Goal: Task Accomplishment & Management: Manage account settings

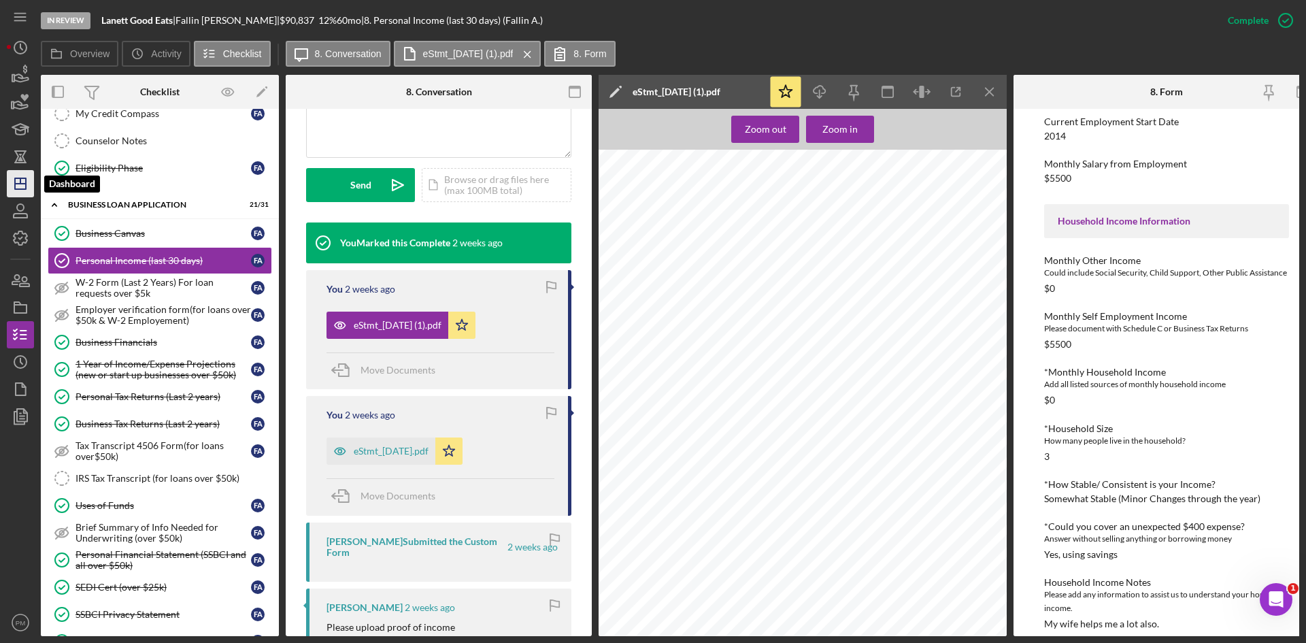
click at [15, 182] on polygon "button" at bounding box center [20, 183] width 11 height 11
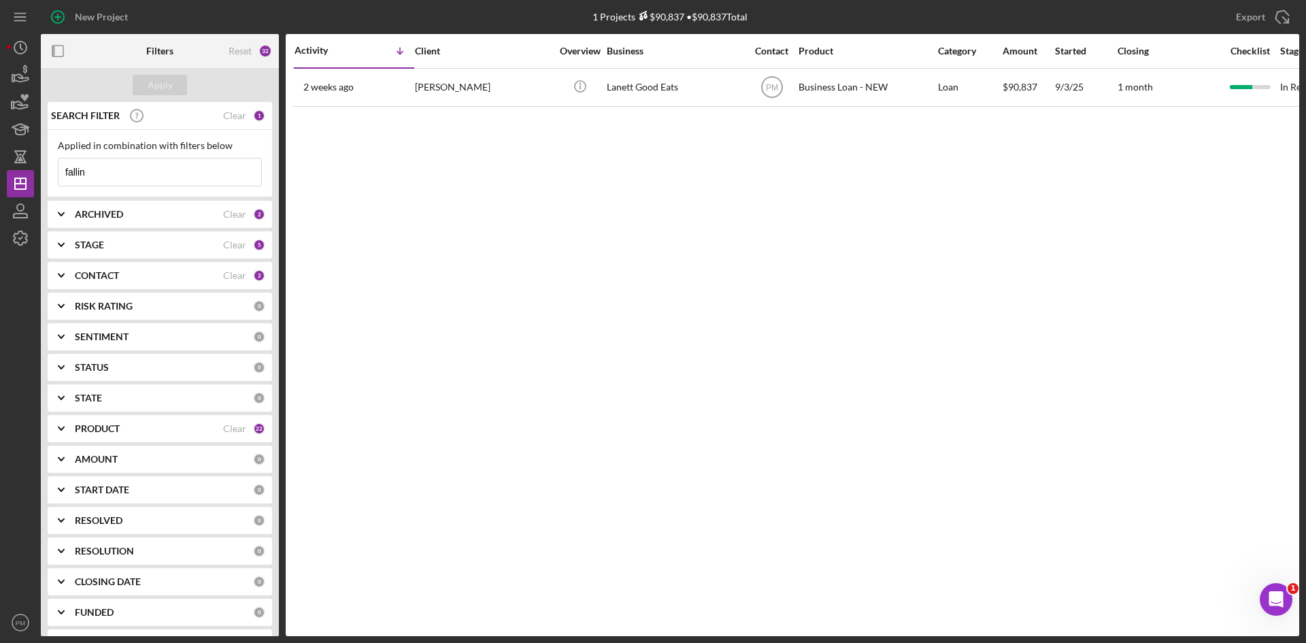
click at [137, 158] on div "fallin Icon/Menu Close" at bounding box center [160, 172] width 204 height 29
click at [121, 169] on input "fallin" at bounding box center [159, 171] width 203 height 27
drag, startPoint x: 103, startPoint y: 174, endPoint x: 25, endPoint y: 168, distance: 77.8
click at [25, 168] on div "New Project 1 Projects $90,837 • $90,837 Total fallin Export Icon/Export Filter…" at bounding box center [653, 318] width 1292 height 636
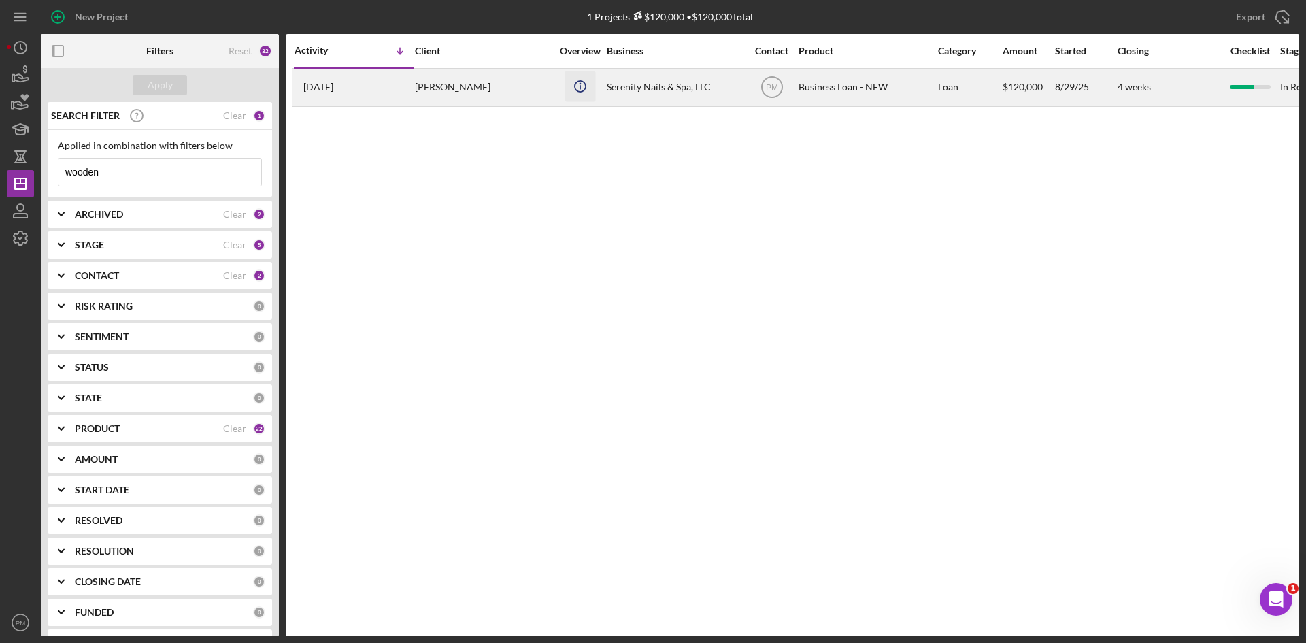
type input "wooden"
click at [579, 99] on icon "Icon/Info" at bounding box center [580, 86] width 31 height 31
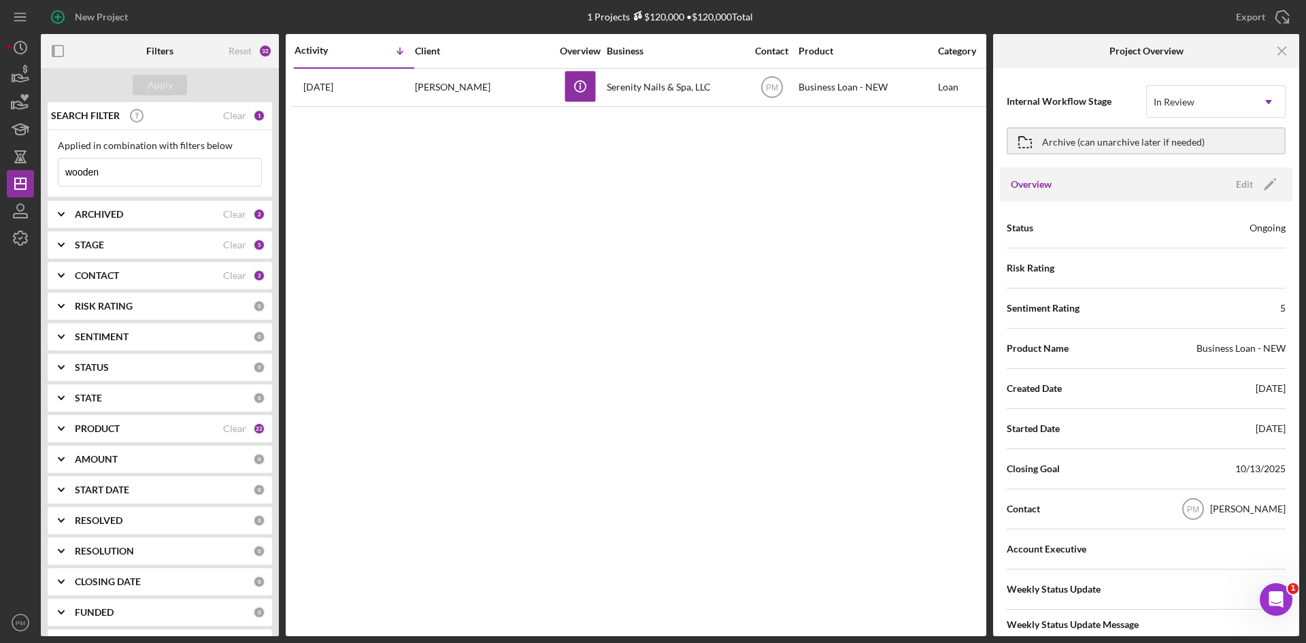
click at [588, 165] on div "Activity Icon/Table Sort Arrow Client Overview Business Contact Product Categor…" at bounding box center [636, 335] width 701 height 602
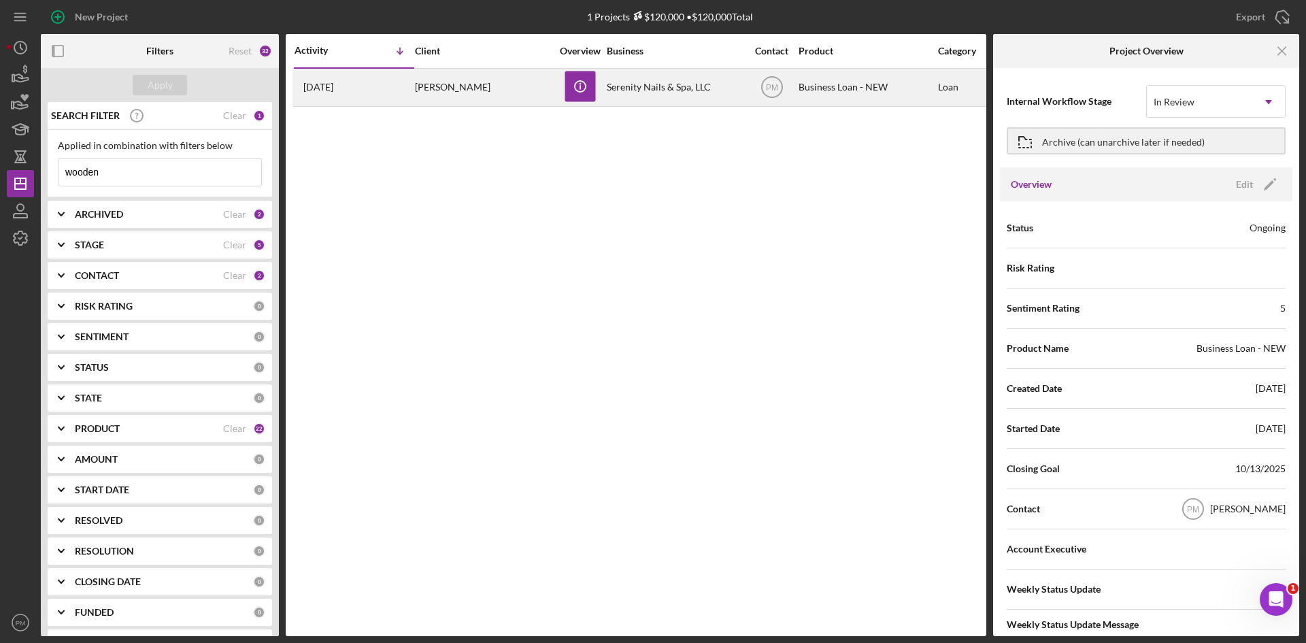
click at [460, 73] on div "CHRISTINA Wooden" at bounding box center [483, 87] width 136 height 36
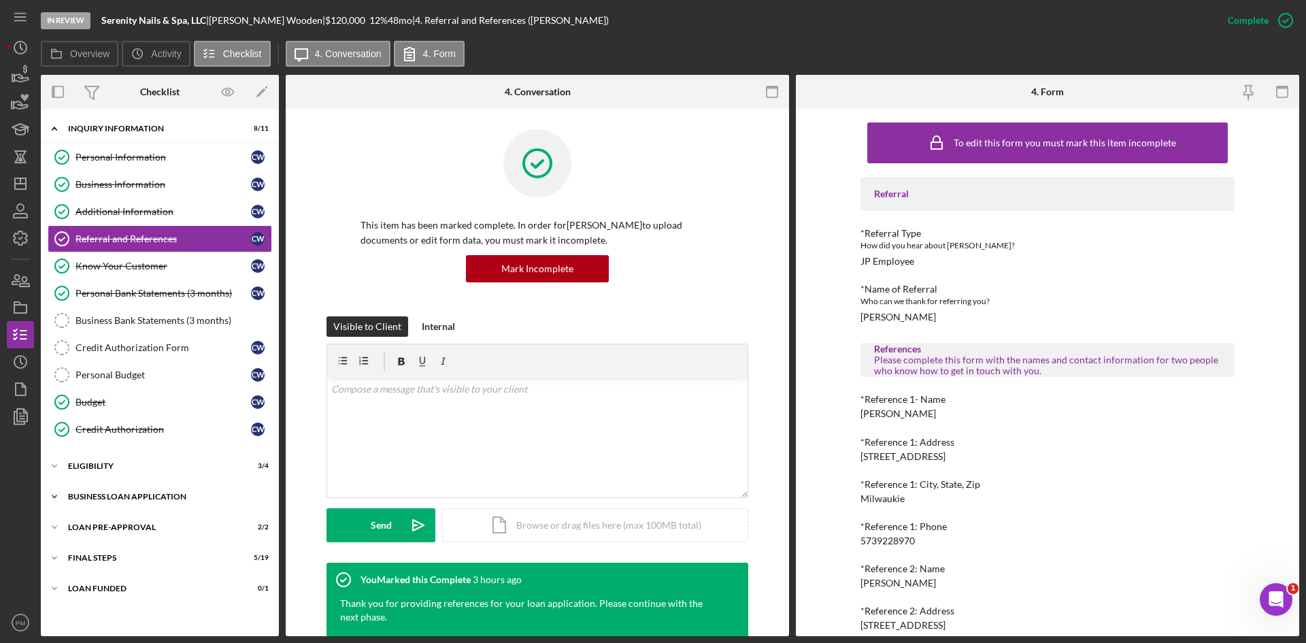
drag, startPoint x: 129, startPoint y: 499, endPoint x: 143, endPoint y: 496, distance: 14.5
click at [129, 467] on div "BUSINESS LOAN APPLICATION" at bounding box center [165, 496] width 194 height 8
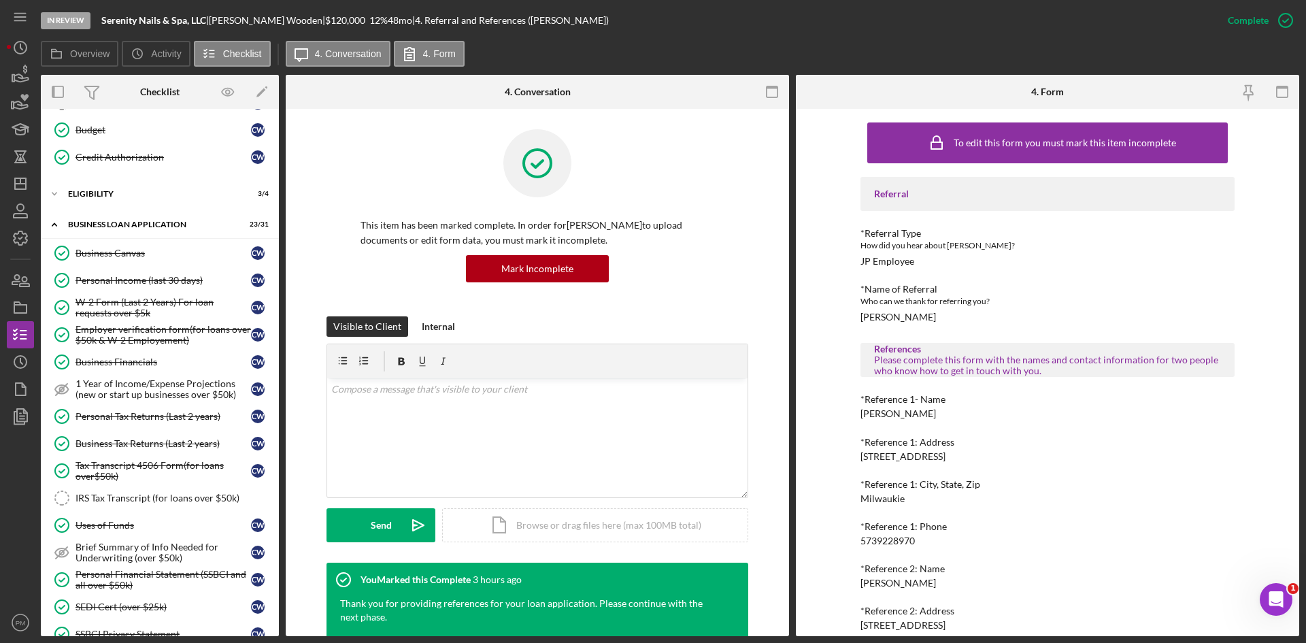
scroll to position [476, 0]
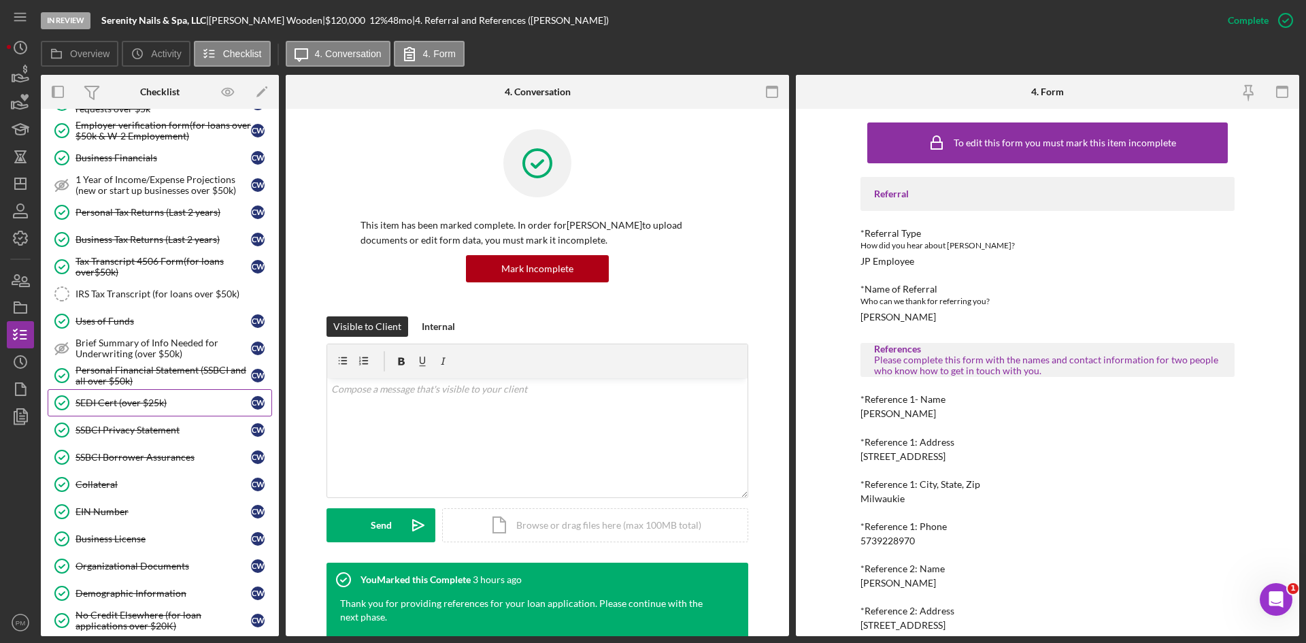
click at [129, 399] on div "SEDI Cert (over $25k)" at bounding box center [162, 402] width 175 height 11
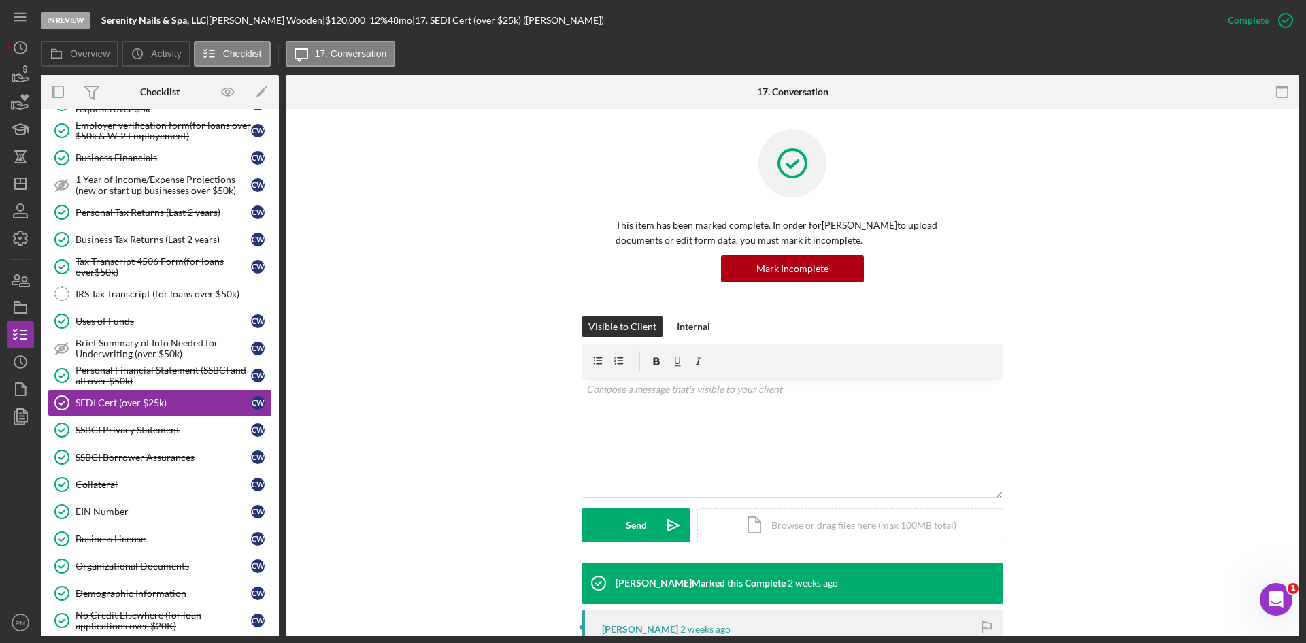
scroll to position [272, 0]
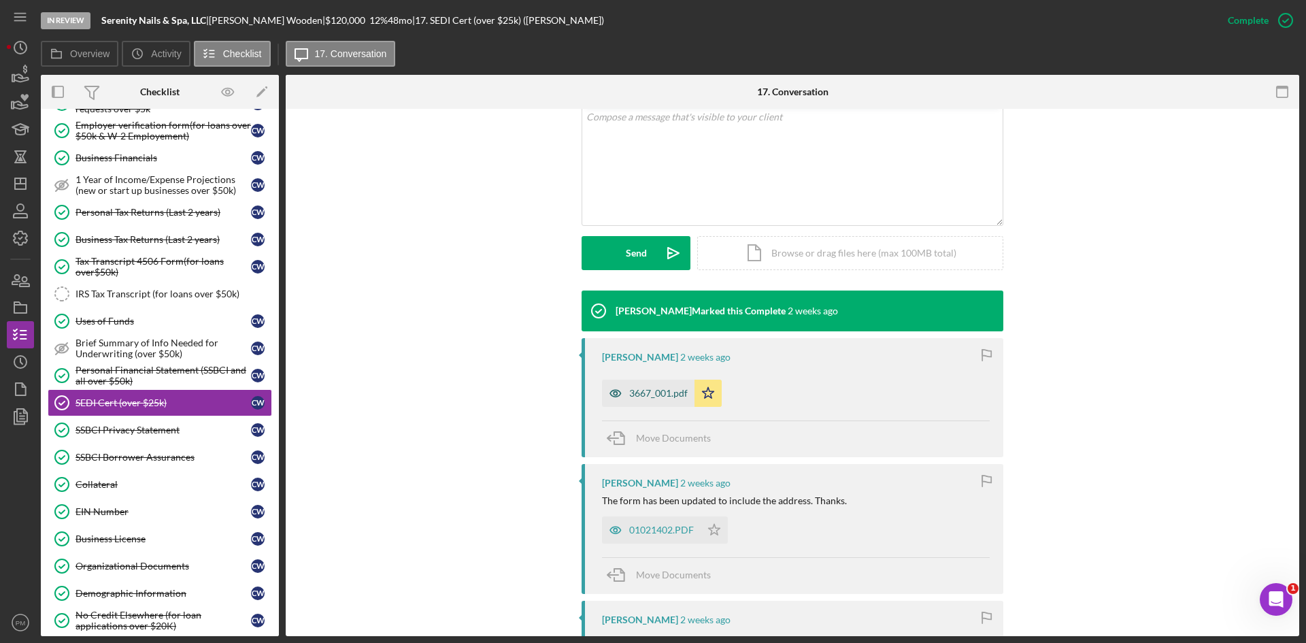
click at [635, 394] on div "3667_001.pdf" at bounding box center [658, 393] width 58 height 11
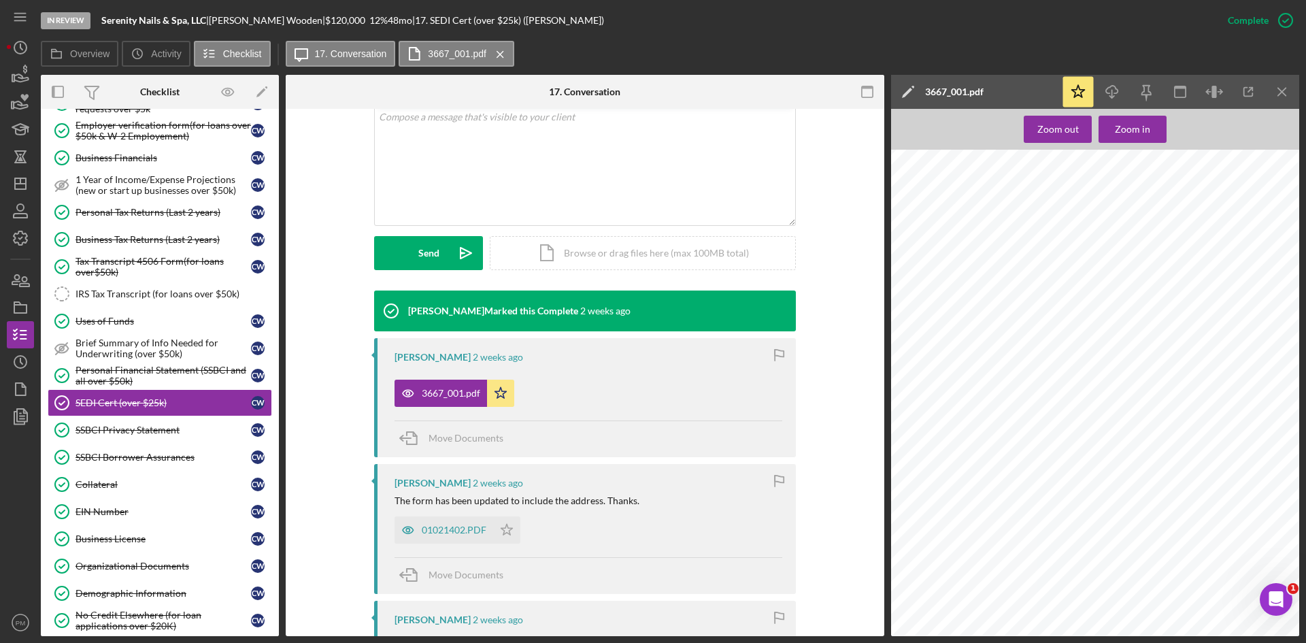
scroll to position [397, 0]
click at [1033, 86] on icon "Icon/Download" at bounding box center [1112, 92] width 31 height 31
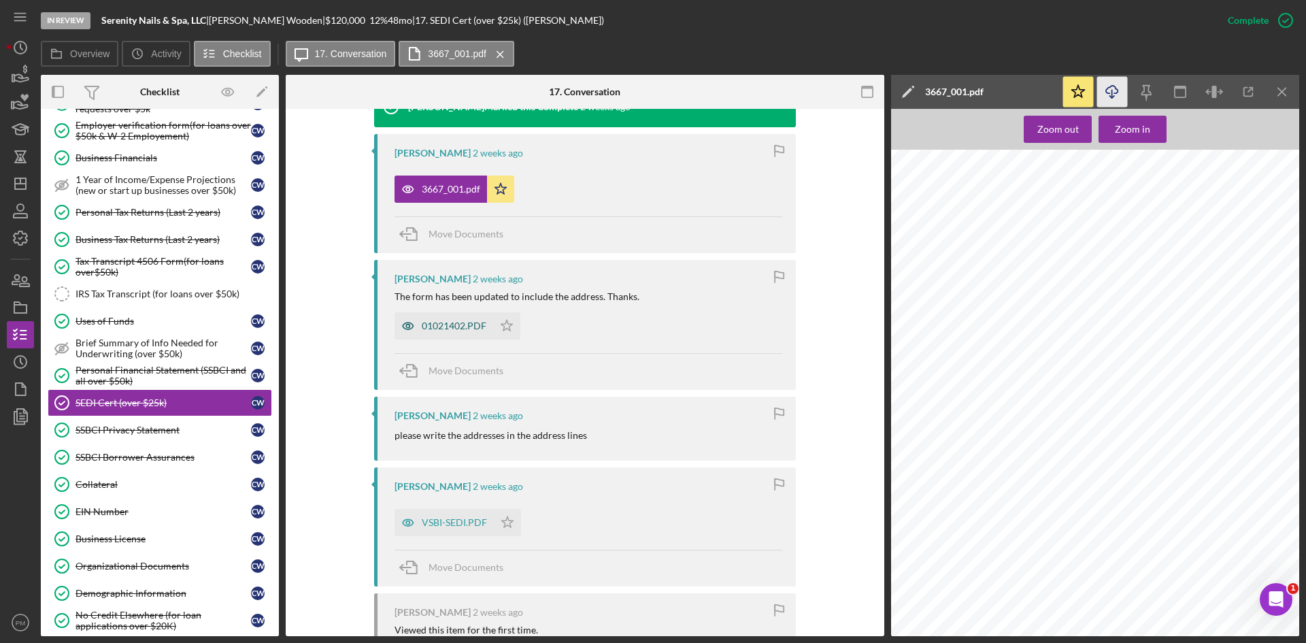
click at [467, 323] on div "01021402.PDF" at bounding box center [454, 325] width 65 height 11
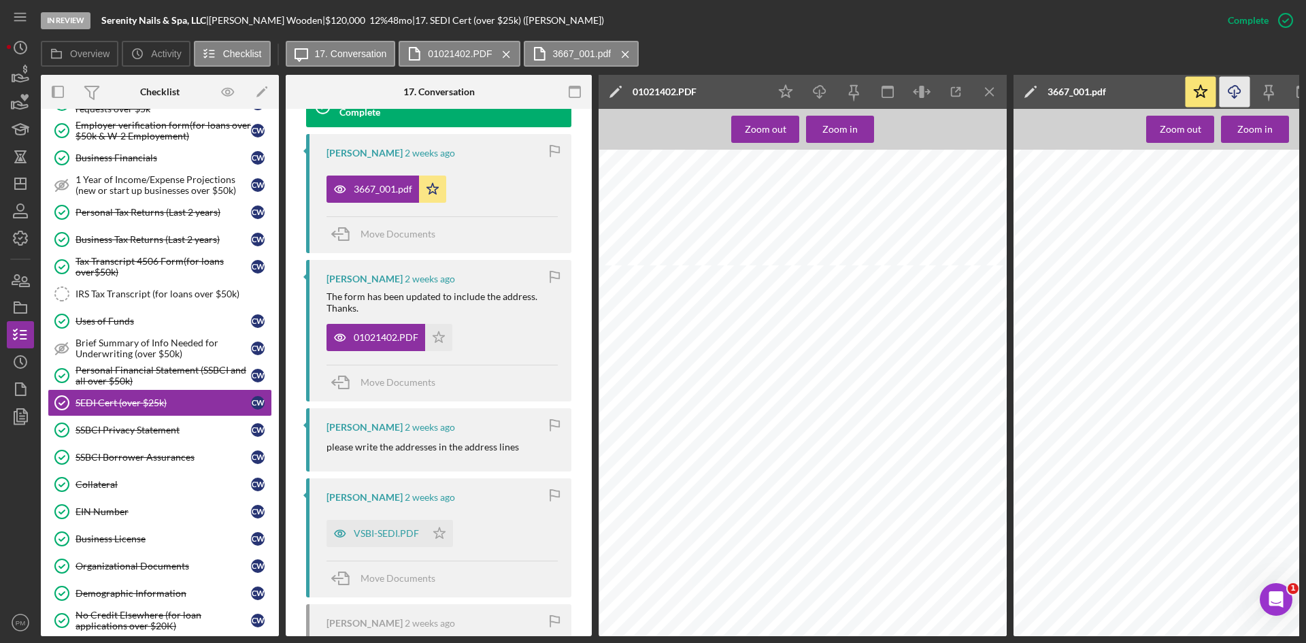
scroll to position [575, 0]
click at [984, 88] on icon "Icon/Menu Close" at bounding box center [990, 92] width 31 height 31
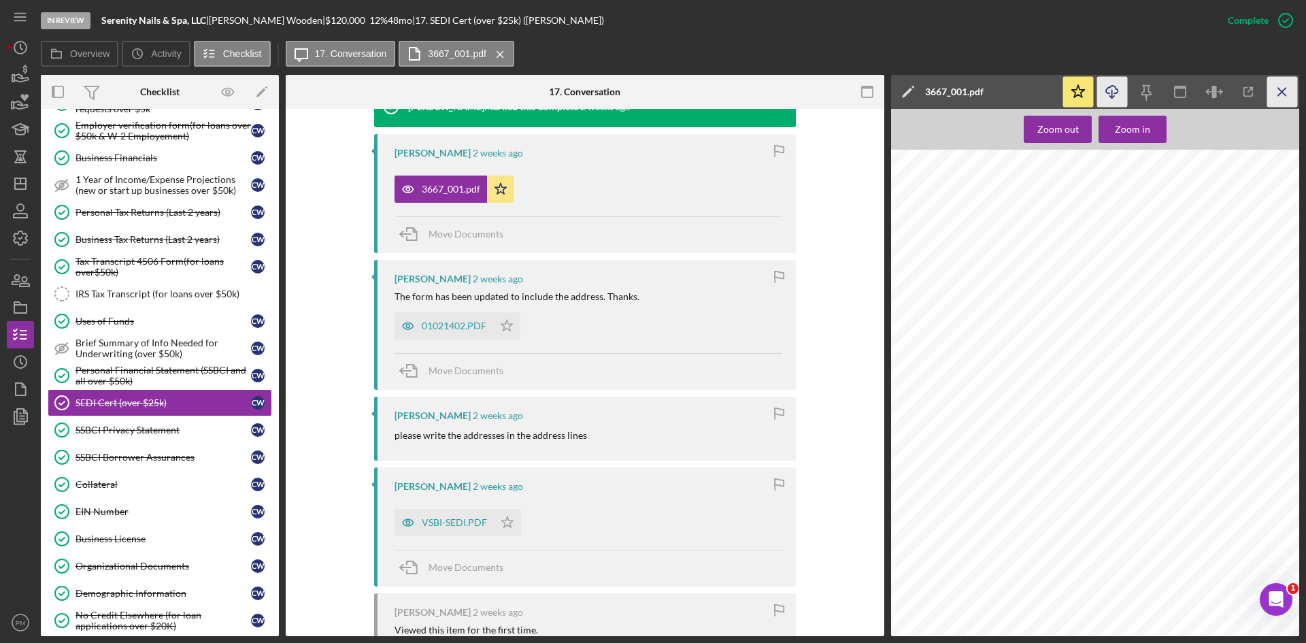
click at [1033, 95] on icon "Icon/Menu Close" at bounding box center [1282, 92] width 31 height 31
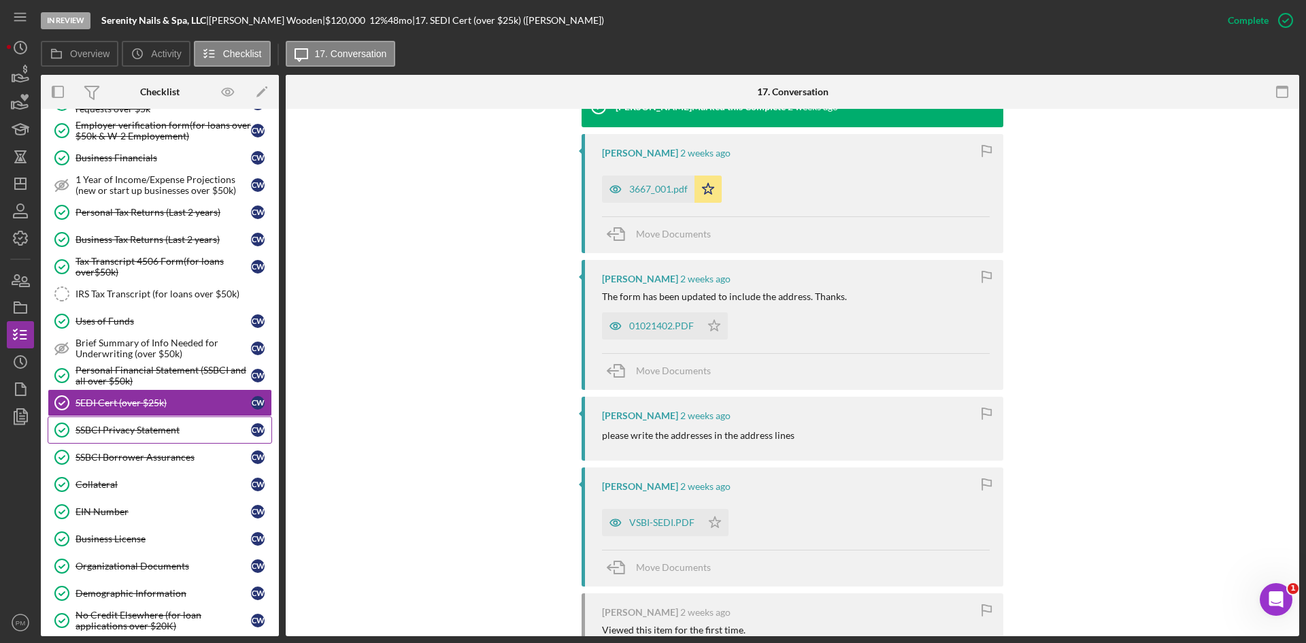
click at [128, 433] on div "SSBCI Privacy Statement" at bounding box center [162, 429] width 175 height 11
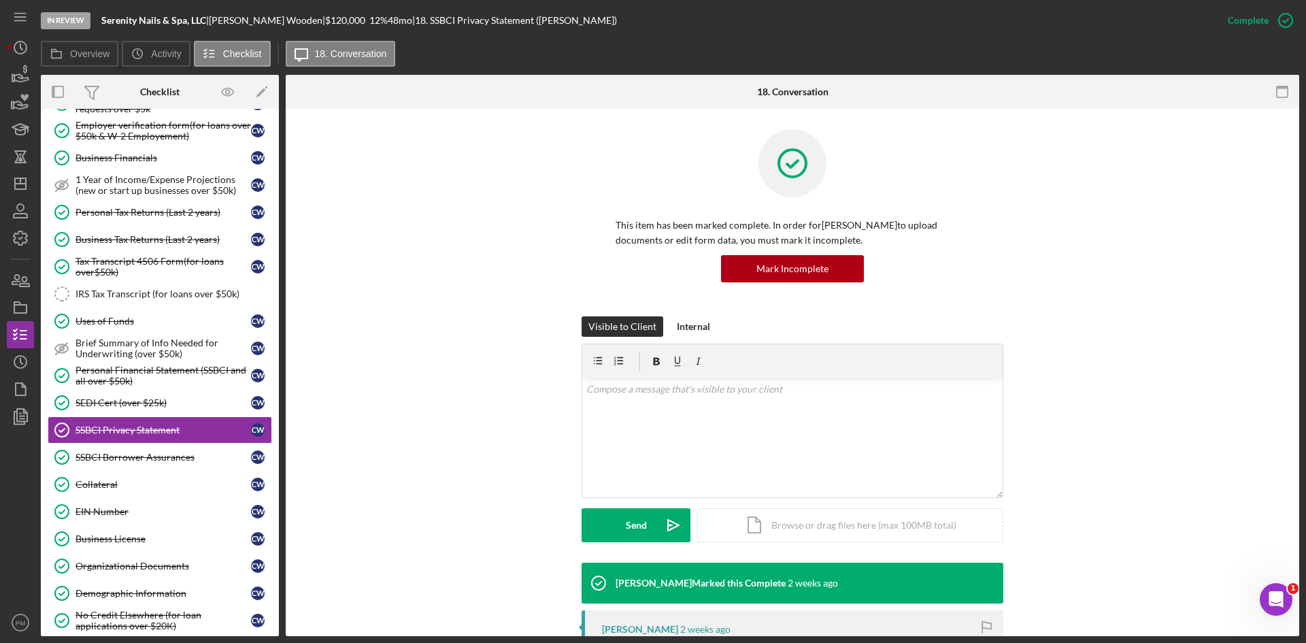
scroll to position [204, 0]
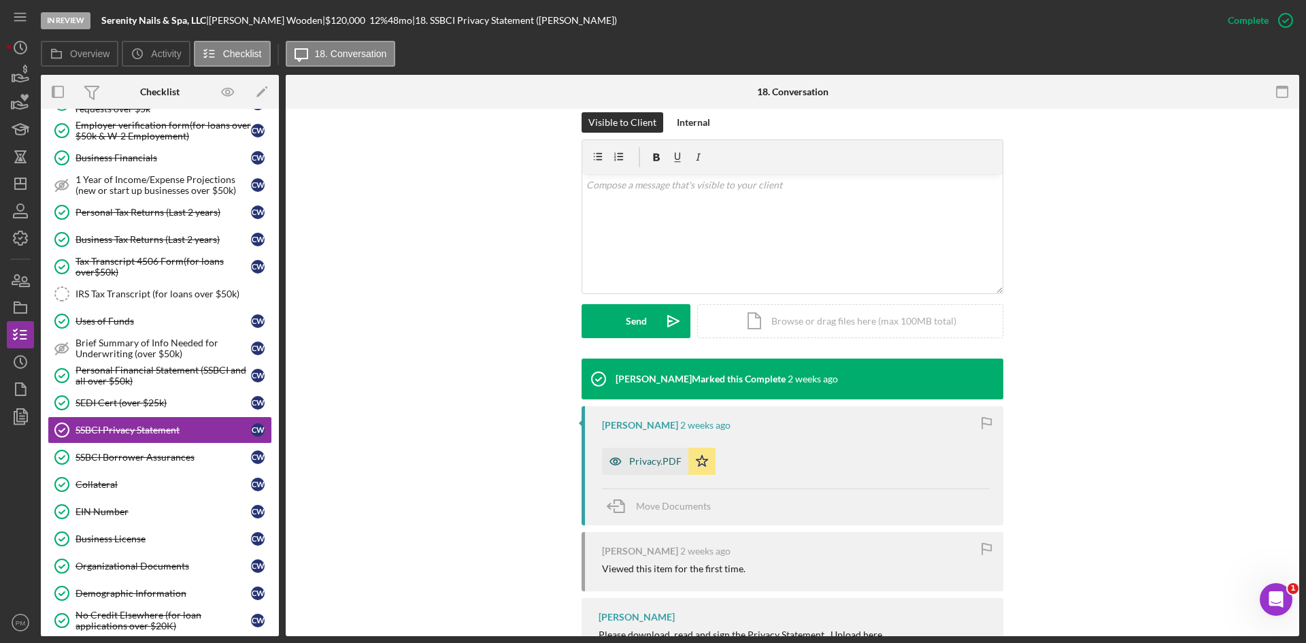
click at [658, 463] on div "Privacy.PDF" at bounding box center [655, 461] width 52 height 11
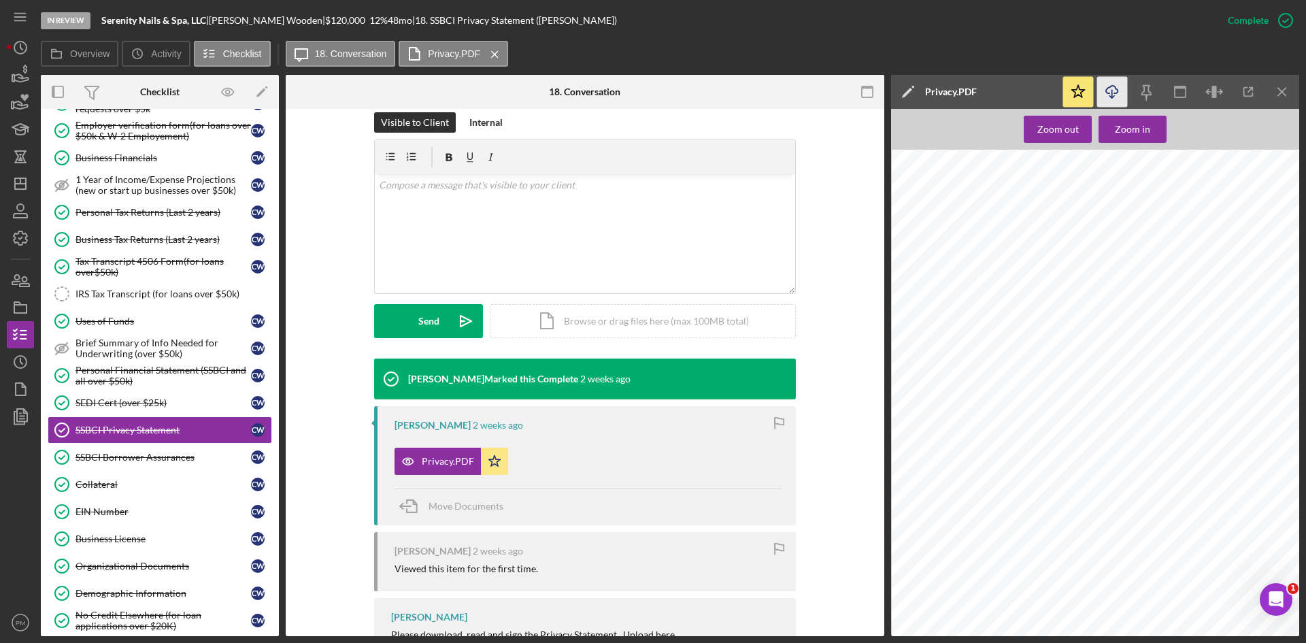
click at [1033, 92] on icon "Icon/Download" at bounding box center [1112, 92] width 31 height 31
click at [157, 461] on div "SSBCI Borrower Assurances" at bounding box center [162, 457] width 175 height 11
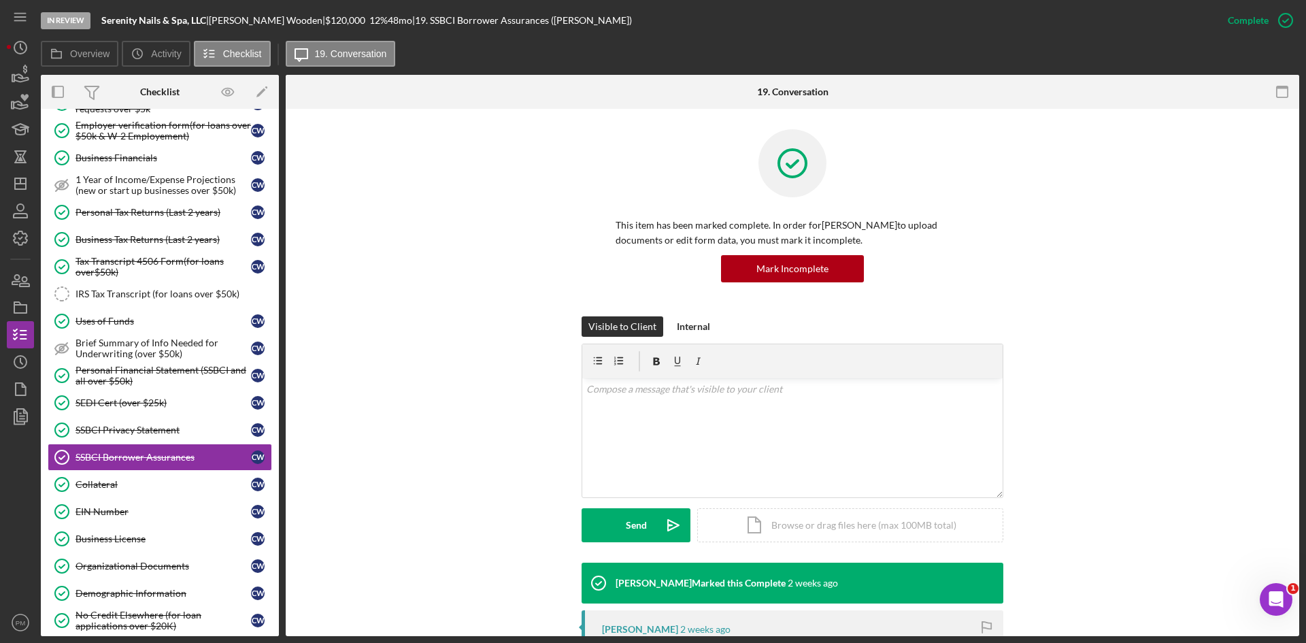
scroll to position [136, 0]
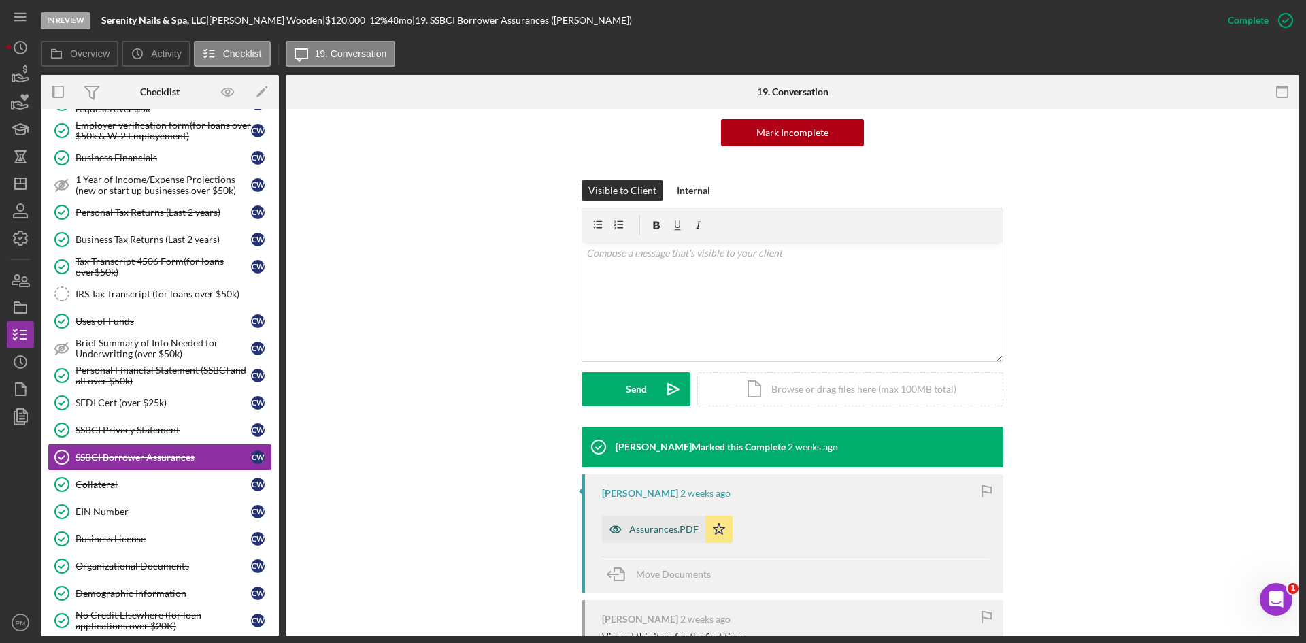
click at [656, 467] on div "Assurances.PDF" at bounding box center [663, 529] width 69 height 11
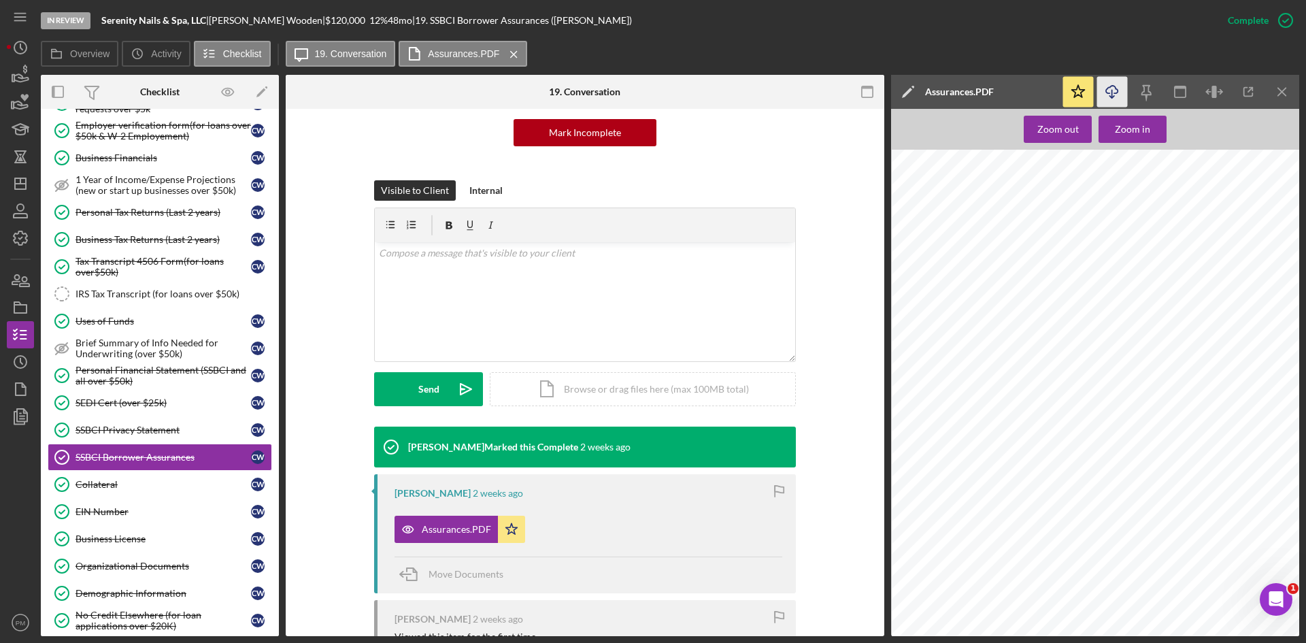
click at [1033, 97] on icon "Icon/Download" at bounding box center [1112, 92] width 31 height 31
click at [116, 378] on div "Personal Financial Statement (SSBCI and all over $50k)" at bounding box center [162, 376] width 175 height 22
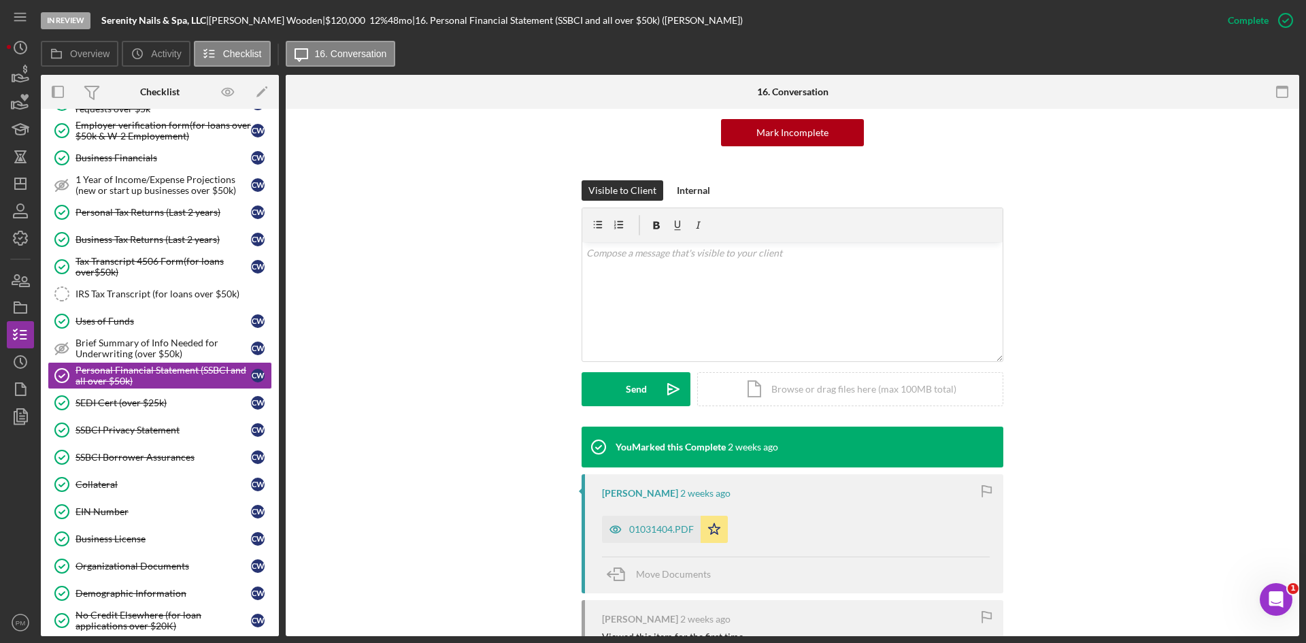
scroll to position [272, 0]
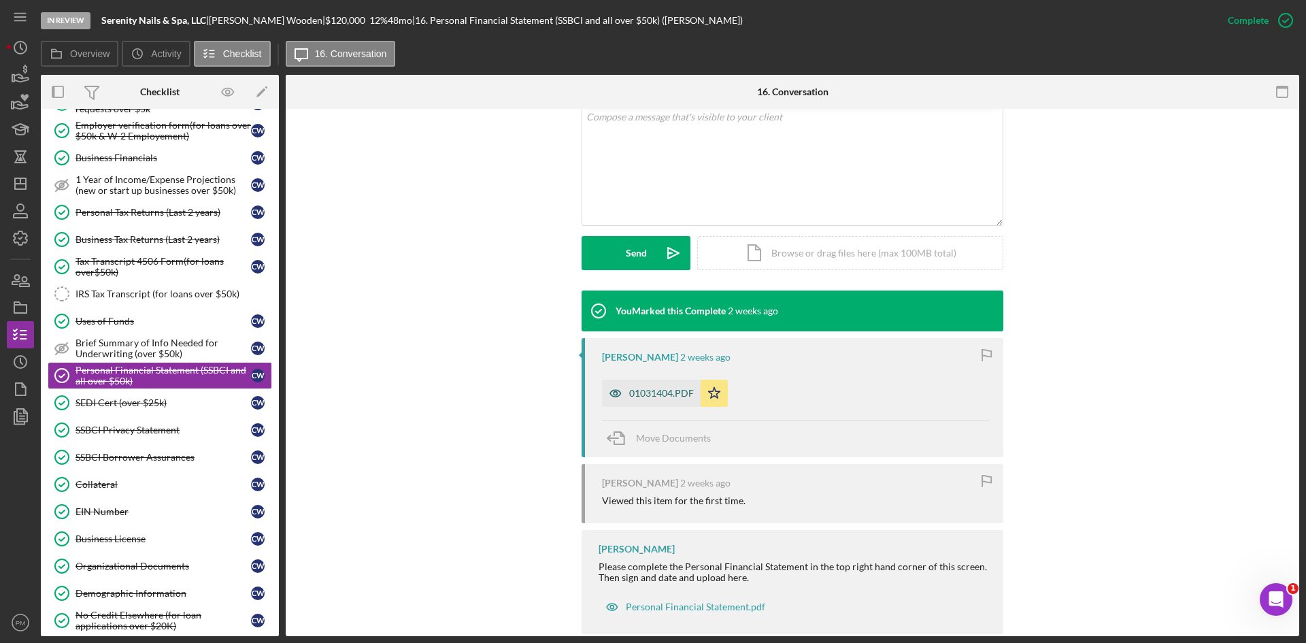
click at [629, 399] on div "01031404.PDF" at bounding box center [651, 393] width 99 height 27
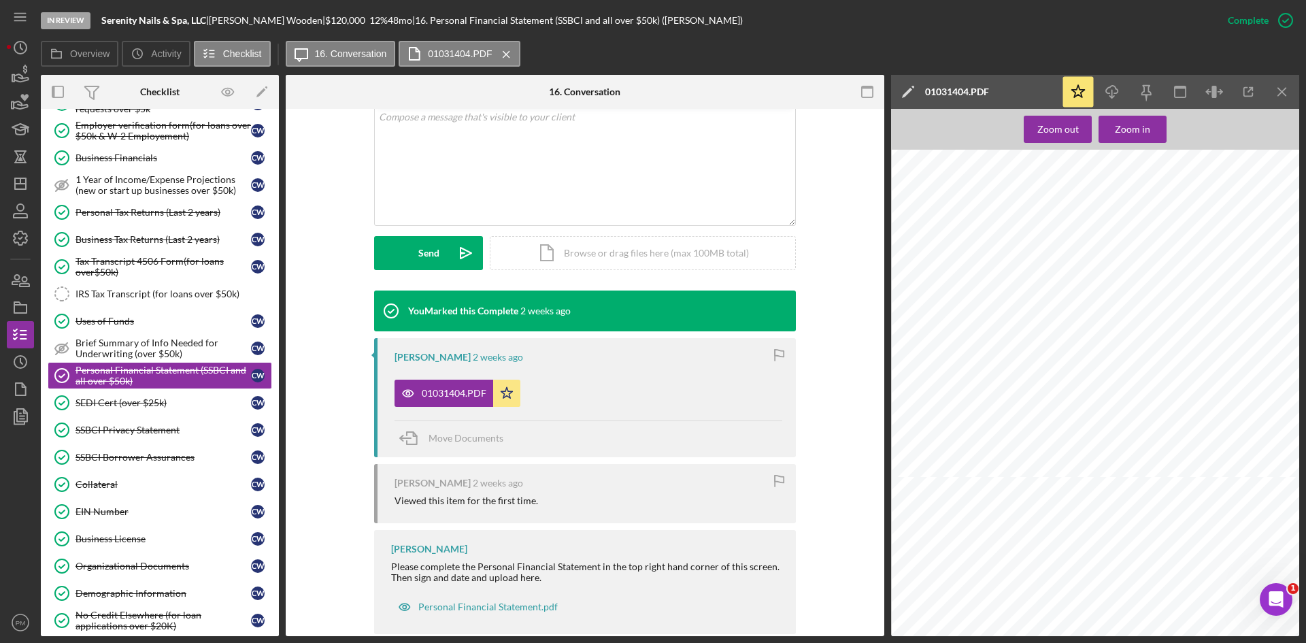
scroll to position [332, 0]
click at [1033, 102] on icon "Icon/Download" at bounding box center [1112, 92] width 31 height 31
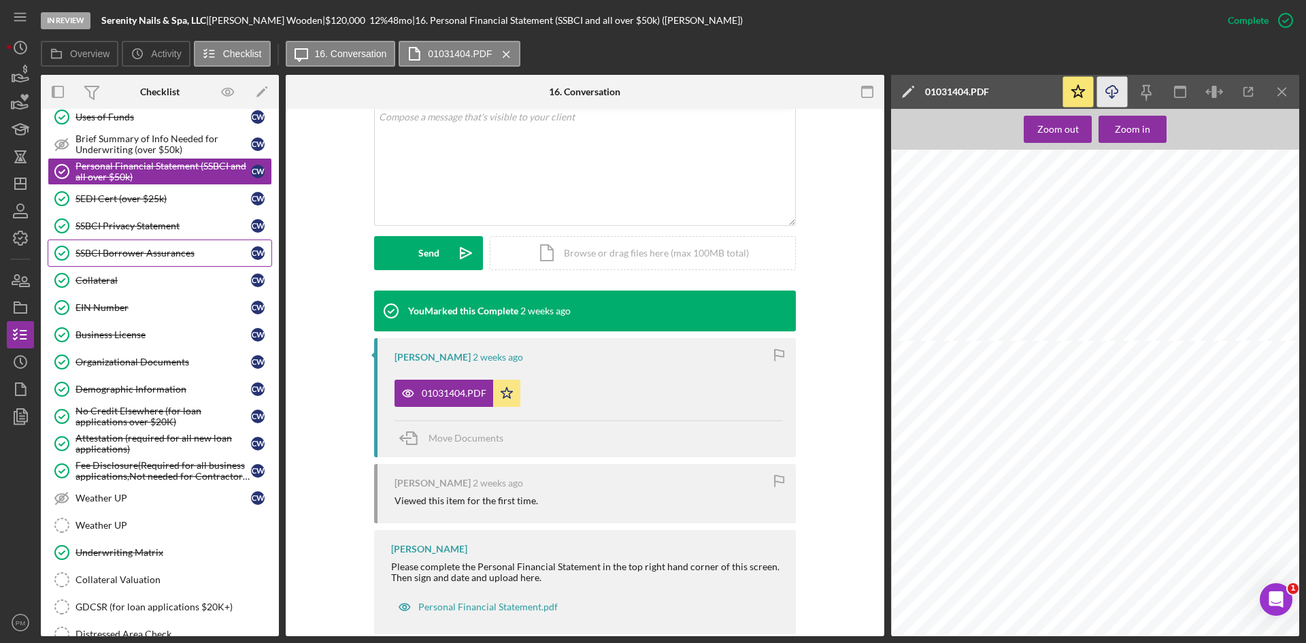
scroll to position [748, 0]
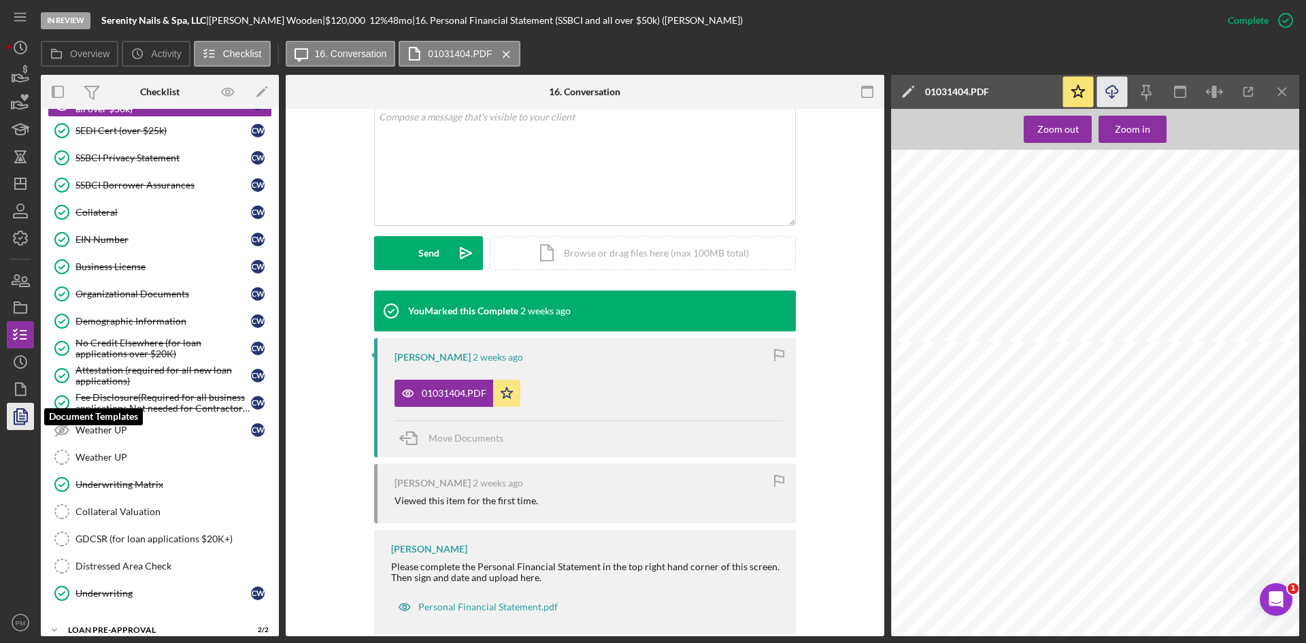
click at [22, 423] on icon "button" at bounding box center [20, 416] width 34 height 34
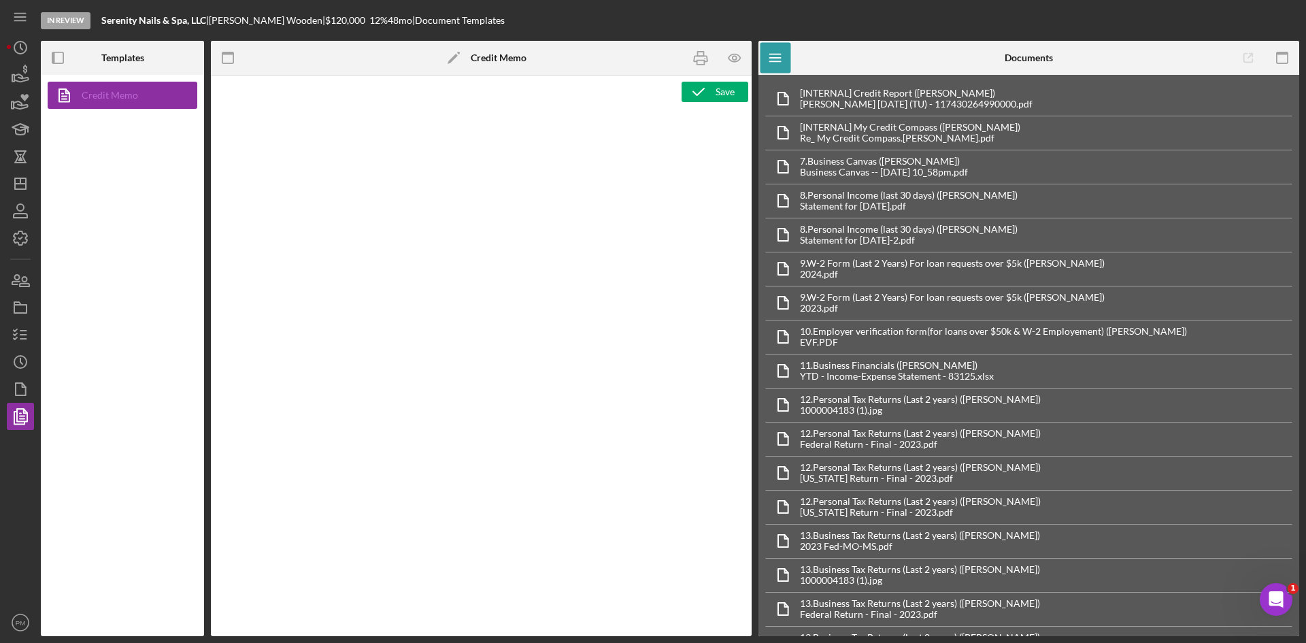
type textarea "<h1>Business Loan Risk Assessment</h1> <p>Loan Officer: &nbsp;<span id="Lender_…"
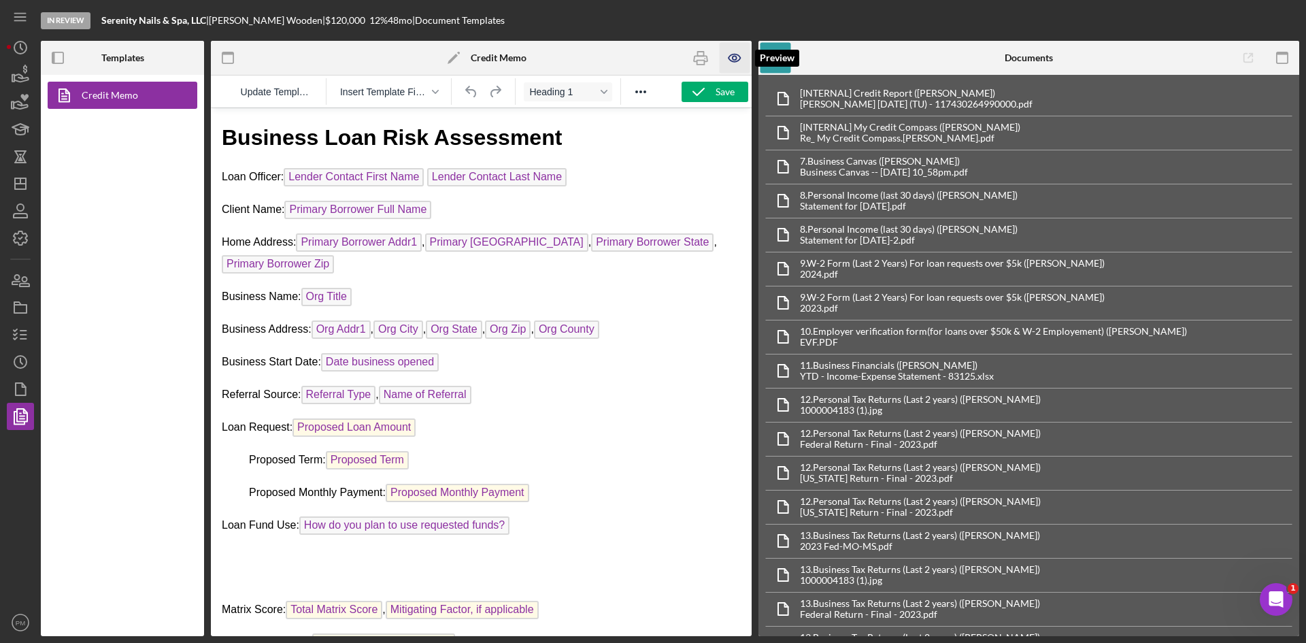
click at [735, 50] on icon "button" at bounding box center [735, 58] width 31 height 31
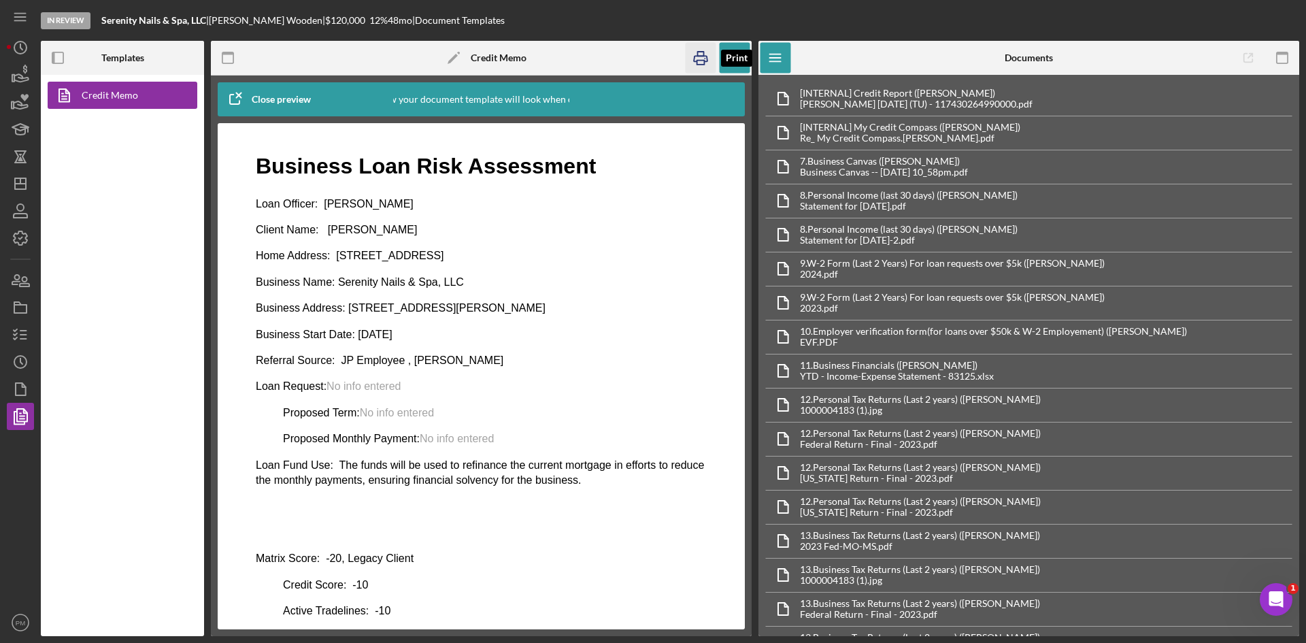
click at [706, 63] on icon "button" at bounding box center [701, 58] width 31 height 31
click at [18, 306] on icon "button" at bounding box center [20, 307] width 34 height 34
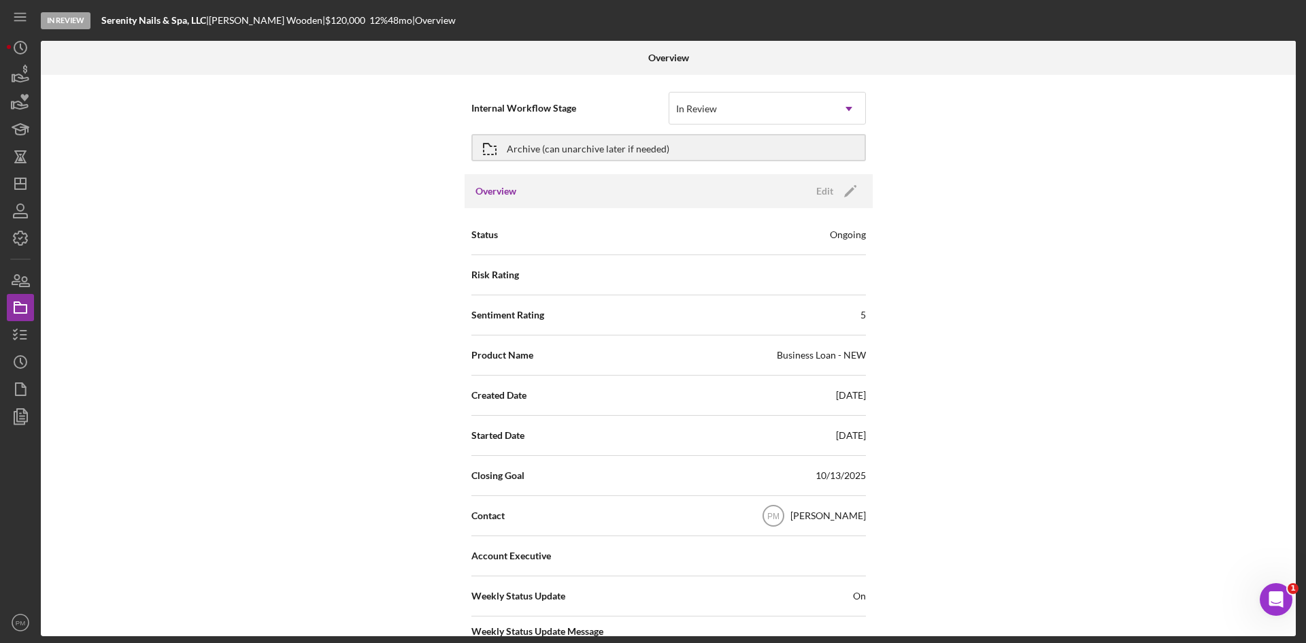
scroll to position [68, 0]
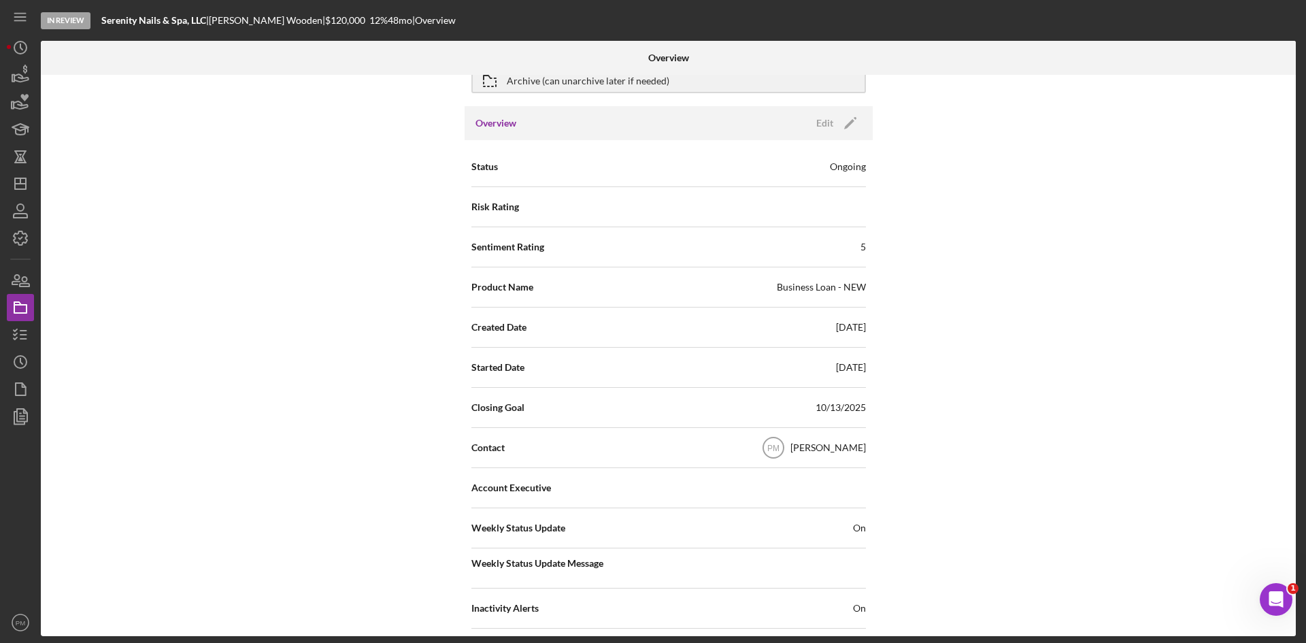
click at [5, 435] on div "In Review Serenity Nails & Spa, LLC | CHRISTINA Wooden | $120,000 $120,000 12 %…" at bounding box center [653, 321] width 1306 height 643
click at [15, 414] on polyline "button" at bounding box center [19, 417] width 10 height 12
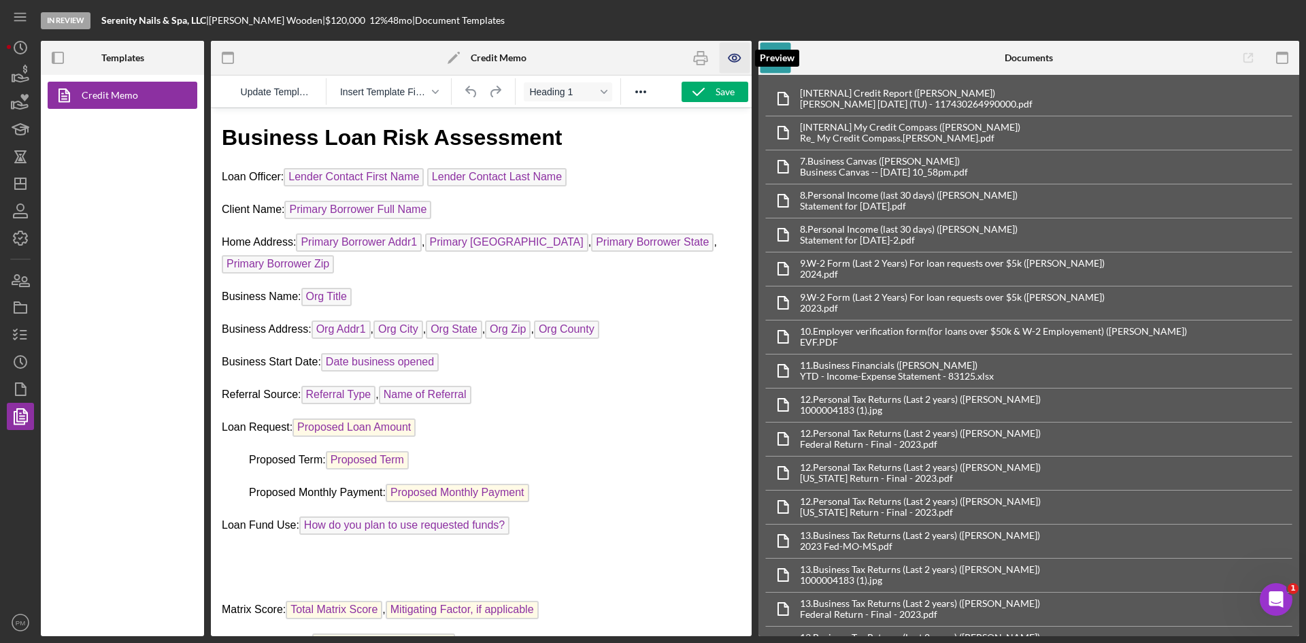
click at [731, 60] on icon "button" at bounding box center [735, 58] width 31 height 31
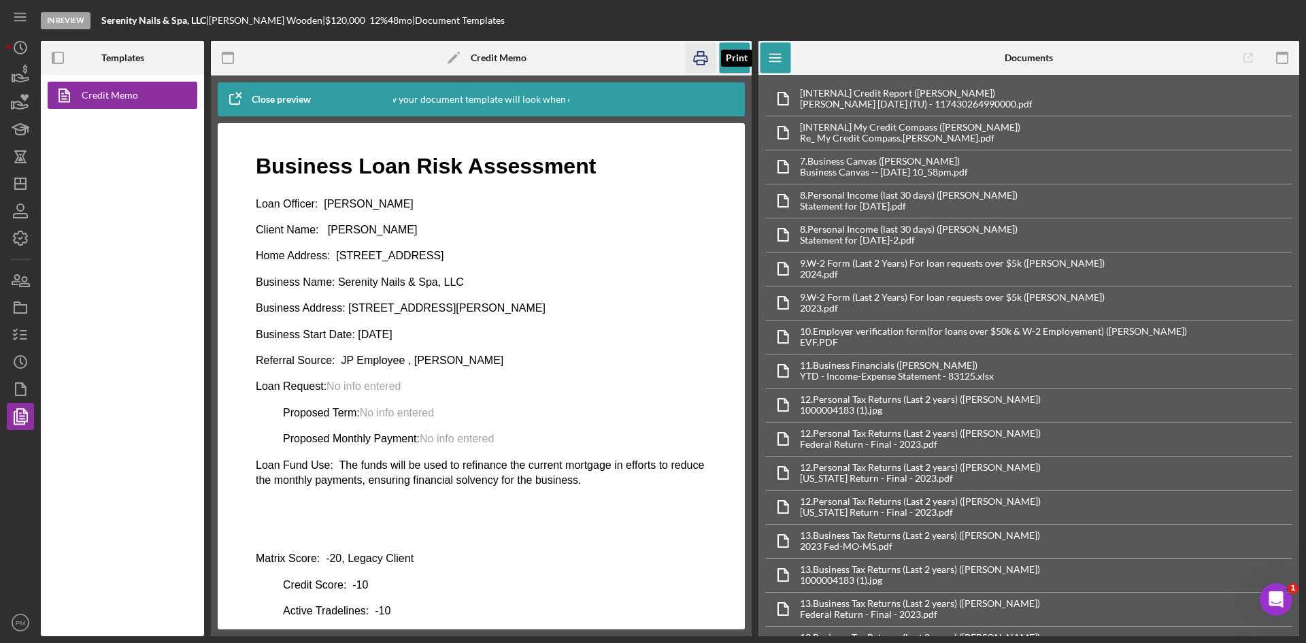
drag, startPoint x: 706, startPoint y: 60, endPoint x: 55, endPoint y: 108, distance: 652.7
click at [706, 60] on icon "button" at bounding box center [701, 58] width 31 height 31
click at [73, 150] on div "Credit Memo" at bounding box center [122, 355] width 163 height 561
click at [26, 192] on icon "Icon/Dashboard" at bounding box center [20, 184] width 34 height 34
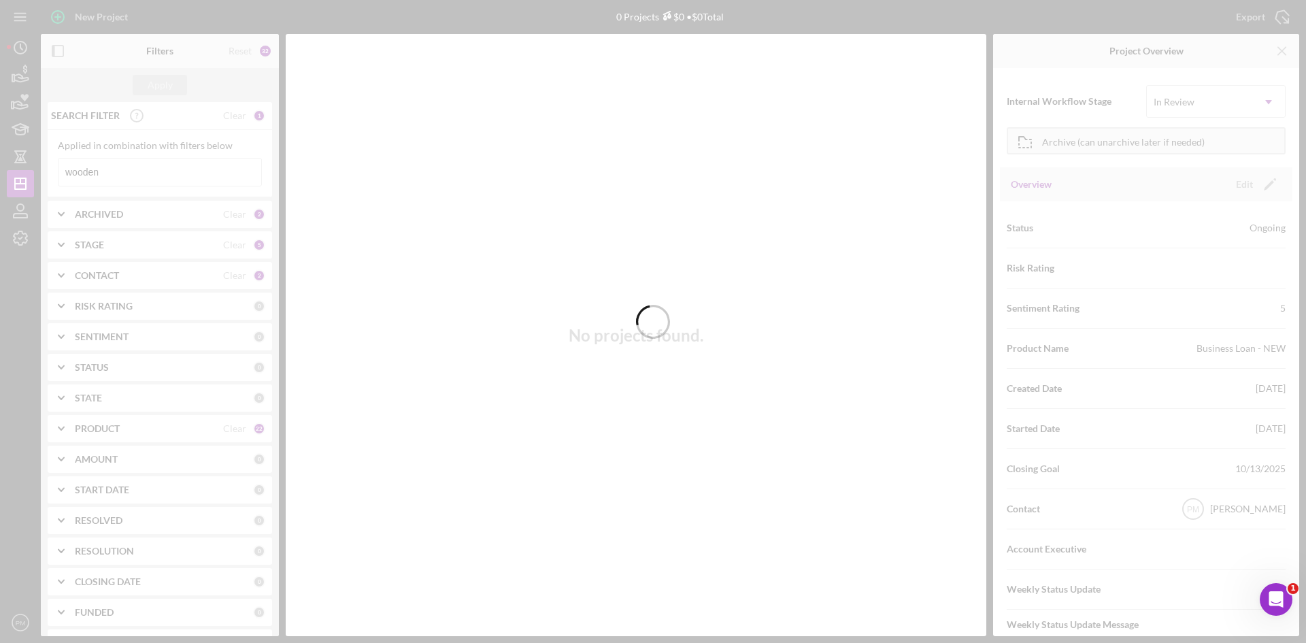
click at [146, 174] on div at bounding box center [653, 321] width 1306 height 643
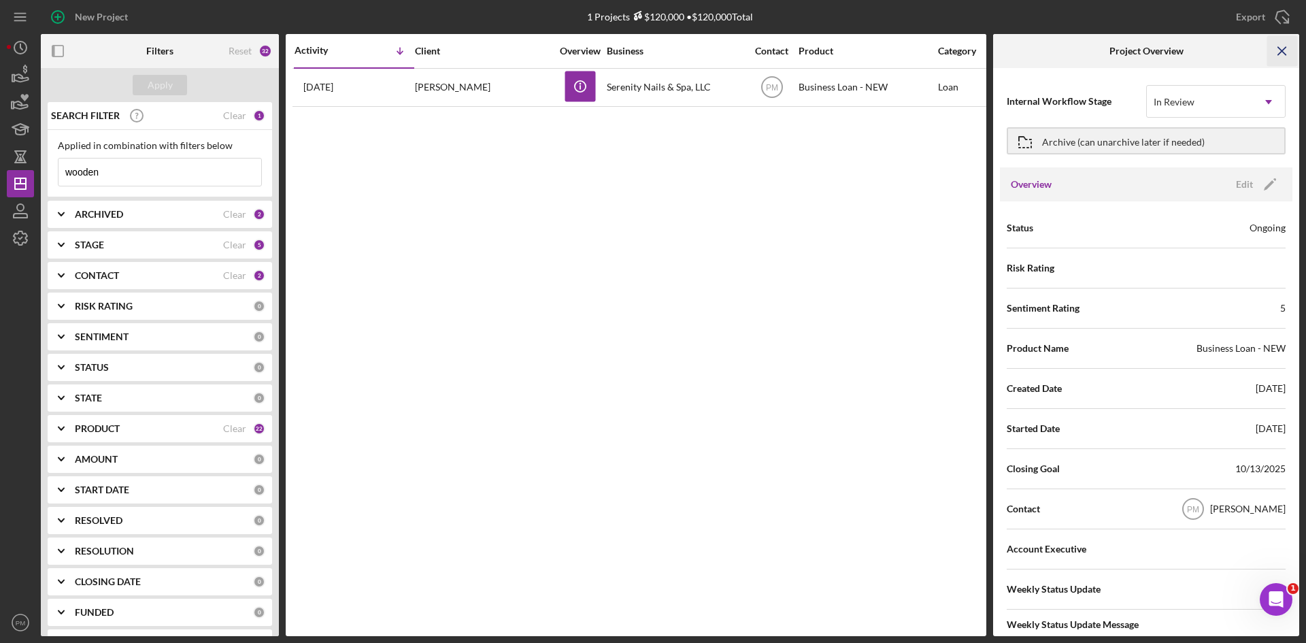
click at [1033, 48] on icon "Icon/Menu Close" at bounding box center [1282, 51] width 31 height 31
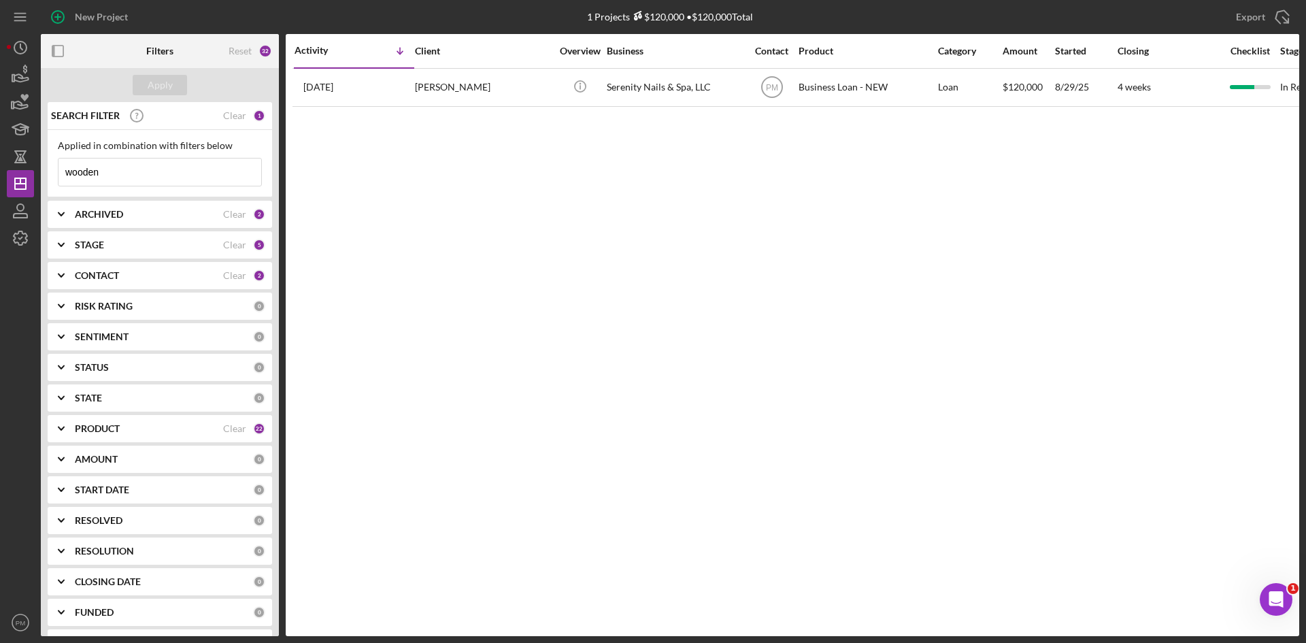
drag, startPoint x: 114, startPoint y: 174, endPoint x: 3, endPoint y: 170, distance: 110.9
click at [3, 170] on div "New Project 1 Projects $120,000 • $120,000 Total wooden Export Icon/Export Filt…" at bounding box center [653, 321] width 1306 height 643
type input "holmes"
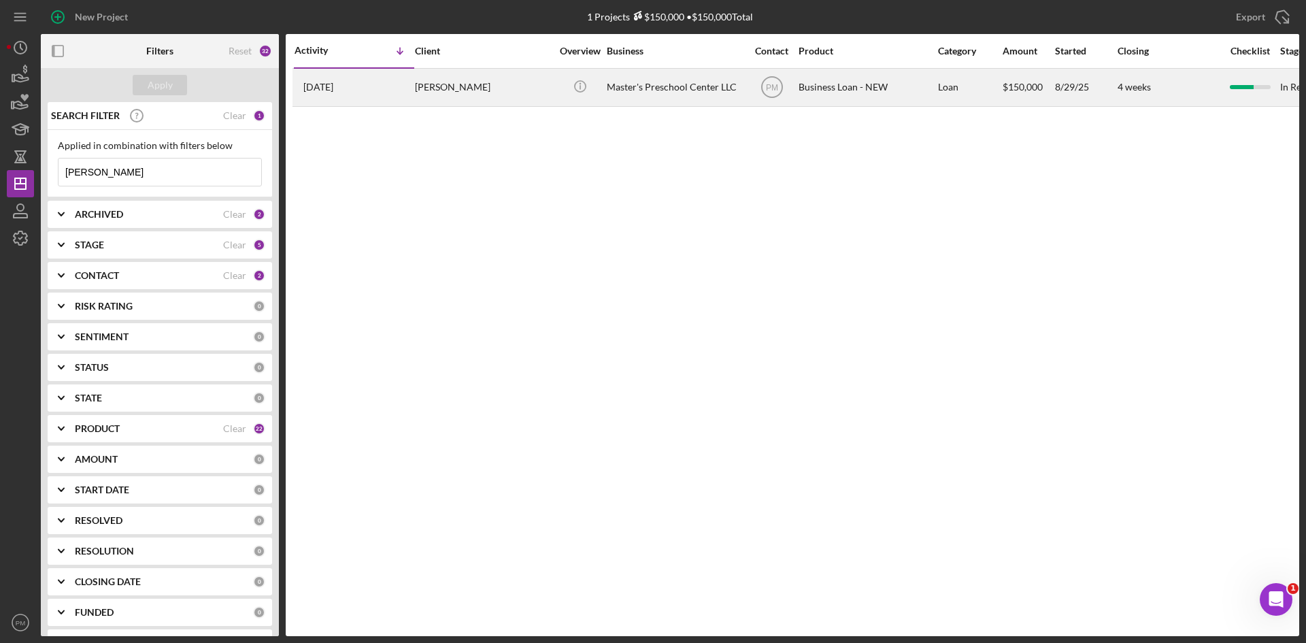
click at [427, 73] on div "Anthony Holmes" at bounding box center [483, 87] width 136 height 36
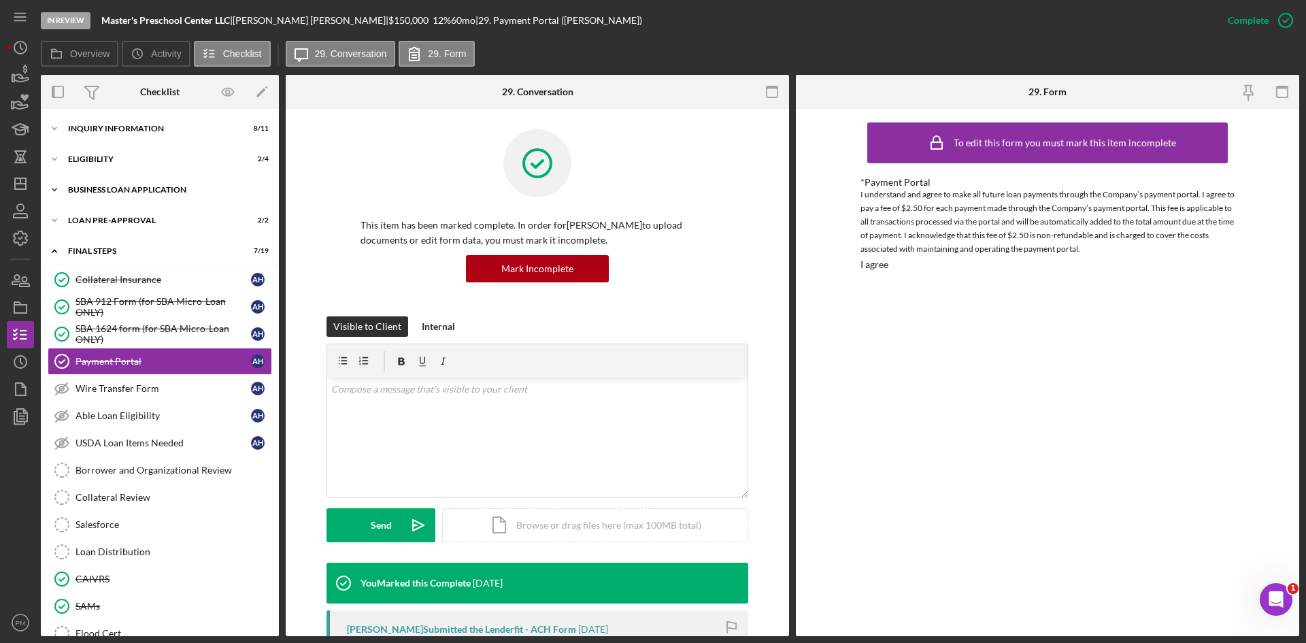
click at [108, 188] on div "BUSINESS LOAN APPLICATION" at bounding box center [165, 190] width 194 height 8
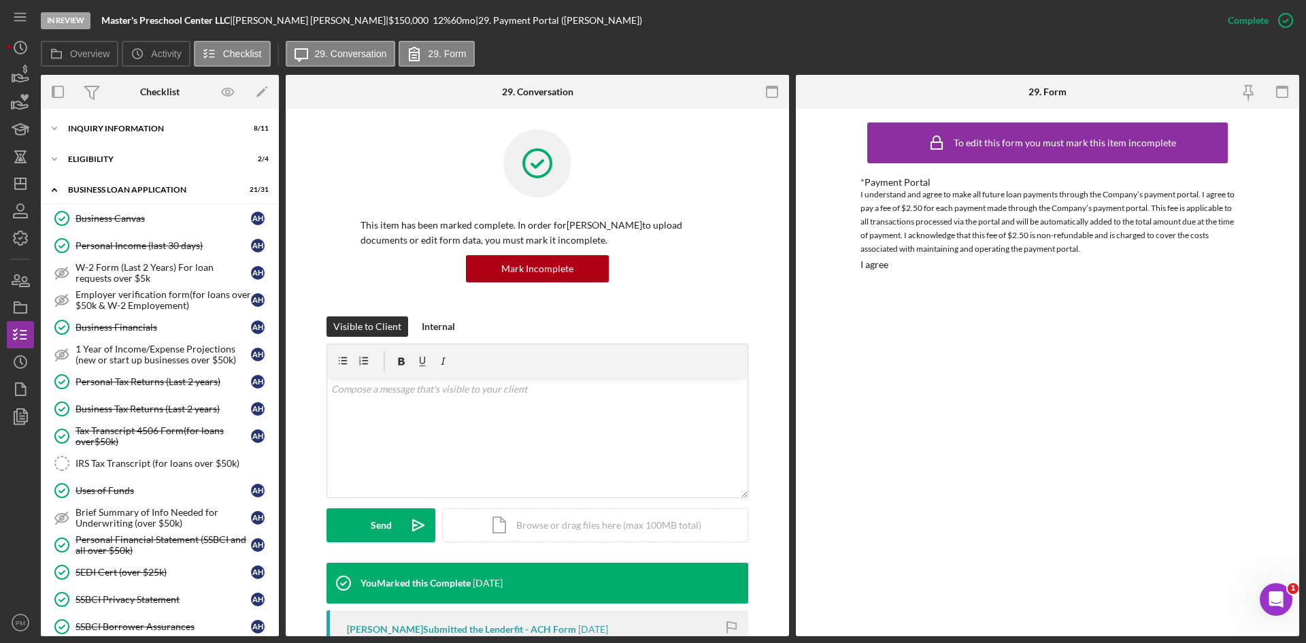
scroll to position [272, 0]
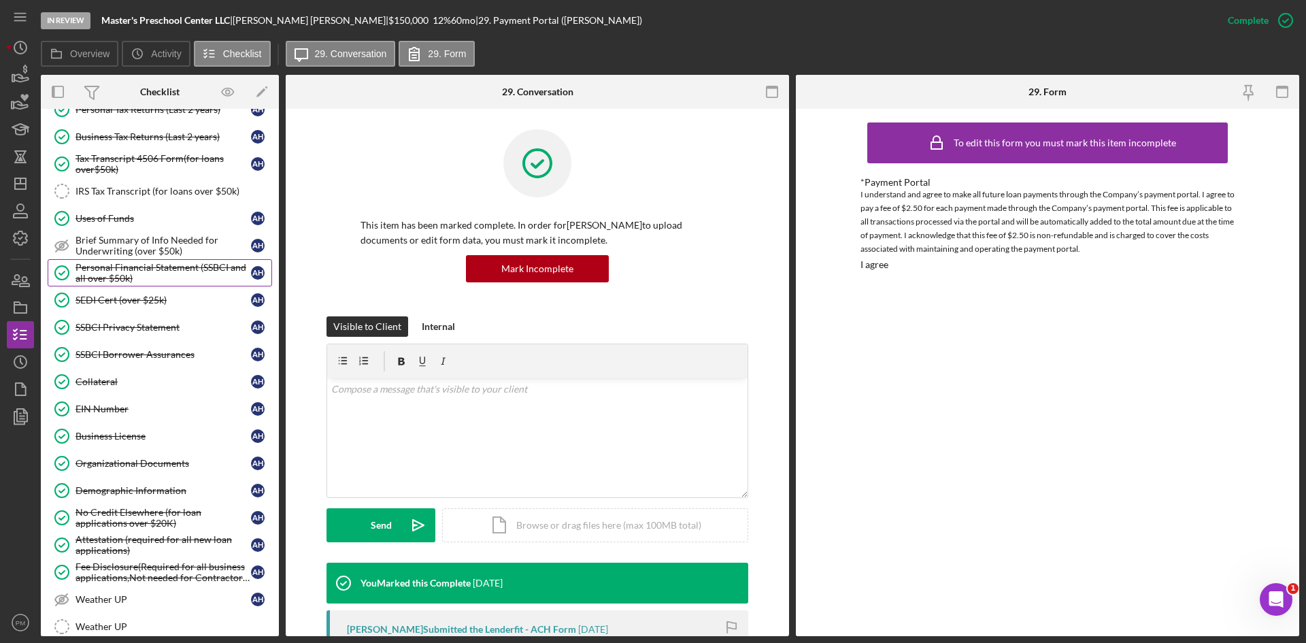
click at [117, 265] on div "Personal Financial Statement (SSBCI and all over $50k)" at bounding box center [162, 273] width 175 height 22
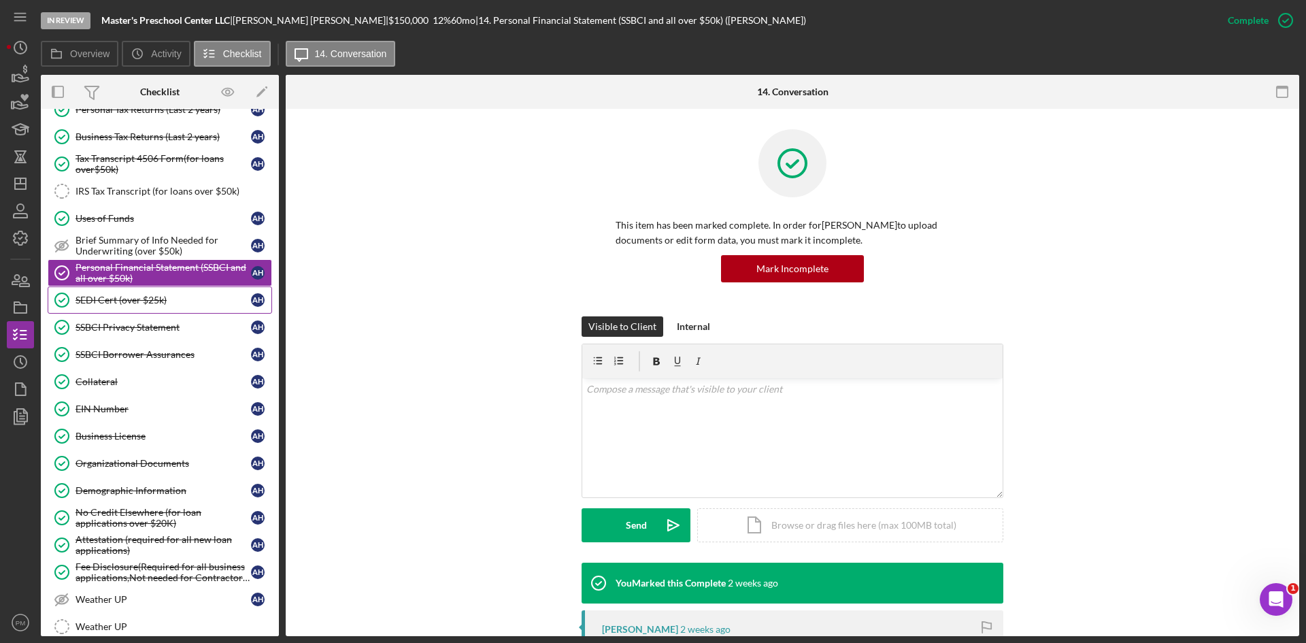
click at [139, 303] on div "SEDI Cert (over $25k)" at bounding box center [162, 299] width 175 height 11
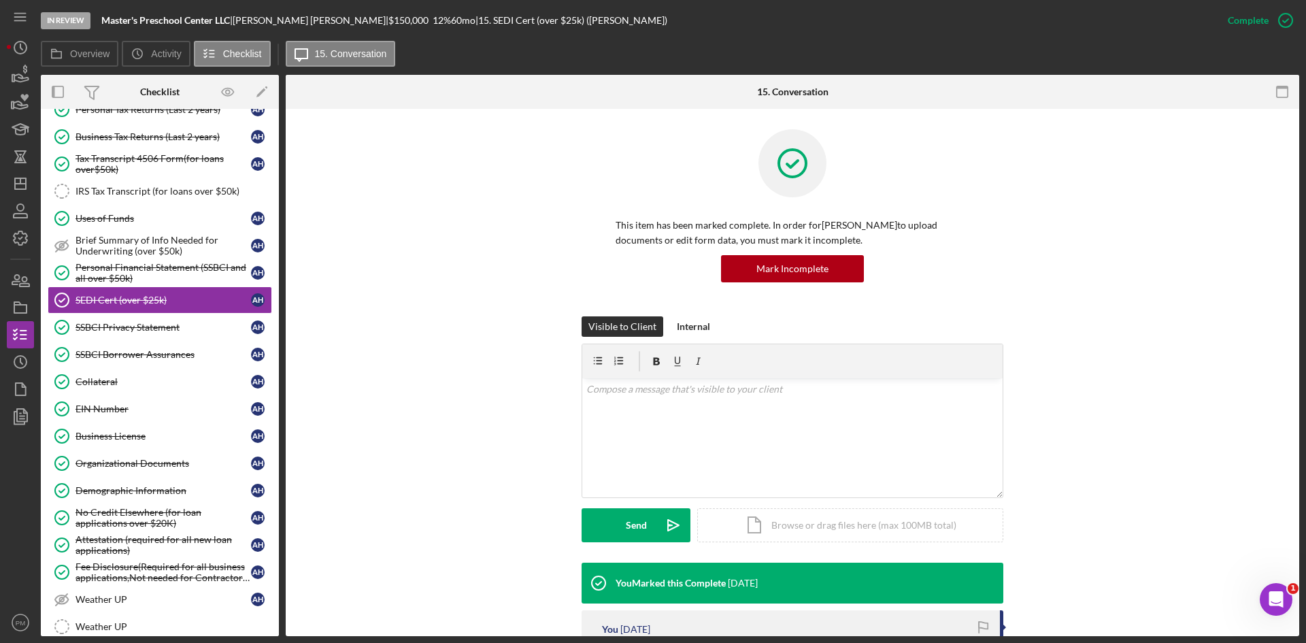
scroll to position [204, 0]
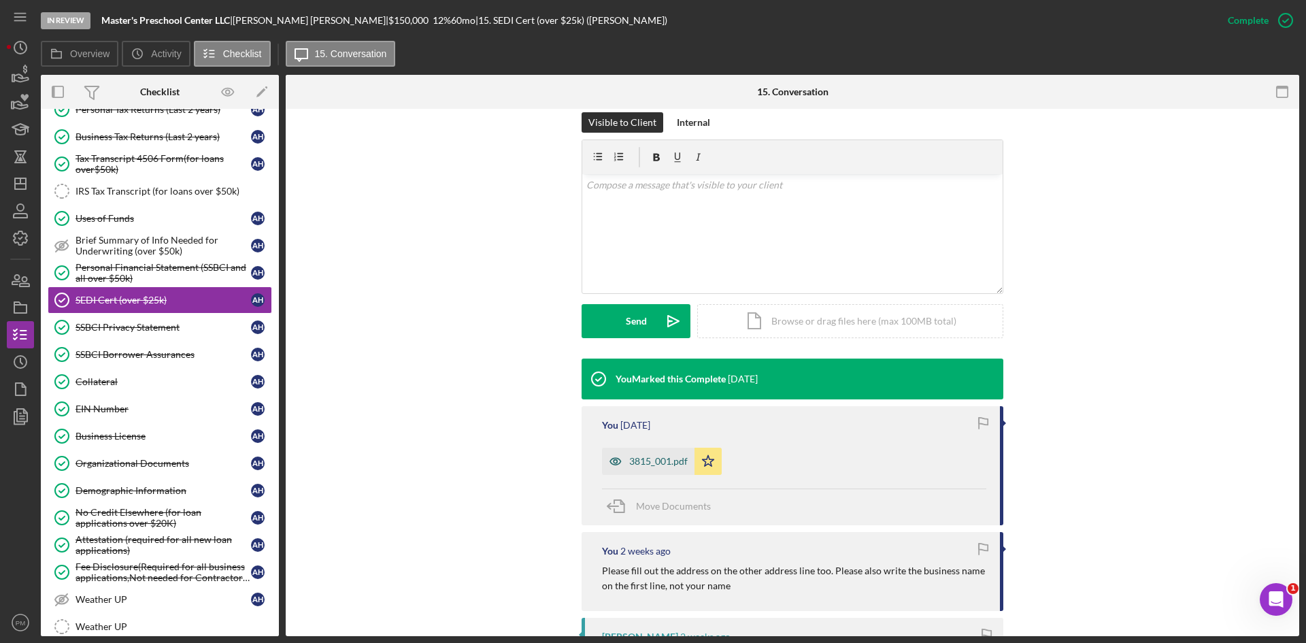
click at [673, 467] on div "3815_001.pdf" at bounding box center [648, 461] width 92 height 27
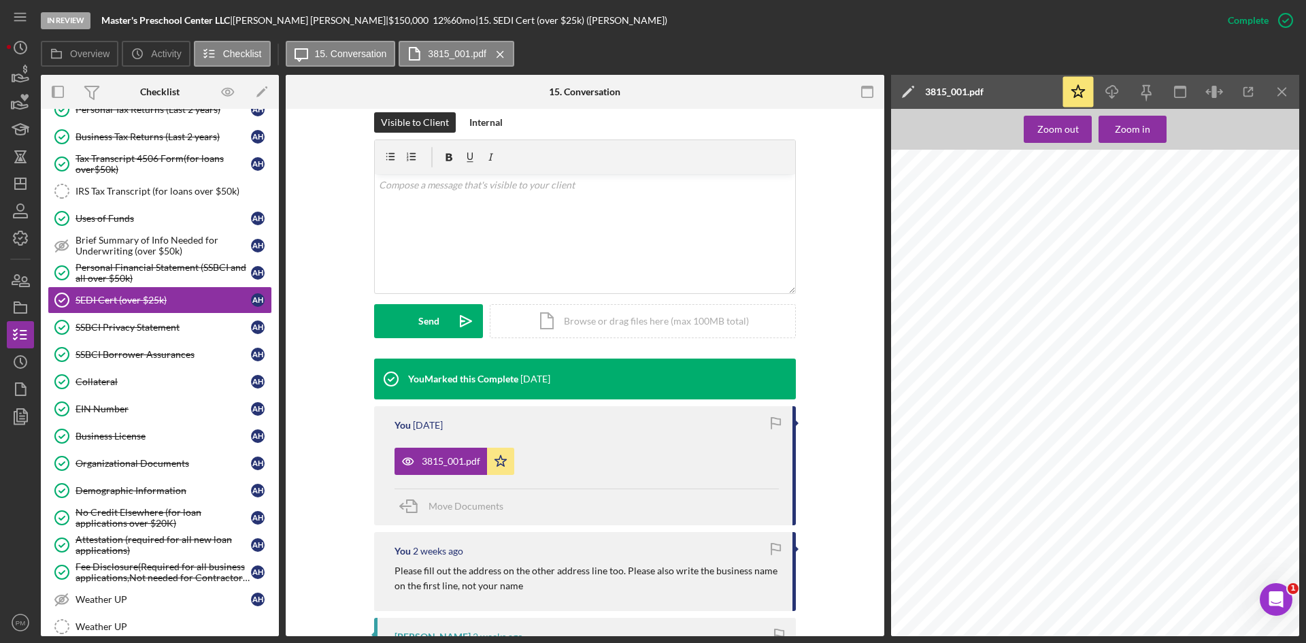
scroll to position [601, 0]
click at [1033, 95] on line "button" at bounding box center [1112, 93] width 0 height 7
click at [833, 138] on div "Visible to Client Internal v Color teal Color pink Remove color Add row above A…" at bounding box center [585, 235] width 558 height 246
click at [124, 276] on div "Personal Financial Statement (SSBCI and all over $50k)" at bounding box center [162, 273] width 175 height 22
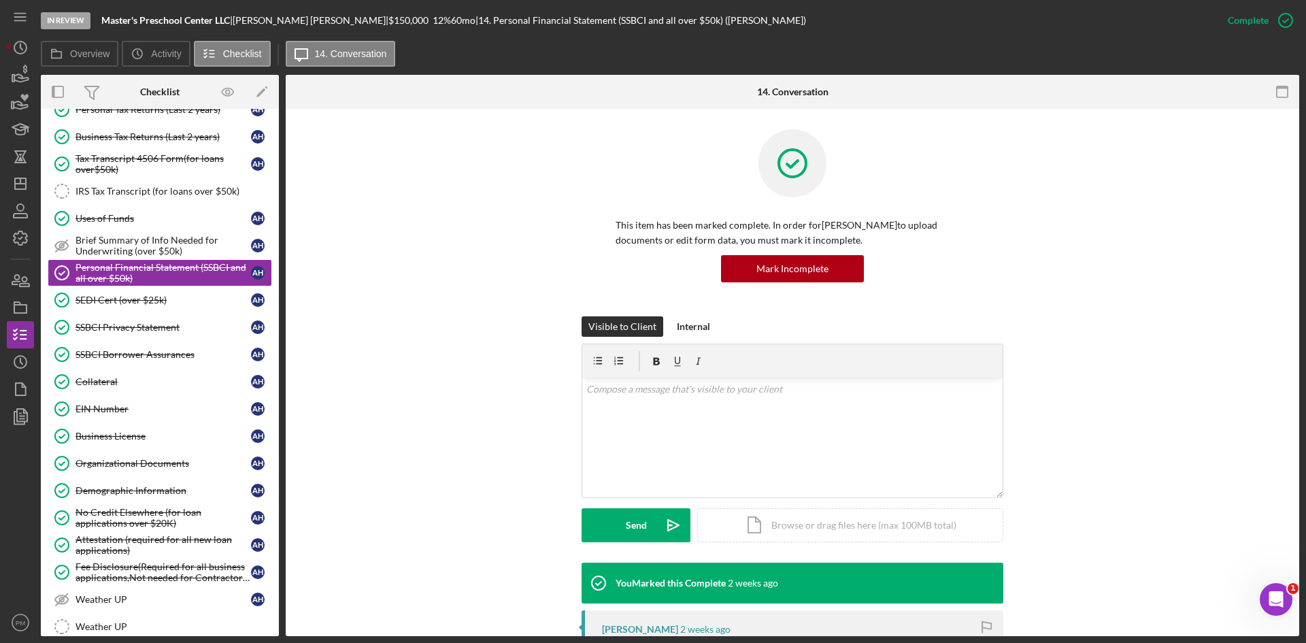
scroll to position [136, 0]
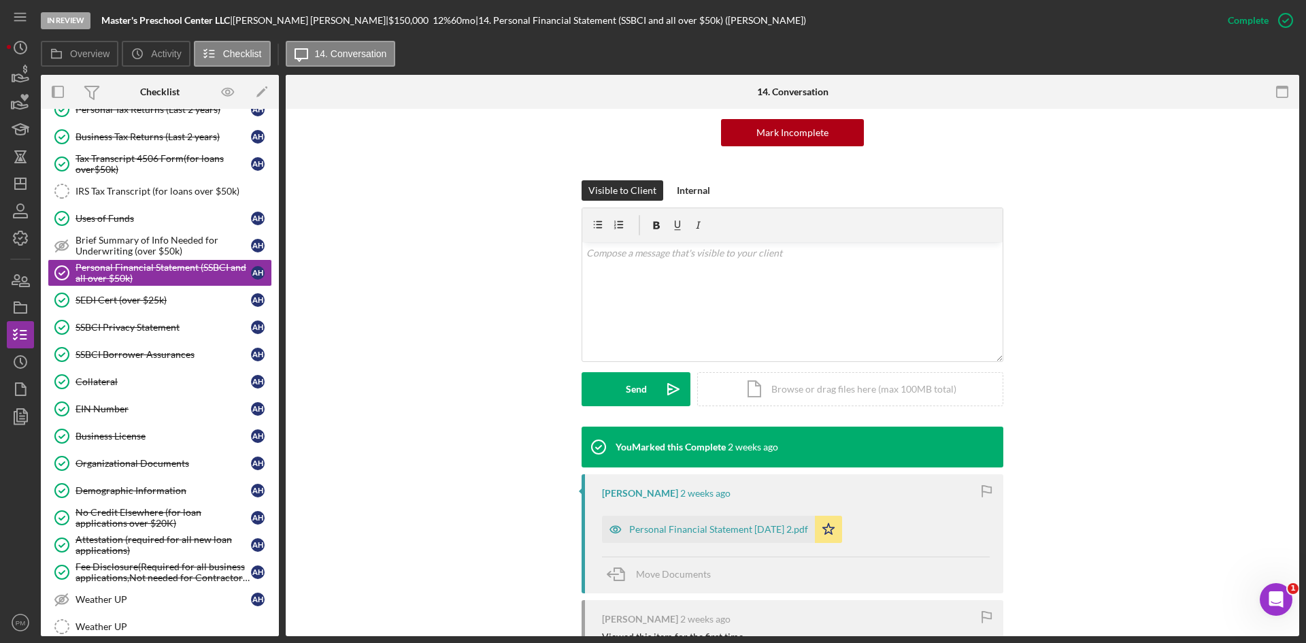
click at [670, 467] on div "Personal Financial Statement 9-25-25 2.pdf" at bounding box center [718, 529] width 179 height 11
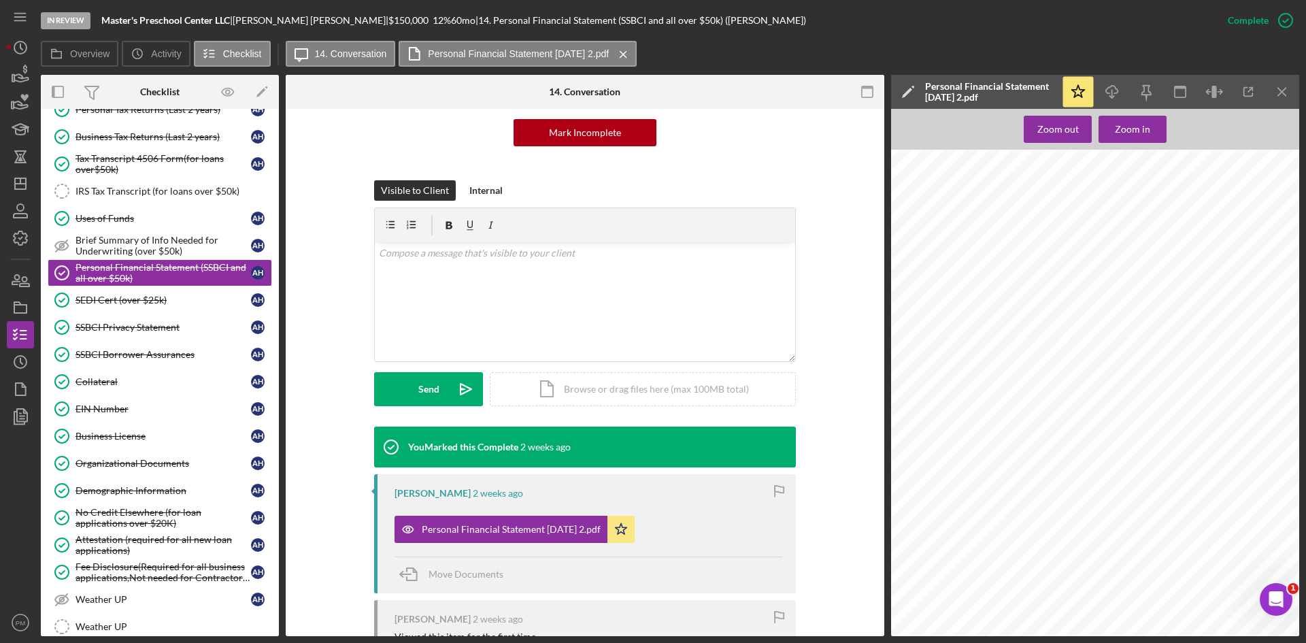
scroll to position [1679, 0]
click at [1033, 102] on icon "Icon/Download" at bounding box center [1112, 92] width 31 height 31
click at [143, 330] on div "SSBCI Privacy Statement" at bounding box center [162, 327] width 175 height 11
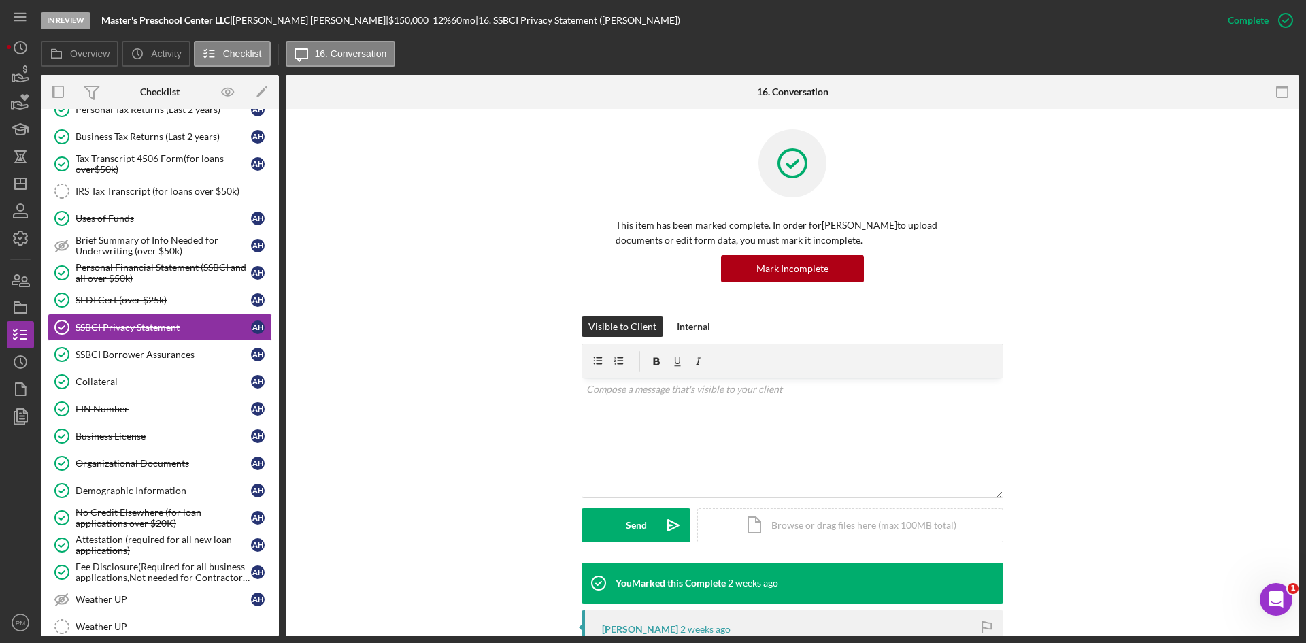
scroll to position [204, 0]
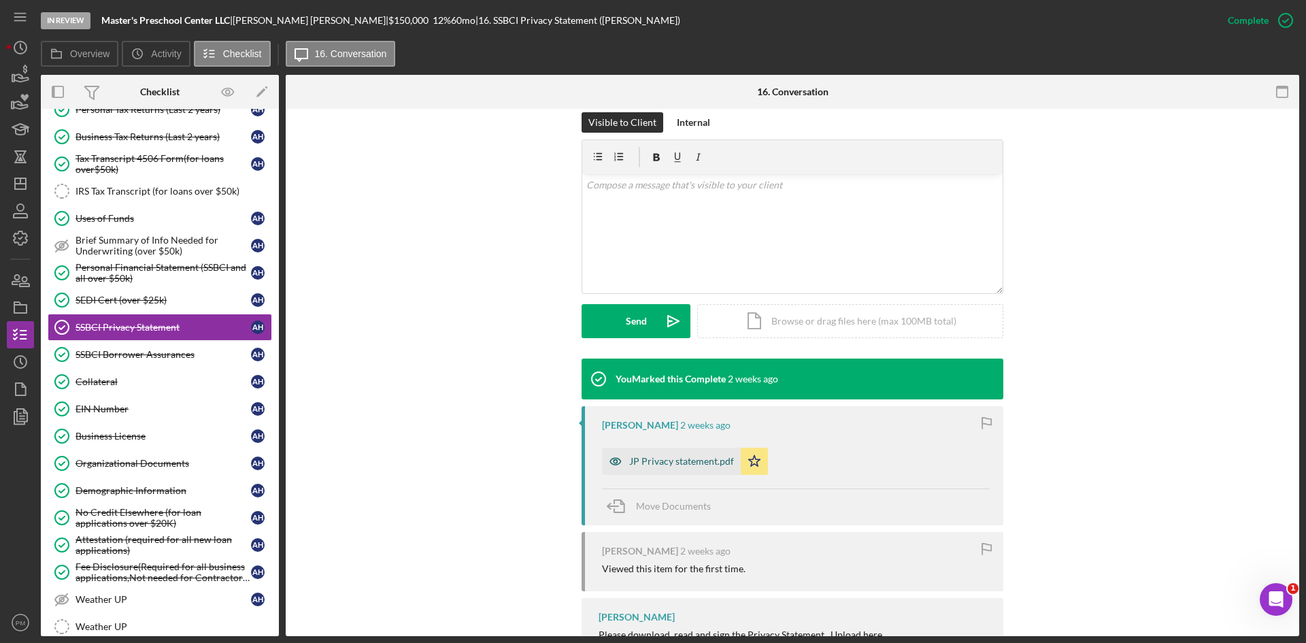
click at [681, 467] on div "JP Privacy statement.pdf" at bounding box center [671, 461] width 139 height 27
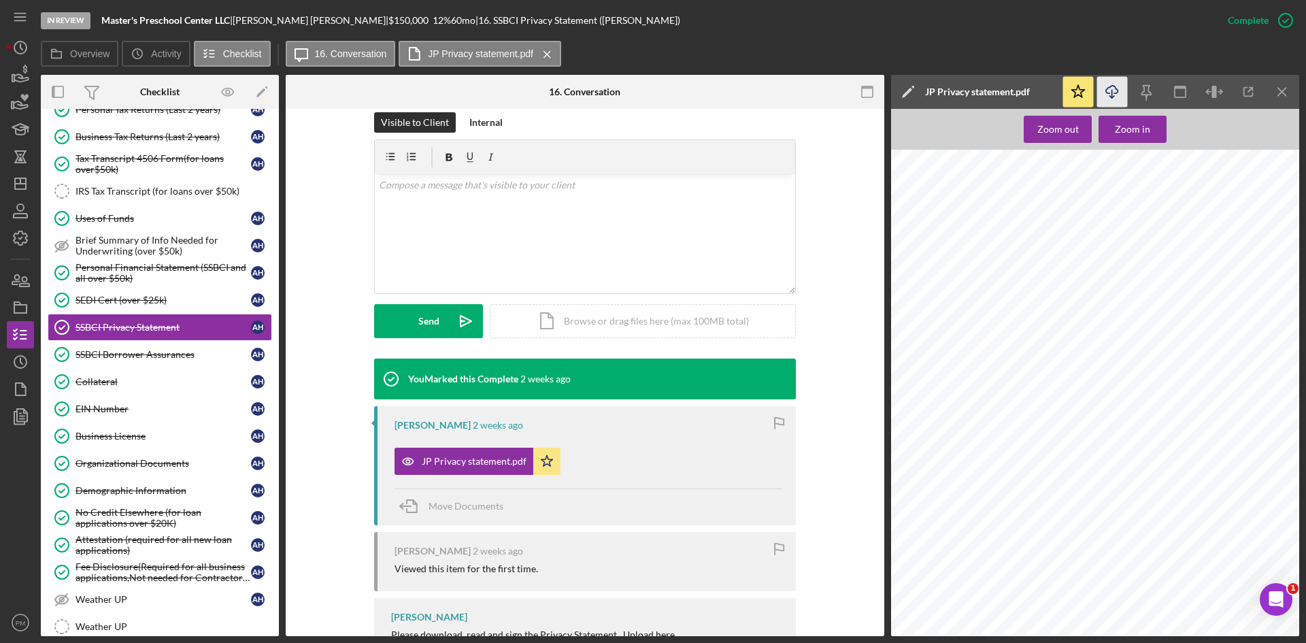
click at [1033, 88] on icon "button" at bounding box center [1112, 89] width 12 height 7
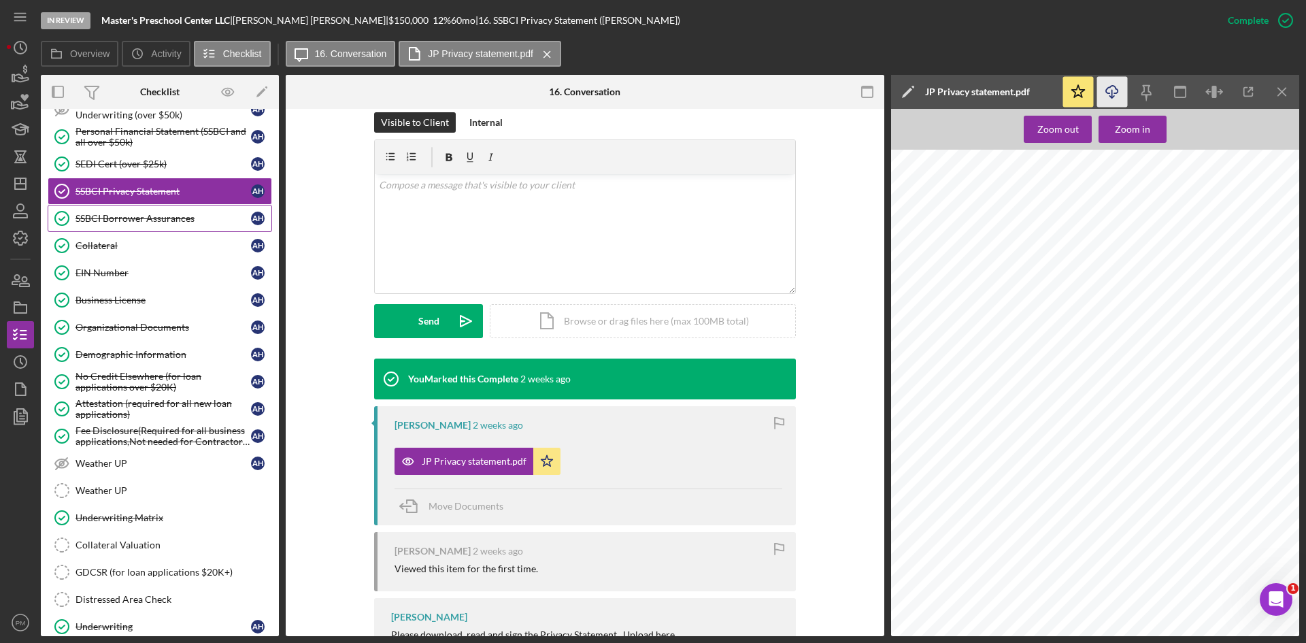
click at [124, 216] on div "SSBCI Borrower Assurances" at bounding box center [162, 218] width 175 height 11
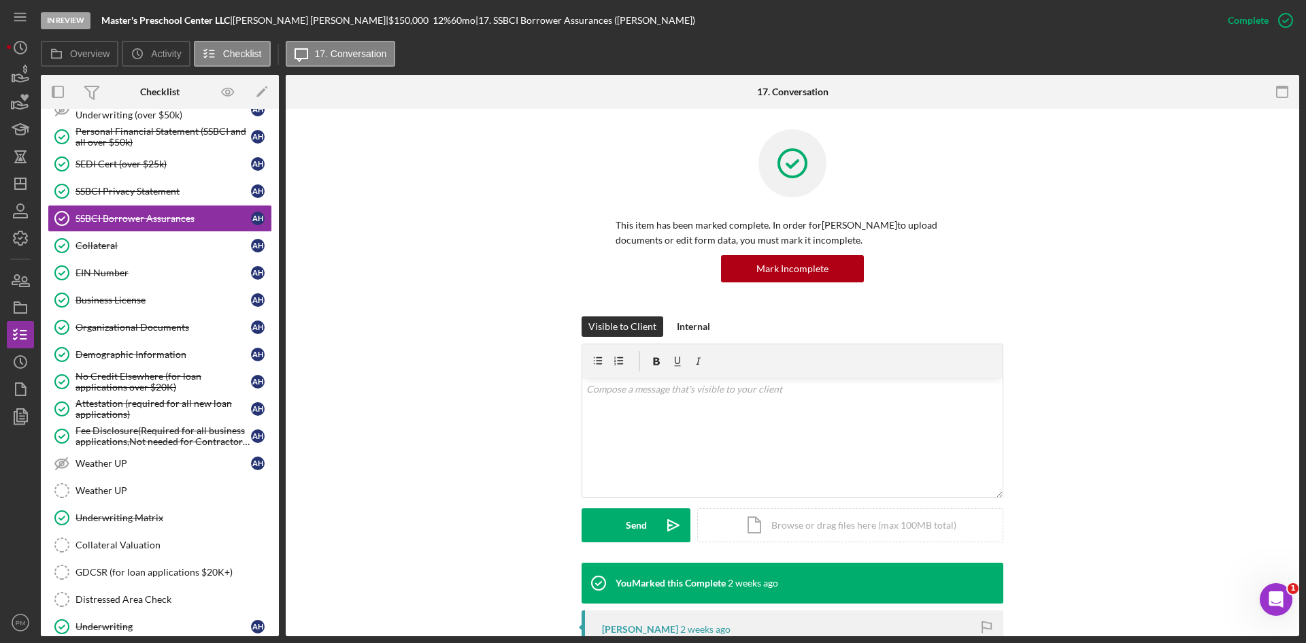
scroll to position [272, 0]
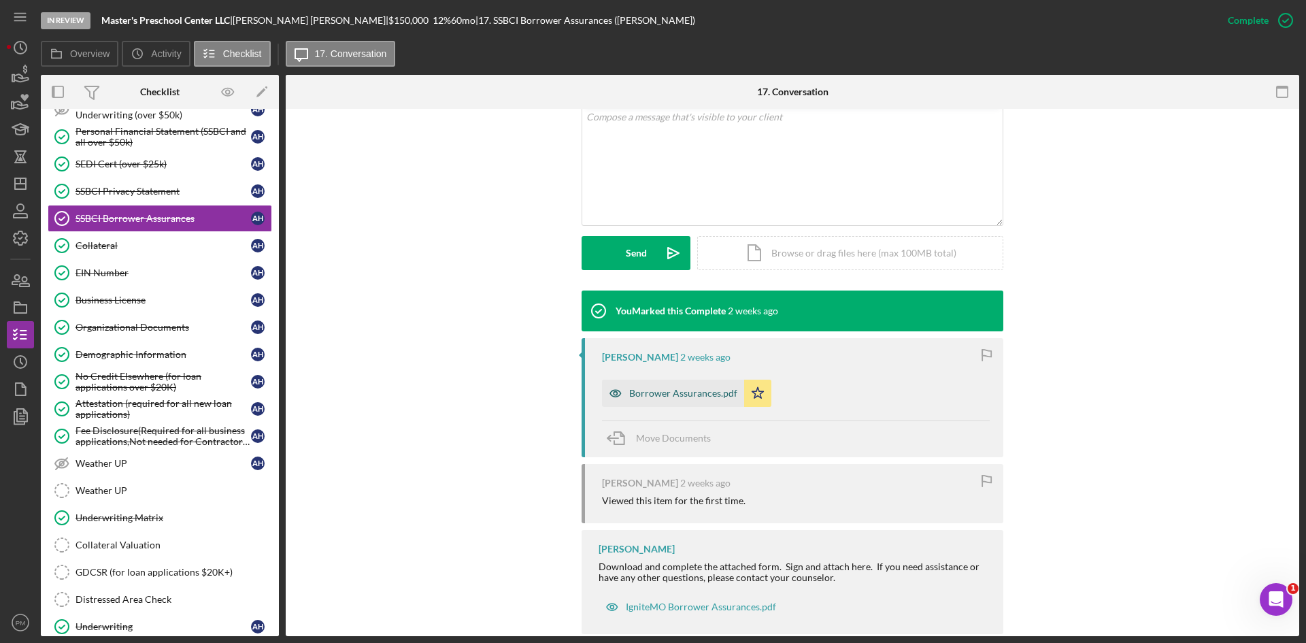
drag, startPoint x: 667, startPoint y: 398, endPoint x: 680, endPoint y: 397, distance: 13.0
click at [680, 397] on div "Borrower Assurances.pdf" at bounding box center [683, 393] width 108 height 11
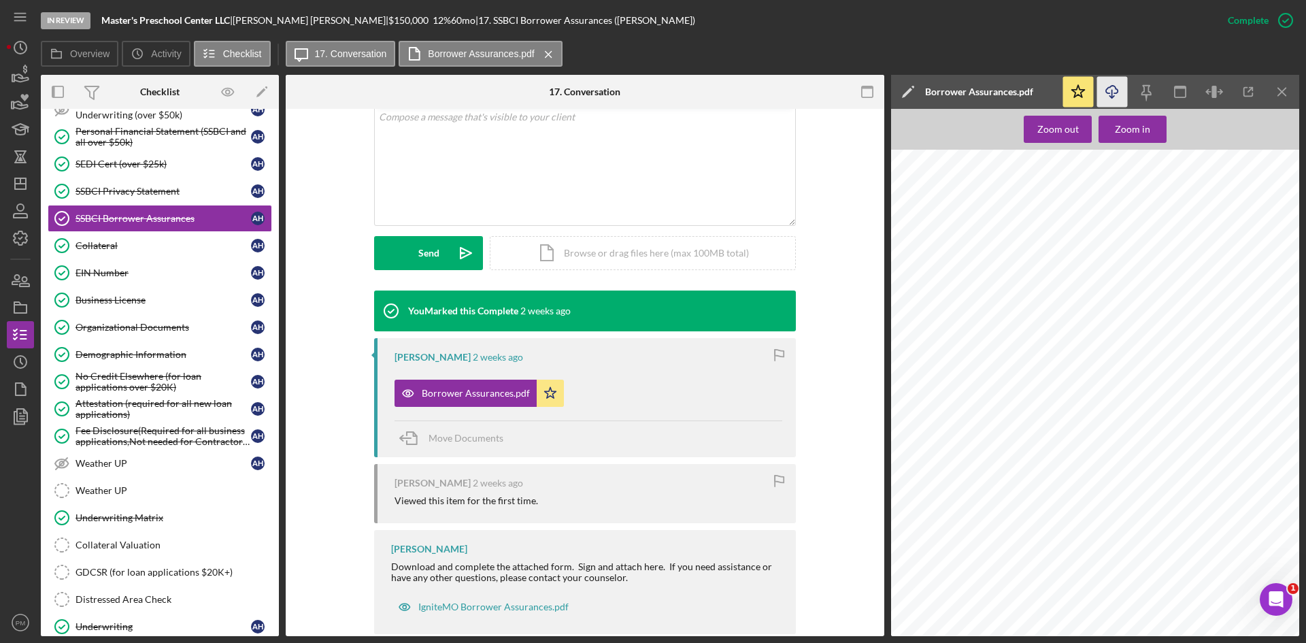
click at [1033, 85] on icon "Icon/Download" at bounding box center [1112, 92] width 31 height 31
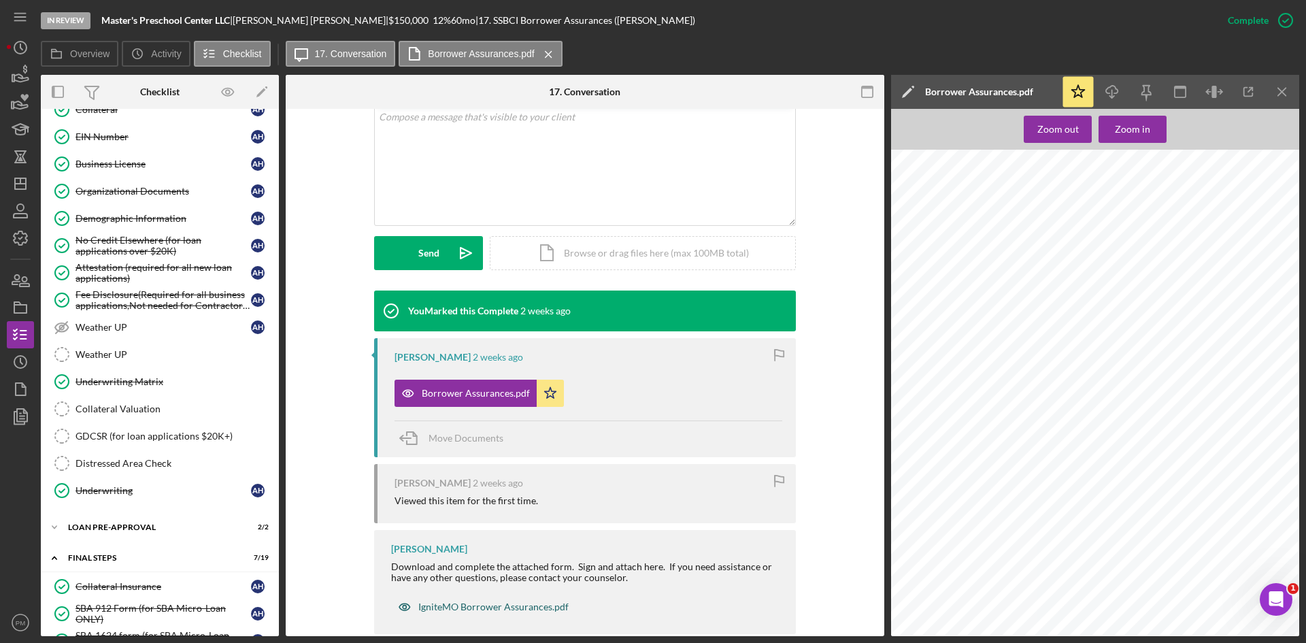
scroll to position [680, 0]
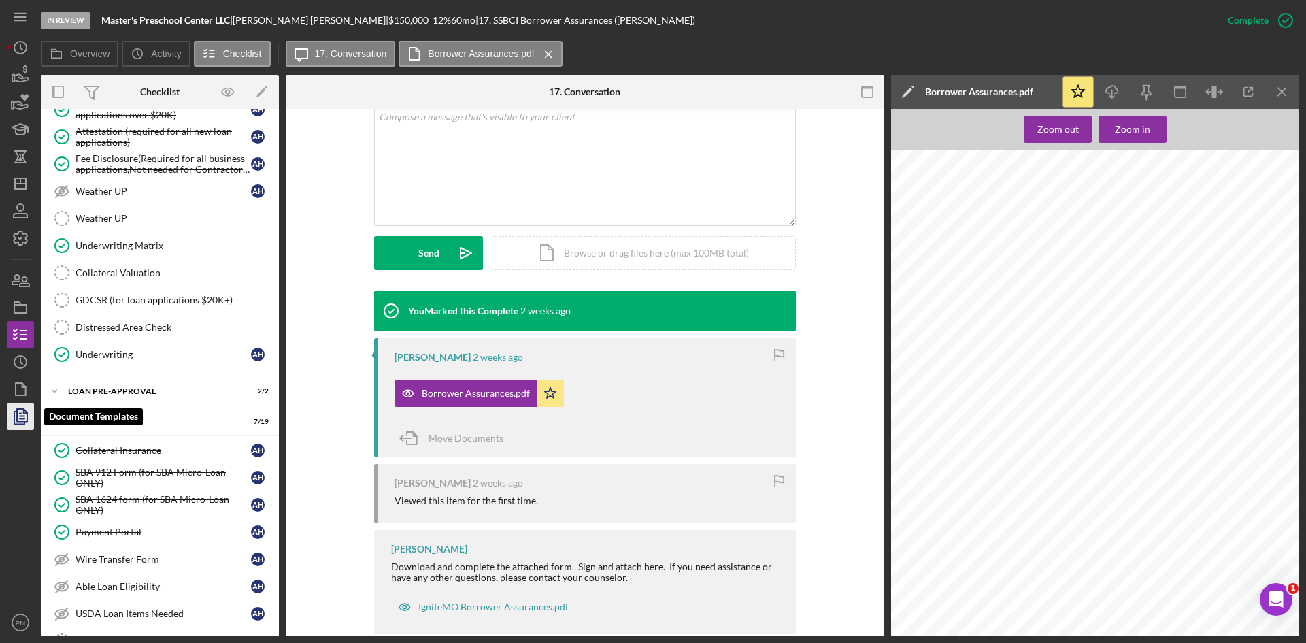
click at [27, 409] on icon "button" at bounding box center [20, 416] width 34 height 34
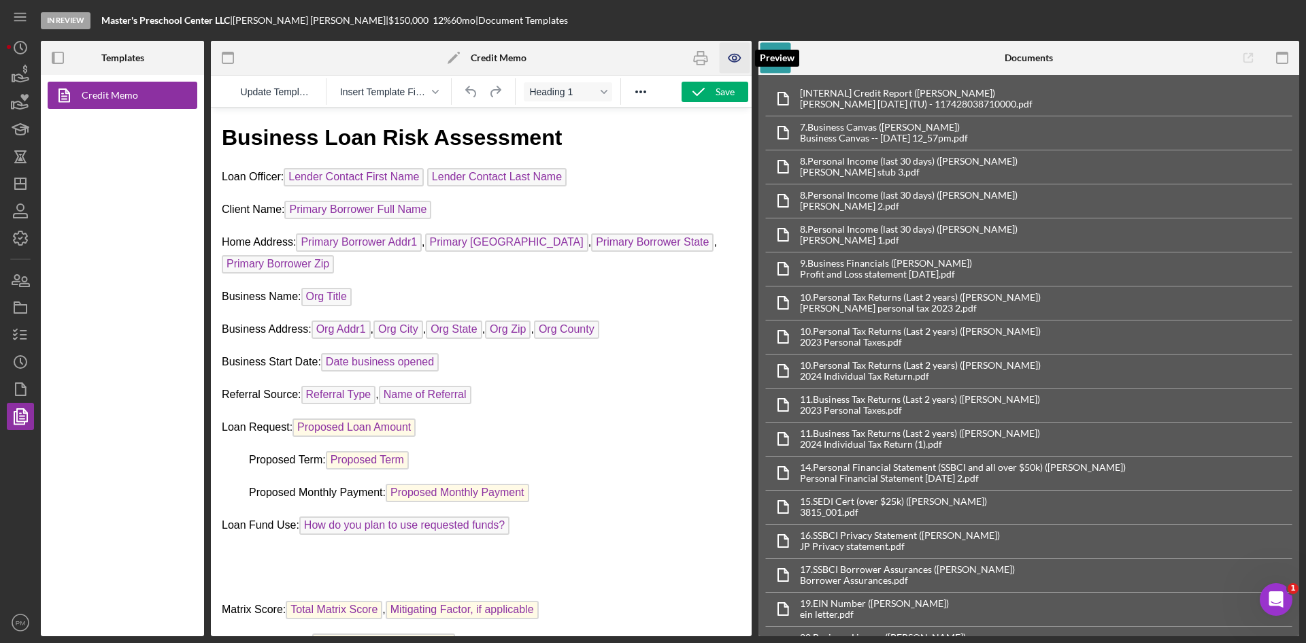
click at [735, 55] on icon "button" at bounding box center [735, 58] width 31 height 31
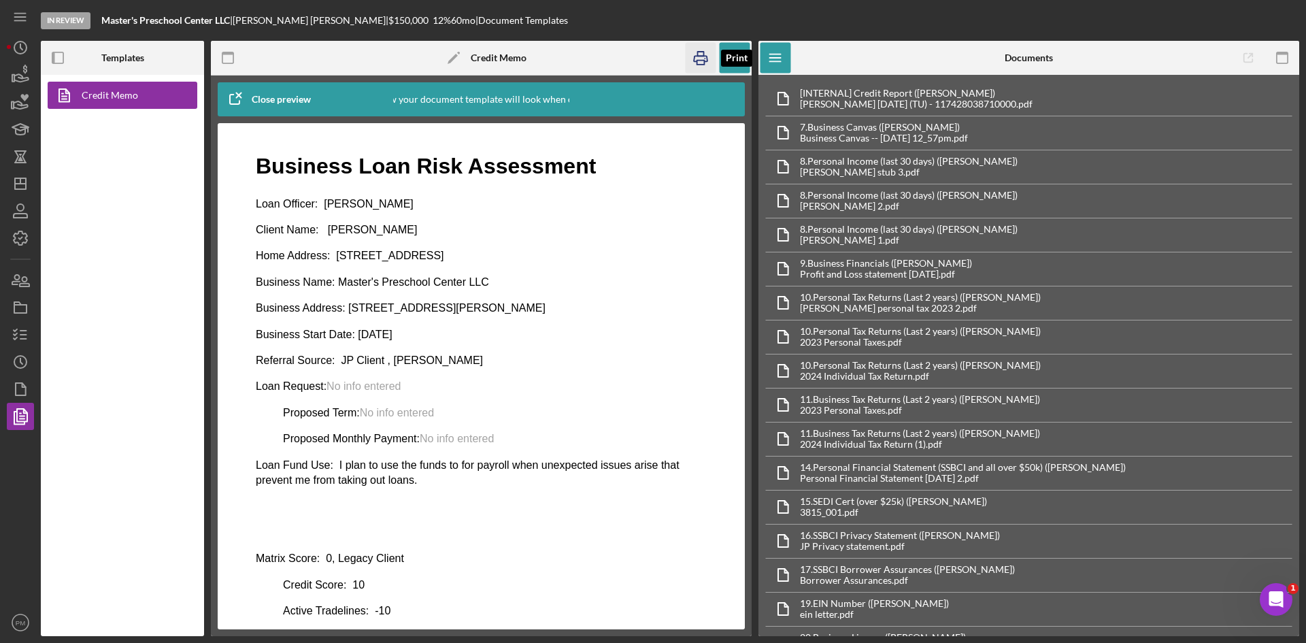
click at [697, 61] on rect "button" at bounding box center [700, 63] width 7 height 4
click at [18, 184] on line "button" at bounding box center [20, 184] width 11 height 0
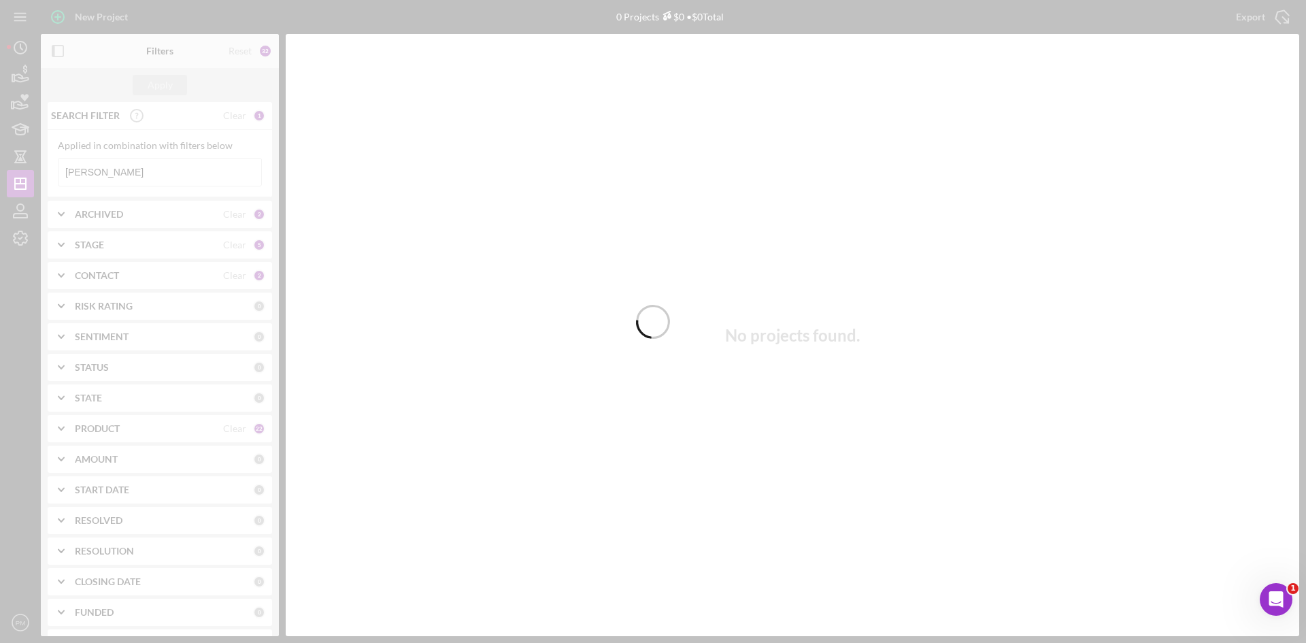
click at [101, 172] on div at bounding box center [653, 321] width 1306 height 643
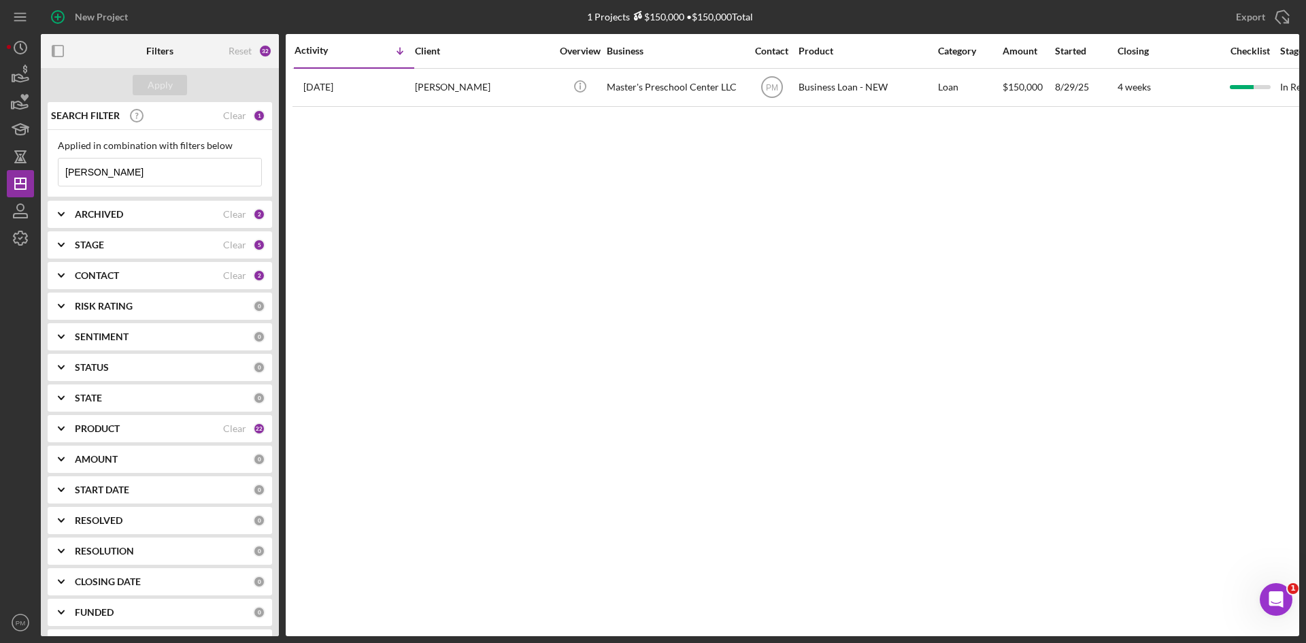
click at [120, 175] on input "holmes" at bounding box center [159, 171] width 203 height 27
drag, startPoint x: 120, startPoint y: 175, endPoint x: 18, endPoint y: 169, distance: 102.2
click at [18, 169] on div "New Project 1 Projects $150,000 • $150,000 Total holmes Export Icon/Export Filt…" at bounding box center [653, 318] width 1292 height 636
type input "fitzgerald"
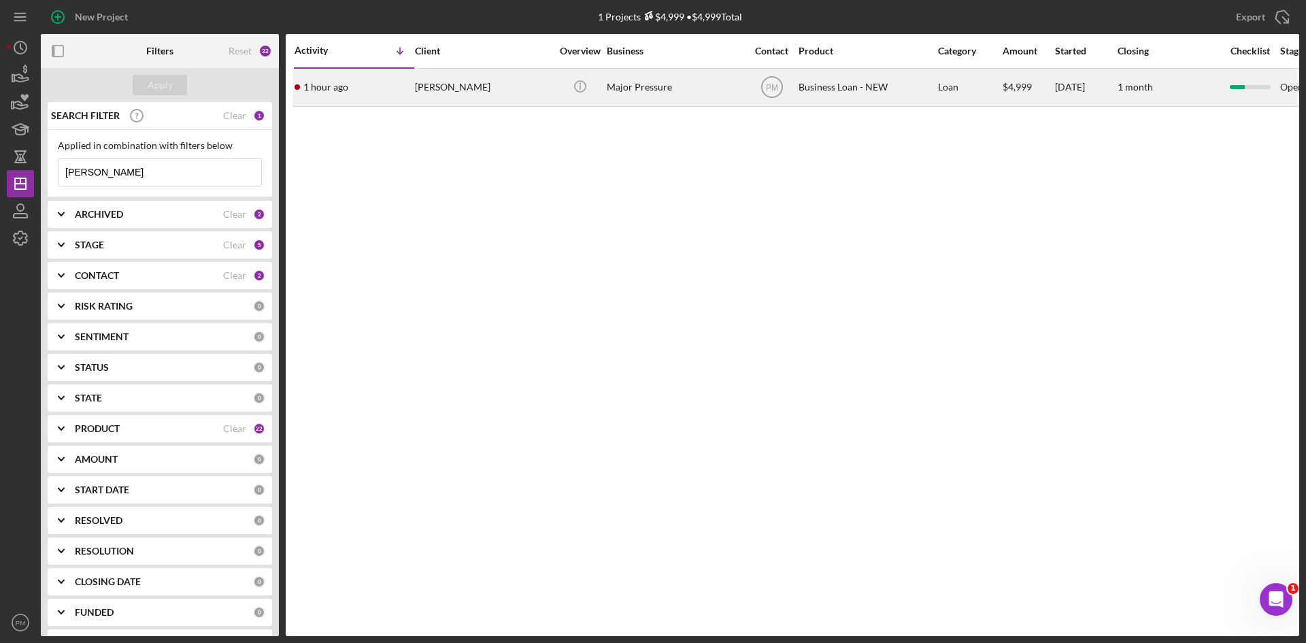
click at [339, 75] on div "1 hour ago Briona Fitzgerald" at bounding box center [353, 87] width 119 height 36
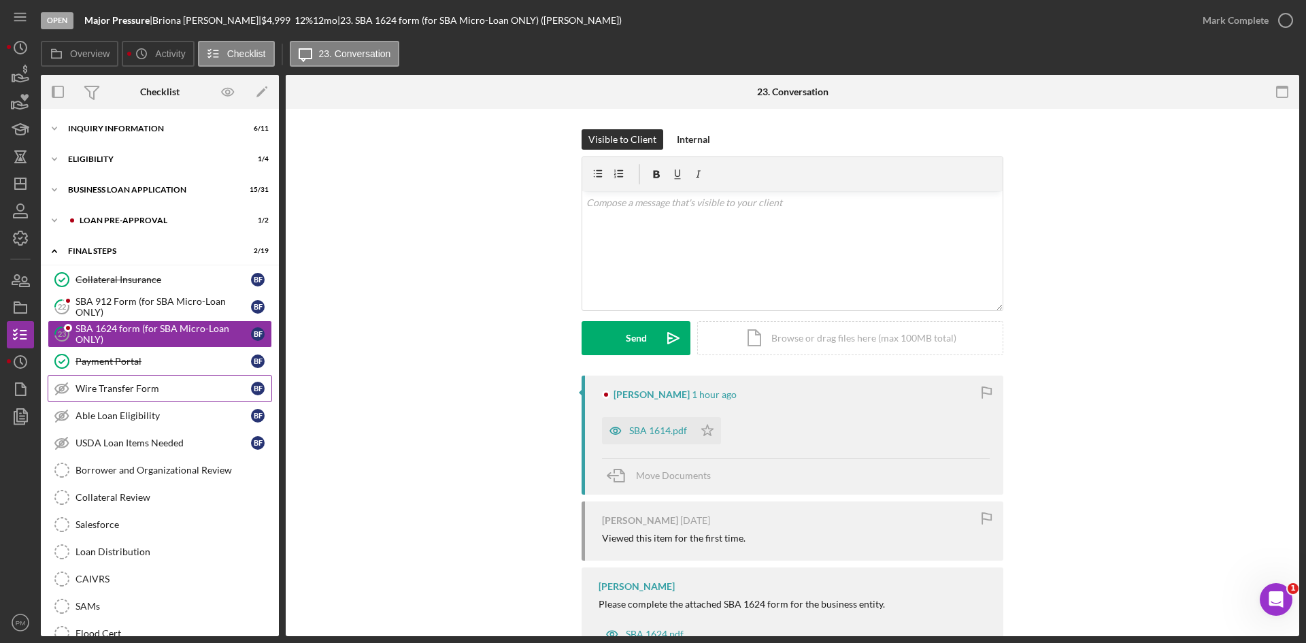
scroll to position [68, 0]
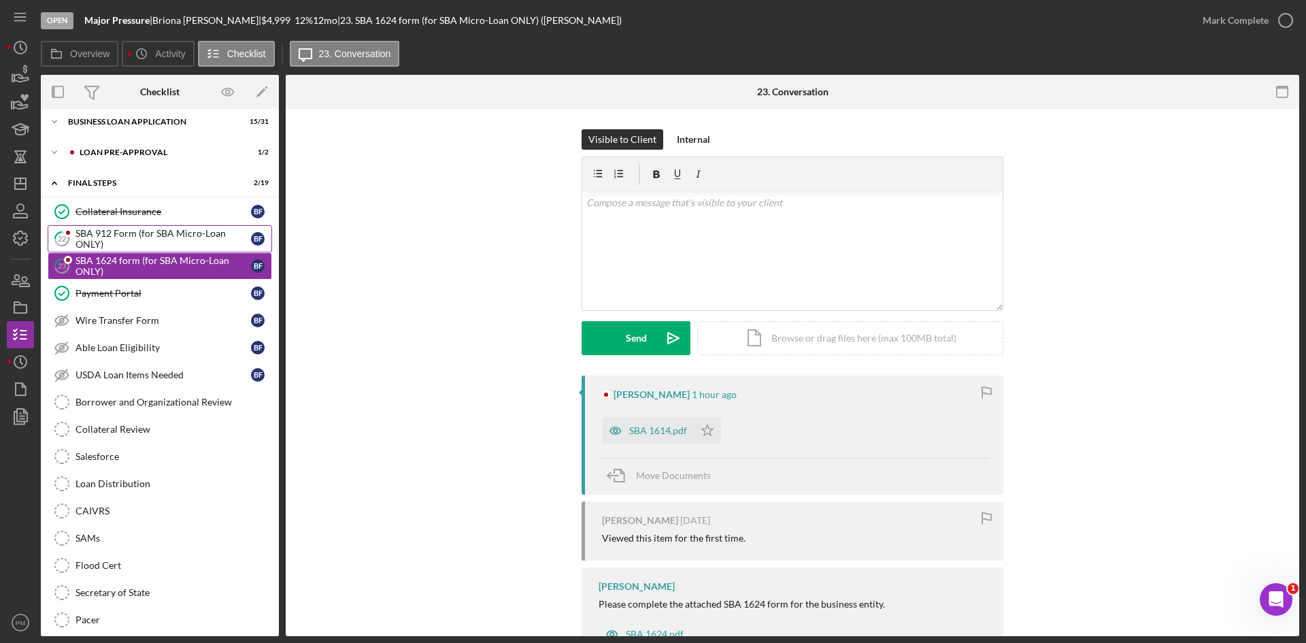
click at [129, 242] on div "SBA 912 Form (for SBA Micro-Loan ONLY)" at bounding box center [162, 239] width 175 height 22
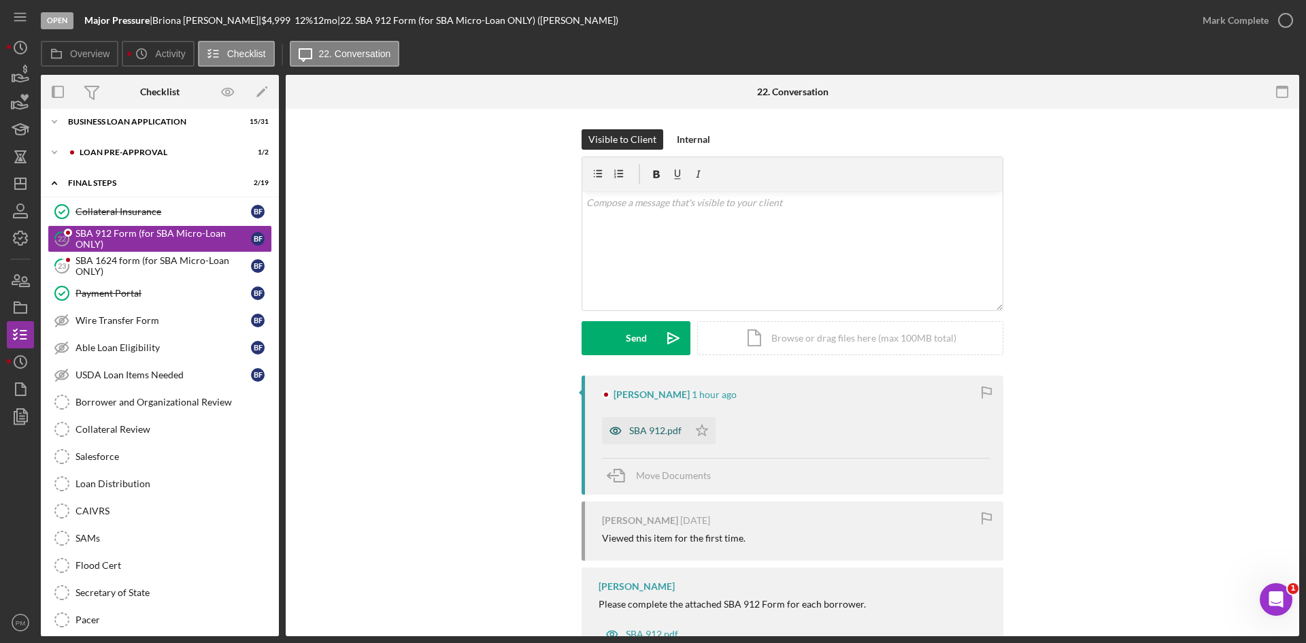
scroll to position [52, 0]
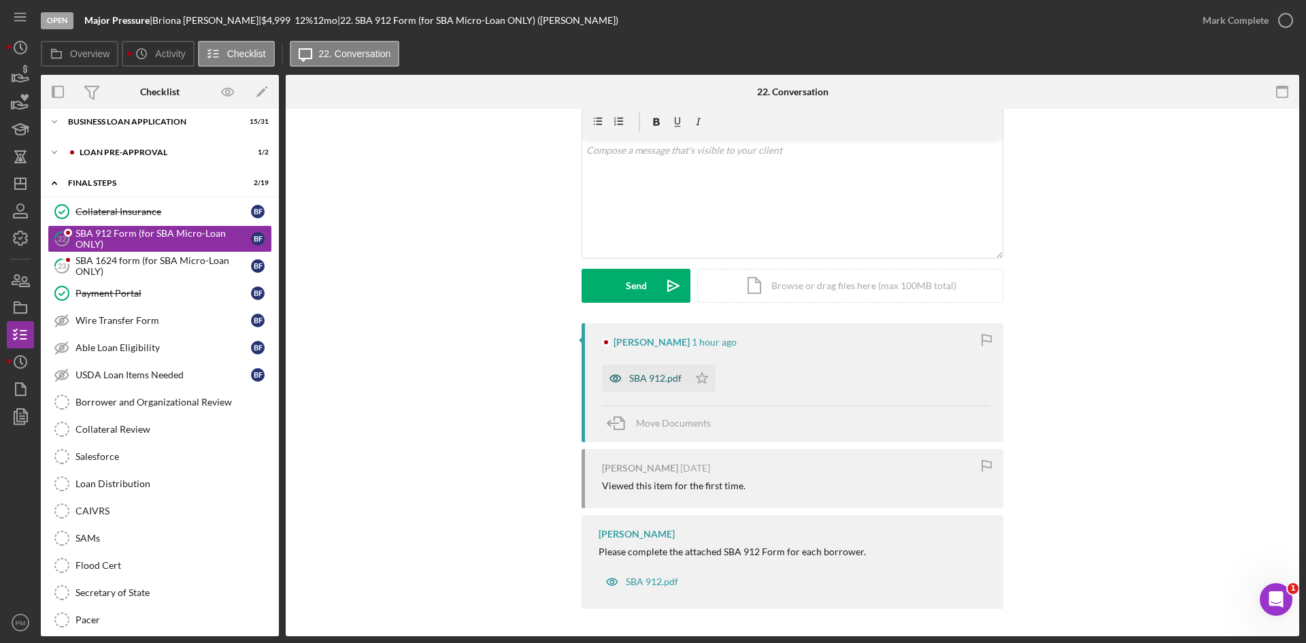
click at [643, 370] on div "SBA 912.pdf" at bounding box center [645, 378] width 86 height 27
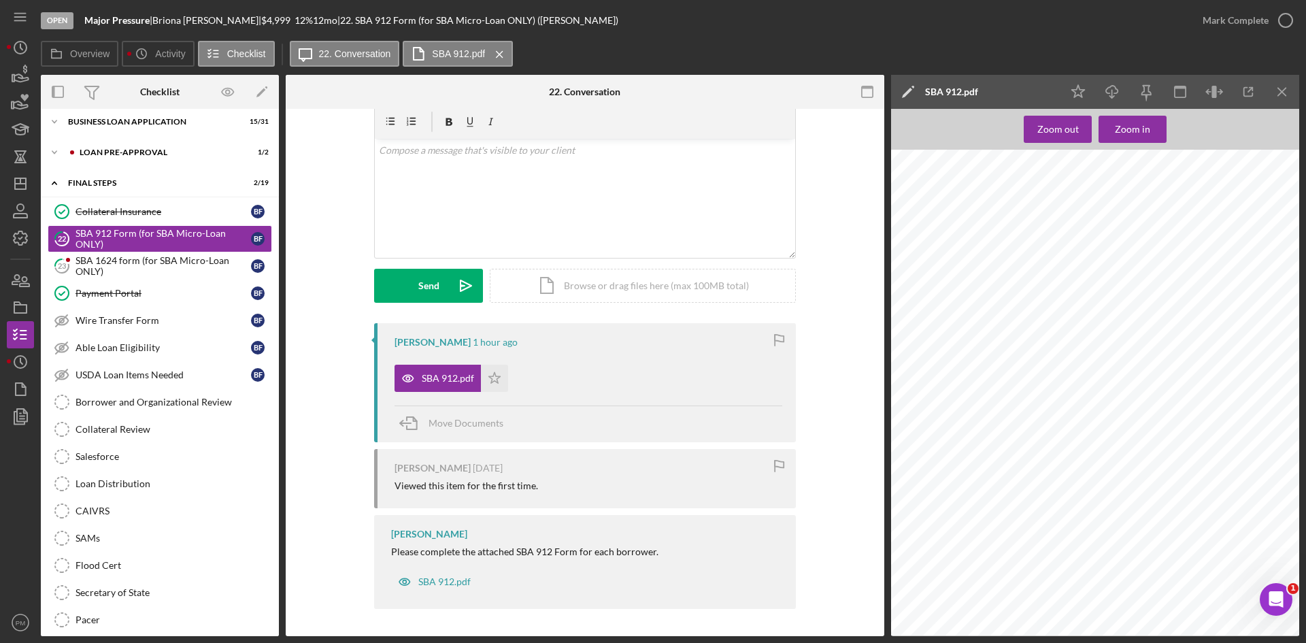
scroll to position [1549, 0]
click at [1033, 23] on div "Mark Complete" at bounding box center [1235, 20] width 66 height 27
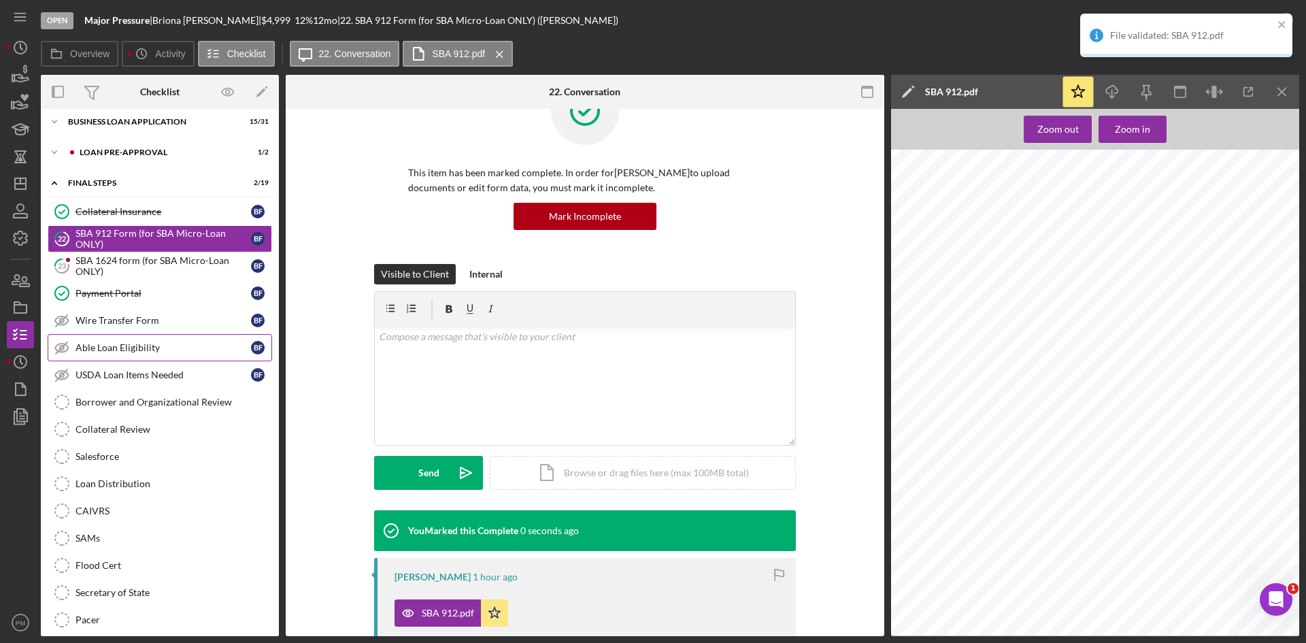
scroll to position [239, 0]
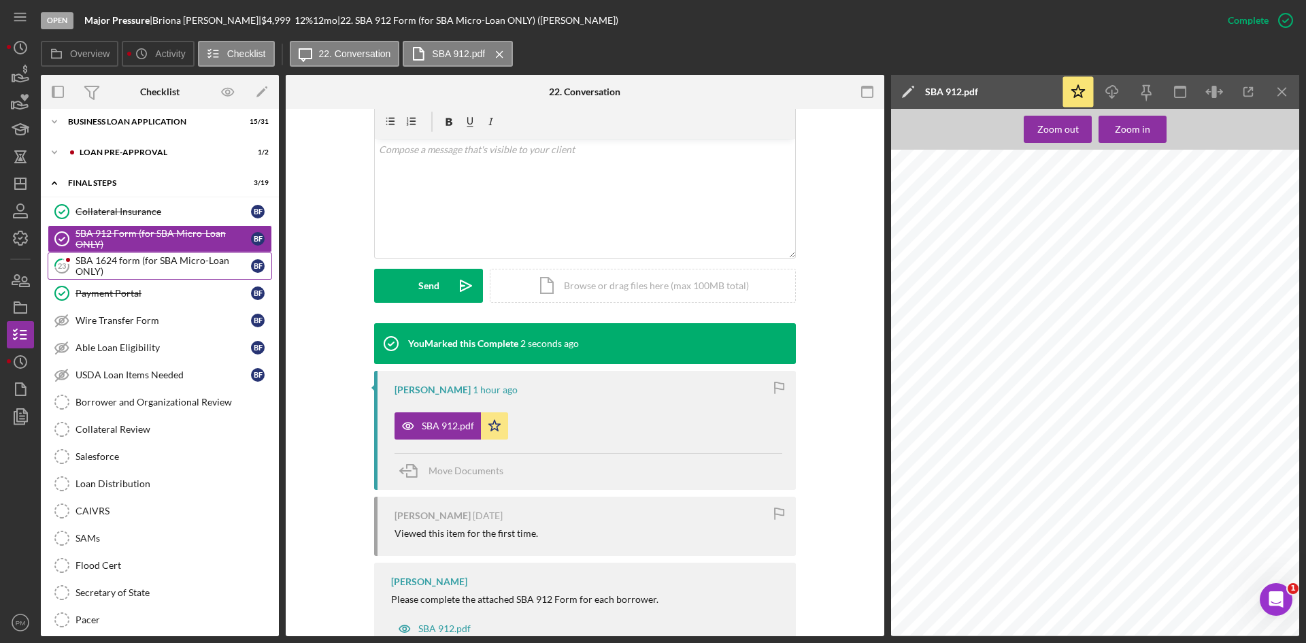
click at [119, 268] on div "SBA 1624 form (for SBA Micro-Loan ONLY)" at bounding box center [162, 266] width 175 height 22
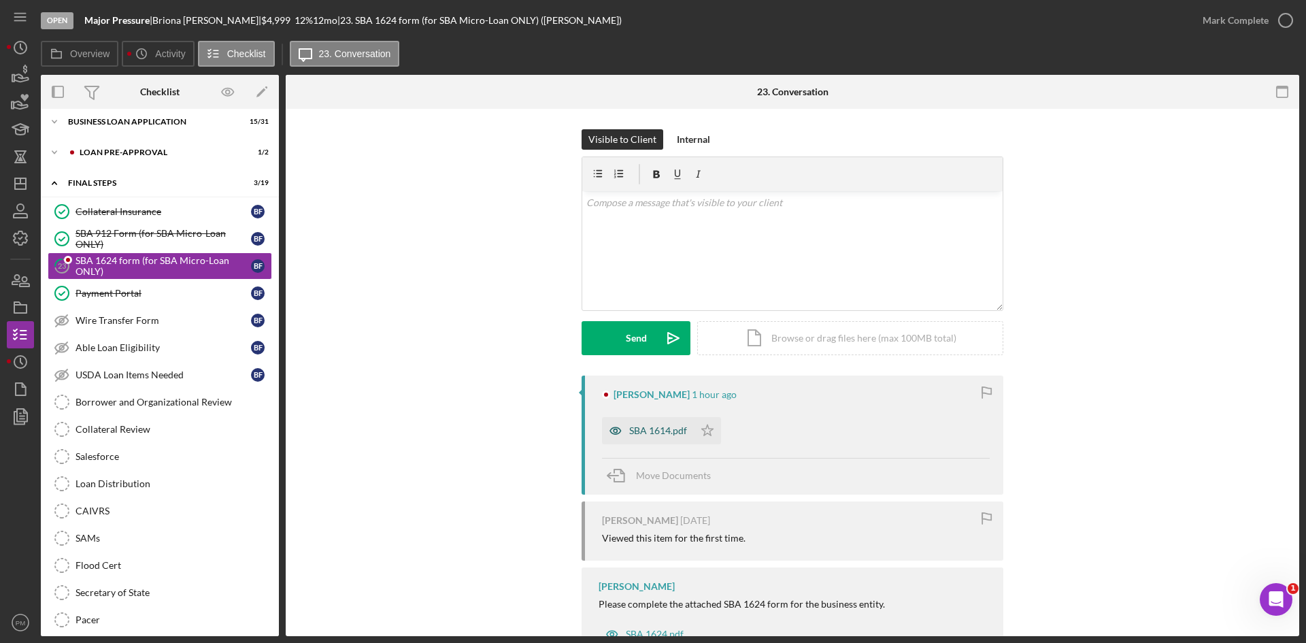
click at [652, 425] on div "SBA 1614.pdf" at bounding box center [658, 430] width 58 height 11
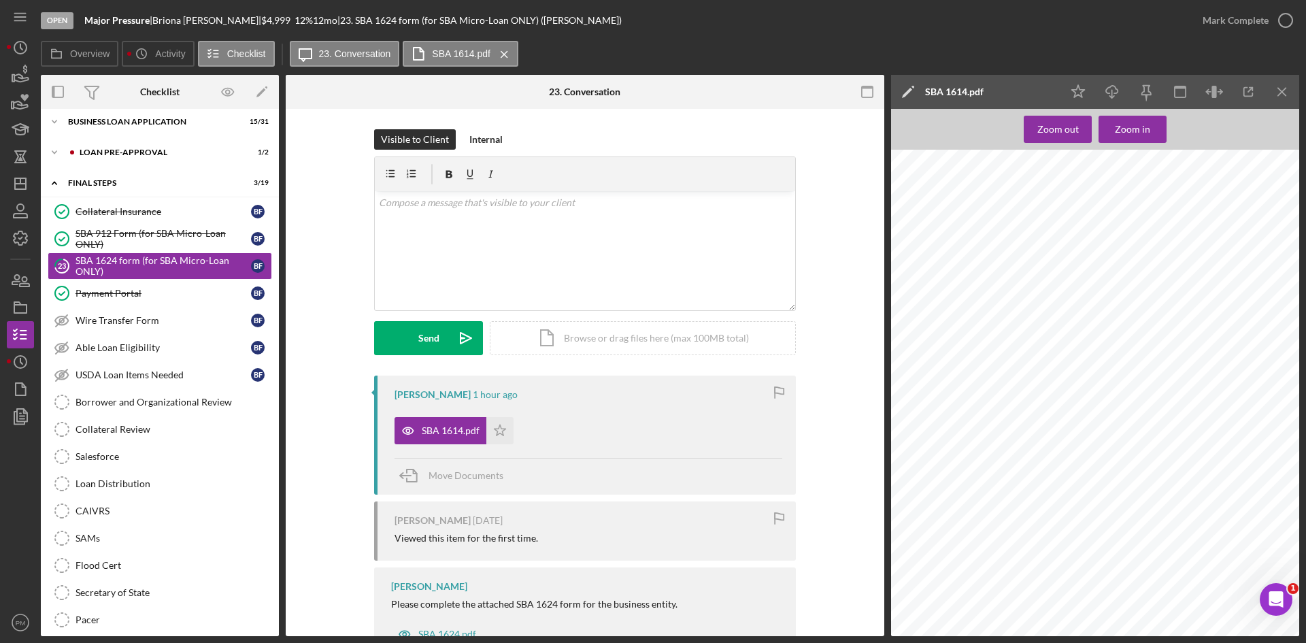
drag, startPoint x: 1238, startPoint y: 11, endPoint x: 1143, endPoint y: 35, distance: 97.7
click at [1033, 12] on div "Mark Complete" at bounding box center [1235, 20] width 66 height 27
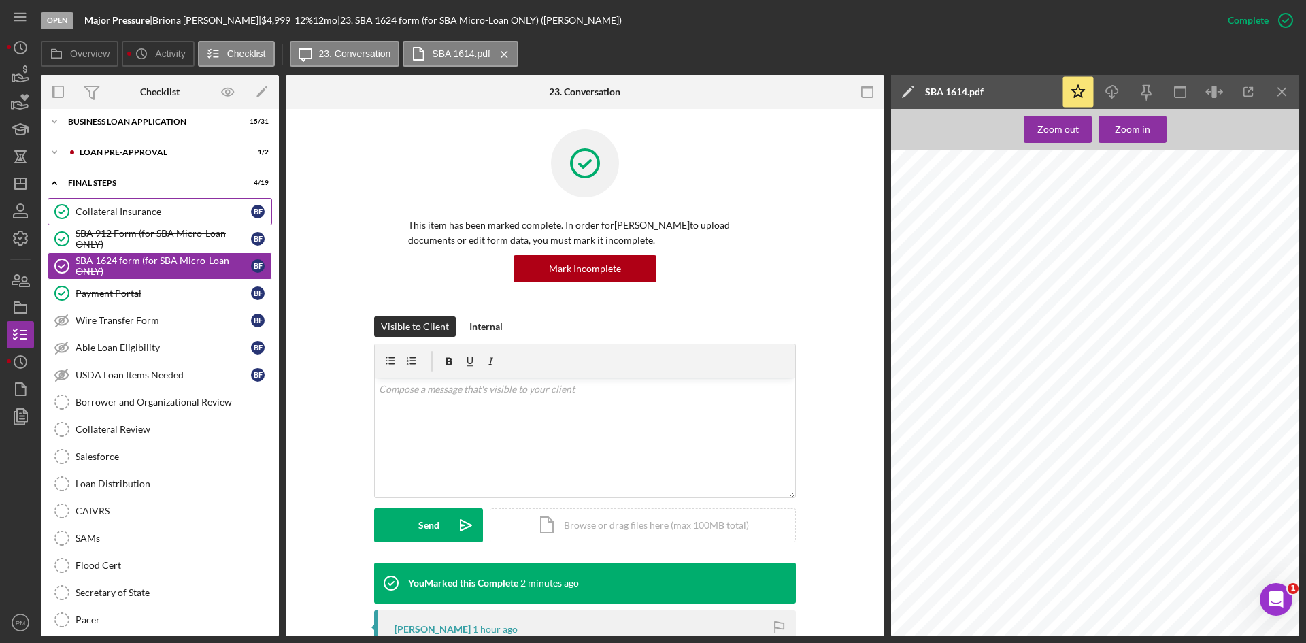
scroll to position [0, 0]
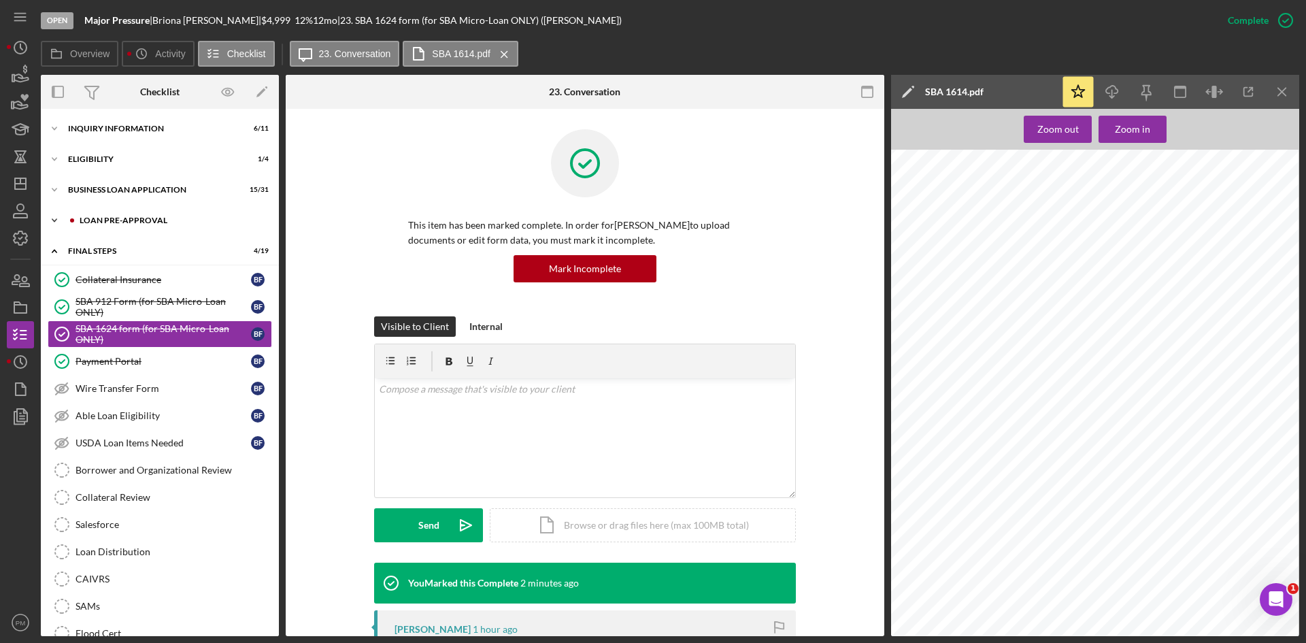
click at [90, 222] on div "LOAN PRE-APPROVAL" at bounding box center [171, 220] width 182 height 8
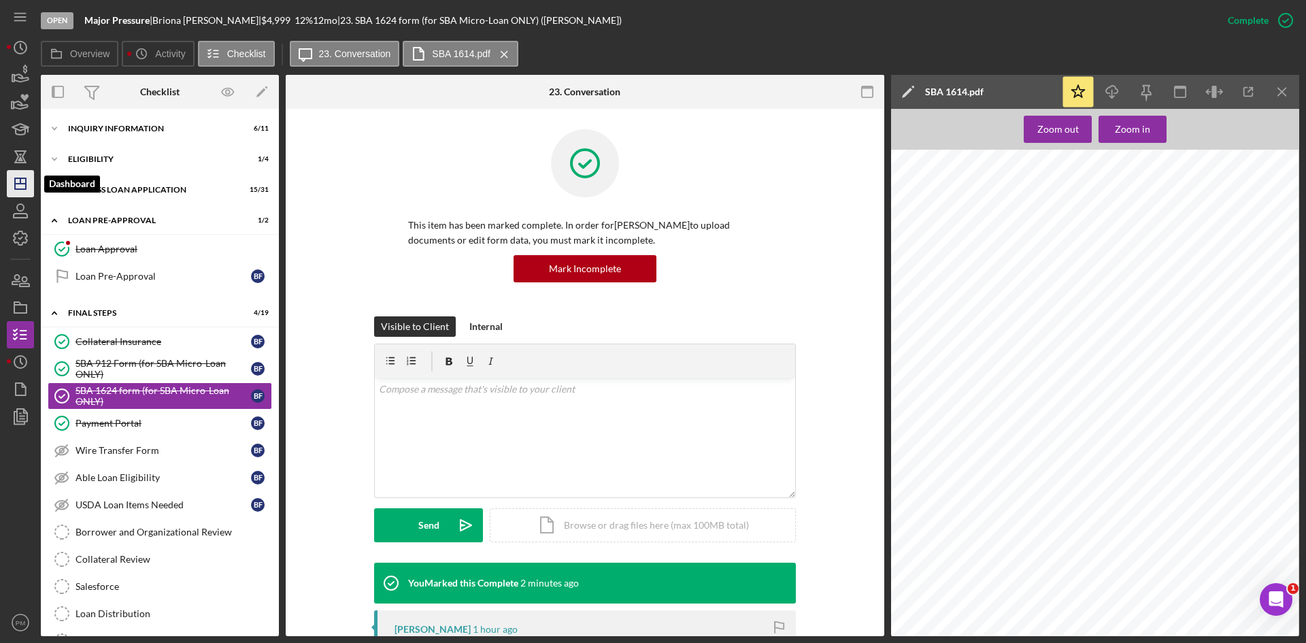
click at [13, 185] on icon "Icon/Dashboard" at bounding box center [20, 184] width 34 height 34
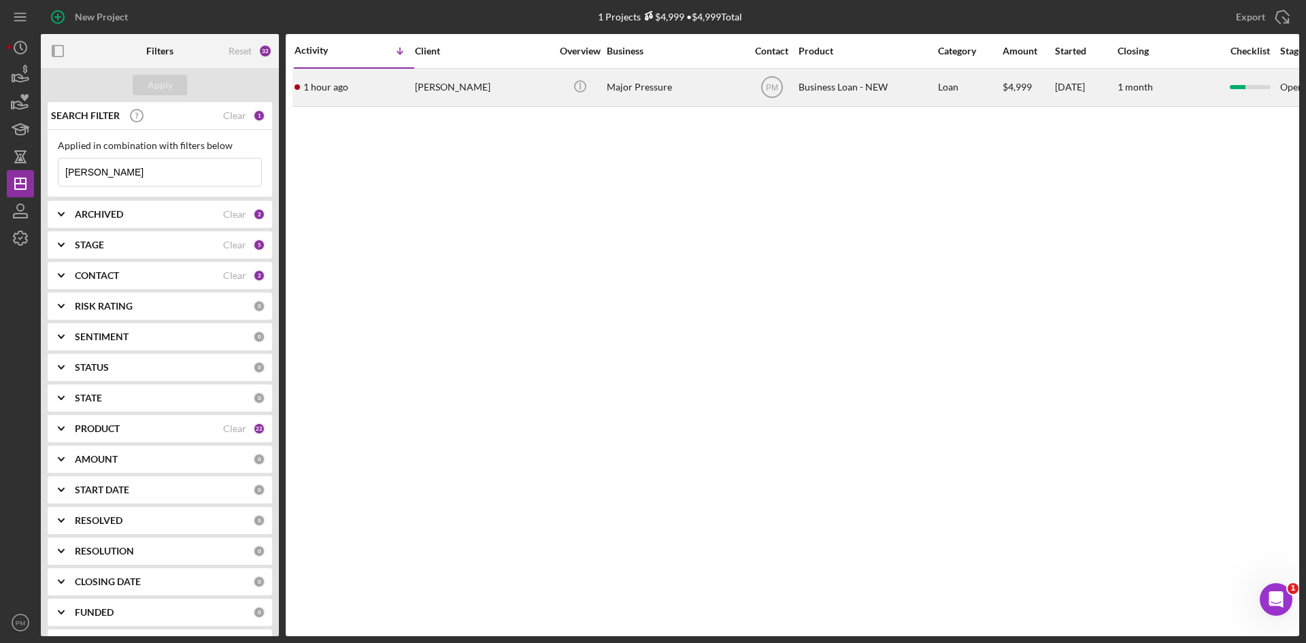
click at [378, 90] on div "1 hour ago Briona Fitzgerald" at bounding box center [353, 87] width 119 height 36
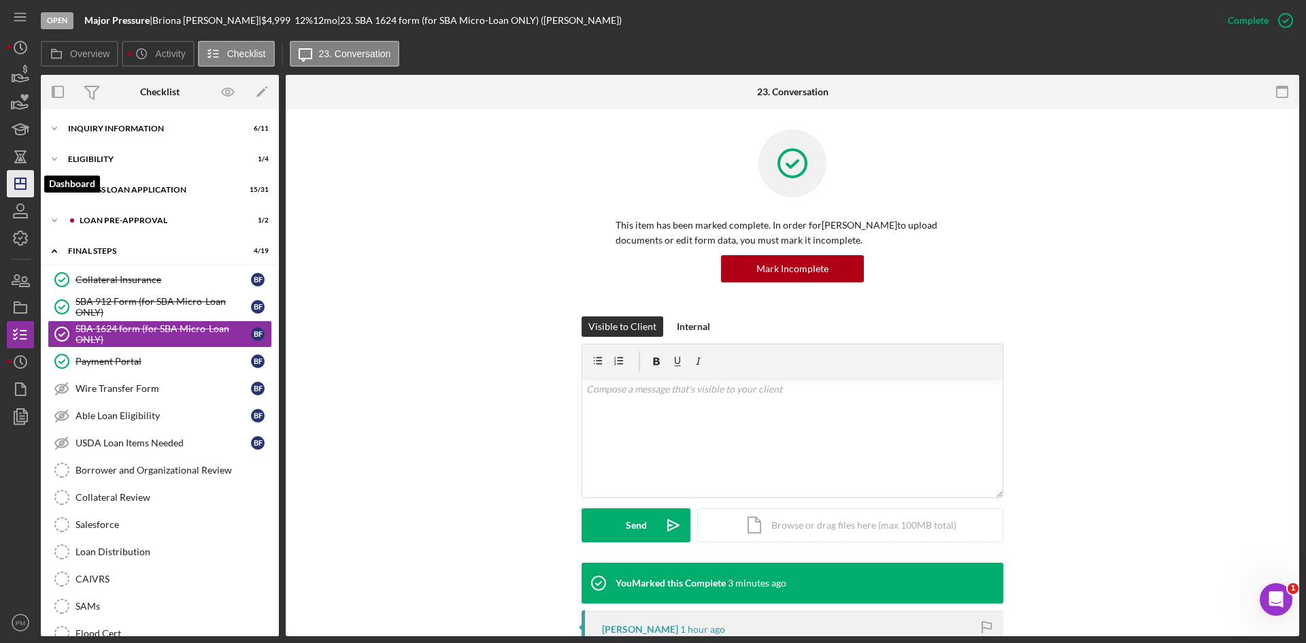
click at [22, 189] on polygon "button" at bounding box center [20, 183] width 11 height 11
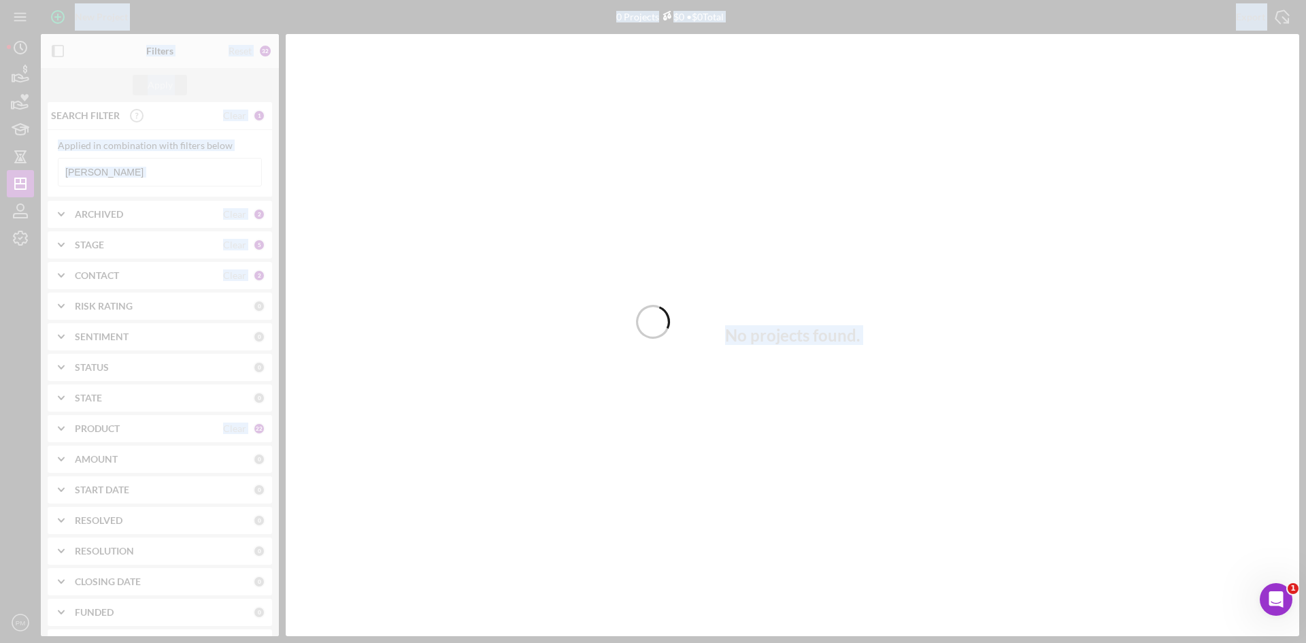
drag, startPoint x: 133, startPoint y: 171, endPoint x: -33, endPoint y: 174, distance: 165.3
click at [0, 174] on html "New Project 0 Projects $0 • $0 Total fitzgerald Export Icon/Export Filters Rese…" at bounding box center [653, 321] width 1306 height 643
click at [169, 171] on div at bounding box center [653, 321] width 1306 height 643
click at [118, 178] on div at bounding box center [653, 321] width 1306 height 643
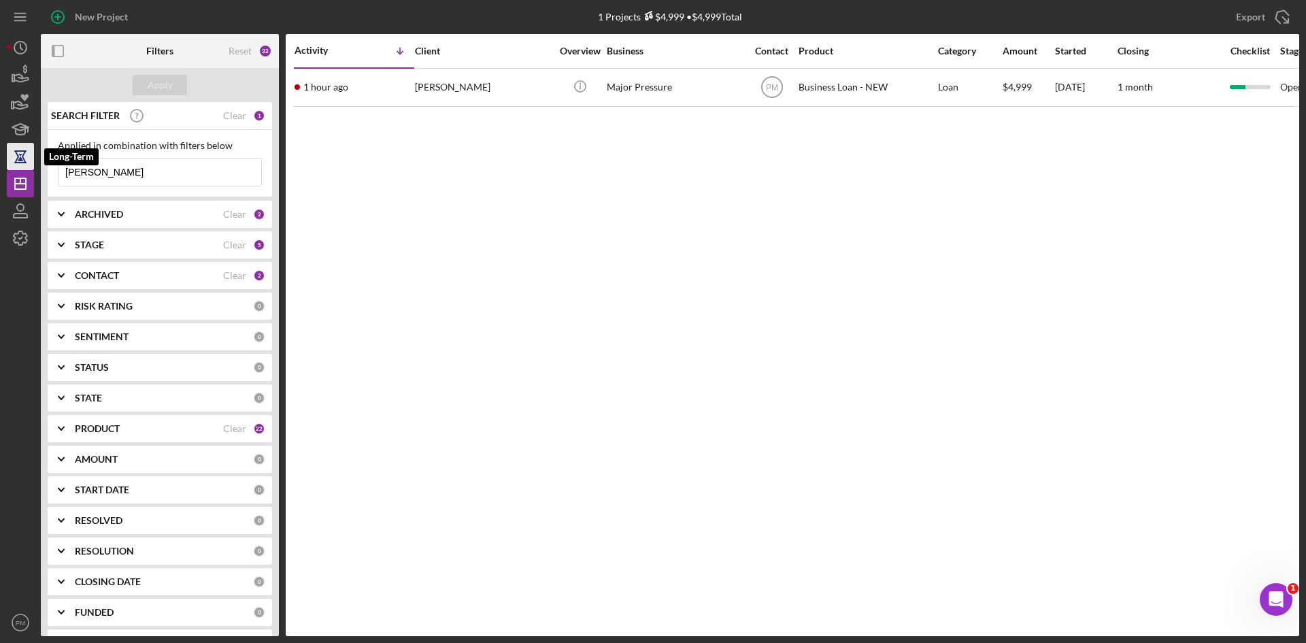
drag, startPoint x: 141, startPoint y: 171, endPoint x: 13, endPoint y: 152, distance: 129.2
click at [13, 152] on div "New Project 1 Projects $4,999 • $4,999 Total fitzgerald Export Icon/Export Filt…" at bounding box center [653, 318] width 1292 height 636
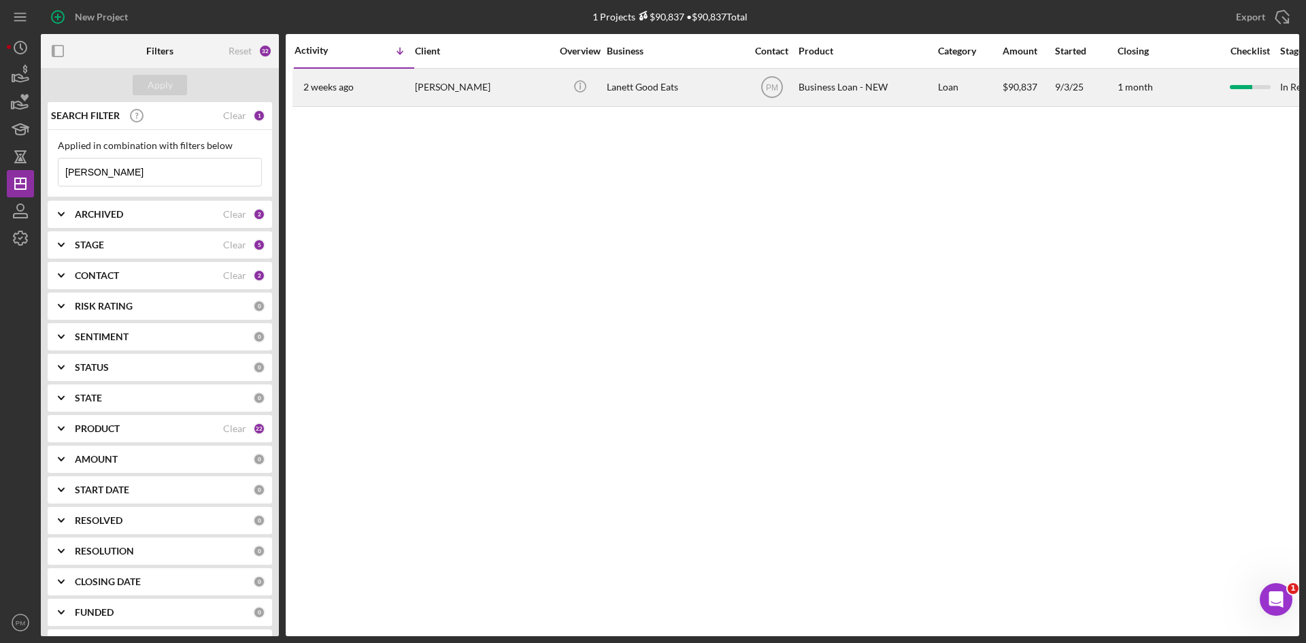
type input "fallin artis"
click at [402, 85] on div "2 weeks ago Fallin Artis" at bounding box center [353, 87] width 119 height 36
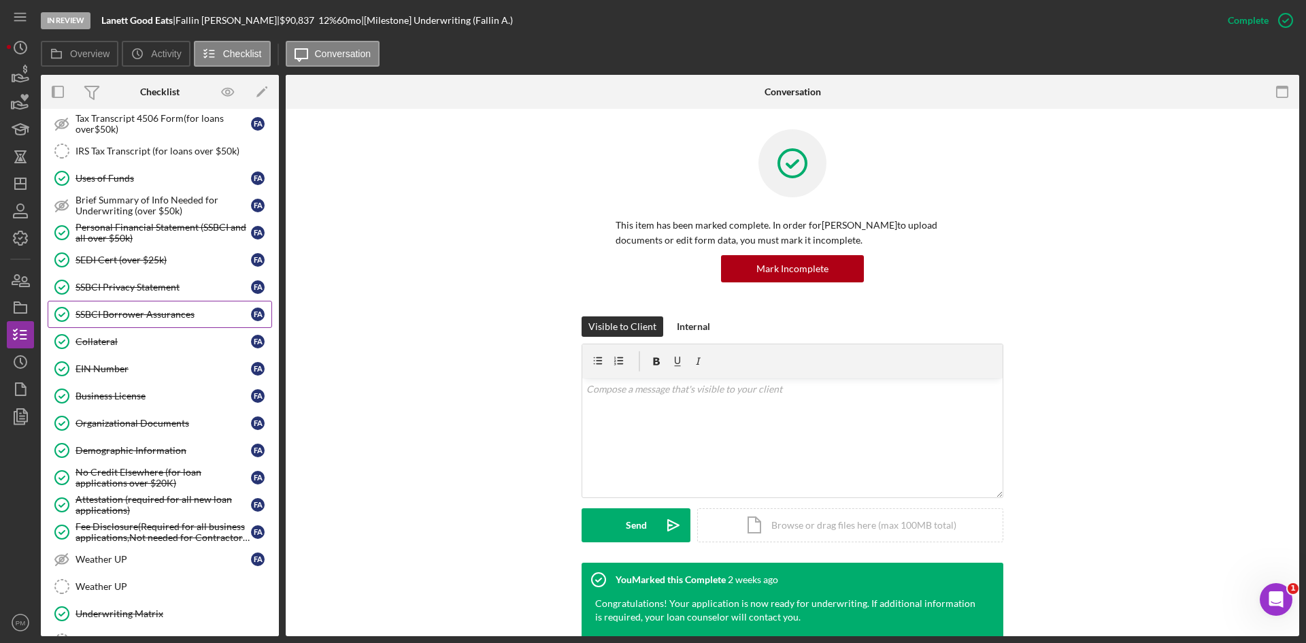
scroll to position [176, 0]
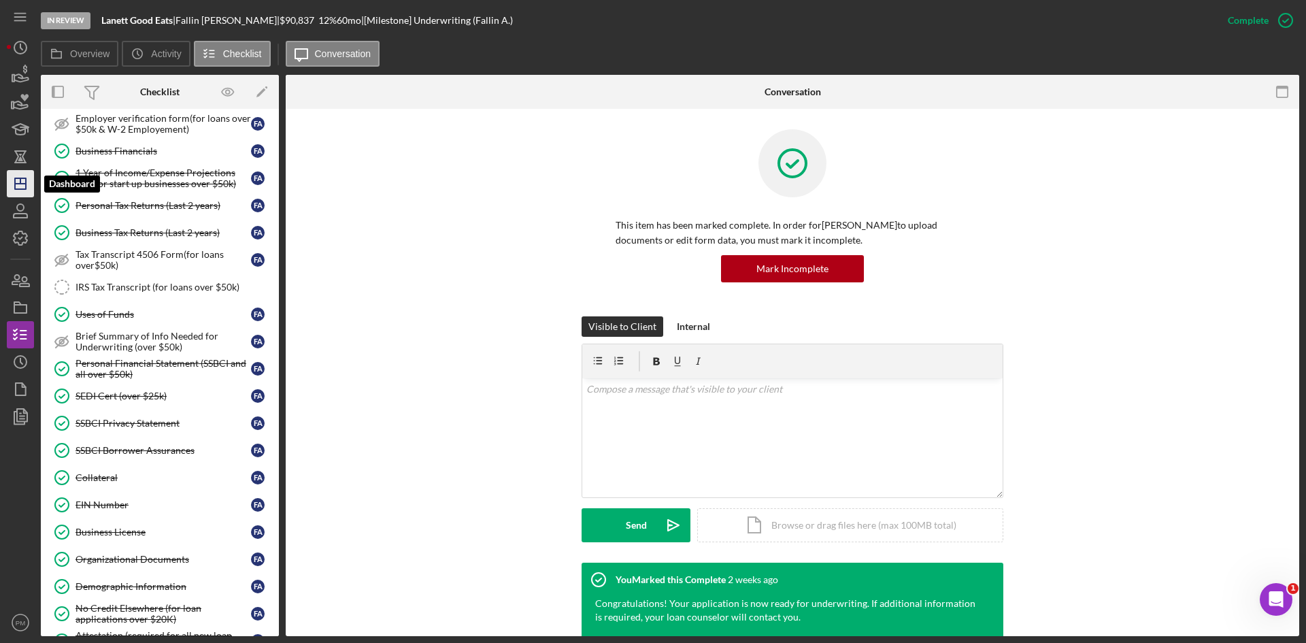
click at [28, 189] on icon "Icon/Dashboard" at bounding box center [20, 184] width 34 height 34
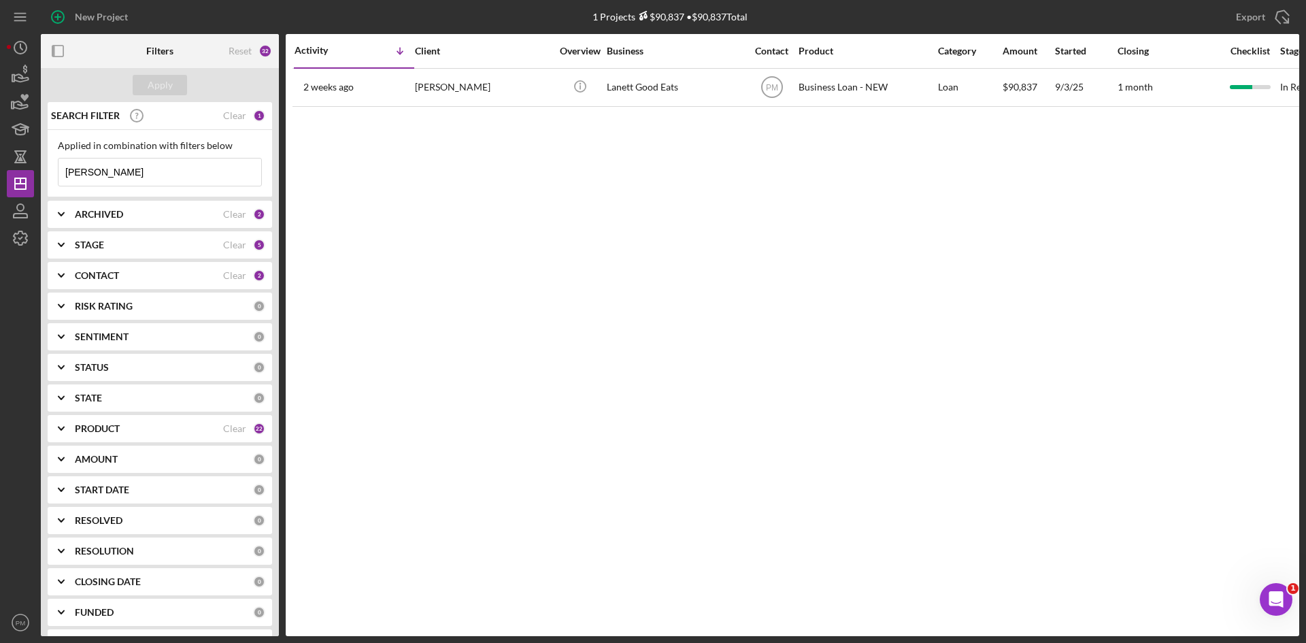
click at [119, 175] on input "fallin artis" at bounding box center [159, 171] width 203 height 27
drag, startPoint x: 118, startPoint y: 176, endPoint x: 46, endPoint y: 182, distance: 72.4
click at [46, 182] on div "SEARCH FILTER Clear 1 Applied in combination with filters below fallin artis Ic…" at bounding box center [160, 369] width 238 height 534
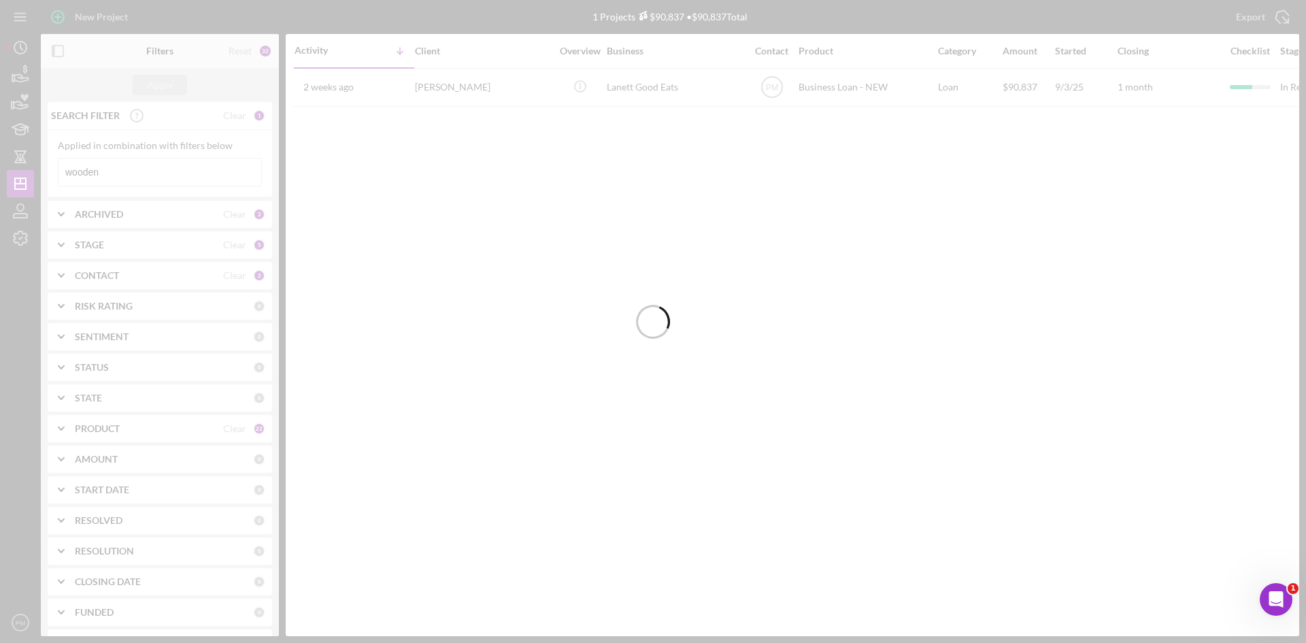
type input "wooden"
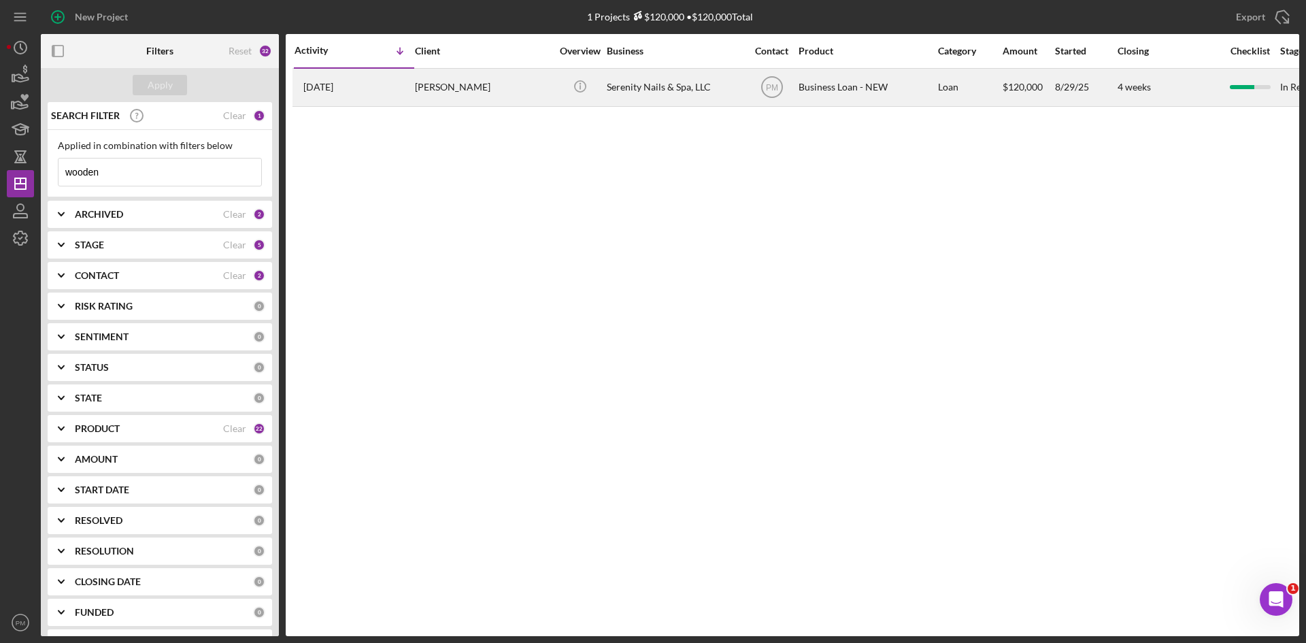
click at [461, 96] on div "CHRISTINA Wooden" at bounding box center [483, 87] width 136 height 36
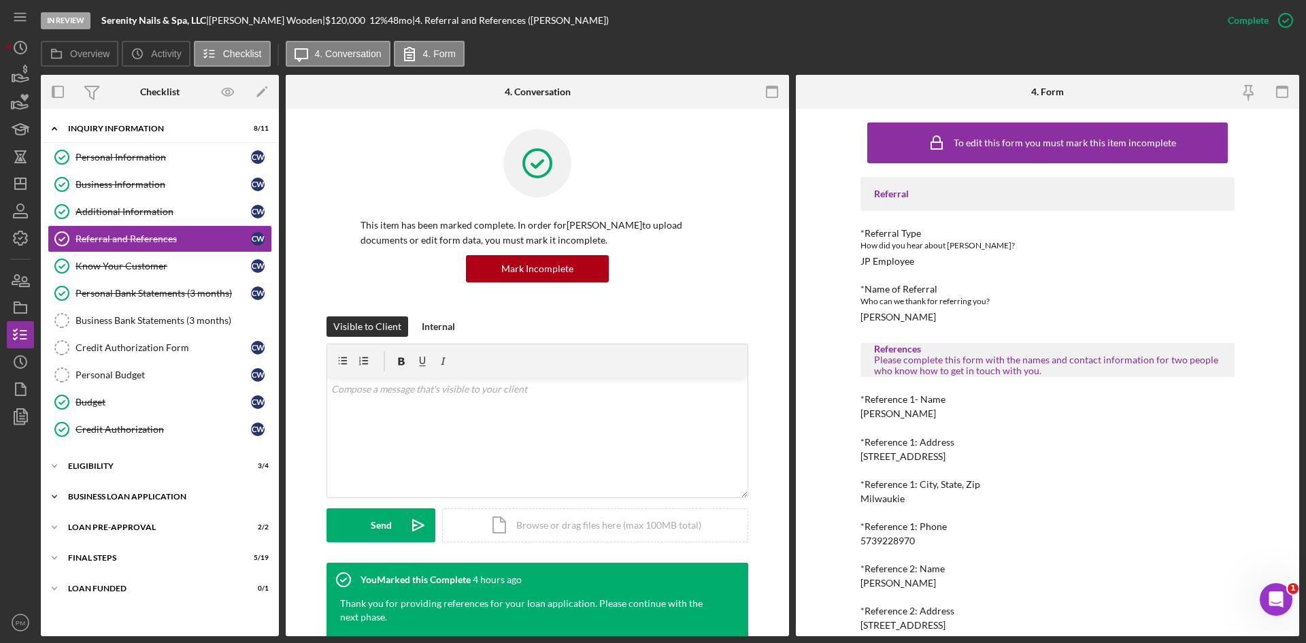
click at [139, 467] on div "Icon/Expander BUSINESS LOAN APPLICATION 23 / 31" at bounding box center [160, 496] width 238 height 27
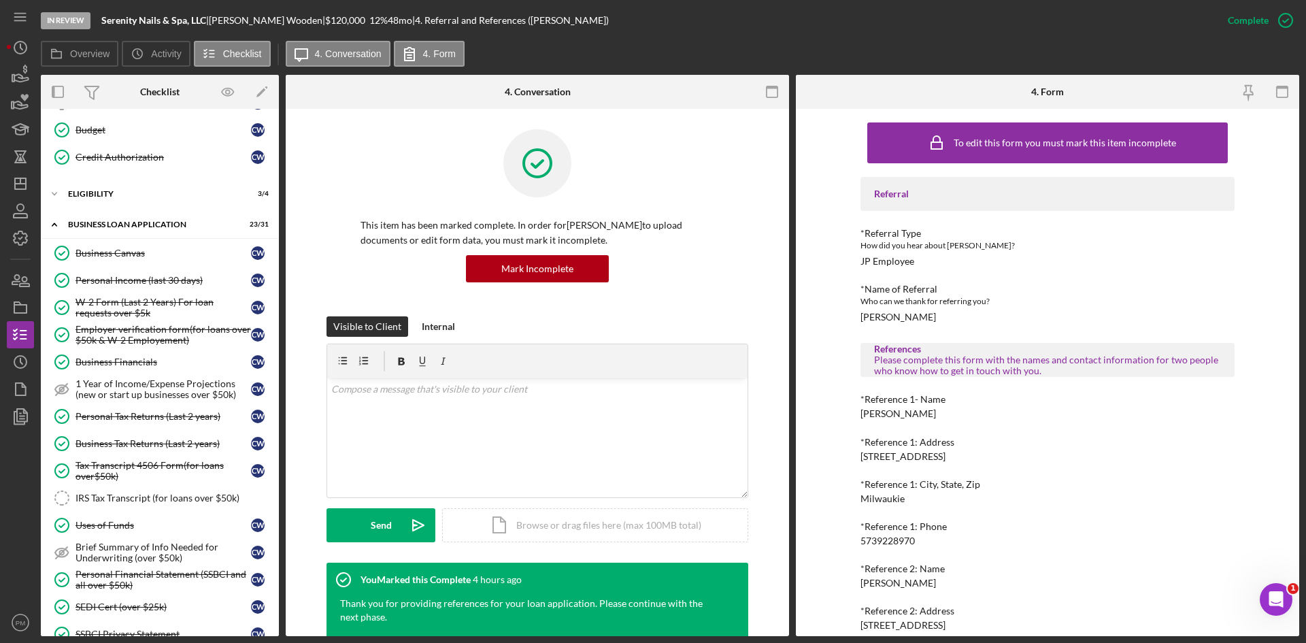
scroll to position [544, 0]
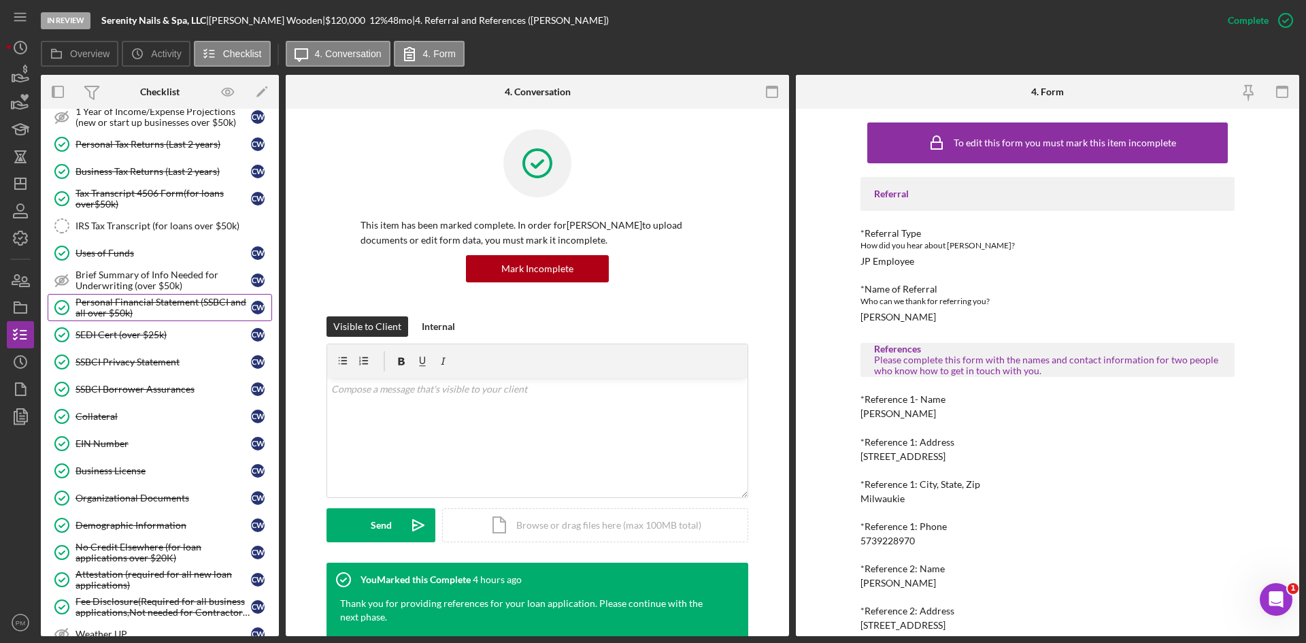
click at [103, 312] on div "Personal Financial Statement (SSBCI and all over $50k)" at bounding box center [162, 308] width 175 height 22
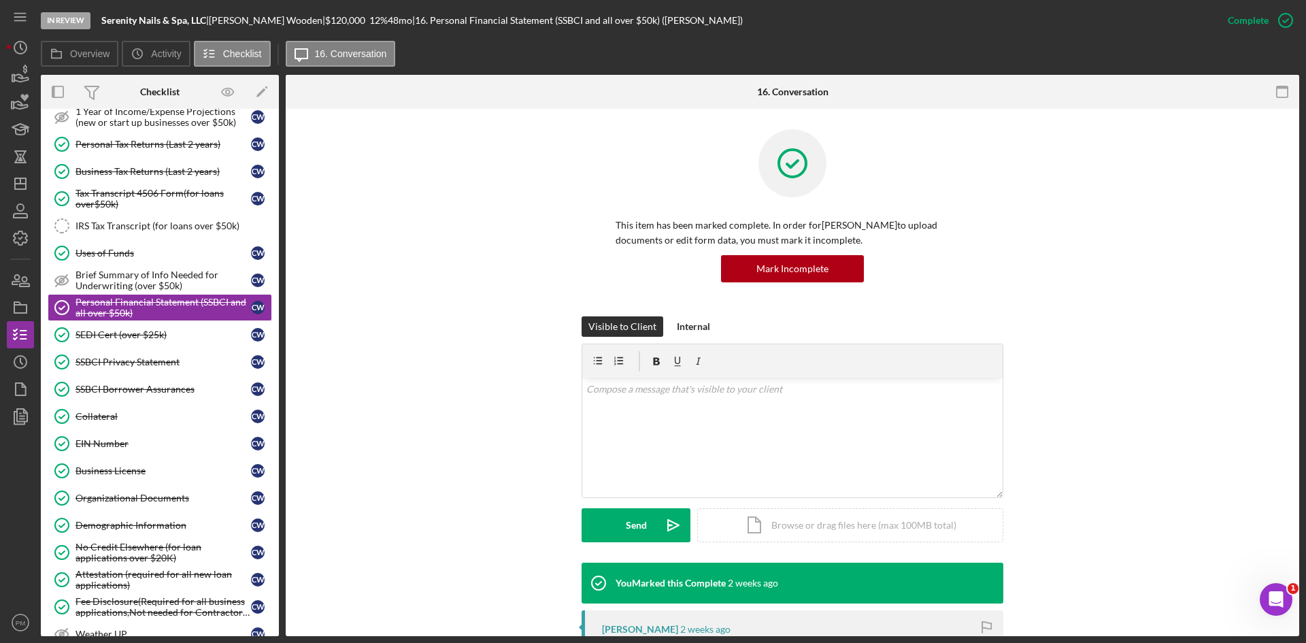
scroll to position [272, 0]
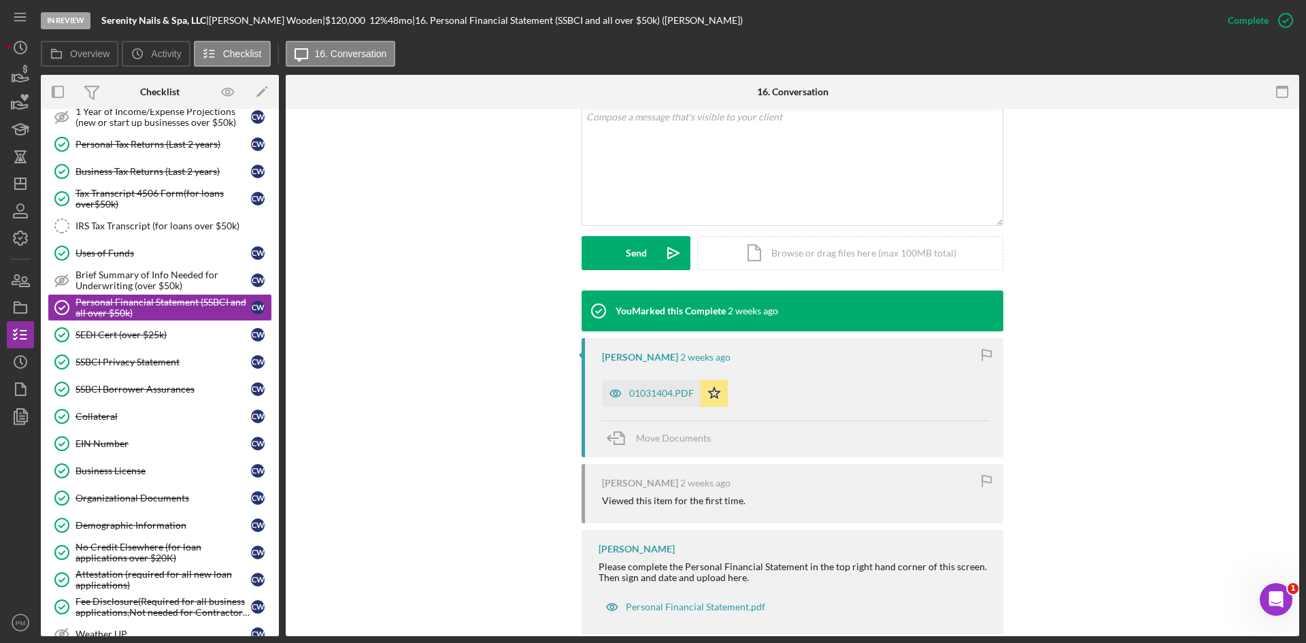
click at [637, 408] on div "CHRISTINA Wooden 2 weeks ago 01031404.PDF Icon/Star Move Documents" at bounding box center [793, 397] width 422 height 119
click at [636, 399] on div "01031404.PDF" at bounding box center [651, 393] width 99 height 27
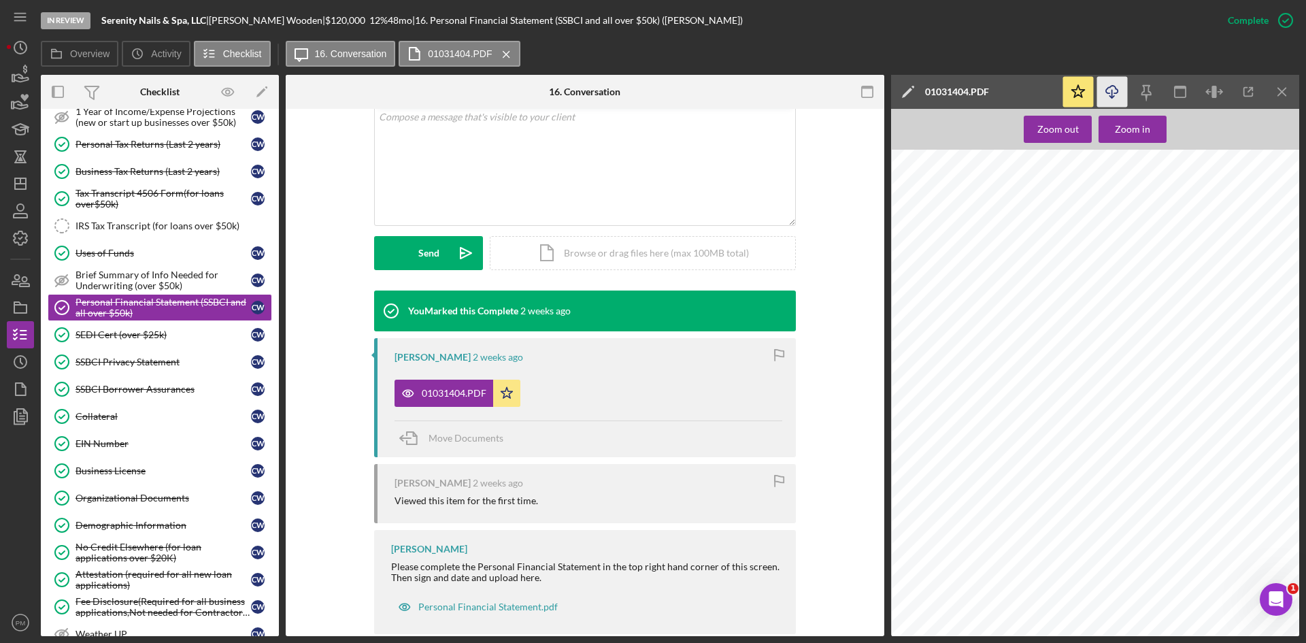
click at [1033, 94] on icon "Icon/Download" at bounding box center [1112, 92] width 31 height 31
click at [1033, 86] on icon "Icon/Menu Close" at bounding box center [1282, 92] width 31 height 31
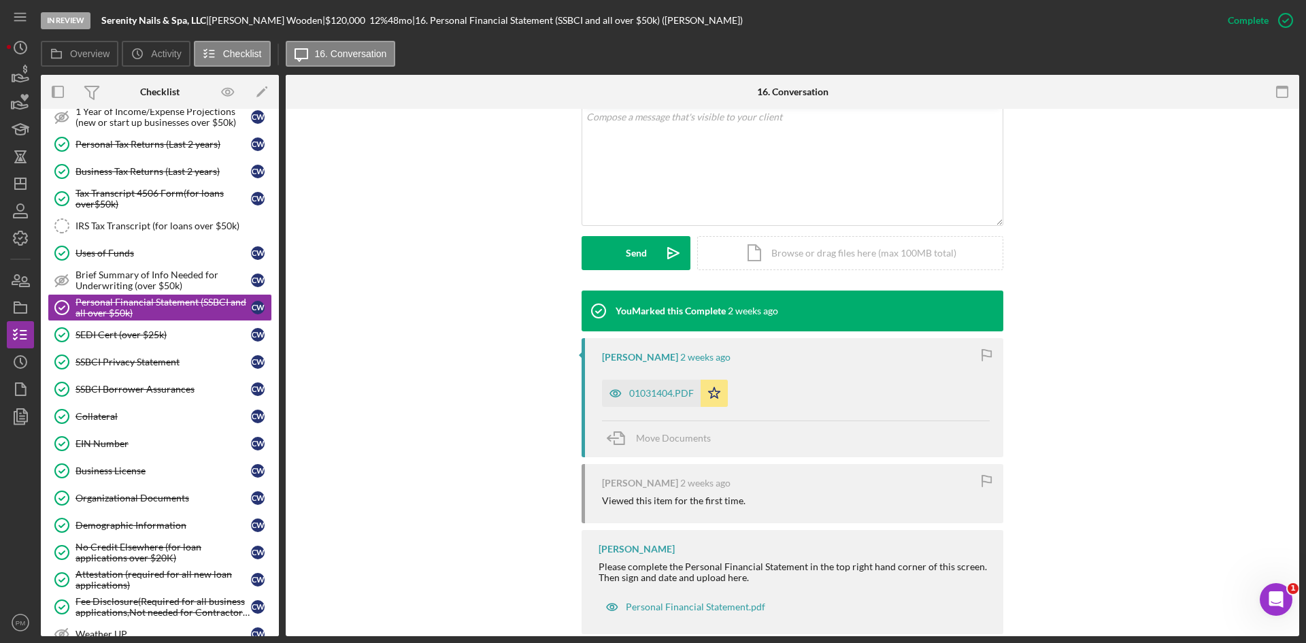
click at [403, 366] on div "You Marked this Complete 2 weeks ago CHRISTINA Wooden 2 weeks ago 01031404.PDF …" at bounding box center [792, 465] width 973 height 351
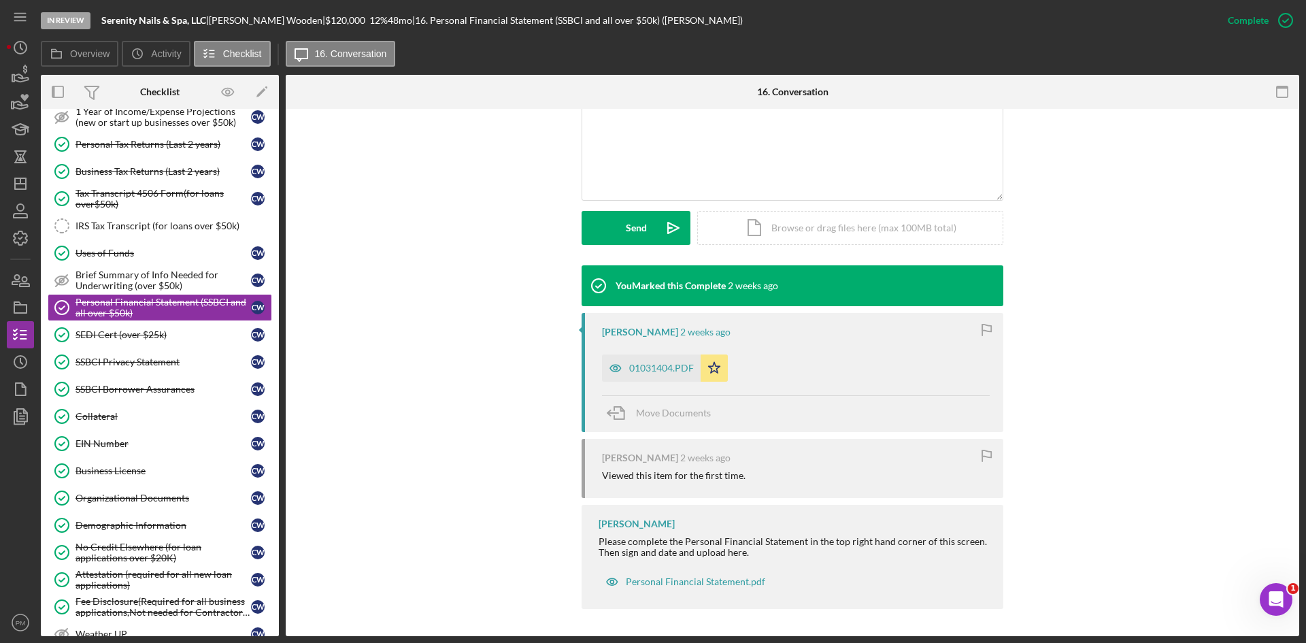
scroll to position [93, 0]
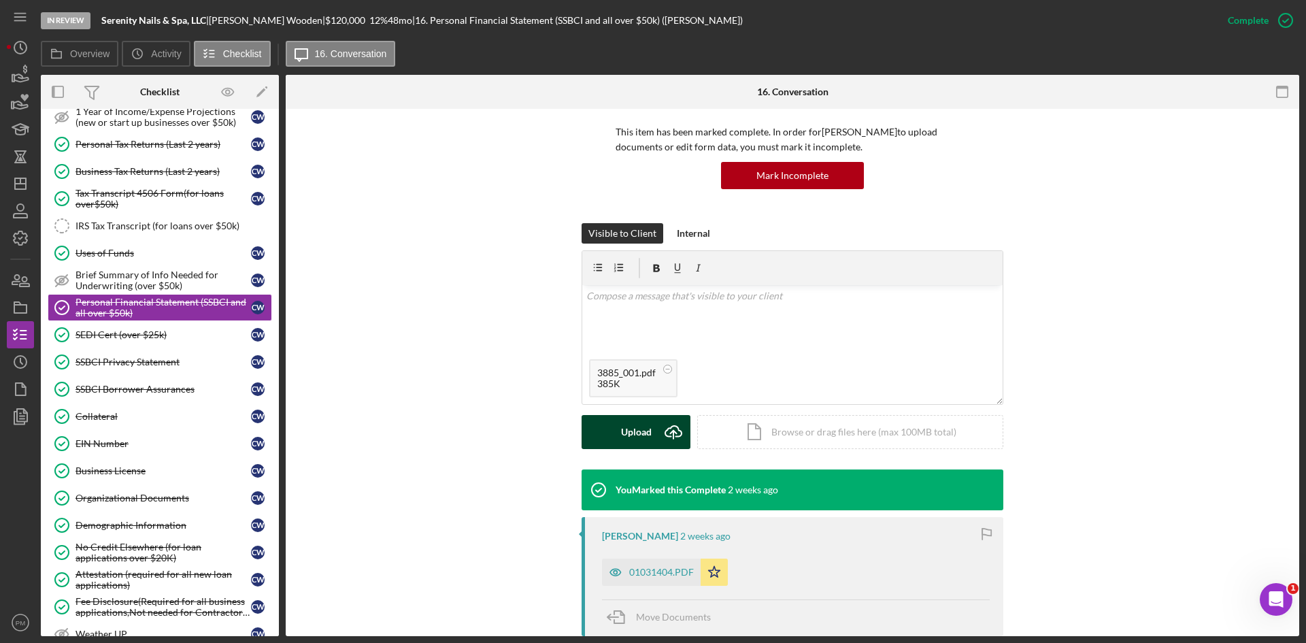
click at [628, 416] on div "Upload" at bounding box center [636, 432] width 31 height 34
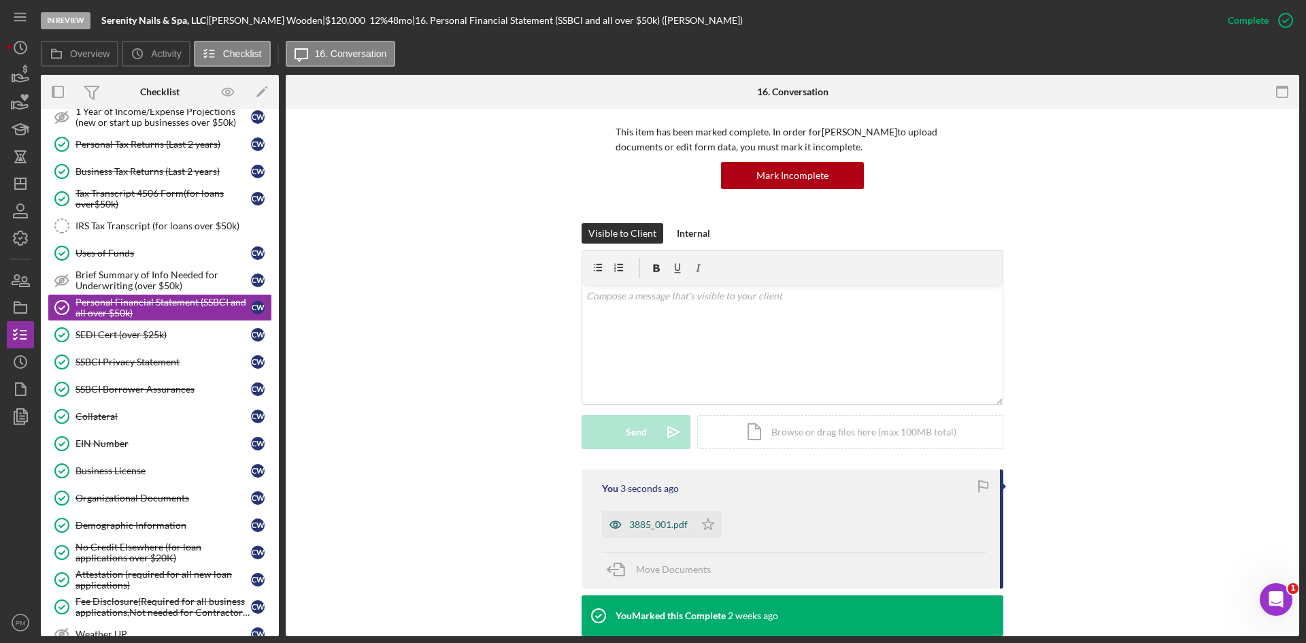
click at [658, 467] on div "3885_001.pdf" at bounding box center [658, 524] width 58 height 11
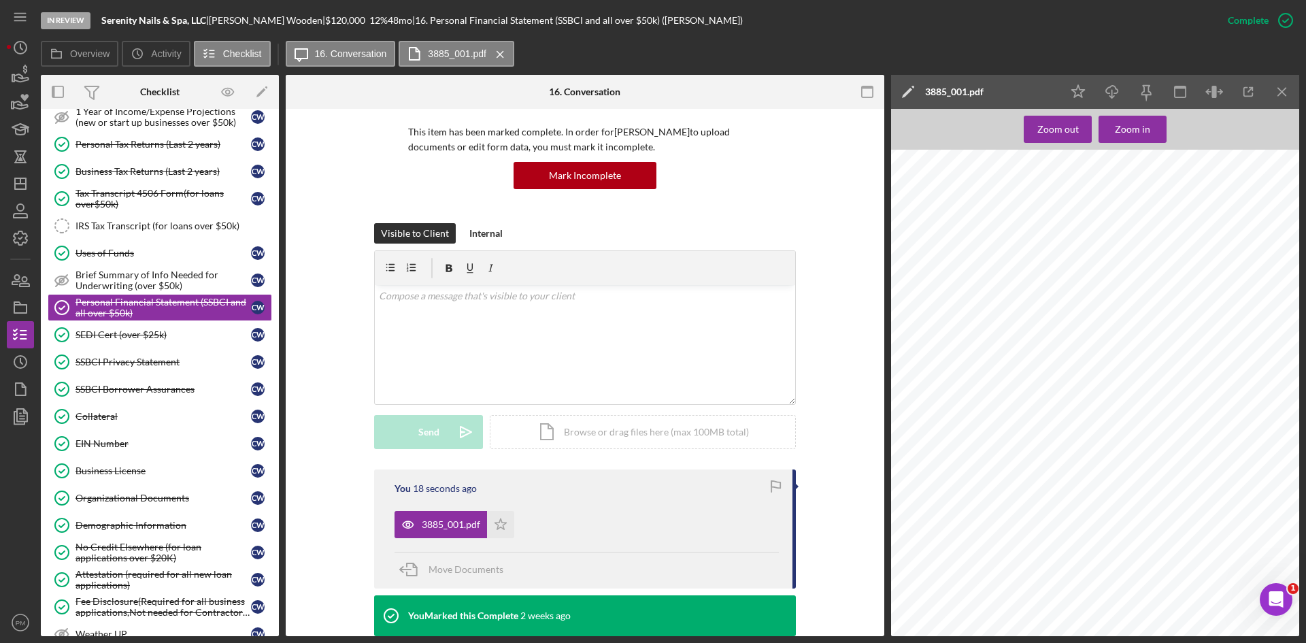
scroll to position [297, 0]
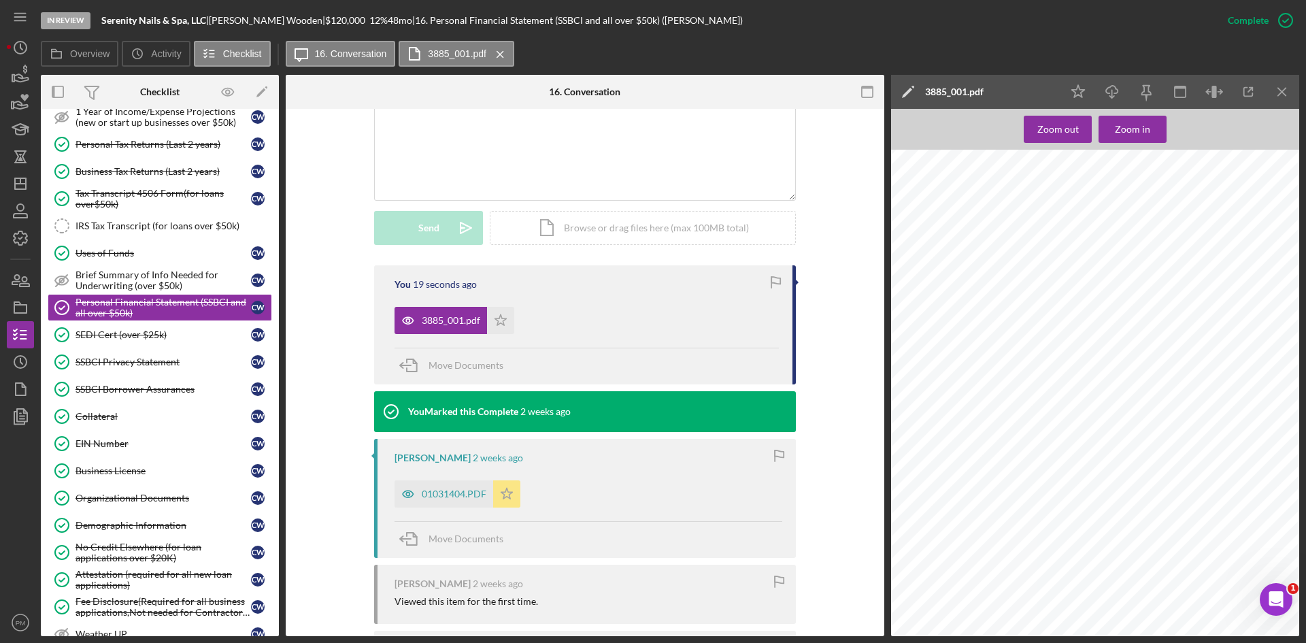
click at [502, 467] on polygon "button" at bounding box center [507, 493] width 12 height 11
click at [494, 314] on icon "Icon/Star" at bounding box center [500, 320] width 27 height 27
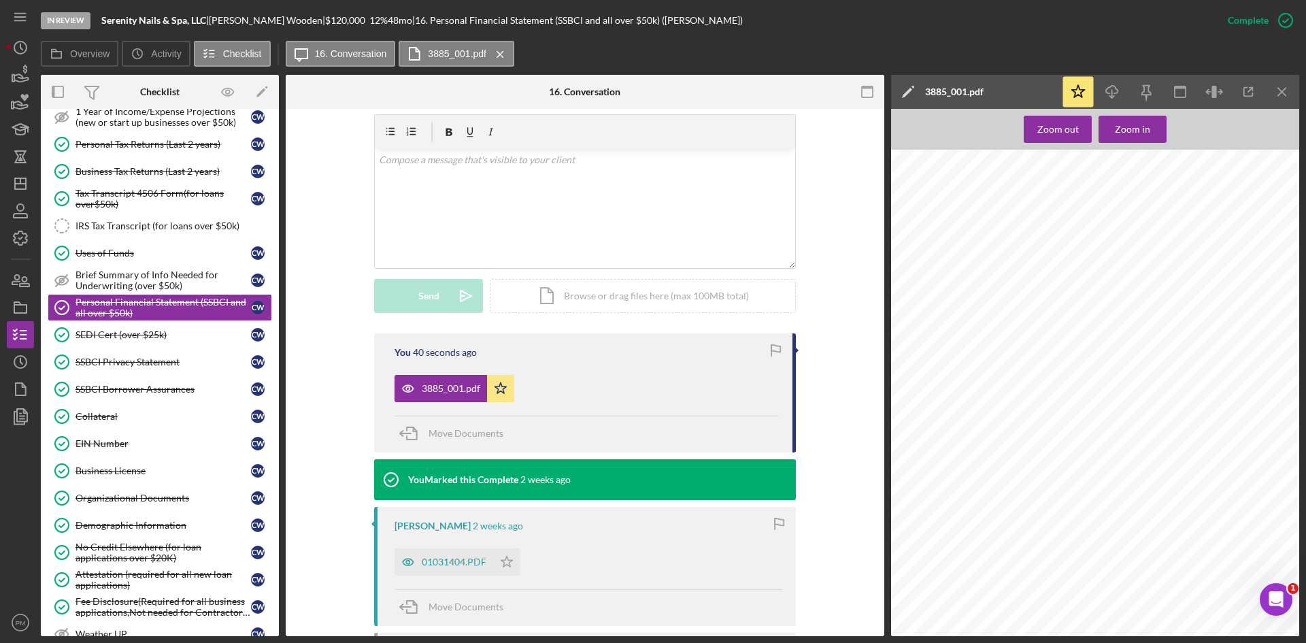
scroll to position [658, 0]
click at [1033, 95] on icon "Icon/Download" at bounding box center [1112, 92] width 31 height 31
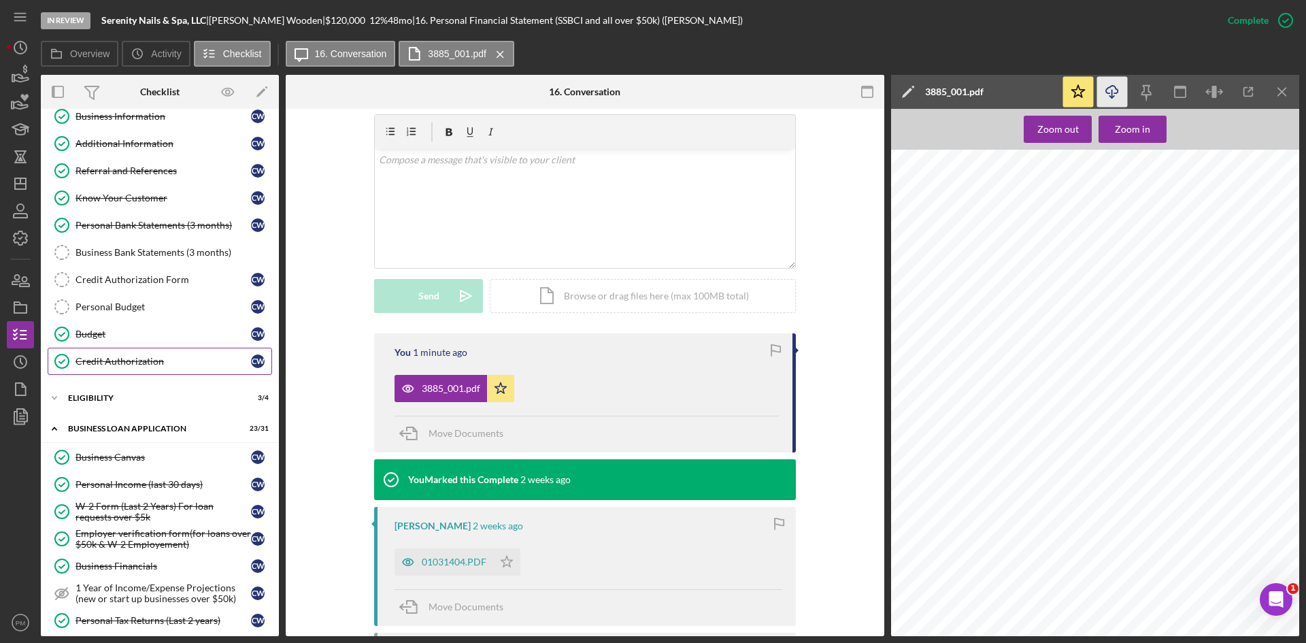
scroll to position [0, 0]
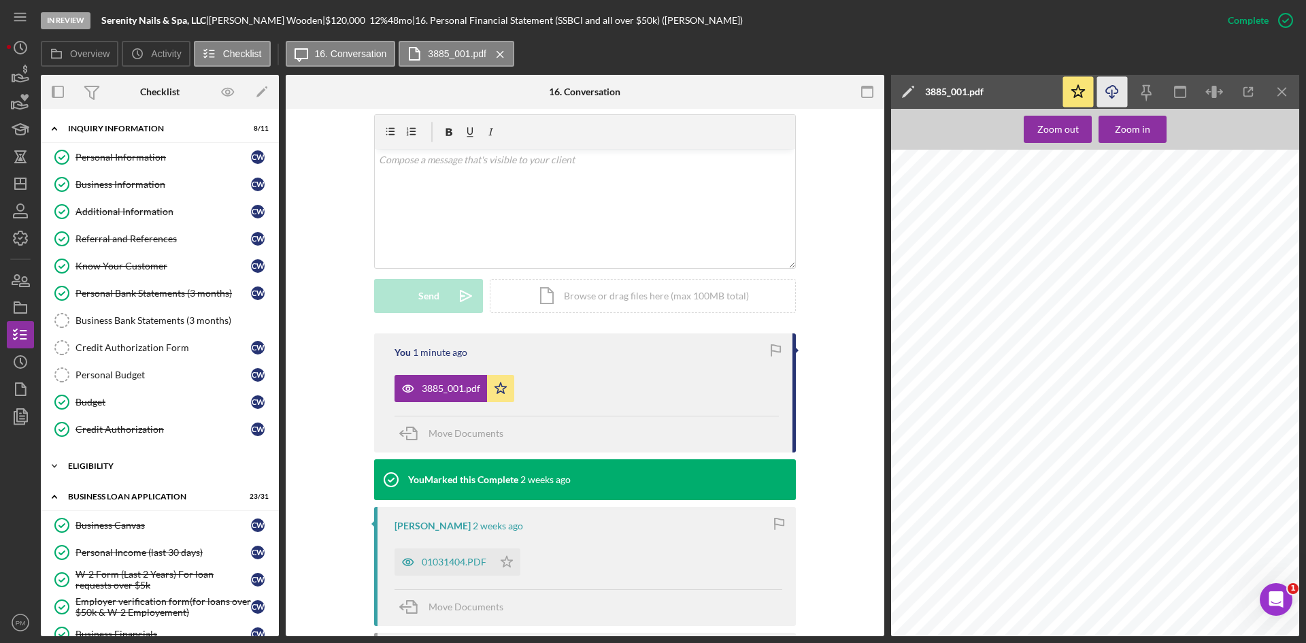
click at [132, 467] on div "ELIGIBILITY" at bounding box center [165, 466] width 194 height 8
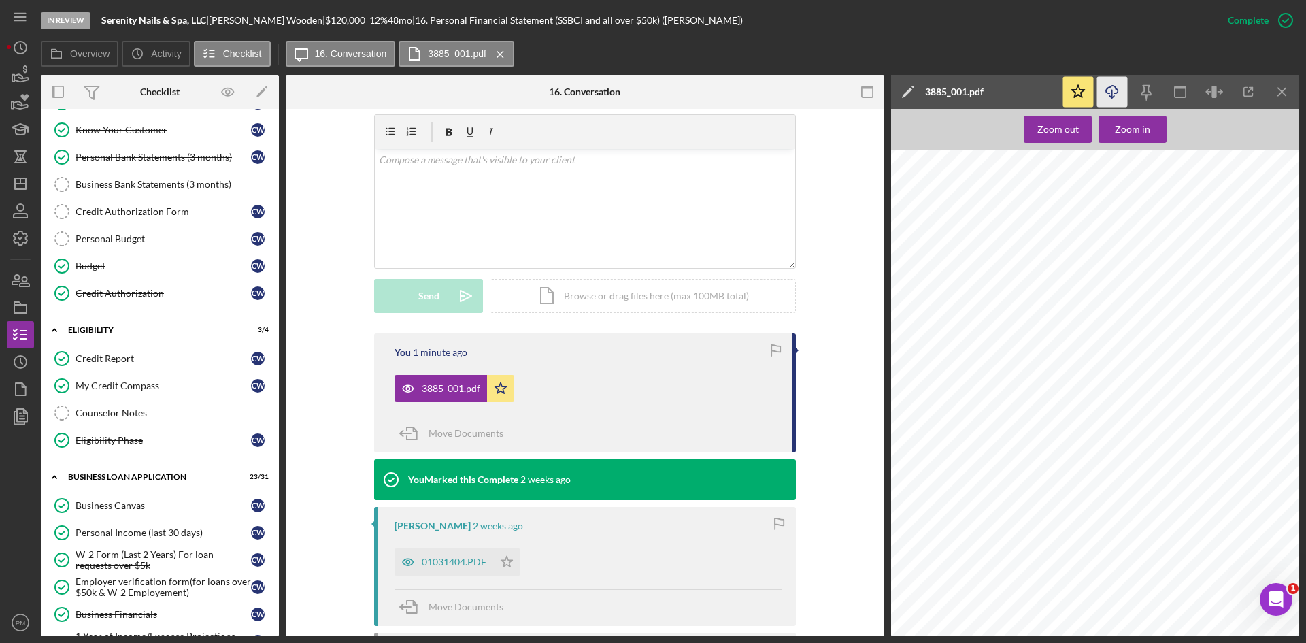
scroll to position [272, 0]
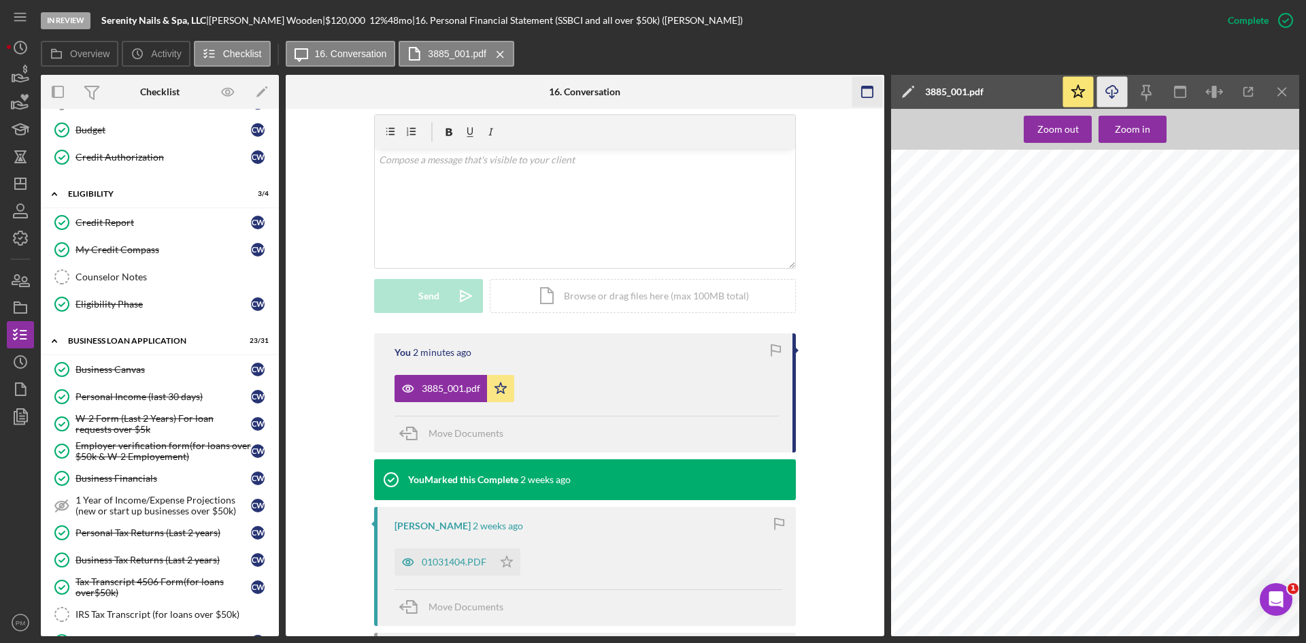
click at [1033, 87] on icon "Icon/Menu Close" at bounding box center [1282, 92] width 31 height 31
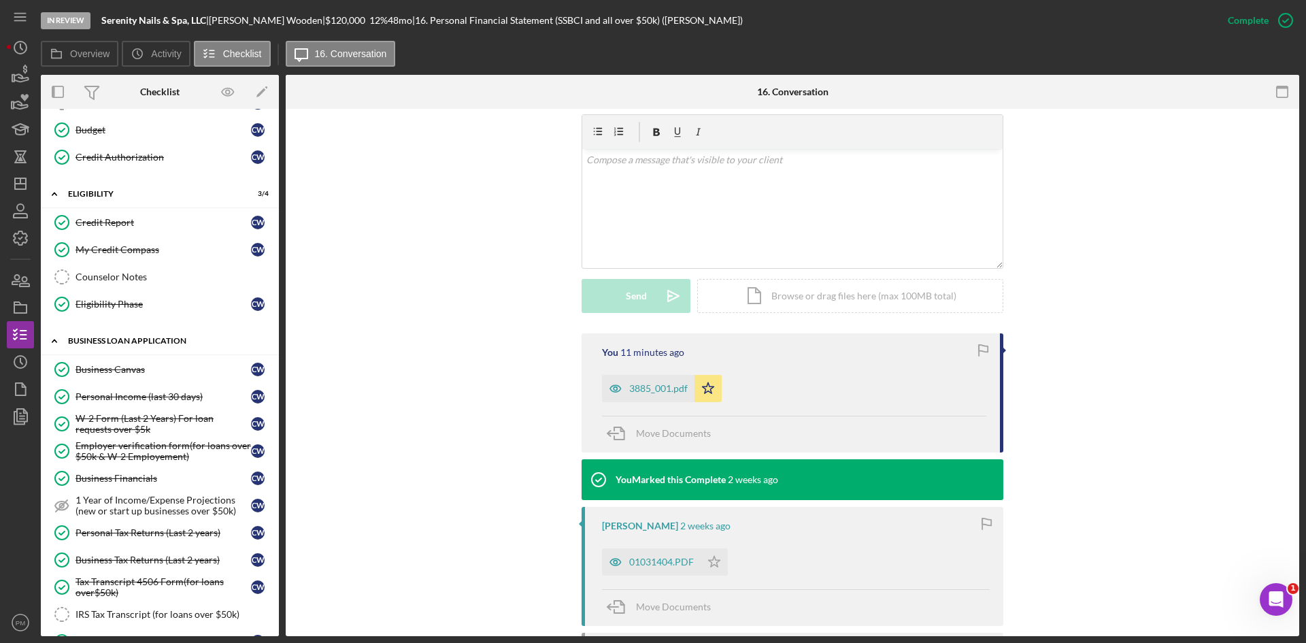
scroll to position [0, 0]
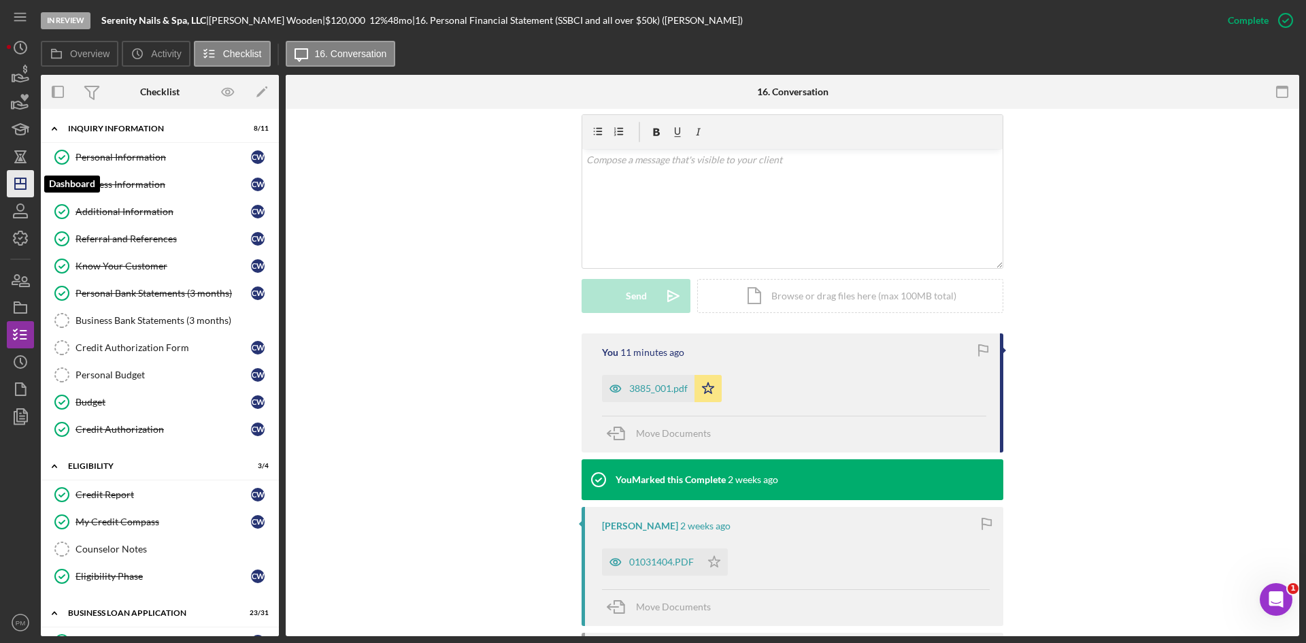
click at [24, 182] on icon "Icon/Dashboard" at bounding box center [20, 184] width 34 height 34
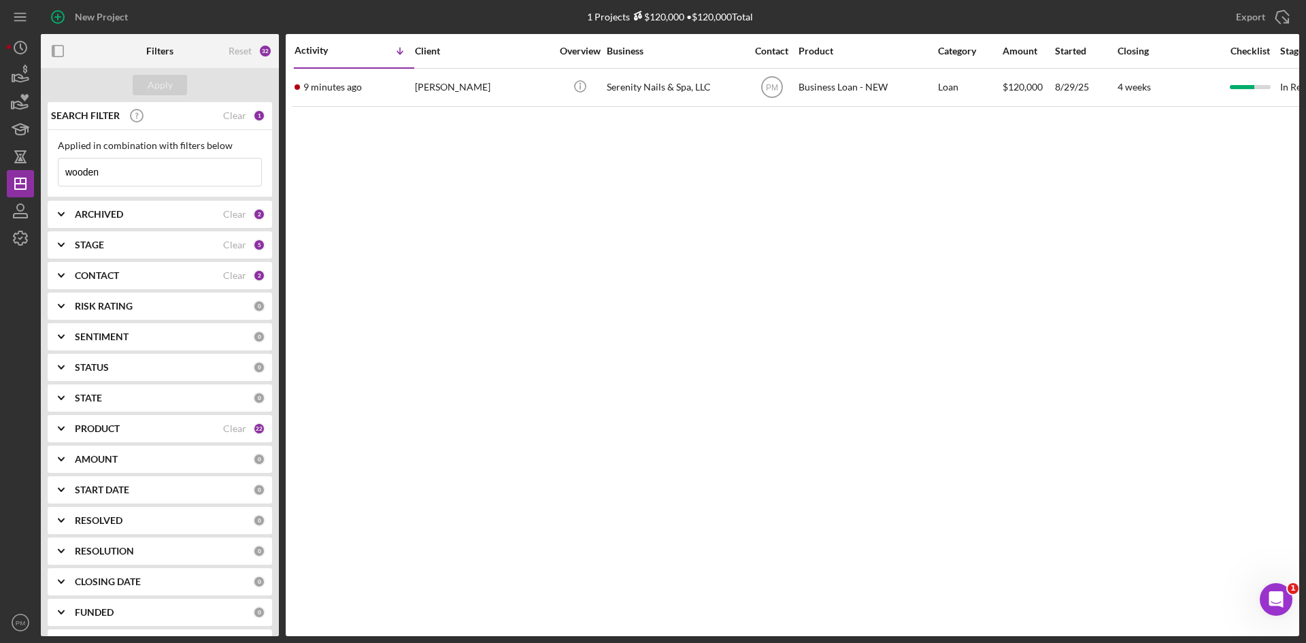
click at [123, 180] on input "wooden" at bounding box center [159, 171] width 203 height 27
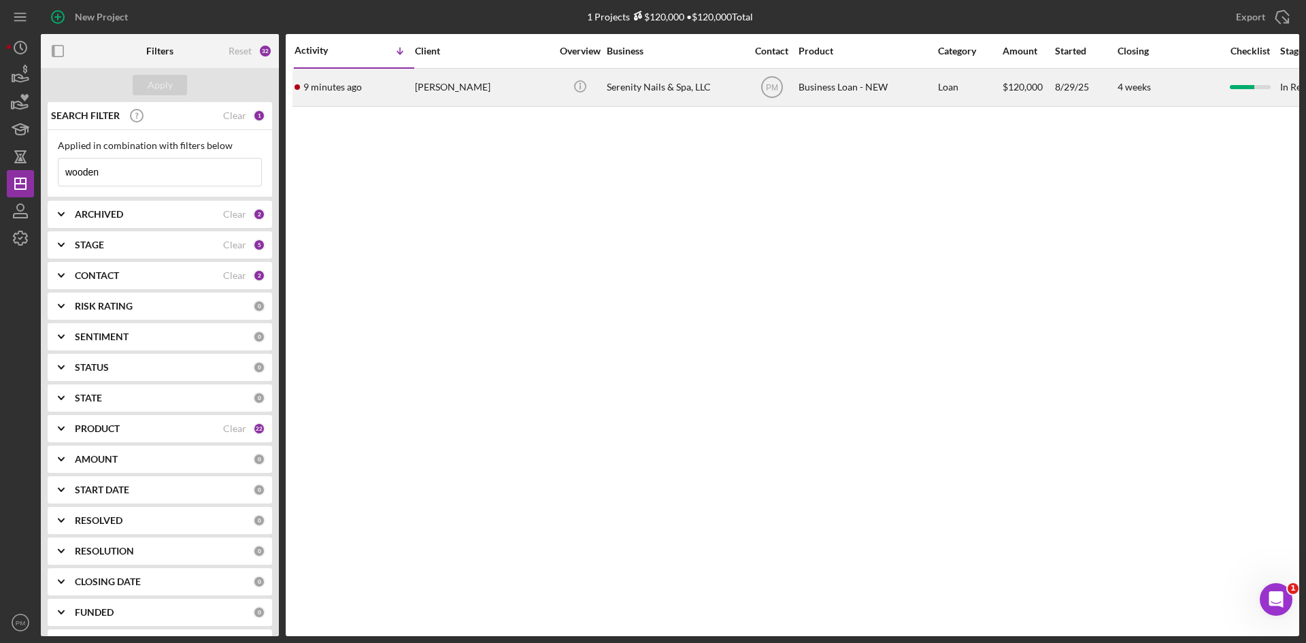
click at [417, 81] on div "CHRISTINA Wooden" at bounding box center [483, 87] width 136 height 36
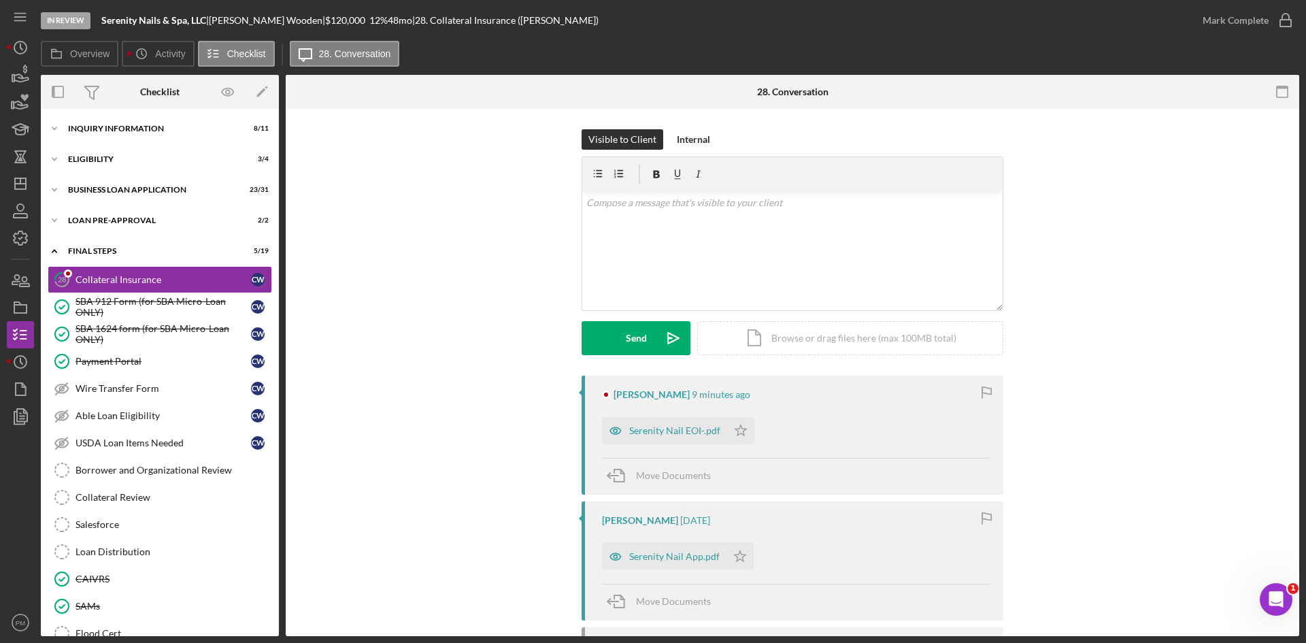
scroll to position [136, 0]
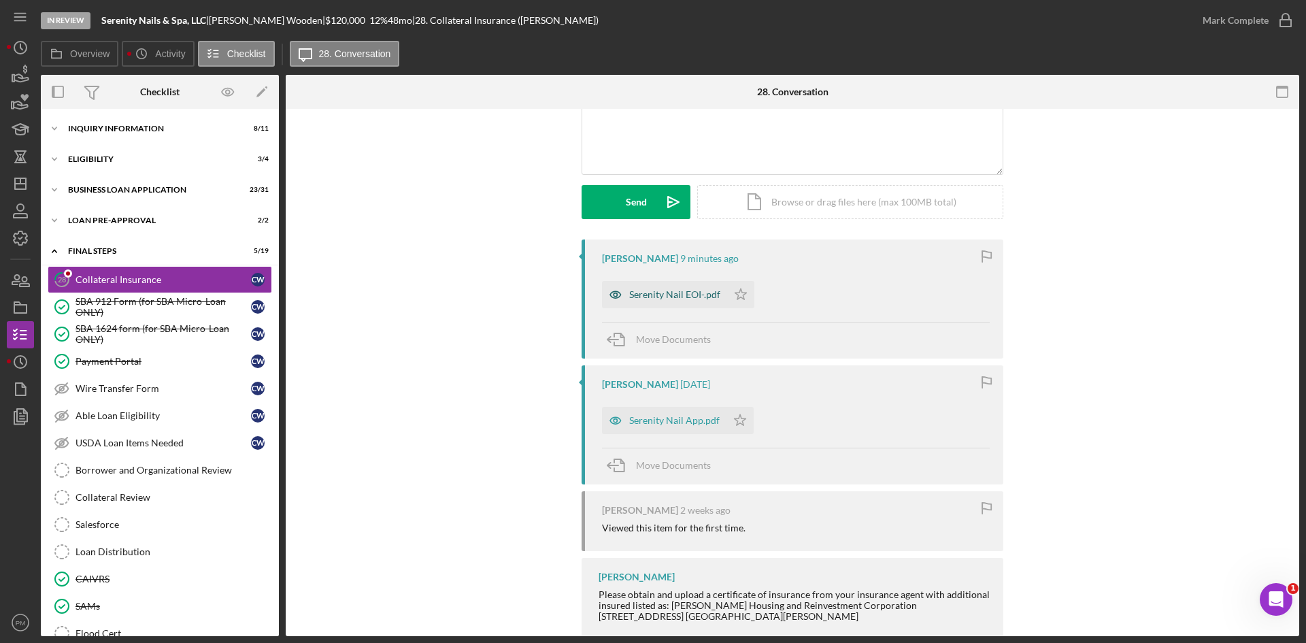
click at [659, 290] on div "Serenity Nail EOI-.pdf" at bounding box center [674, 294] width 91 height 11
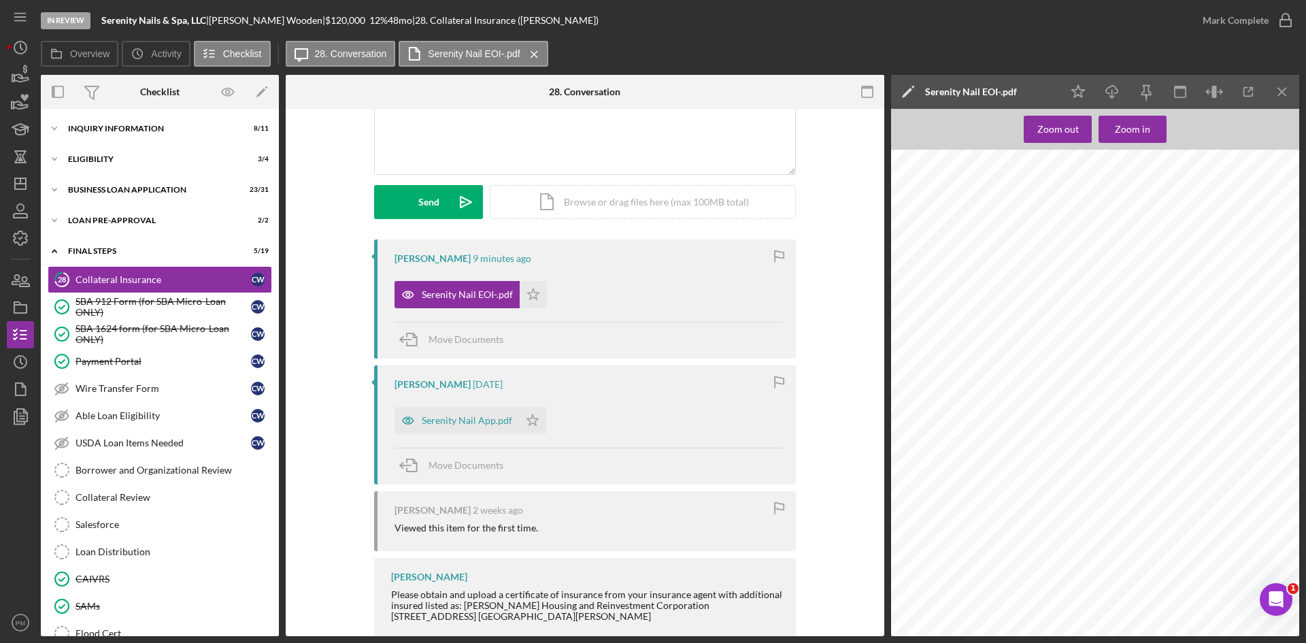
scroll to position [0, 0]
click at [452, 431] on div "Serenity Nail App.pdf" at bounding box center [456, 420] width 124 height 27
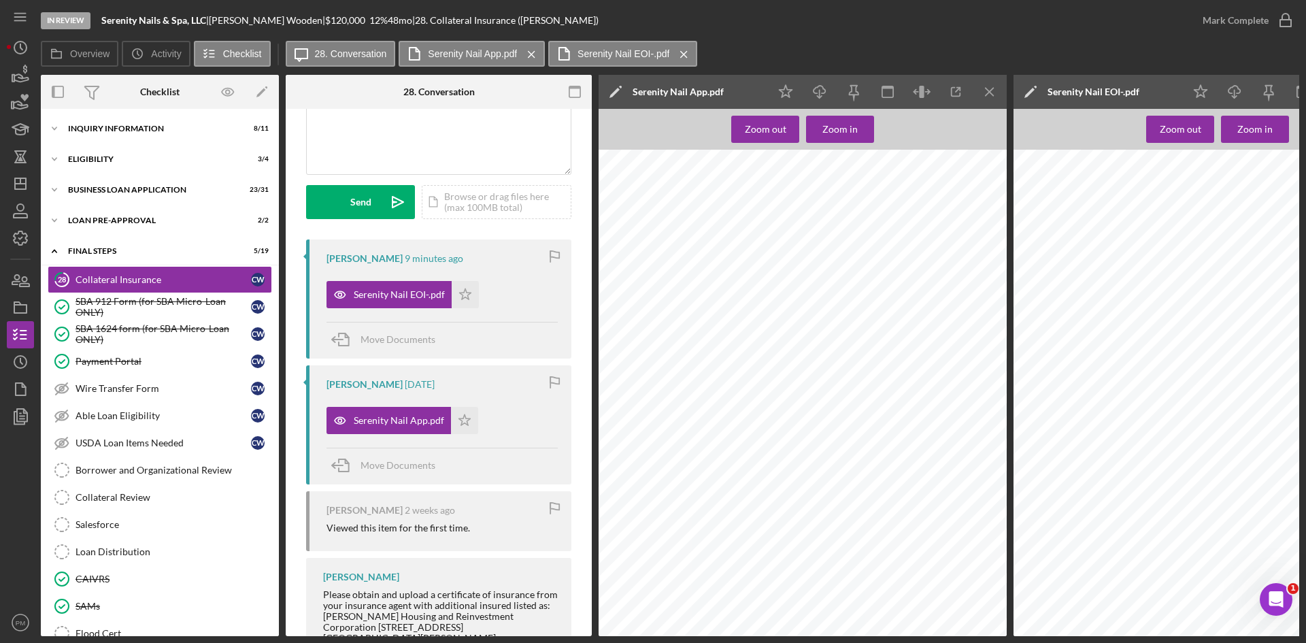
scroll to position [3741, 0]
click at [987, 88] on icon "Icon/Menu Close" at bounding box center [990, 92] width 31 height 31
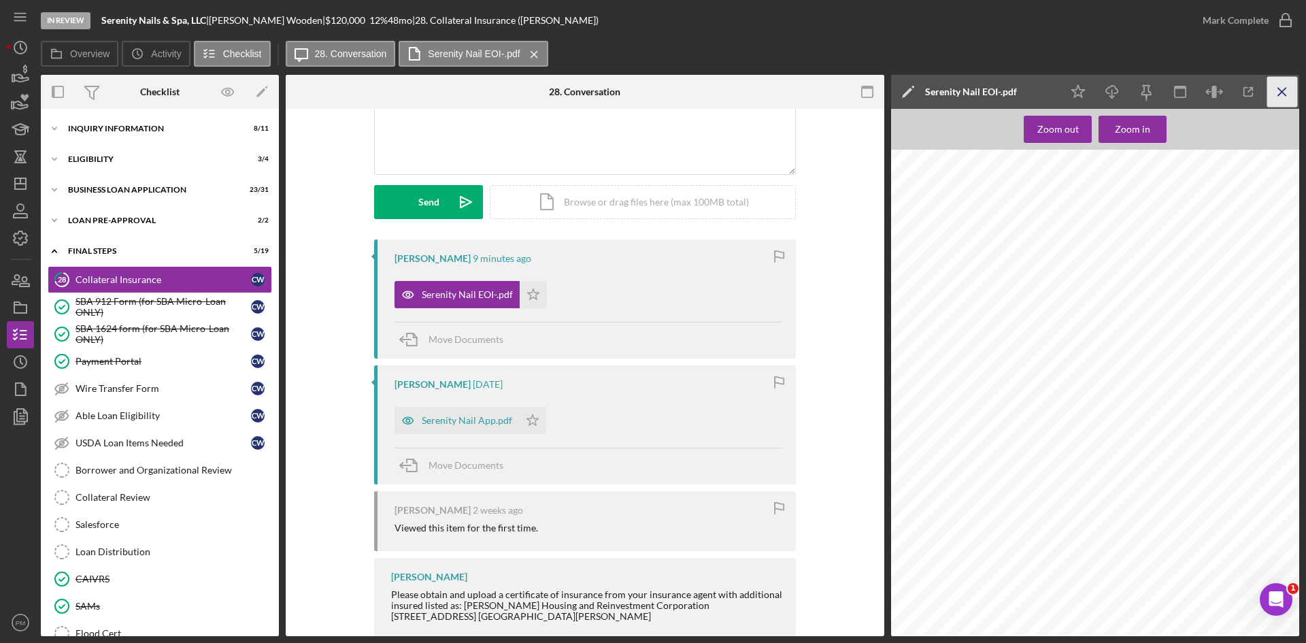
click at [1033, 97] on icon "Icon/Menu Close" at bounding box center [1282, 92] width 31 height 31
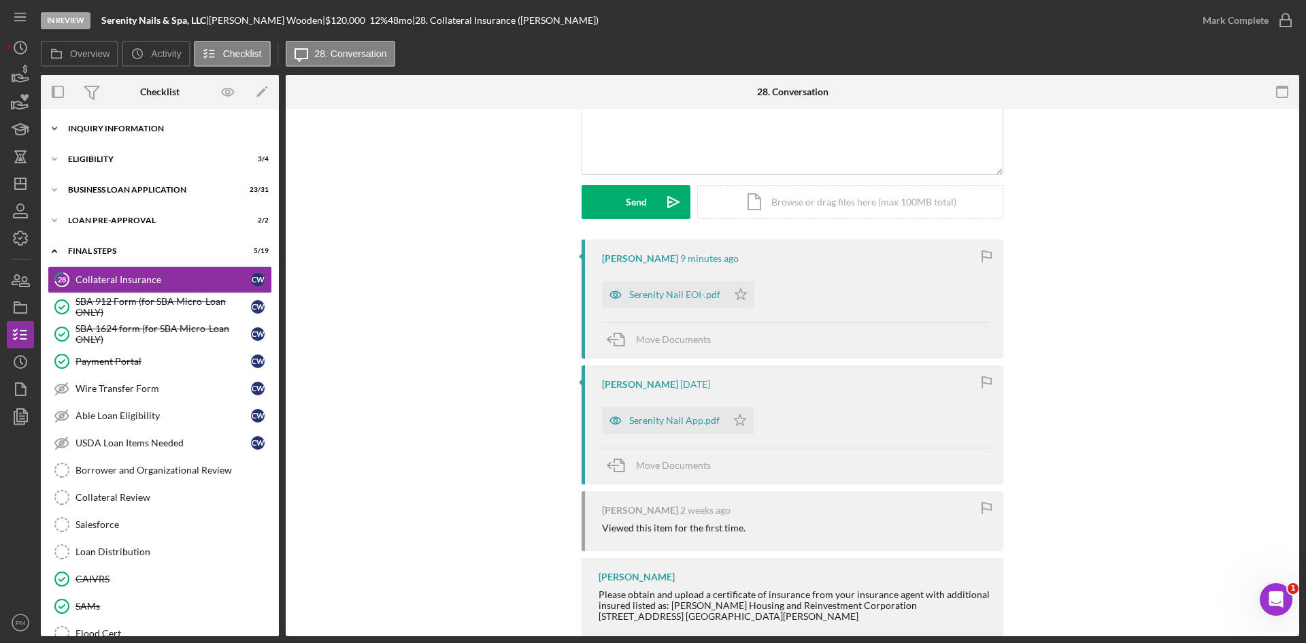
click at [131, 130] on div "INQUIRY INFORMATION" at bounding box center [165, 128] width 194 height 8
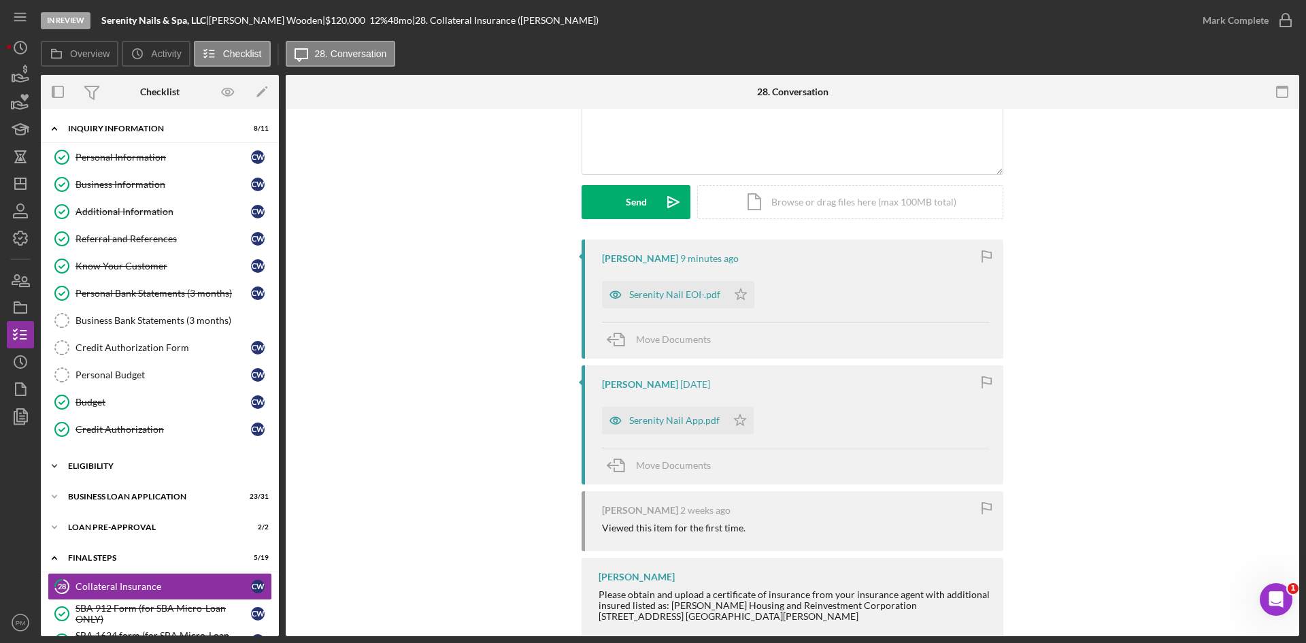
click at [122, 464] on div "ELIGIBILITY" at bounding box center [165, 466] width 194 height 8
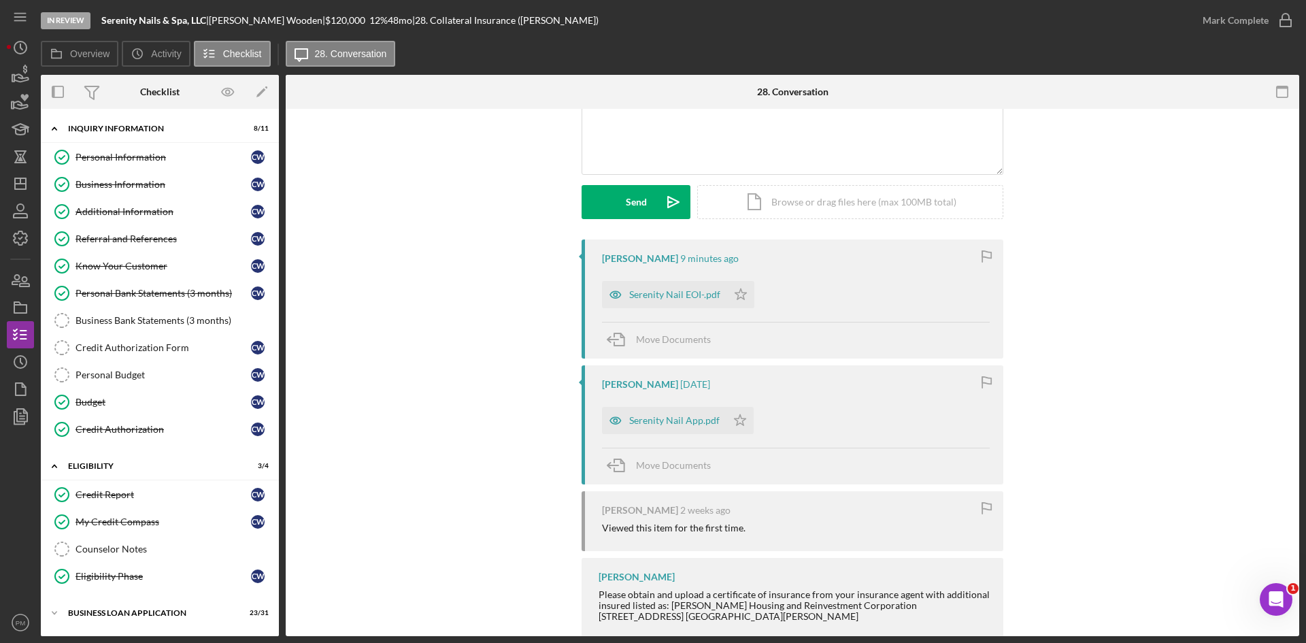
scroll to position [204, 0]
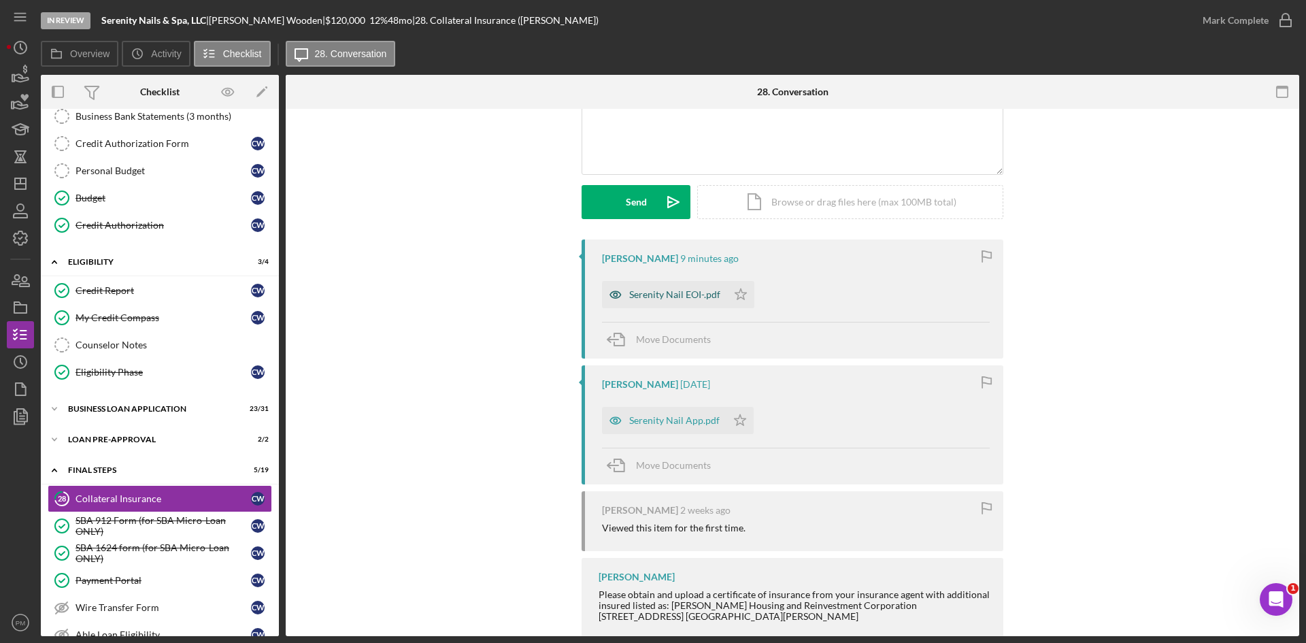
click at [652, 301] on div "Serenity Nail EOI-.pdf" at bounding box center [664, 294] width 125 height 27
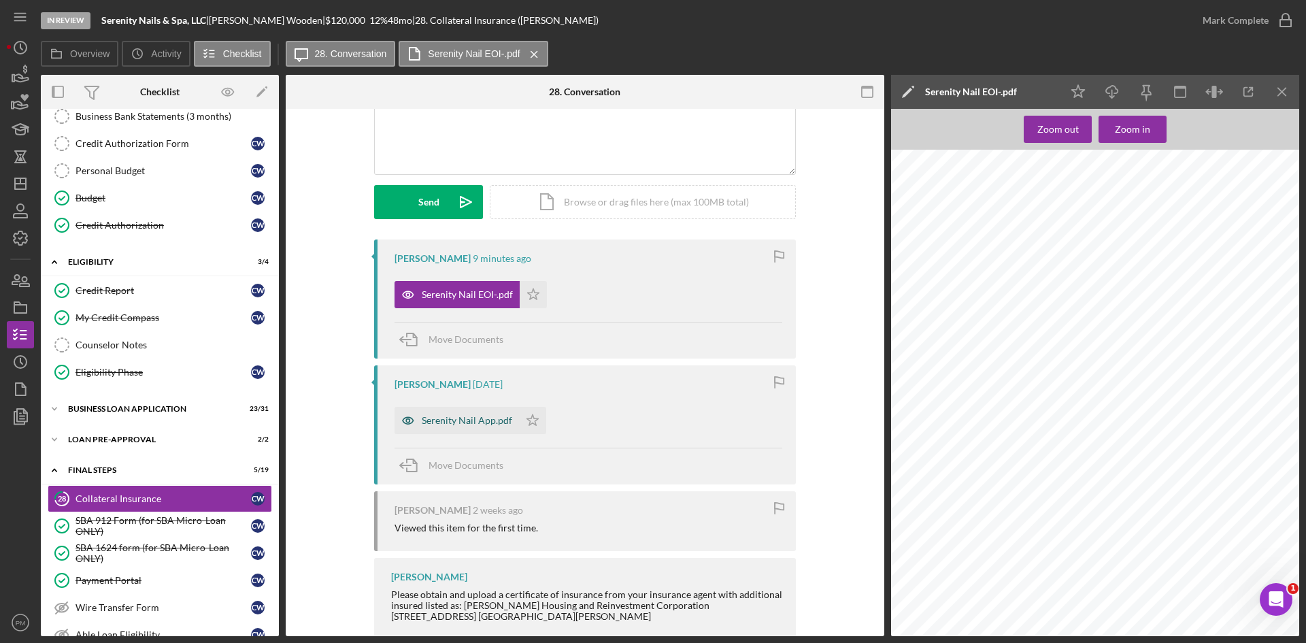
click at [445, 431] on div "Serenity Nail App.pdf" at bounding box center [456, 420] width 124 height 27
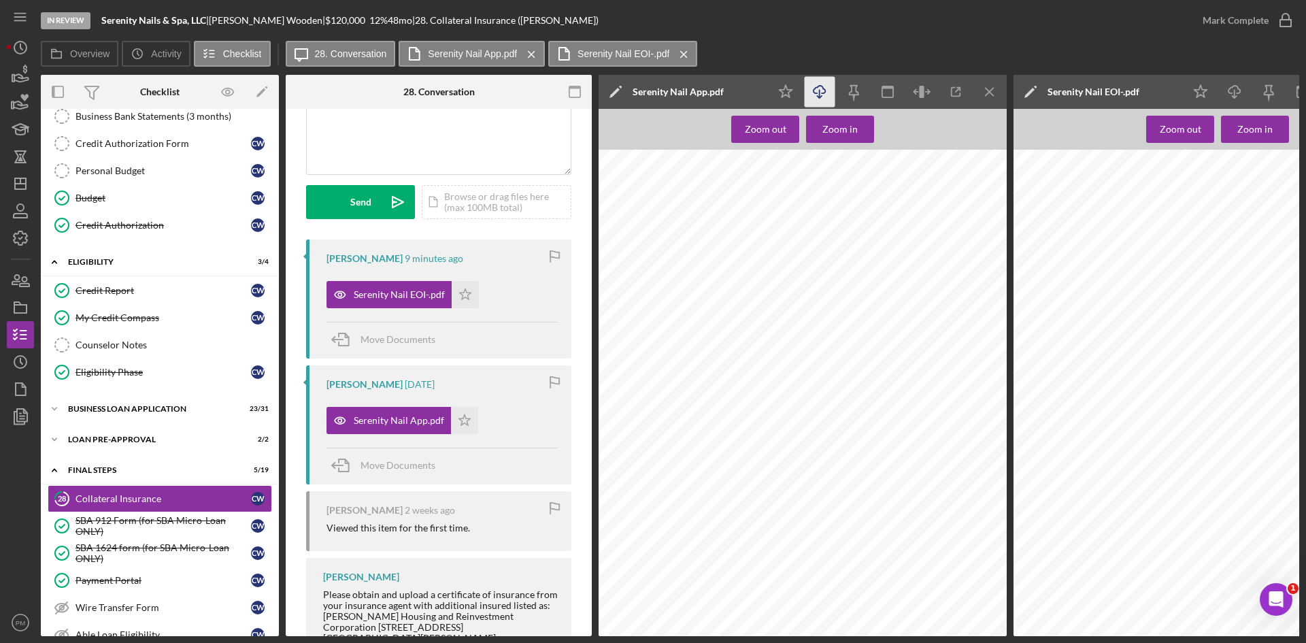
click at [828, 98] on icon "Icon/Download" at bounding box center [820, 92] width 31 height 31
click at [990, 94] on icon "Icon/Menu Close" at bounding box center [990, 92] width 31 height 31
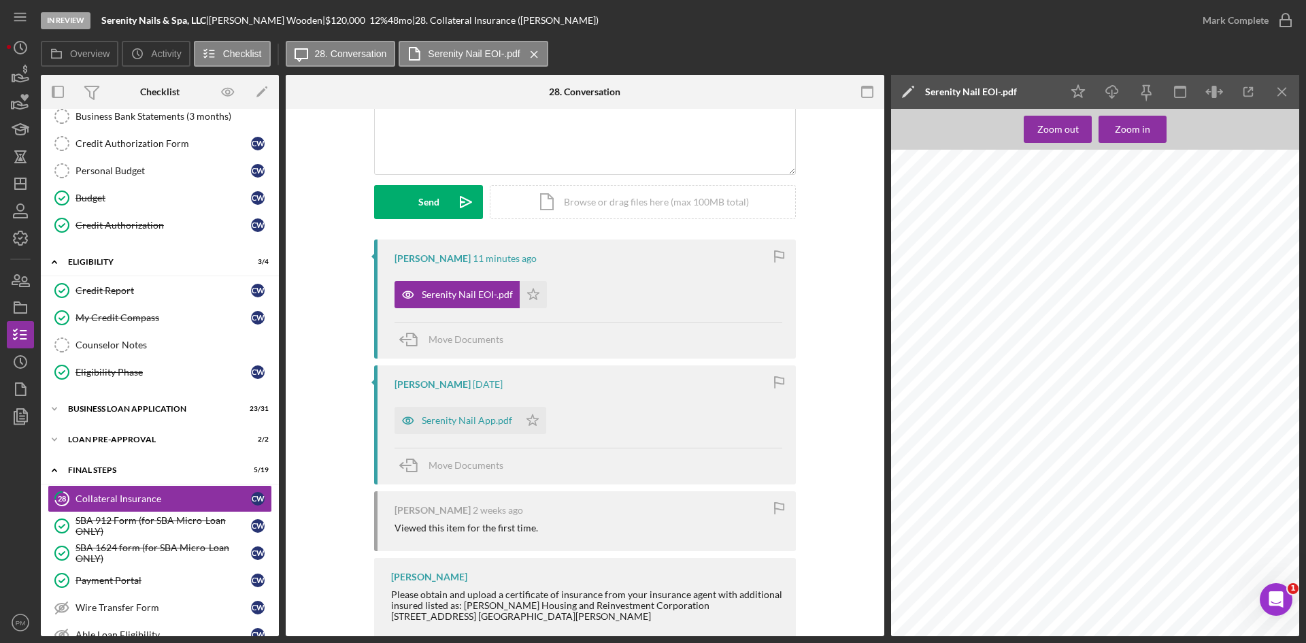
scroll to position [63, 7]
click at [1033, 90] on icon "Icon/Menu Close" at bounding box center [1282, 92] width 31 height 31
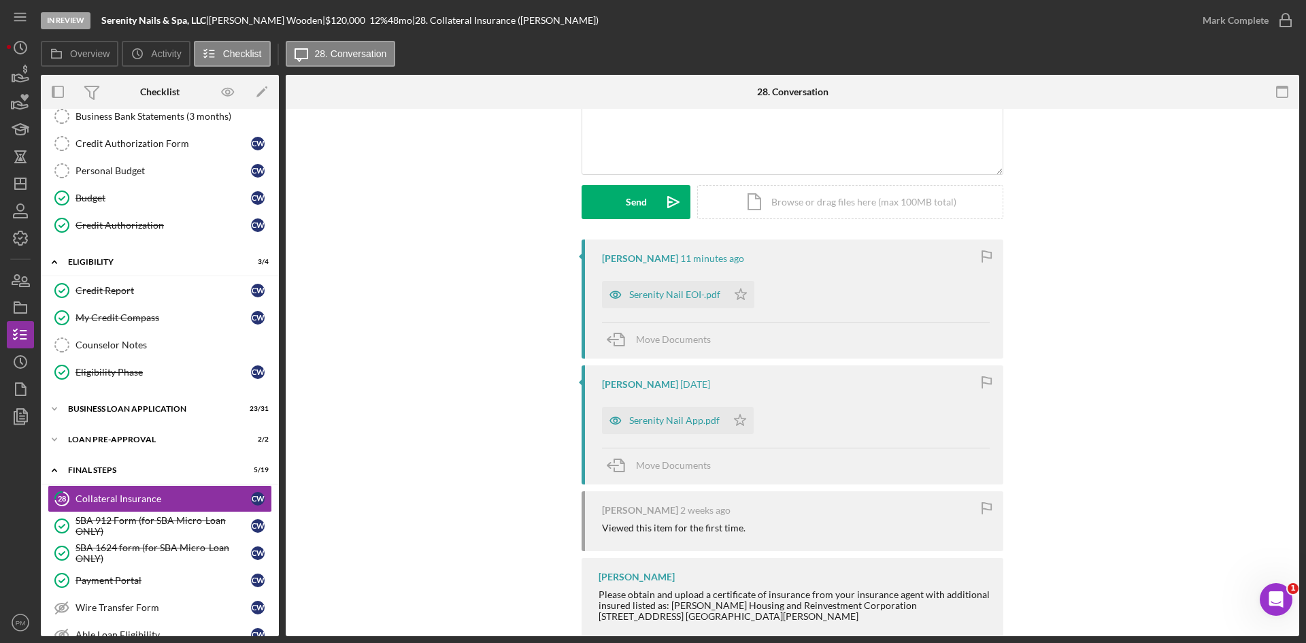
click at [675, 294] on div "Serenity Nail EOI-.pdf" at bounding box center [674, 294] width 91 height 11
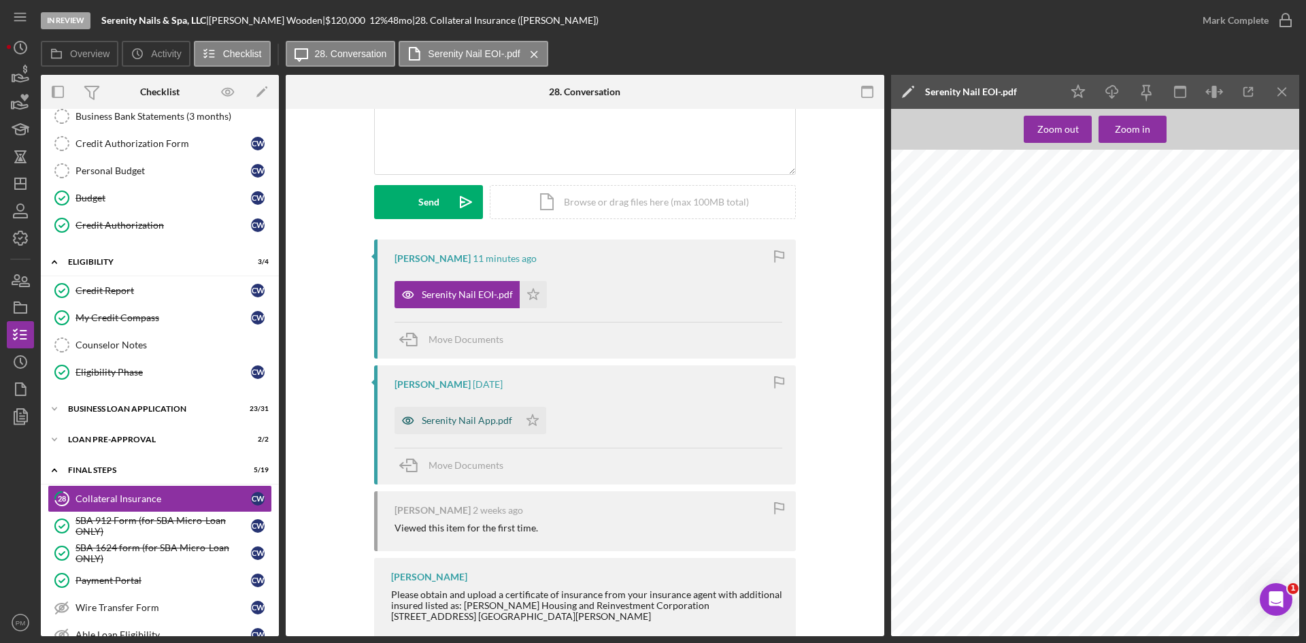
click at [431, 425] on div "Serenity Nail App.pdf" at bounding box center [467, 420] width 90 height 11
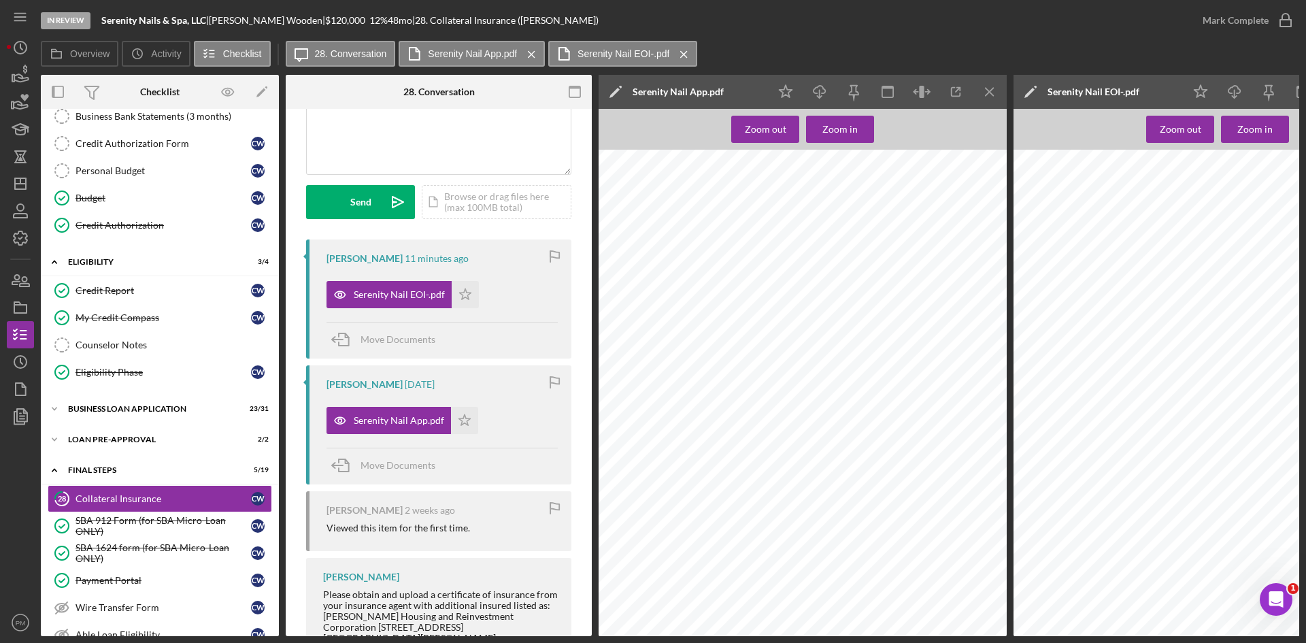
scroll to position [0, 0]
click at [990, 78] on icon "Icon/Menu Close" at bounding box center [990, 92] width 31 height 31
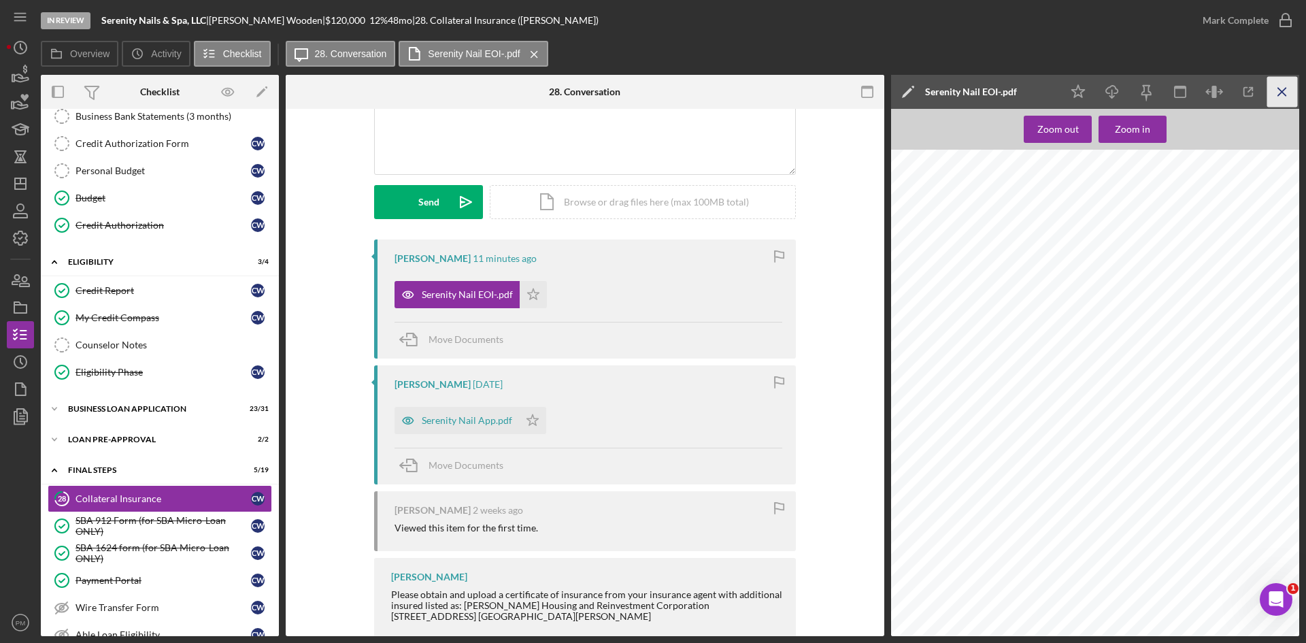
click at [1033, 90] on icon "Icon/Menu Close" at bounding box center [1282, 92] width 31 height 31
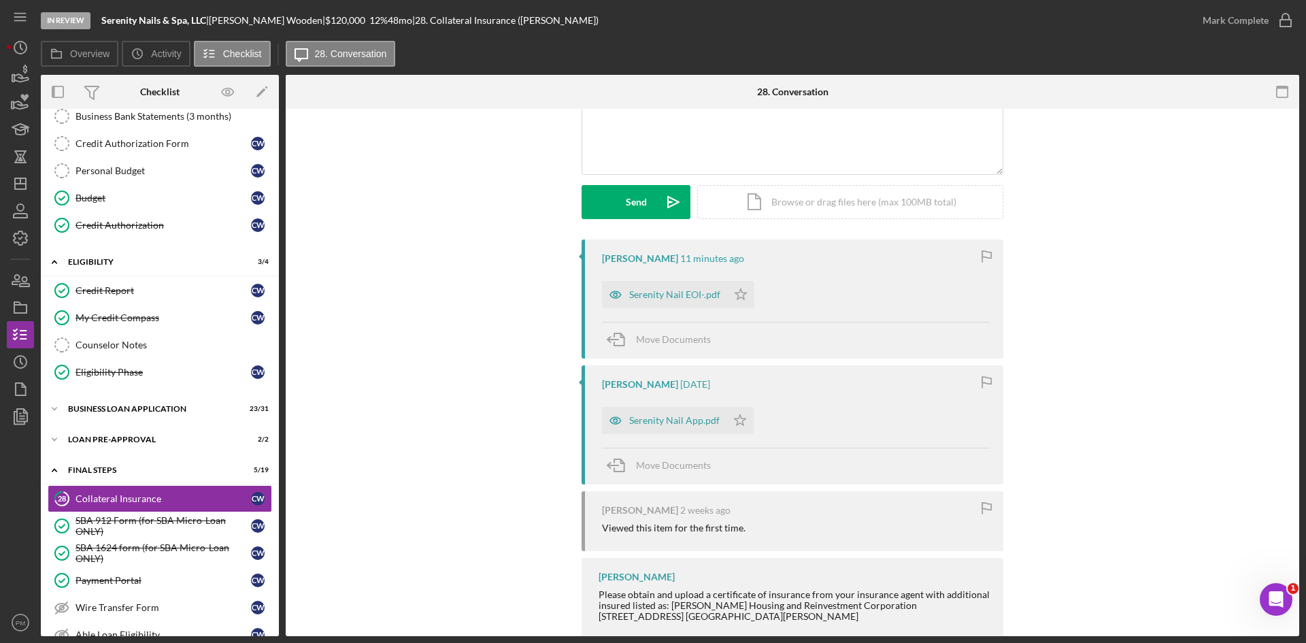
click at [478, 467] on div "CHRISTINA Wooden 11 minutes ago Serenity Nail EOI-.pdf Icon/Star Move Documents…" at bounding box center [792, 520] width 973 height 562
click at [349, 384] on div "CHRISTINA Wooden 11 minutes ago Serenity Nail EOI-.pdf Icon/Star Move Documents…" at bounding box center [792, 520] width 973 height 562
click at [17, 184] on line "button" at bounding box center [20, 184] width 11 height 0
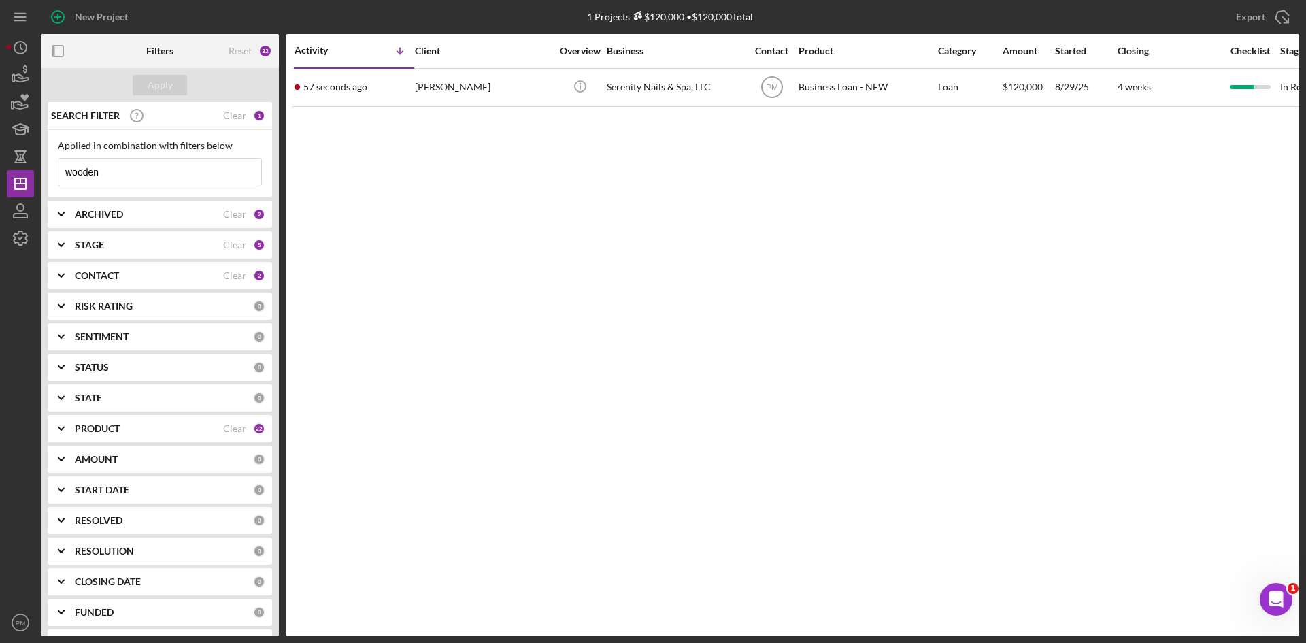
click at [137, 178] on input "wooden" at bounding box center [159, 171] width 203 height 27
drag, startPoint x: 134, startPoint y: 180, endPoint x: 26, endPoint y: 171, distance: 108.5
click at [27, 175] on div "New Project 1 Projects $120,000 • $120,000 Total wooden Export Icon/Export Filt…" at bounding box center [653, 318] width 1292 height 636
type input "holmes"
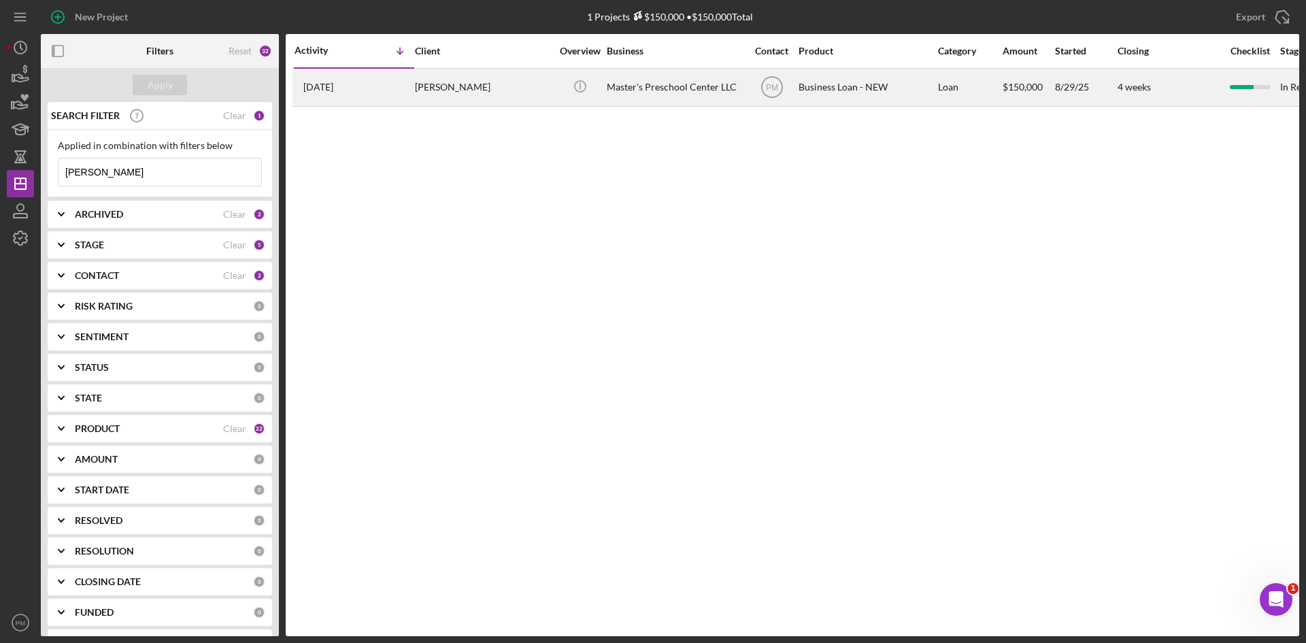
click at [418, 97] on div "Anthony Holmes" at bounding box center [483, 87] width 136 height 36
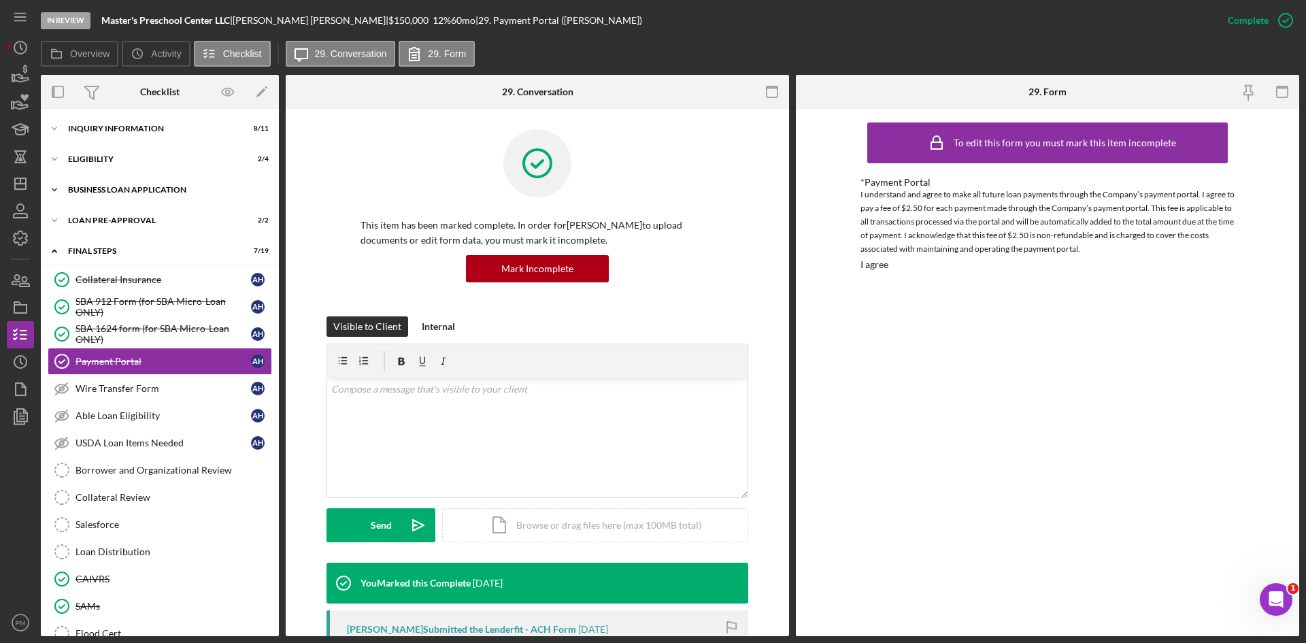
click at [124, 186] on div "BUSINESS LOAN APPLICATION" at bounding box center [165, 190] width 194 height 8
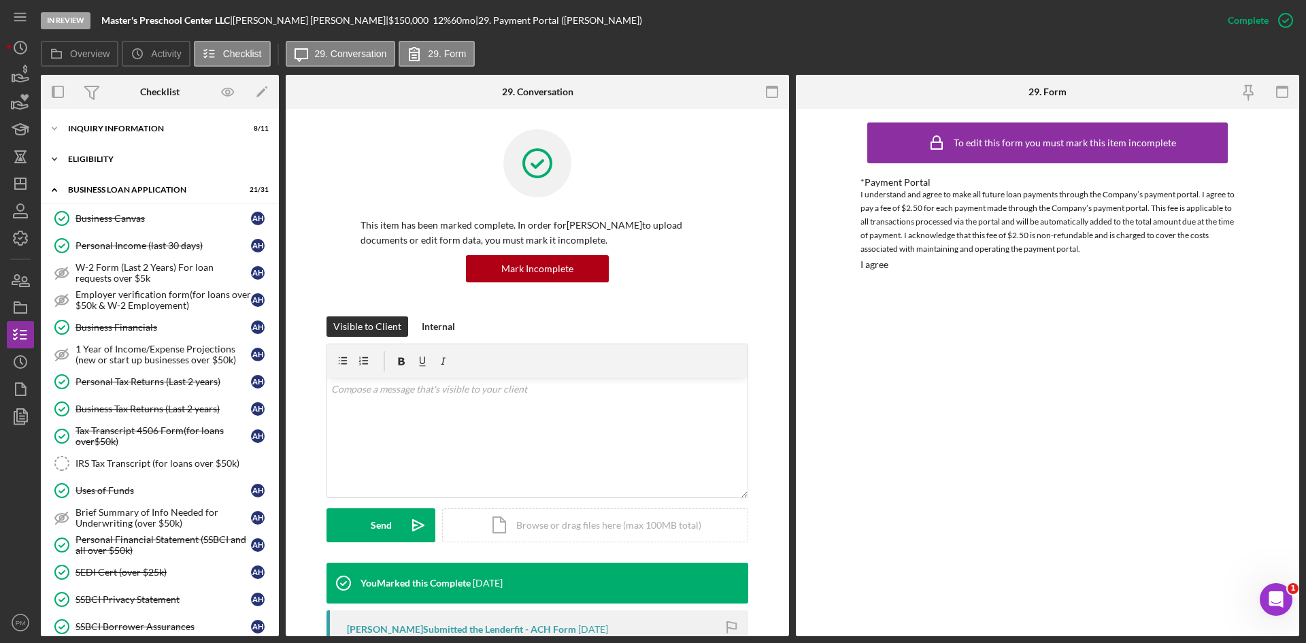
click at [124, 158] on div "ELIGIBILITY" at bounding box center [165, 159] width 194 height 8
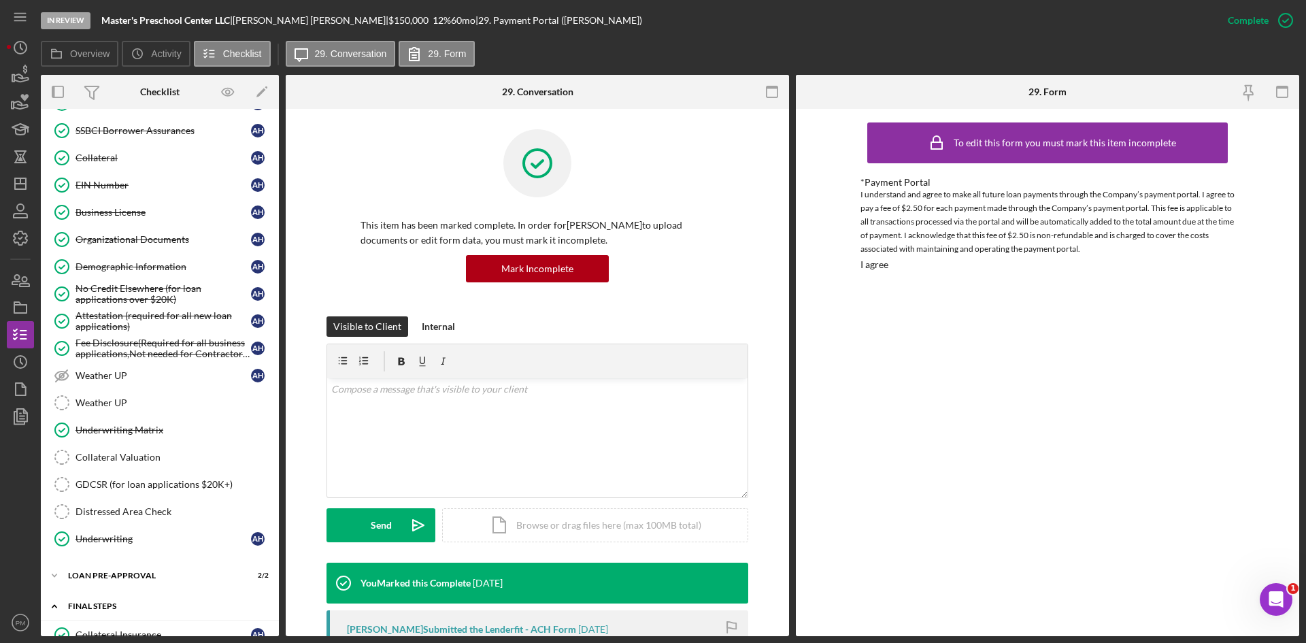
scroll to position [680, 0]
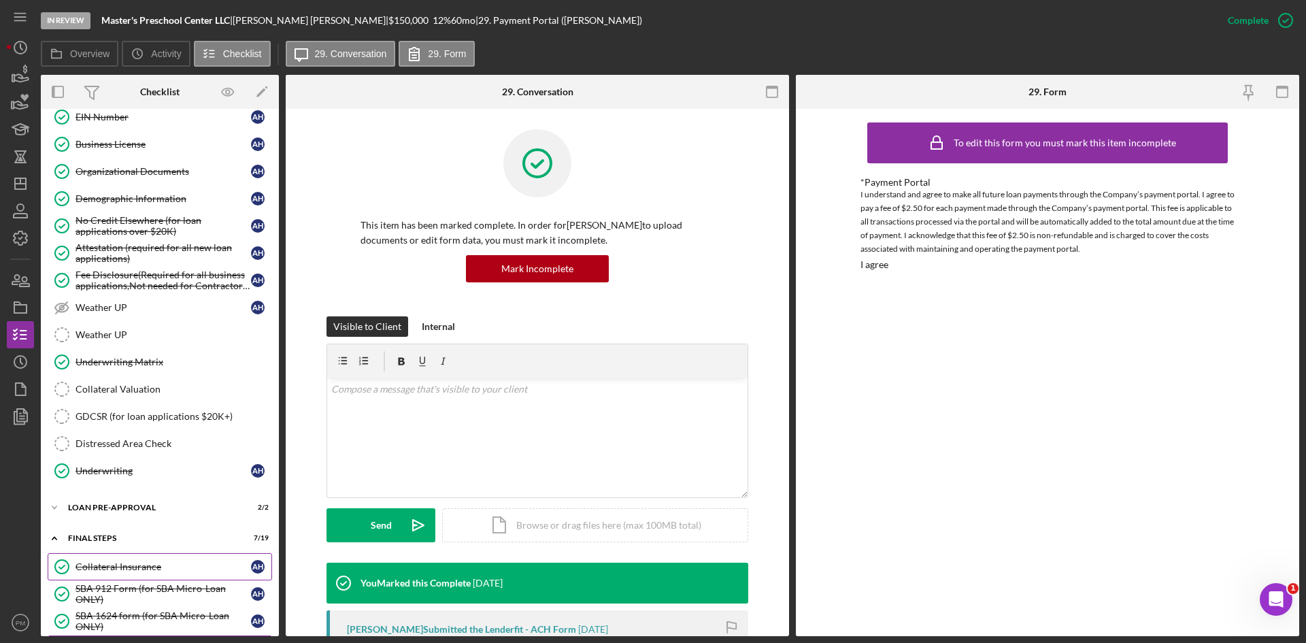
click at [120, 467] on div "Collateral Insurance" at bounding box center [162, 566] width 175 height 11
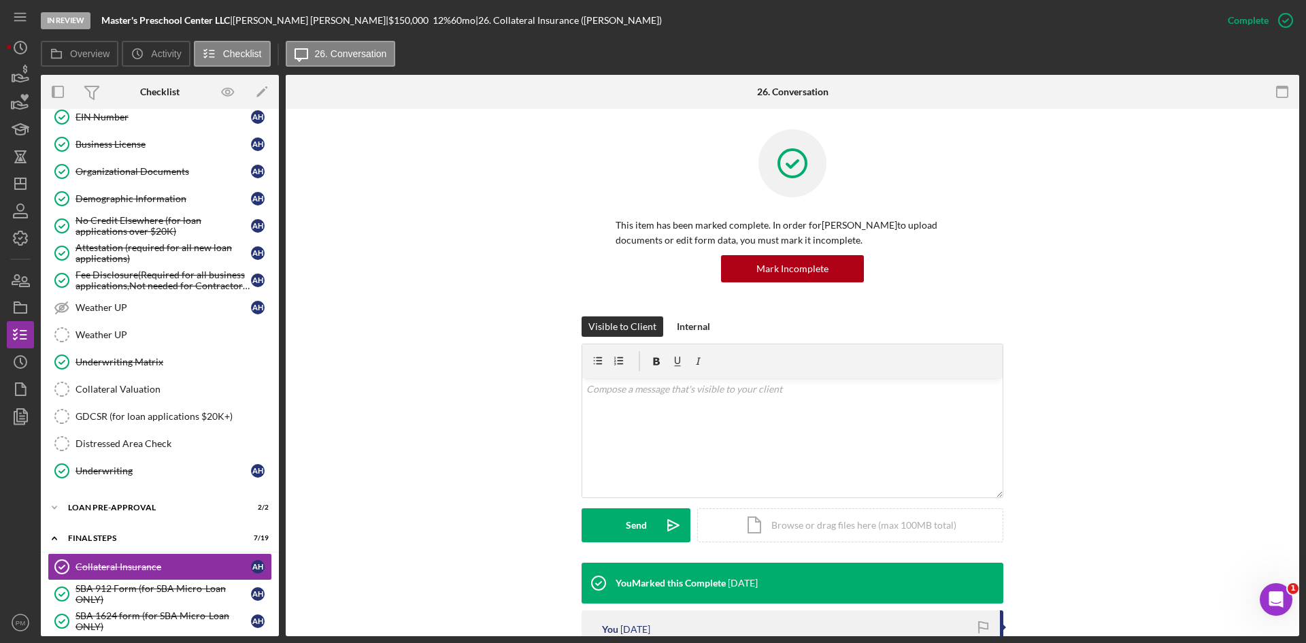
scroll to position [272, 0]
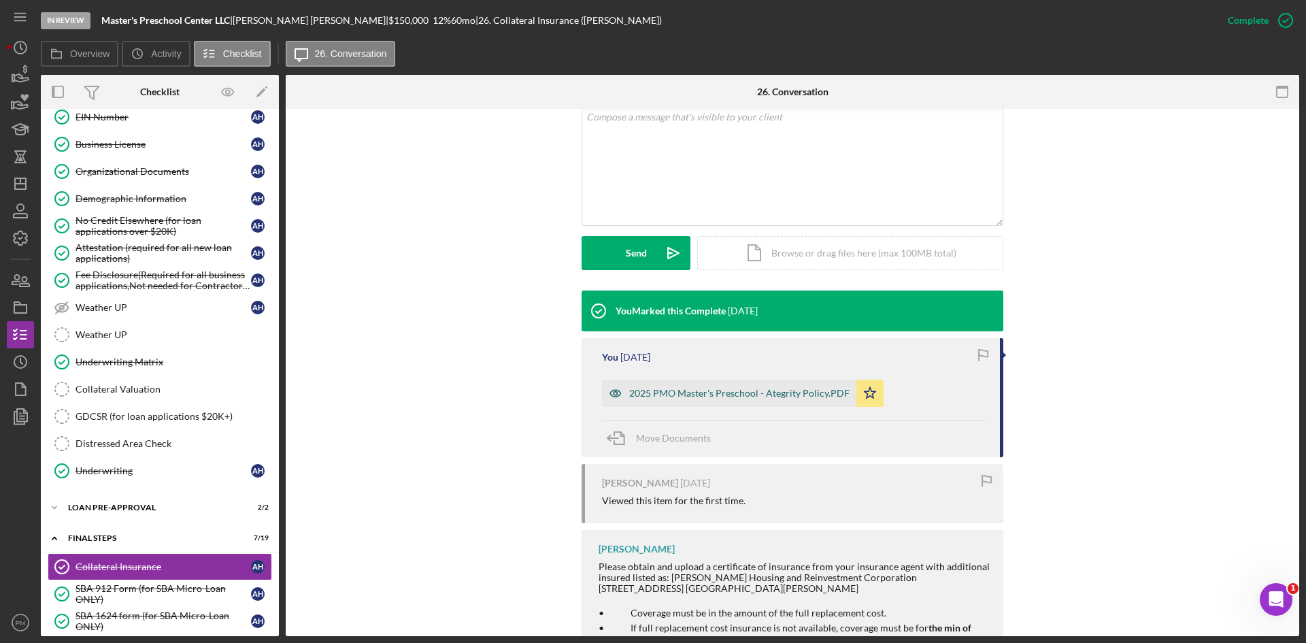
click at [698, 393] on div "2025 PMO Master's Preschool - Ategrity Policy.PDF" at bounding box center [739, 393] width 220 height 11
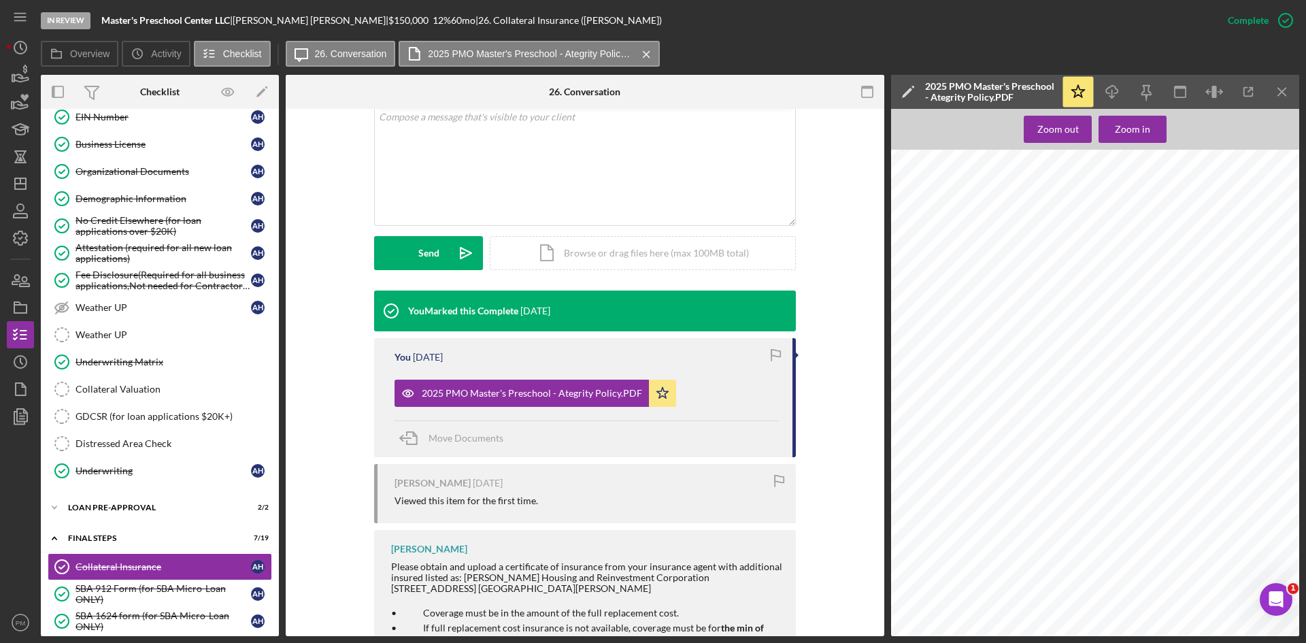
scroll to position [1632, 0]
click at [1033, 462] on div at bounding box center [1099, 402] width 416 height 539
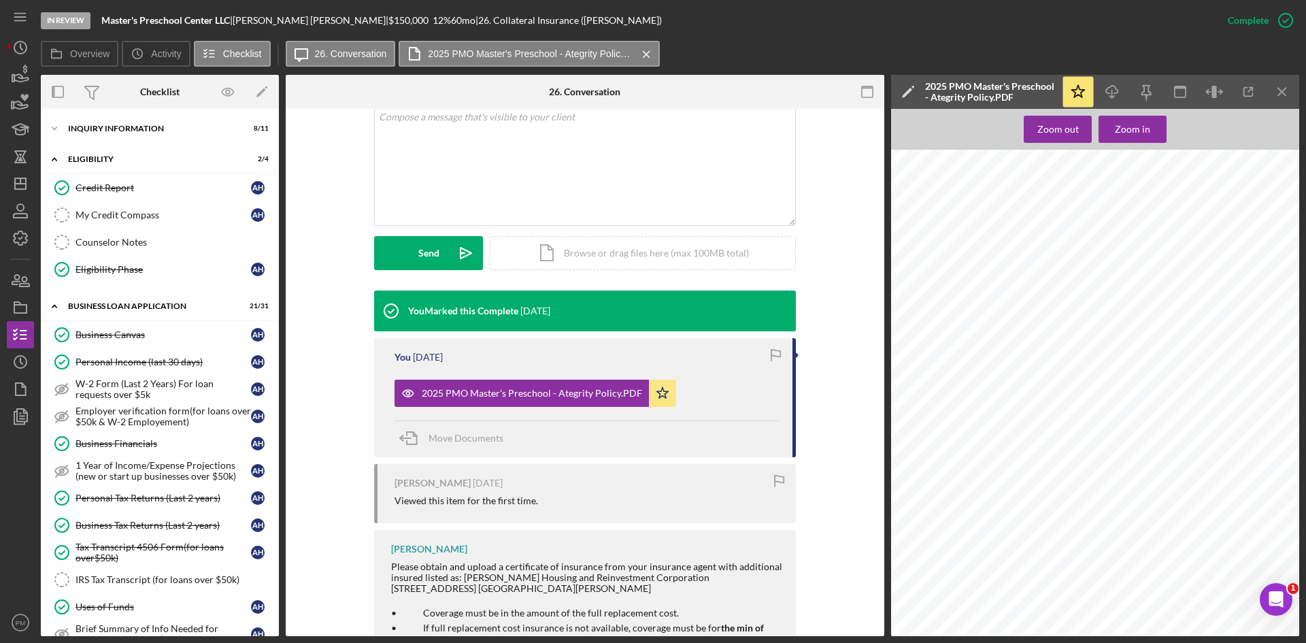
scroll to position [0, 0]
click at [1033, 90] on icon "Icon/Menu Close" at bounding box center [1282, 92] width 31 height 31
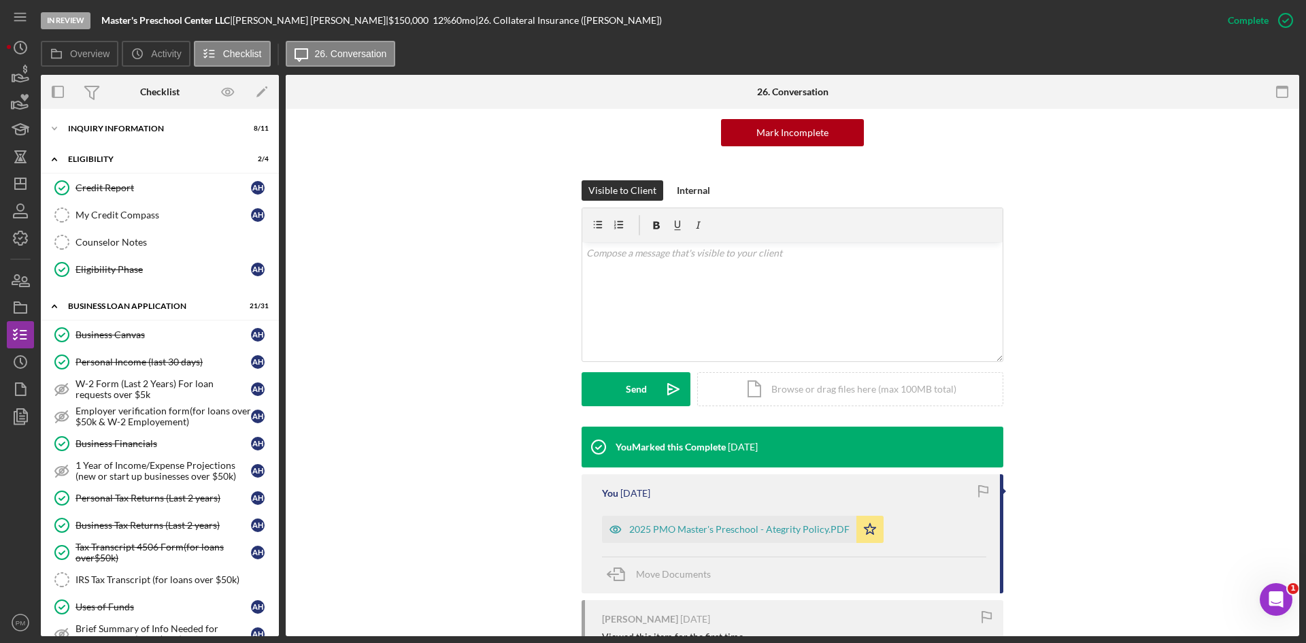
scroll to position [340, 0]
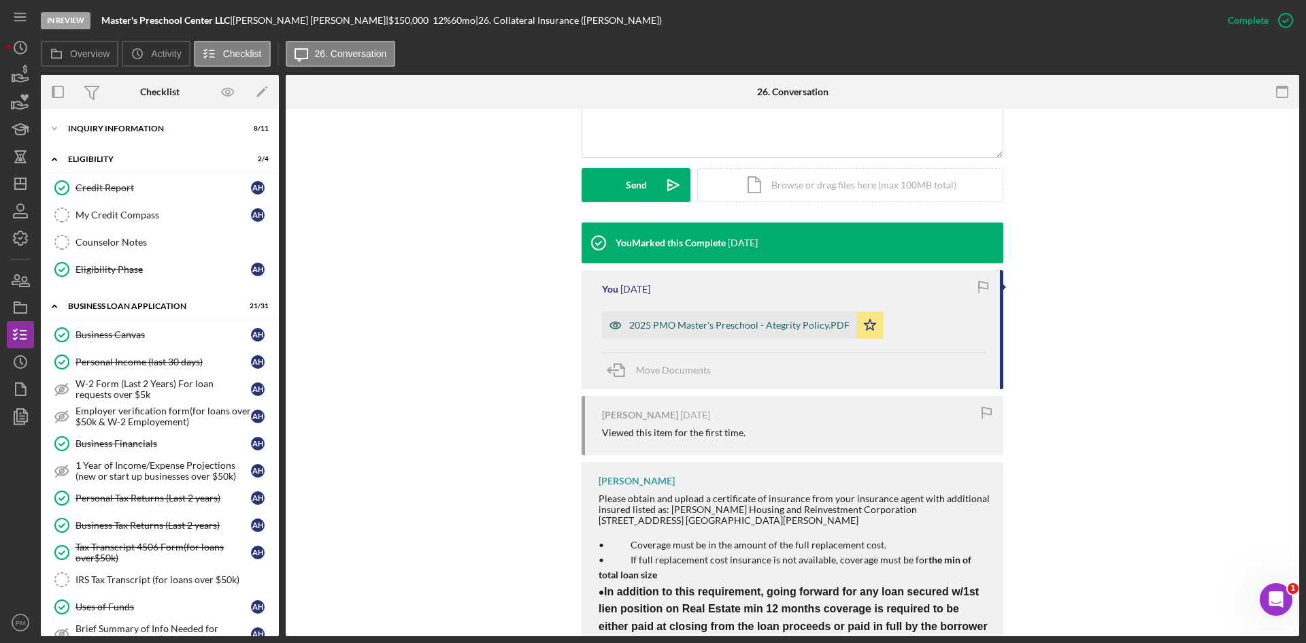
click at [654, 327] on div "2025 PMO Master's Preschool - Ategrity Policy.PDF" at bounding box center [739, 325] width 220 height 11
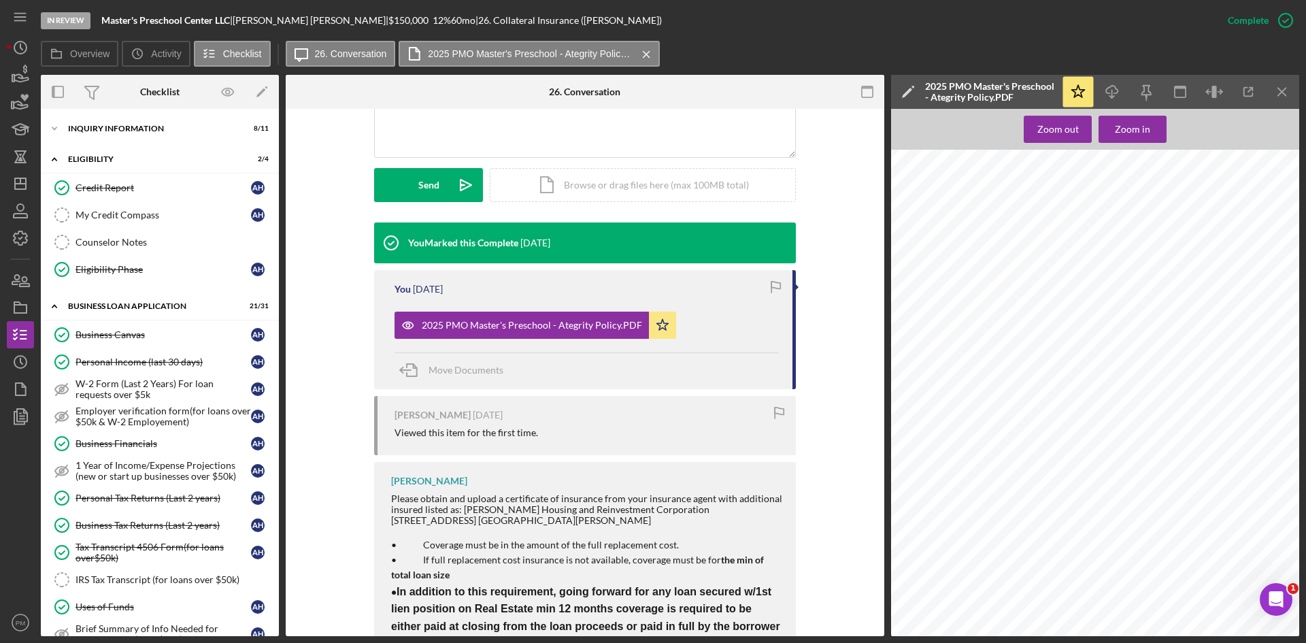
scroll to position [0, 0]
click at [20, 187] on icon "Icon/Dashboard" at bounding box center [20, 184] width 34 height 34
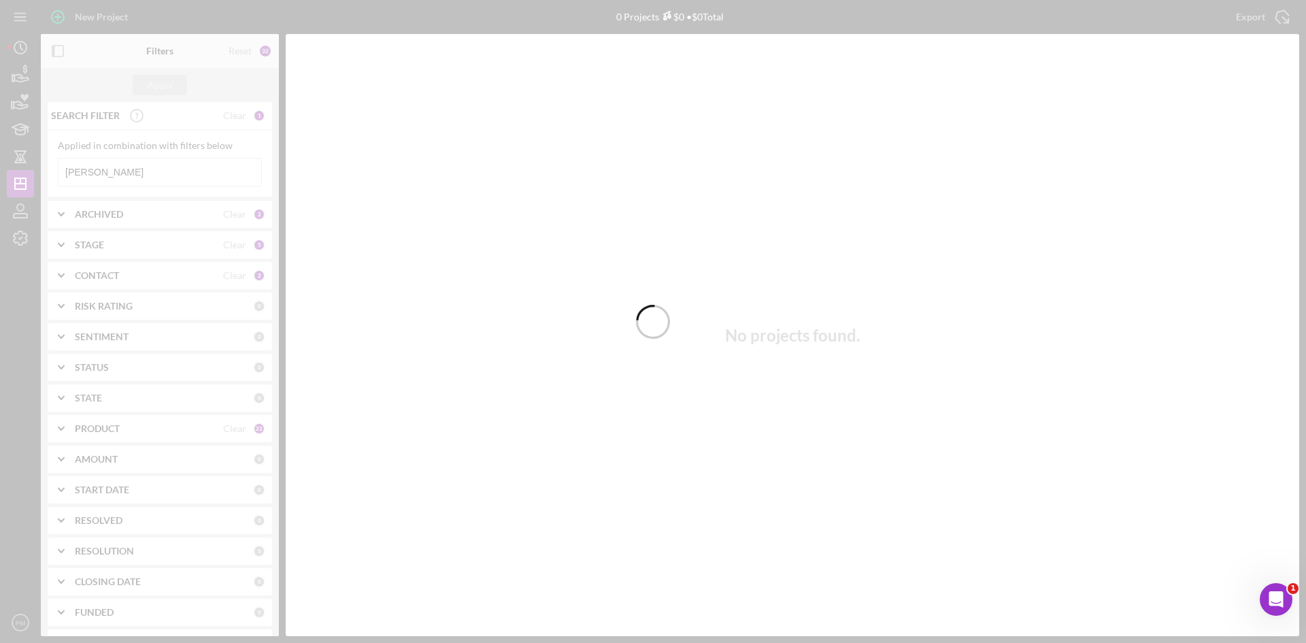
click at [99, 170] on div at bounding box center [653, 321] width 1306 height 643
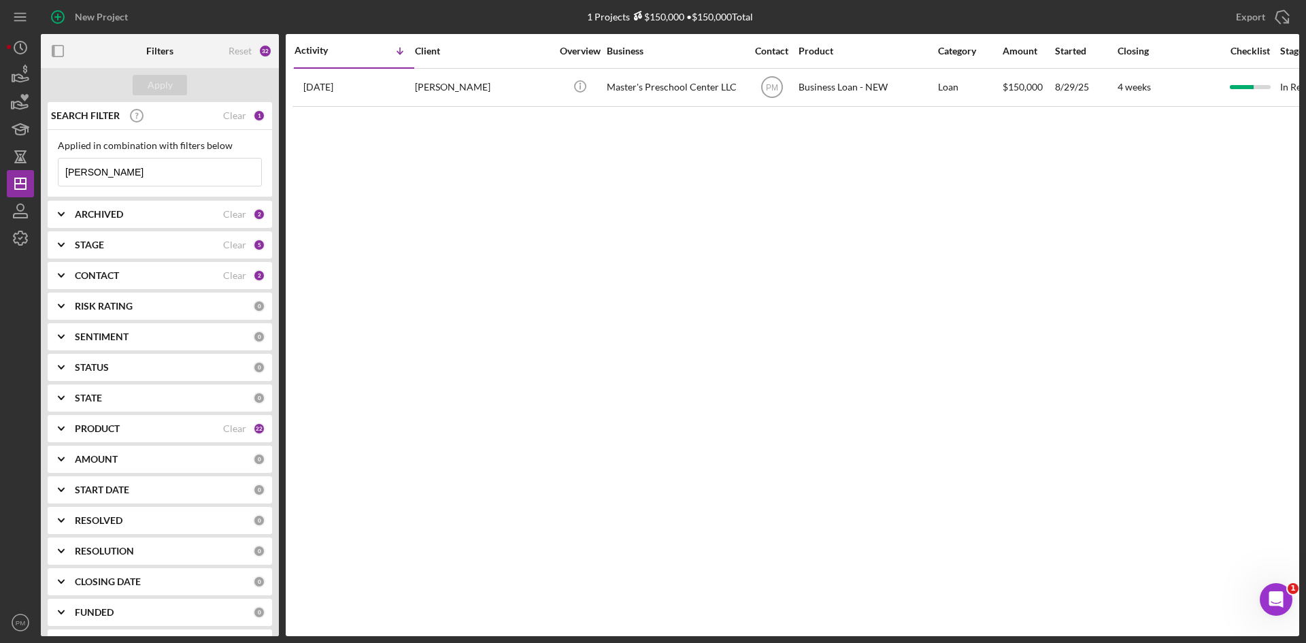
click at [110, 180] on input "holmes" at bounding box center [159, 171] width 203 height 27
drag, startPoint x: 103, startPoint y: 179, endPoint x: 50, endPoint y: 173, distance: 53.3
click at [50, 173] on div "Applied in combination with filters below holmes Icon/Menu Close" at bounding box center [160, 163] width 224 height 67
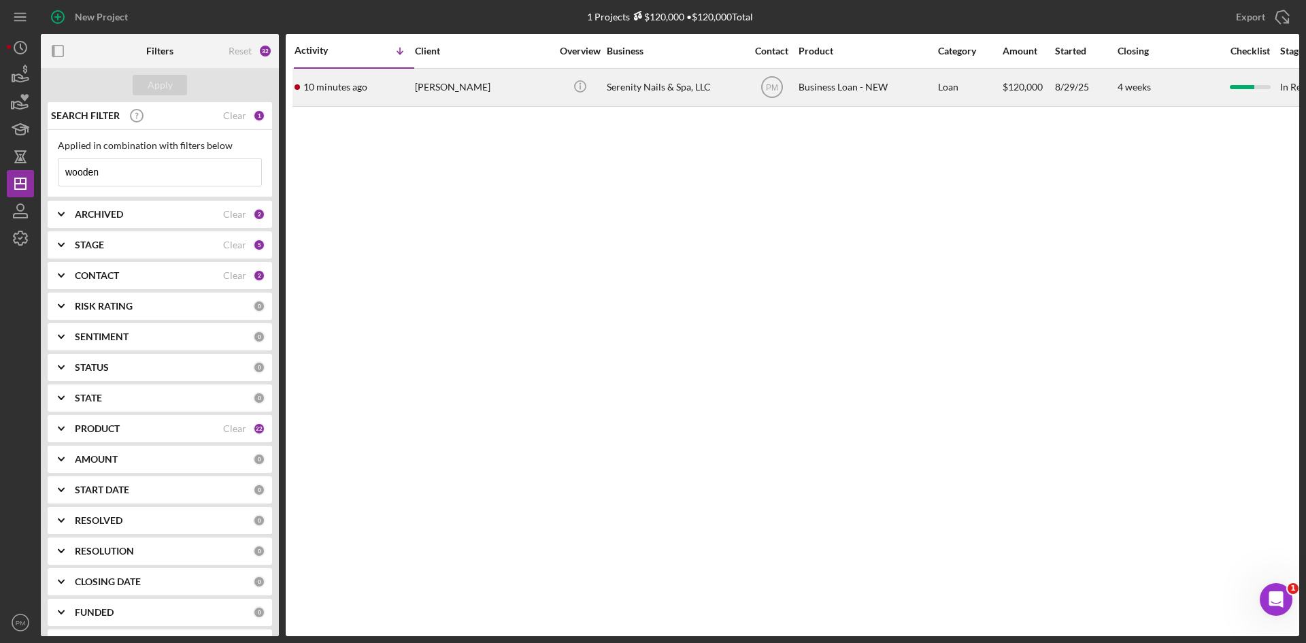
type input "wooden"
click at [329, 84] on time "10 minutes ago" at bounding box center [335, 87] width 64 height 11
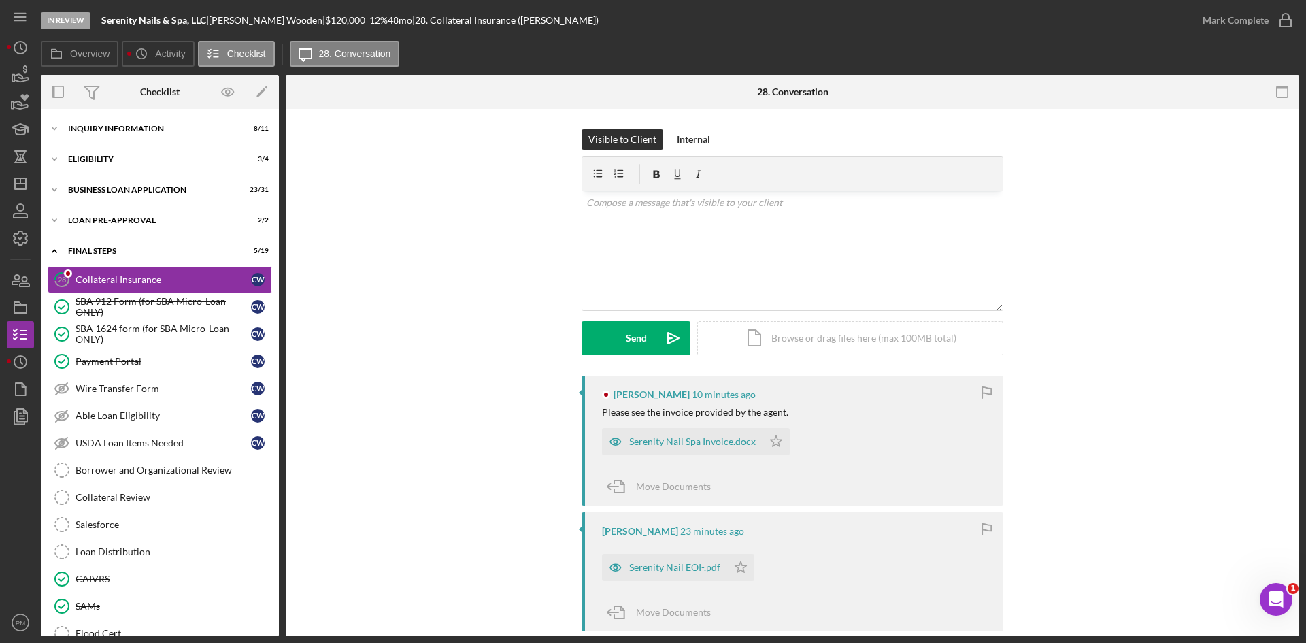
click at [690, 441] on div "Serenity Nail Spa Invoice.docx" at bounding box center [692, 441] width 127 height 11
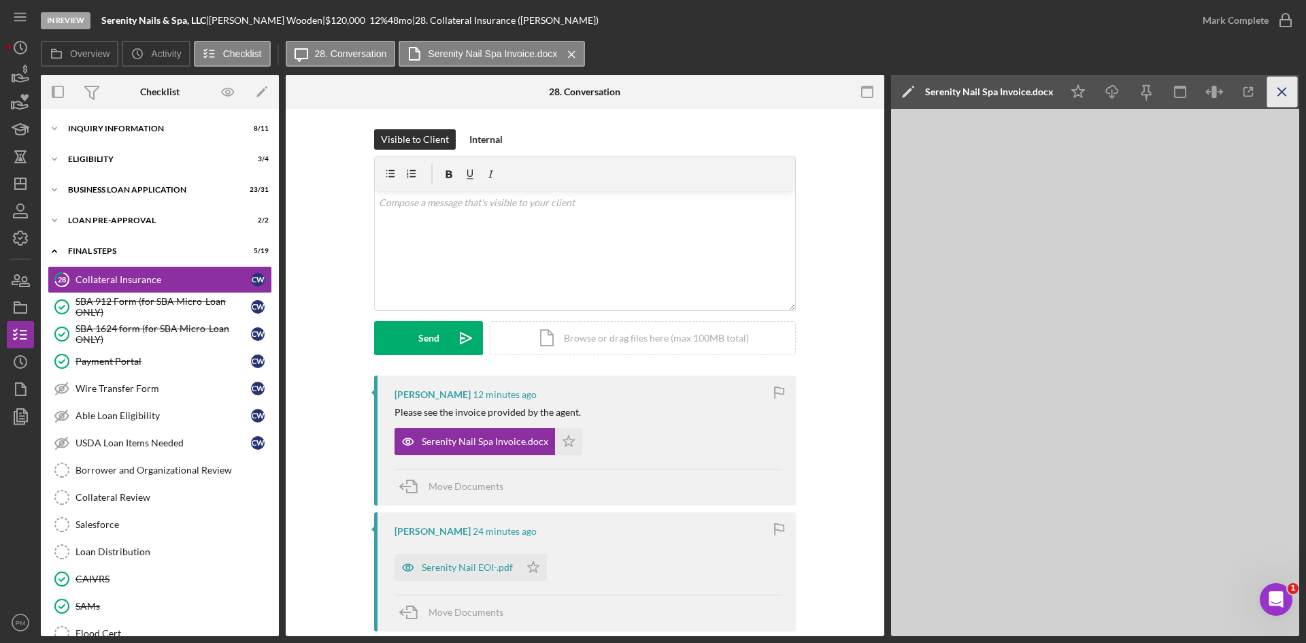
click at [1033, 86] on icon "Icon/Menu Close" at bounding box center [1282, 92] width 31 height 31
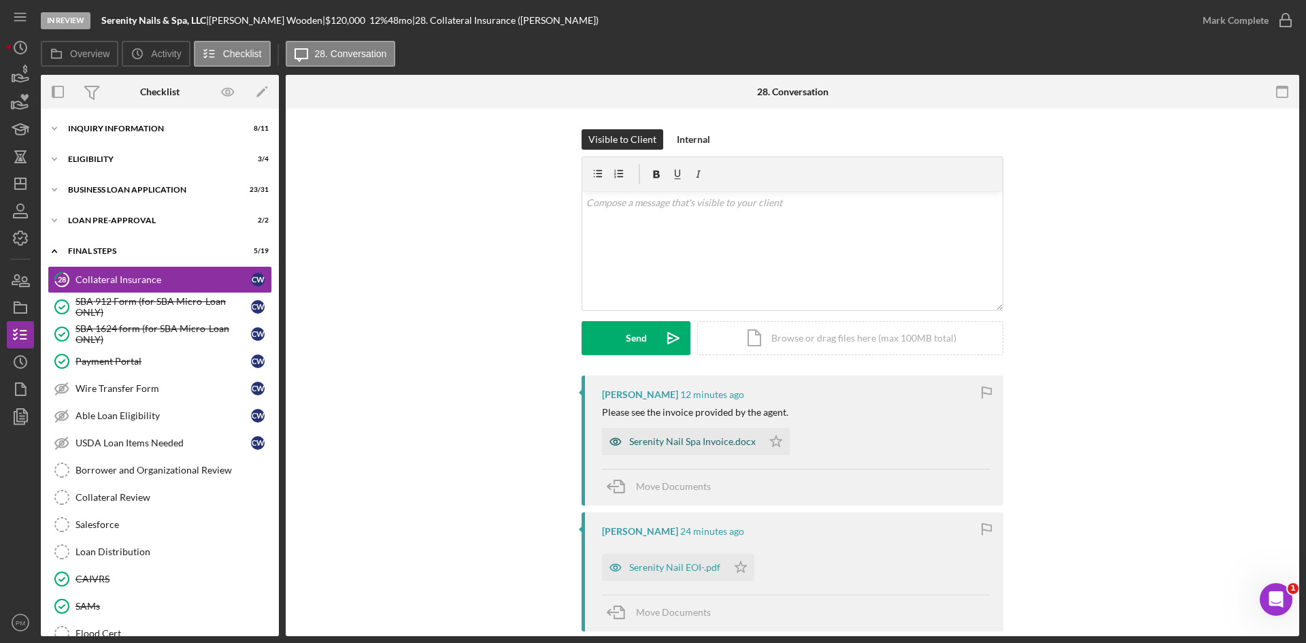
click at [741, 444] on div "Serenity Nail Spa Invoice.docx" at bounding box center [692, 441] width 127 height 11
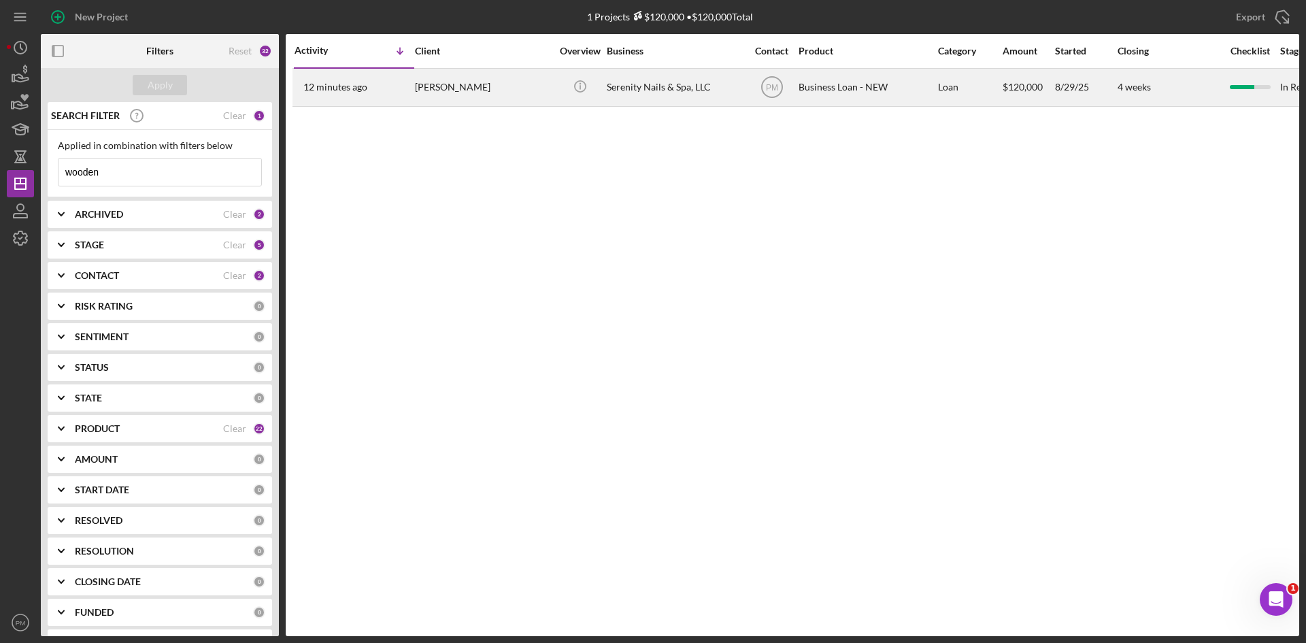
click at [390, 94] on div "12 minutes ago [PERSON_NAME]" at bounding box center [353, 87] width 119 height 36
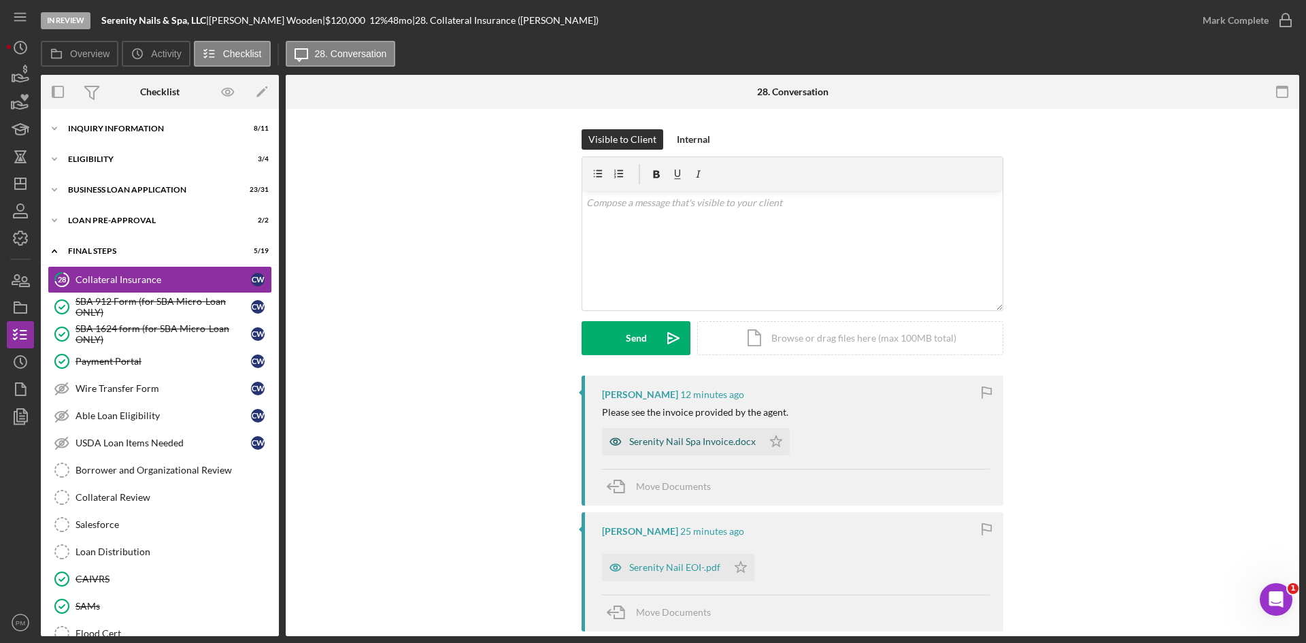
click at [694, 440] on div "Serenity Nail Spa Invoice.docx" at bounding box center [692, 441] width 127 height 11
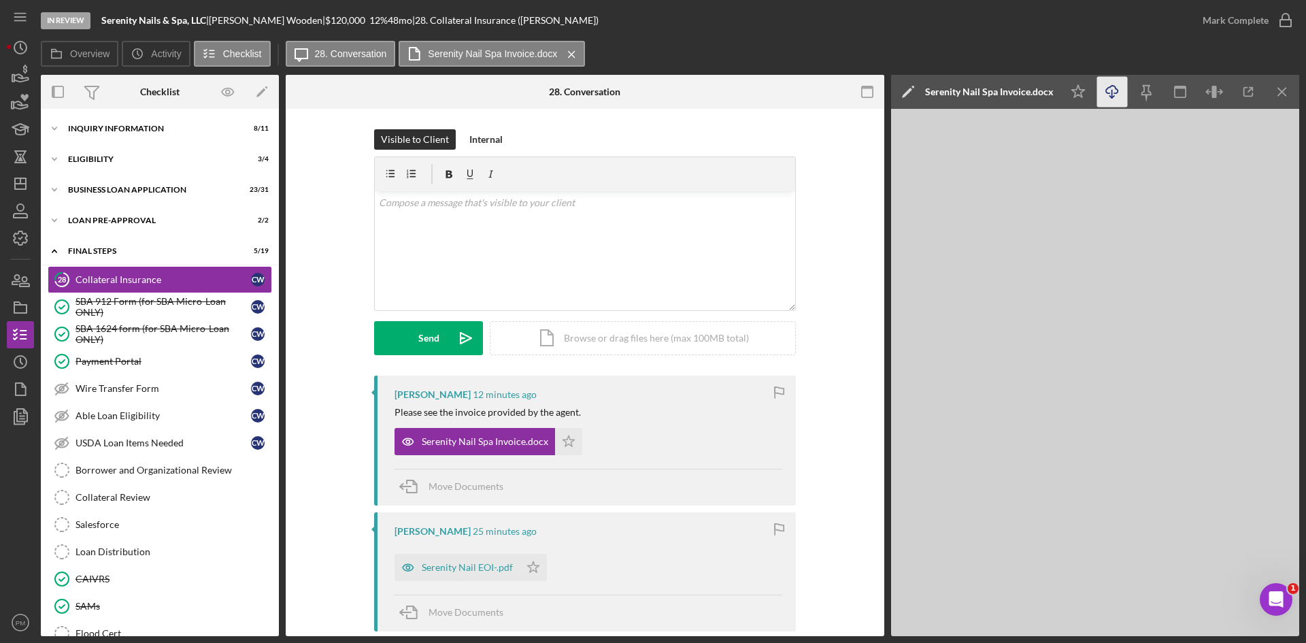
click at [1111, 88] on icon "Icon/Download" at bounding box center [1112, 92] width 31 height 31
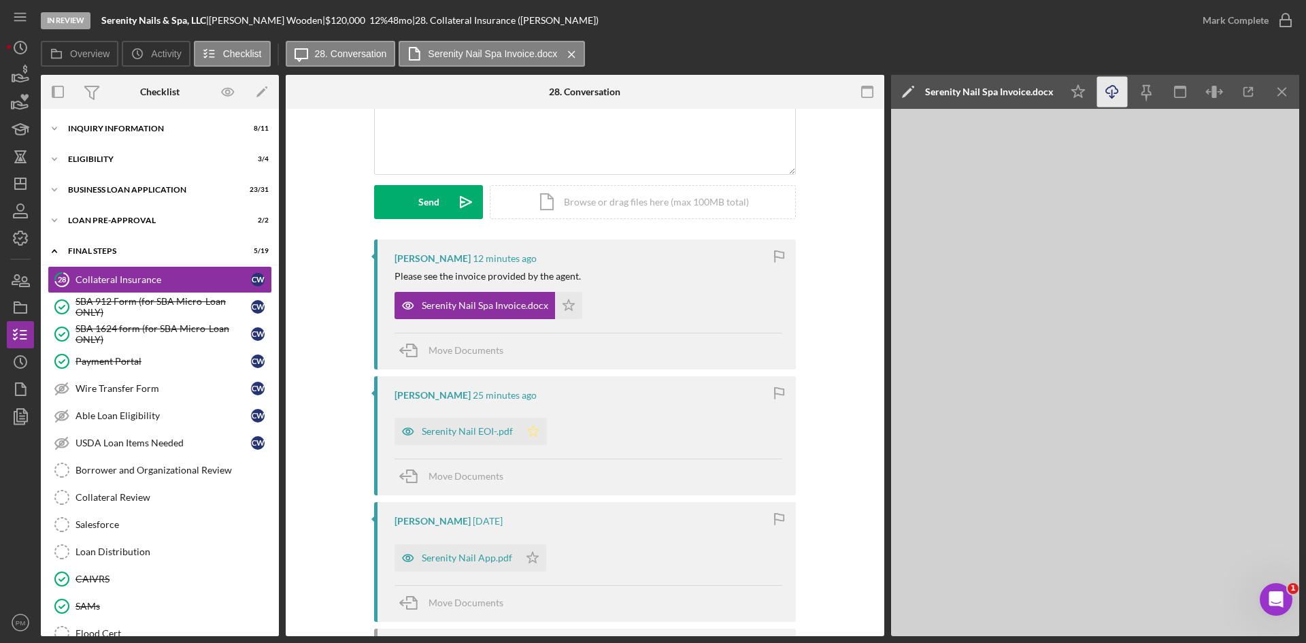
click at [456, 435] on div "Serenity Nail EOI-.pdf" at bounding box center [467, 431] width 91 height 11
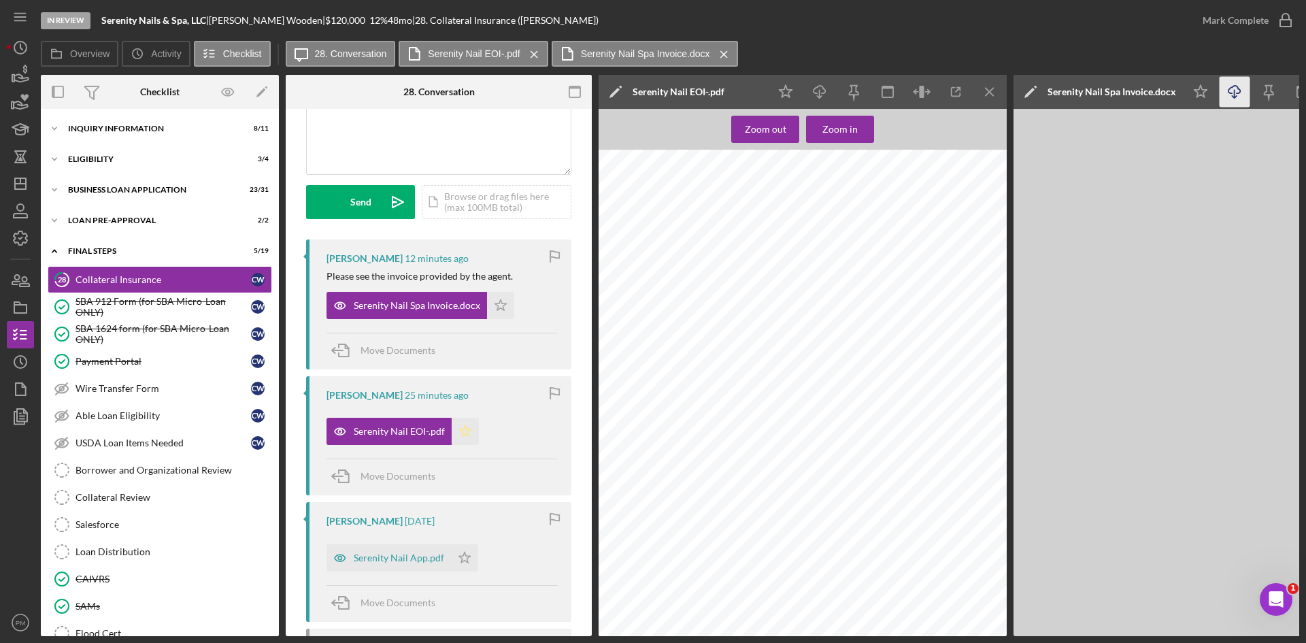
click at [472, 424] on icon "Icon/Star" at bounding box center [465, 431] width 27 height 27
click at [403, 556] on div "Serenity Nail App.pdf" at bounding box center [399, 557] width 90 height 11
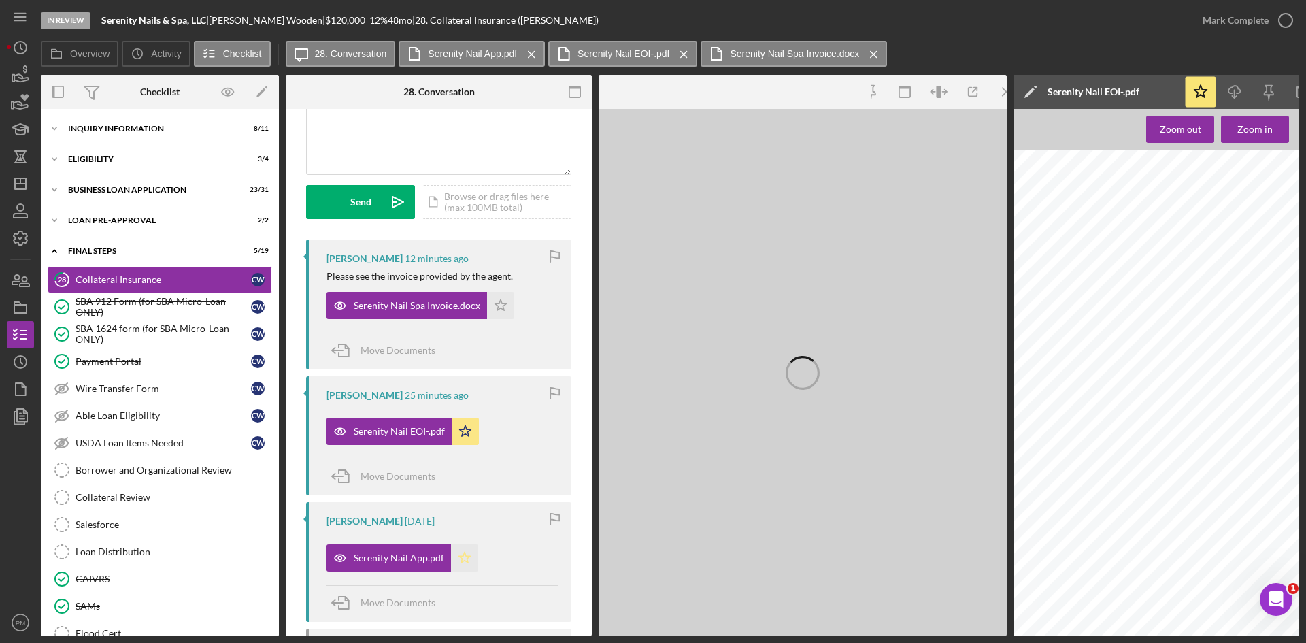
click at [467, 562] on icon "Icon/Star" at bounding box center [464, 557] width 27 height 27
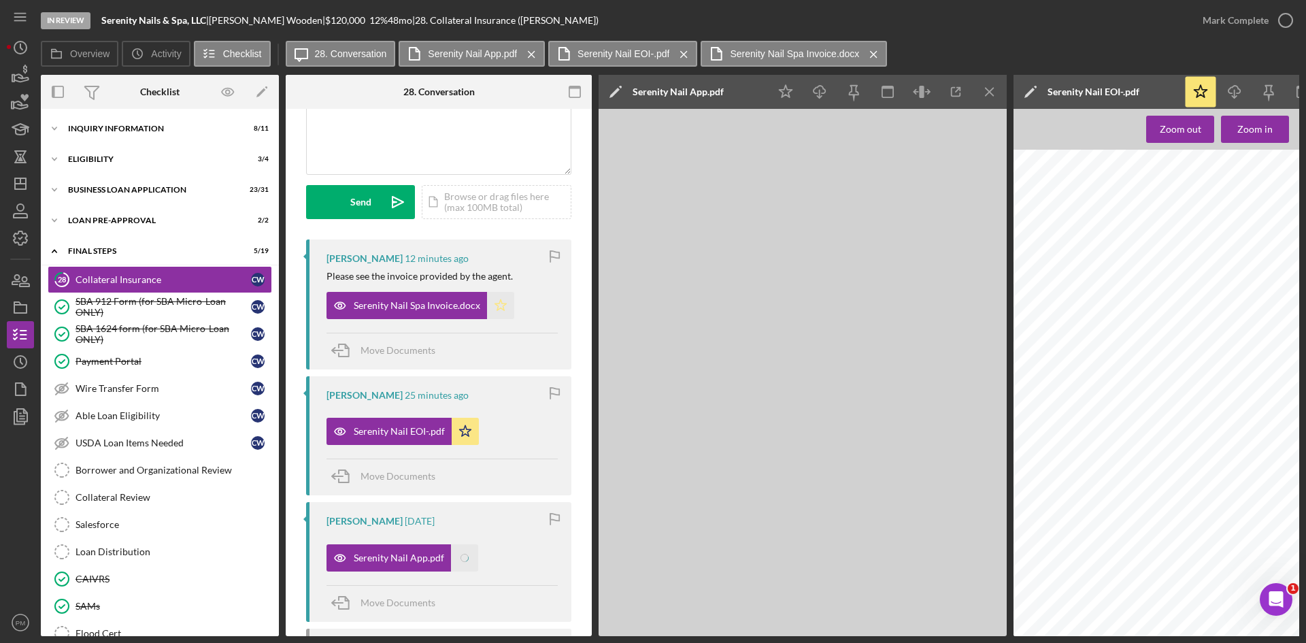
click at [499, 302] on polygon "button" at bounding box center [501, 304] width 12 height 11
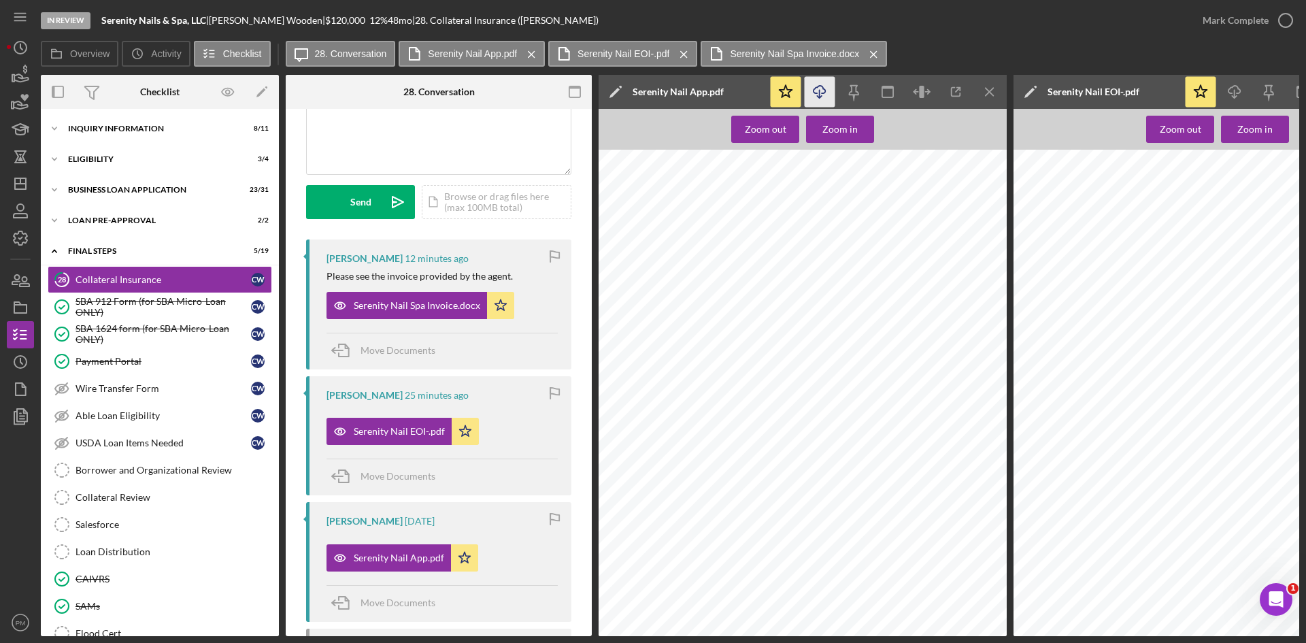
click at [832, 97] on icon "Icon/Download" at bounding box center [820, 92] width 31 height 31
click at [1245, 95] on icon "Icon/Download" at bounding box center [1234, 92] width 31 height 31
click at [993, 98] on icon "Icon/Menu Close" at bounding box center [990, 92] width 31 height 31
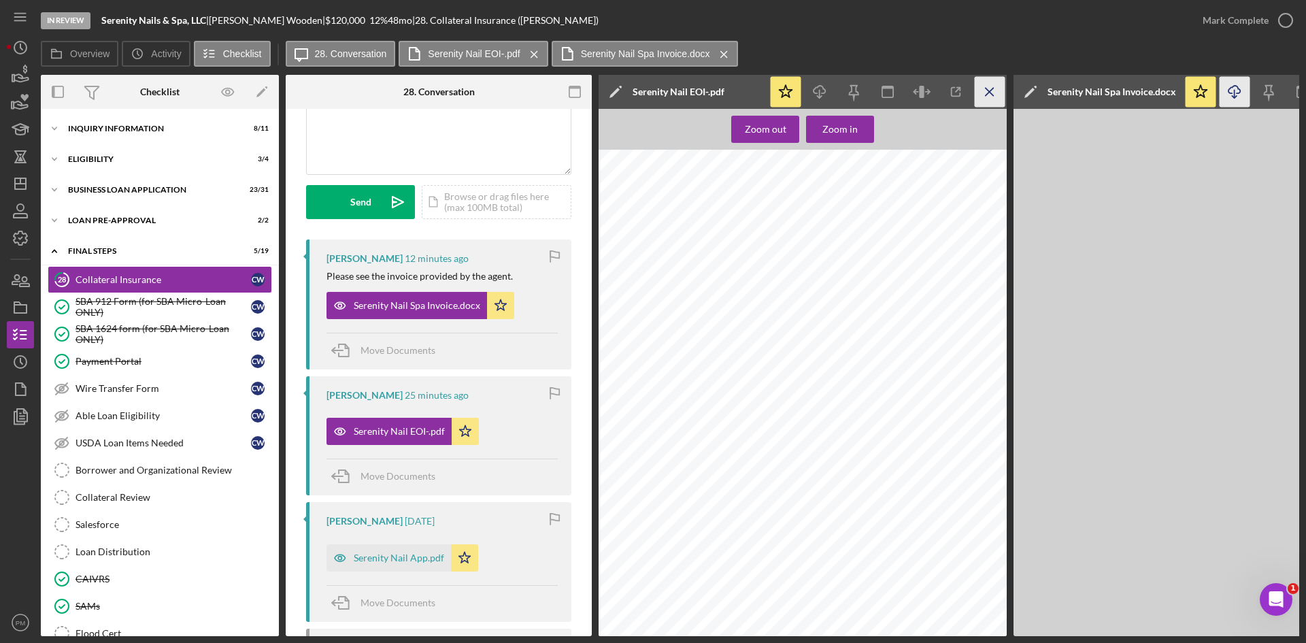
click at [993, 99] on icon "Icon/Menu Close" at bounding box center [990, 92] width 31 height 31
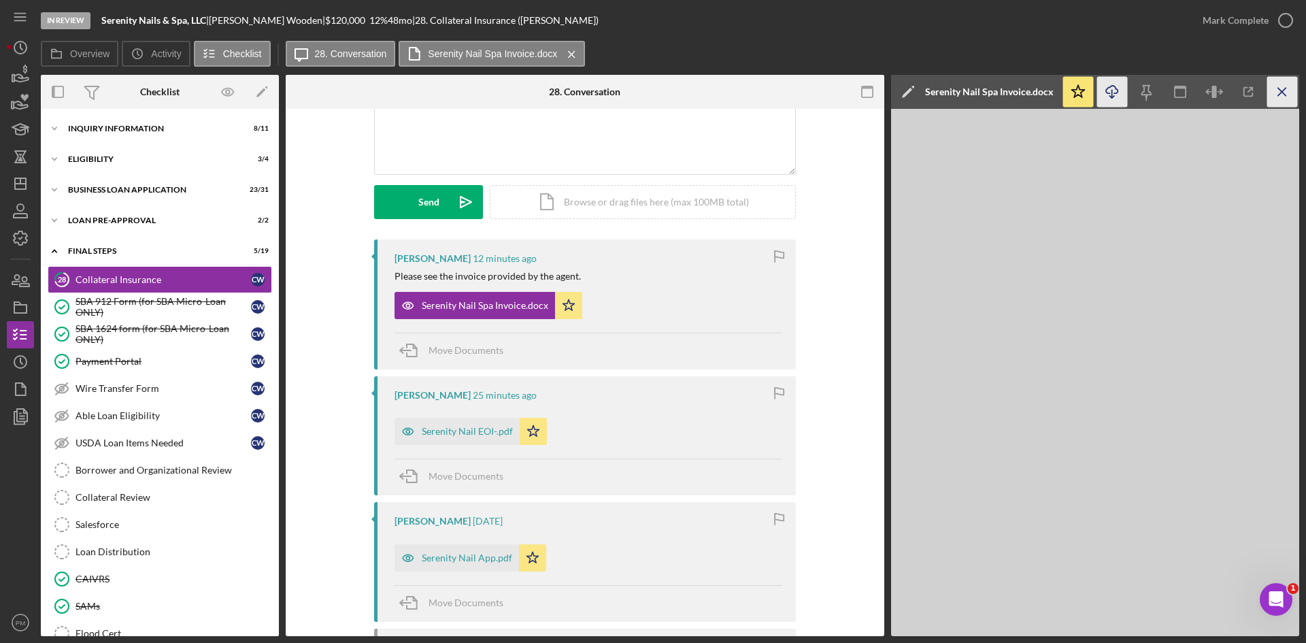
click at [1283, 88] on icon "Icon/Menu Close" at bounding box center [1282, 92] width 31 height 31
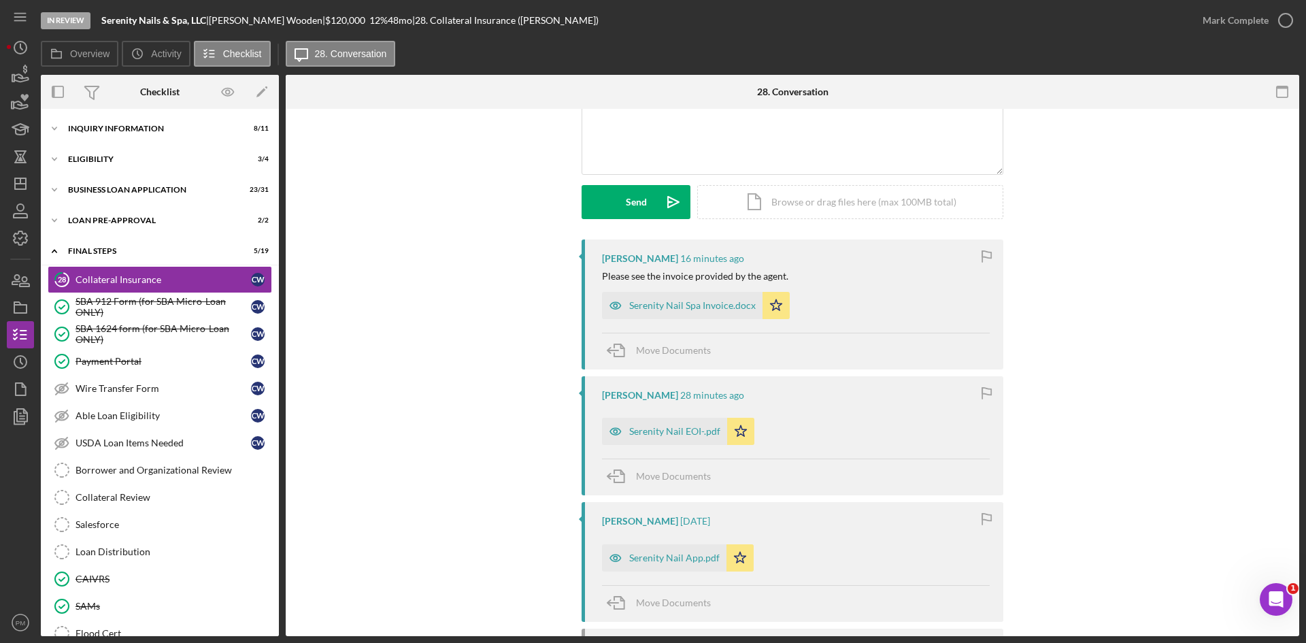
click at [496, 264] on div "CHRISTINA Wooden 16 minutes ago Please see the invoice provided by the agent. S…" at bounding box center [792, 589] width 973 height 700
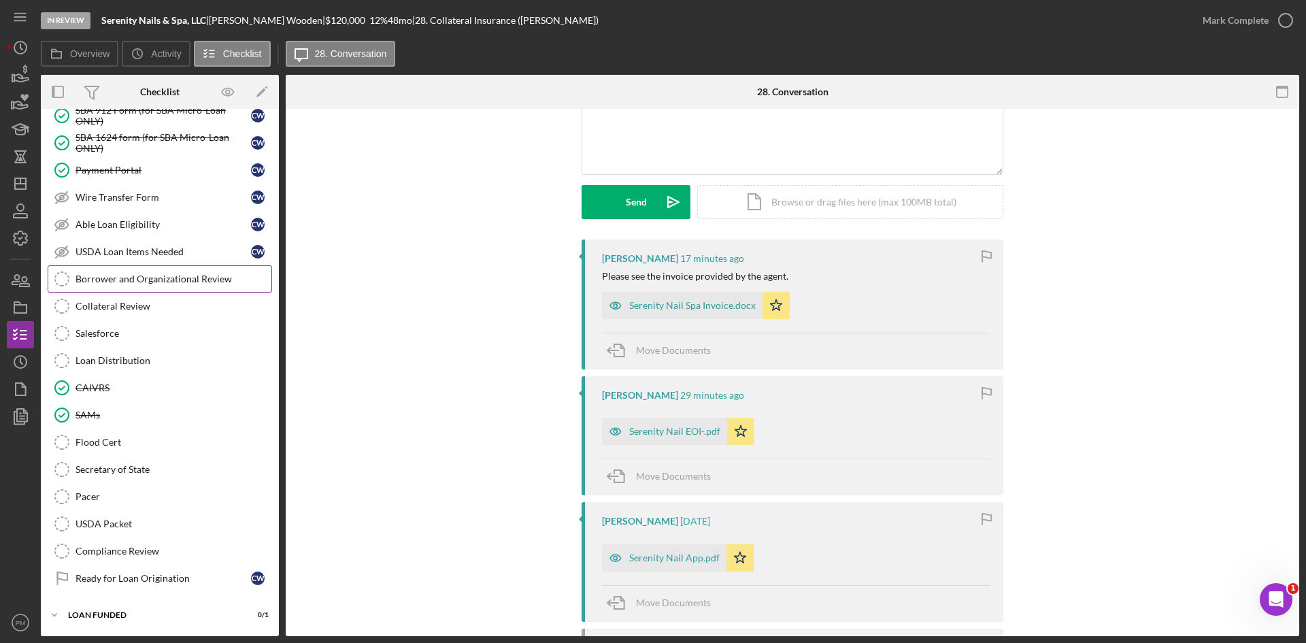
click at [102, 279] on div "Borrower and Organizational Review" at bounding box center [173, 278] width 196 height 11
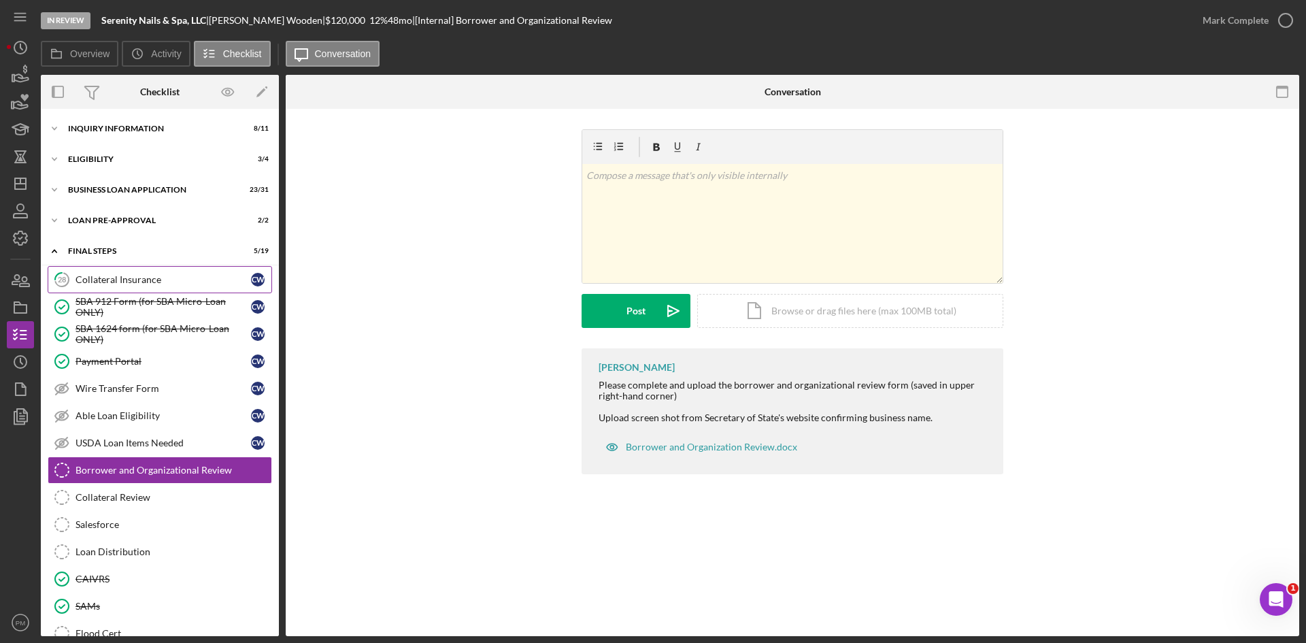
click at [118, 271] on link "28 Collateral Insurance C W" at bounding box center [160, 279] width 224 height 27
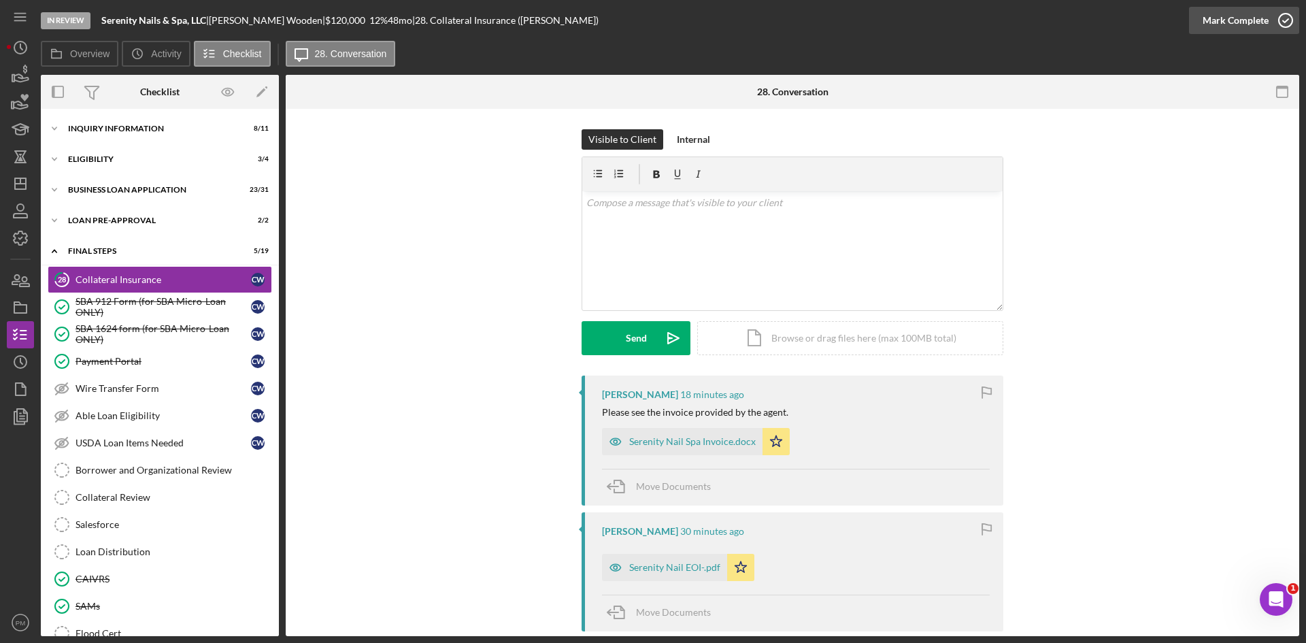
click at [1233, 26] on div "Mark Complete" at bounding box center [1235, 20] width 66 height 27
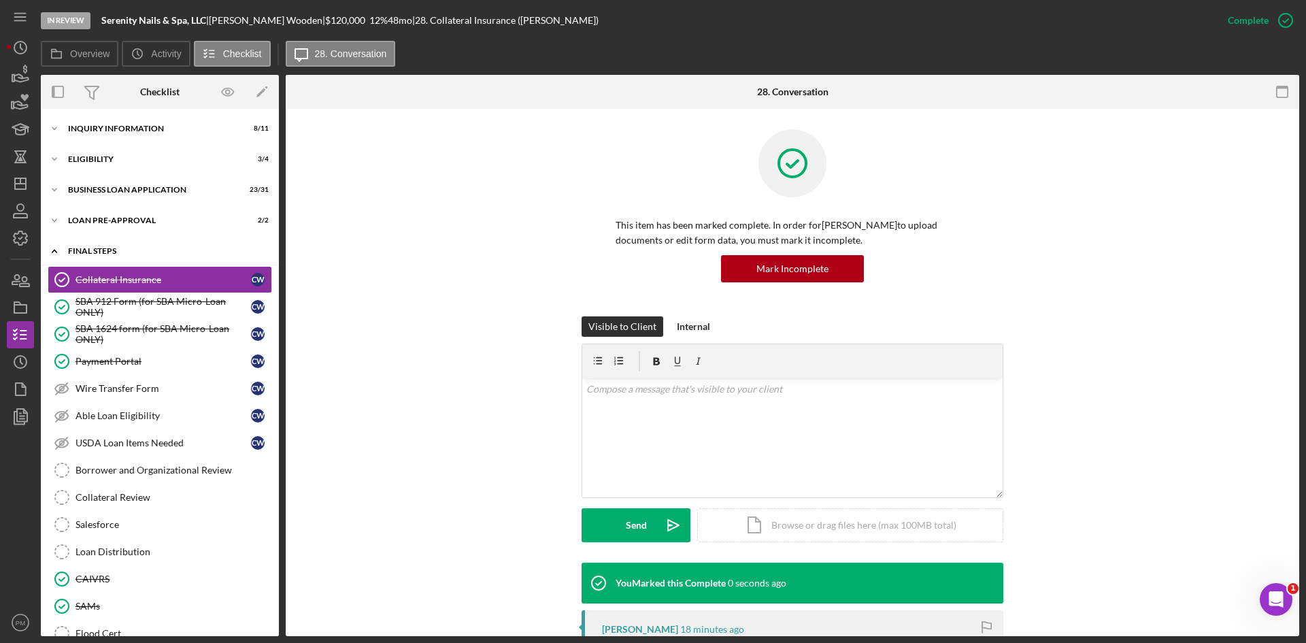
drag, startPoint x: 127, startPoint y: 254, endPoint x: 130, endPoint y: 241, distance: 12.5
click at [127, 254] on div "FINAL STEPS" at bounding box center [165, 251] width 194 height 8
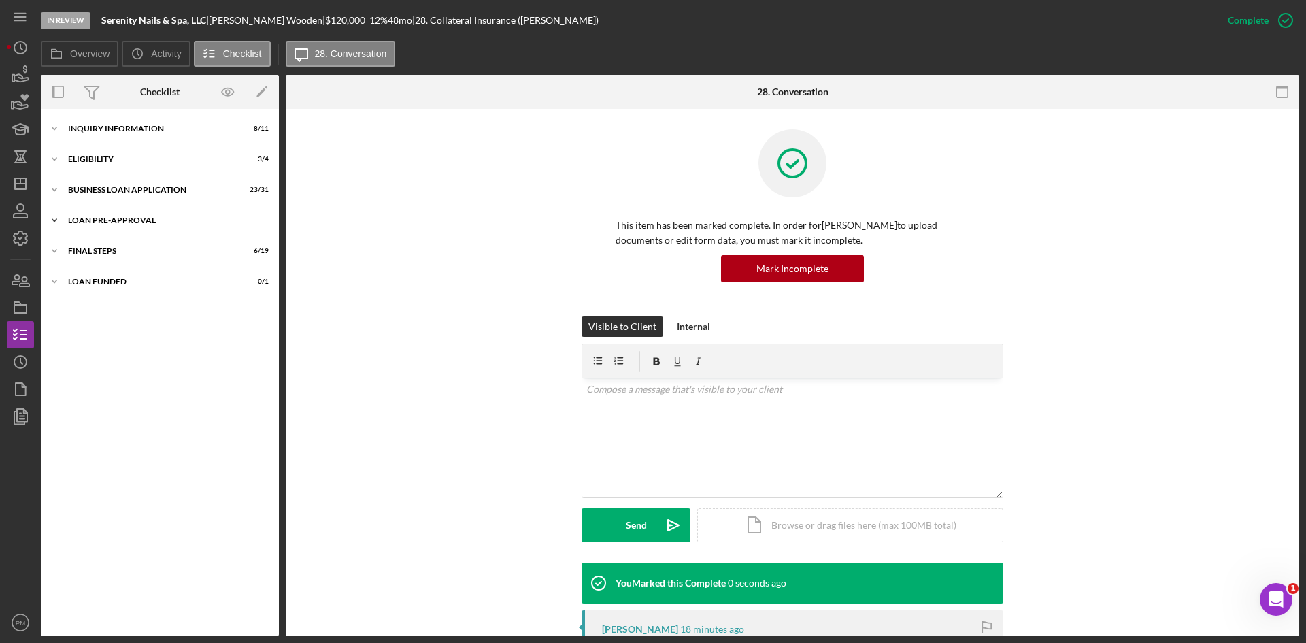
click at [129, 209] on div "Icon/Expander LOAN PRE-APPROVAL 2 / 2" at bounding box center [160, 220] width 238 height 27
click at [130, 186] on div "BUSINESS LOAN APPLICATION" at bounding box center [165, 190] width 194 height 8
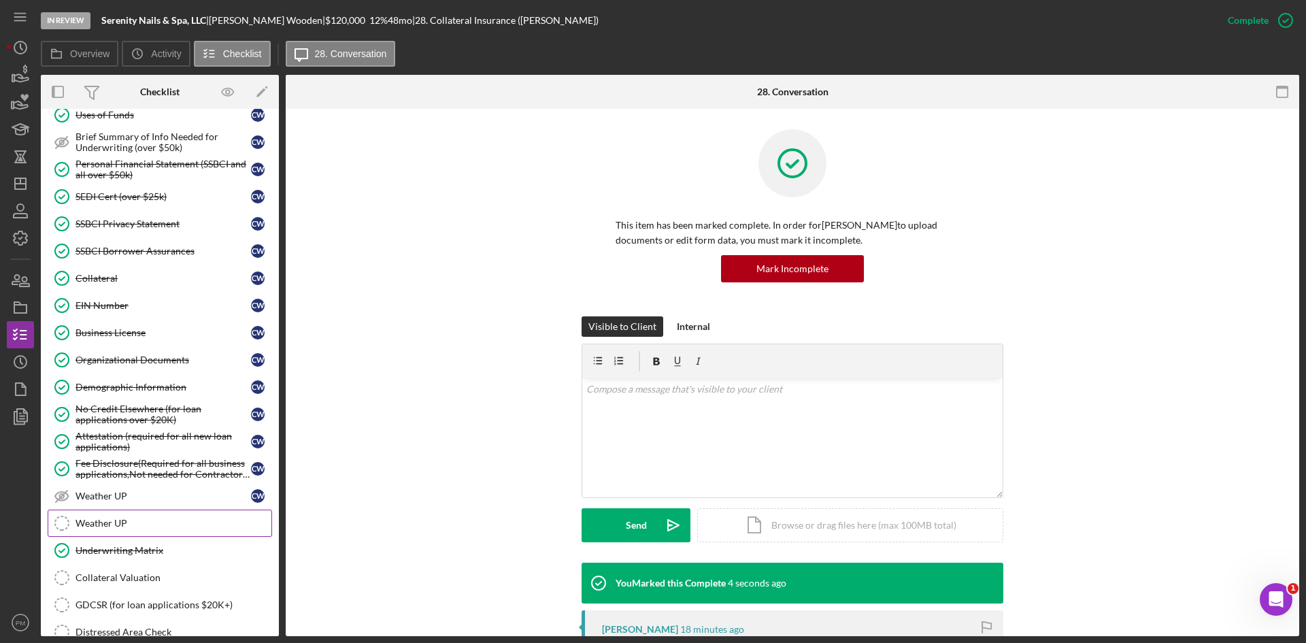
scroll to position [307, 0]
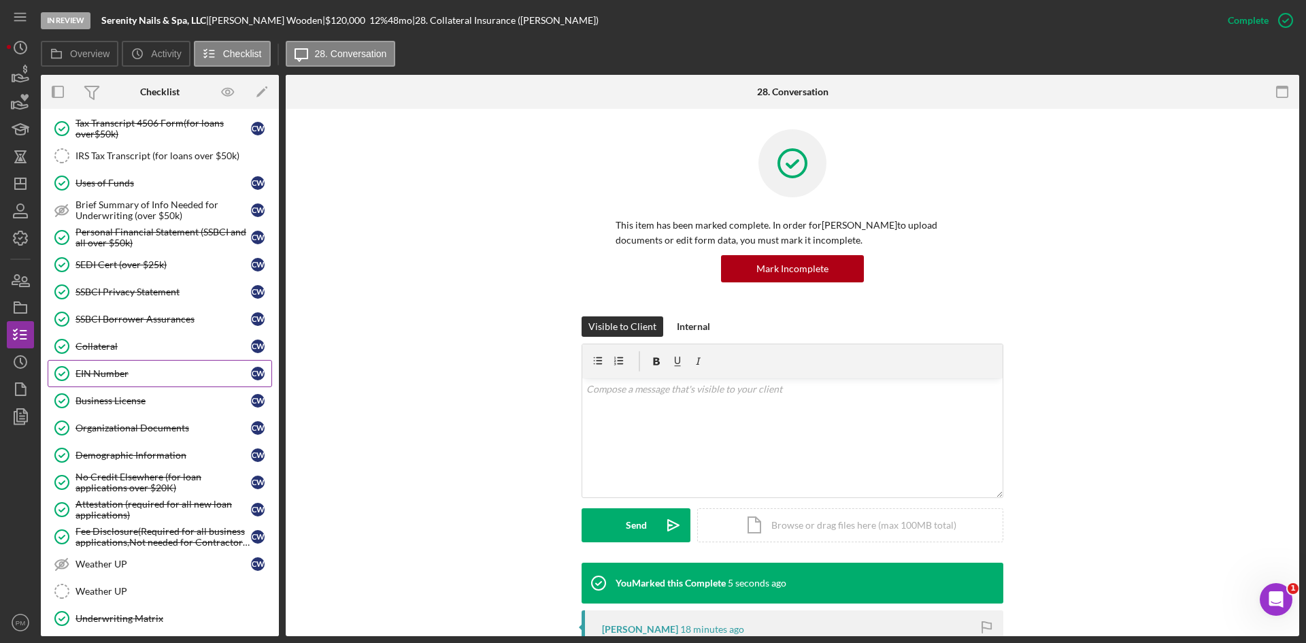
click at [129, 380] on link "EIN Number EIN Number C W" at bounding box center [160, 373] width 224 height 27
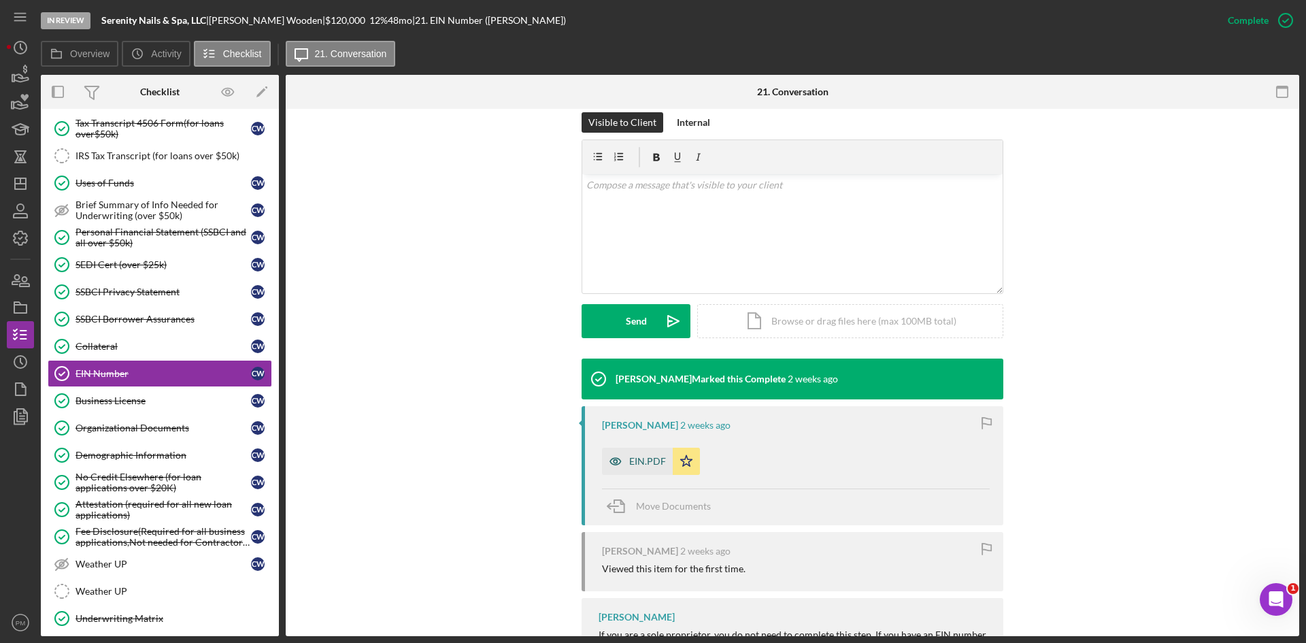
click at [638, 458] on div "EIN.PDF" at bounding box center [647, 461] width 37 height 11
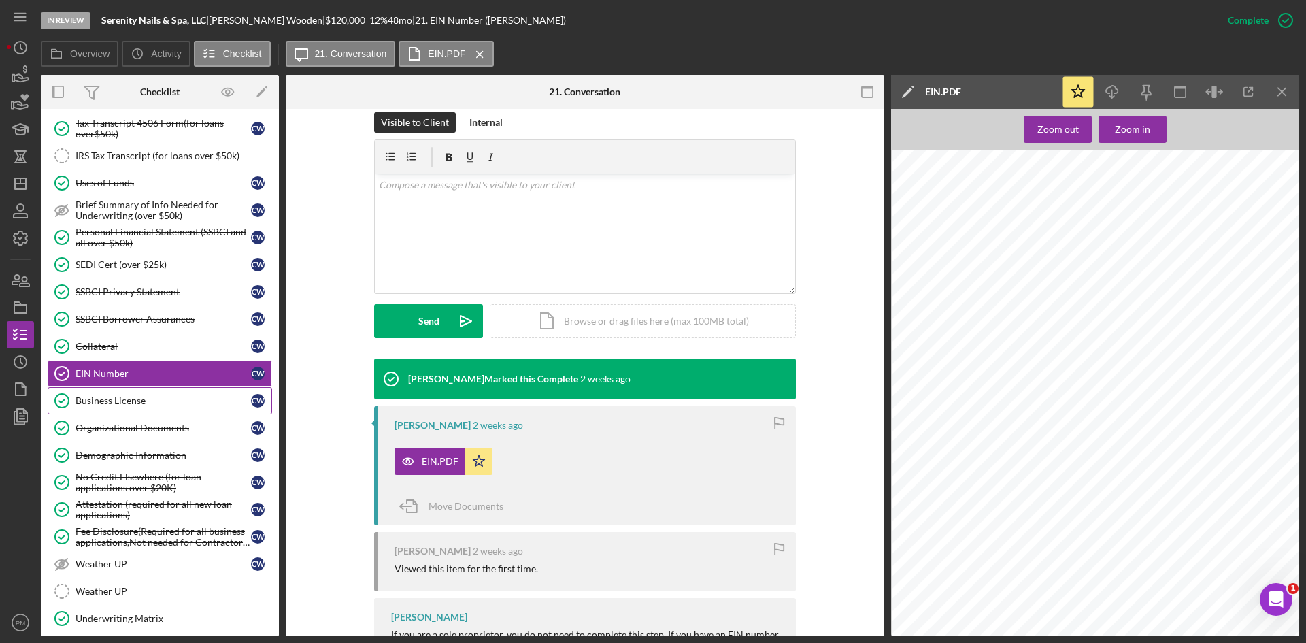
scroll to position [375, 0]
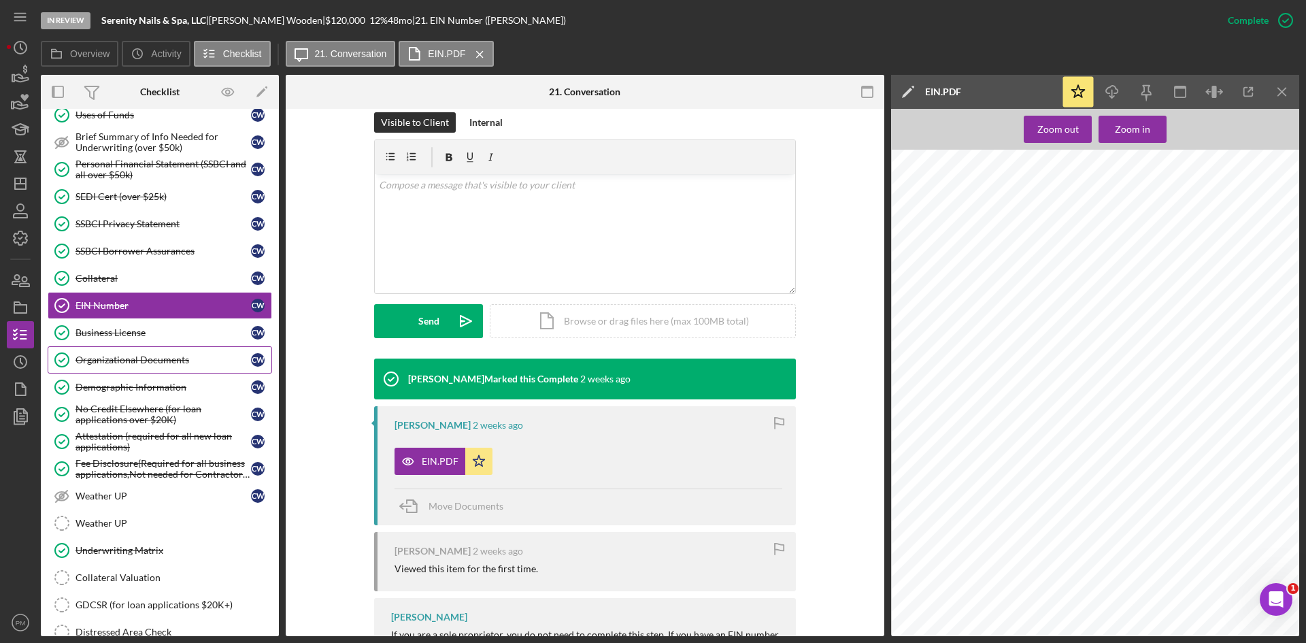
drag, startPoint x: 122, startPoint y: 365, endPoint x: 148, endPoint y: 359, distance: 27.2
click at [122, 365] on div "Organizational Documents" at bounding box center [162, 359] width 175 height 11
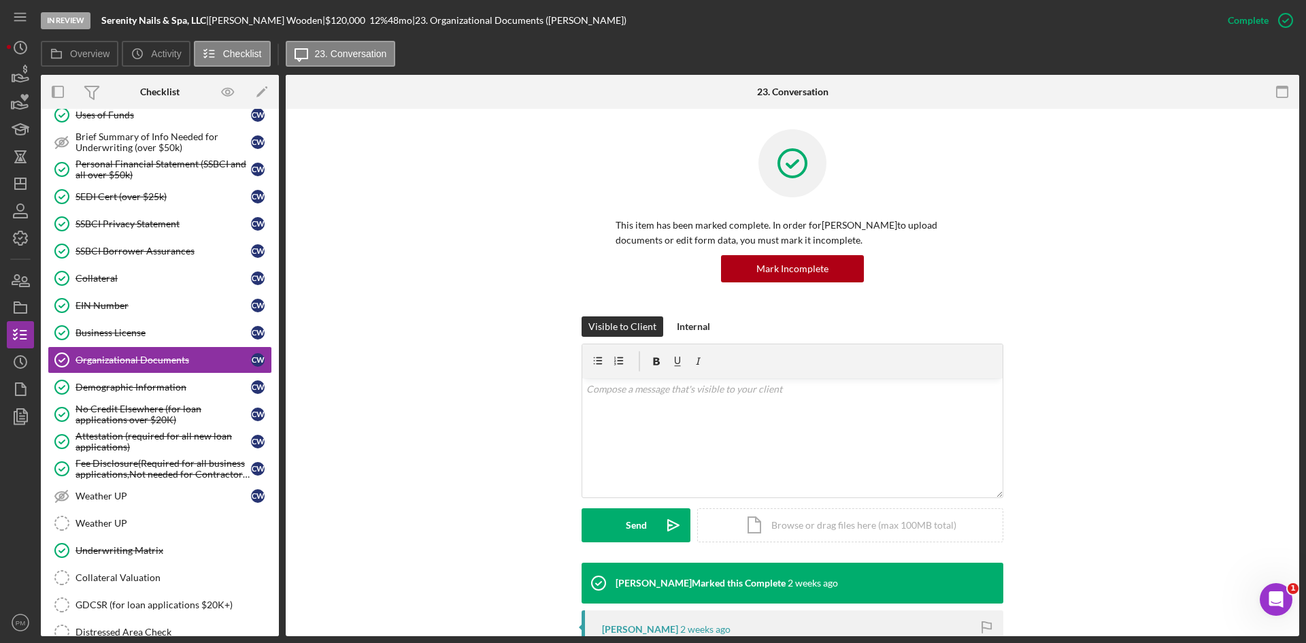
scroll to position [204, 0]
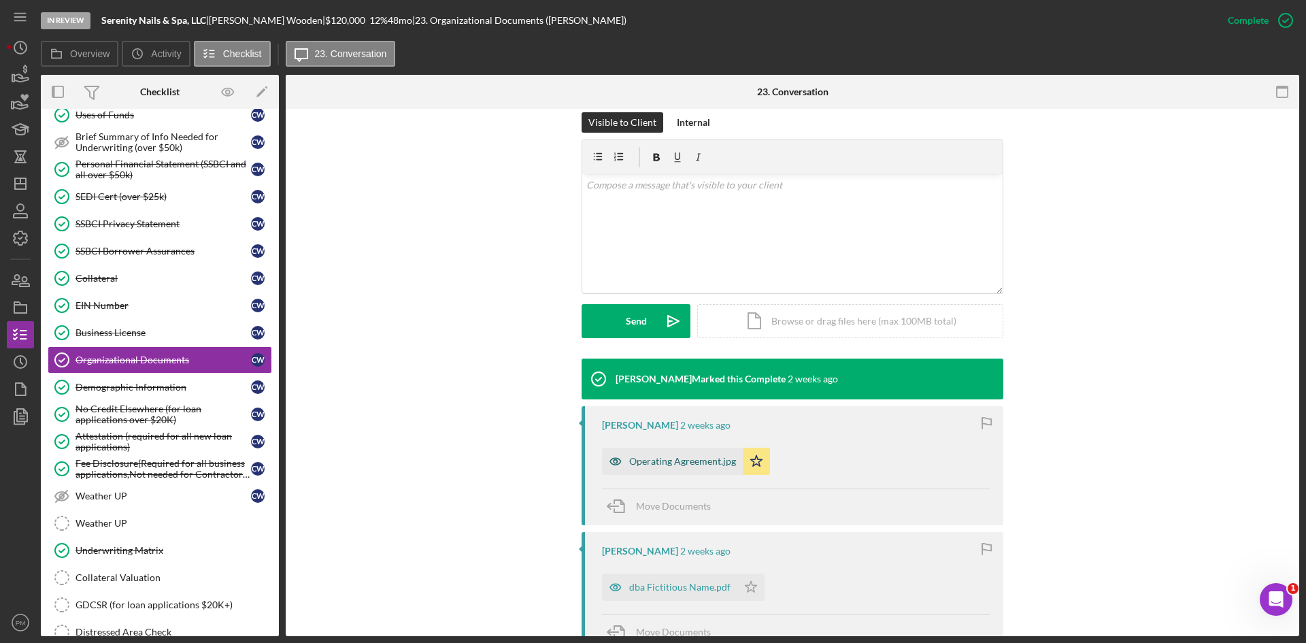
click at [664, 462] on div "Operating Agreement.jpg" at bounding box center [682, 461] width 107 height 11
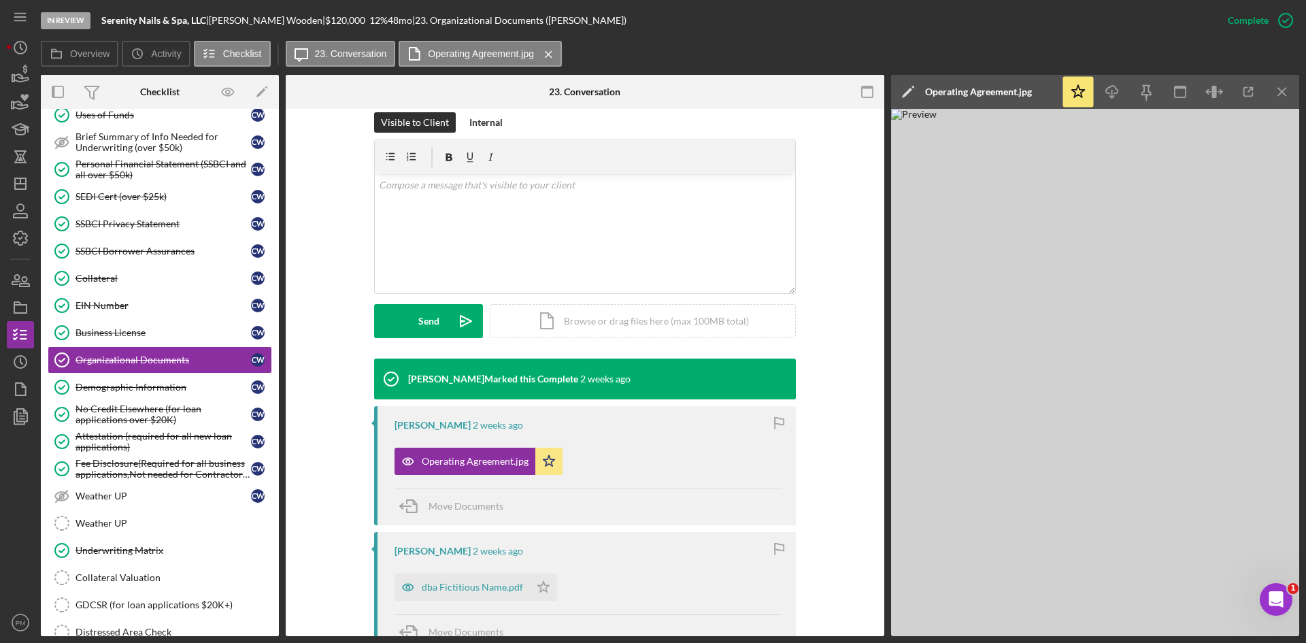
scroll to position [476, 0]
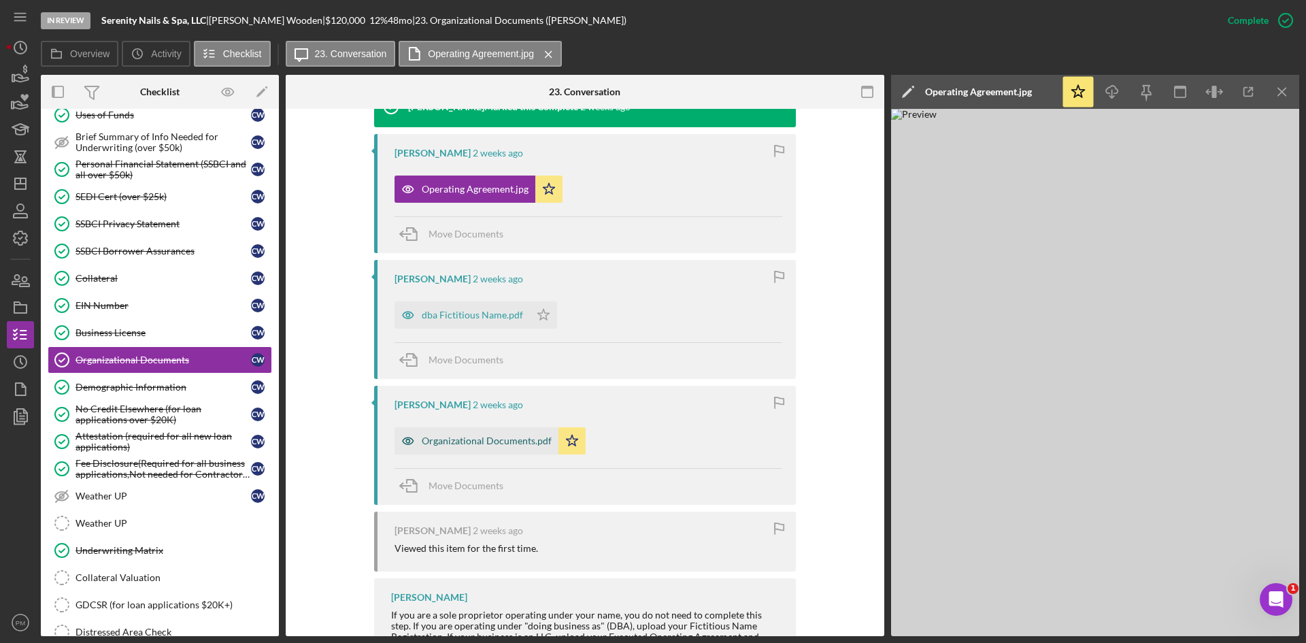
click at [463, 443] on div "Organizational Documents.pdf" at bounding box center [487, 440] width 130 height 11
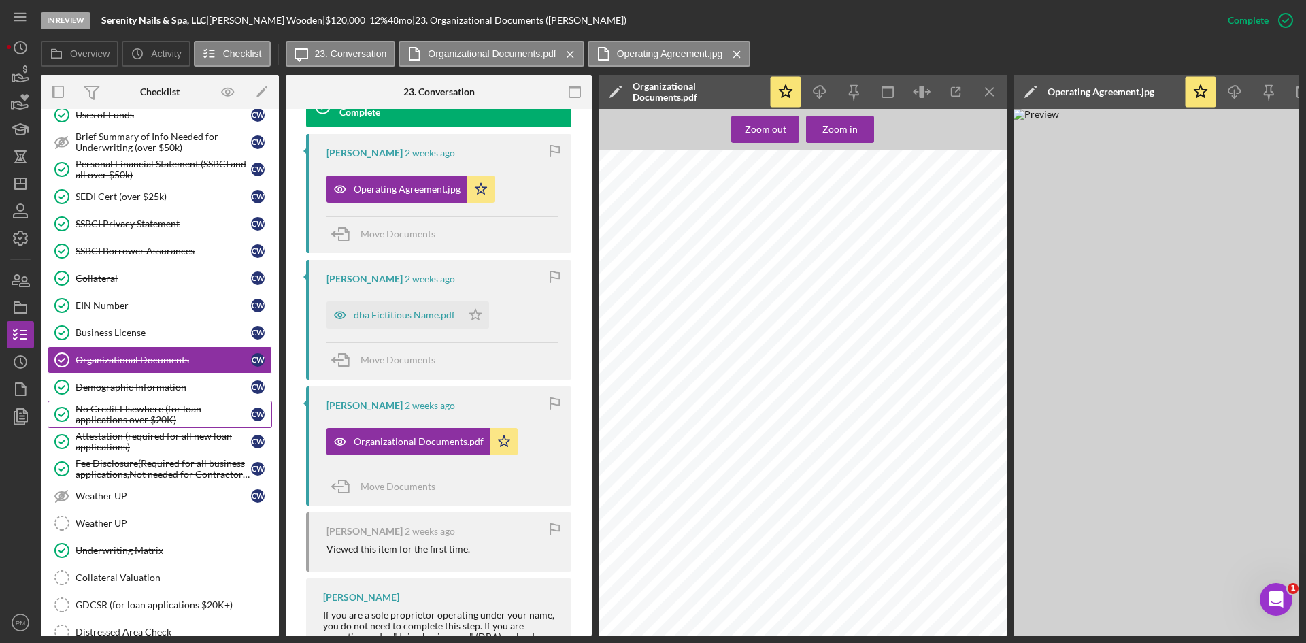
scroll to position [204, 0]
drag, startPoint x: 207, startPoint y: 17, endPoint x: 98, endPoint y: 16, distance: 109.5
click at [98, 16] on div "In Review Serenity Nails & Spa, LLC | CHRISTINA Wooden | $120,000 $120,000 12 %…" at bounding box center [627, 20] width 1173 height 41
copy b "Serenity Nails & Spa, LLC"
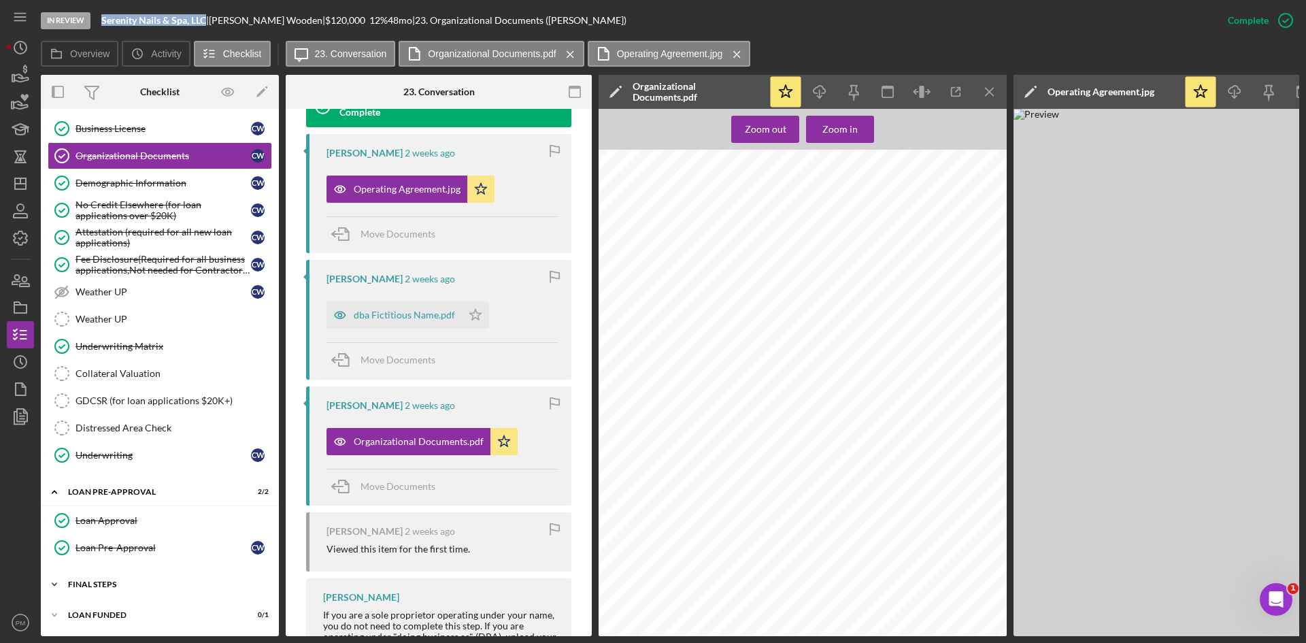
click at [116, 582] on div "FINAL STEPS" at bounding box center [165, 584] width 194 height 8
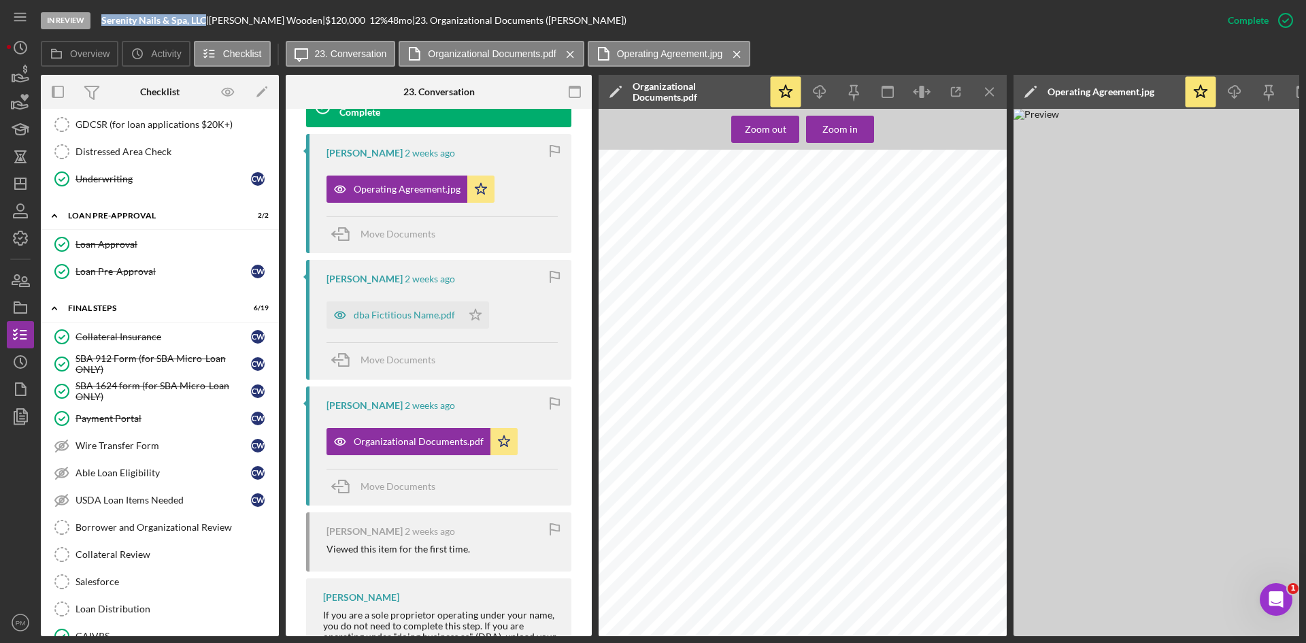
scroll to position [1108, 0]
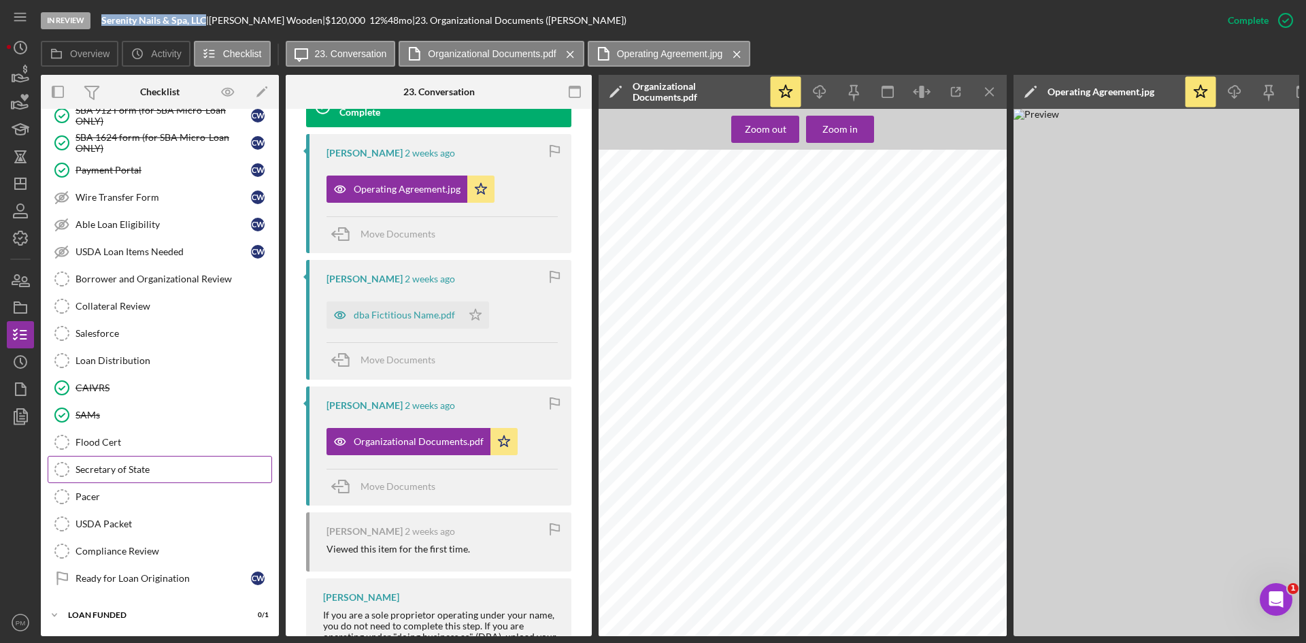
click at [201, 465] on div "Secretary of State" at bounding box center [173, 469] width 196 height 11
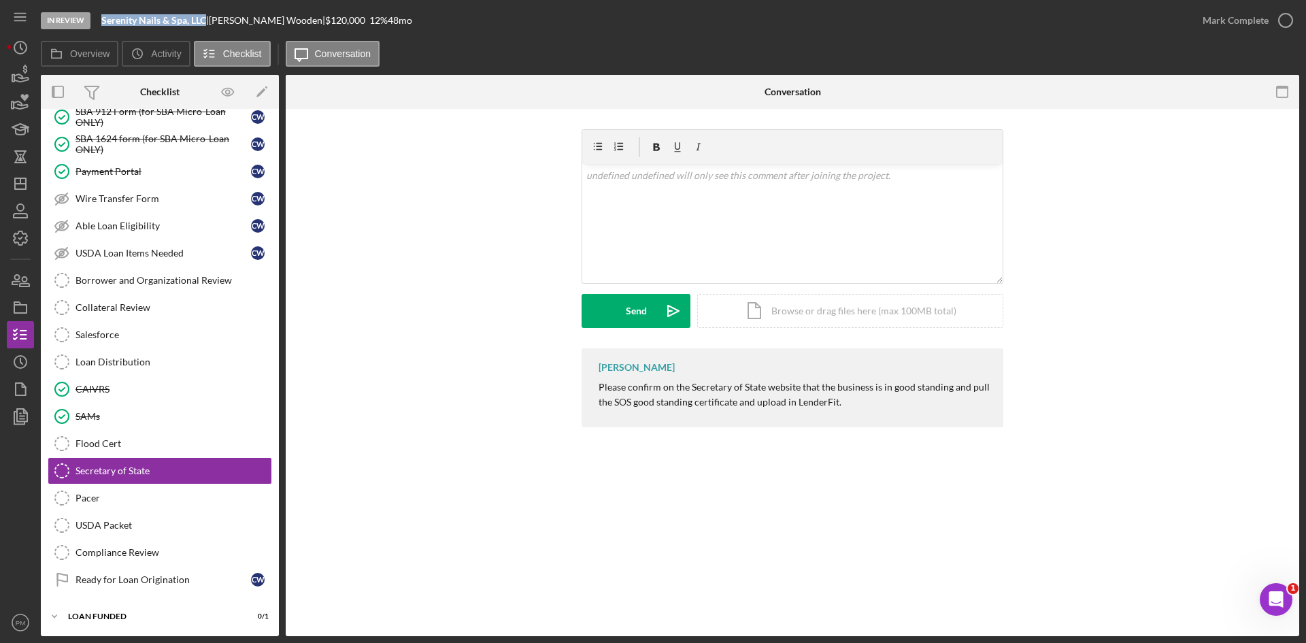
scroll to position [1104, 0]
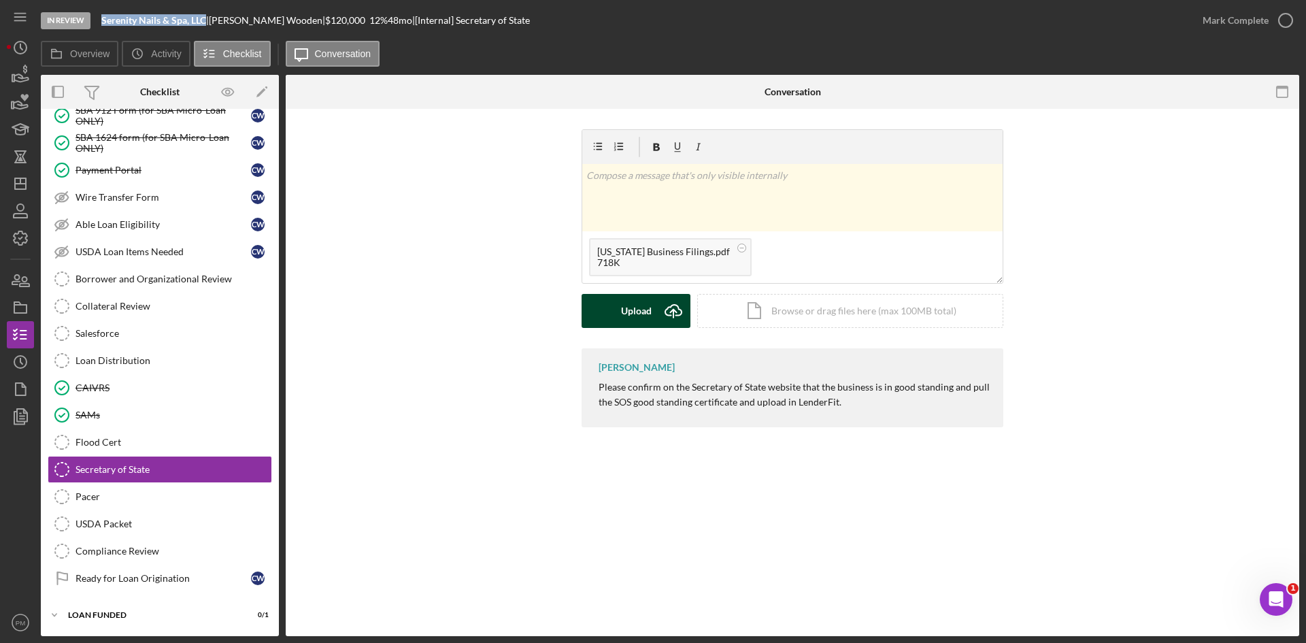
click at [607, 314] on button "Upload Icon/Upload" at bounding box center [636, 311] width 109 height 34
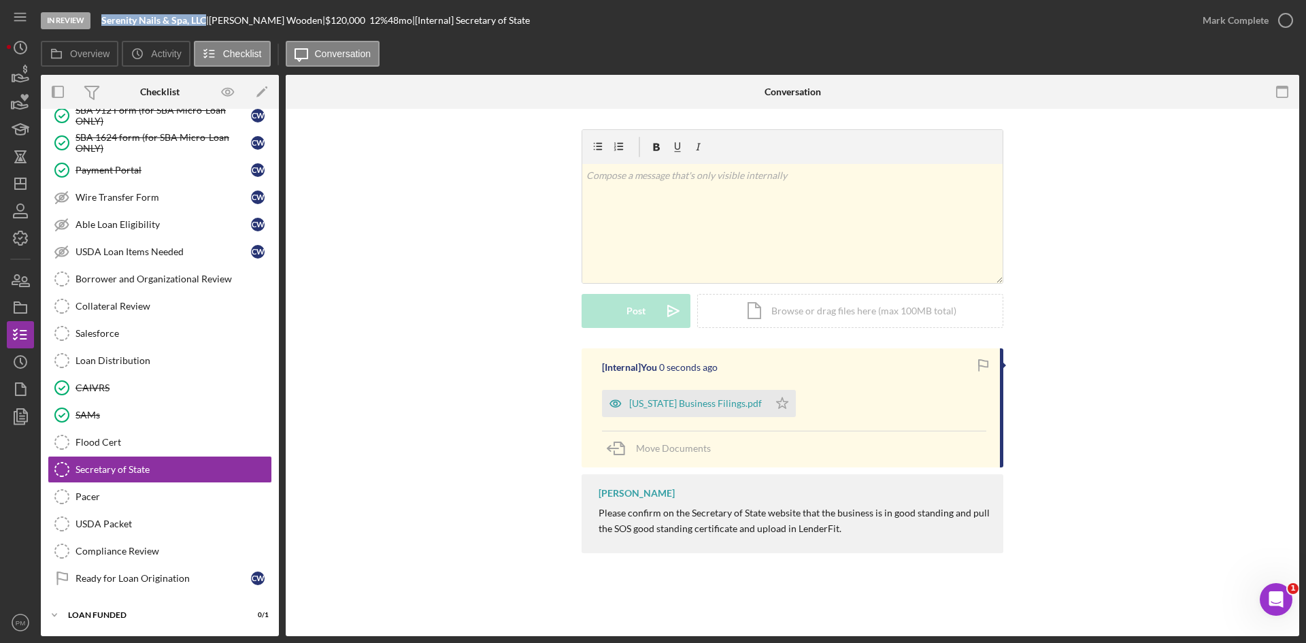
click at [660, 408] on div "Missouri Business Filings.pdf" at bounding box center [695, 403] width 133 height 11
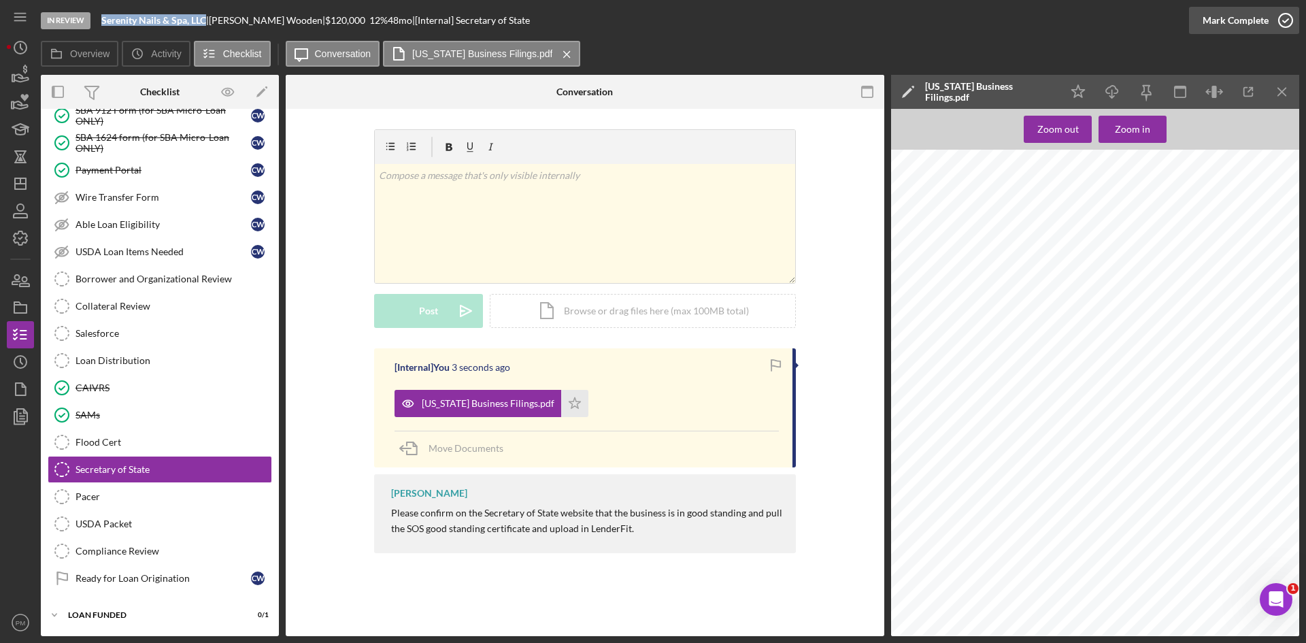
click at [1262, 22] on div "Mark Complete" at bounding box center [1235, 20] width 66 height 27
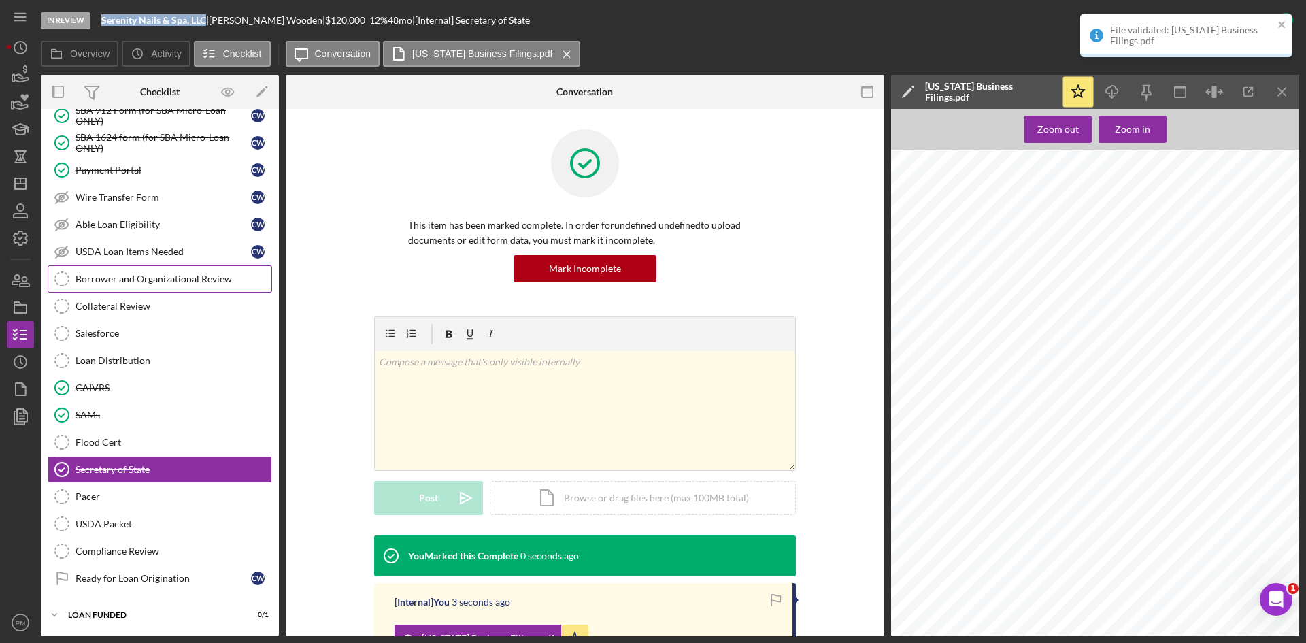
click at [137, 280] on div "Borrower and Organizational Review" at bounding box center [173, 278] width 196 height 11
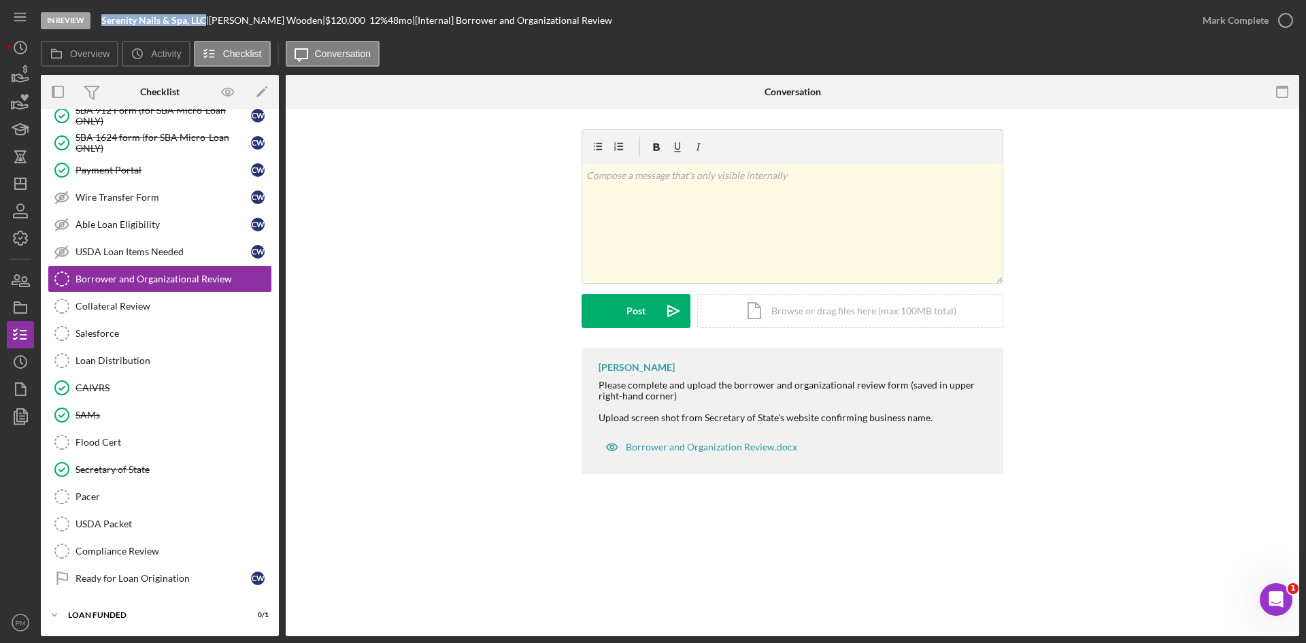
click at [156, 16] on b "Serenity Nails & Spa, LLC" at bounding box center [153, 20] width 105 height 12
drag, startPoint x: 207, startPoint y: 18, endPoint x: 101, endPoint y: 10, distance: 105.7
click at [101, 10] on div "In Review Serenity Nails & Spa, LLC | CHRISTINA Wooden | $120,000 $120,000 12 %…" at bounding box center [615, 20] width 1148 height 41
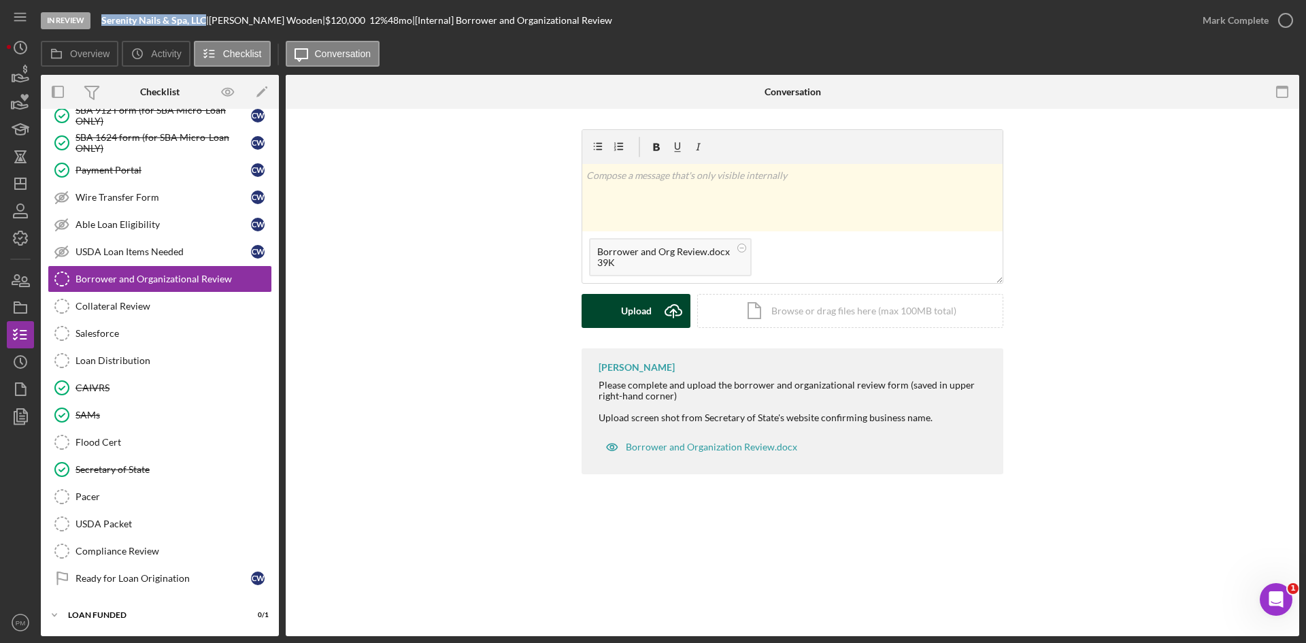
click at [636, 322] on div "Upload" at bounding box center [636, 311] width 31 height 34
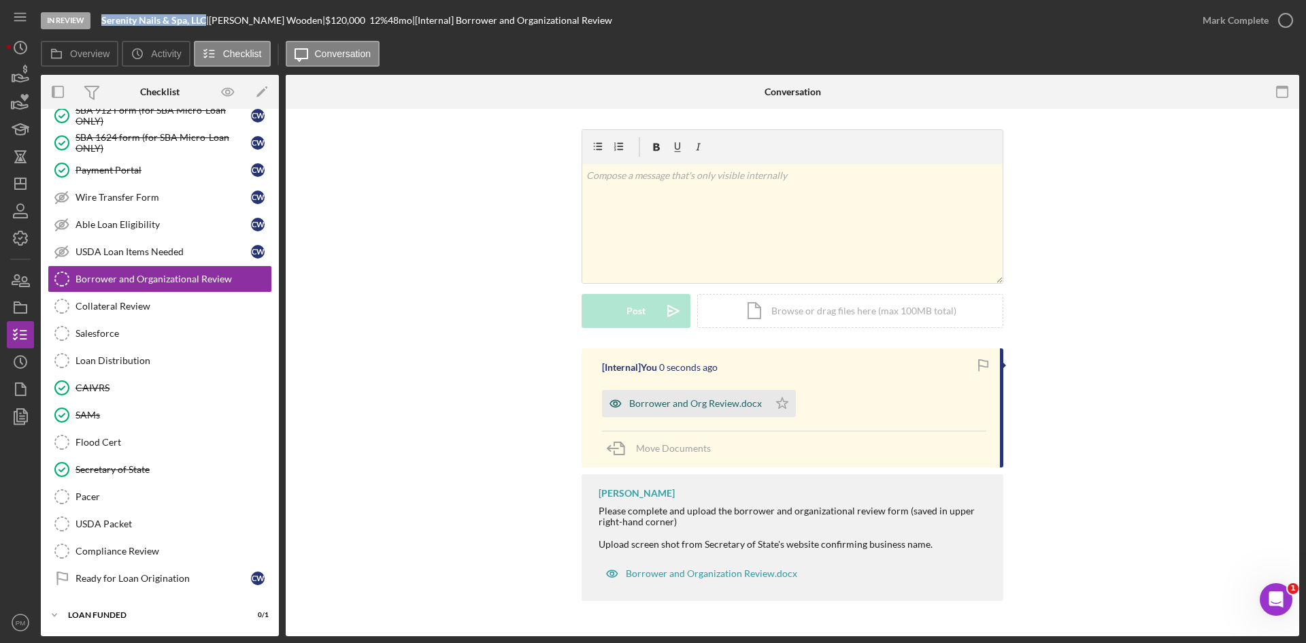
click at [693, 401] on div "Borrower and Org Review.docx" at bounding box center [695, 403] width 133 height 11
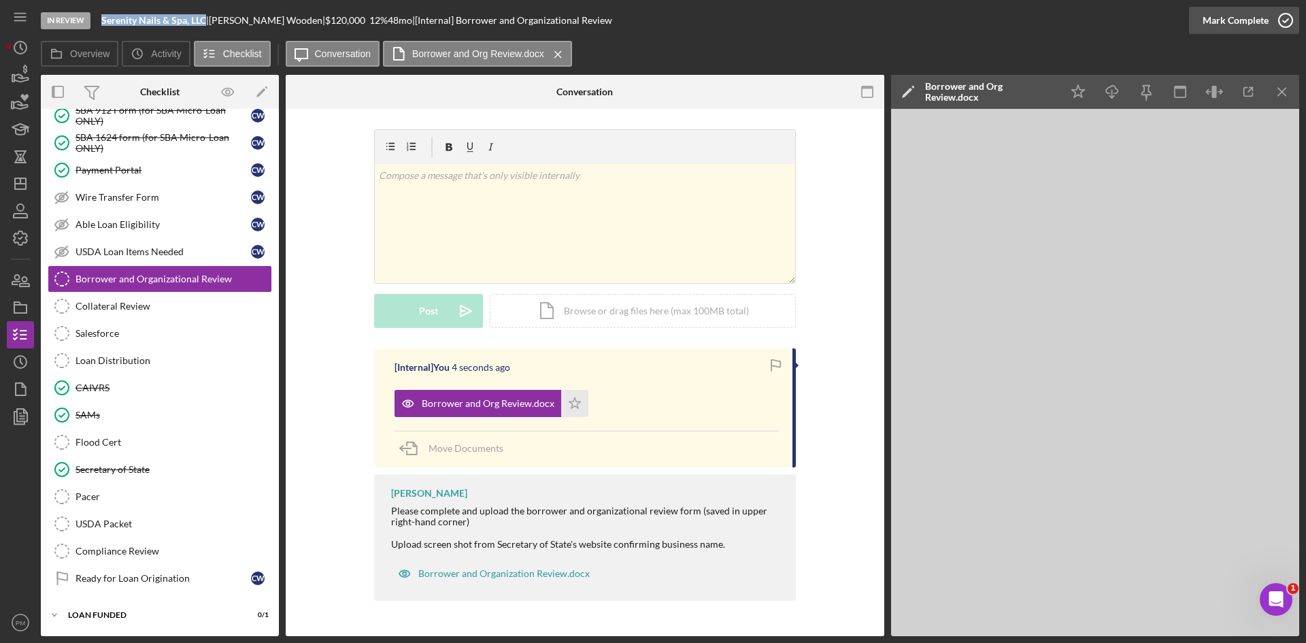
click at [1239, 21] on div "Mark Complete" at bounding box center [1235, 20] width 66 height 27
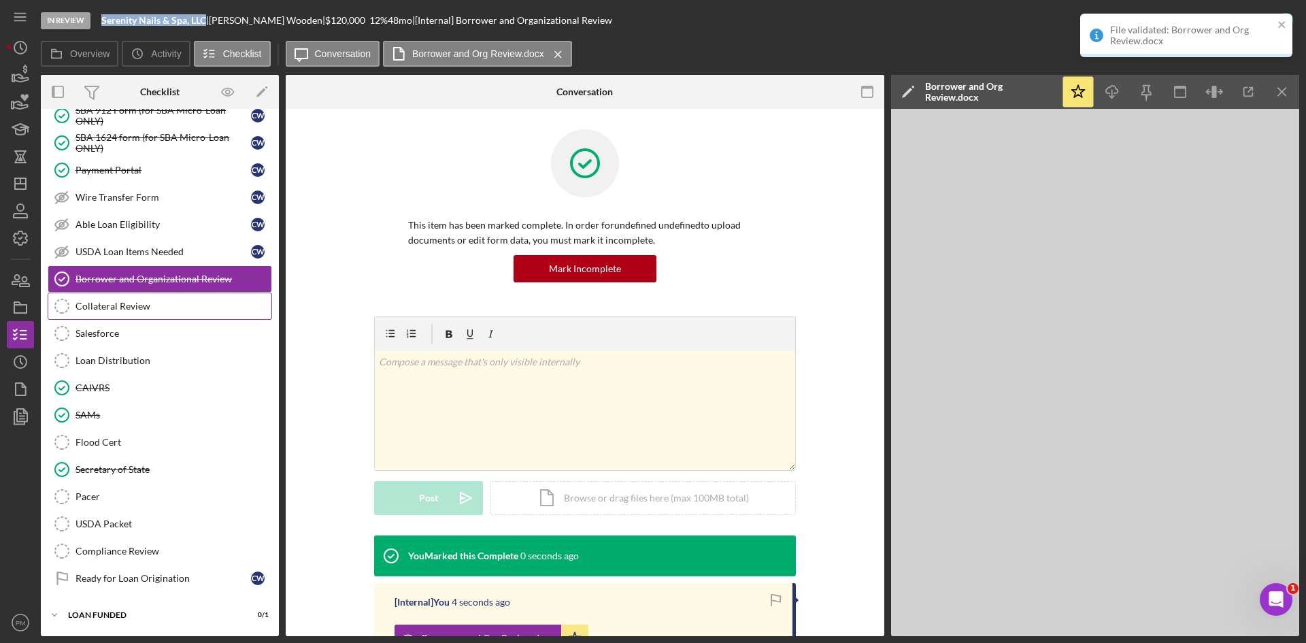
click at [118, 333] on div "Salesforce" at bounding box center [173, 333] width 196 height 11
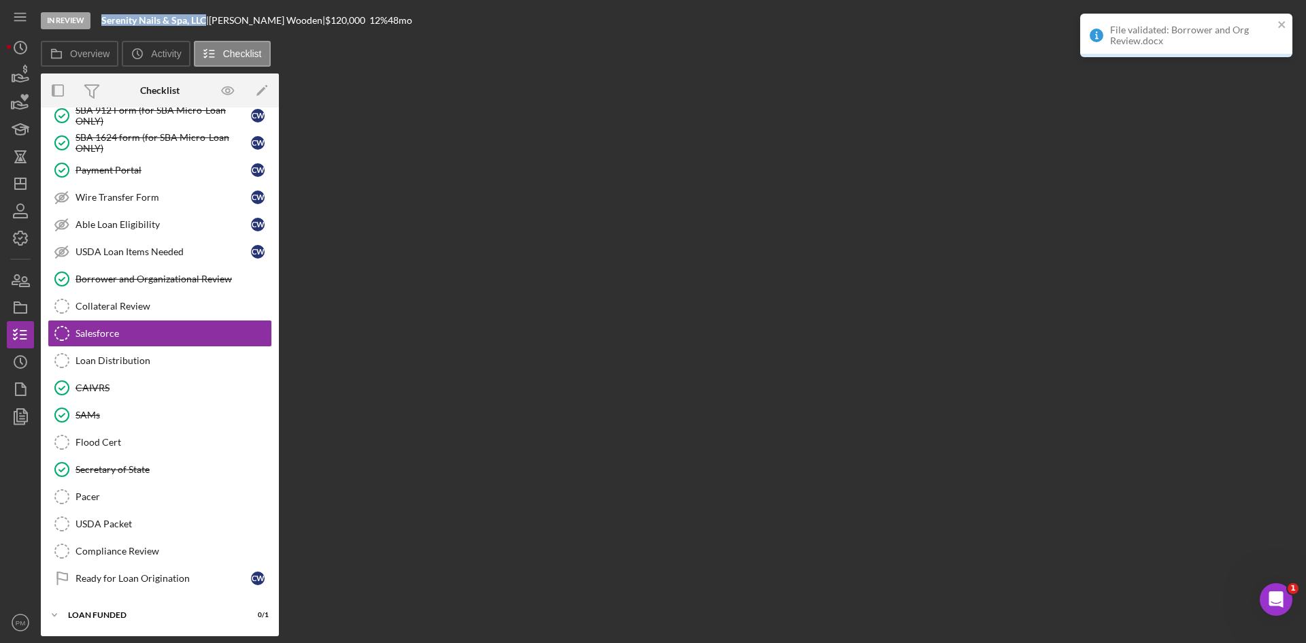
scroll to position [1104, 0]
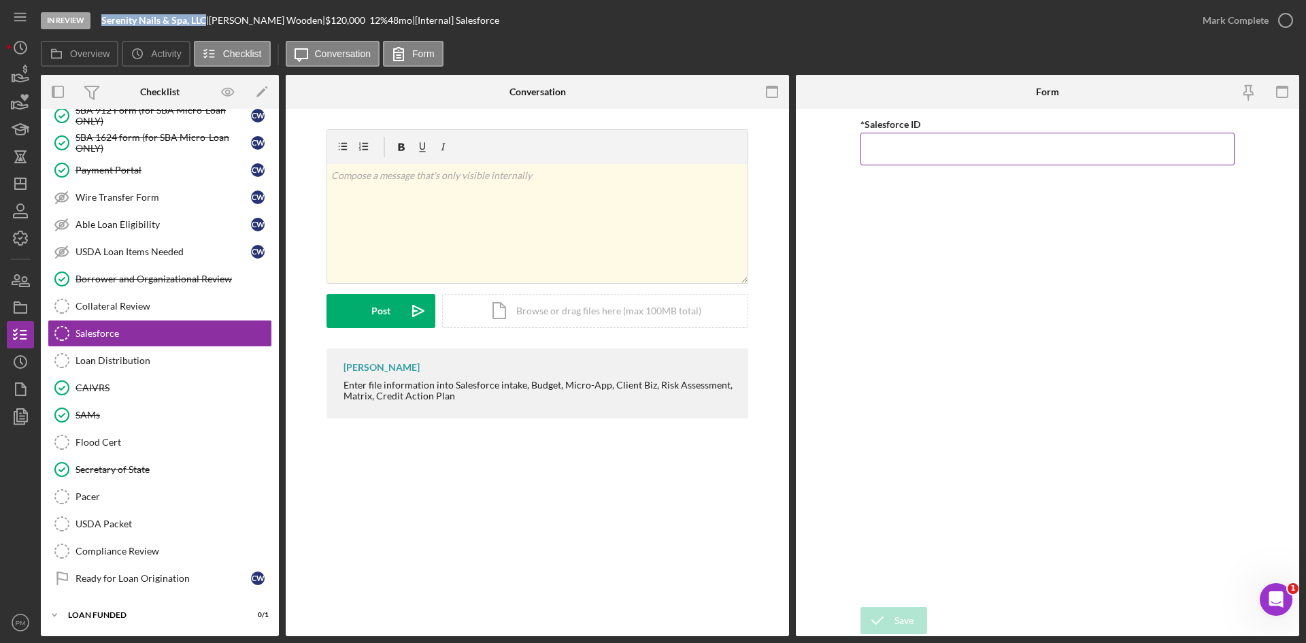
click at [1034, 159] on input "*Salesforce ID" at bounding box center [1047, 149] width 374 height 33
paste input "a0wPC000002M0eXYAS"
type input "a0wPC000002M0eXYAS"
click at [897, 618] on div "Save" at bounding box center [903, 620] width 19 height 27
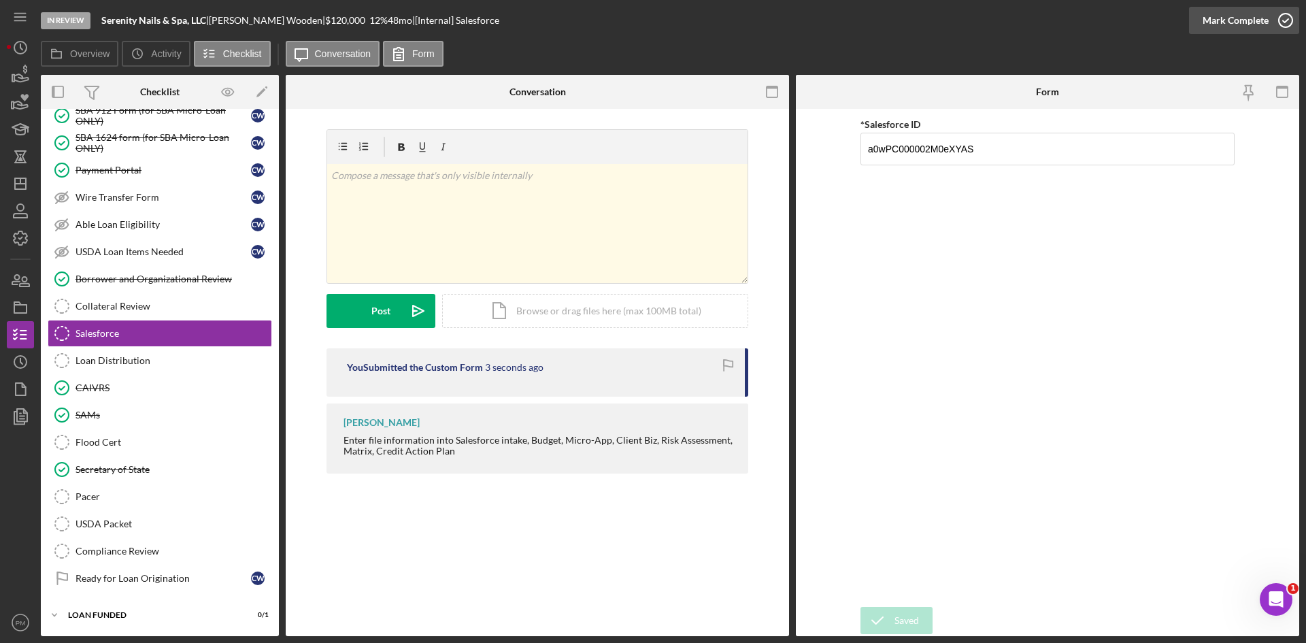
click at [1247, 11] on div "Mark Complete" at bounding box center [1235, 20] width 66 height 27
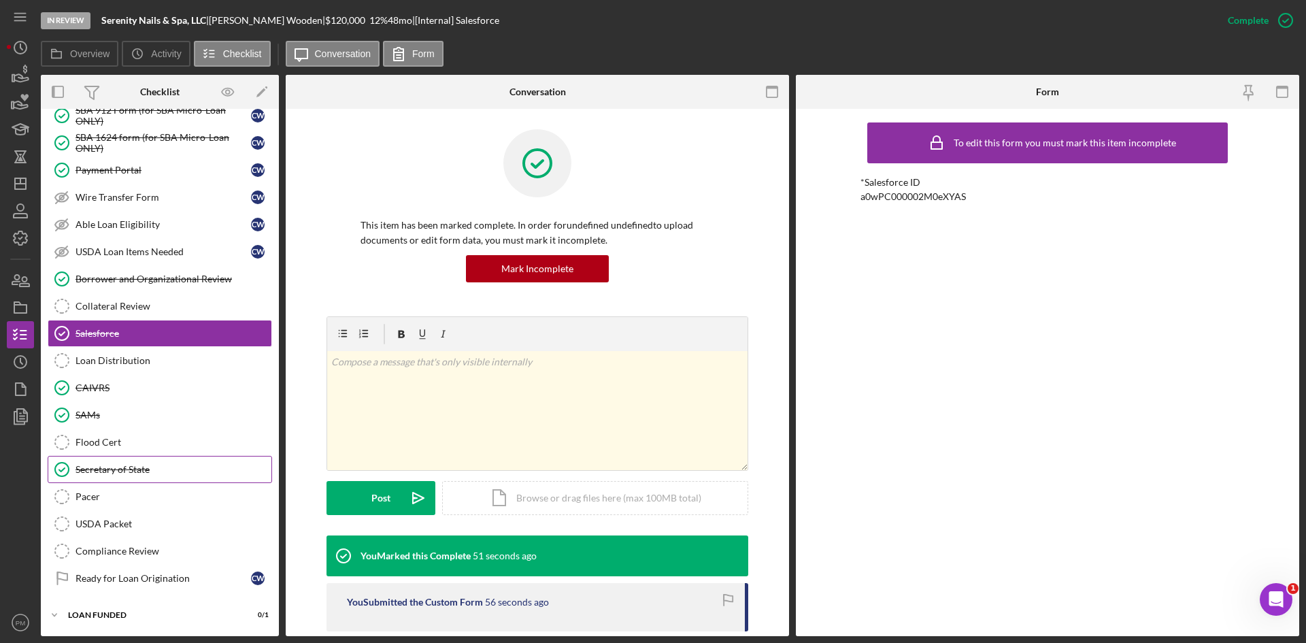
scroll to position [968, 0]
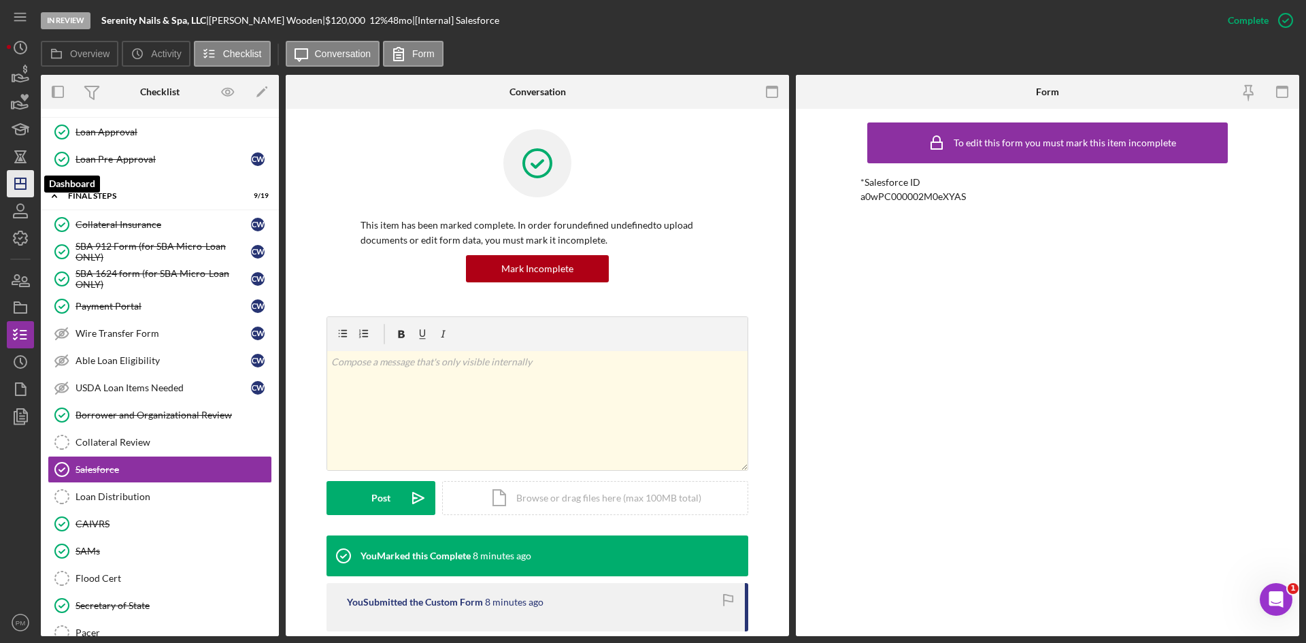
click at [14, 192] on icon "Icon/Dashboard" at bounding box center [20, 184] width 34 height 34
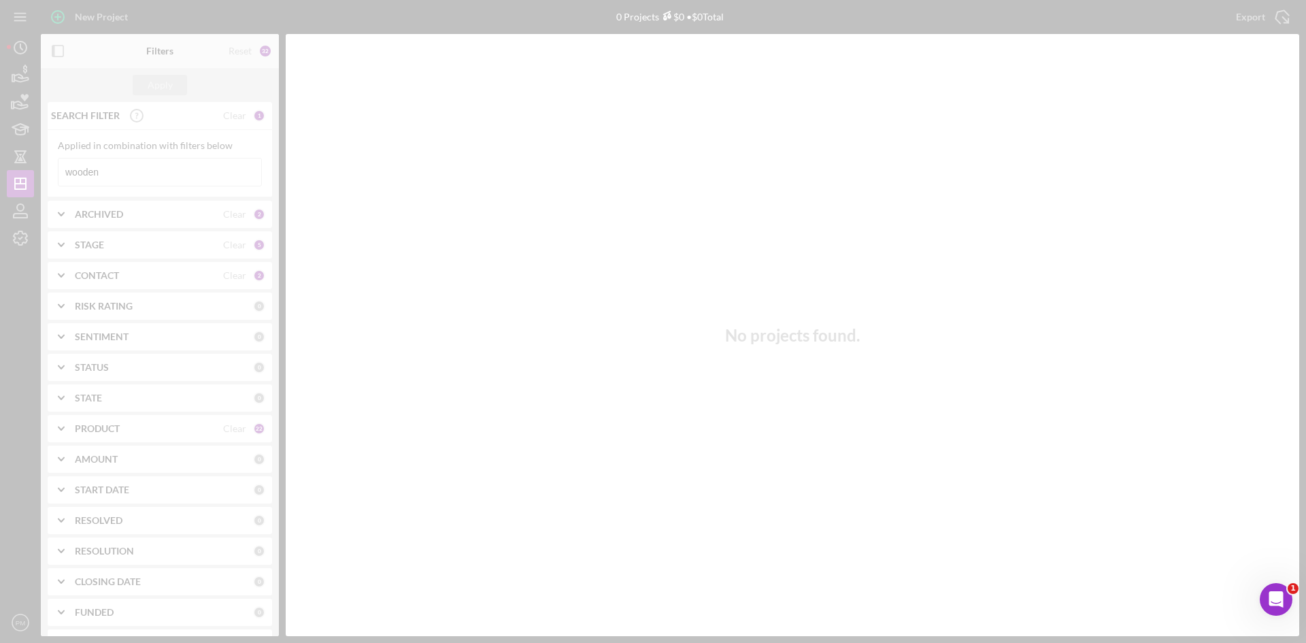
click at [105, 178] on div at bounding box center [653, 321] width 1306 height 643
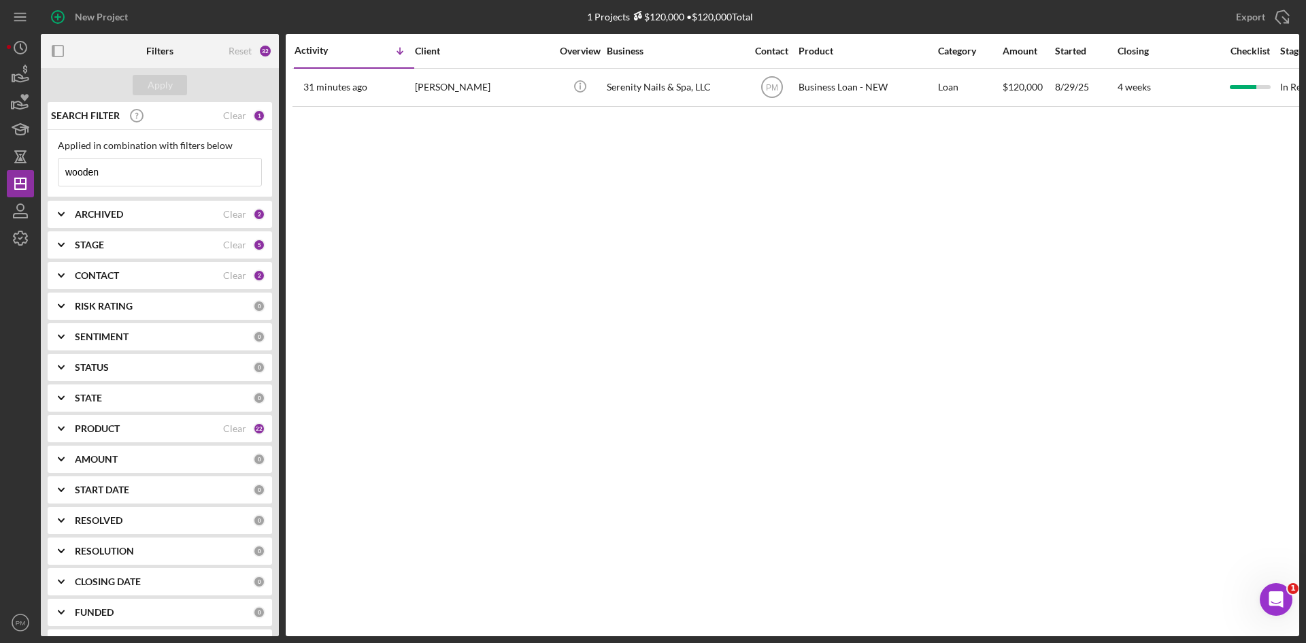
drag, startPoint x: 146, startPoint y: 180, endPoint x: 0, endPoint y: 174, distance: 145.7
click at [0, 178] on div "New Project 1 Projects $120,000 • $120,000 Total wooden Export Icon/Export Filt…" at bounding box center [653, 321] width 1306 height 643
type input "fitzgerald"
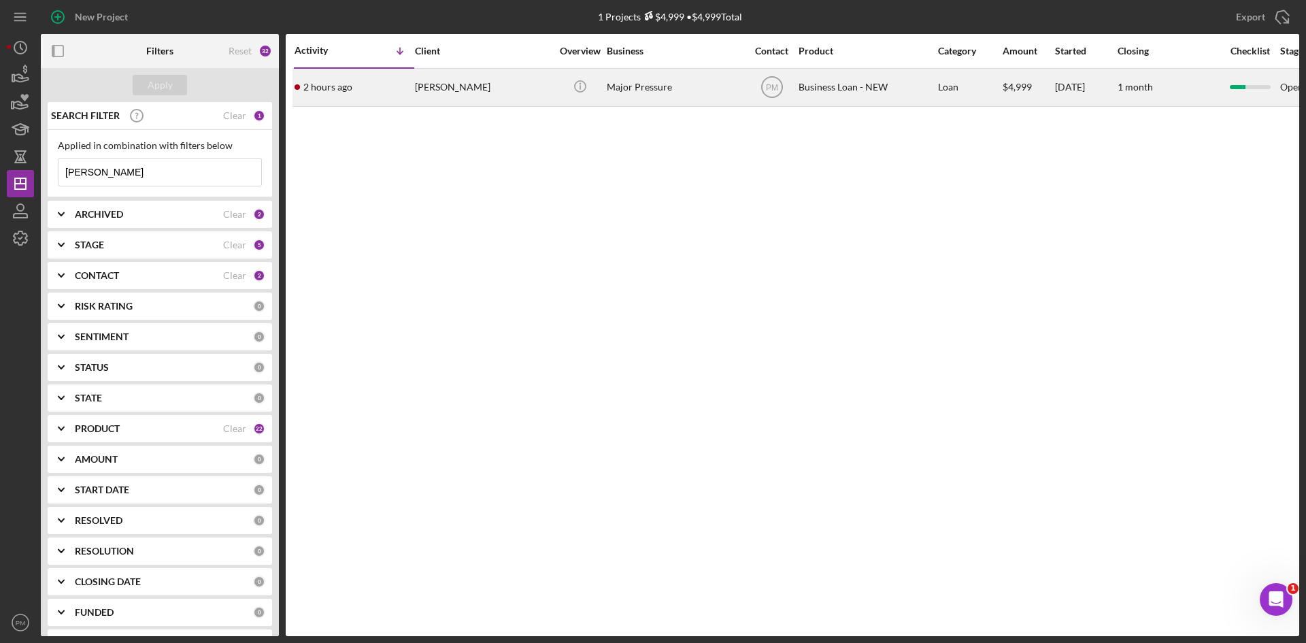
click at [405, 83] on div "2 hours ago Briona Fitzgerald" at bounding box center [353, 87] width 119 height 36
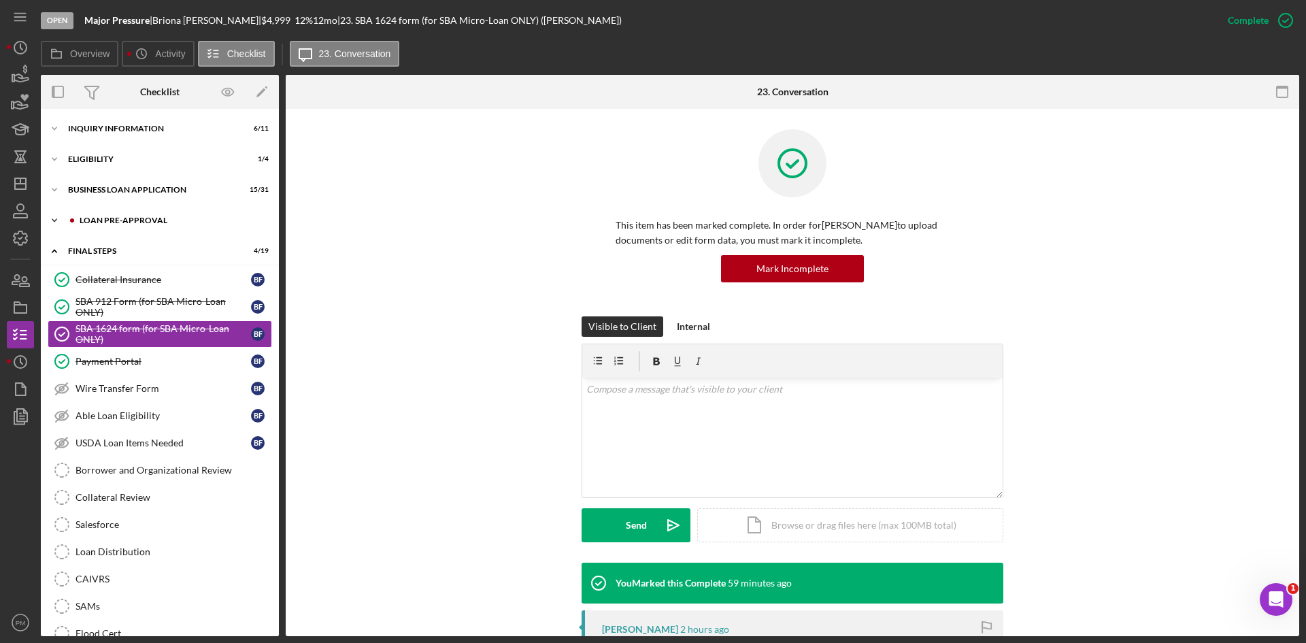
click at [99, 224] on div "LOAN PRE-APPROVAL" at bounding box center [171, 220] width 182 height 8
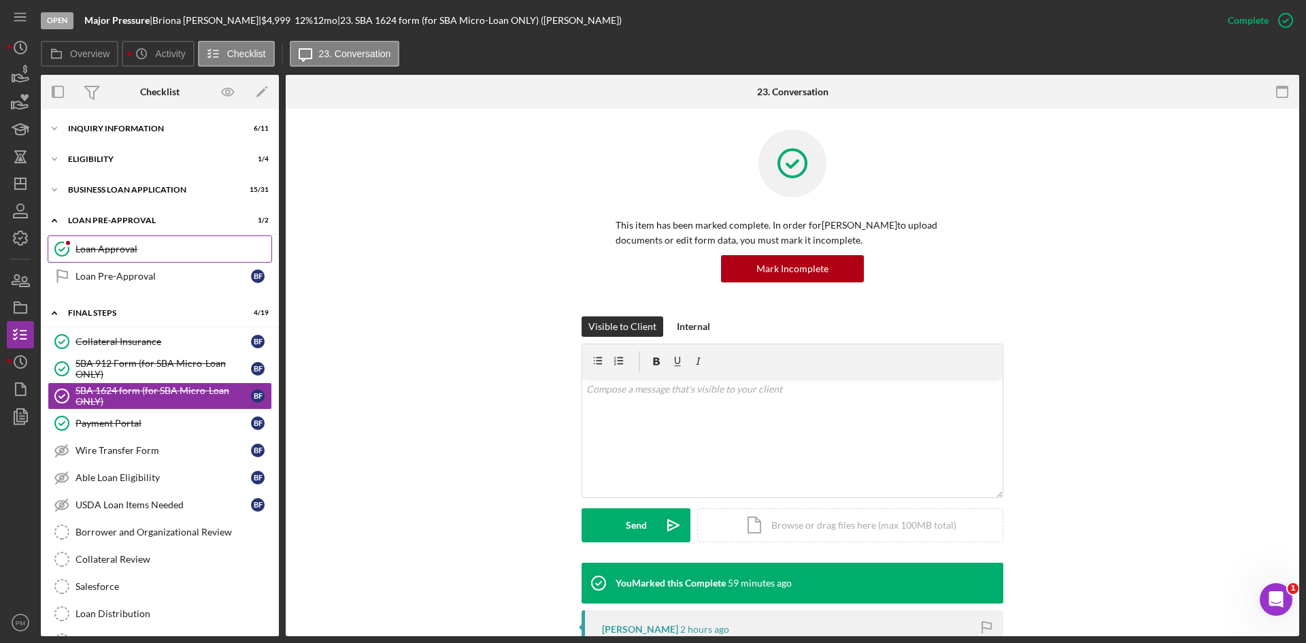
click at [150, 252] on div "Loan Approval" at bounding box center [173, 248] width 196 height 11
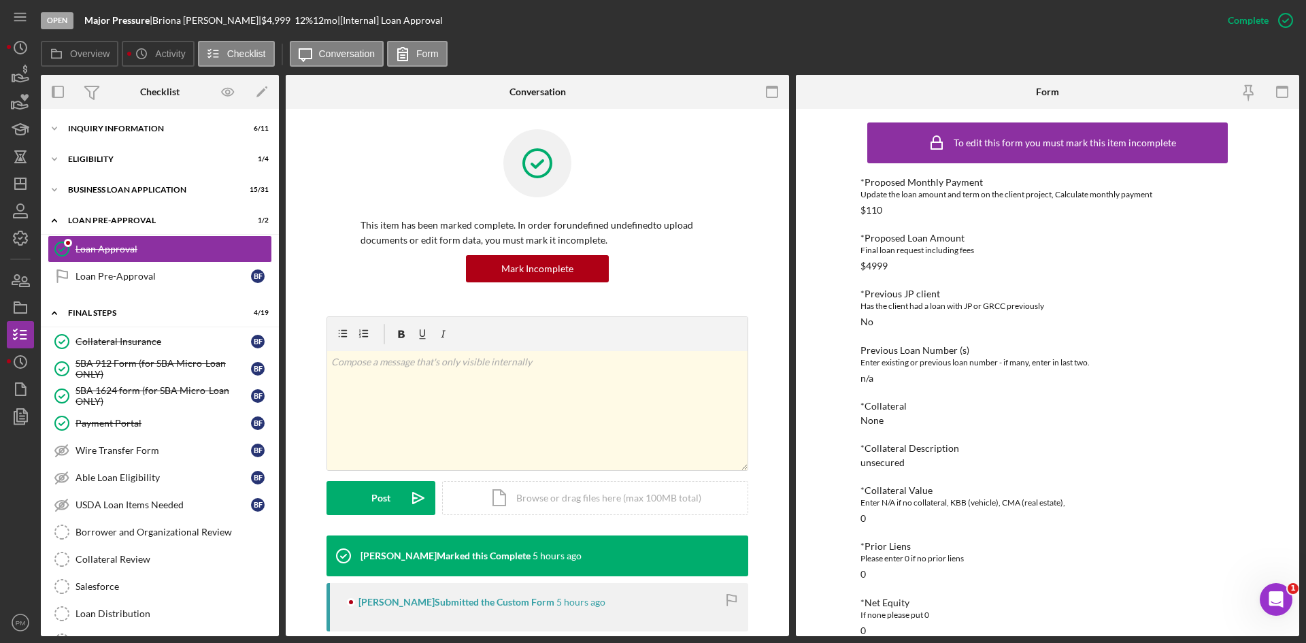
scroll to position [221, 0]
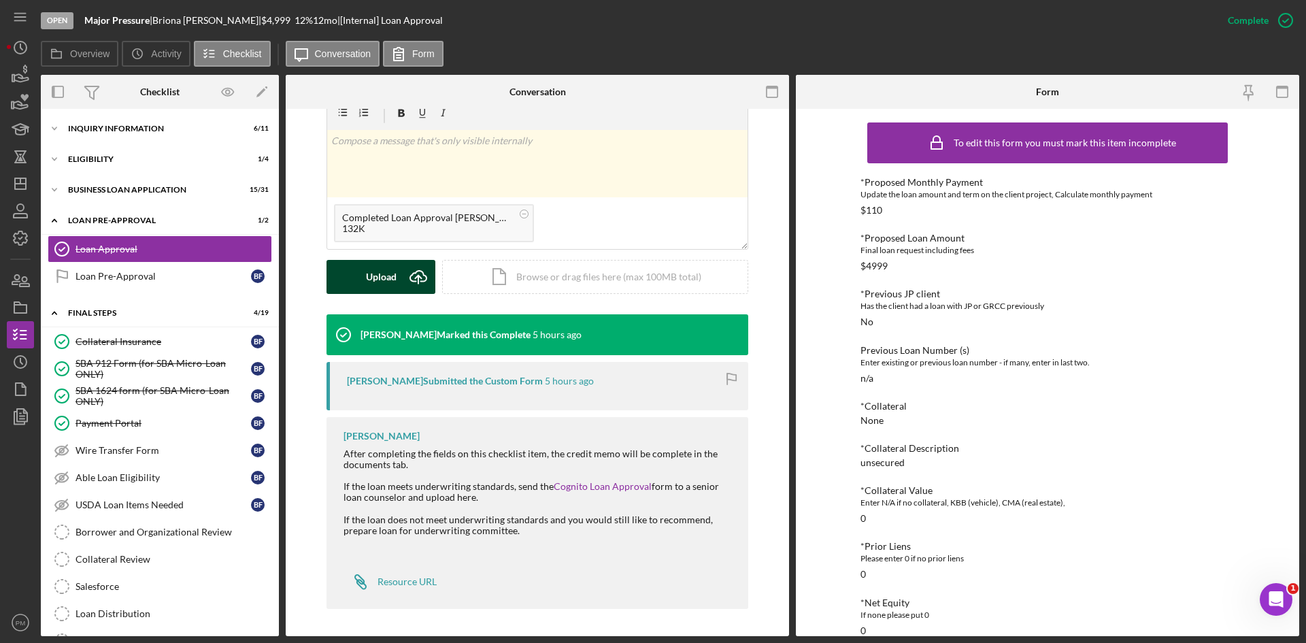
click at [405, 265] on icon "Icon/Upload" at bounding box center [418, 277] width 34 height 34
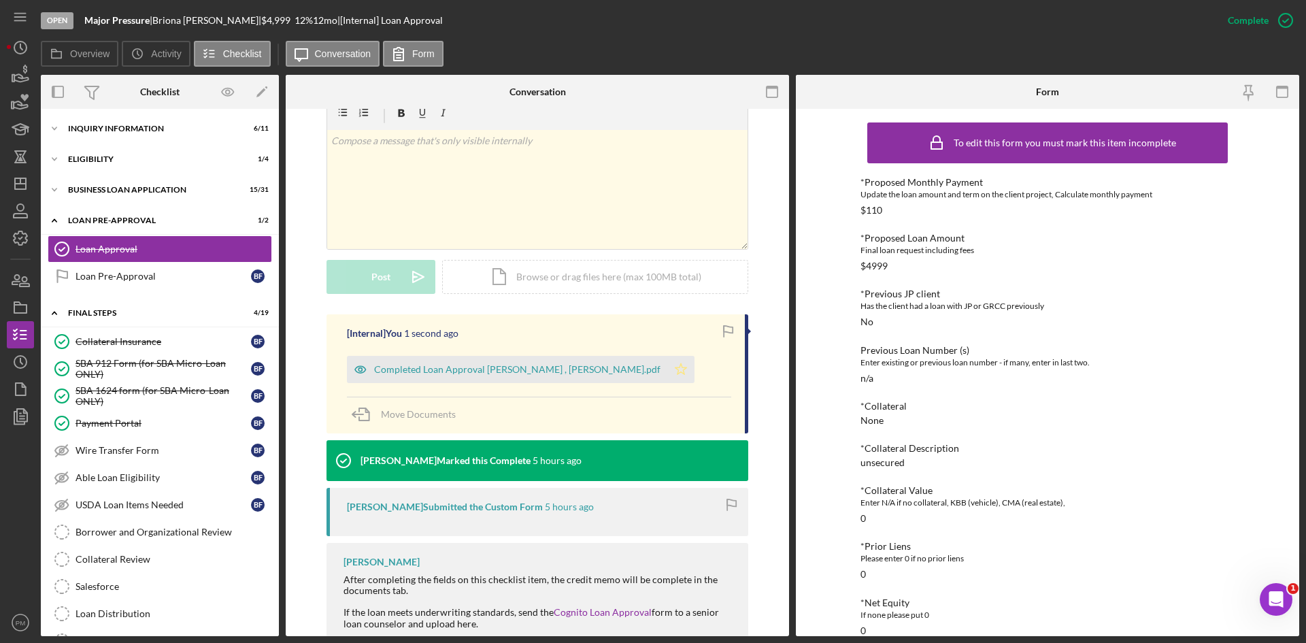
click at [667, 365] on icon "Icon/Star" at bounding box center [680, 369] width 27 height 27
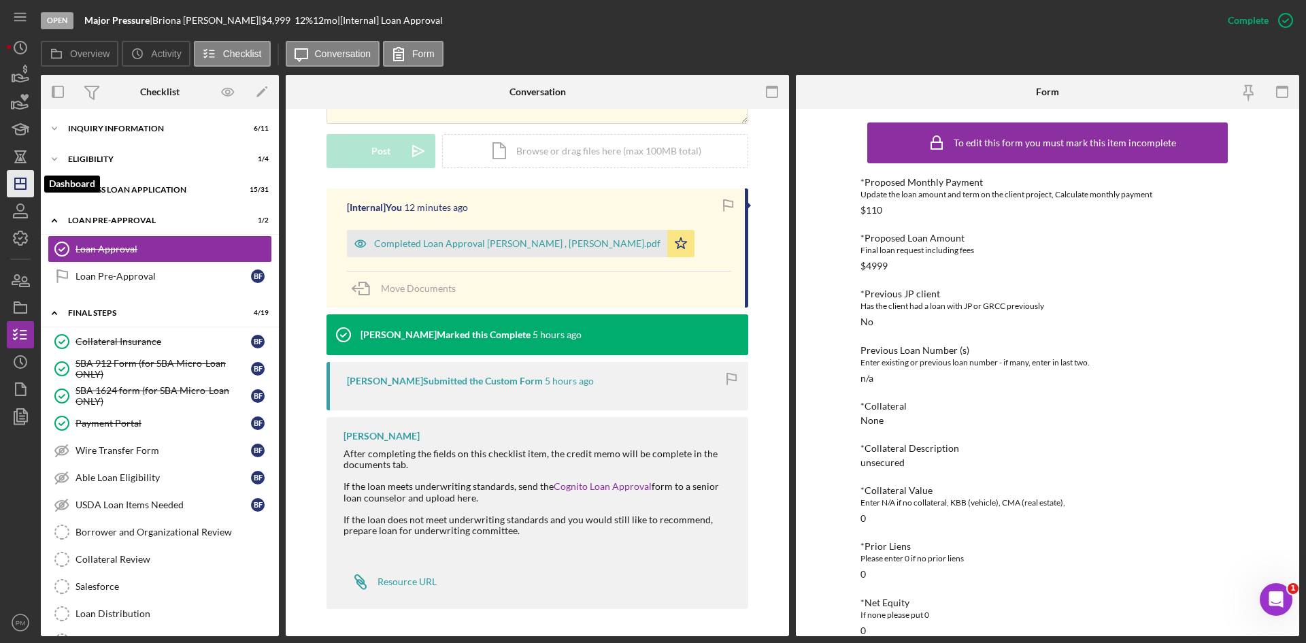
click at [20, 185] on icon "Icon/Dashboard" at bounding box center [20, 184] width 34 height 34
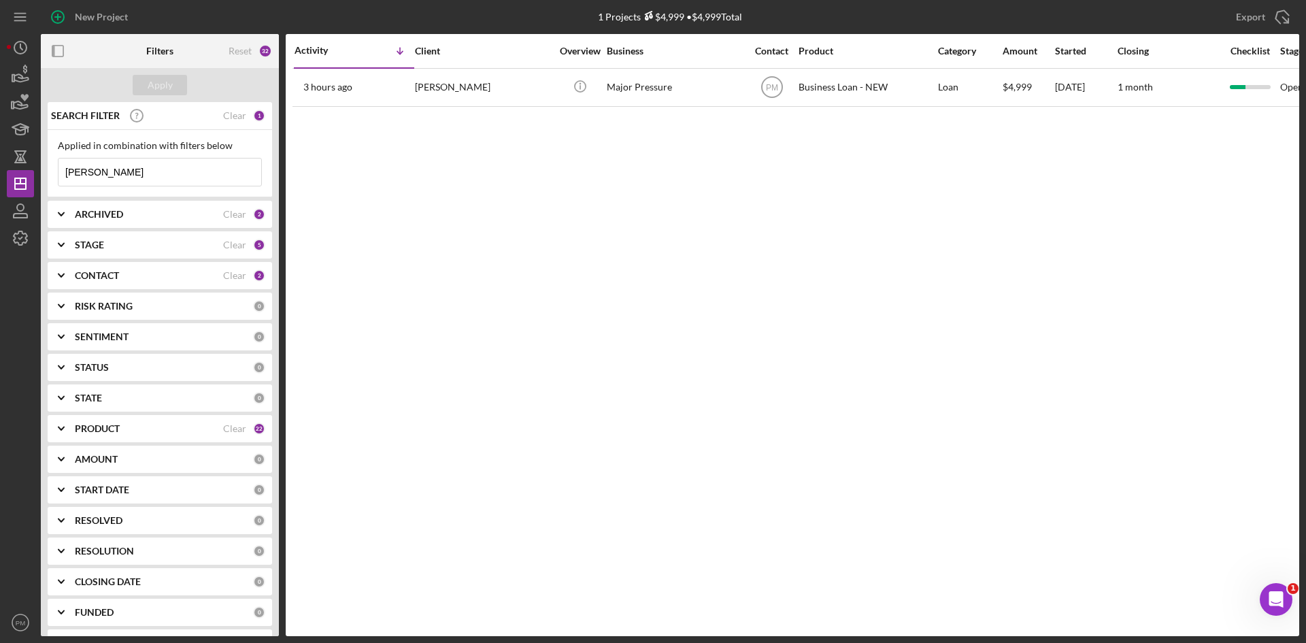
click at [126, 177] on input "fitzgerald" at bounding box center [159, 171] width 203 height 27
drag, startPoint x: 126, startPoint y: 177, endPoint x: 7, endPoint y: 172, distance: 119.1
click at [7, 172] on div "New Project 1 Projects $4,999 • $4,999 Total fitzgerald Export Icon/Export Filt…" at bounding box center [653, 318] width 1292 height 636
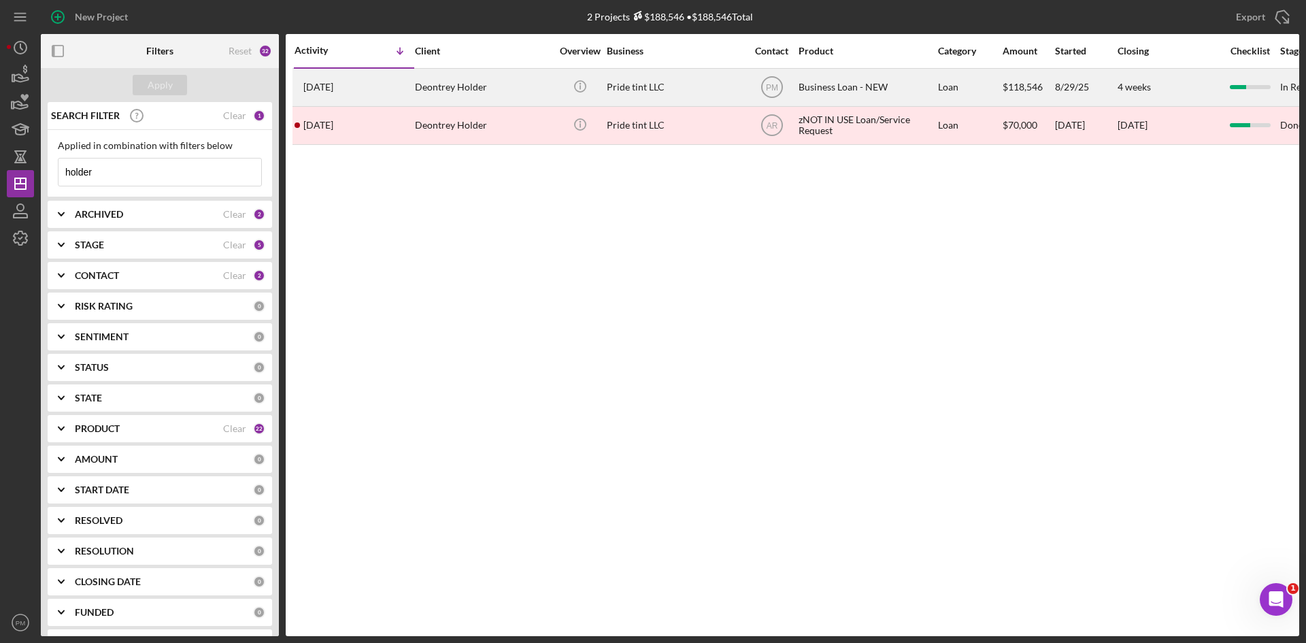
type input "holder"
click at [411, 95] on div "1 week ago Deontrey Holder" at bounding box center [353, 87] width 119 height 36
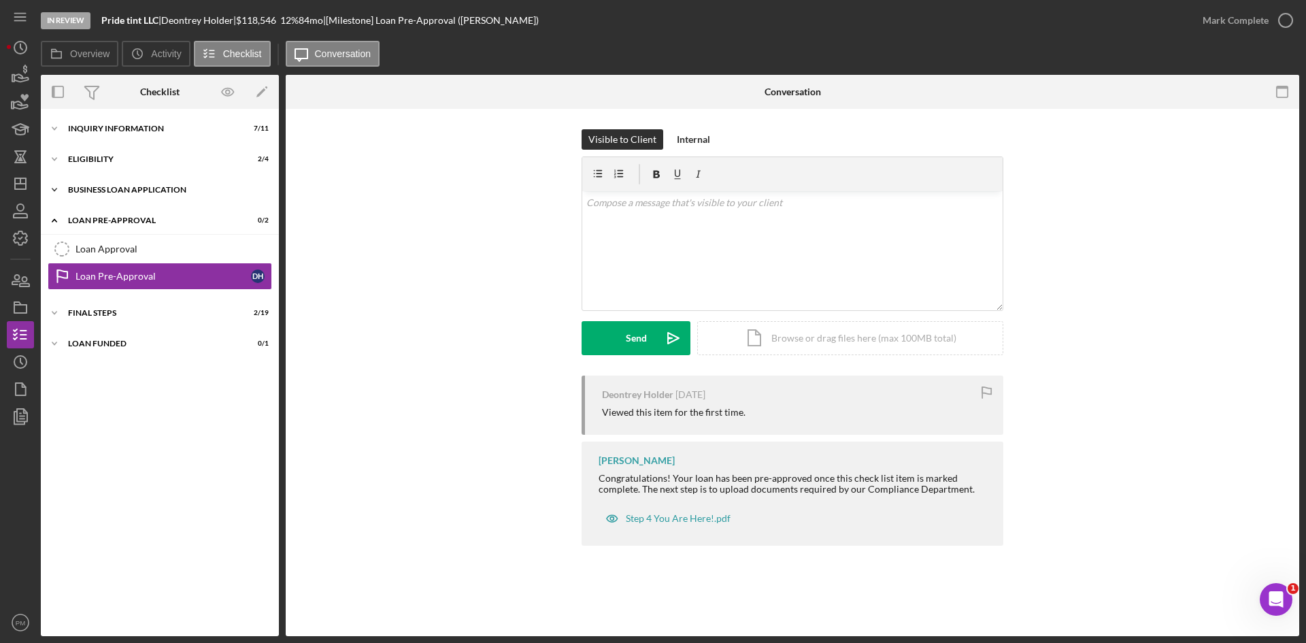
click at [115, 184] on div "Icon/Expander BUSINESS LOAN APPLICATION 17 / 31" at bounding box center [160, 189] width 238 height 27
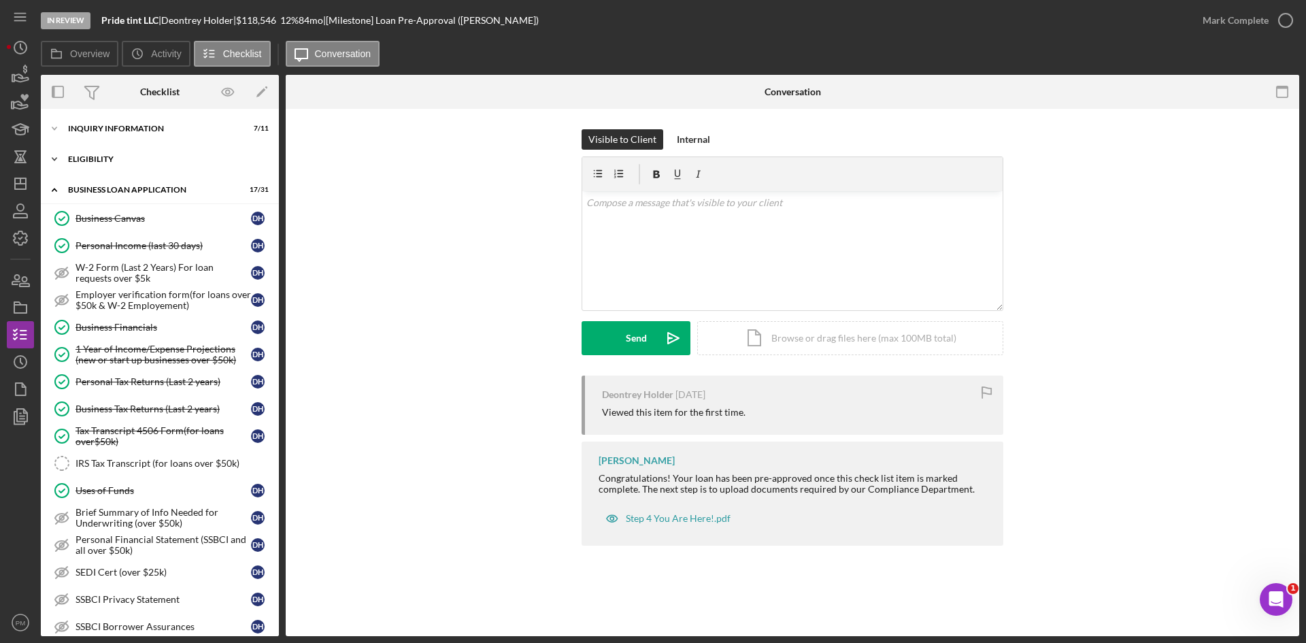
click at [111, 163] on div "ELIGIBILITY" at bounding box center [165, 159] width 194 height 8
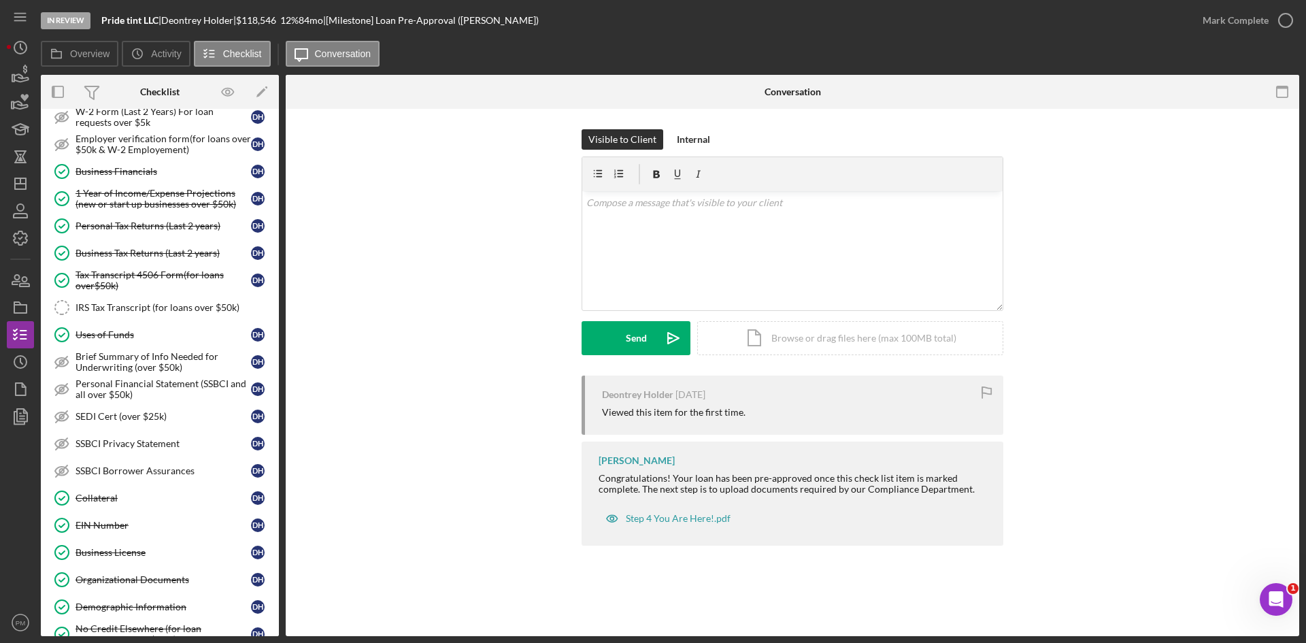
scroll to position [680, 0]
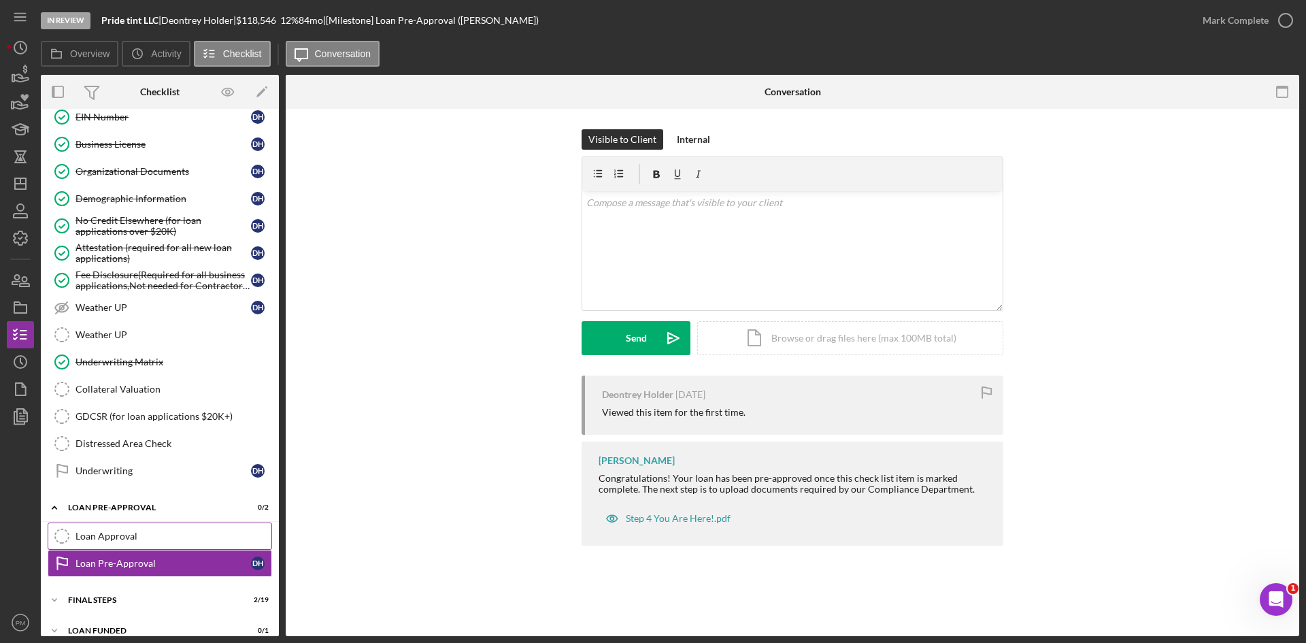
click at [127, 539] on div "Loan Approval" at bounding box center [173, 536] width 196 height 11
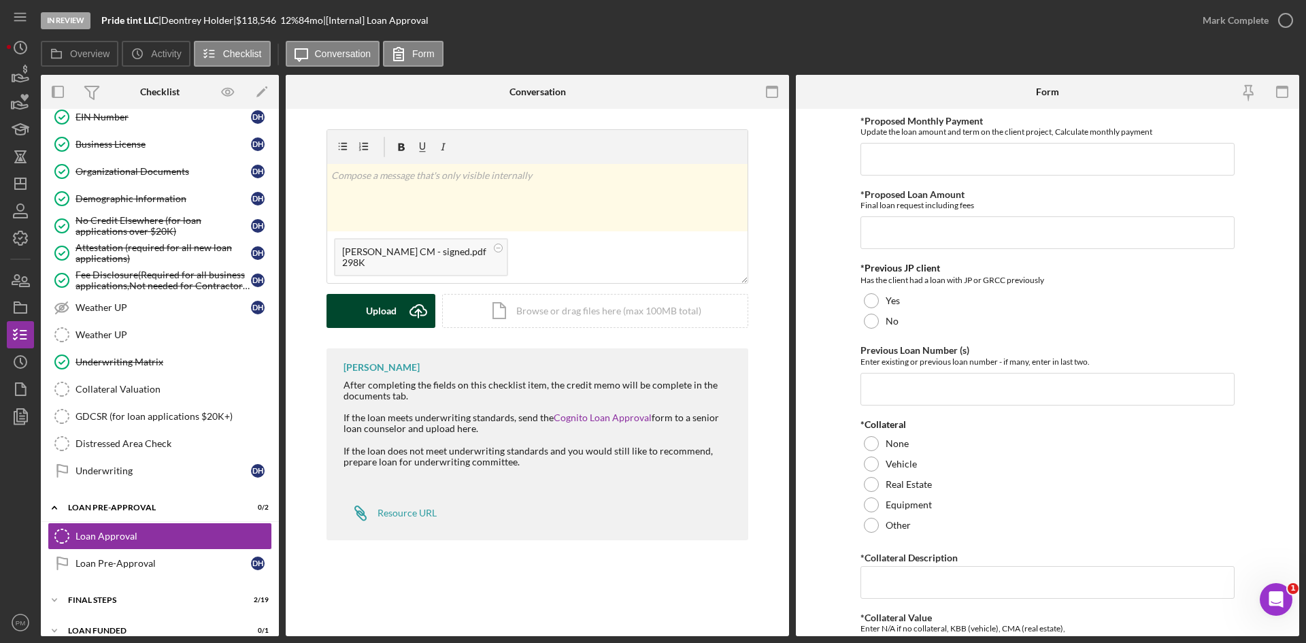
click at [396, 315] on div "Upload" at bounding box center [381, 311] width 31 height 34
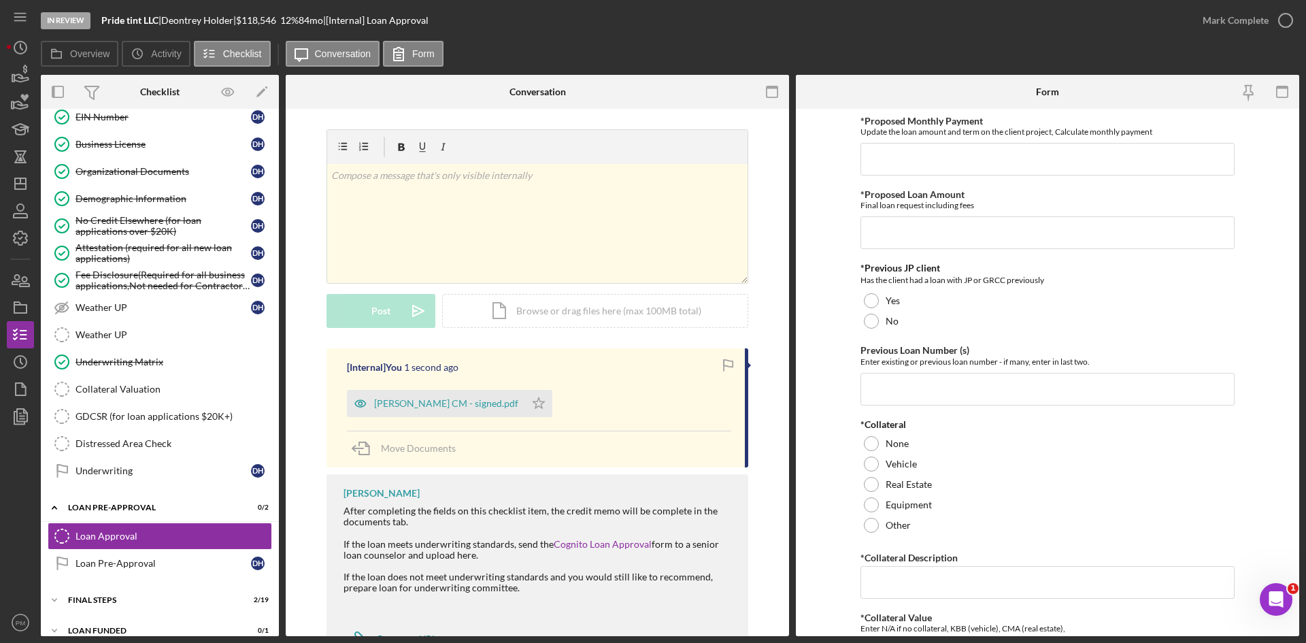
drag, startPoint x: 492, startPoint y: 403, endPoint x: 507, endPoint y: 381, distance: 26.4
click at [525, 403] on icon "Icon/Star" at bounding box center [538, 403] width 27 height 27
click at [1240, 13] on div "Mark Complete" at bounding box center [1235, 20] width 66 height 27
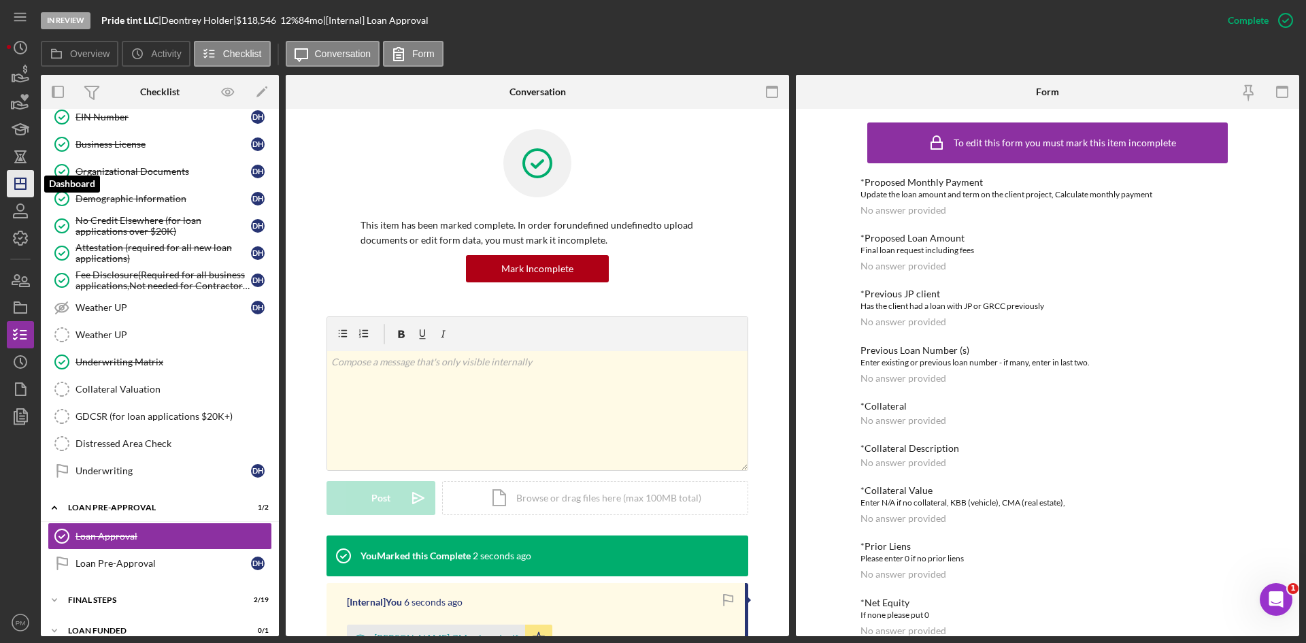
click at [14, 183] on icon "Icon/Dashboard" at bounding box center [20, 184] width 34 height 34
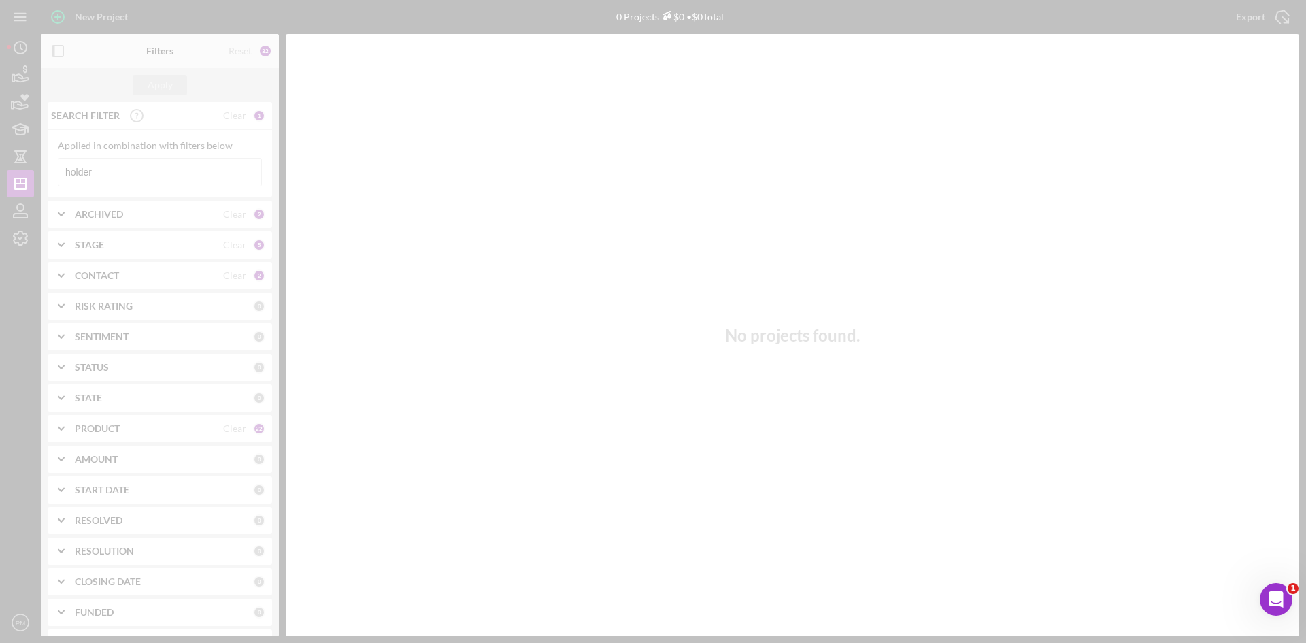
click at [113, 169] on div at bounding box center [653, 321] width 1306 height 643
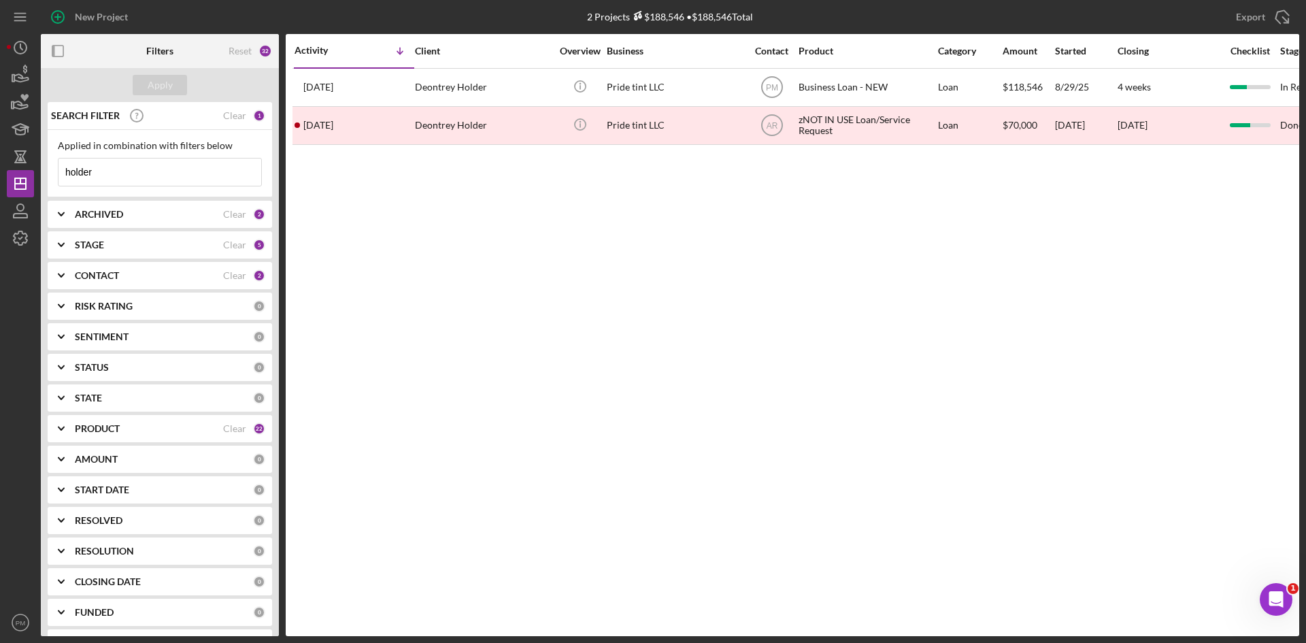
click at [147, 176] on input "holder" at bounding box center [159, 171] width 203 height 27
drag, startPoint x: 147, startPoint y: 176, endPoint x: 20, endPoint y: 171, distance: 127.3
click at [20, 171] on div "New Project 2 Projects $188,546 • $188,546 Total holder Export Icon/Export Filt…" at bounding box center [653, 318] width 1292 height 636
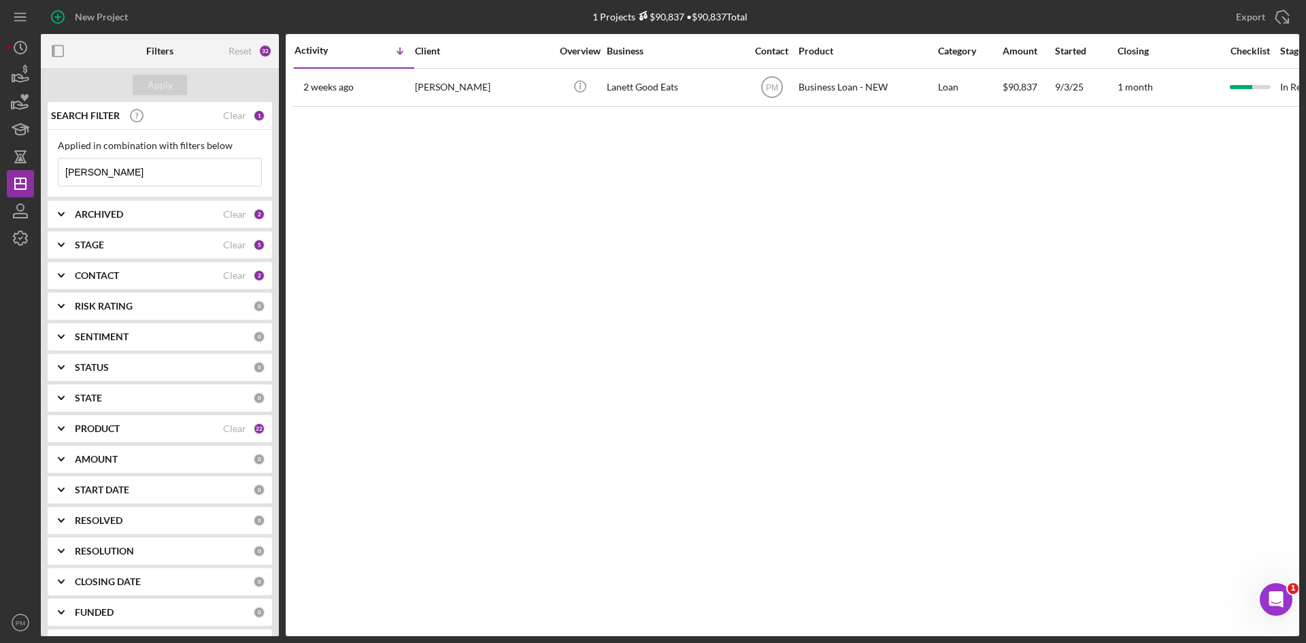
type input "artis"
click at [337, 64] on div "Activity Icon/Table Sort Arrow" at bounding box center [353, 51] width 119 height 32
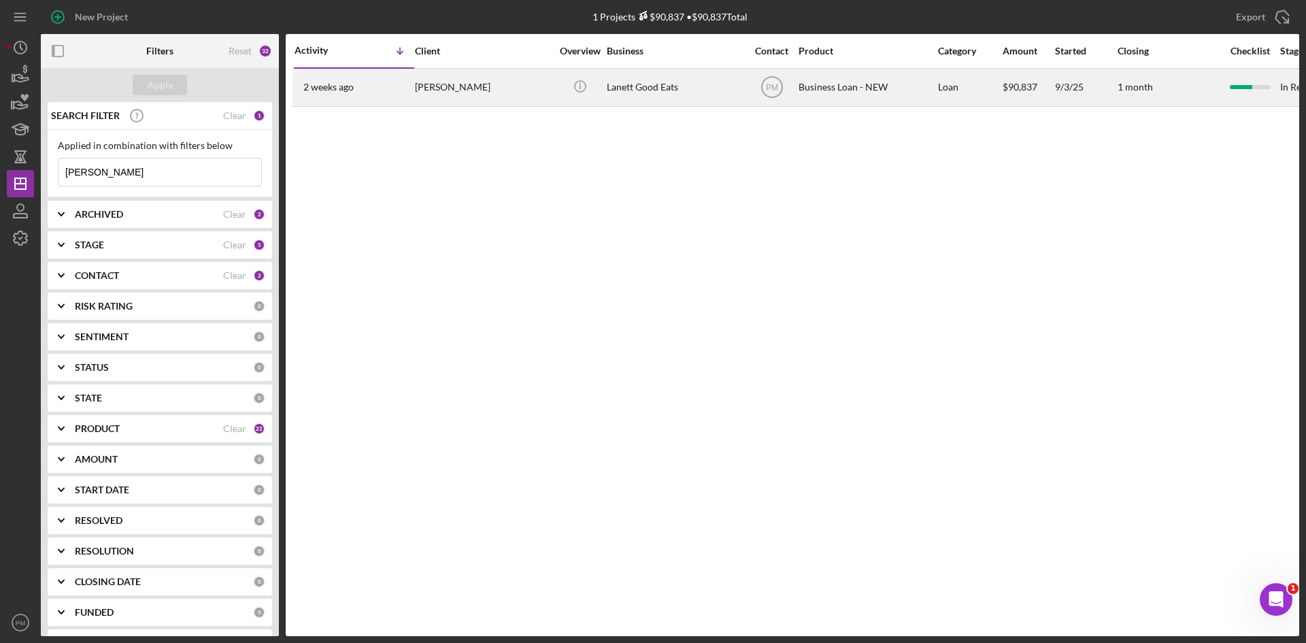
click at [348, 84] on time "2 weeks ago" at bounding box center [328, 87] width 50 height 11
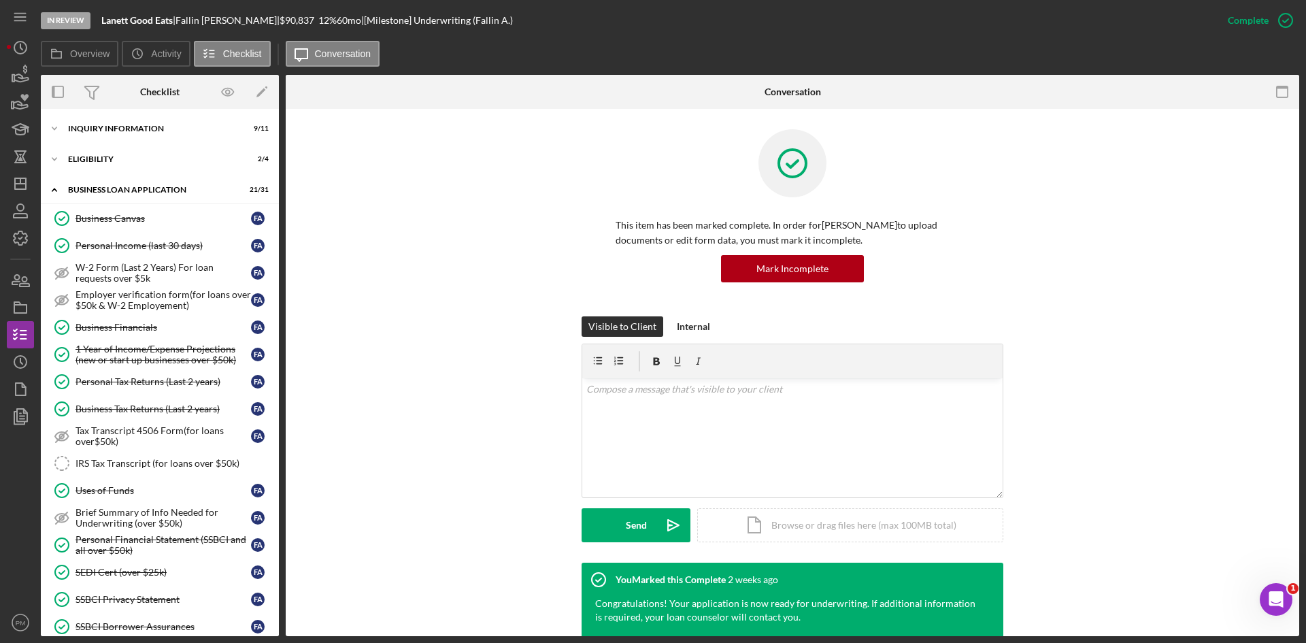
scroll to position [516, 0]
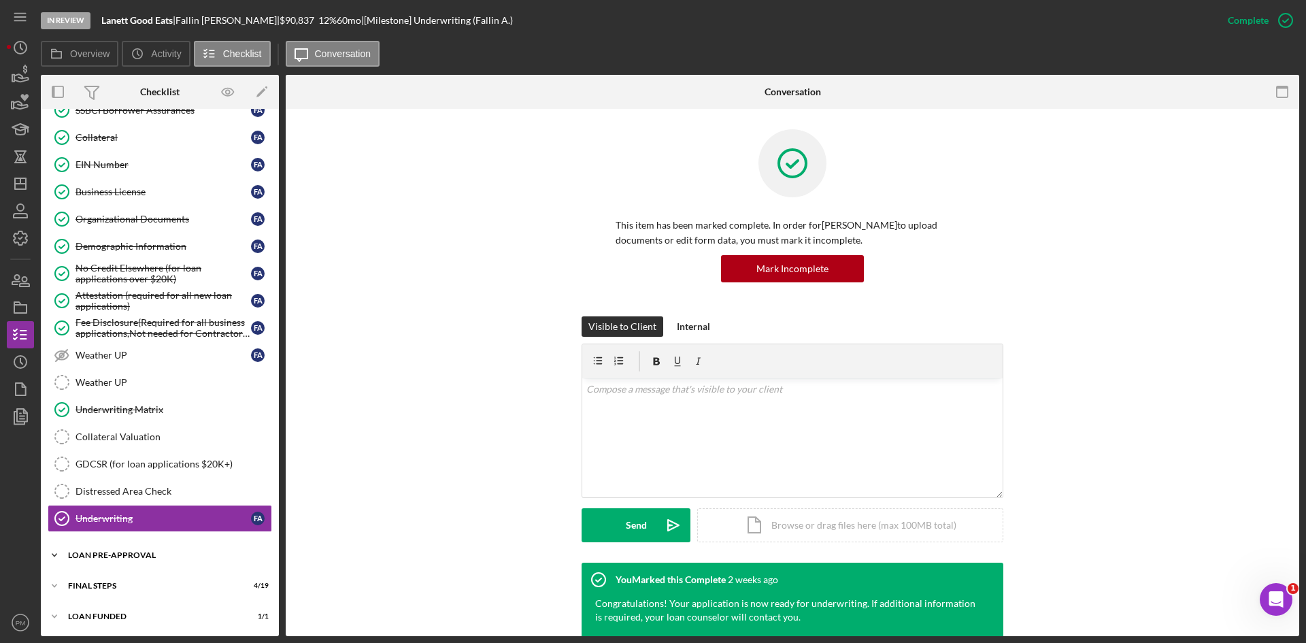
click at [138, 556] on div "LOAN PRE-APPROVAL" at bounding box center [165, 555] width 194 height 8
click at [121, 592] on link "Loan Approval Loan Approval" at bounding box center [160, 583] width 224 height 27
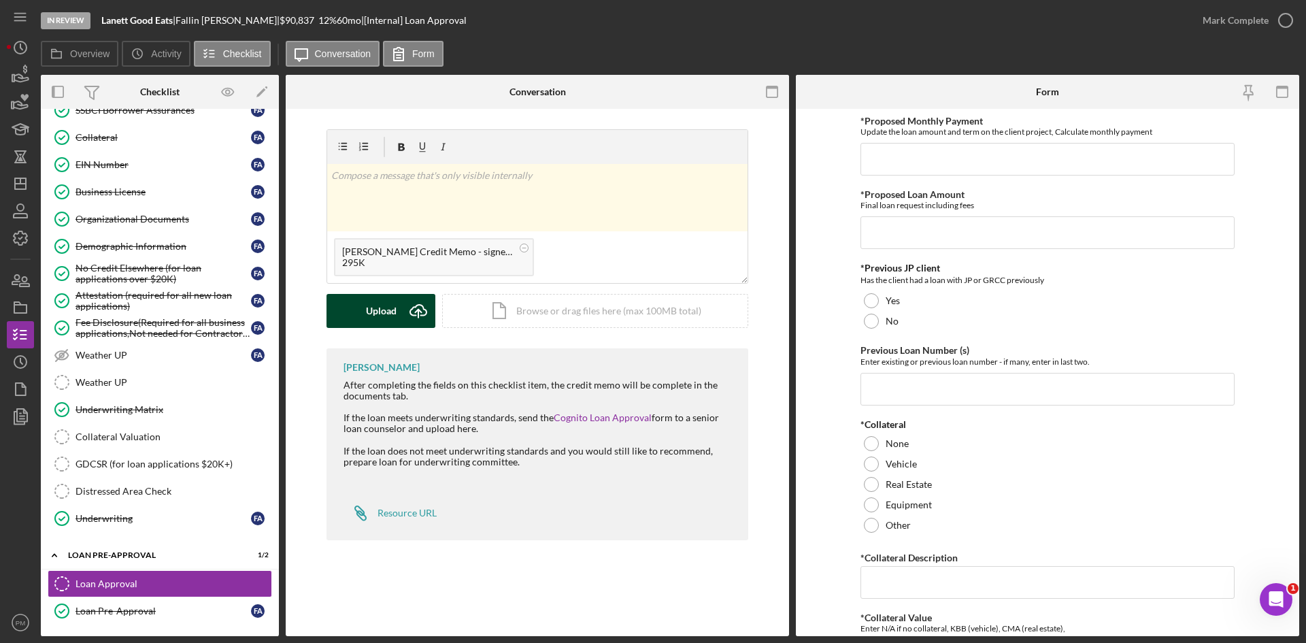
click at [375, 323] on div "Upload" at bounding box center [381, 311] width 31 height 34
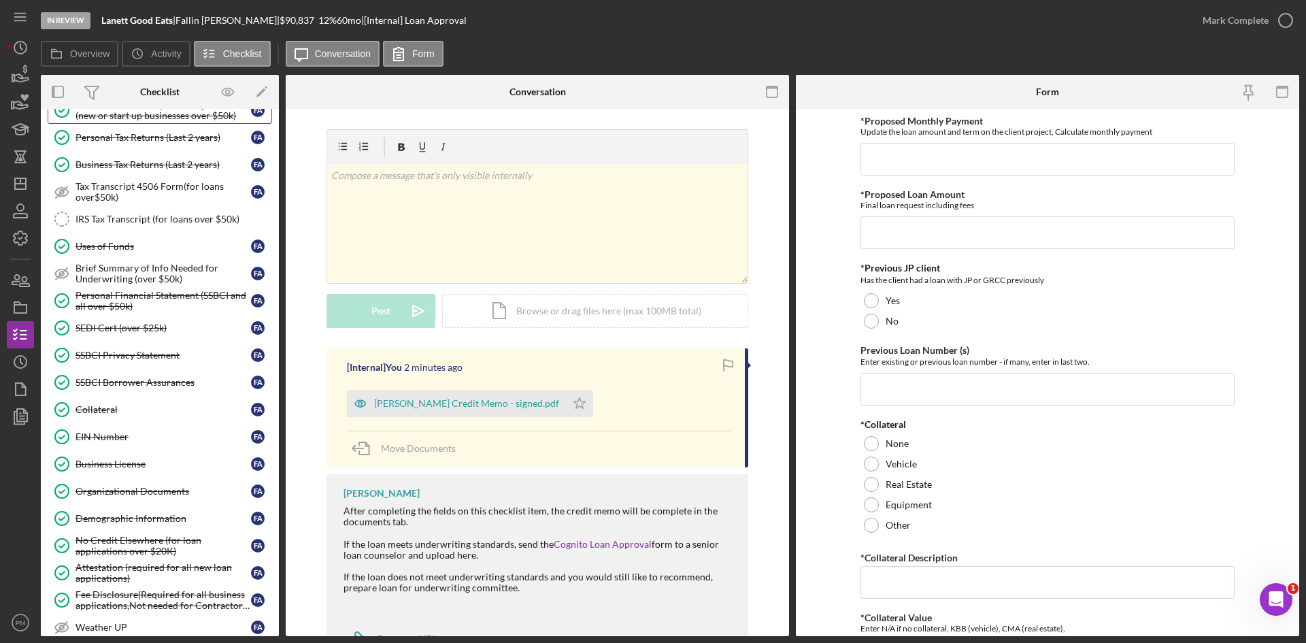
scroll to position [40, 0]
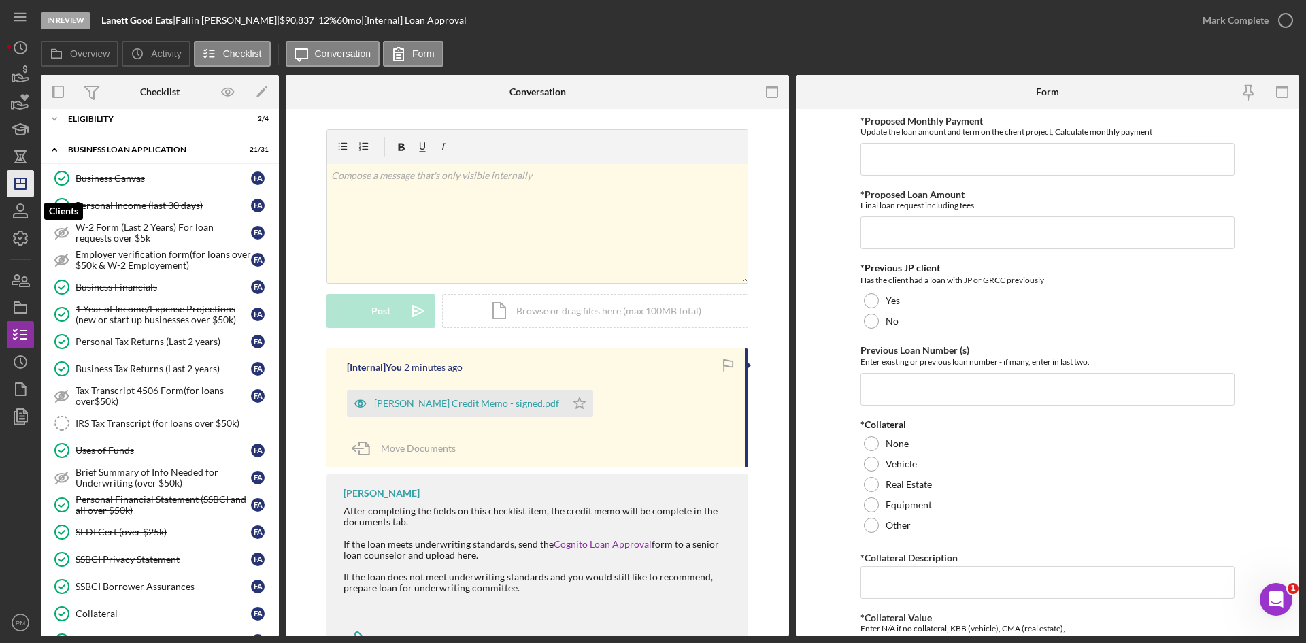
click at [18, 187] on icon "Icon/Dashboard" at bounding box center [20, 184] width 34 height 34
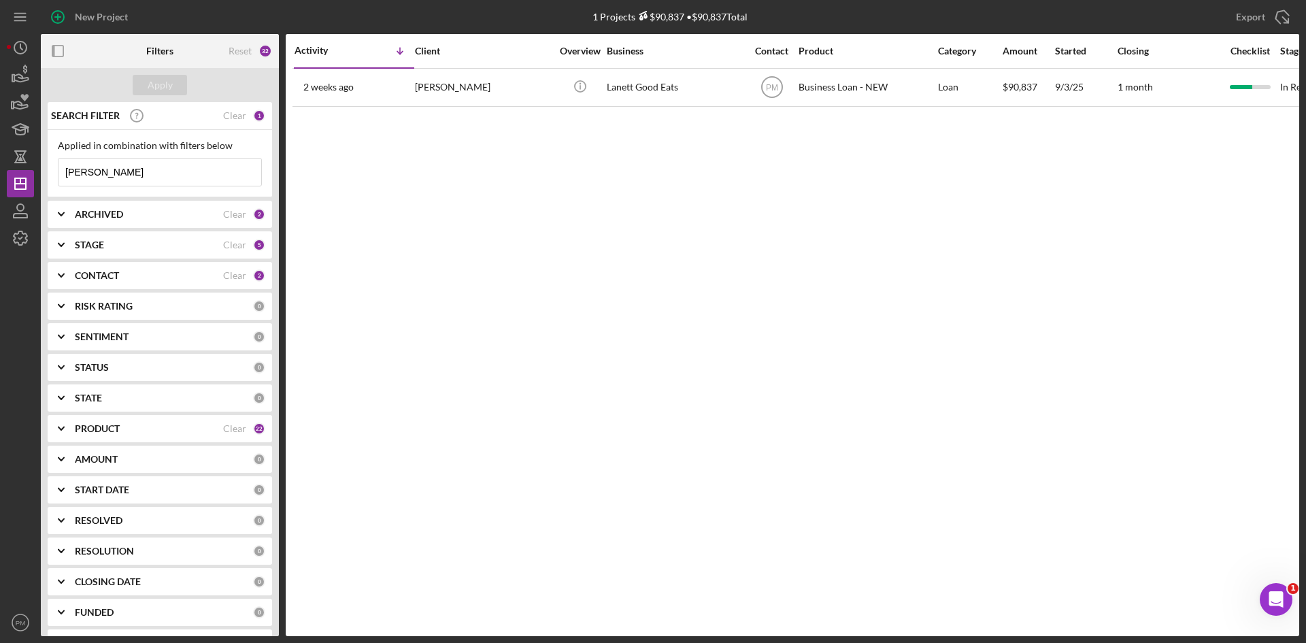
click at [128, 161] on input "artis" at bounding box center [159, 171] width 203 height 27
drag, startPoint x: 118, startPoint y: 175, endPoint x: 0, endPoint y: 165, distance: 118.8
click at [0, 165] on div "New Project 1 Projects $90,837 • $90,837 Total artis Export Icon/Export Filters…" at bounding box center [653, 321] width 1306 height 643
type input "briona"
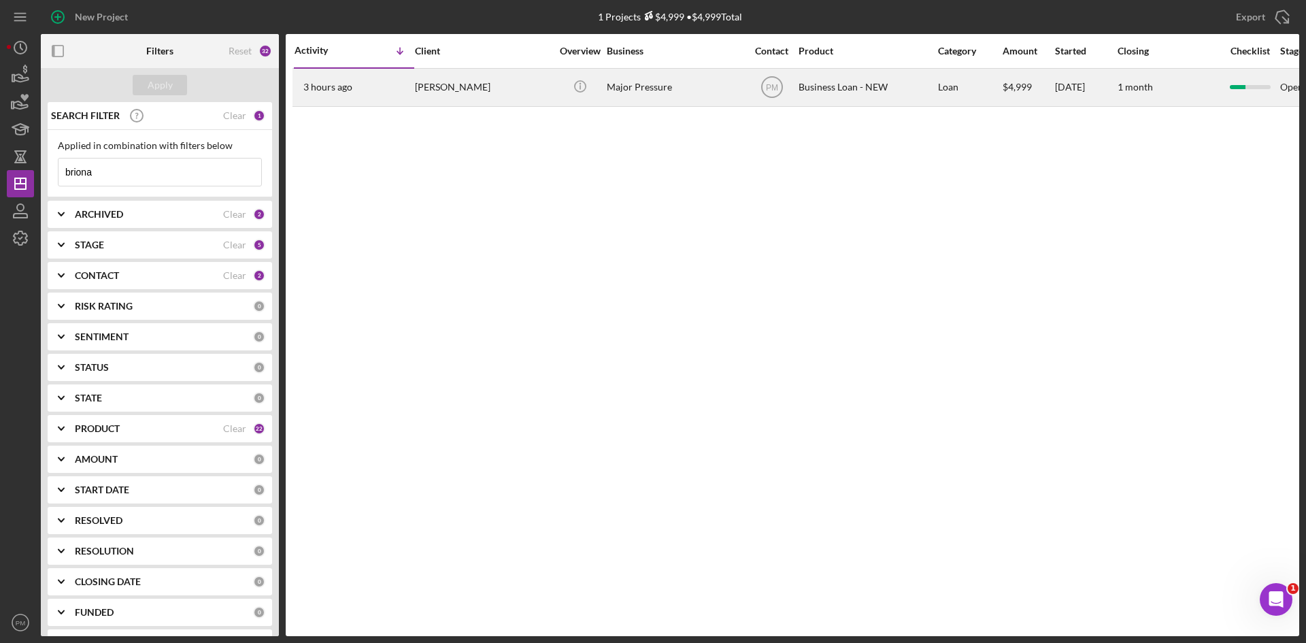
click at [390, 84] on div "3 hours ago Briona Fitzgerald" at bounding box center [353, 87] width 119 height 36
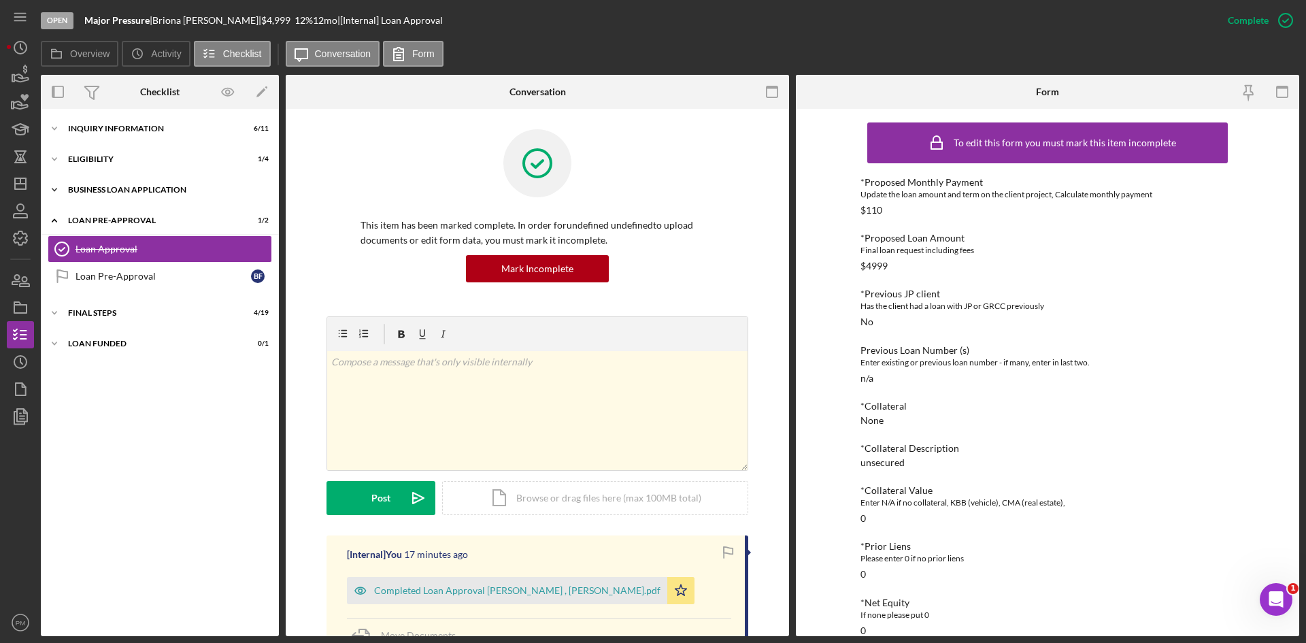
click at [113, 191] on div "BUSINESS LOAN APPLICATION" at bounding box center [165, 190] width 194 height 8
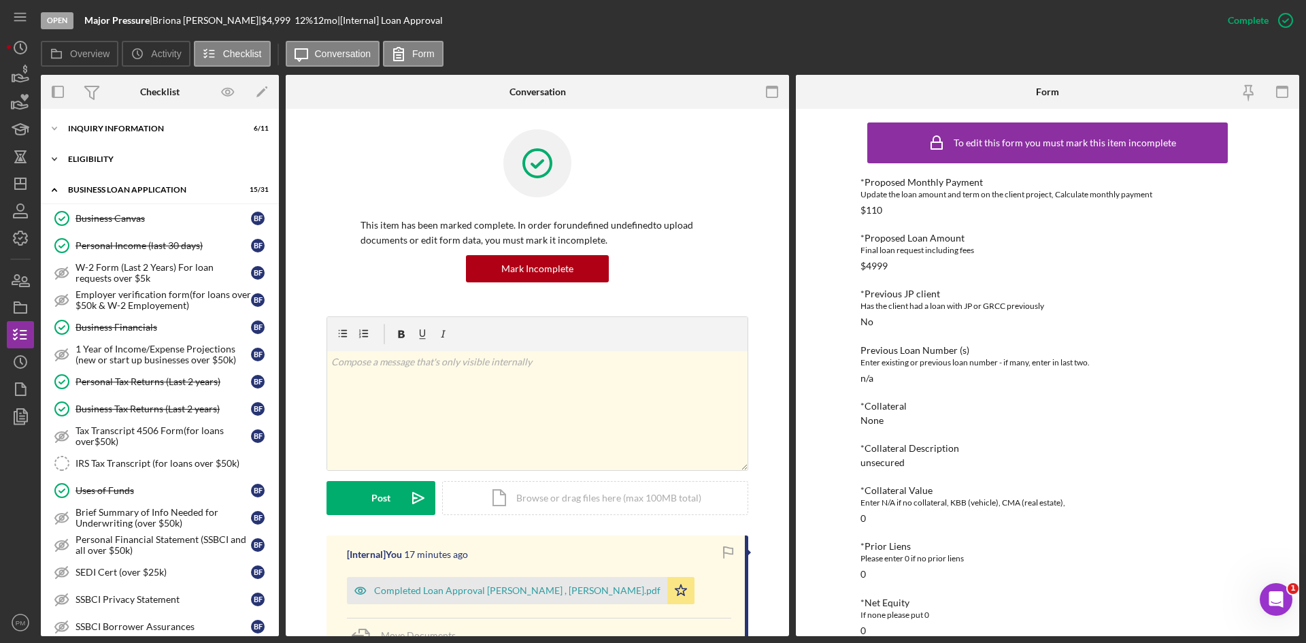
click at [110, 162] on div "ELIGIBILITY" at bounding box center [165, 159] width 194 height 8
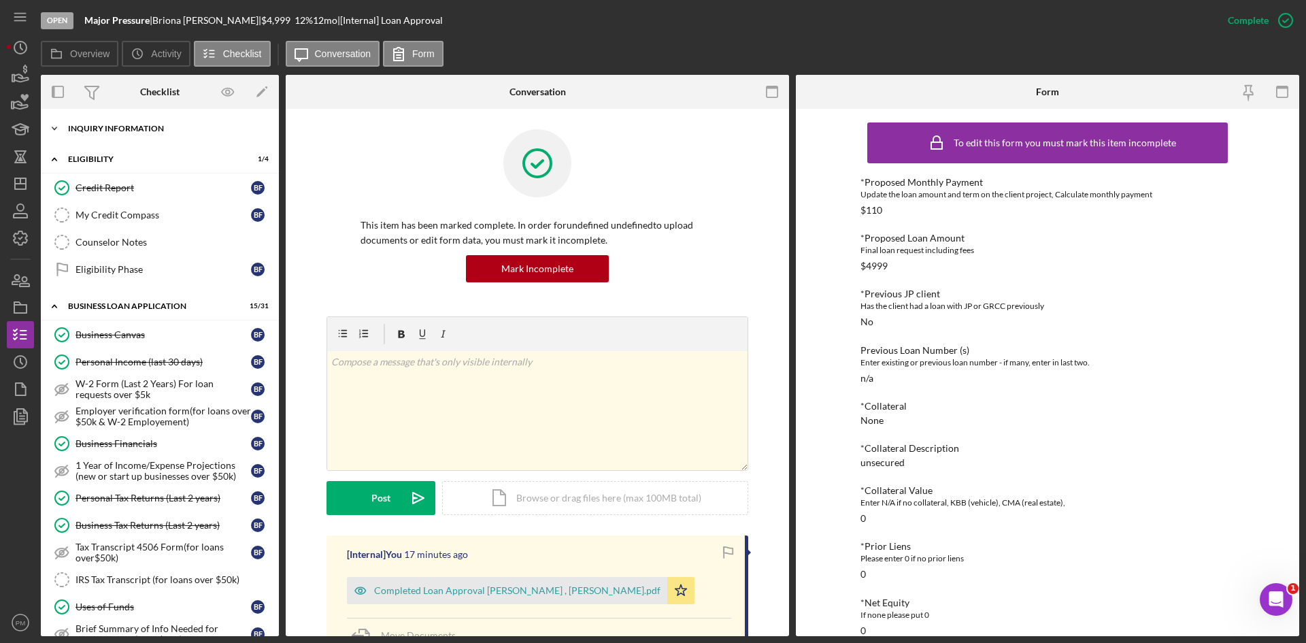
click at [108, 132] on div "INQUIRY INFORMATION" at bounding box center [165, 128] width 194 height 8
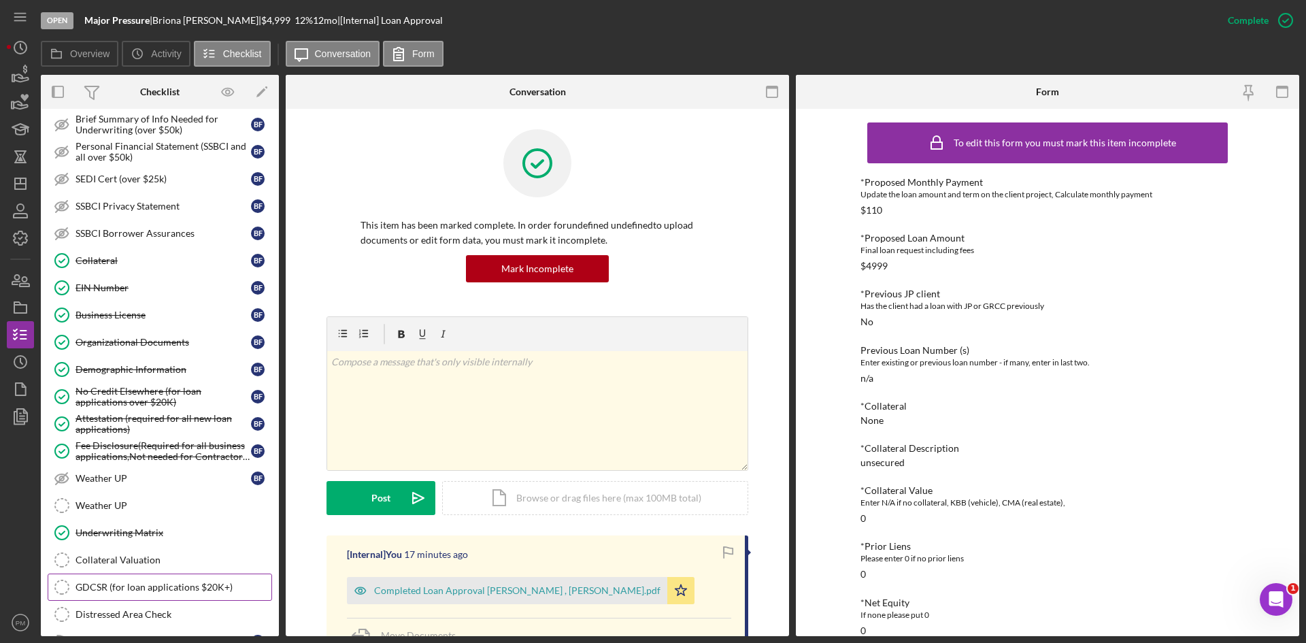
scroll to position [1003, 0]
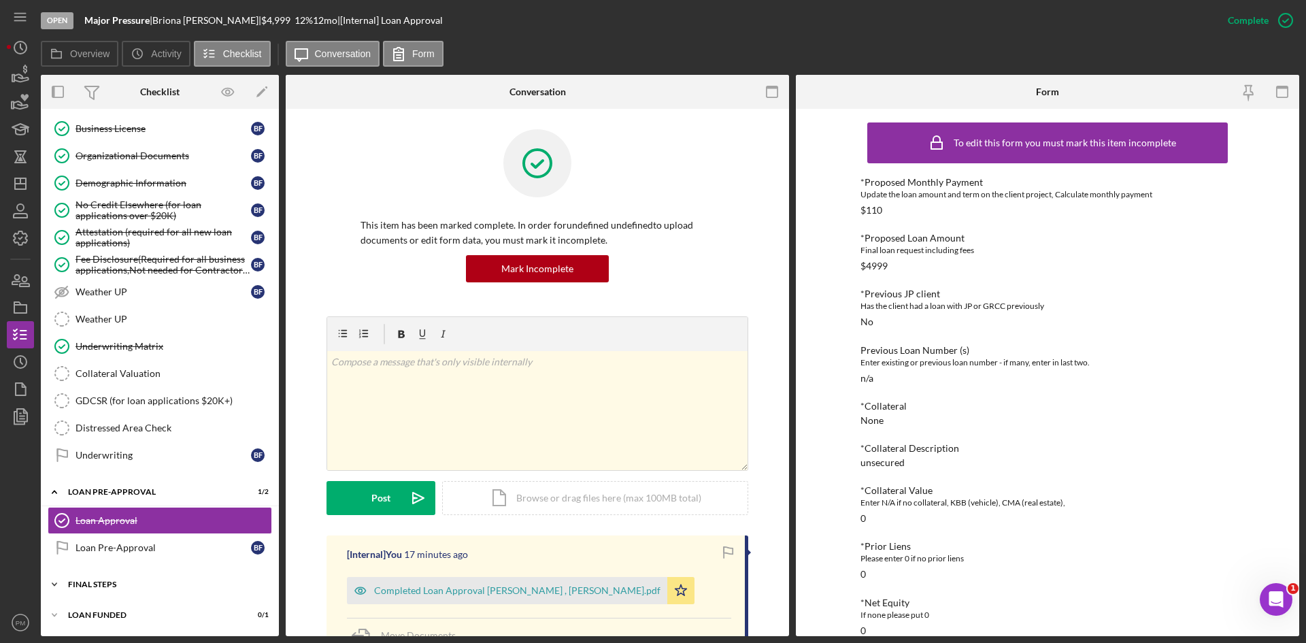
click at [97, 582] on div "FINAL STEPS" at bounding box center [165, 584] width 194 height 8
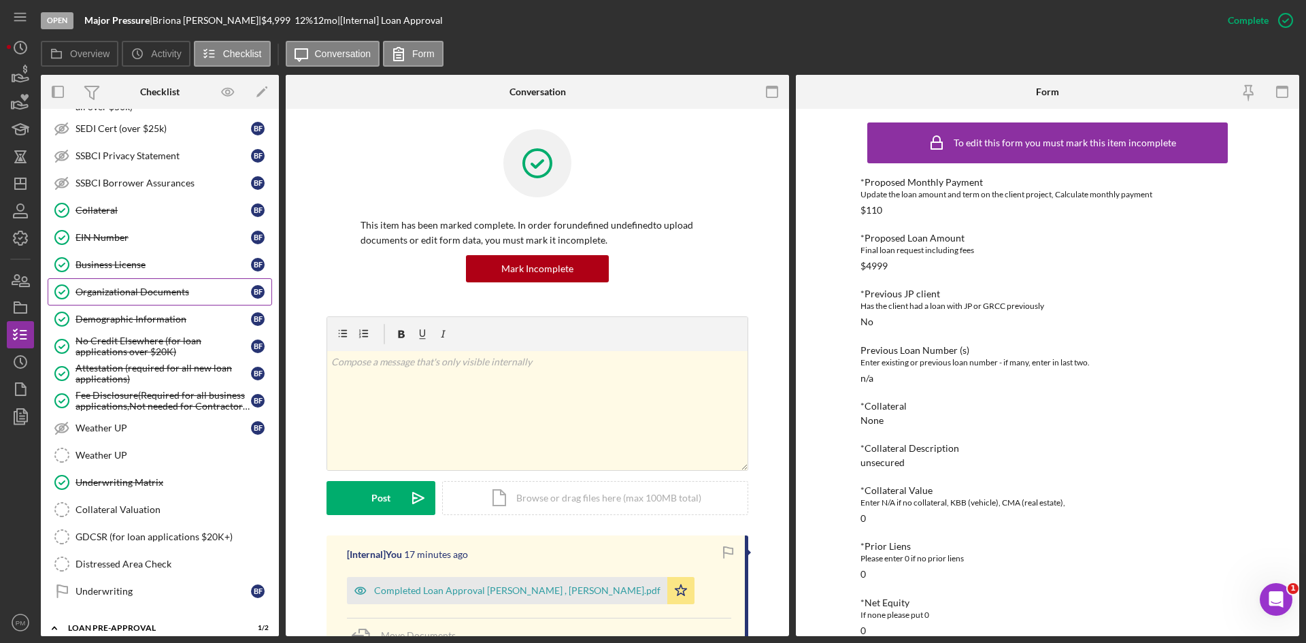
drag, startPoint x: 129, startPoint y: 290, endPoint x: 165, endPoint y: 299, distance: 36.5
click at [129, 290] on div "Organizational Documents" at bounding box center [162, 291] width 175 height 11
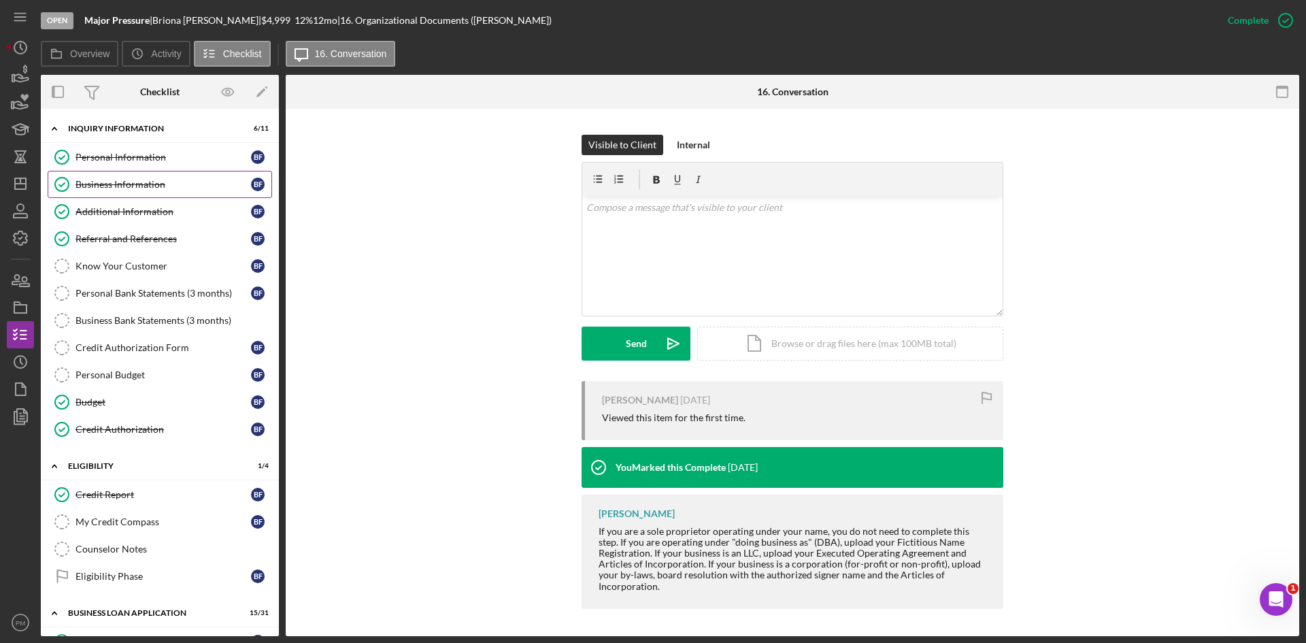
click at [114, 182] on div "Business Information" at bounding box center [162, 184] width 175 height 11
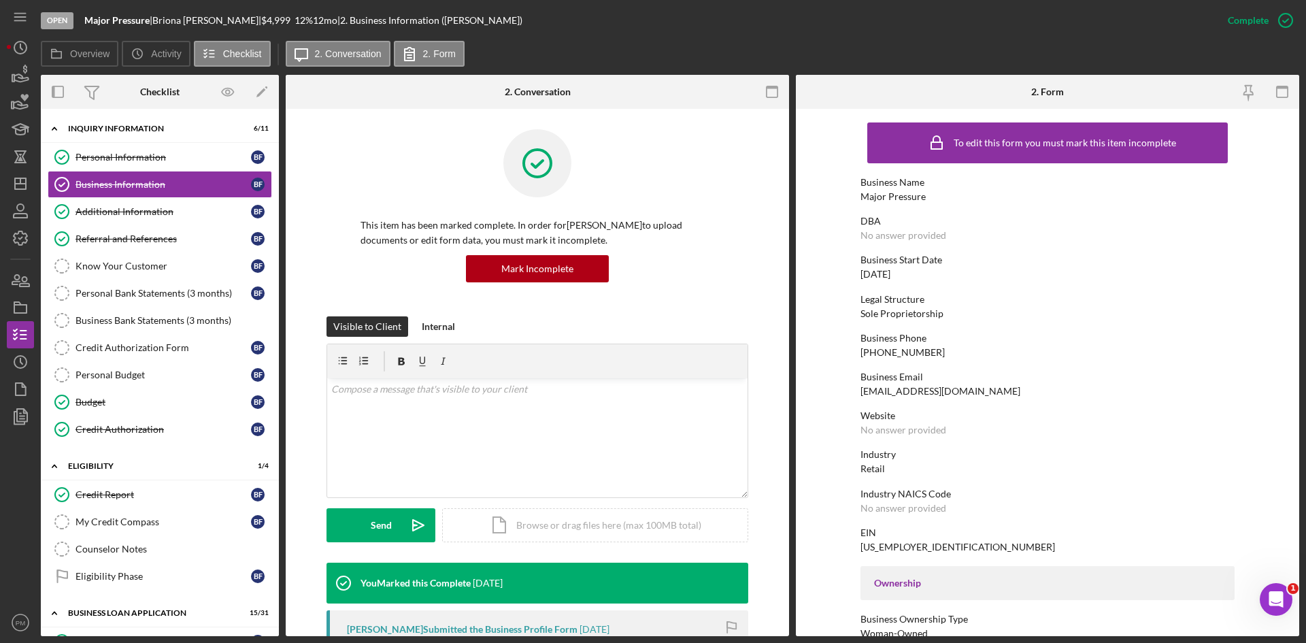
drag, startPoint x: 919, startPoint y: 271, endPoint x: 856, endPoint y: 276, distance: 63.4
click at [856, 276] on form "To edit this form you must mark this item incomplete Business Name Major Pressu…" at bounding box center [1047, 372] width 503 height 527
copy div "05/30/2025"
drag, startPoint x: 889, startPoint y: 351, endPoint x: 845, endPoint y: 349, distance: 43.6
click at [845, 349] on form "To edit this form you must mark this item incomplete Business Name Major Pressu…" at bounding box center [1047, 372] width 503 height 527
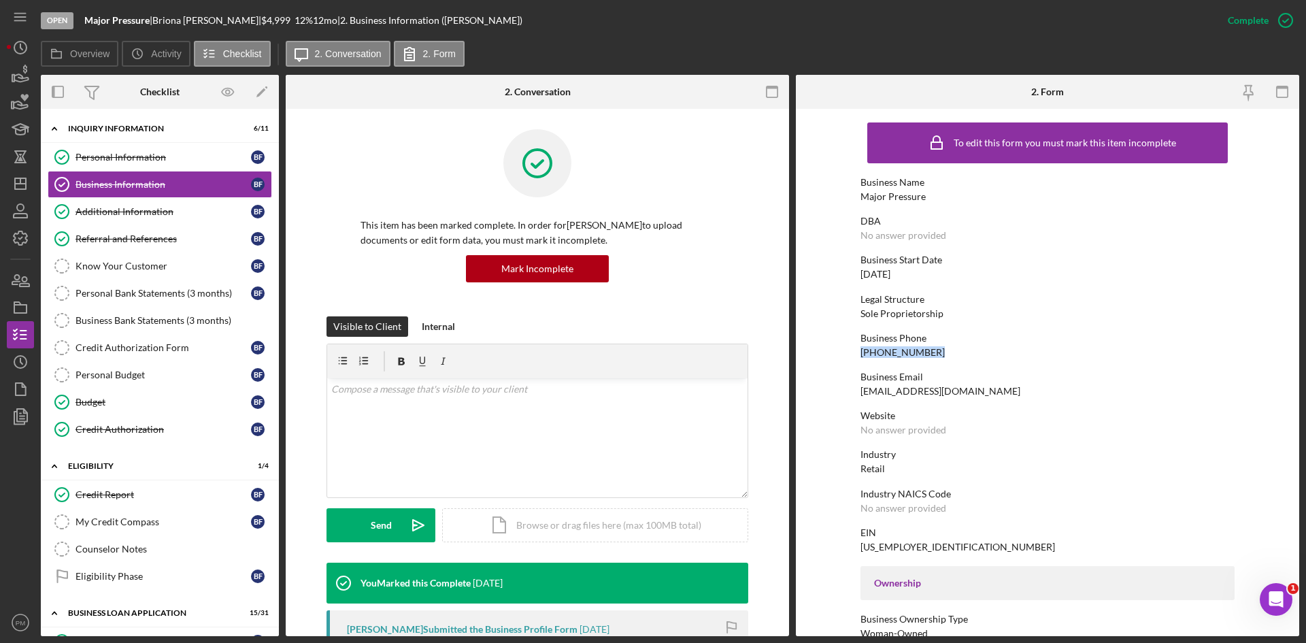
click at [940, 354] on div "Business Phone (314) 951-8066" at bounding box center [1047, 345] width 374 height 25
drag, startPoint x: 930, startPoint y: 353, endPoint x: 849, endPoint y: 353, distance: 81.6
click at [849, 353] on form "To edit this form you must mark this item incomplete Business Name Major Pressu…" at bounding box center [1047, 372] width 503 height 527
drag, startPoint x: 120, startPoint y: 158, endPoint x: 171, endPoint y: 170, distance: 53.1
click at [120, 158] on div "Personal Information" at bounding box center [162, 157] width 175 height 11
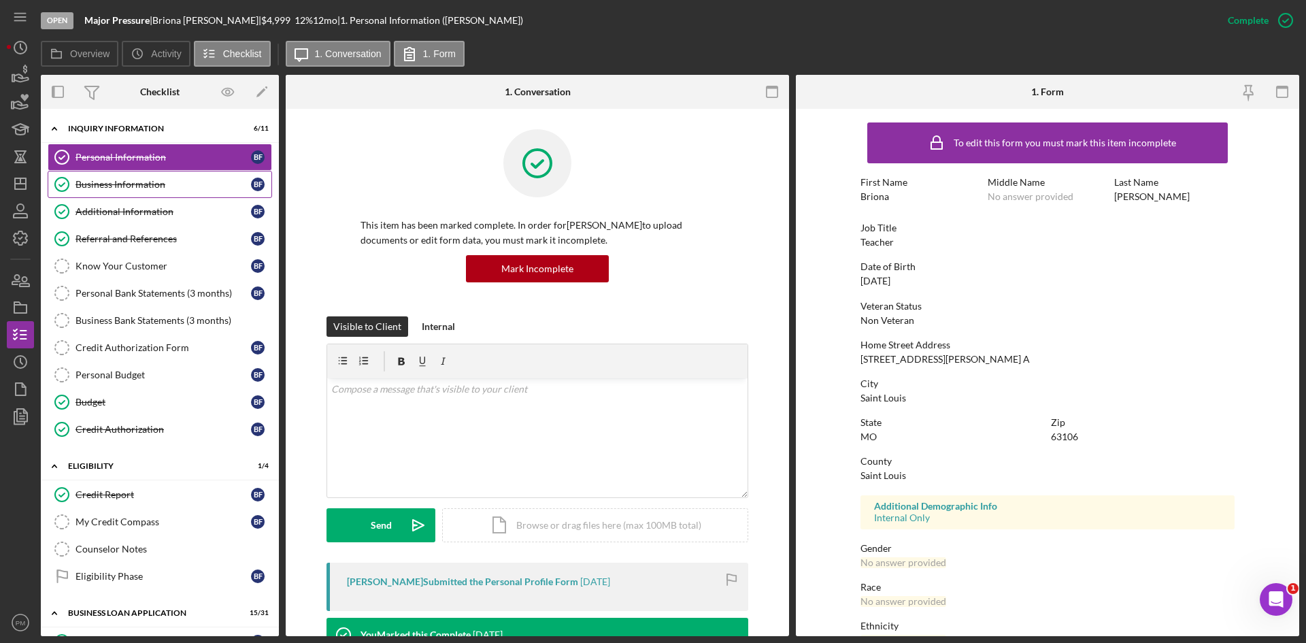
click at [116, 189] on div "Business Information" at bounding box center [162, 184] width 175 height 11
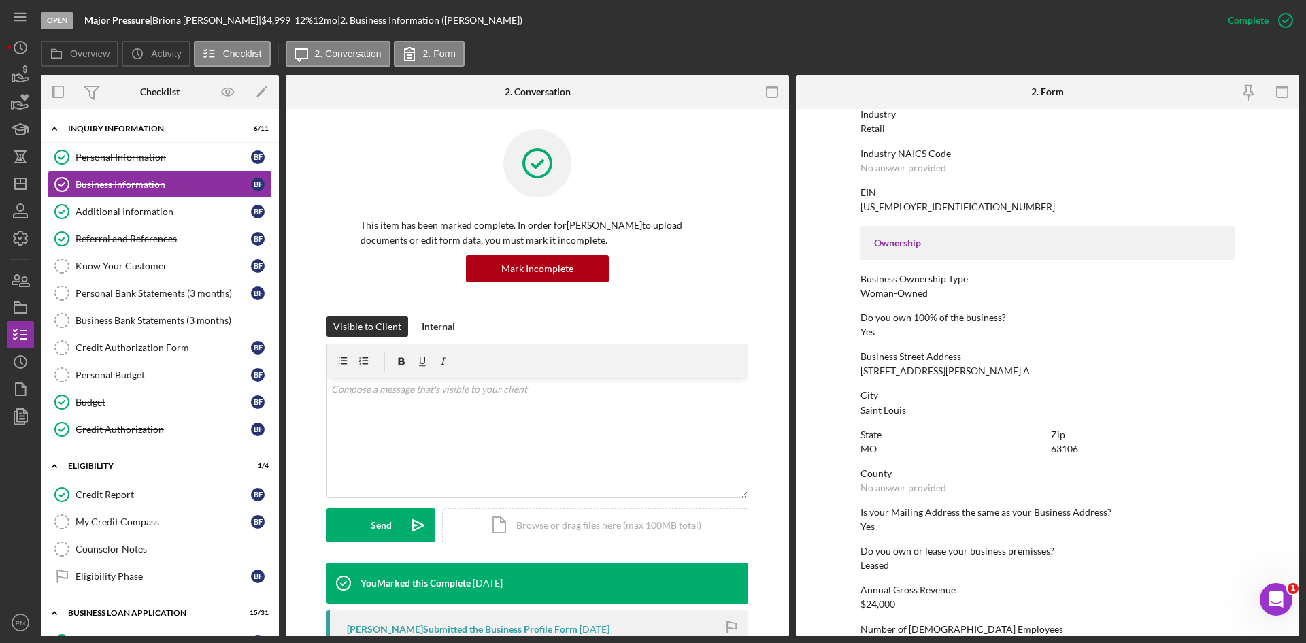
scroll to position [408, 0]
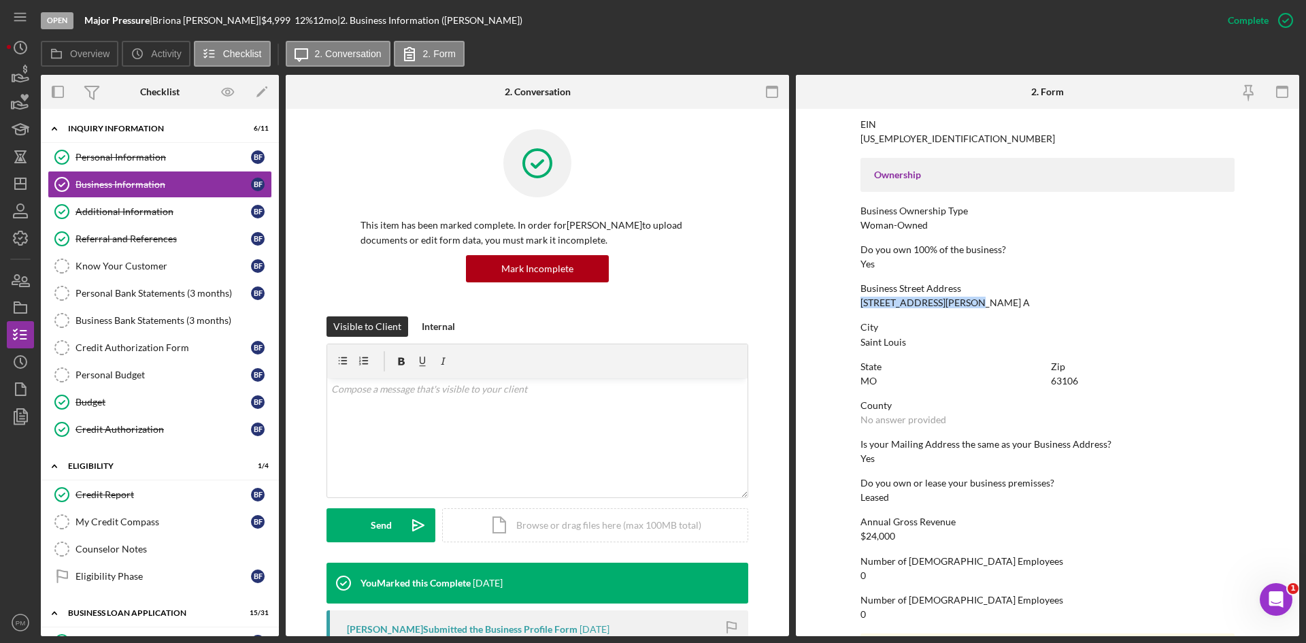
drag, startPoint x: 958, startPoint y: 306, endPoint x: 856, endPoint y: 302, distance: 102.8
click at [856, 302] on form "To edit this form you must mark this item incomplete Business Name Major Pressu…" at bounding box center [1047, 372] width 503 height 527
copy div "1446 Hogan St. , Apt. A"
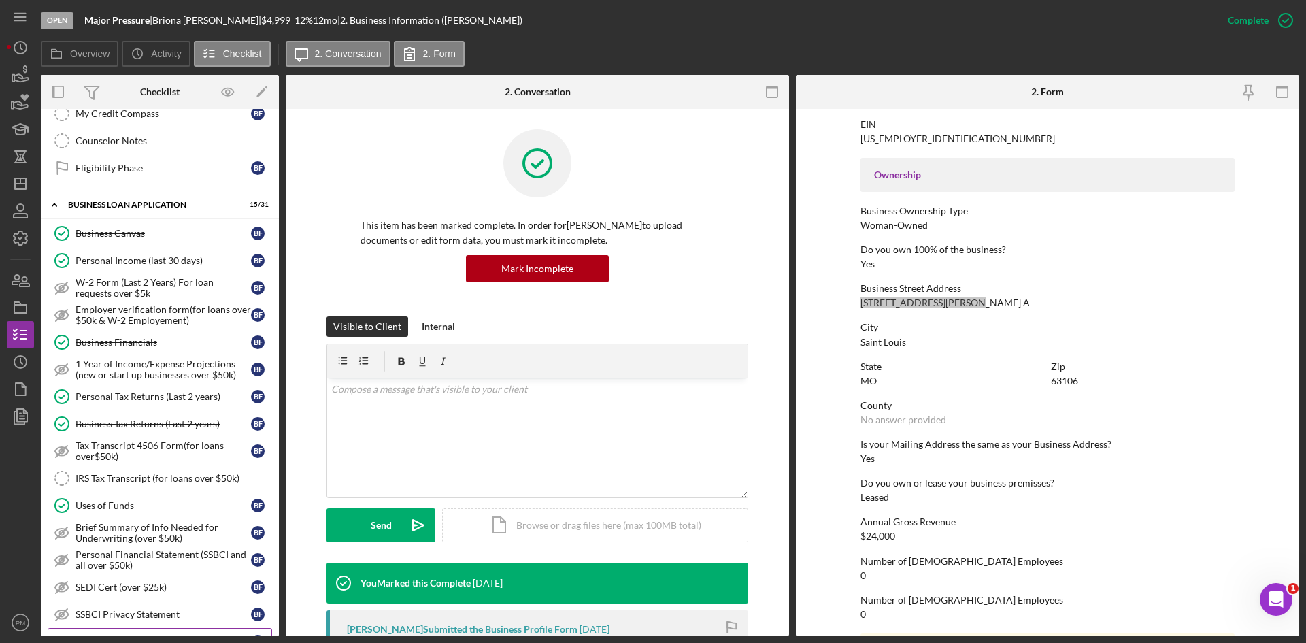
scroll to position [612, 0]
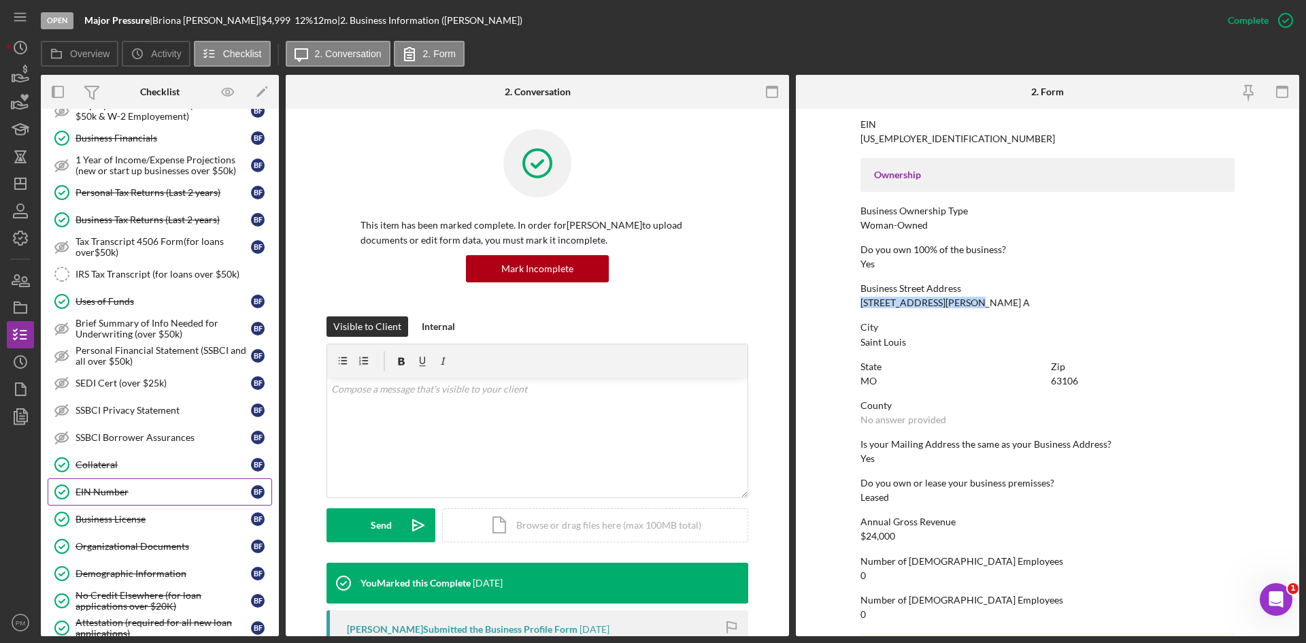
click at [105, 498] on link "EIN Number EIN Number B F" at bounding box center [160, 491] width 224 height 27
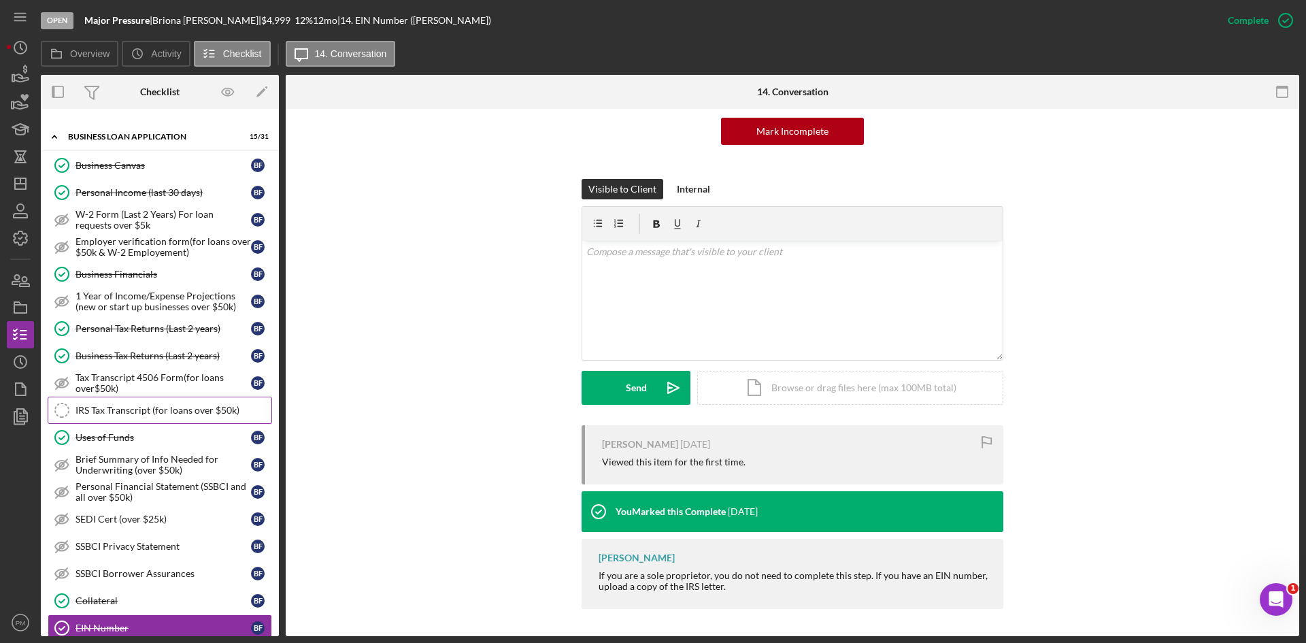
scroll to position [408, 0]
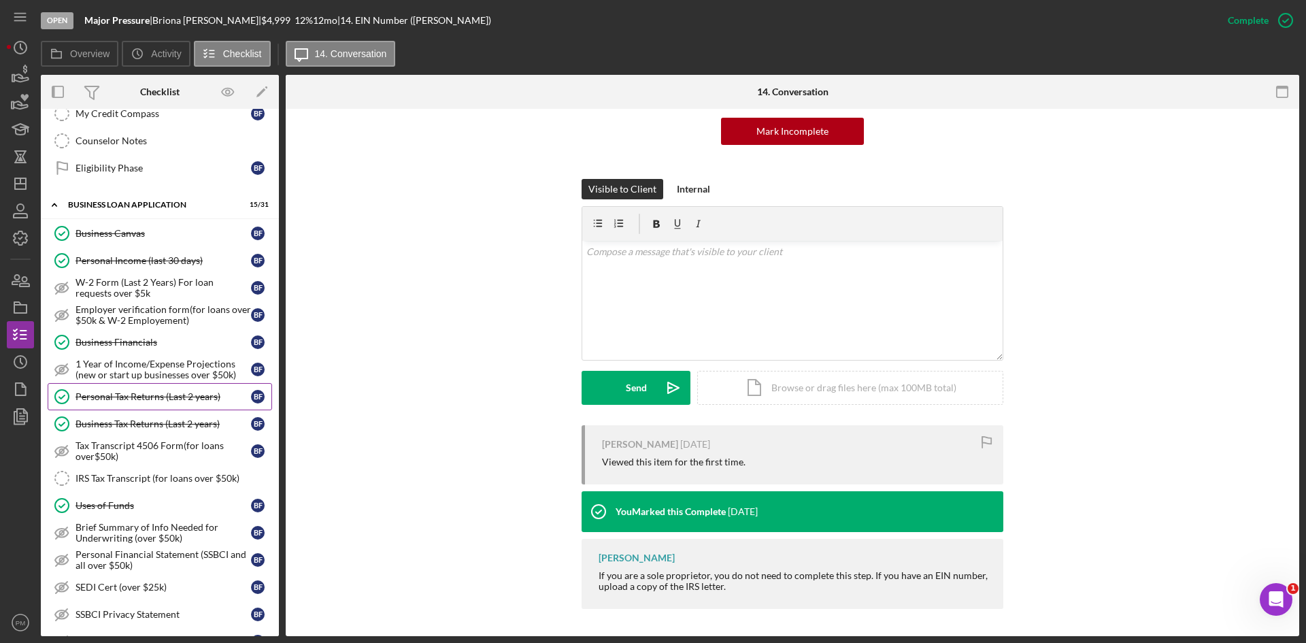
click at [128, 392] on div "Personal Tax Returns (Last 2 years)" at bounding box center [162, 396] width 175 height 11
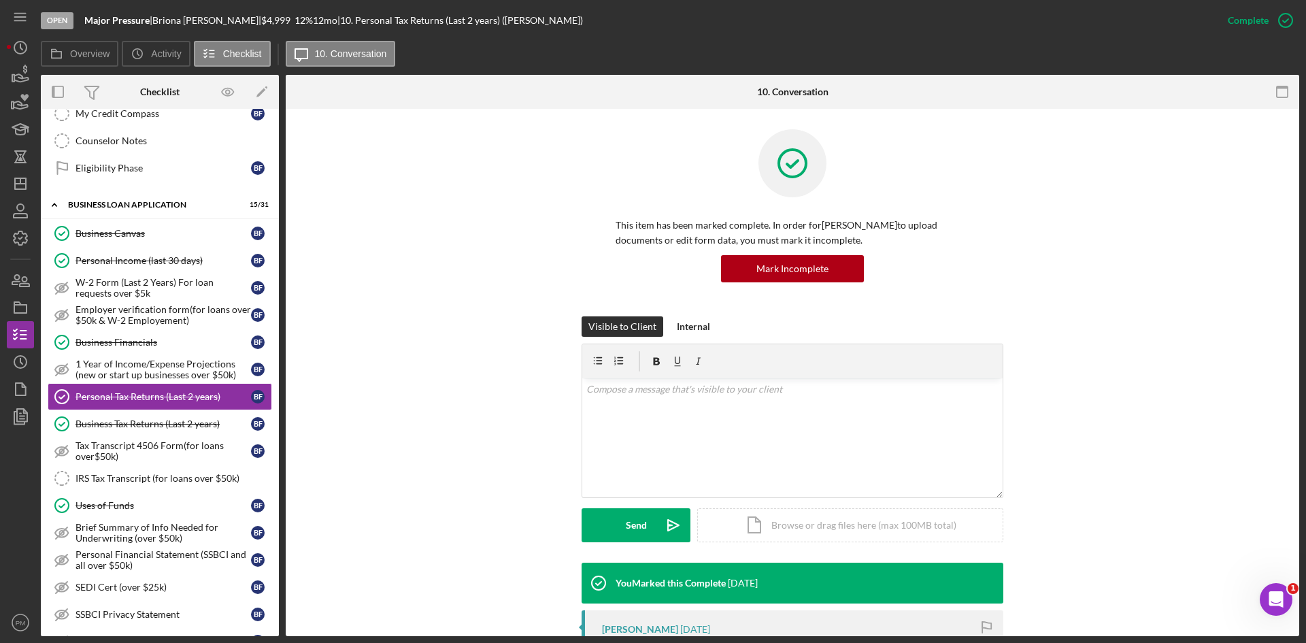
scroll to position [204, 0]
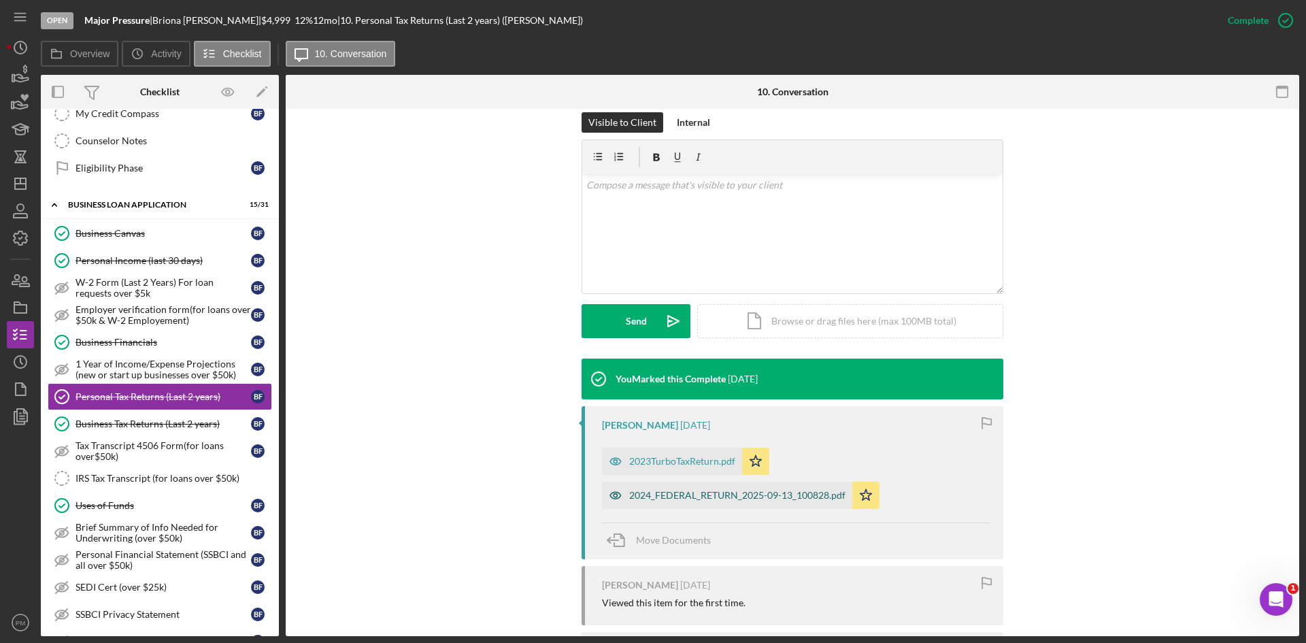
click at [675, 492] on div "2024_FEDERAL_RETURN_2025-09-13_100828.pdf" at bounding box center [737, 495] width 216 height 11
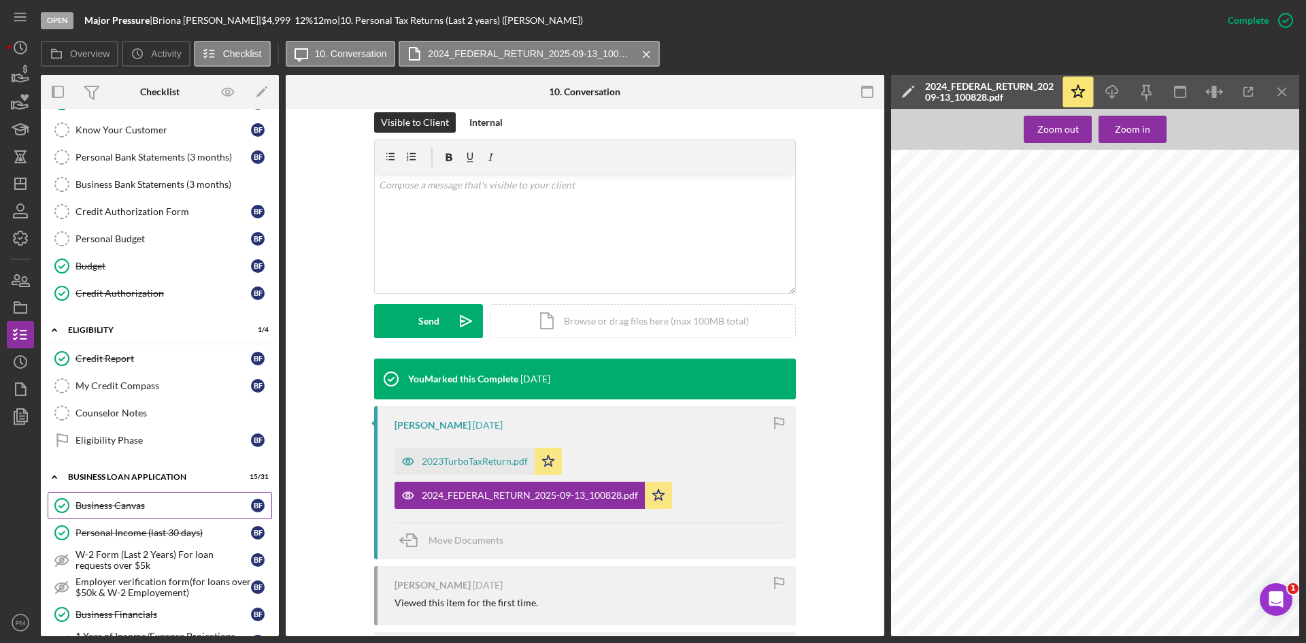
scroll to position [272, 0]
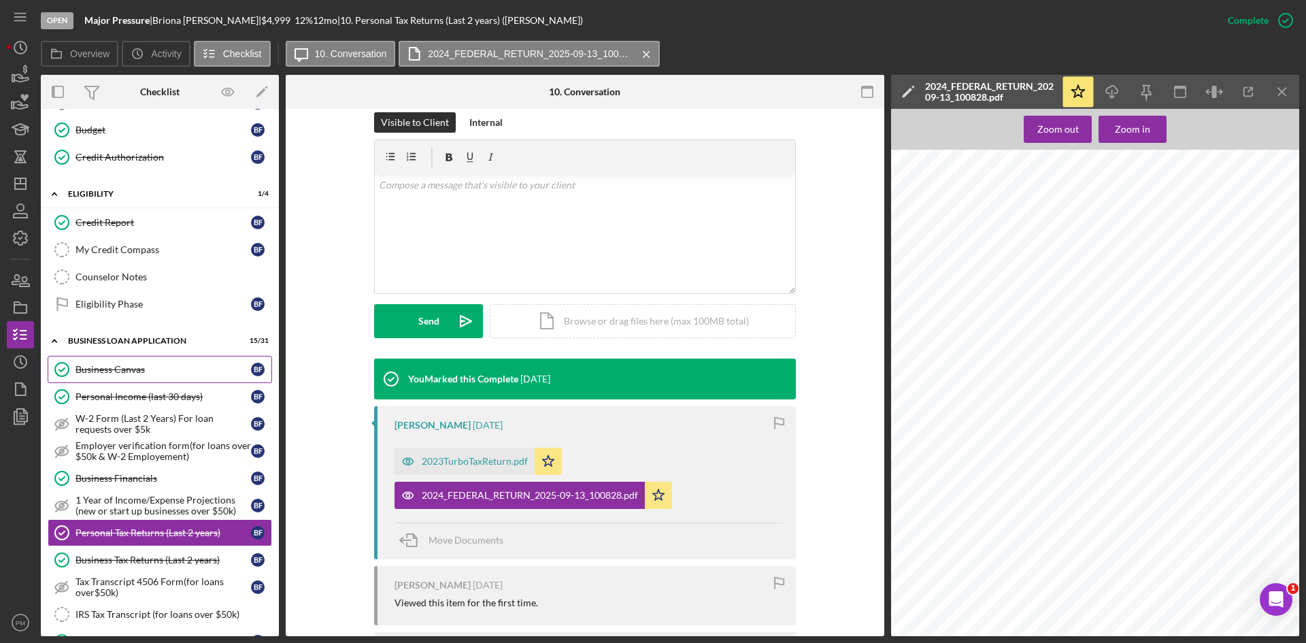
click at [112, 372] on div "Business Canvas" at bounding box center [162, 369] width 175 height 11
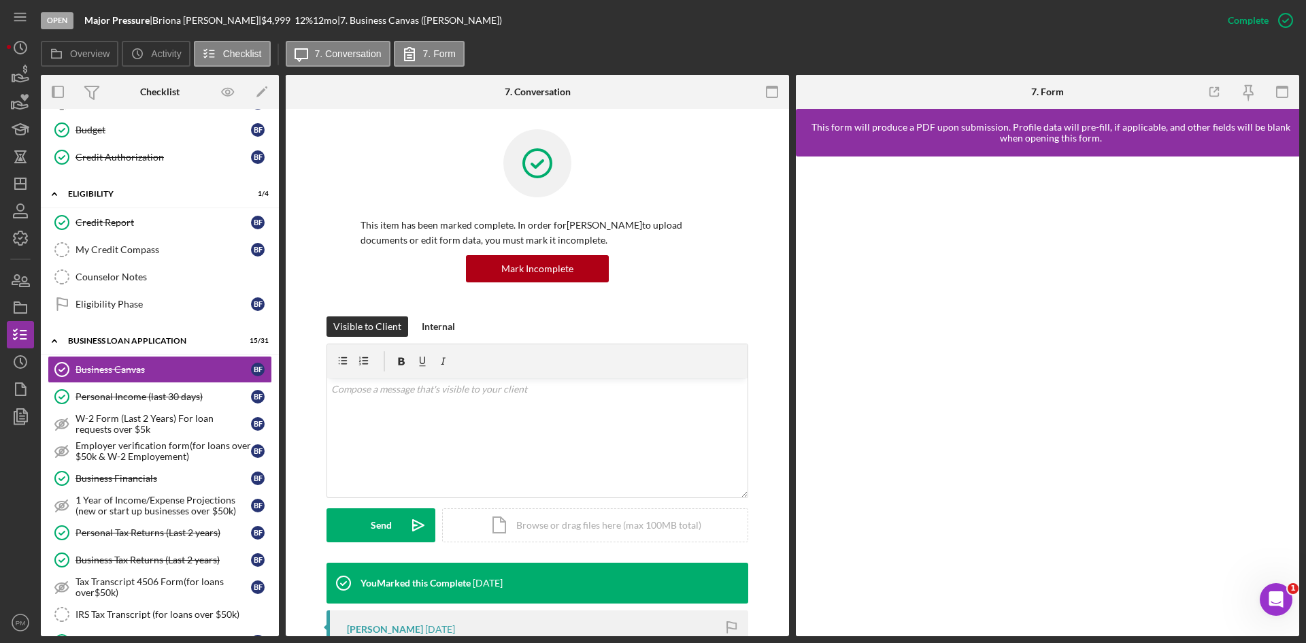
scroll to position [204, 0]
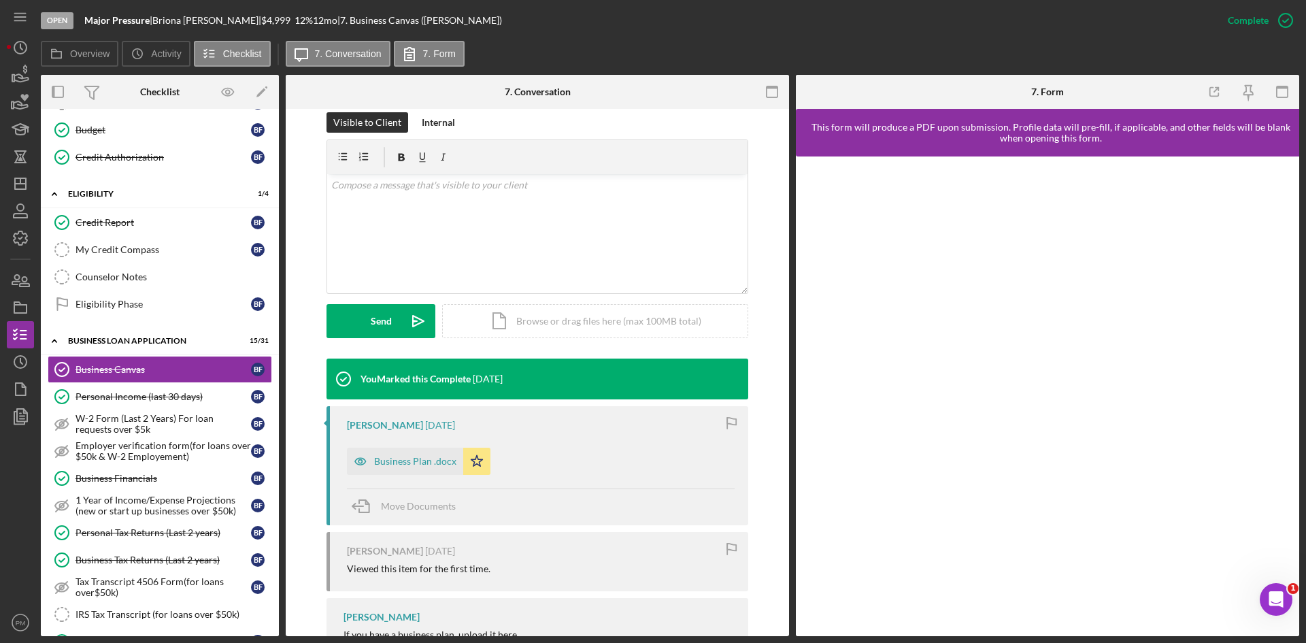
click at [392, 454] on div "Business Plan .docx" at bounding box center [405, 461] width 116 height 27
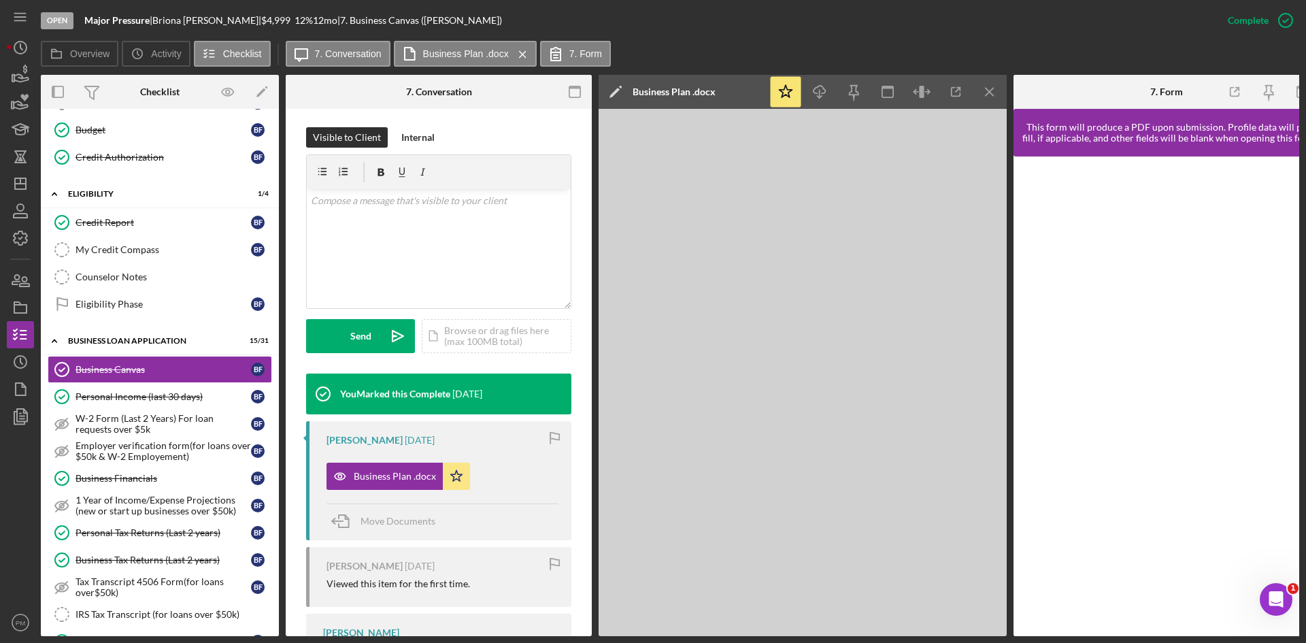
scroll to position [0, 0]
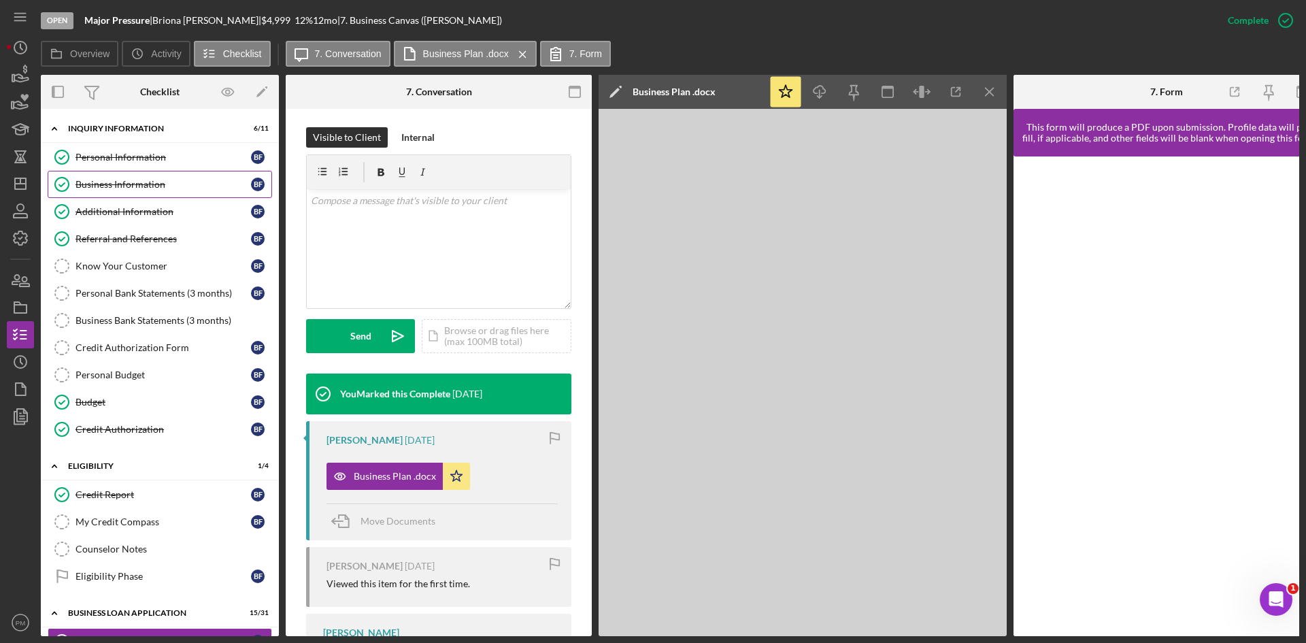
click at [135, 190] on div "Business Information" at bounding box center [162, 184] width 175 height 11
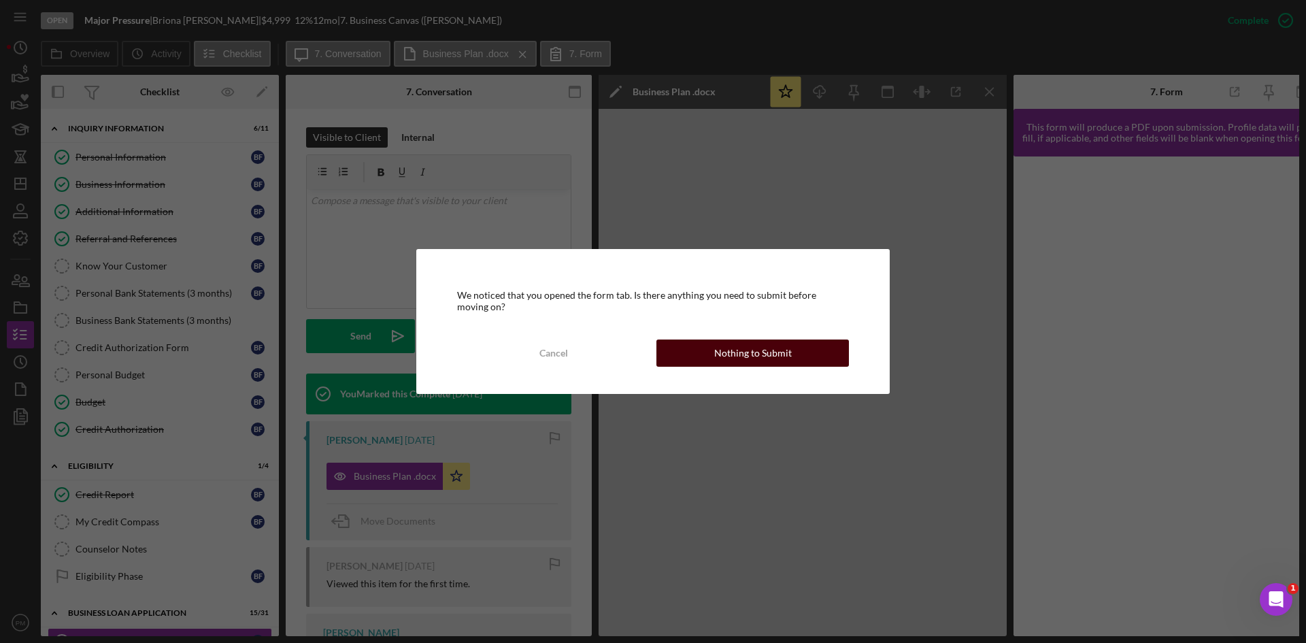
click at [800, 355] on button "Nothing to Submit" at bounding box center [752, 352] width 192 height 27
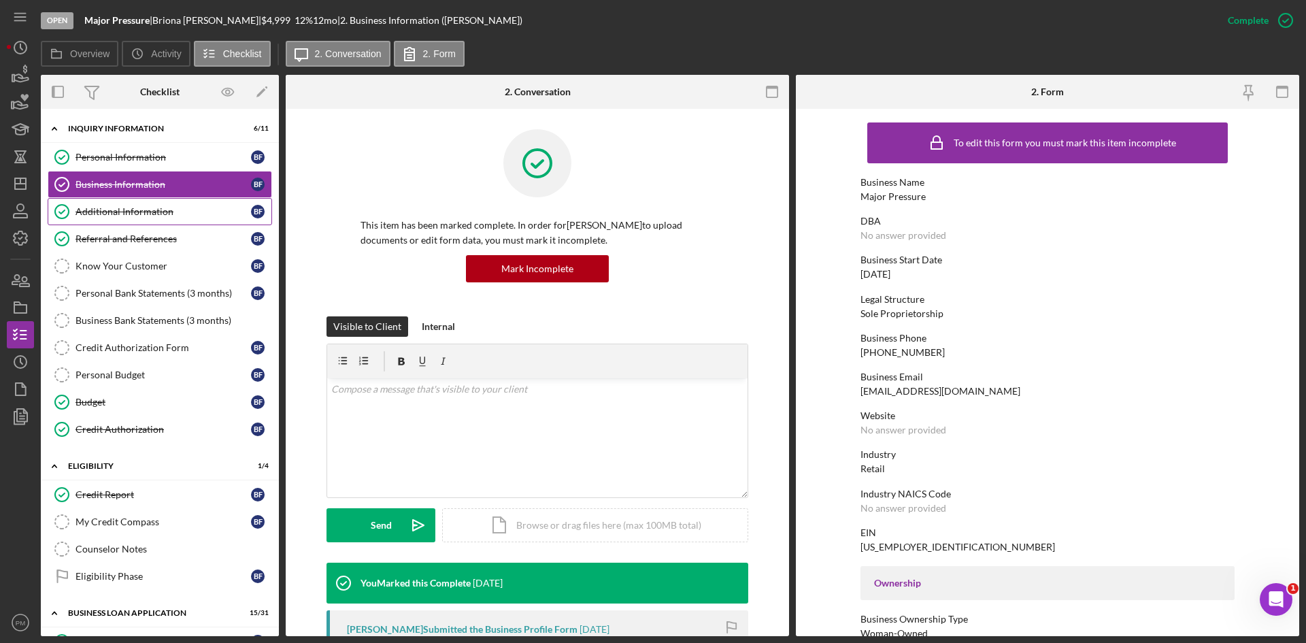
click at [111, 216] on div "Additional Information" at bounding box center [162, 211] width 175 height 11
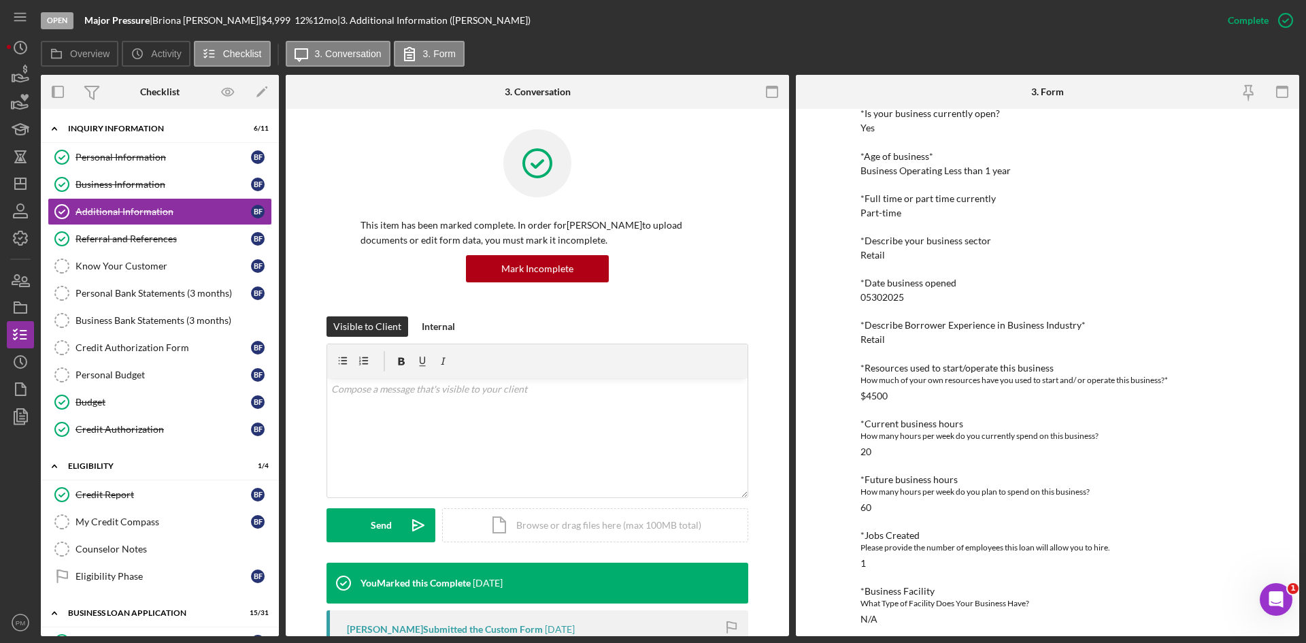
scroll to position [464, 0]
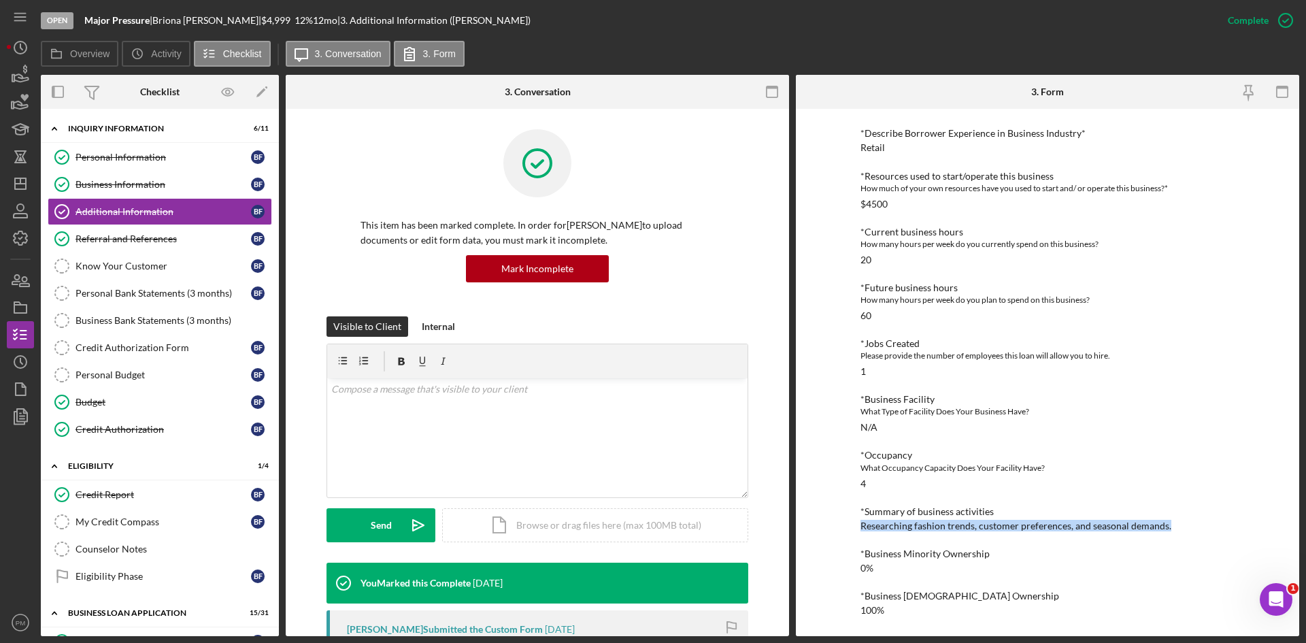
drag, startPoint x: 1186, startPoint y: 522, endPoint x: 858, endPoint y: 527, distance: 328.5
click at [858, 527] on div "To edit this form you must mark this item incomplete Personal Information *Mobi…" at bounding box center [1047, 372] width 503 height 527
copy div "Researching fashion trends, customer preferences, and seasonal demands."
drag, startPoint x: 889, startPoint y: 154, endPoint x: 851, endPoint y: 148, distance: 38.6
click at [851, 148] on div "To edit this form you must mark this item incomplete Personal Information *Mobi…" at bounding box center [1047, 372] width 503 height 527
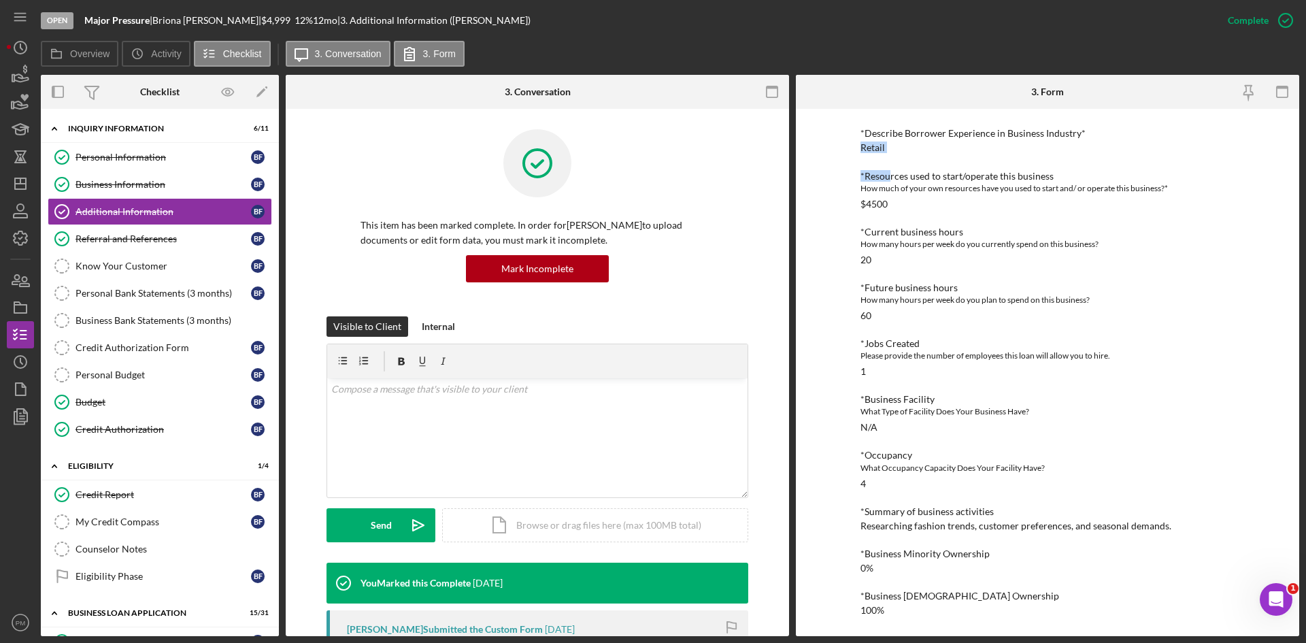
click at [906, 150] on div "*Describe Borrower Experience in Business Industry* Retail" at bounding box center [1047, 140] width 374 height 25
drag, startPoint x: 888, startPoint y: 144, endPoint x: 853, endPoint y: 145, distance: 34.7
click at [853, 145] on div "To edit this form you must mark this item incomplete Personal Information *Mobi…" at bounding box center [1047, 372] width 503 height 527
copy div "Retail"
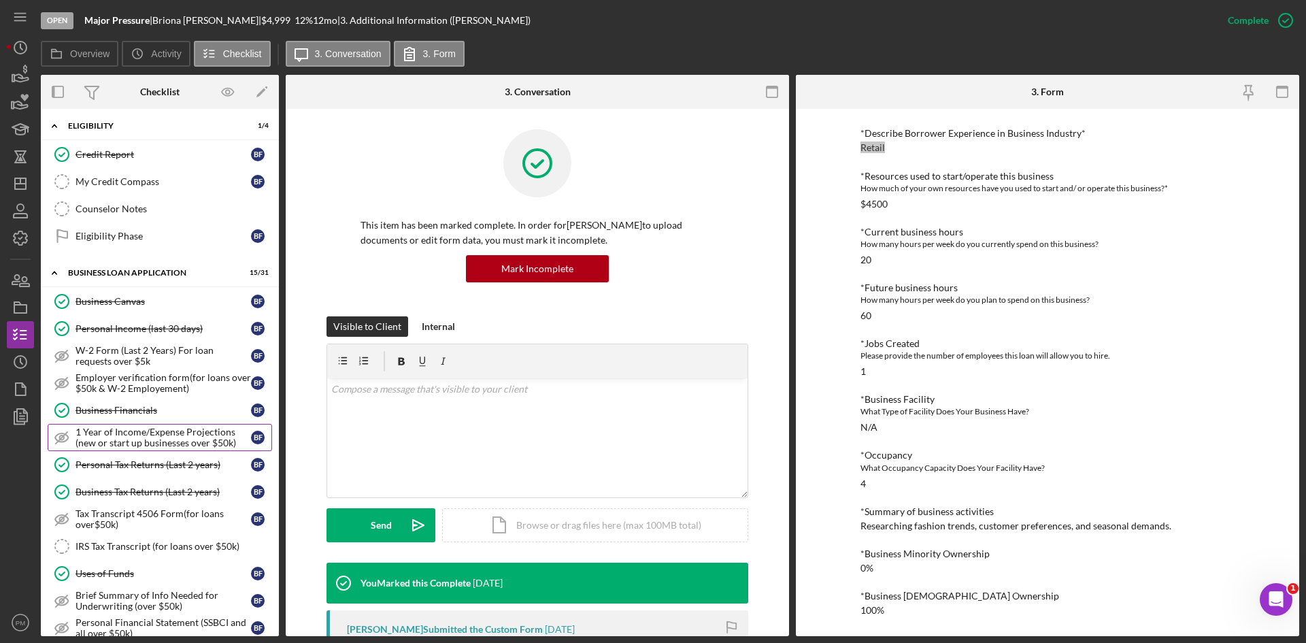
scroll to position [612, 0]
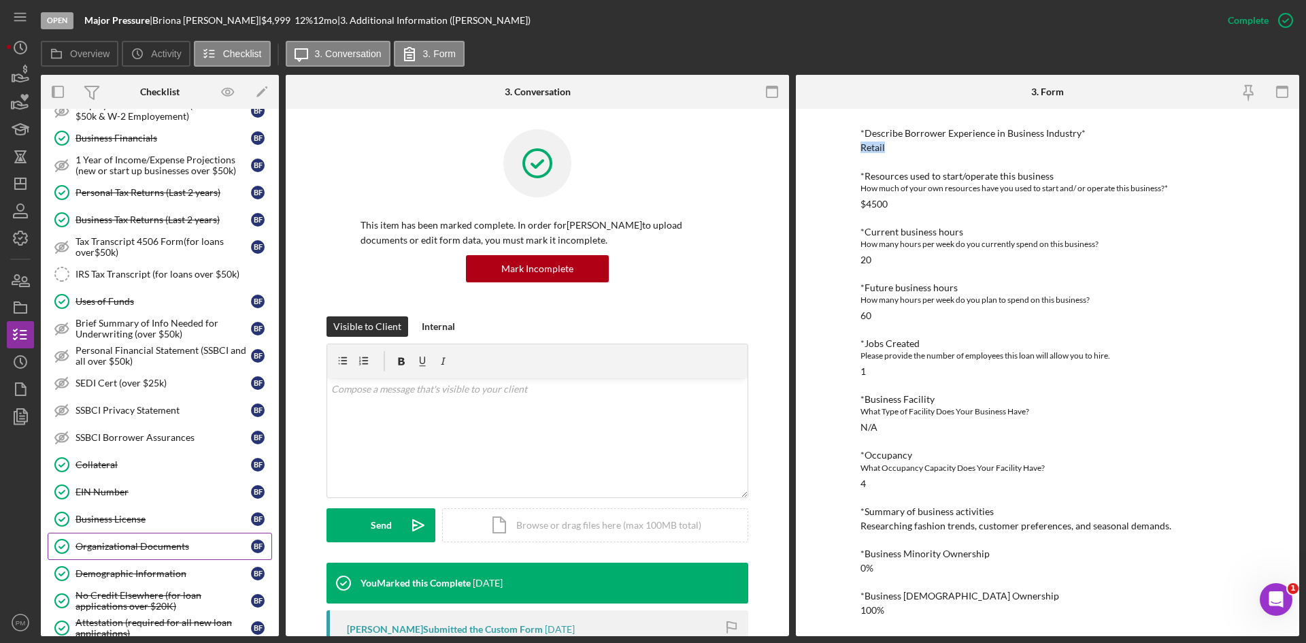
drag, startPoint x: 116, startPoint y: 569, endPoint x: 160, endPoint y: 548, distance: 49.0
click at [116, 569] on div "Demographic Information" at bounding box center [162, 573] width 175 height 11
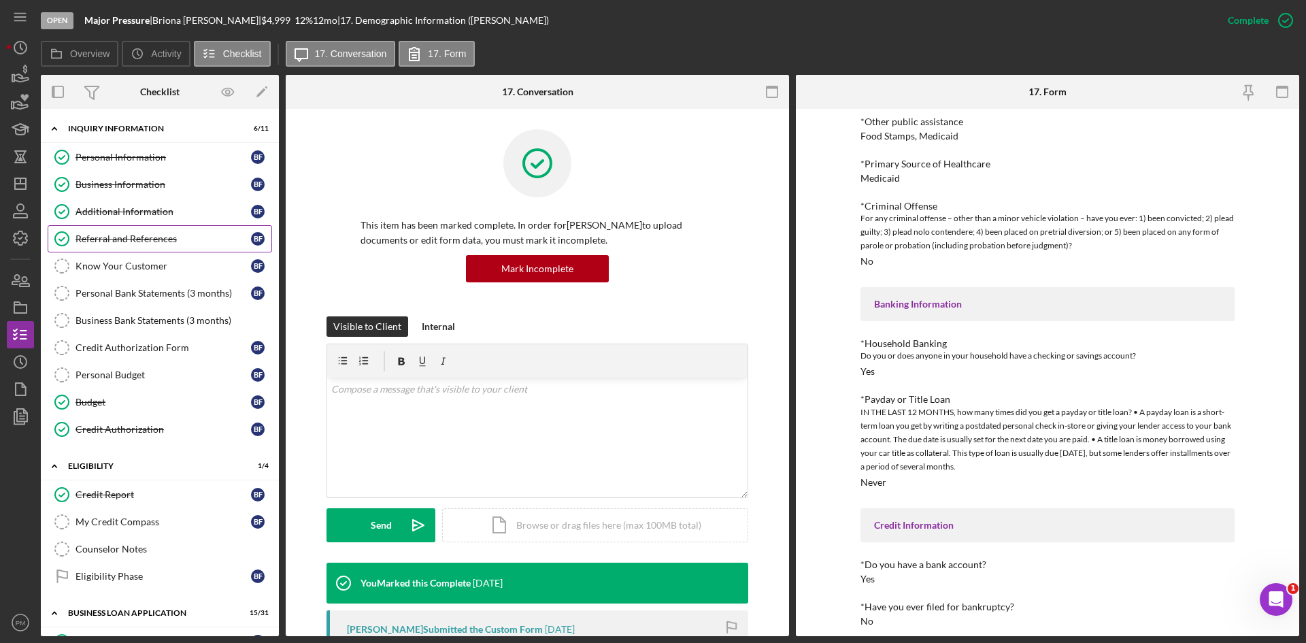
drag, startPoint x: 149, startPoint y: 235, endPoint x: 191, endPoint y: 247, distance: 43.7
click at [150, 235] on div "Referral and References" at bounding box center [162, 238] width 175 height 11
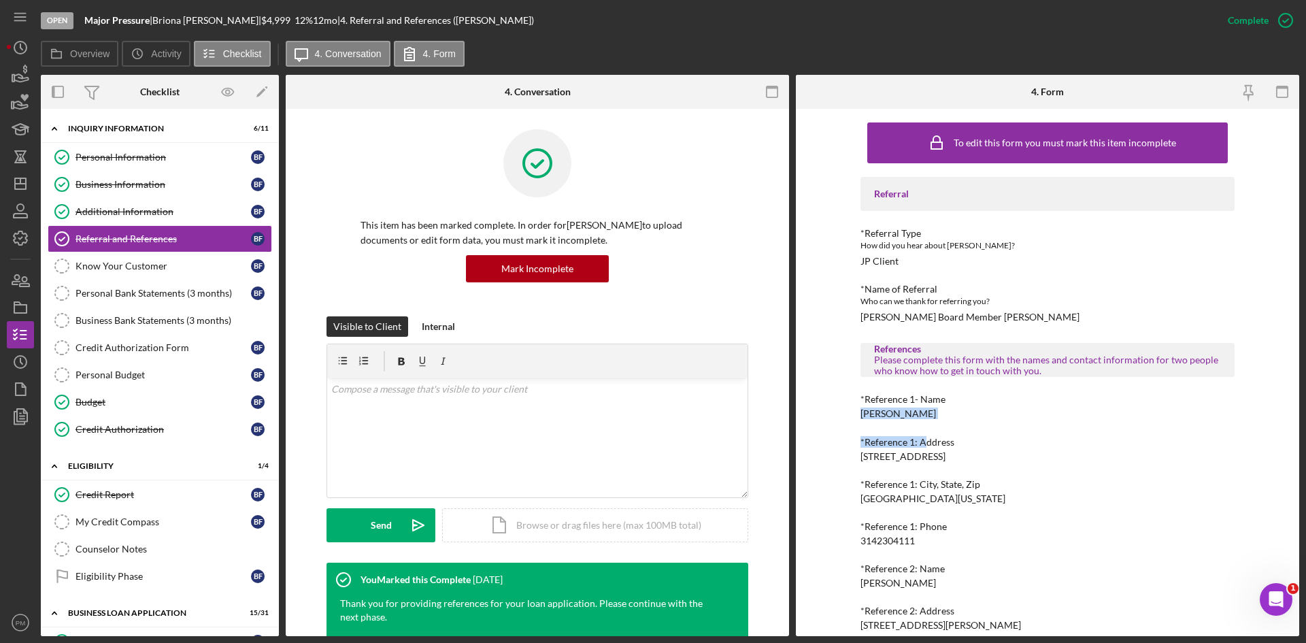
drag, startPoint x: 924, startPoint y: 421, endPoint x: 861, endPoint y: 414, distance: 63.6
click at [861, 414] on div "Referral *Referral Type How did you hear about Justine PETERSEN? JP Client *Nam…" at bounding box center [1047, 446] width 374 height 539
click at [931, 414] on div "*Reference 1- Name Tiffany Parks" at bounding box center [1047, 406] width 374 height 25
drag, startPoint x: 922, startPoint y: 411, endPoint x: 841, endPoint y: 405, distance: 81.8
click at [841, 405] on div "To edit this form you must mark this item incomplete Referral *Referral Type Ho…" at bounding box center [1047, 372] width 503 height 527
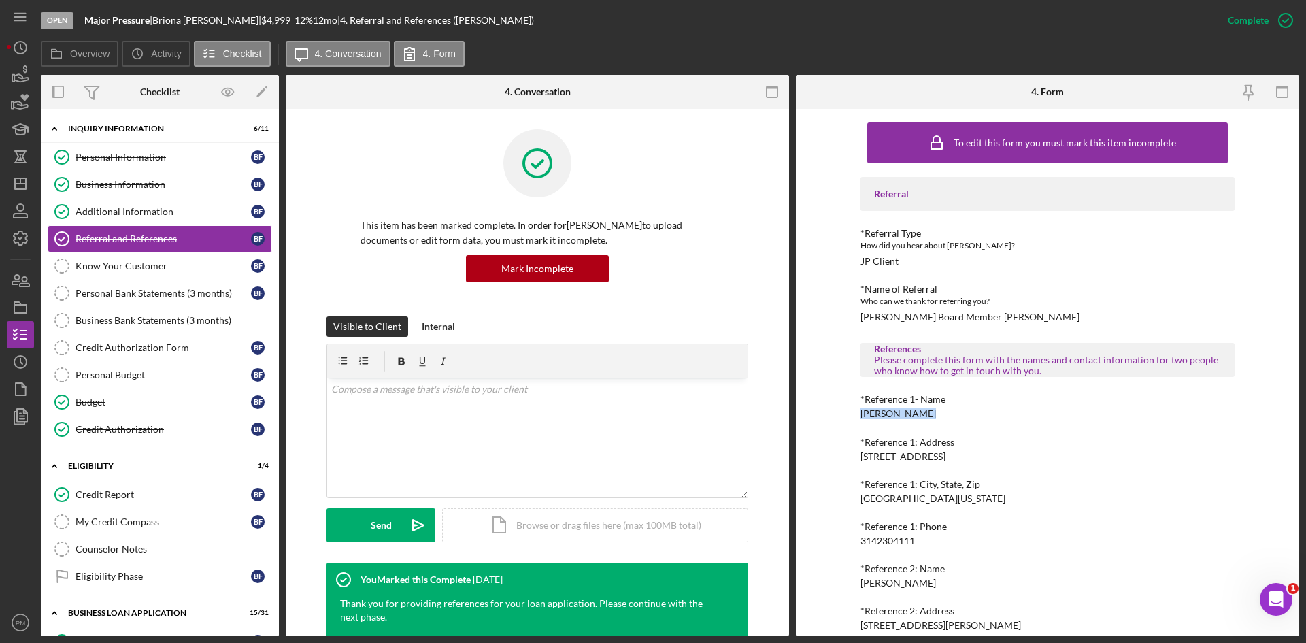
copy div "Tiffany Parks"
drag, startPoint x: 926, startPoint y: 540, endPoint x: 853, endPoint y: 541, distance: 73.5
click at [853, 541] on div "To edit this form you must mark this item incomplete Referral *Referral Type Ho…" at bounding box center [1047, 372] width 503 height 527
copy div "3142304111"
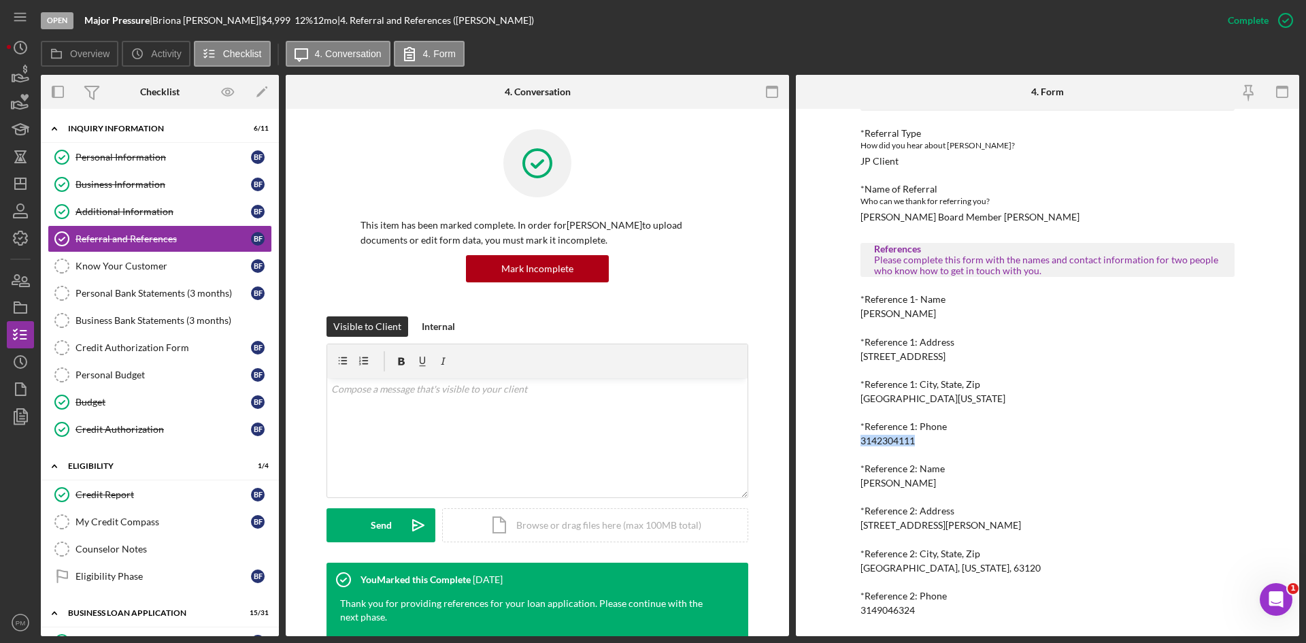
drag, startPoint x: 945, startPoint y: 481, endPoint x: 852, endPoint y: 484, distance: 93.9
click at [852, 484] on div "To edit this form you must mark this item incomplete Referral *Referral Type Ho…" at bounding box center [1047, 372] width 503 height 527
copy div "Stephenee Williams"
drag, startPoint x: 939, startPoint y: 609, endPoint x: 846, endPoint y: 609, distance: 93.2
click at [846, 609] on div "To edit this form you must mark this item incomplete Referral *Referral Type Ho…" at bounding box center [1047, 372] width 503 height 527
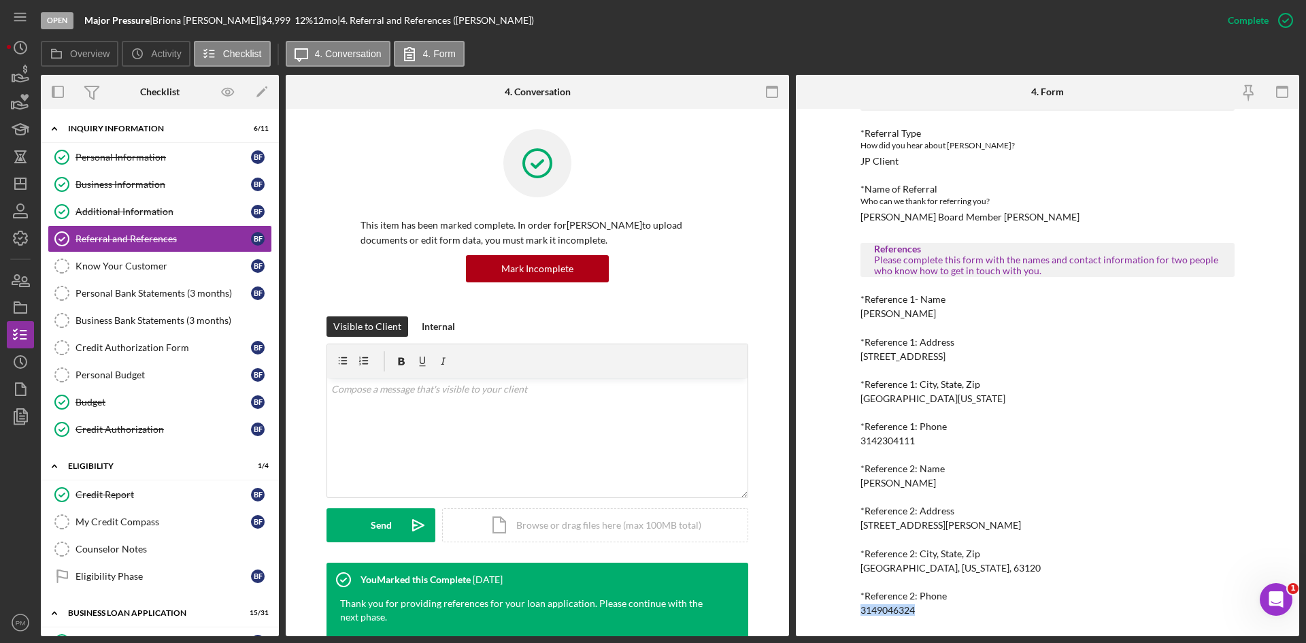
copy div "3149046324"
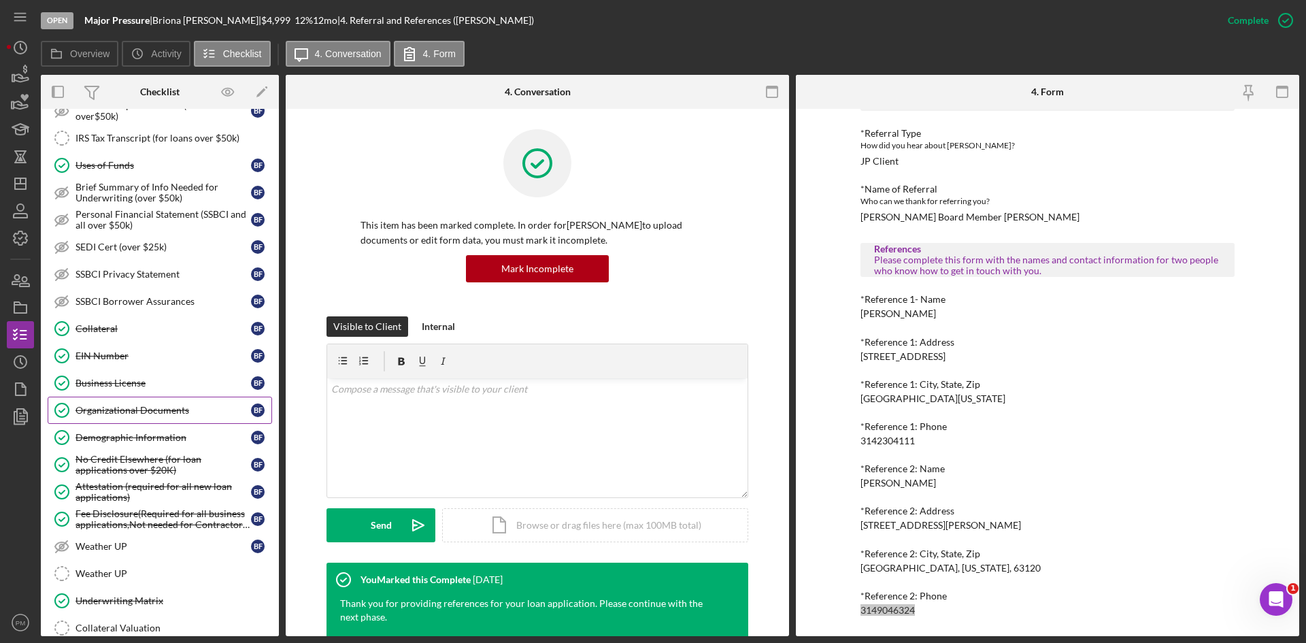
scroll to position [1020, 0]
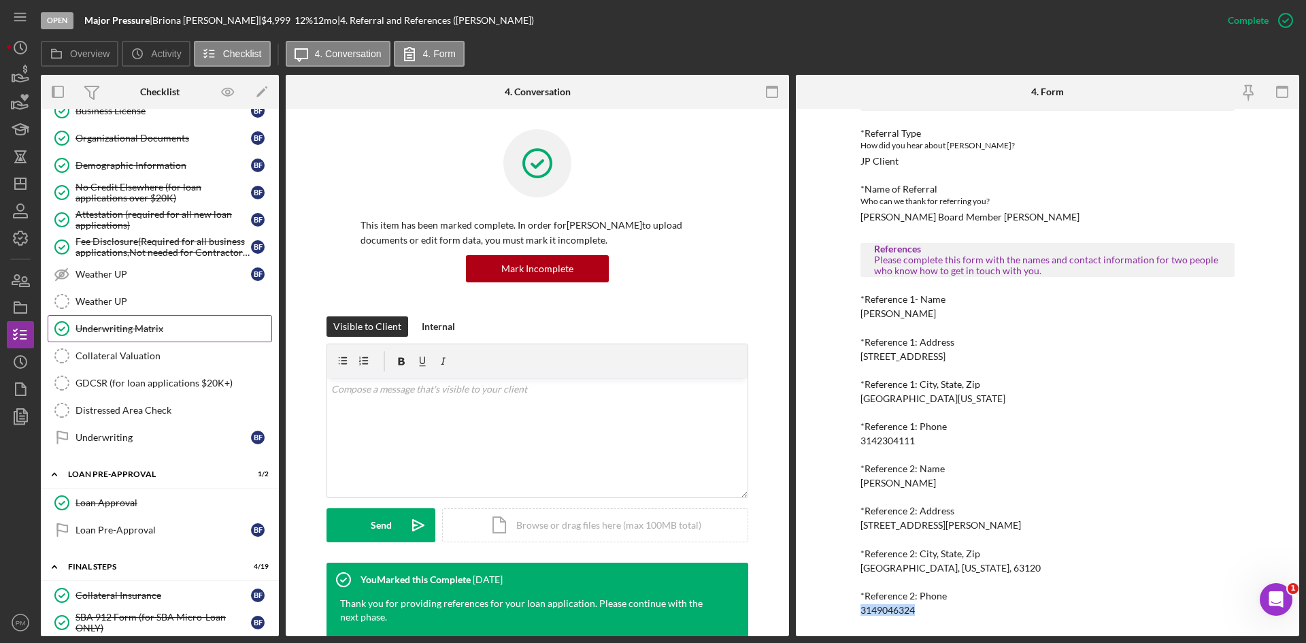
drag, startPoint x: 107, startPoint y: 327, endPoint x: 131, endPoint y: 328, distance: 23.8
click at [107, 327] on div "Underwriting Matrix" at bounding box center [173, 328] width 196 height 11
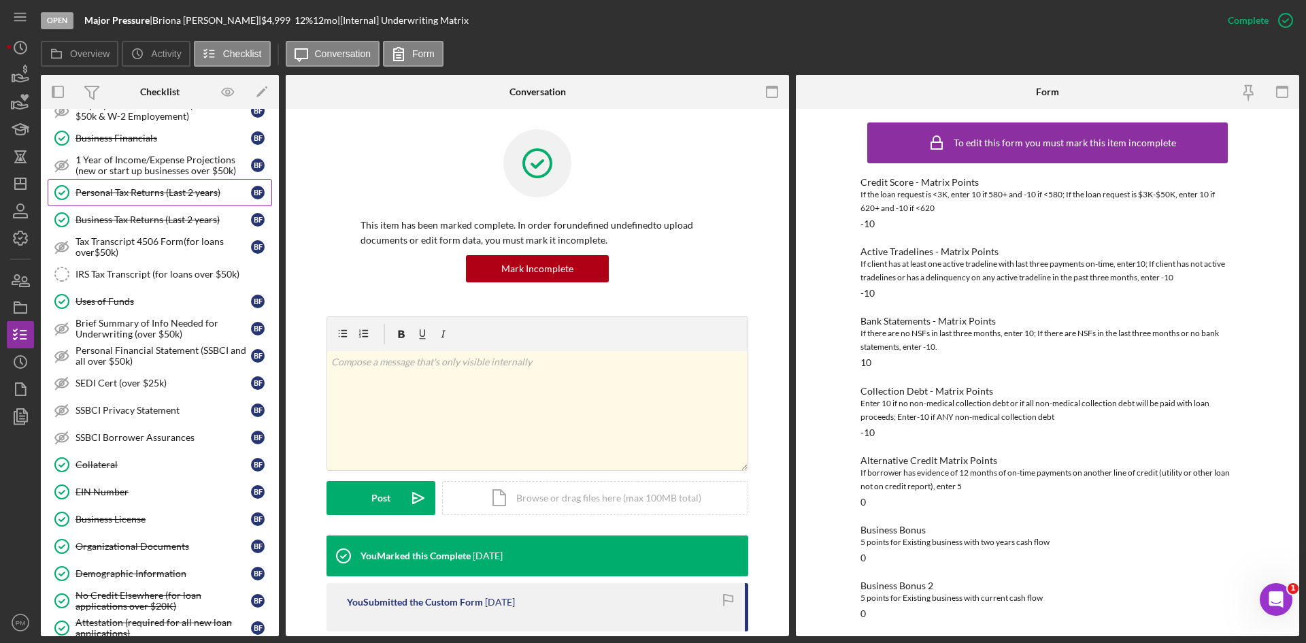
scroll to position [408, 0]
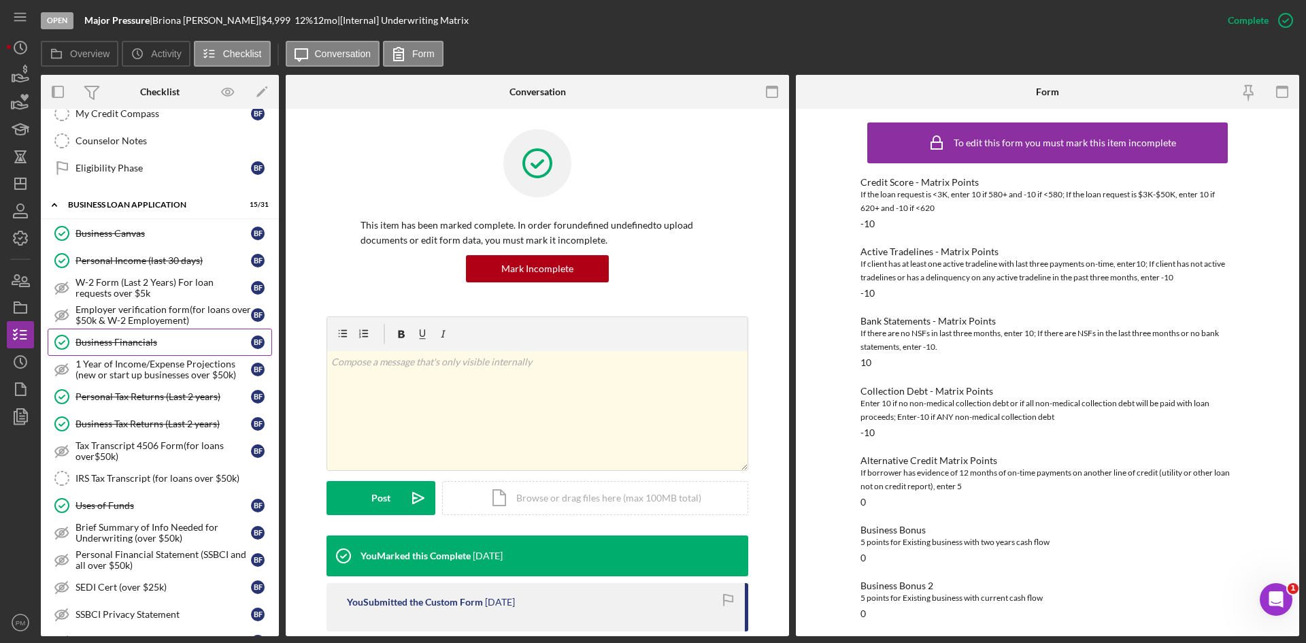
click at [116, 344] on div "Business Financials" at bounding box center [162, 342] width 175 height 11
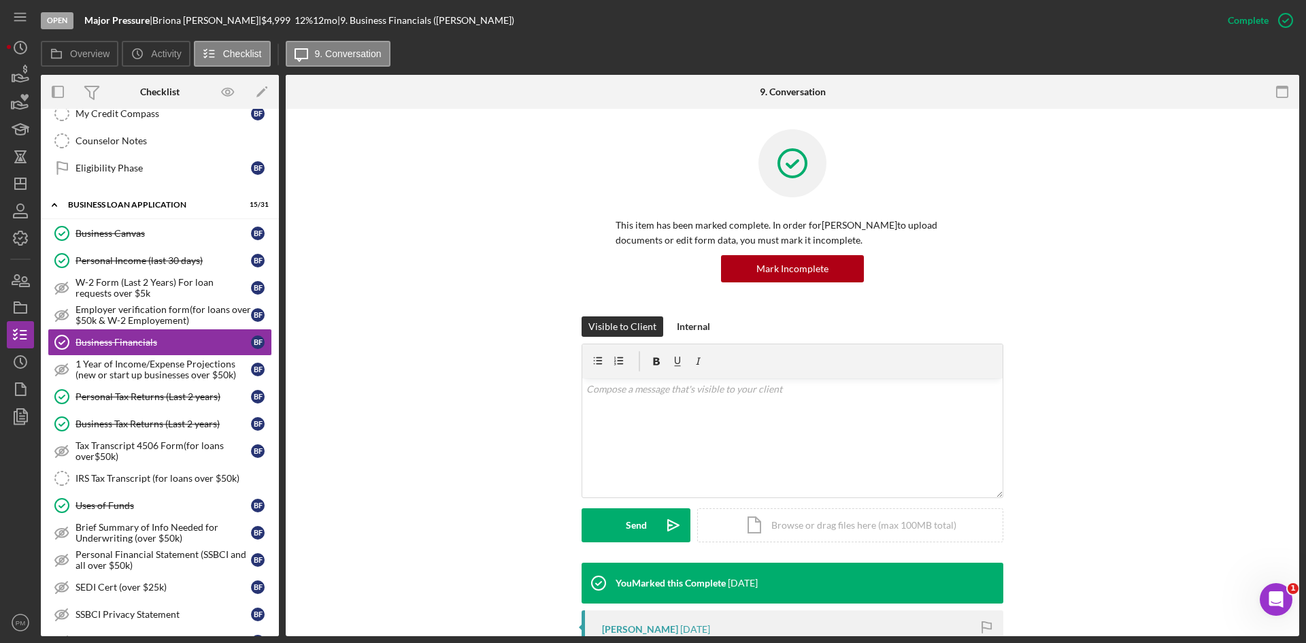
scroll to position [204, 0]
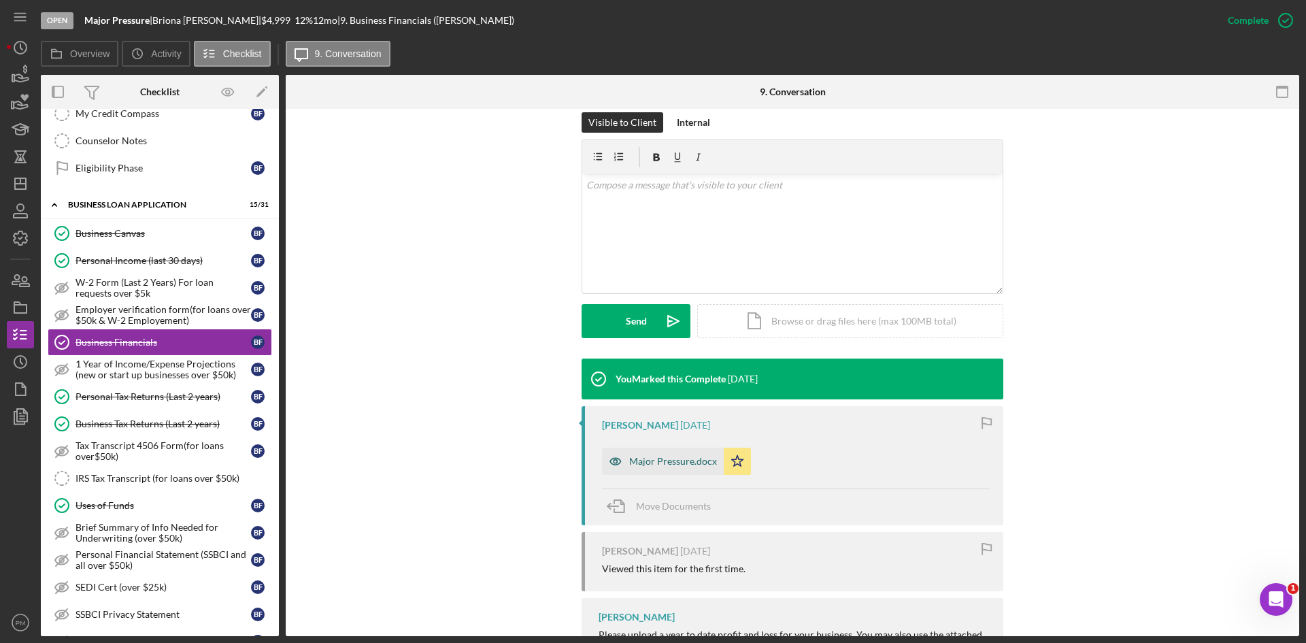
click at [637, 465] on div "Major Pressure.docx" at bounding box center [673, 461] width 88 height 11
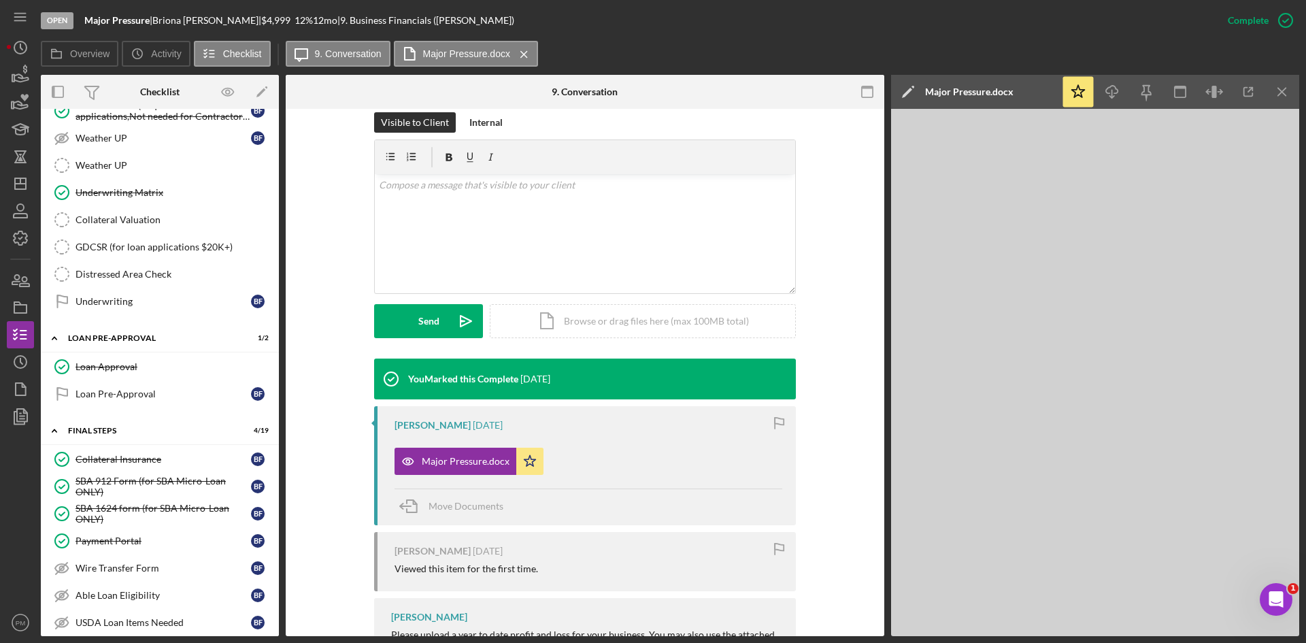
scroll to position [1360, 0]
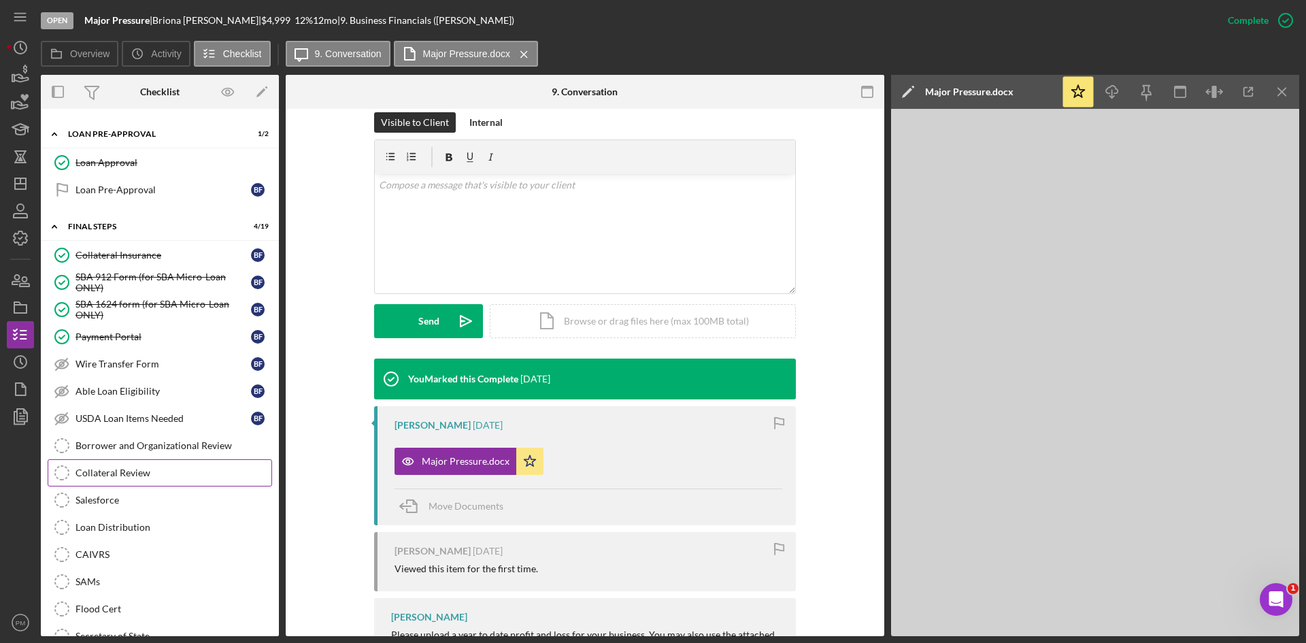
click at [118, 500] on div "Salesforce" at bounding box center [173, 499] width 196 height 11
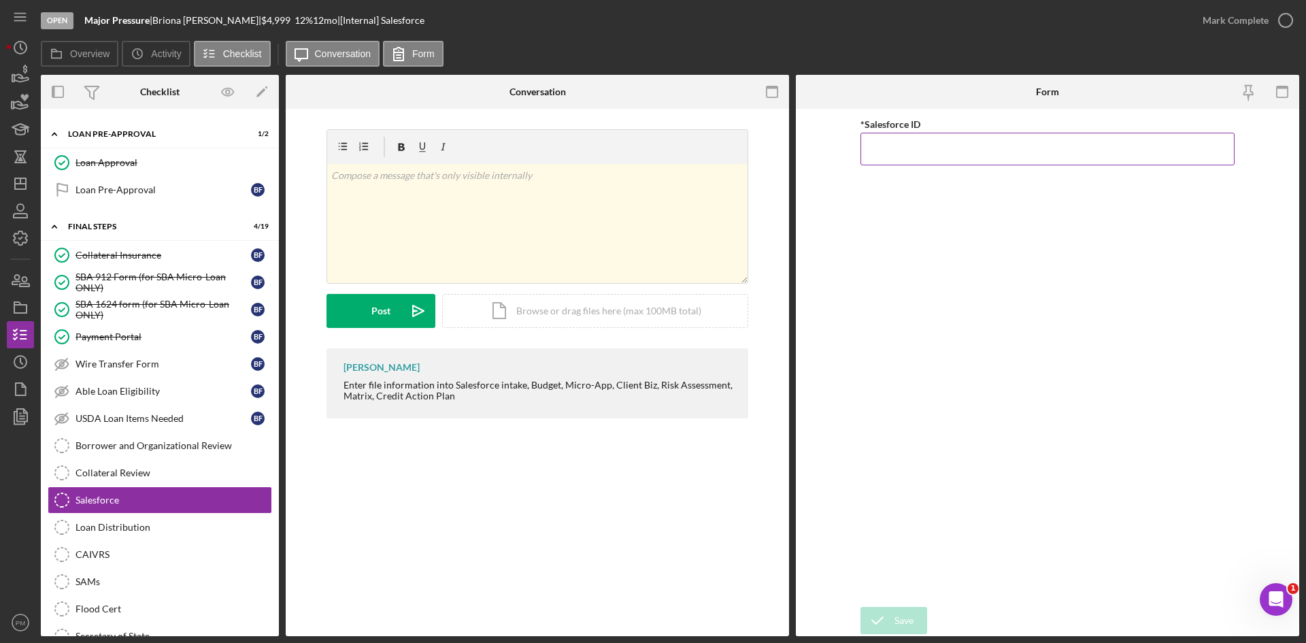
click at [945, 159] on input "*Salesforce ID" at bounding box center [1047, 149] width 374 height 33
paste input "a0wPC000002MACTYA4"
type input "a0wPC000002MACTYA4"
click at [898, 619] on div "Save" at bounding box center [903, 620] width 19 height 27
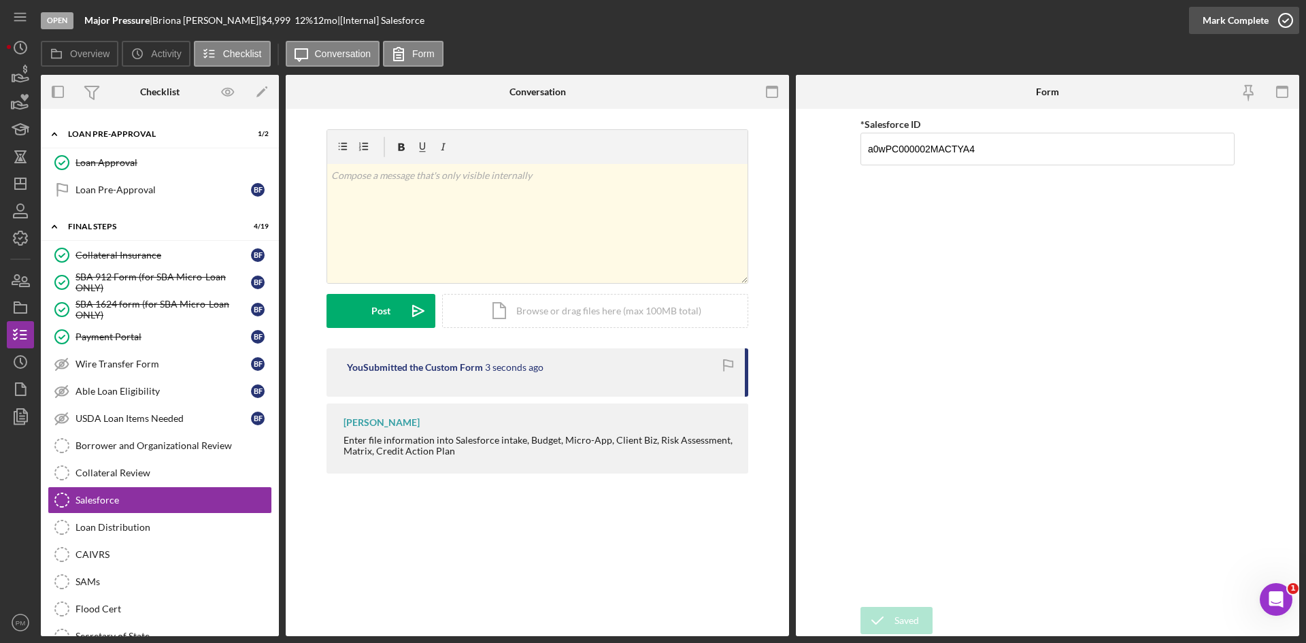
click at [1240, 22] on div "Mark Complete" at bounding box center [1235, 20] width 66 height 27
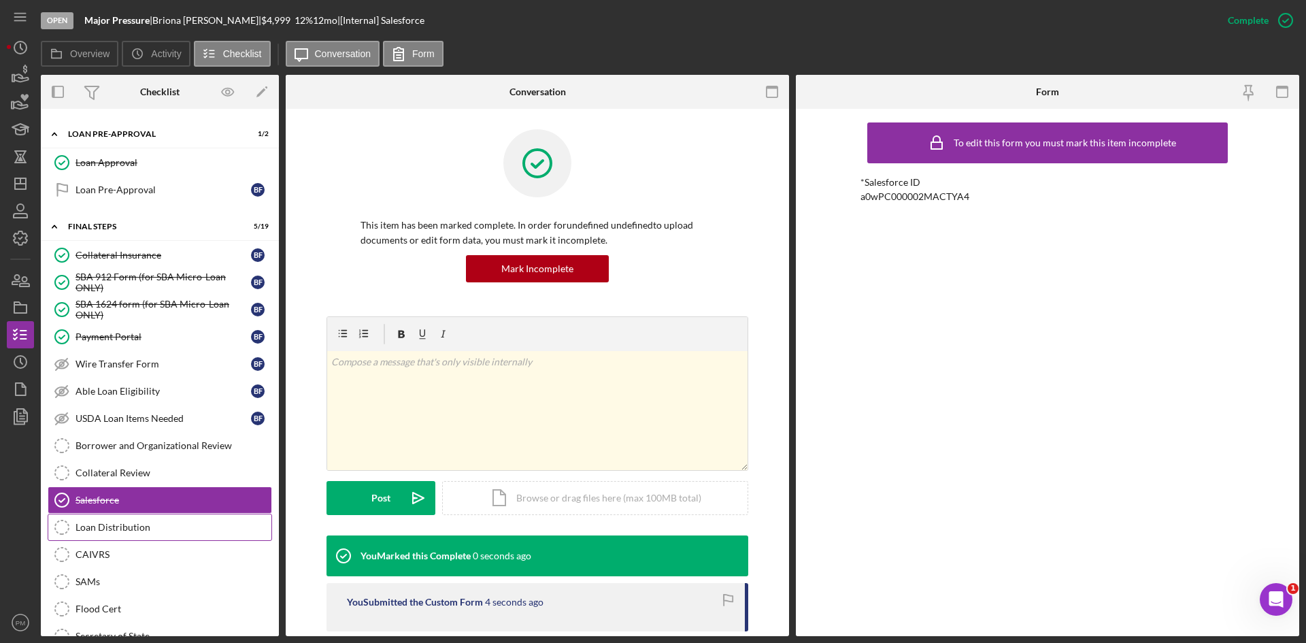
scroll to position [1527, 0]
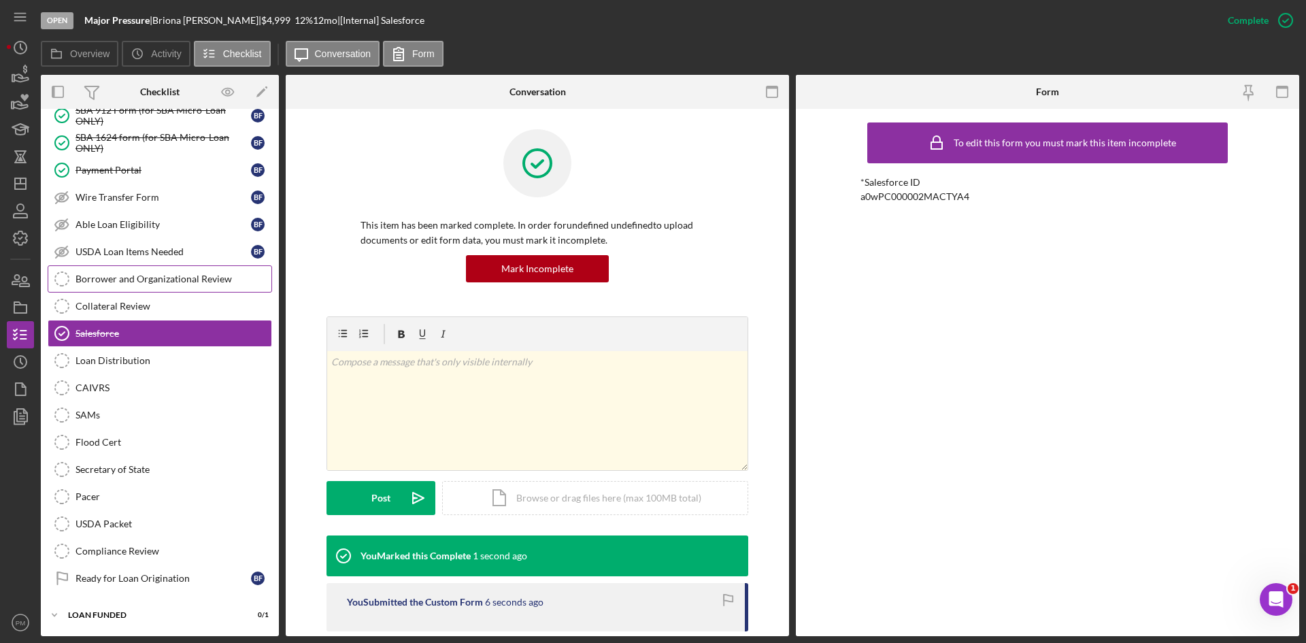
click at [97, 268] on link "Borrower and Organizational Review Borrower and Organizational Review" at bounding box center [160, 278] width 224 height 27
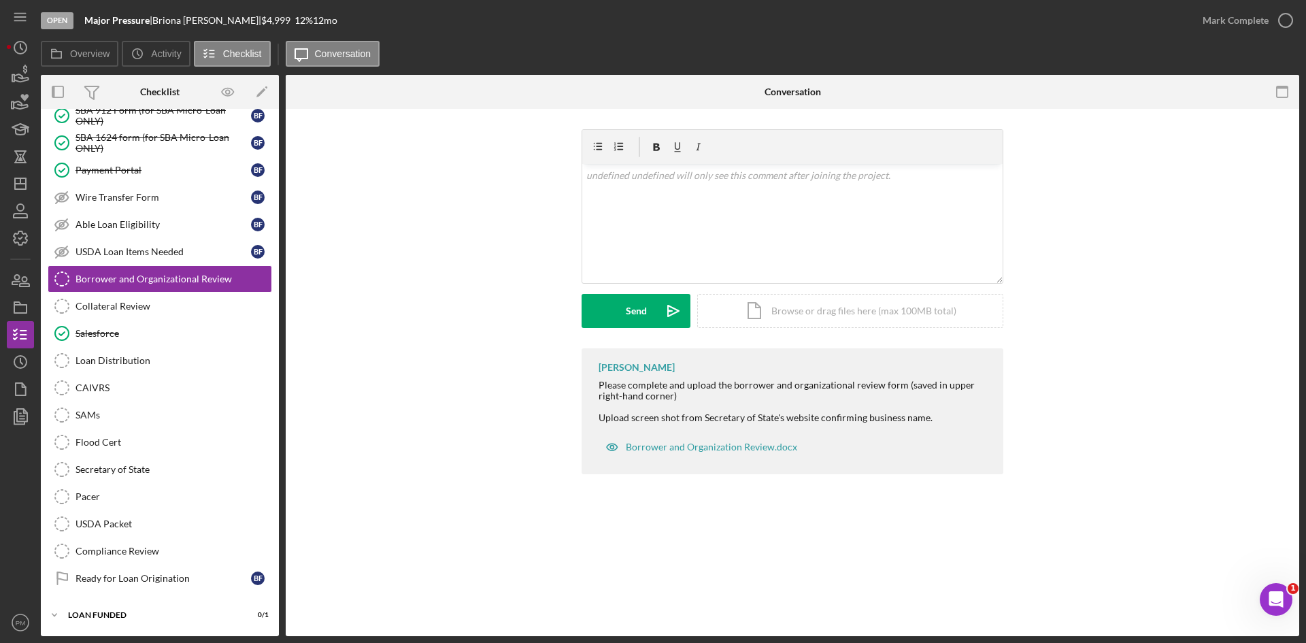
scroll to position [1527, 0]
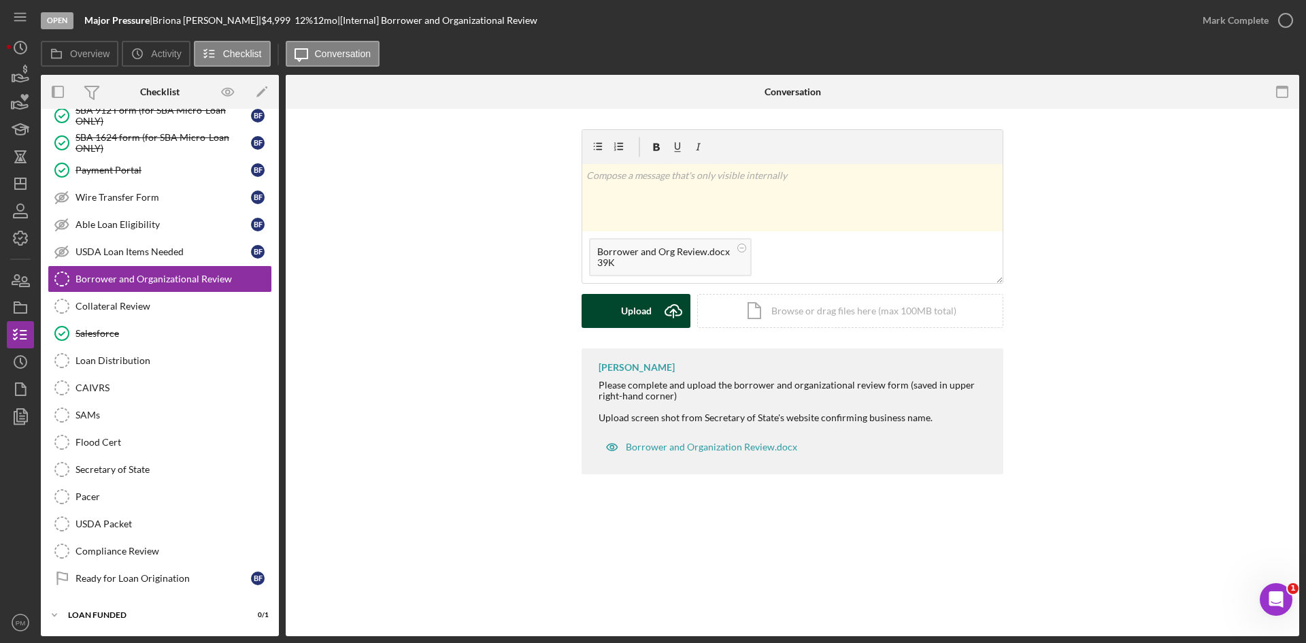
click at [641, 307] on div "Upload" at bounding box center [636, 311] width 31 height 34
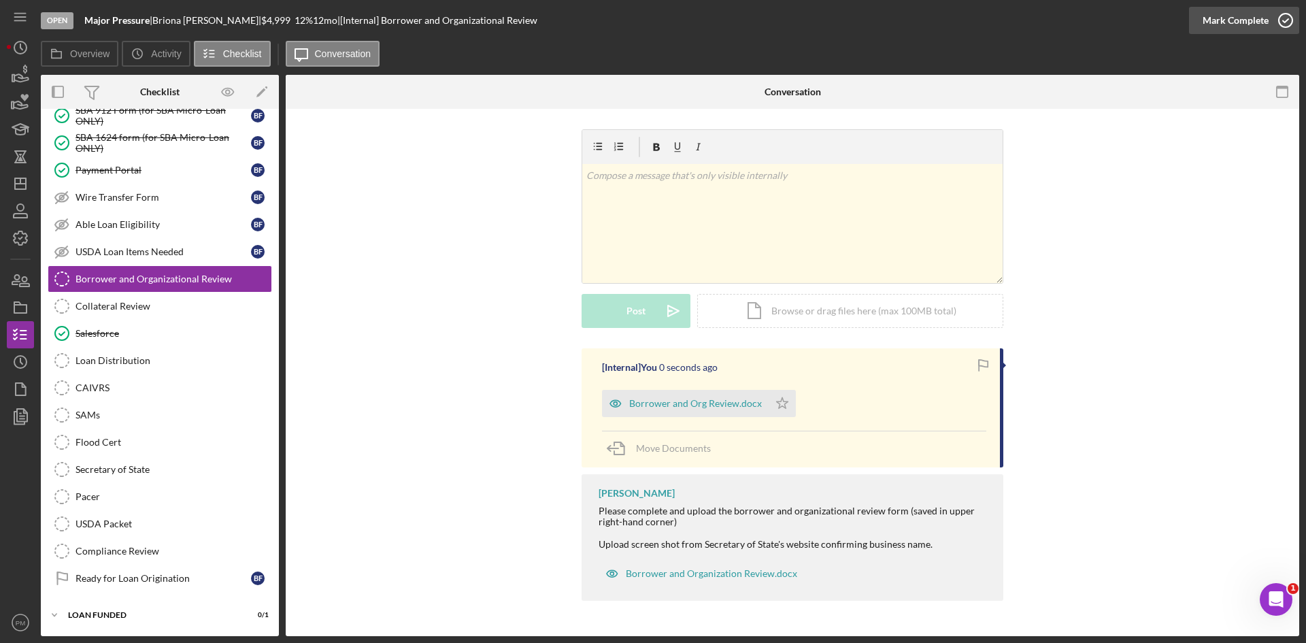
click at [1238, 19] on div "Mark Complete" at bounding box center [1235, 20] width 66 height 27
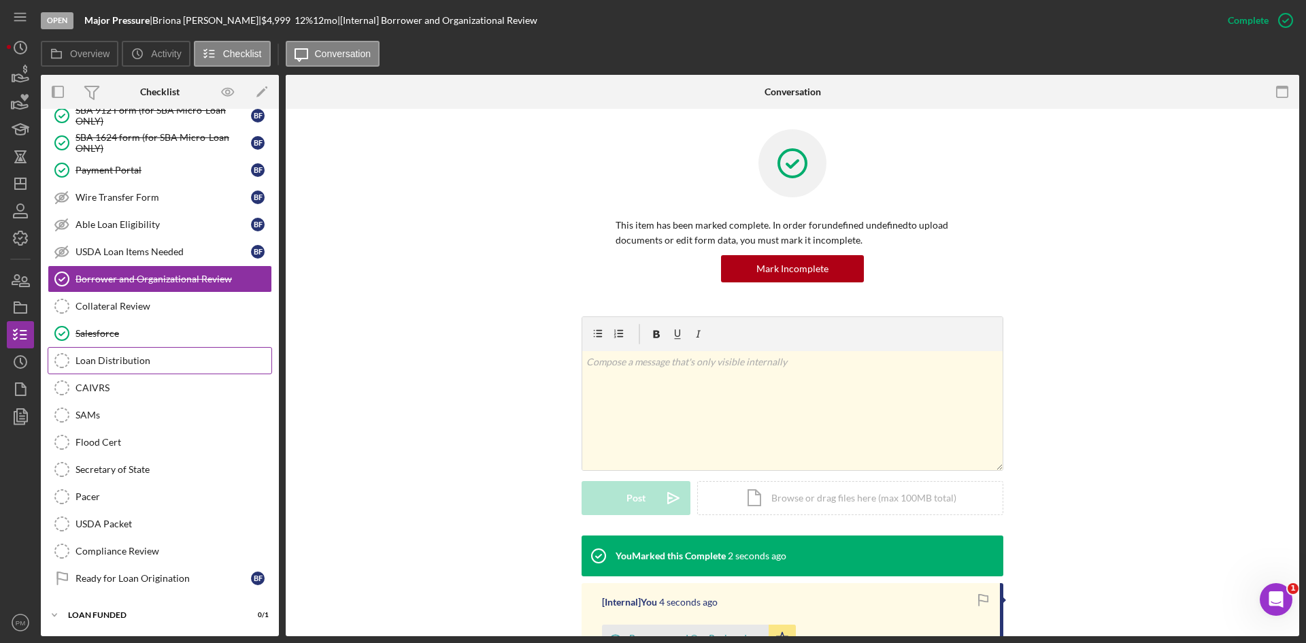
click at [124, 359] on div "Loan Distribution" at bounding box center [173, 360] width 196 height 11
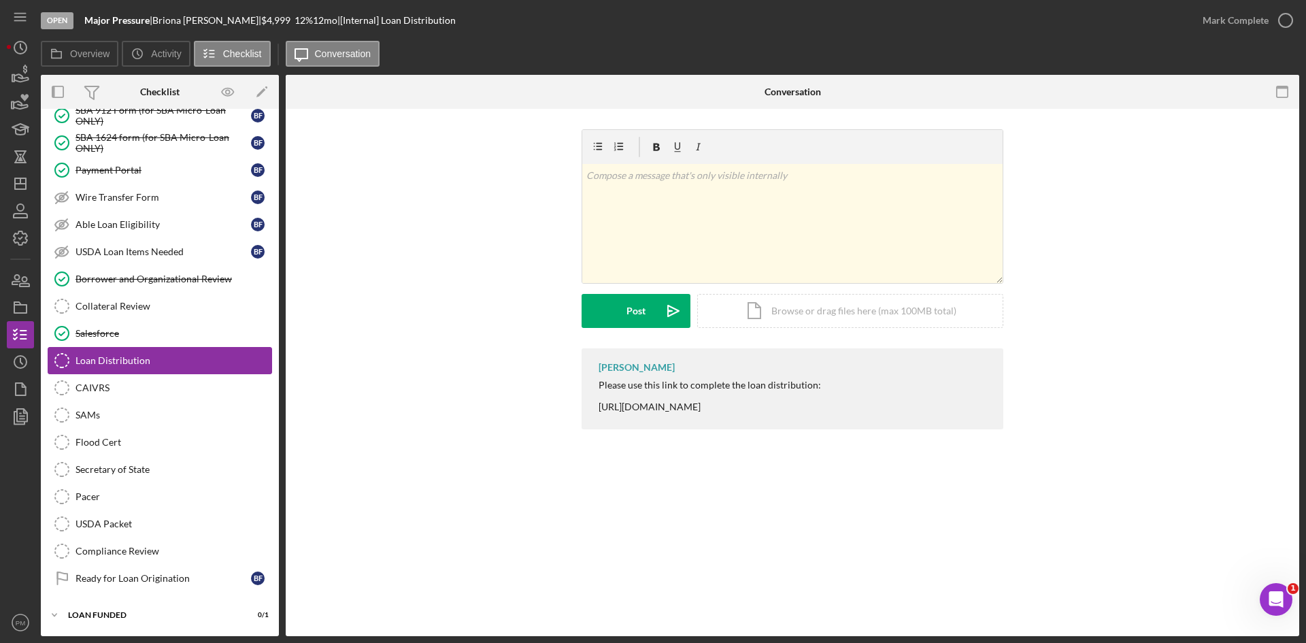
scroll to position [1527, 0]
click at [135, 465] on div "Secretary of State" at bounding box center [173, 469] width 196 height 11
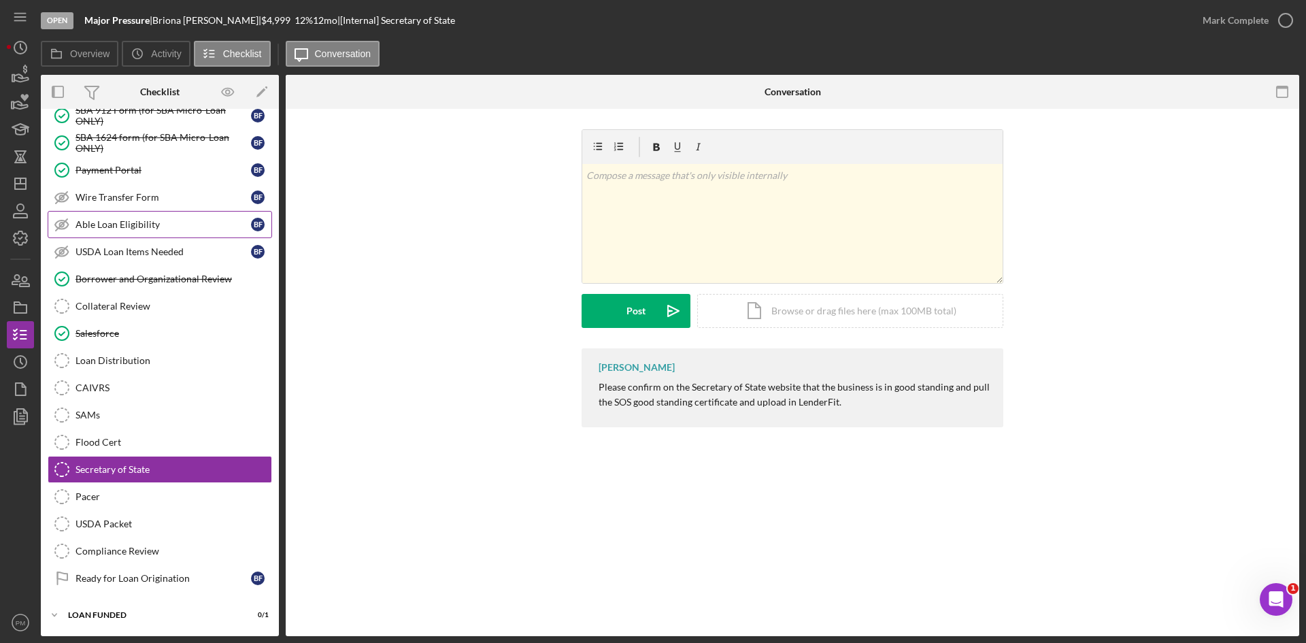
scroll to position [1391, 0]
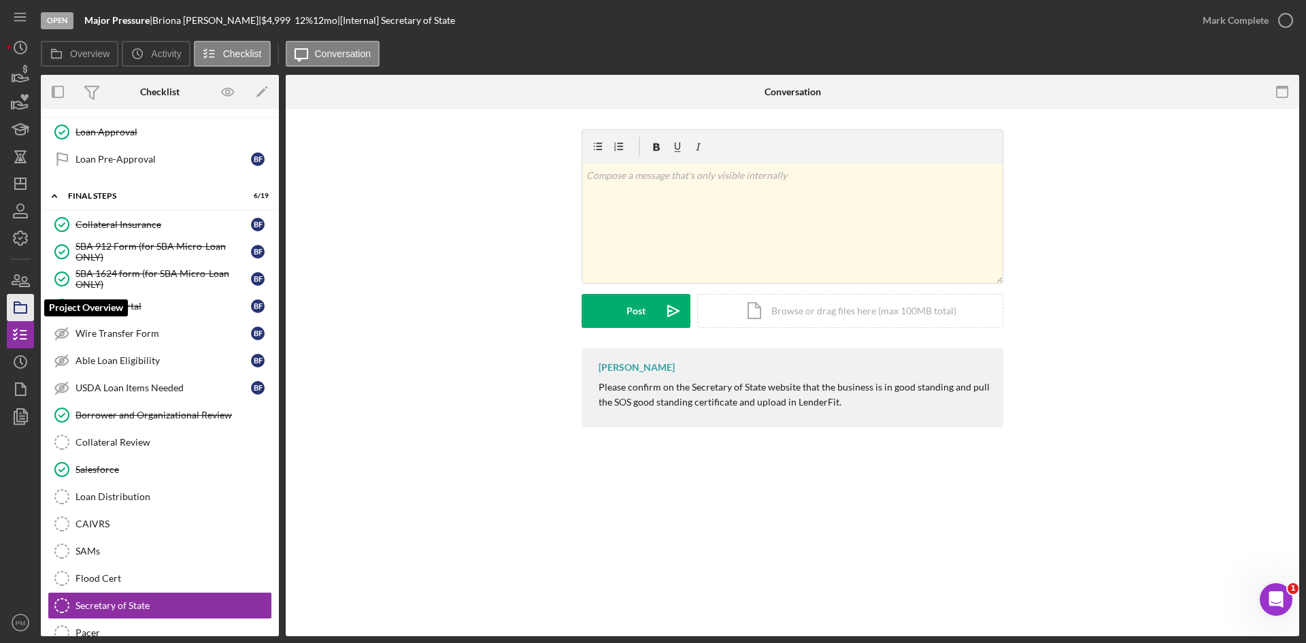
click at [12, 314] on icon "button" at bounding box center [20, 307] width 34 height 34
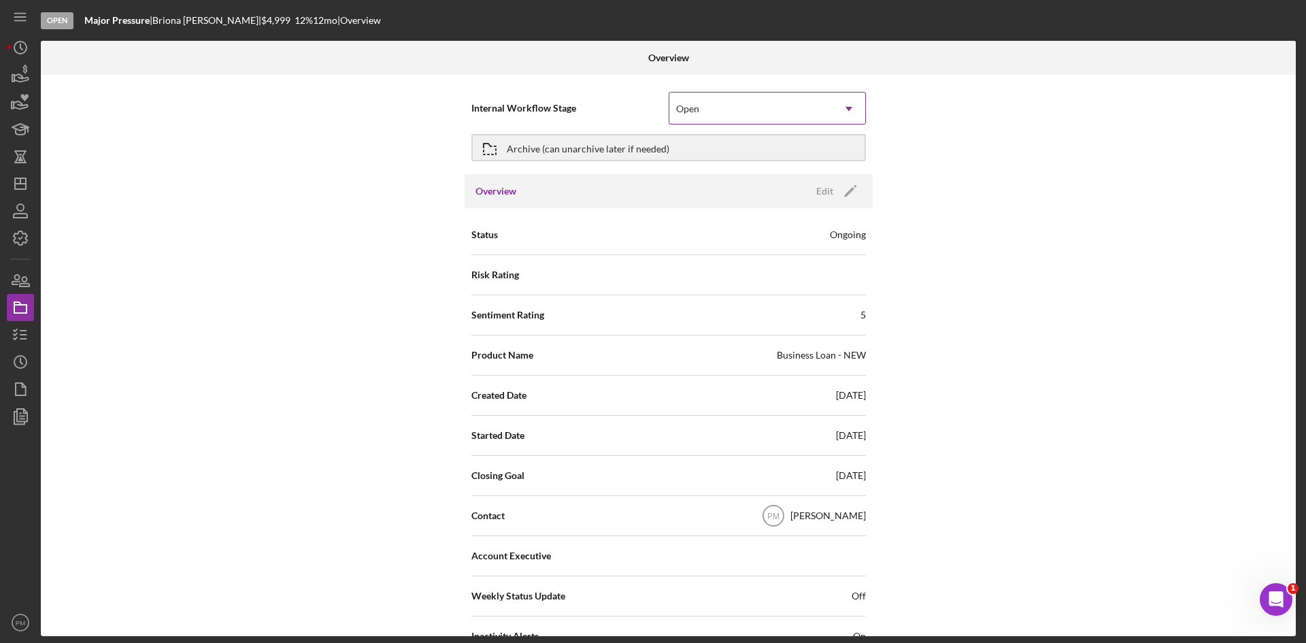
click at [816, 117] on div "Open" at bounding box center [750, 108] width 163 height 31
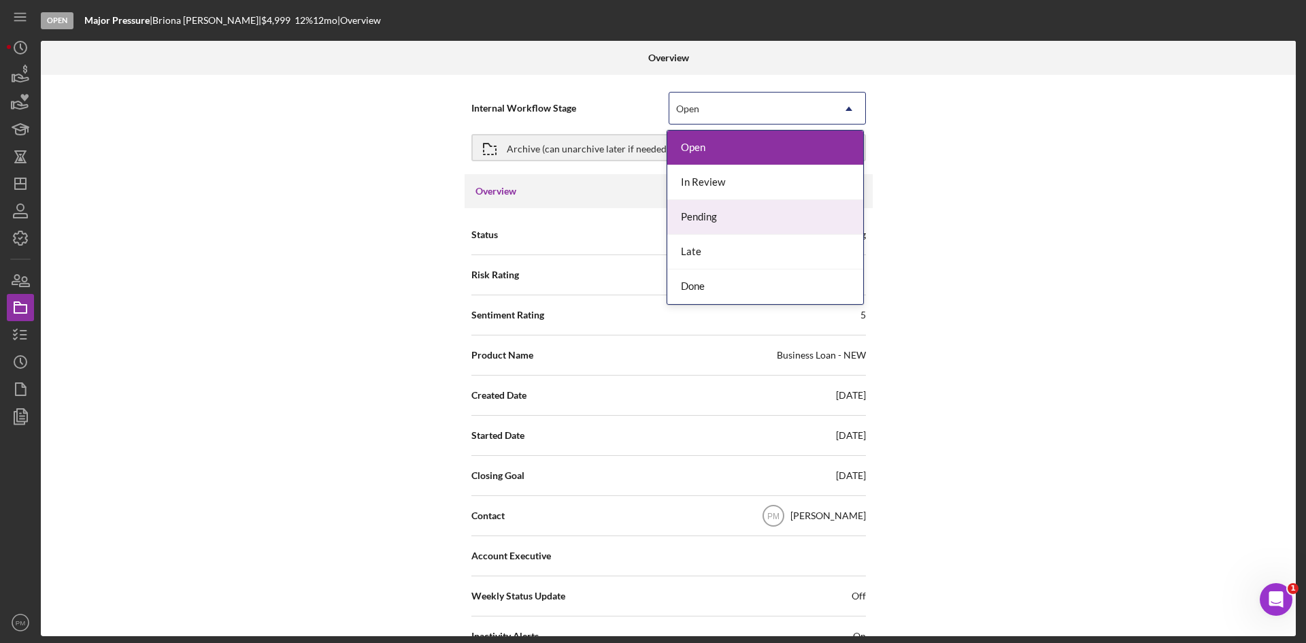
click at [721, 182] on div "In Review" at bounding box center [765, 182] width 196 height 35
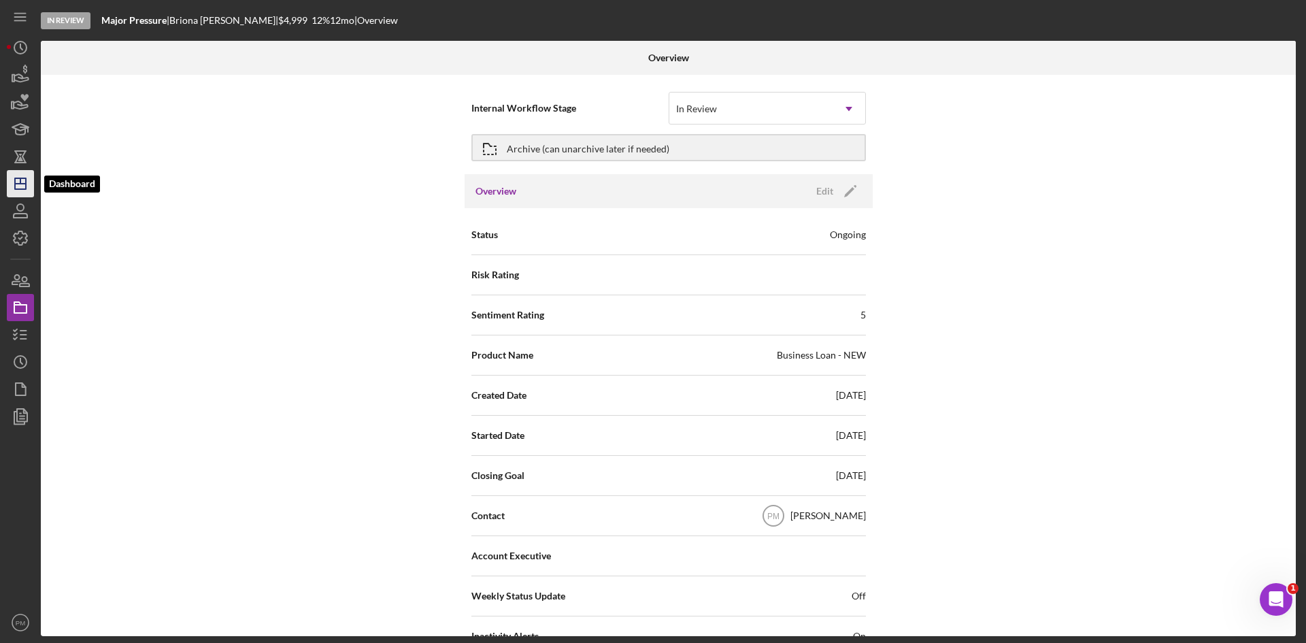
click at [20, 187] on icon "Icon/Dashboard" at bounding box center [20, 184] width 34 height 34
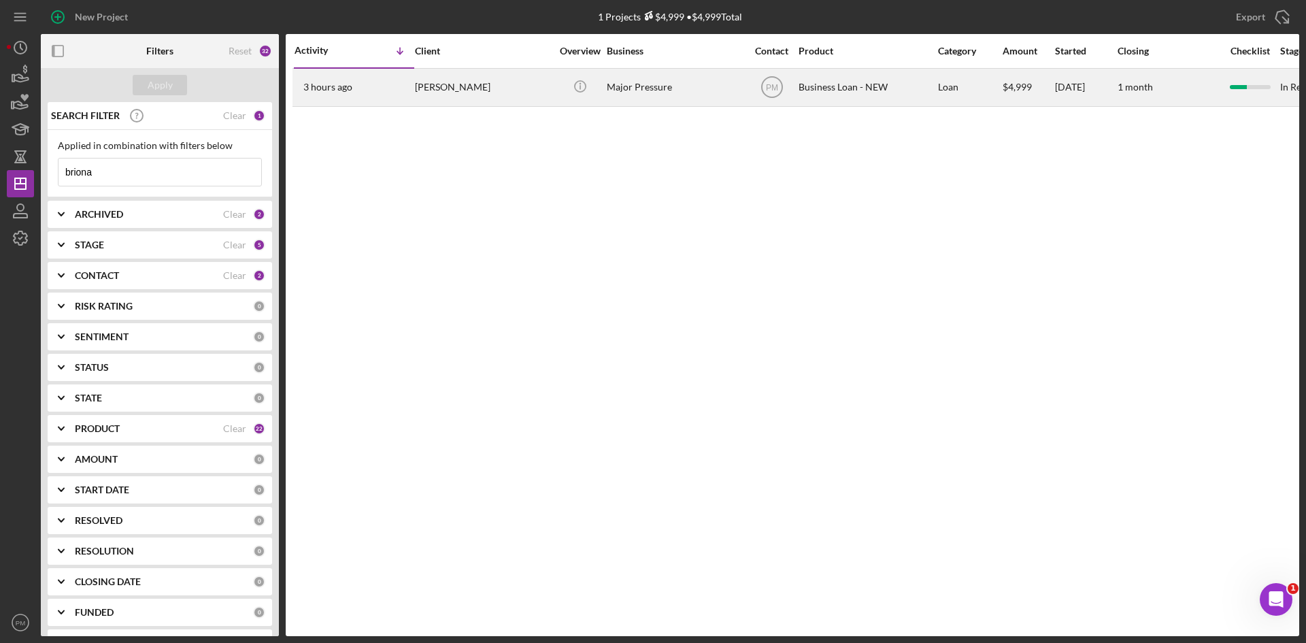
click at [420, 101] on div "Briona Fitzgerald" at bounding box center [483, 87] width 136 height 36
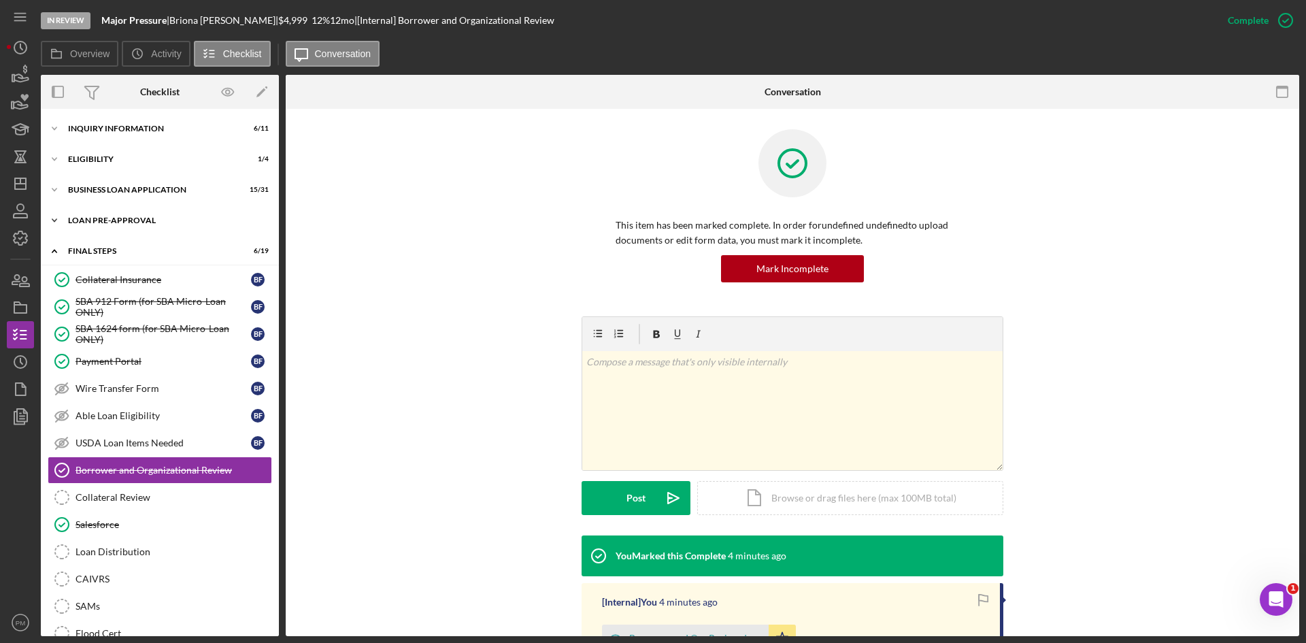
click at [137, 217] on div "LOAN PRE-APPROVAL" at bounding box center [165, 220] width 194 height 8
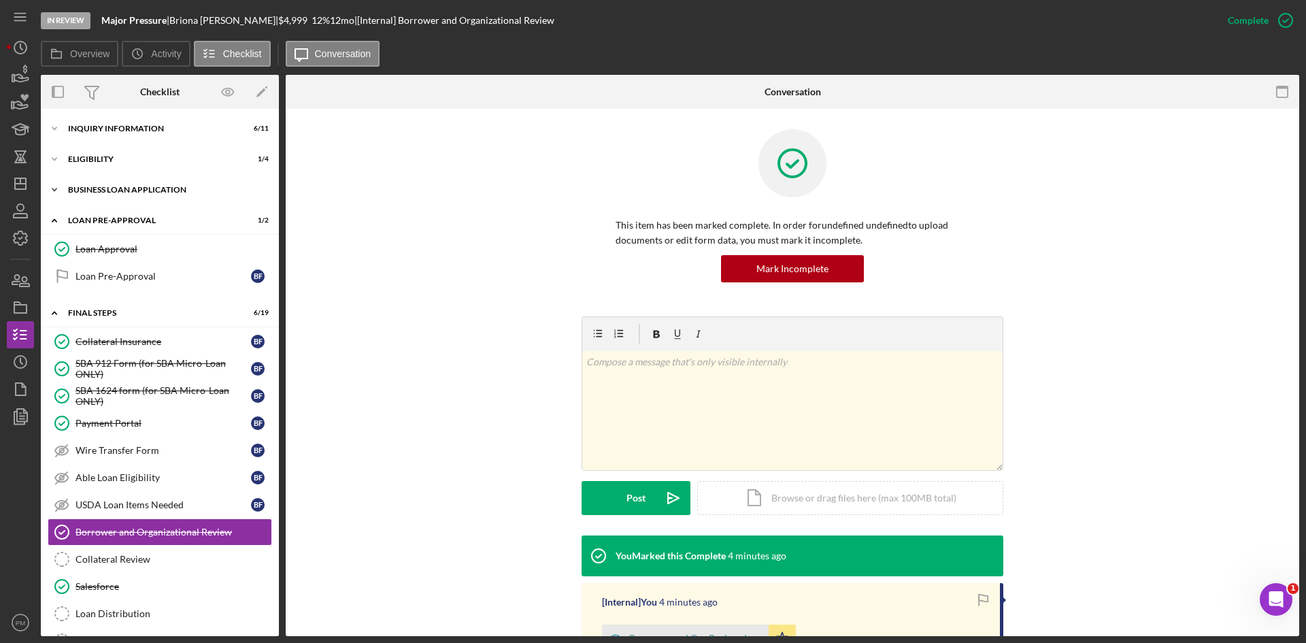
click at [141, 195] on div "Icon/Expander BUSINESS LOAN APPLICATION 15 / 31" at bounding box center [160, 189] width 238 height 27
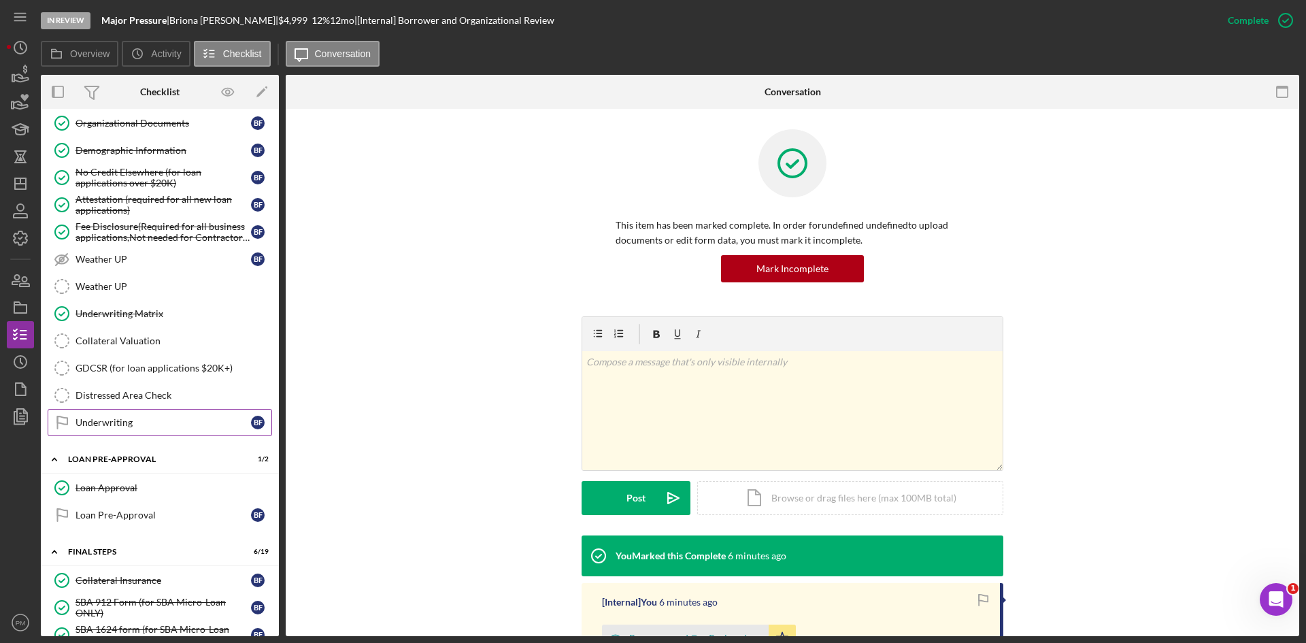
scroll to position [408, 0]
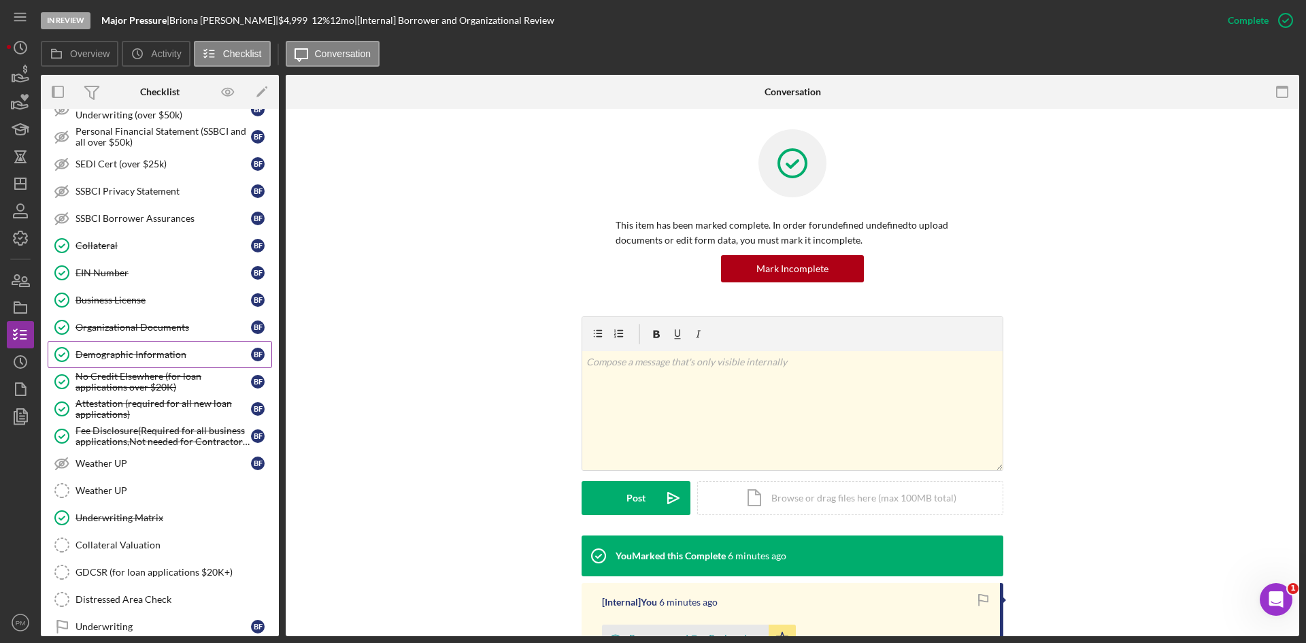
click at [129, 348] on link "Demographic Information Demographic Information B F" at bounding box center [160, 354] width 224 height 27
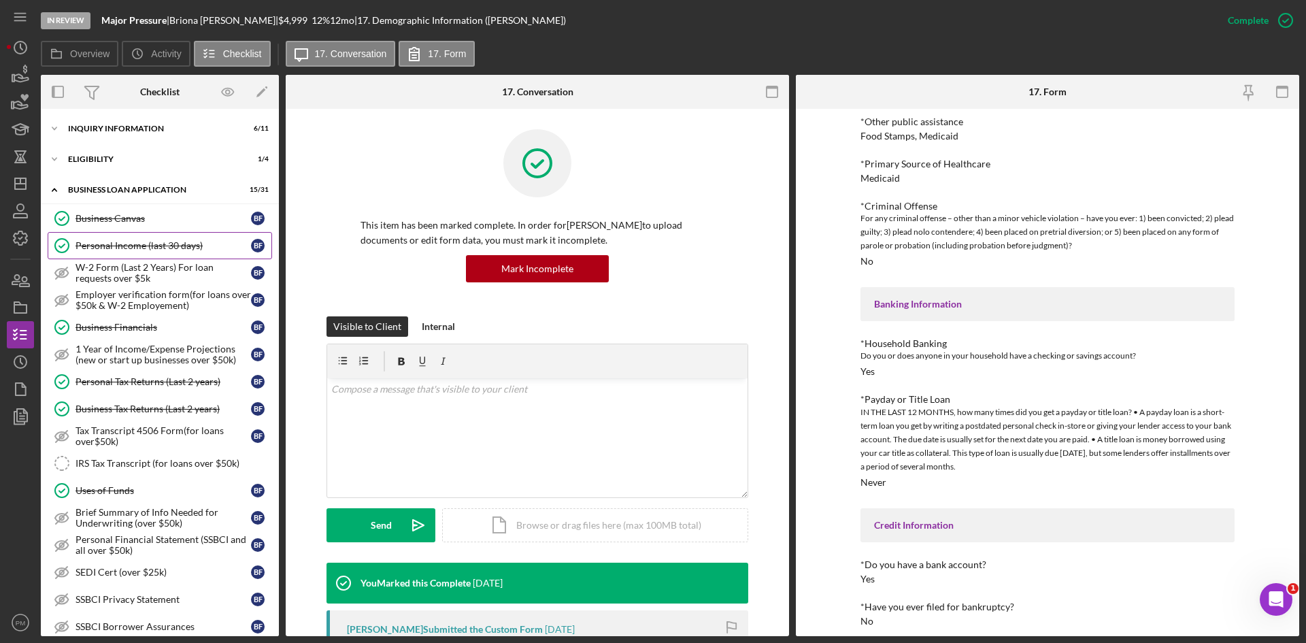
click at [125, 243] on div "Personal Income (last 30 days)" at bounding box center [162, 245] width 175 height 11
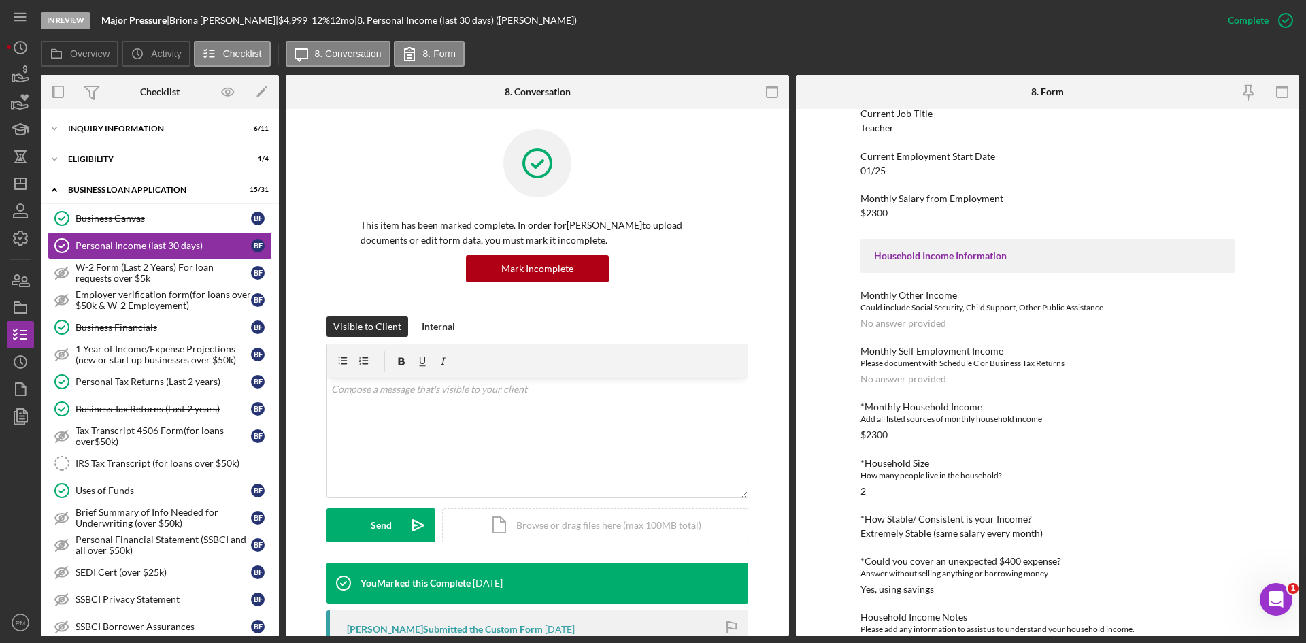
scroll to position [239, 0]
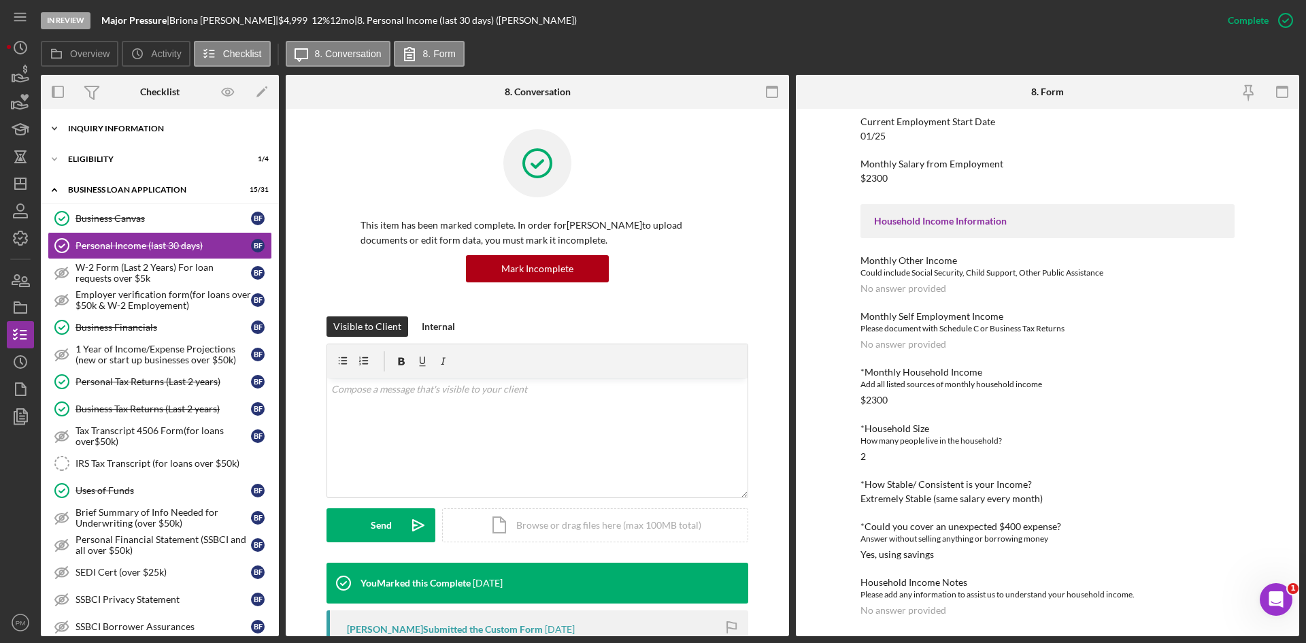
click at [122, 127] on div "INQUIRY INFORMATION" at bounding box center [165, 128] width 194 height 8
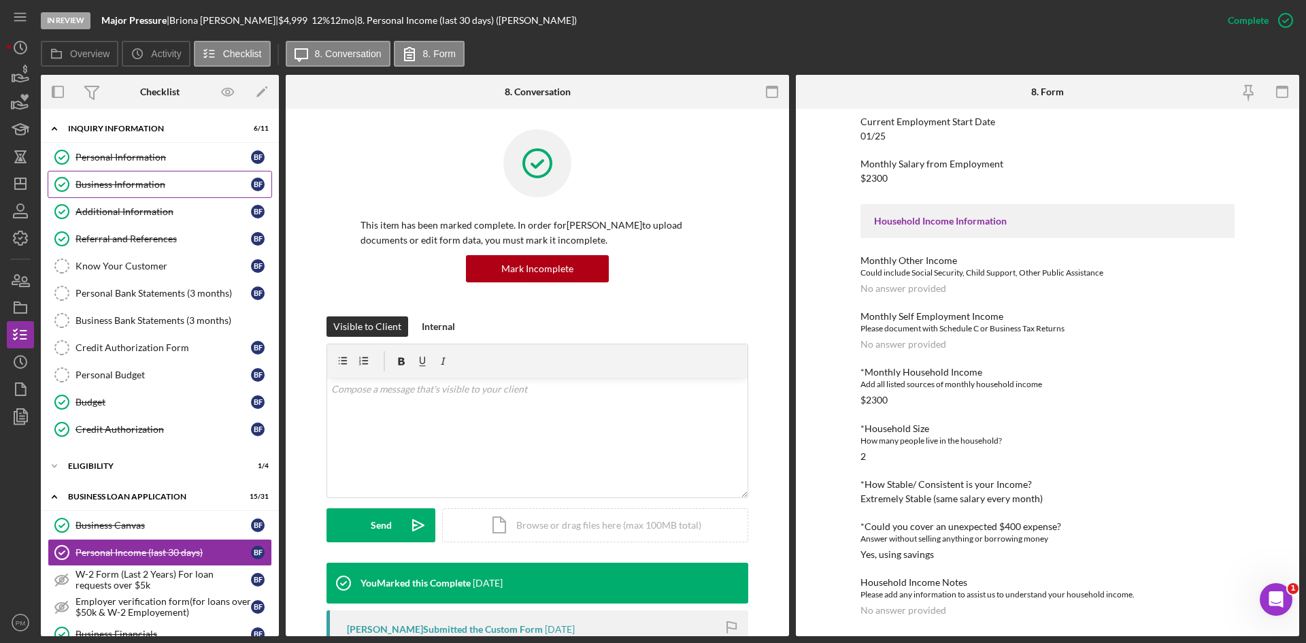
click at [134, 186] on div "Business Information" at bounding box center [162, 184] width 175 height 11
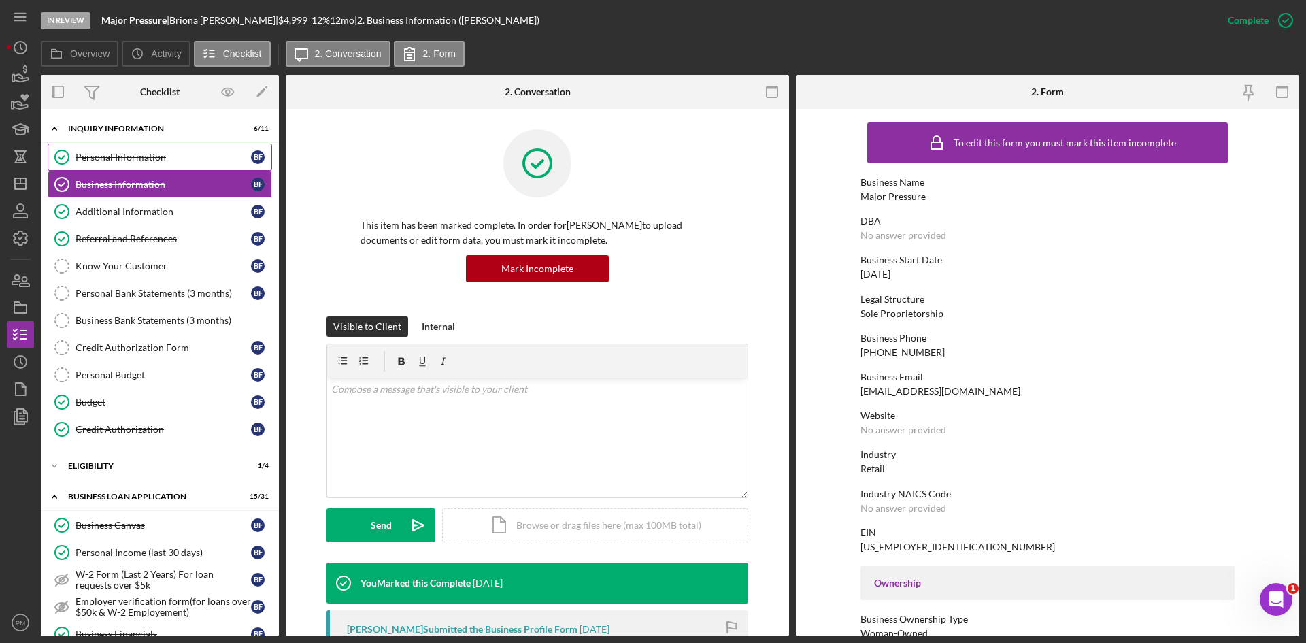
click at [134, 157] on div "Personal Information" at bounding box center [162, 157] width 175 height 11
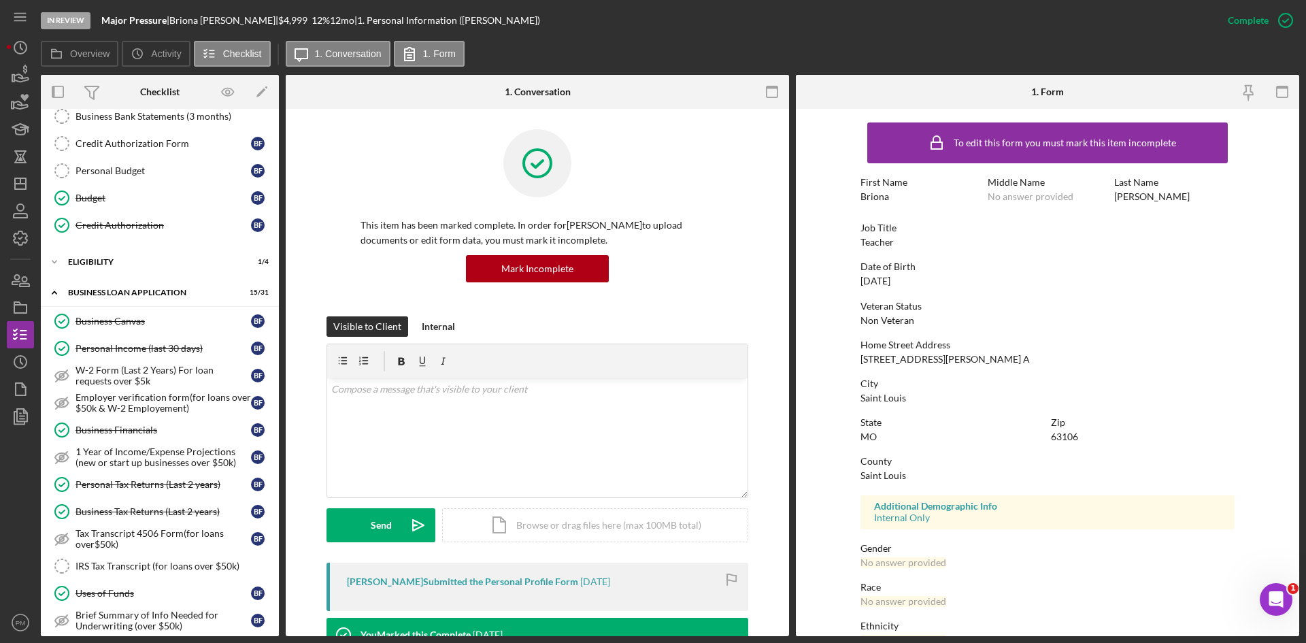
scroll to position [476, 0]
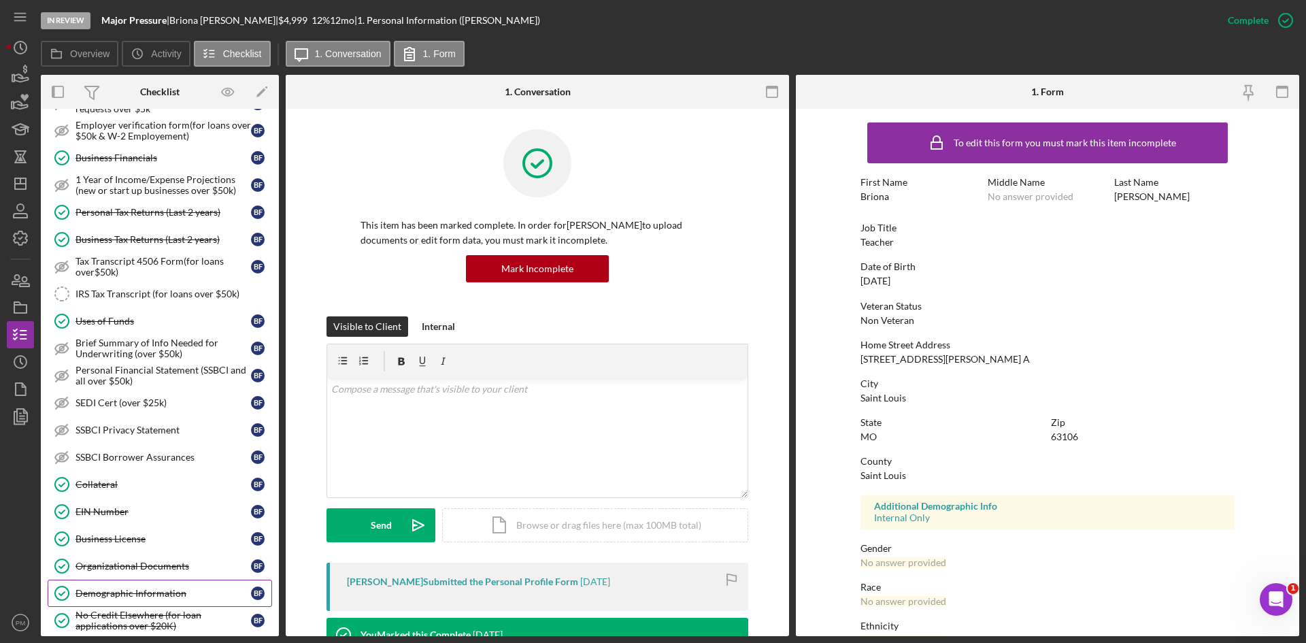
click at [137, 594] on div "Demographic Information" at bounding box center [162, 593] width 175 height 11
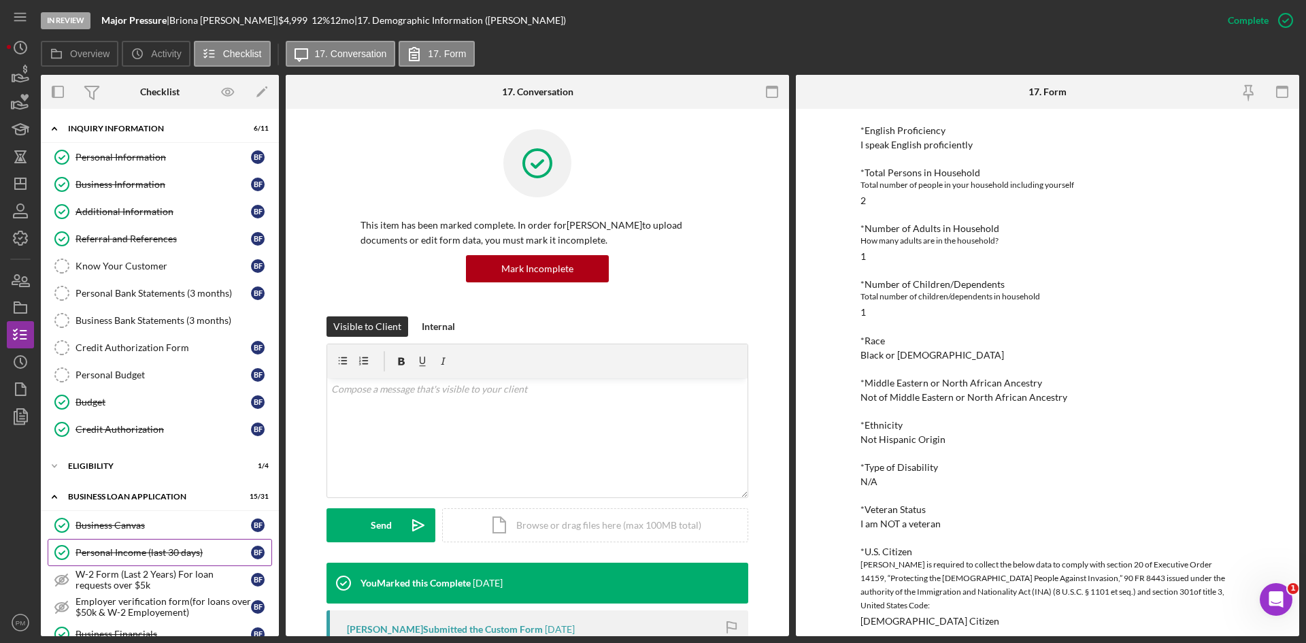
click at [120, 542] on link "Personal Income (last 30 days) Personal Income (last 30 days) B F" at bounding box center [160, 552] width 224 height 27
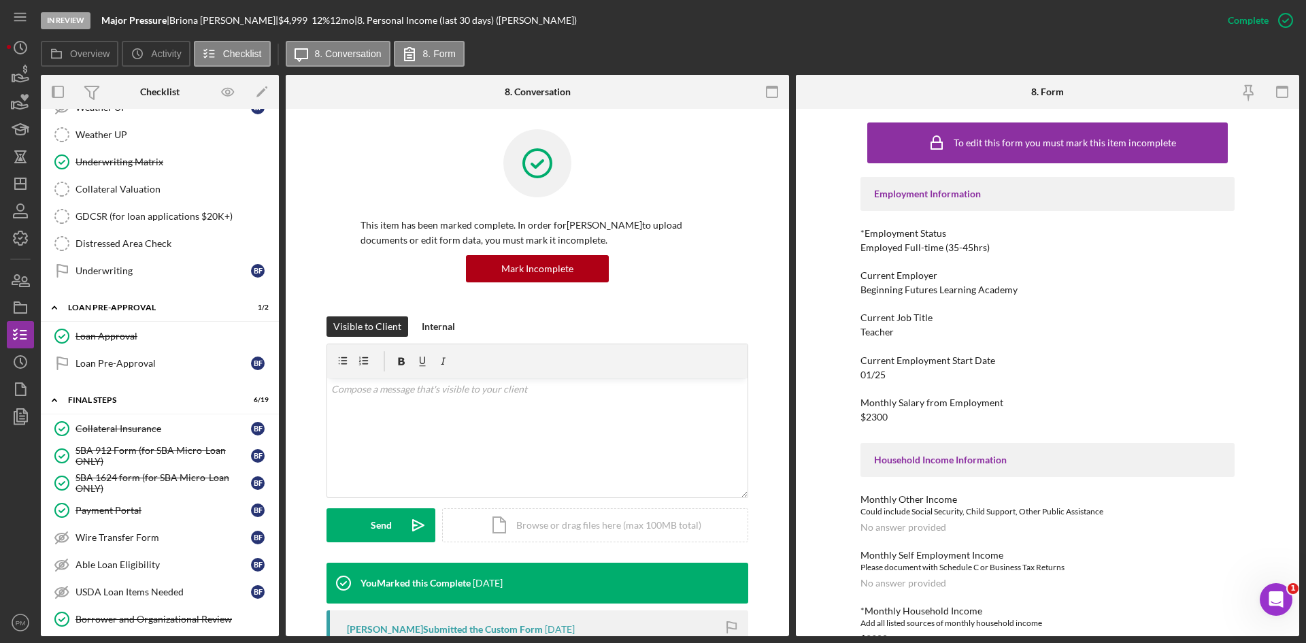
scroll to position [730, 0]
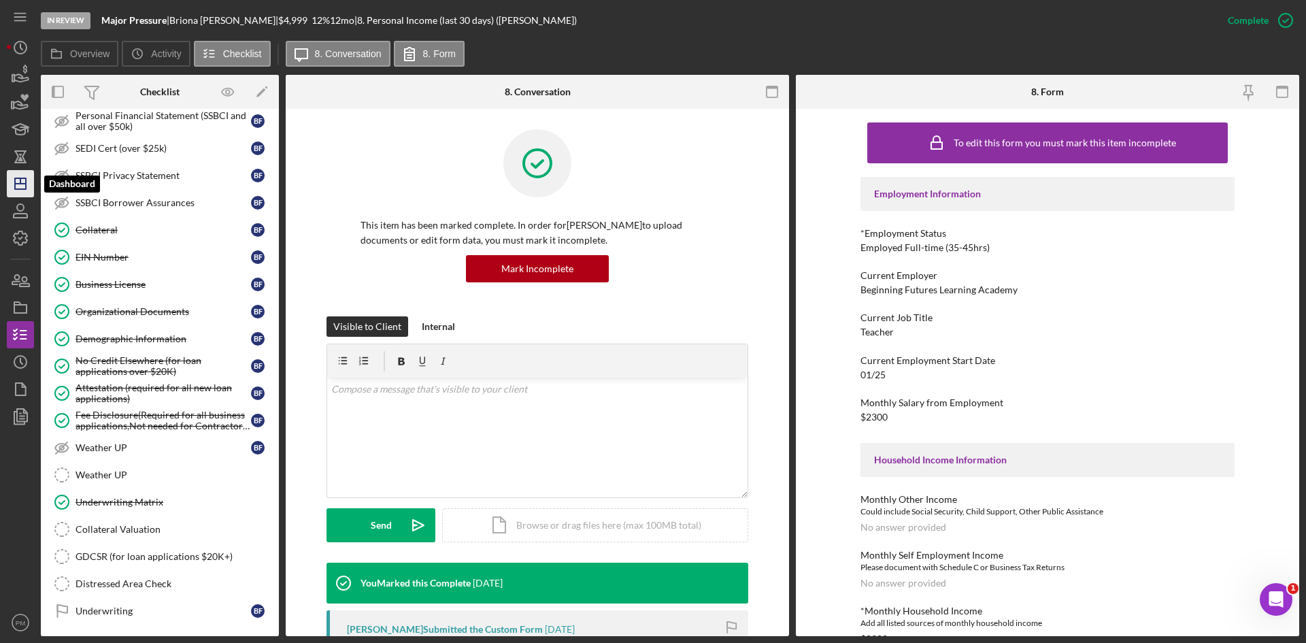
click at [18, 184] on line "button" at bounding box center [20, 184] width 11 height 0
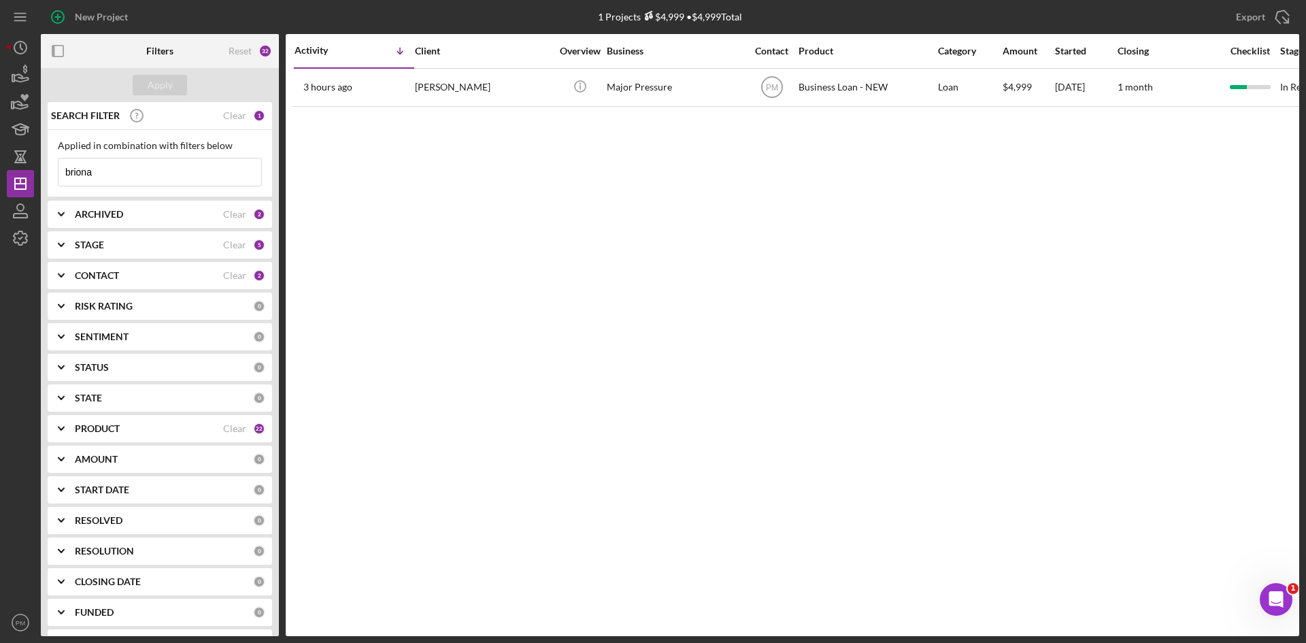
click at [127, 166] on input "briona" at bounding box center [159, 171] width 203 height 27
drag, startPoint x: 120, startPoint y: 173, endPoint x: 44, endPoint y: 172, distance: 75.5
click at [44, 172] on div "SEARCH FILTER Clear 1 Applied in combination with filters below briona Icon/Men…" at bounding box center [160, 369] width 238 height 534
click at [93, 167] on input "briona" at bounding box center [159, 171] width 203 height 27
drag, startPoint x: 96, startPoint y: 173, endPoint x: 52, endPoint y: 176, distance: 44.3
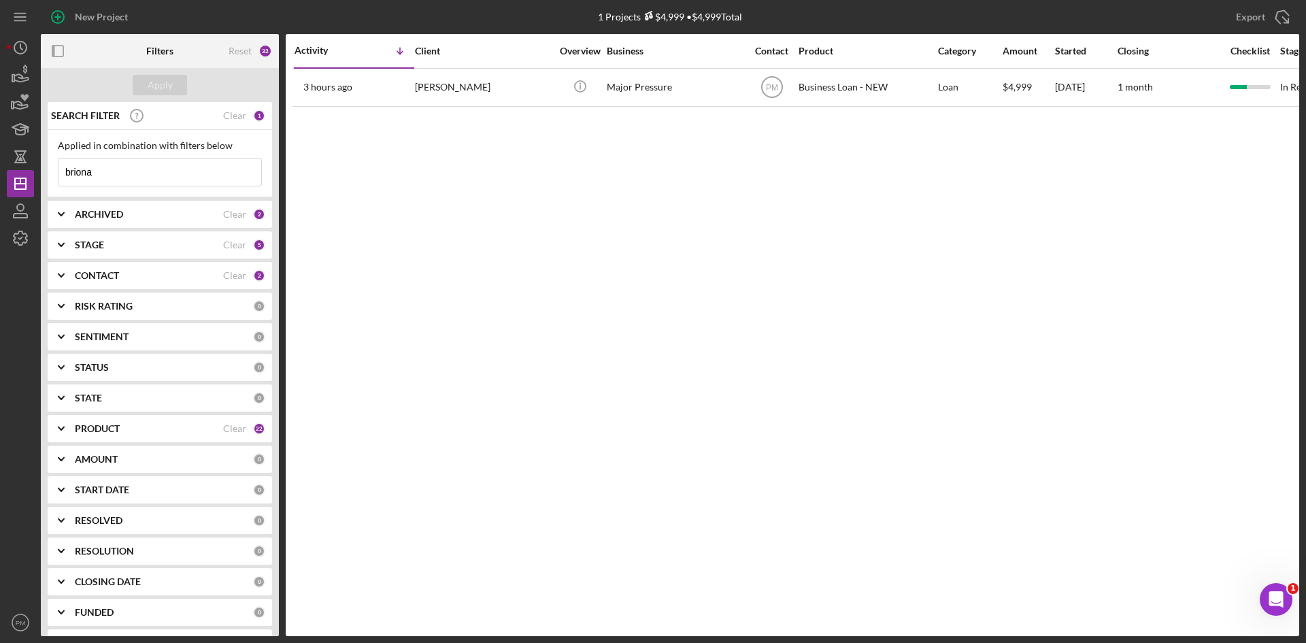
click at [52, 176] on div "Applied in combination with filters below briona Icon/Menu Close" at bounding box center [160, 163] width 224 height 67
click at [309, 248] on div "Activity Icon/Table Sort Arrow Client Overview Business Contact Product Categor…" at bounding box center [792, 335] width 1013 height 602
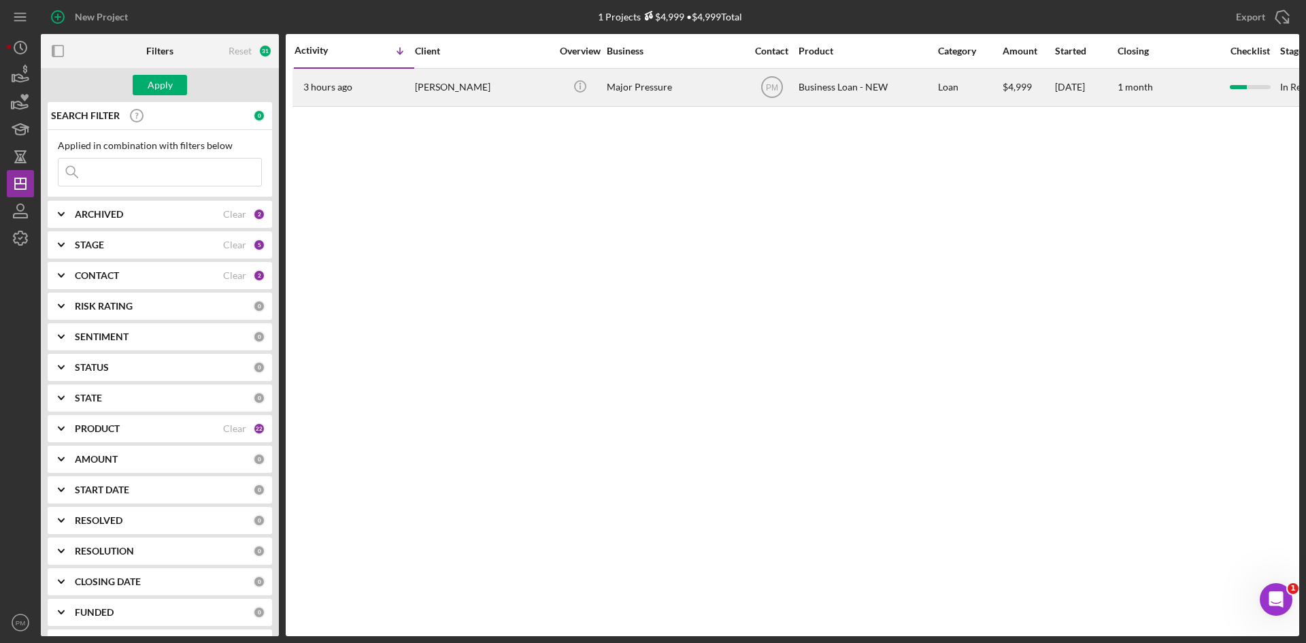
click at [383, 92] on div "3 hours ago Briona Fitzgerald" at bounding box center [353, 87] width 119 height 36
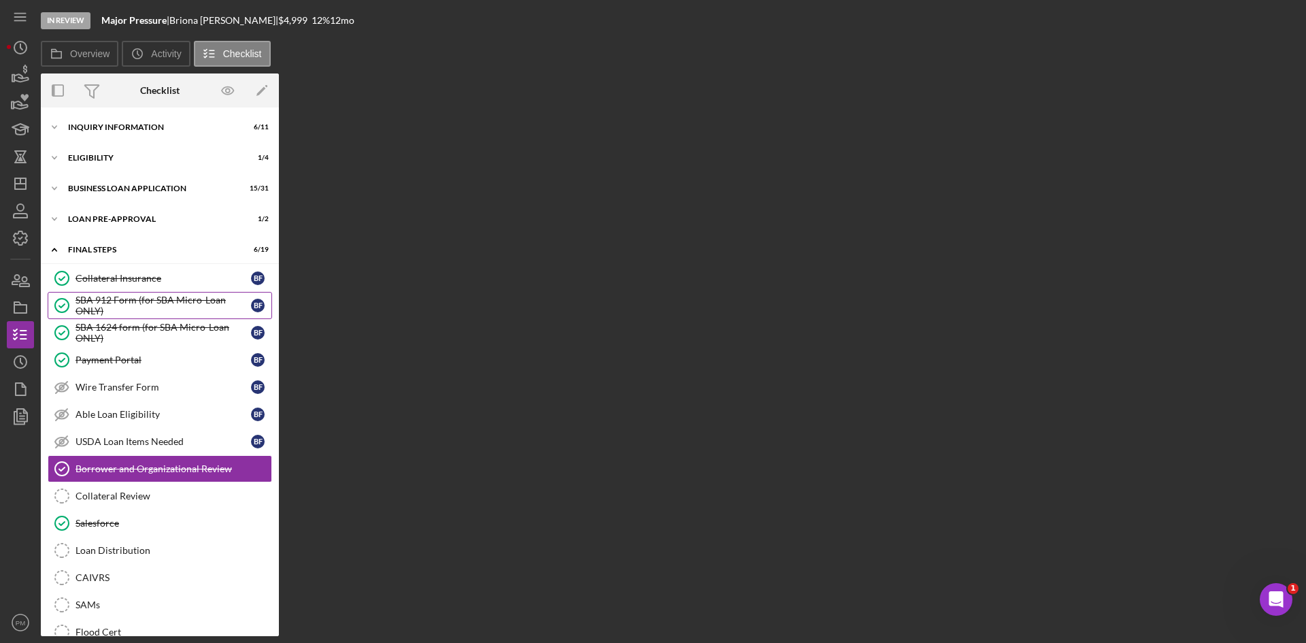
scroll to position [97, 0]
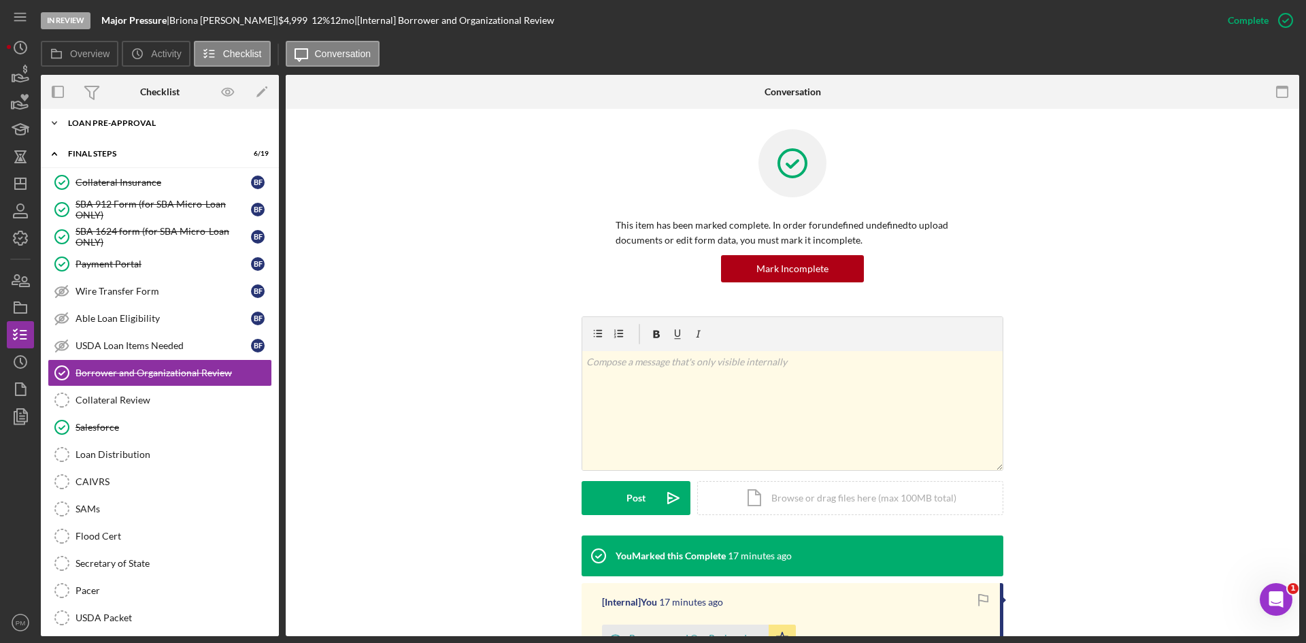
click at [129, 121] on div "LOAN PRE-APPROVAL" at bounding box center [165, 123] width 194 height 8
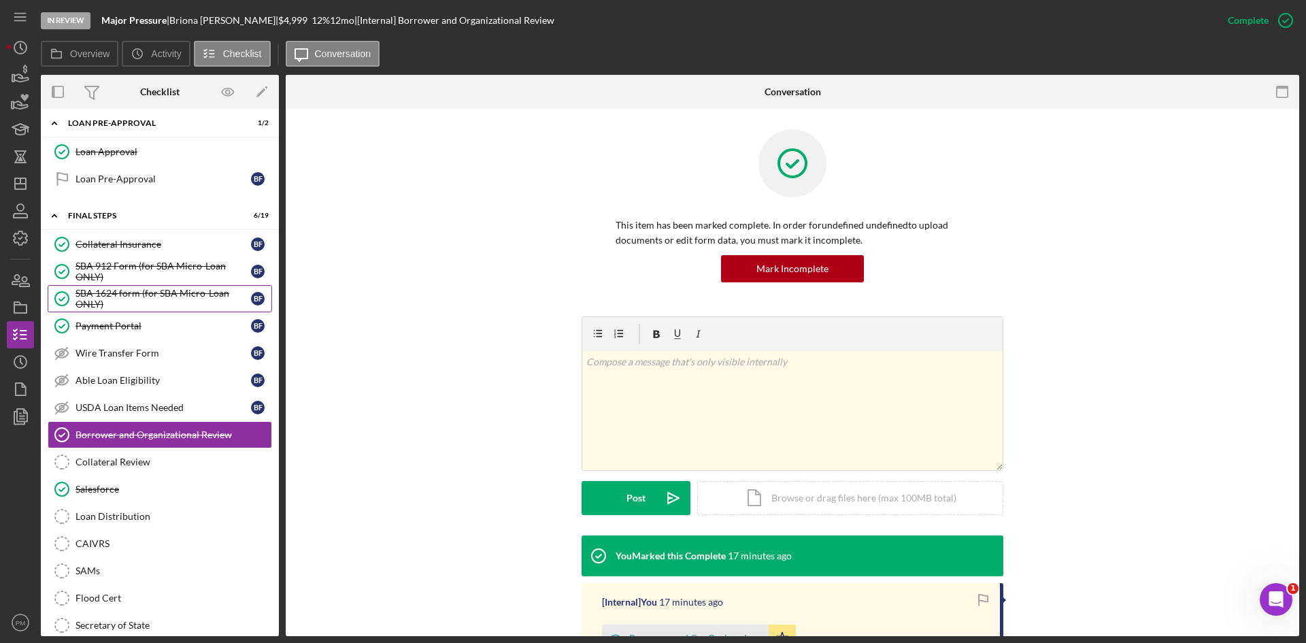
scroll to position [0, 0]
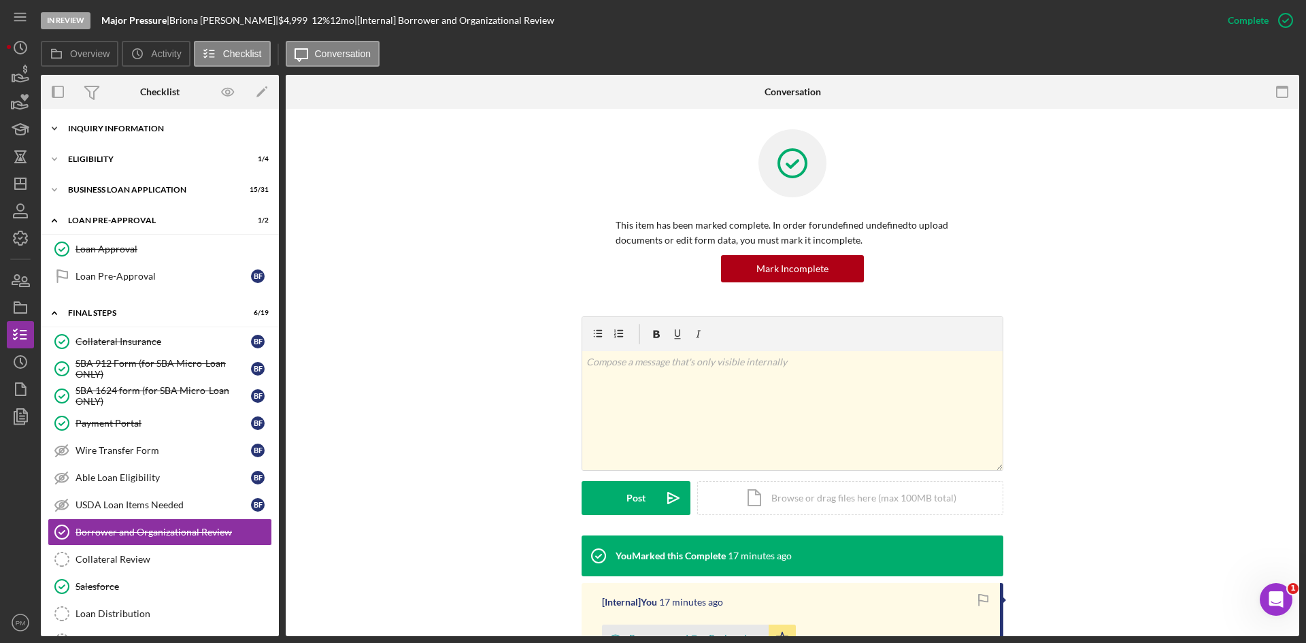
click at [90, 127] on div "INQUIRY INFORMATION" at bounding box center [165, 128] width 194 height 8
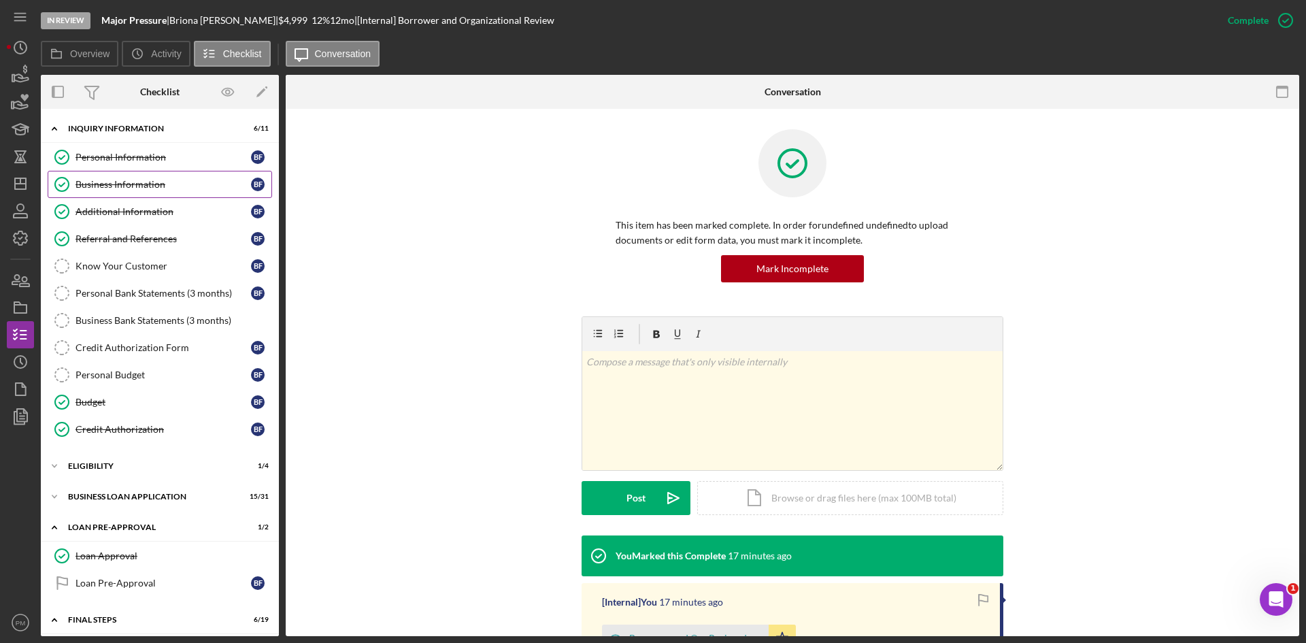
click at [95, 181] on div "Business Information" at bounding box center [162, 184] width 175 height 11
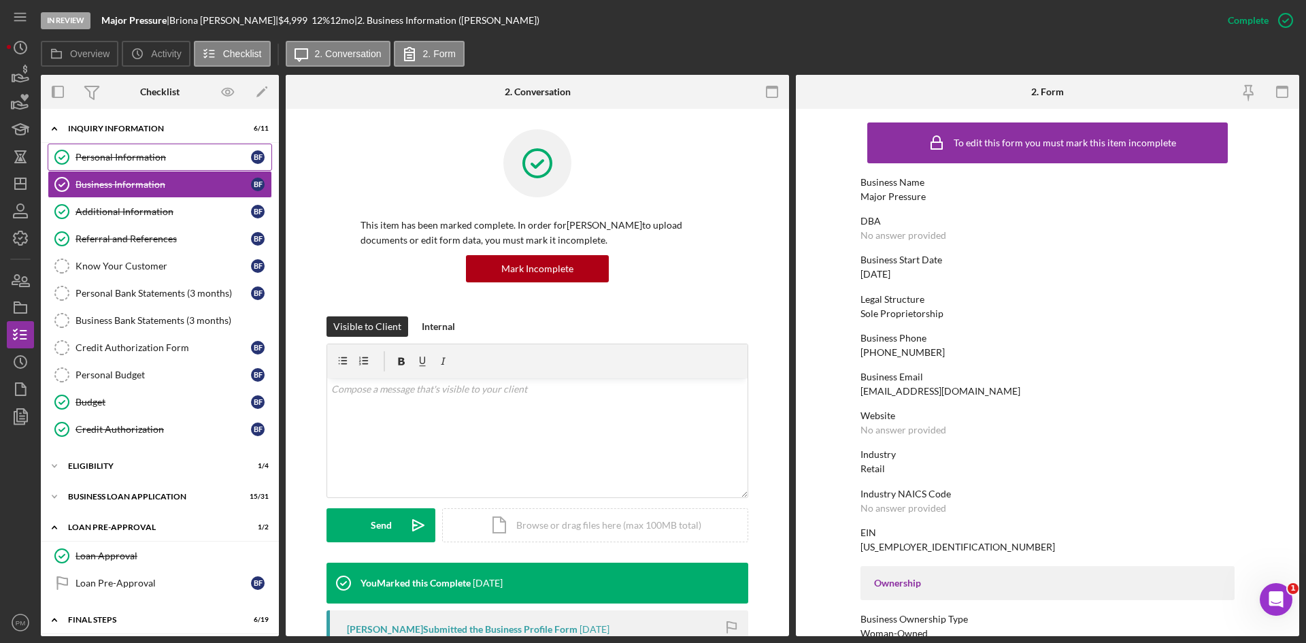
click at [103, 153] on div "Personal Information" at bounding box center [162, 157] width 175 height 11
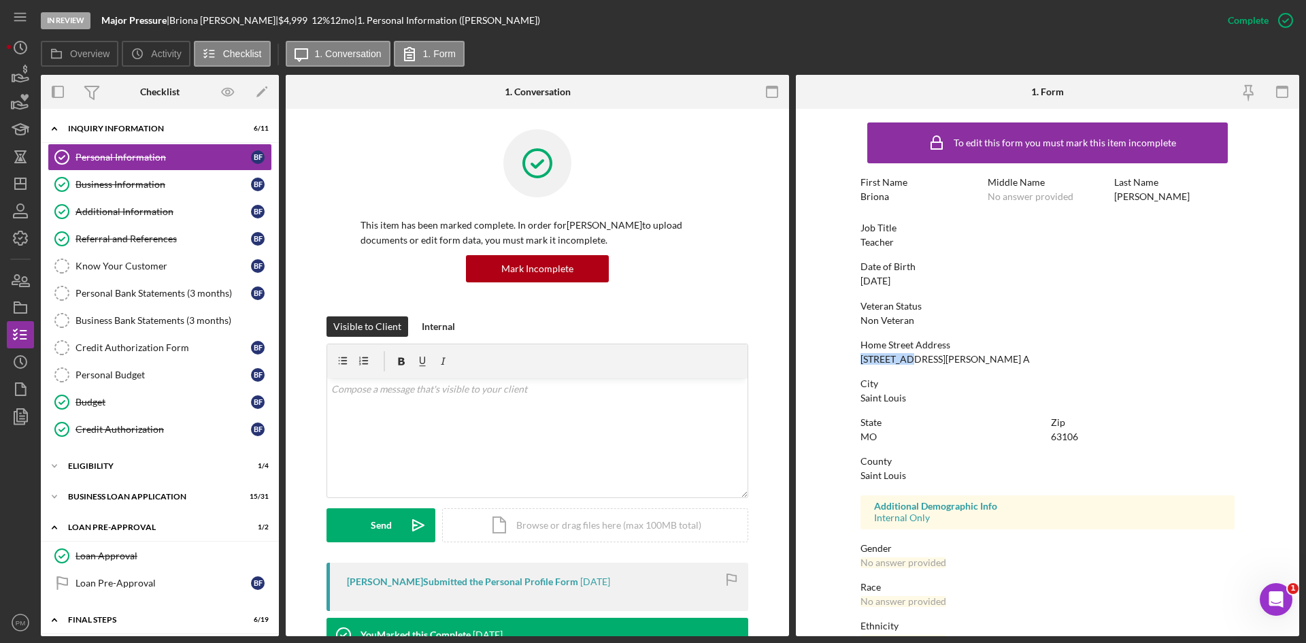
drag, startPoint x: 909, startPoint y: 362, endPoint x: 845, endPoint y: 360, distance: 63.3
click at [845, 360] on form "To edit this form you must mark this item incomplete First Name Briona Middle N…" at bounding box center [1047, 372] width 503 height 527
copy div "1446 Hogan"
click at [22, 182] on icon "Icon/Dashboard" at bounding box center [20, 184] width 34 height 34
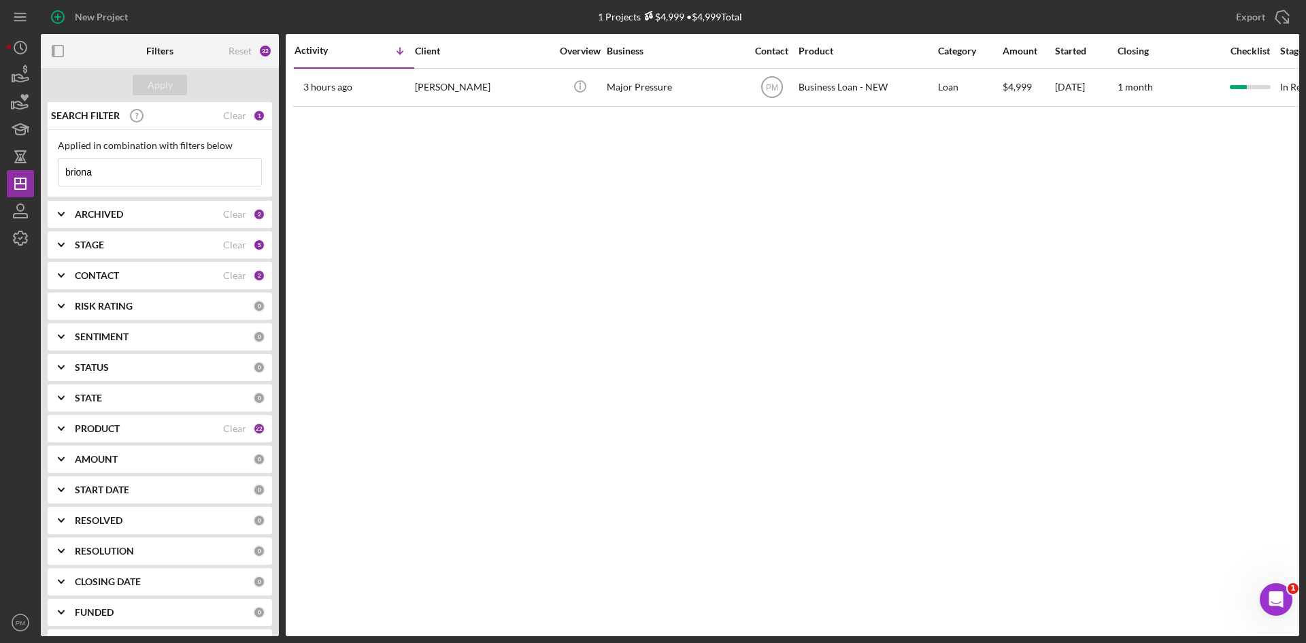
click at [107, 169] on input "briona" at bounding box center [159, 171] width 203 height 27
drag, startPoint x: 105, startPoint y: 169, endPoint x: 20, endPoint y: 171, distance: 85.7
click at [20, 171] on div "New Project 1 Projects $4,999 • $4,999 Total briona Export Icon/Export Filters …" at bounding box center [653, 318] width 1292 height 636
type input "holmes"
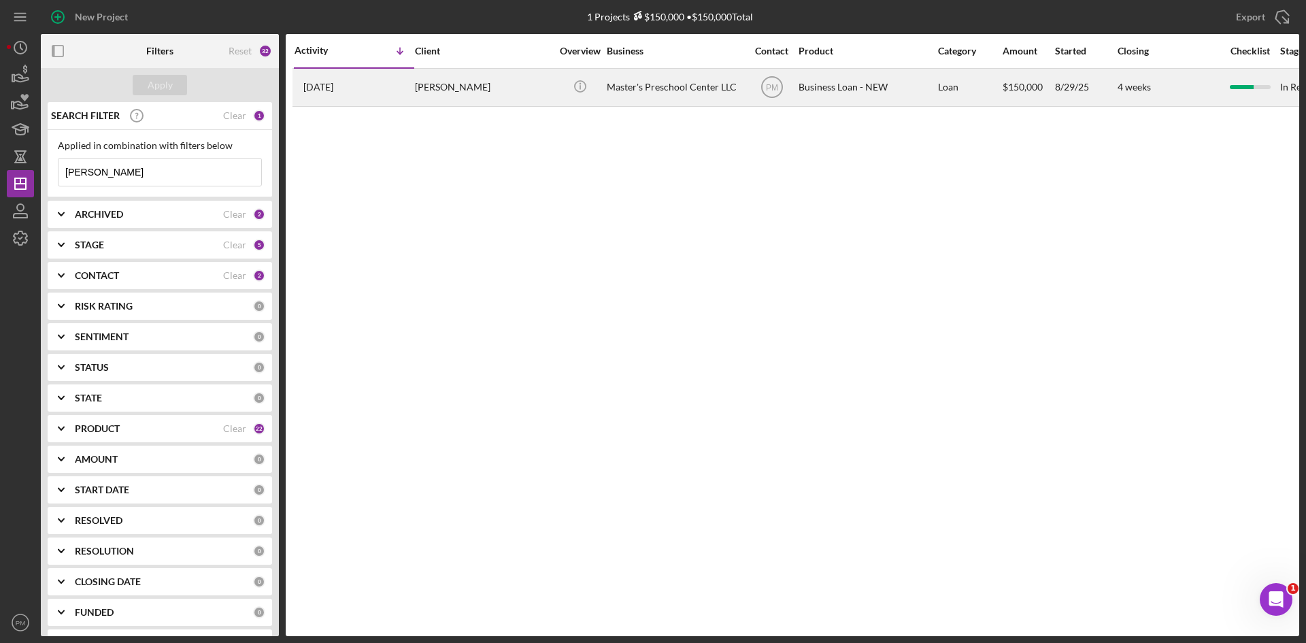
click at [375, 95] on div "4 days ago Anthony Holmes" at bounding box center [353, 87] width 119 height 36
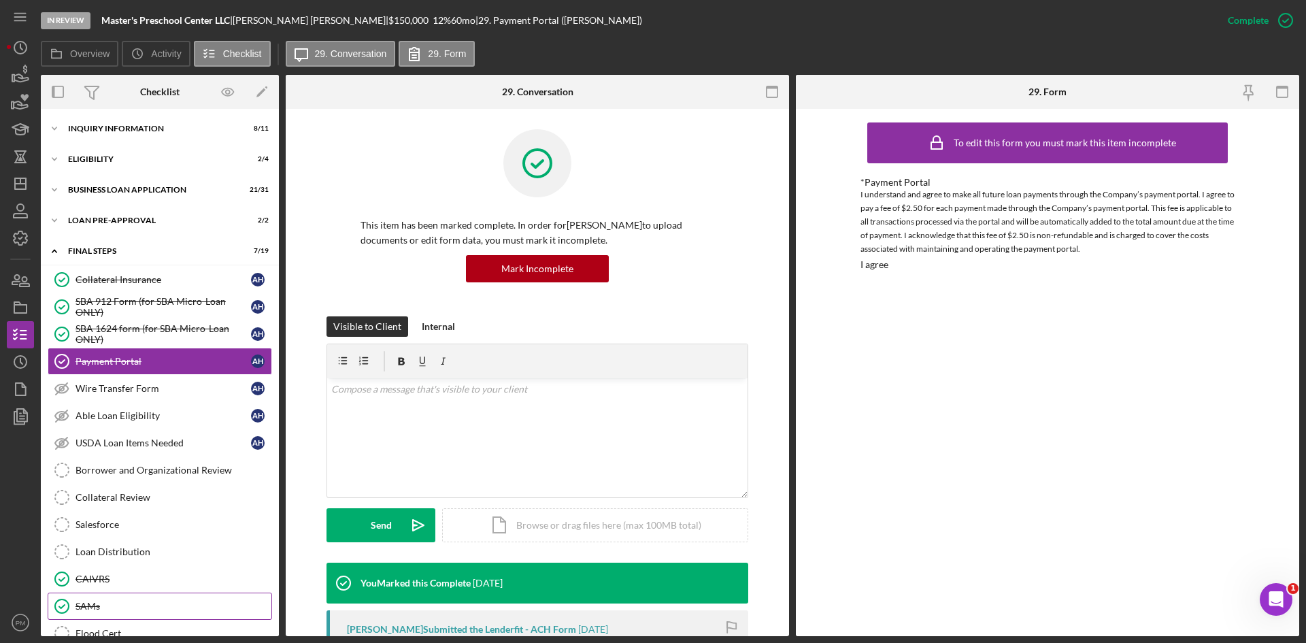
scroll to position [136, 0]
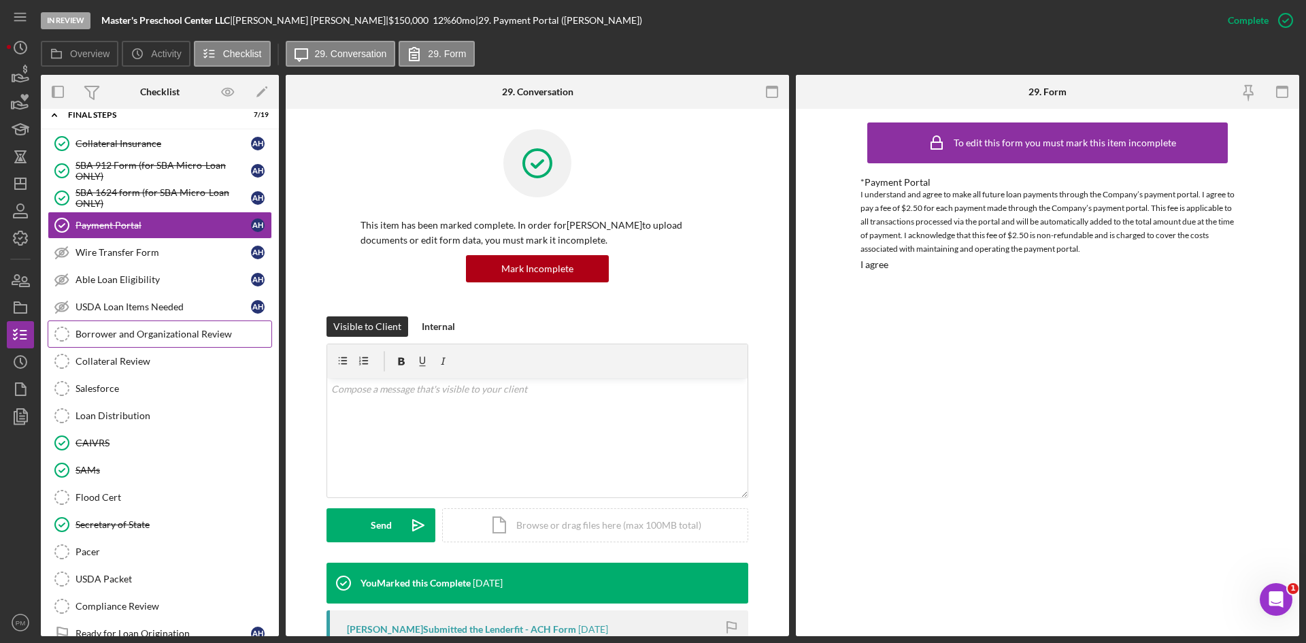
click at [124, 340] on link "Borrower and Organizational Review Borrower and Organizational Review" at bounding box center [160, 333] width 224 height 27
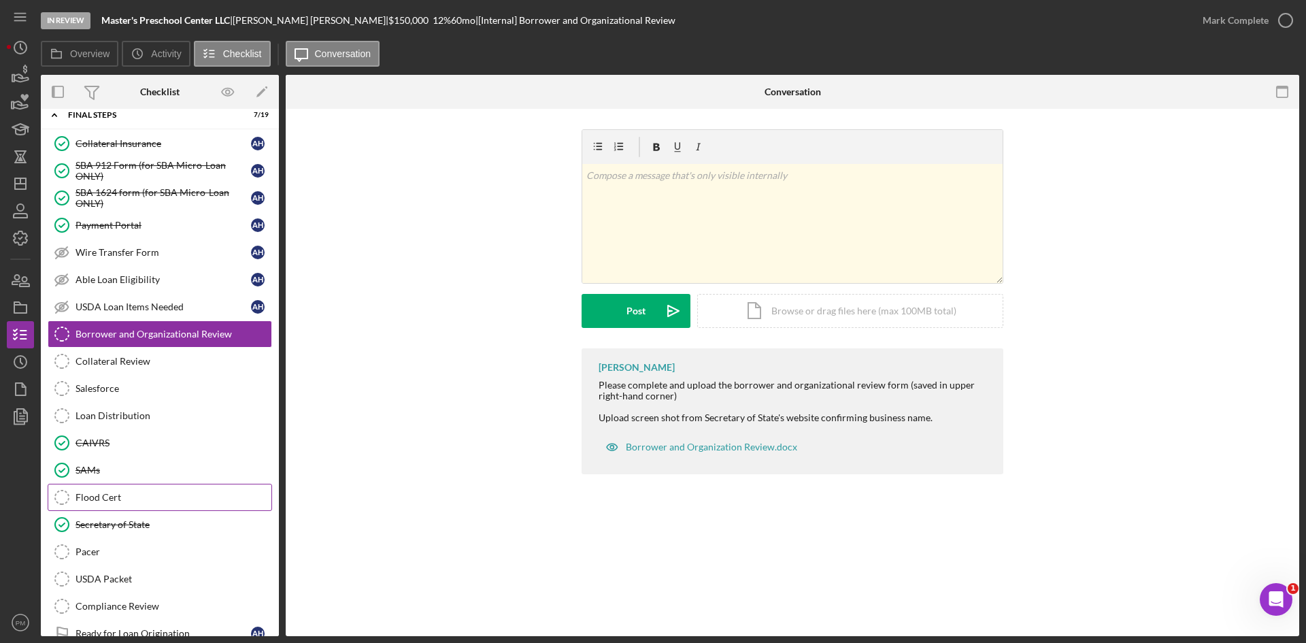
scroll to position [191, 0]
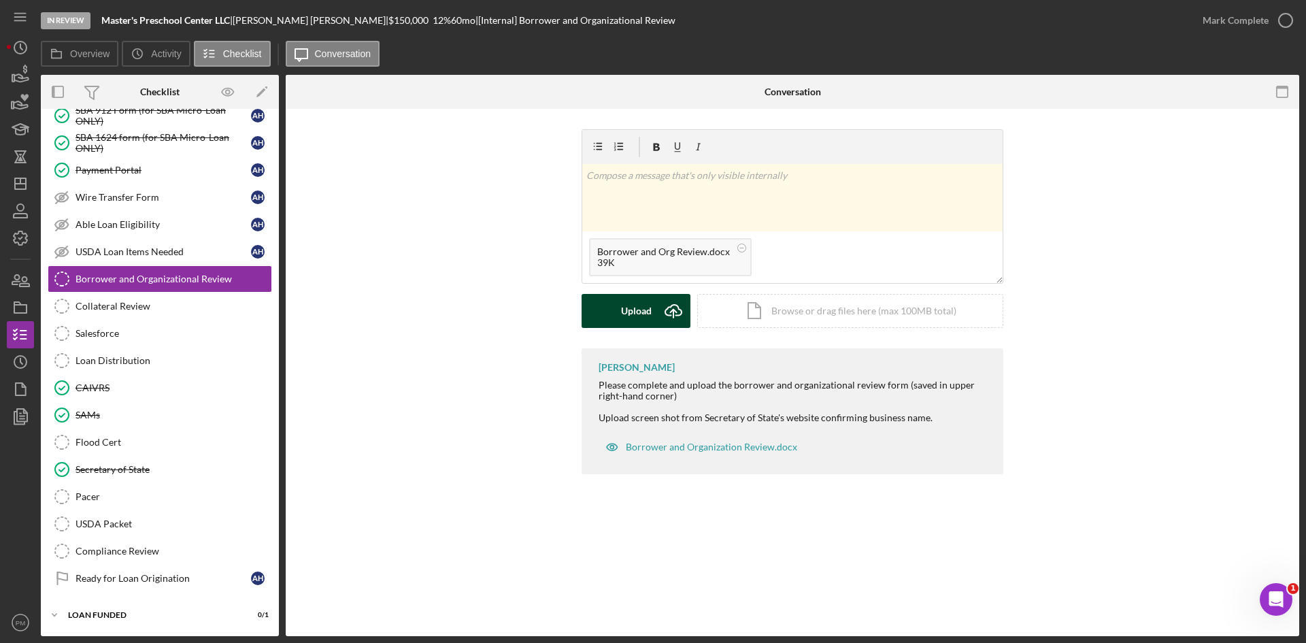
click at [626, 315] on div "Upload" at bounding box center [636, 311] width 31 height 34
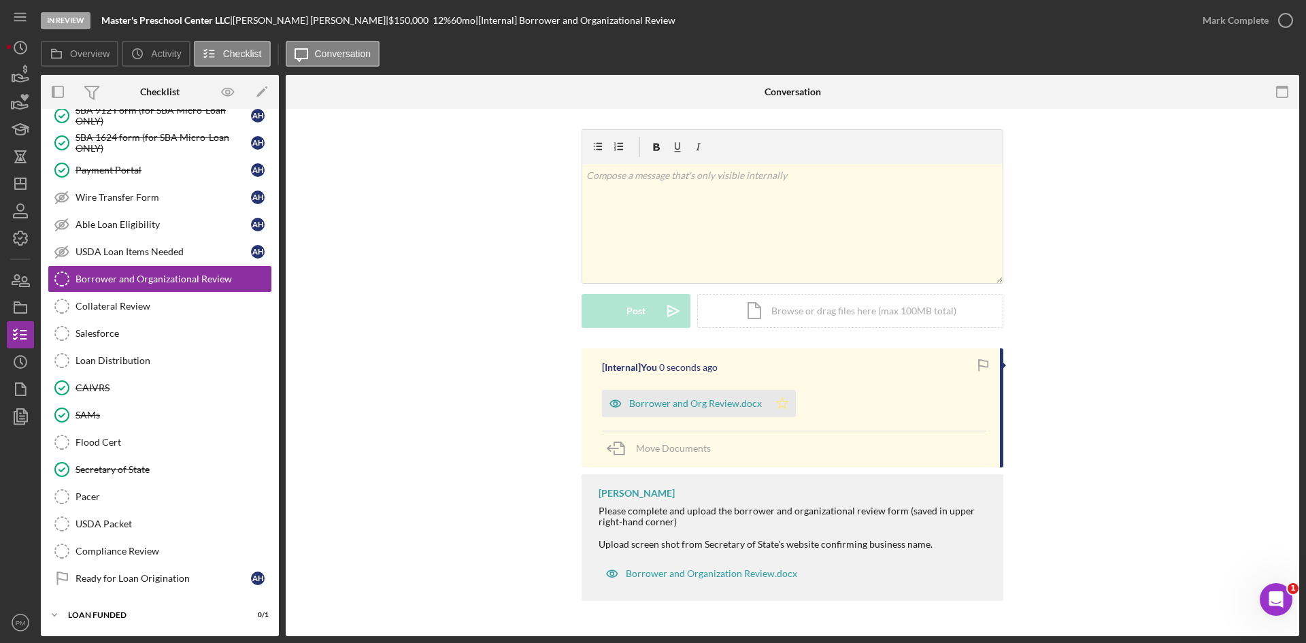
click at [788, 406] on icon "Icon/Star" at bounding box center [782, 403] width 27 height 27
click at [1229, 32] on div "Mark Complete" at bounding box center [1235, 20] width 66 height 27
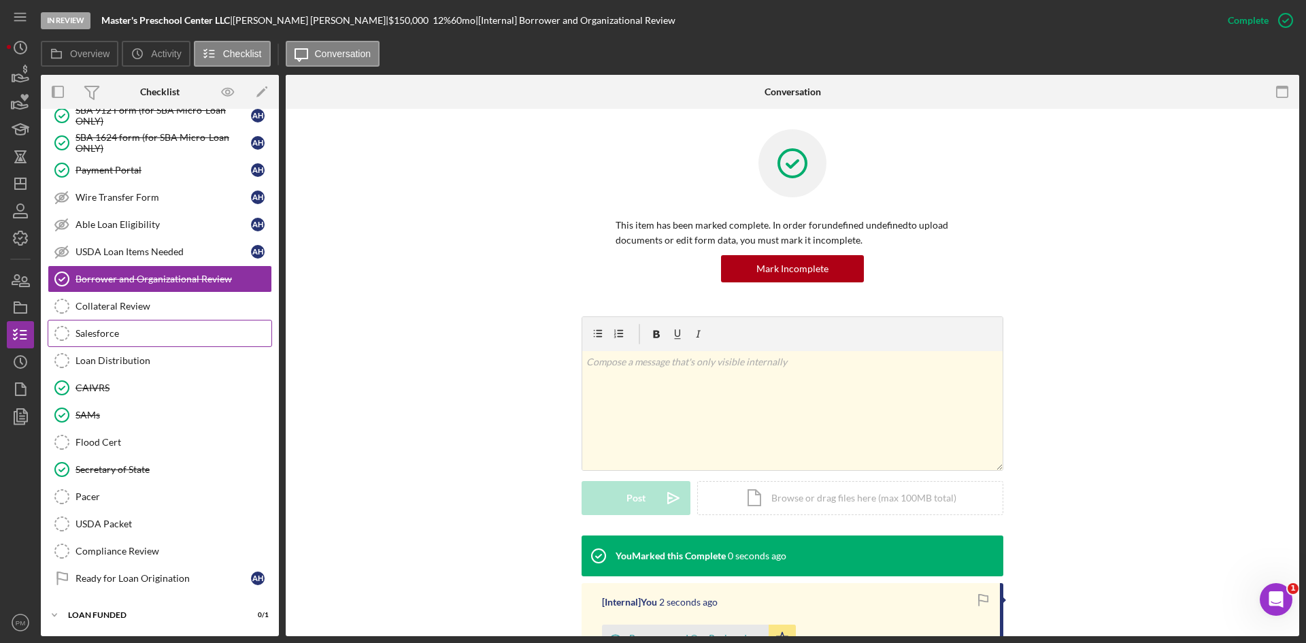
drag, startPoint x: 90, startPoint y: 342, endPoint x: 146, endPoint y: 336, distance: 56.1
click at [90, 342] on link "Salesforce Salesforce" at bounding box center [160, 333] width 224 height 27
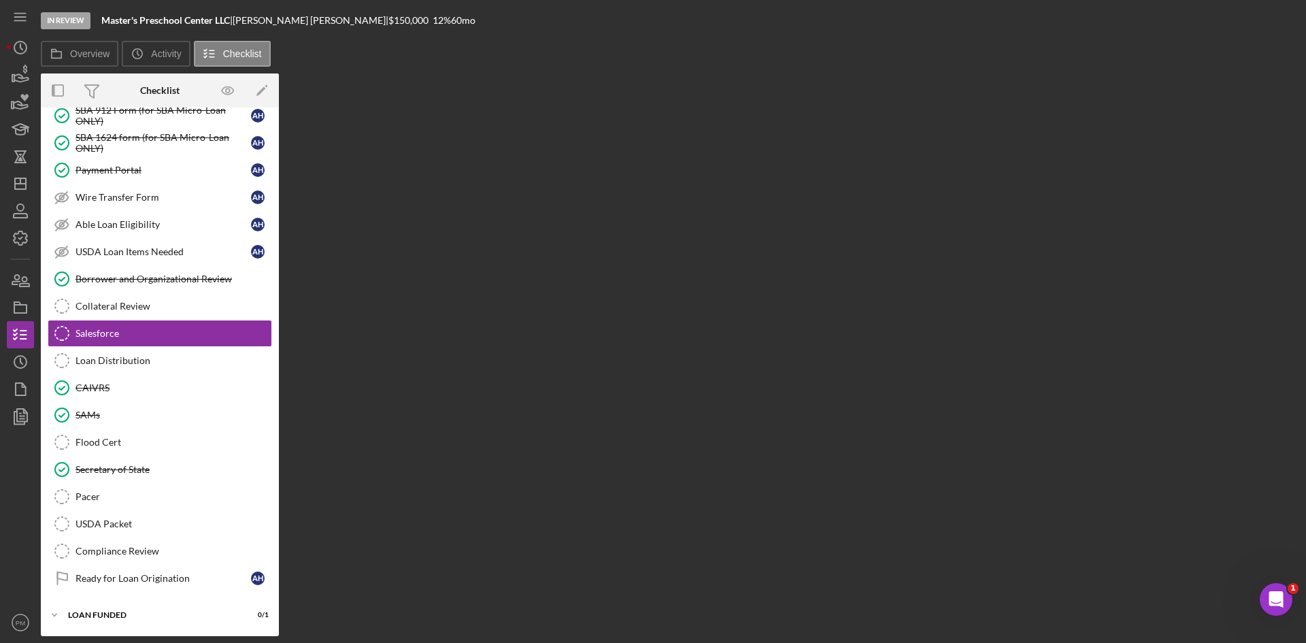
scroll to position [191, 0]
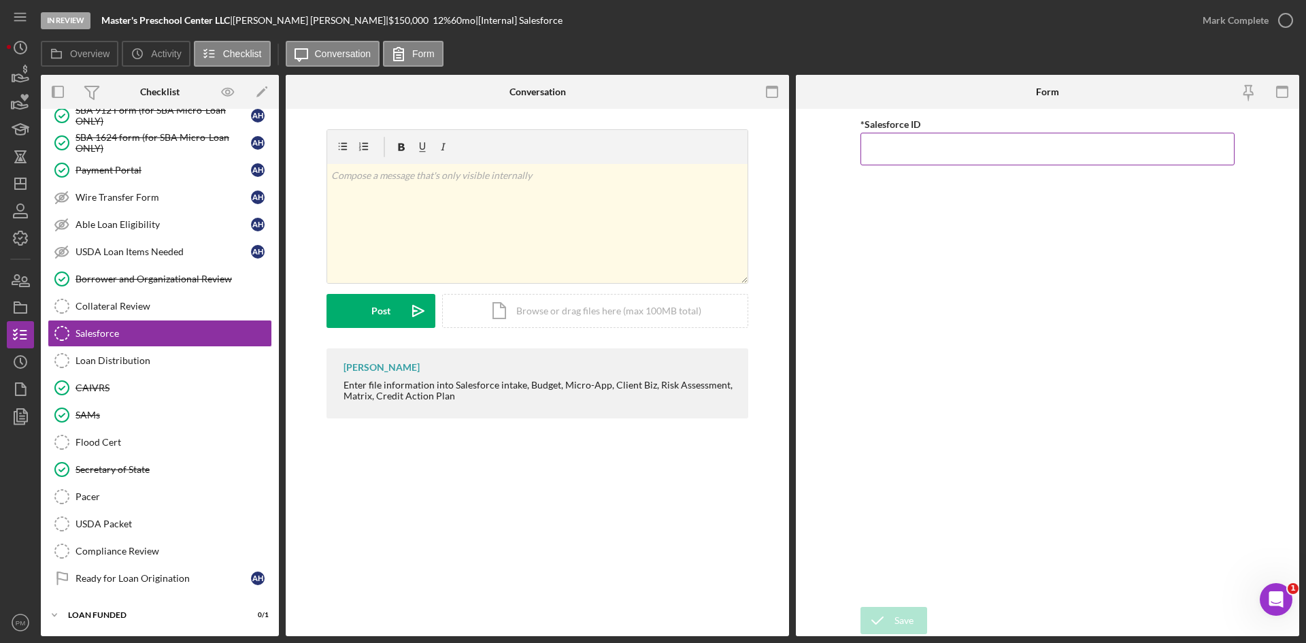
paste input "a0wPC000002M01pYAC"
type input "a0wPC000002M01pYAC"
click at [899, 611] on div "Save" at bounding box center [903, 620] width 19 height 27
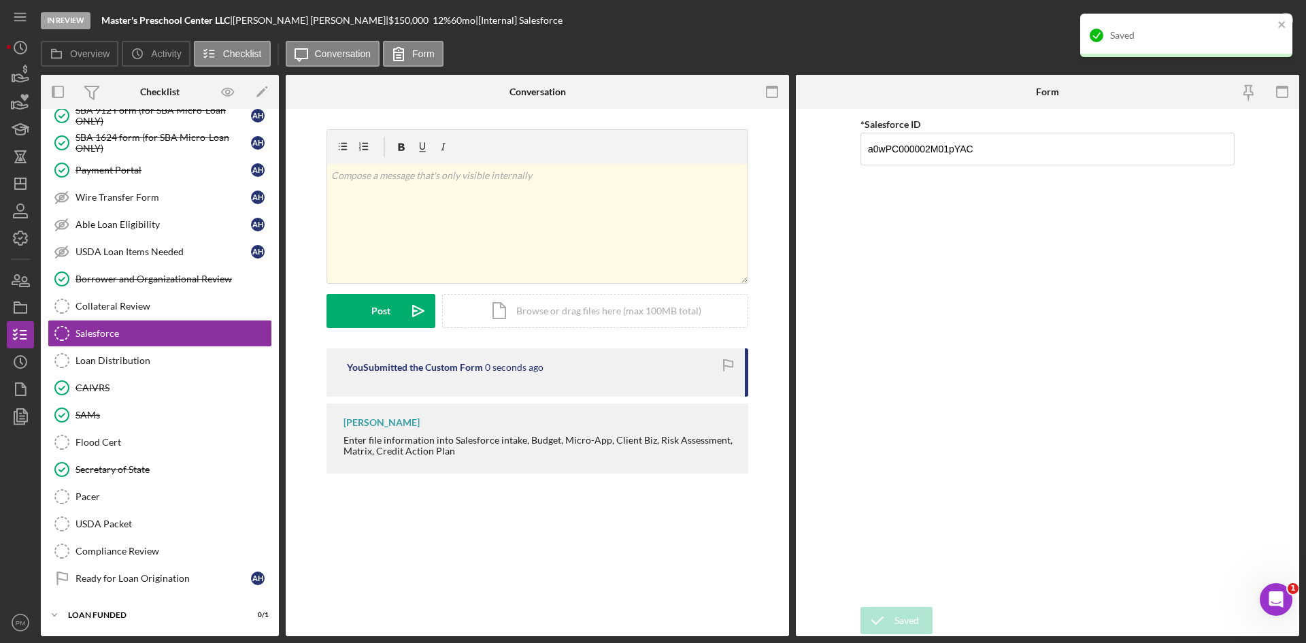
click at [1236, 14] on div "Saved" at bounding box center [1186, 36] width 212 height 44
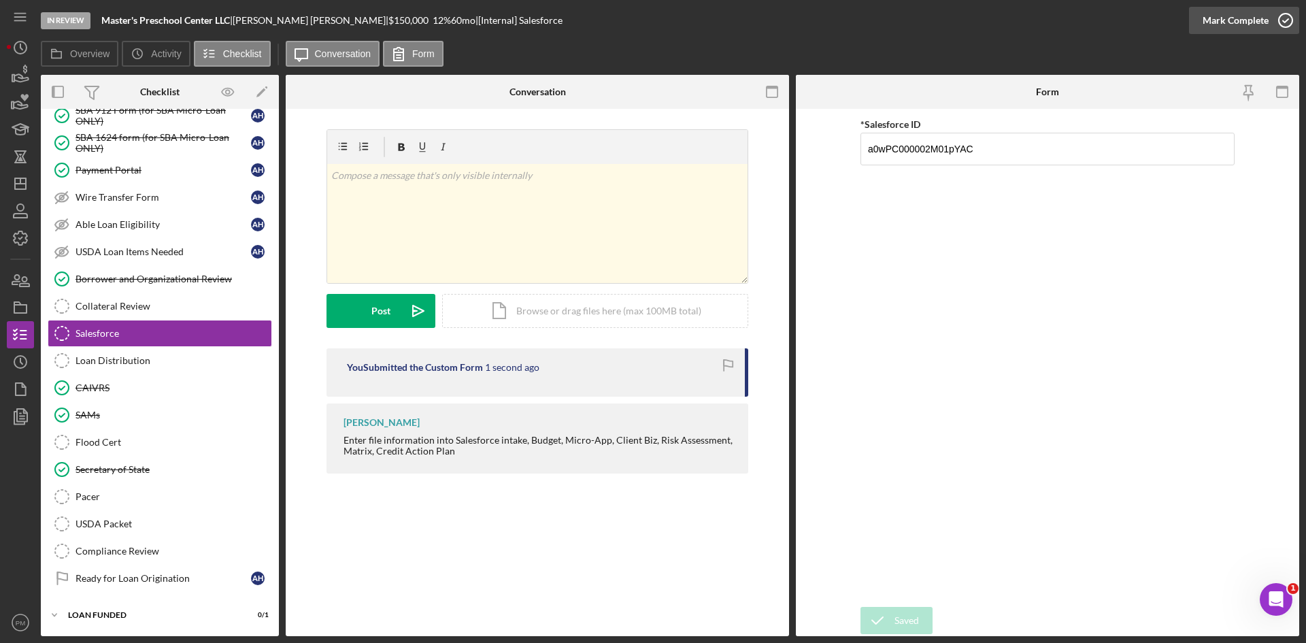
drag, startPoint x: 1234, startPoint y: 25, endPoint x: 1006, endPoint y: 150, distance: 259.6
click at [1233, 25] on div "Mark Complete" at bounding box center [1235, 20] width 66 height 27
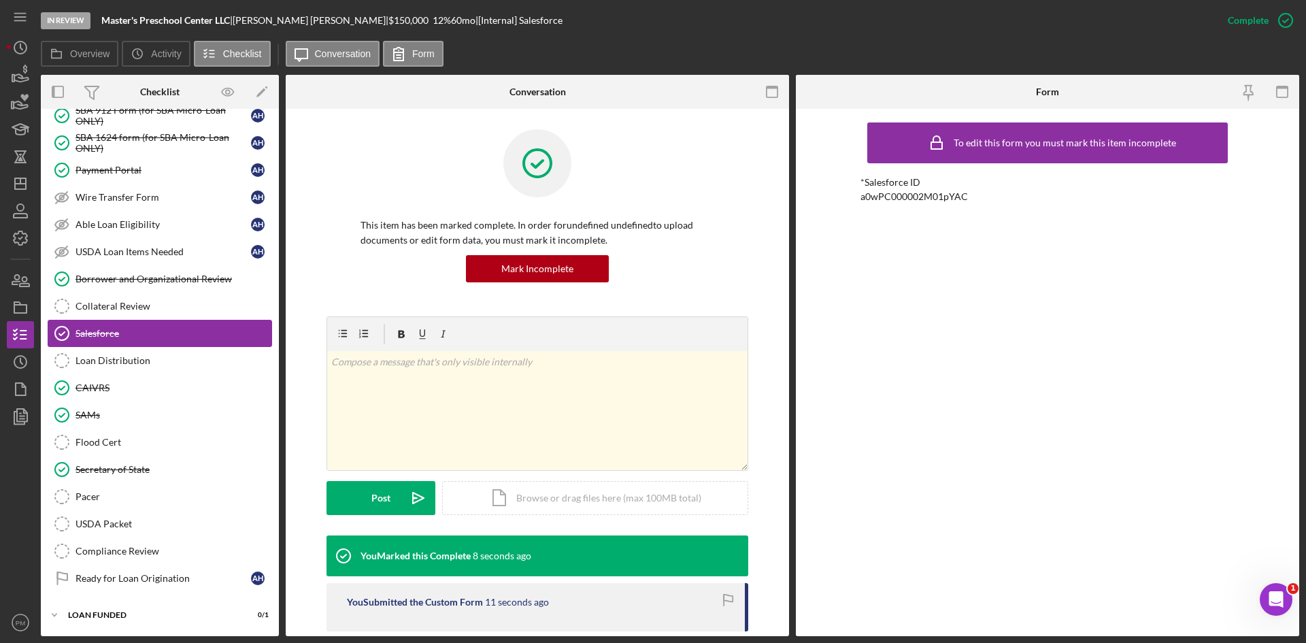
scroll to position [0, 0]
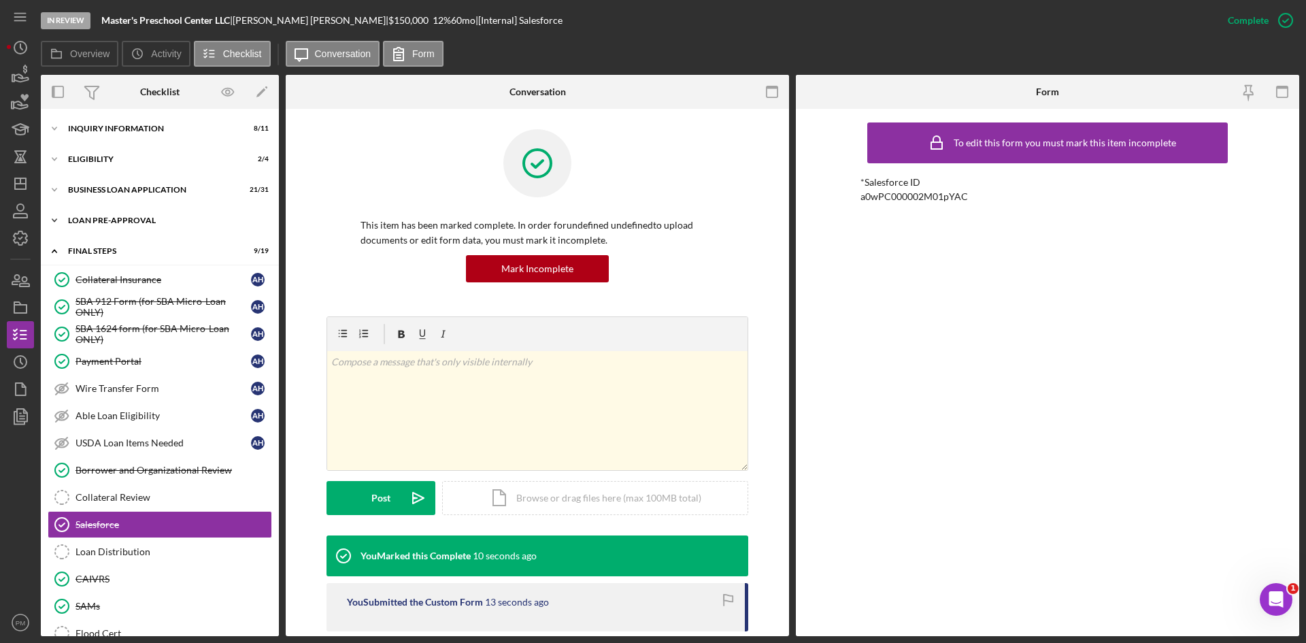
click at [105, 214] on div "Icon/Expander LOAN PRE-APPROVAL 2 / 2" at bounding box center [160, 220] width 238 height 27
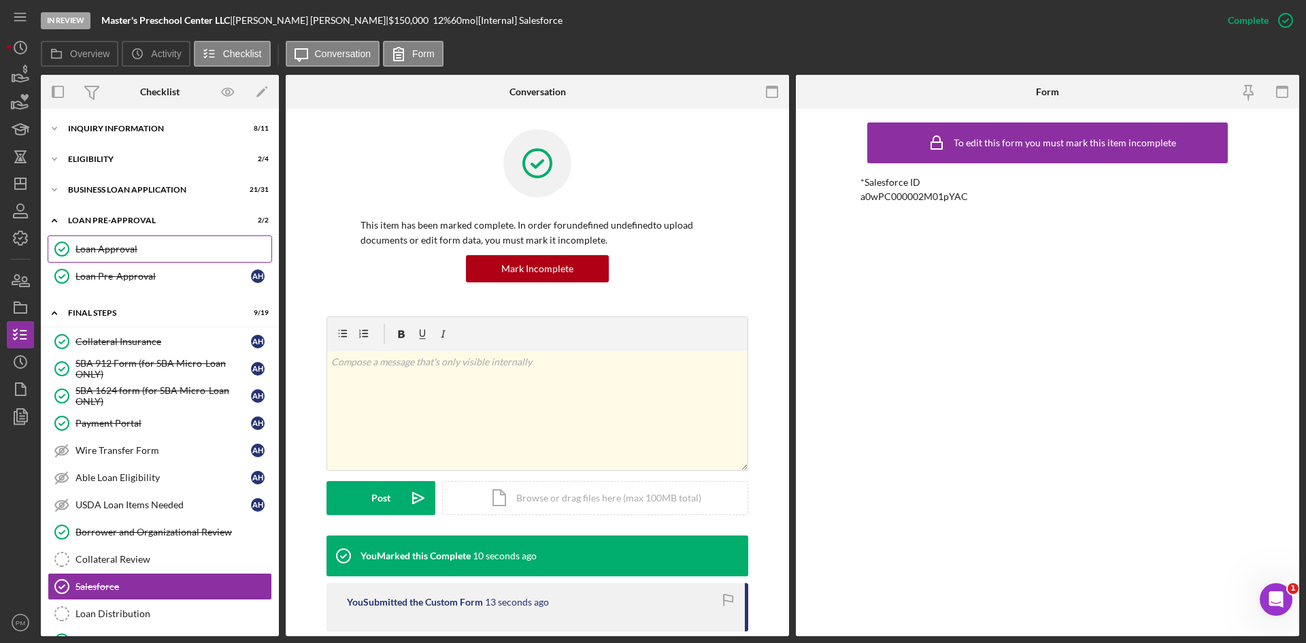
click at [99, 252] on div "Loan Approval" at bounding box center [173, 248] width 196 height 11
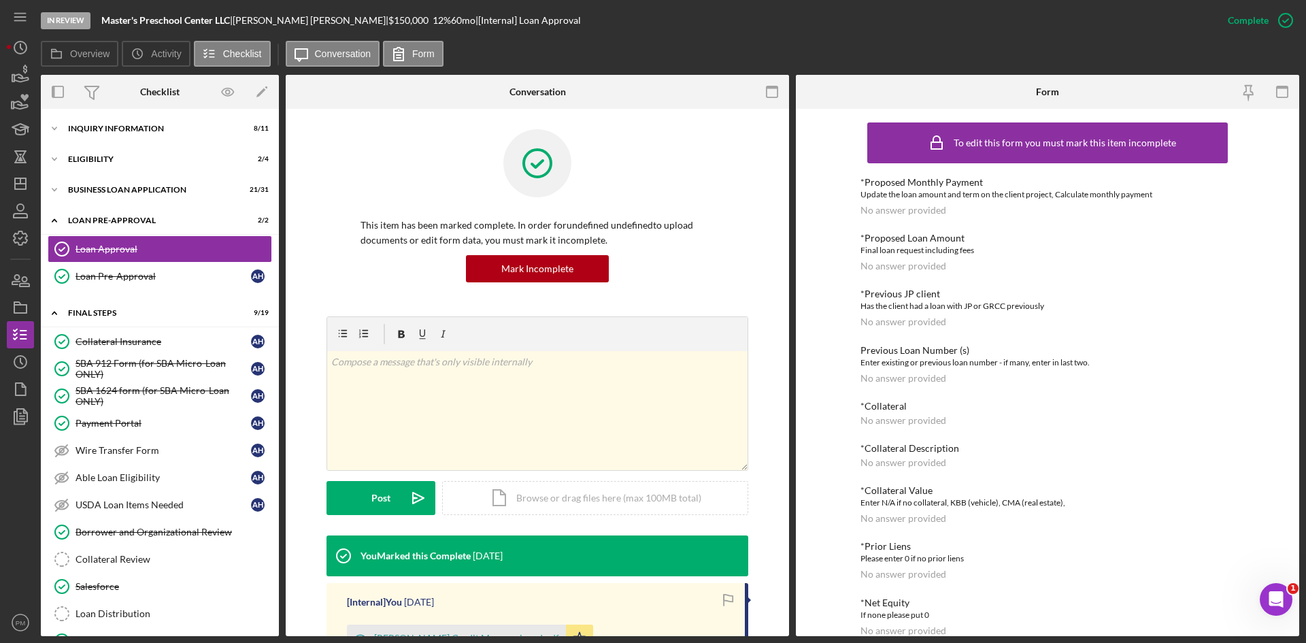
scroll to position [204, 0]
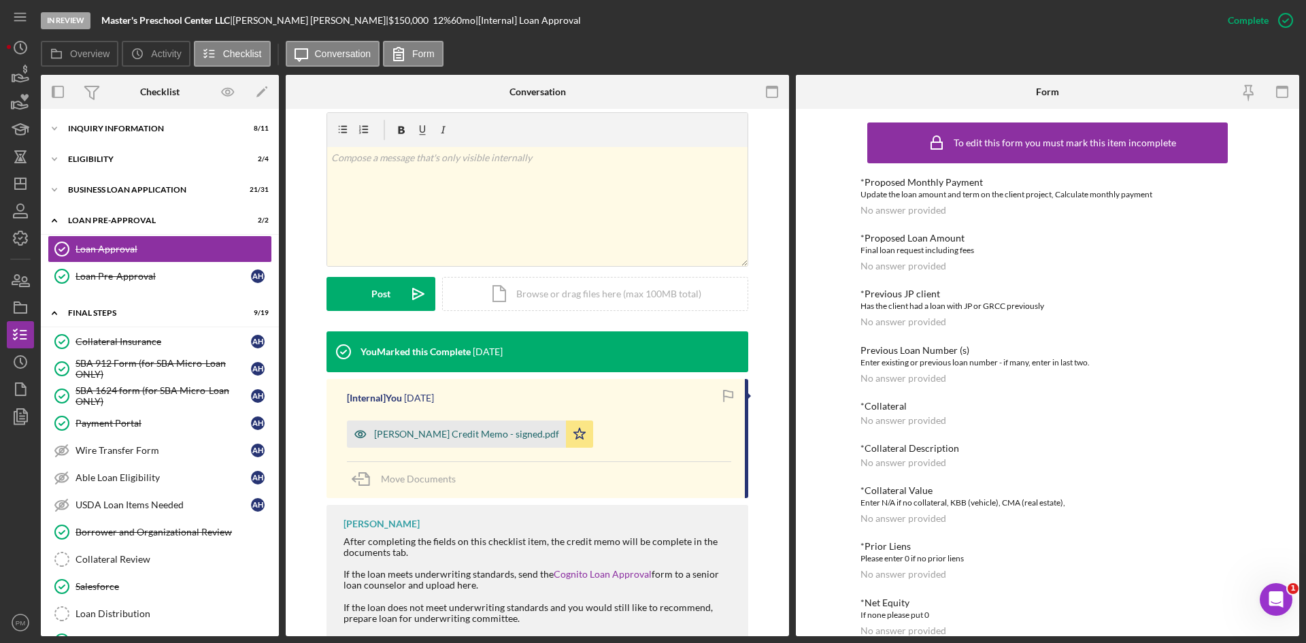
click at [431, 441] on div "A. Holmes Credit Memo - signed.pdf" at bounding box center [456, 433] width 219 height 27
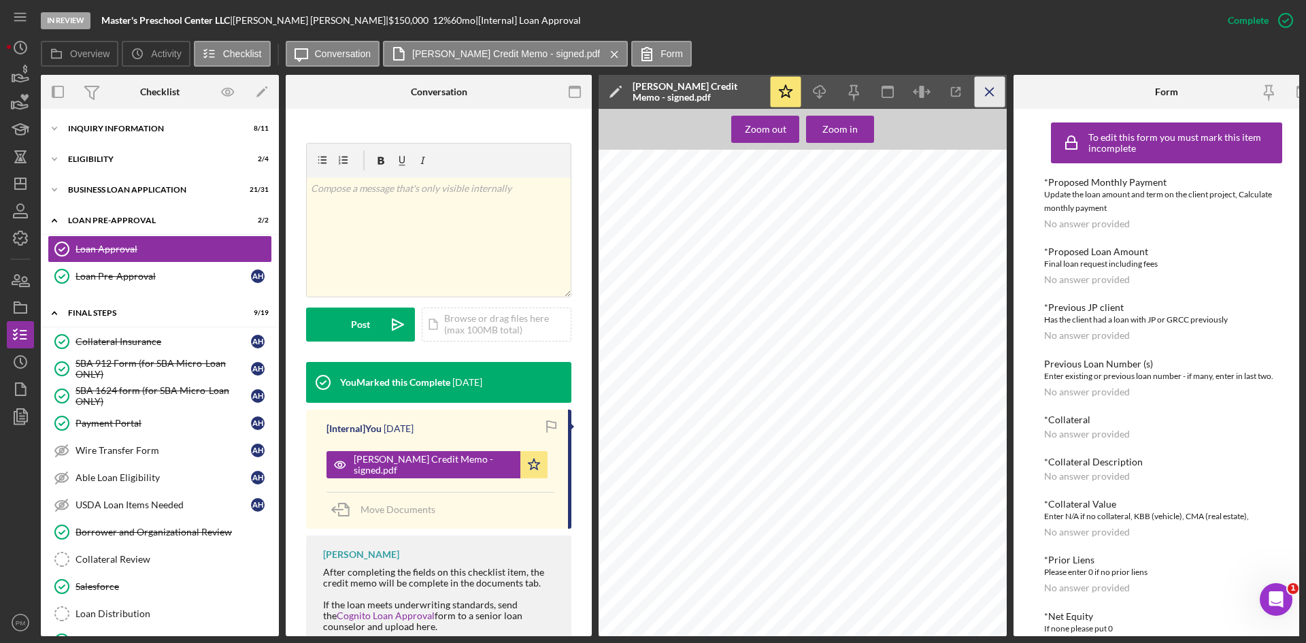
click at [990, 96] on icon "Icon/Menu Close" at bounding box center [990, 92] width 31 height 31
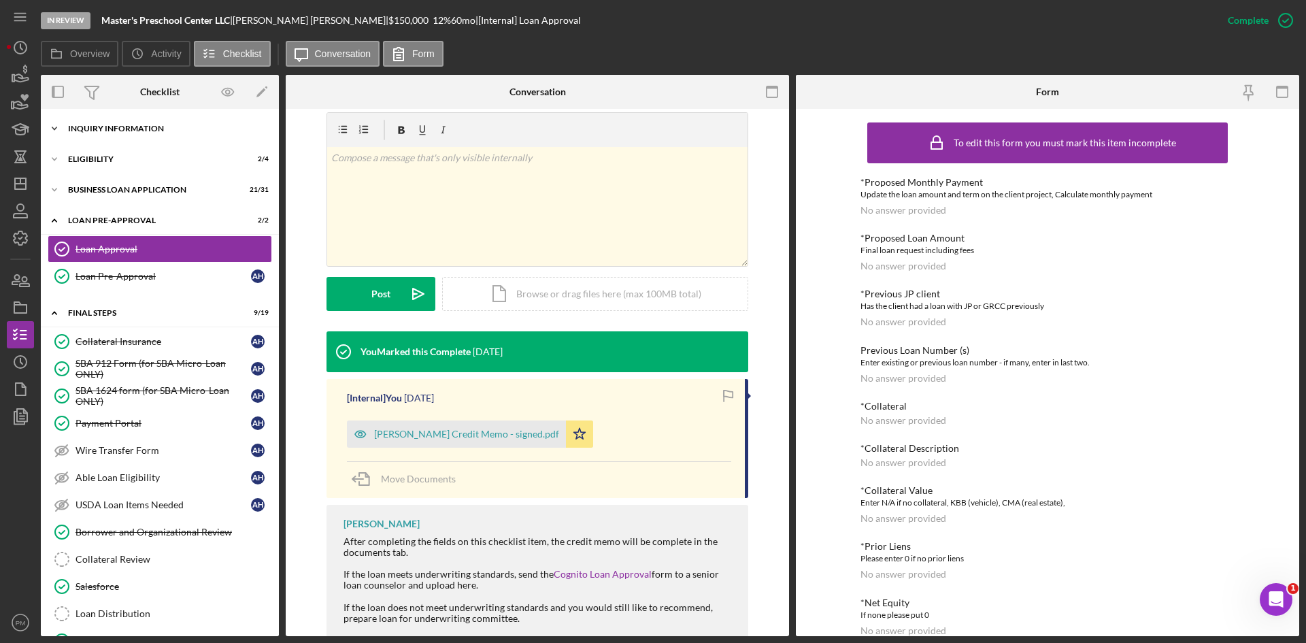
click at [147, 127] on div "INQUIRY INFORMATION" at bounding box center [165, 128] width 194 height 8
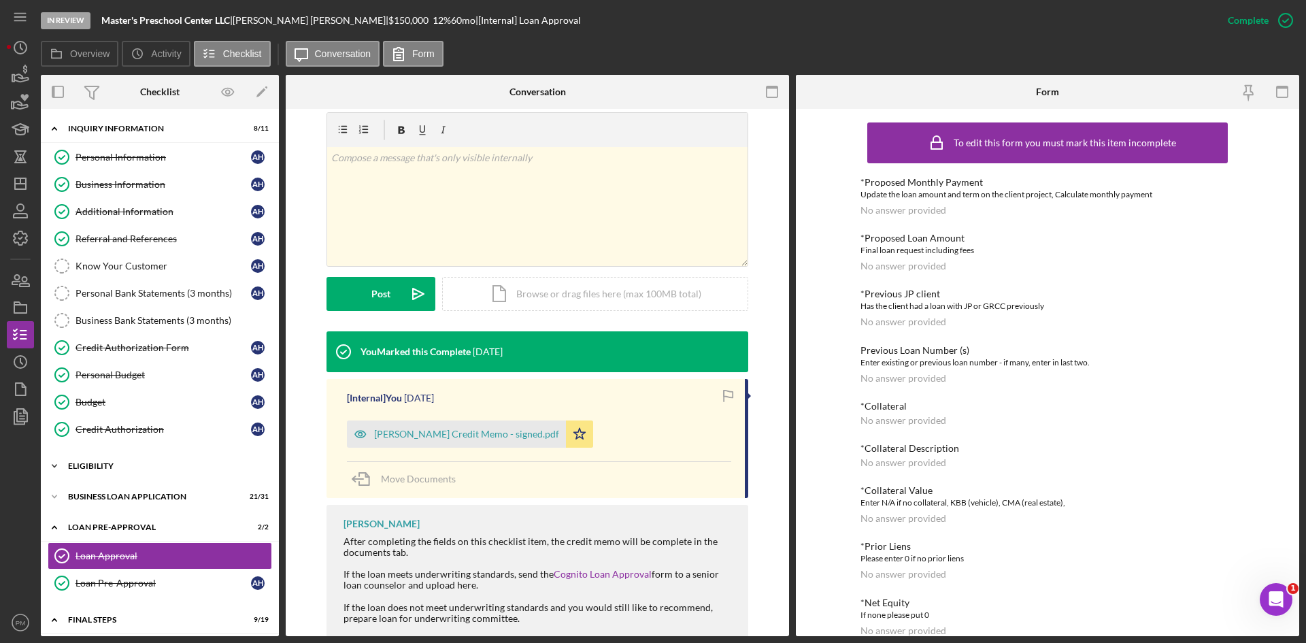
click at [126, 465] on div "ELIGIBILITY" at bounding box center [165, 466] width 194 height 8
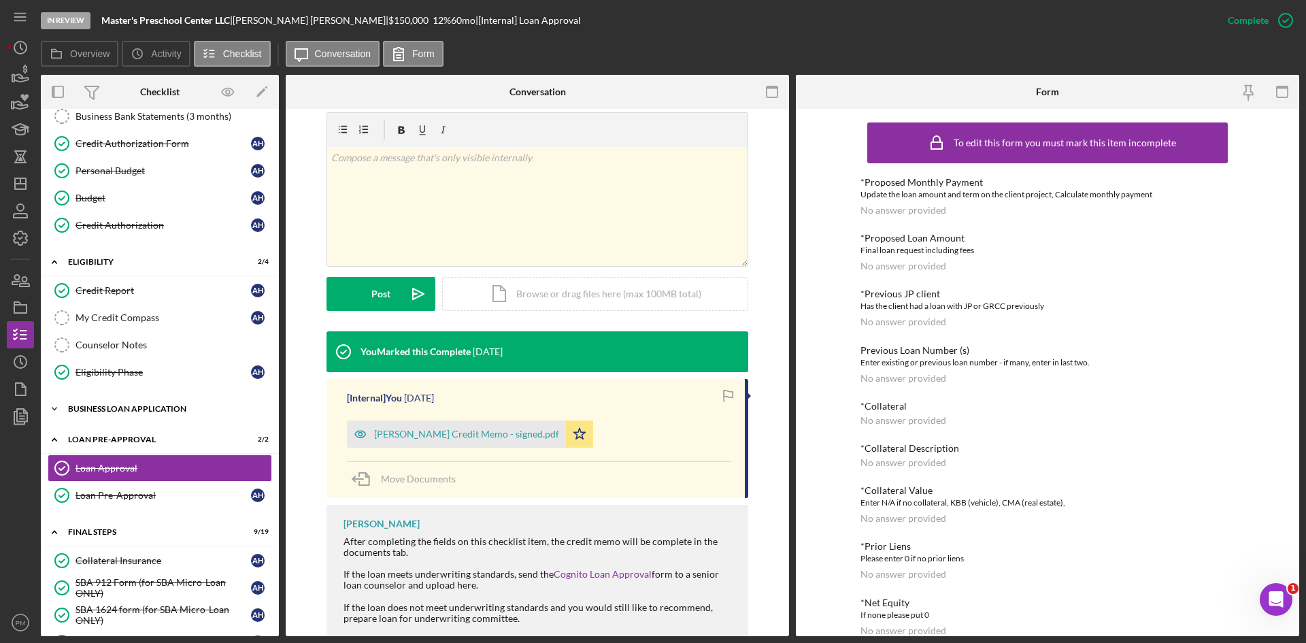
click at [165, 410] on div "BUSINESS LOAN APPLICATION" at bounding box center [165, 409] width 194 height 8
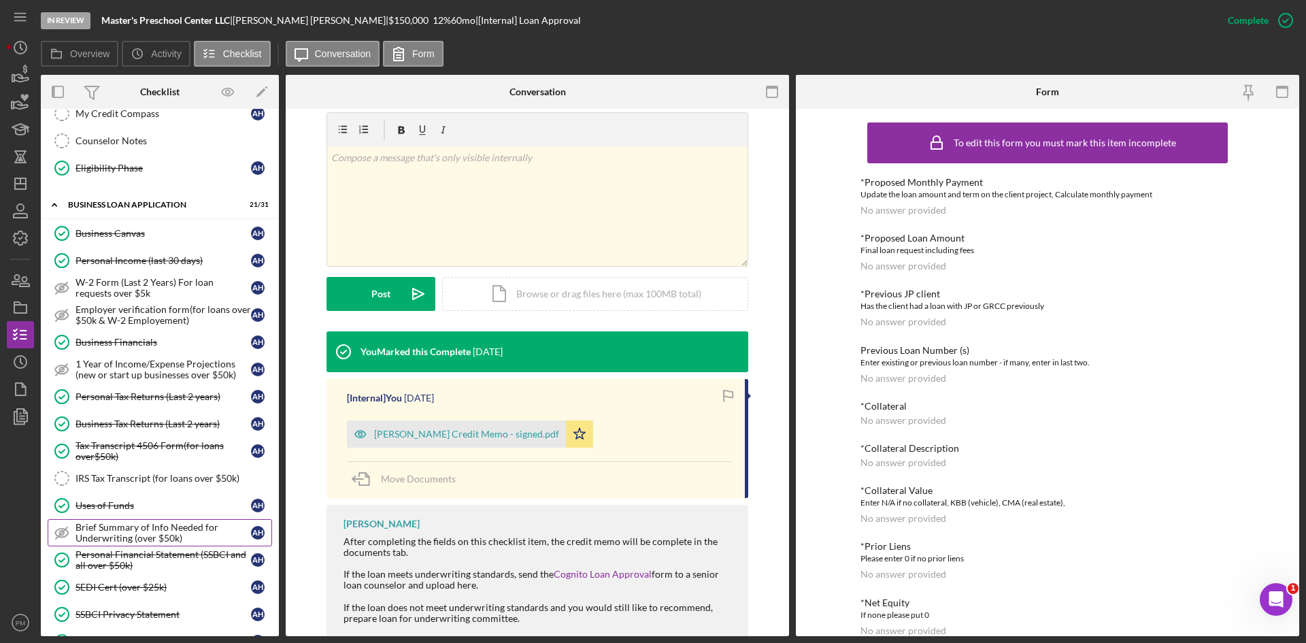
scroll to position [476, 0]
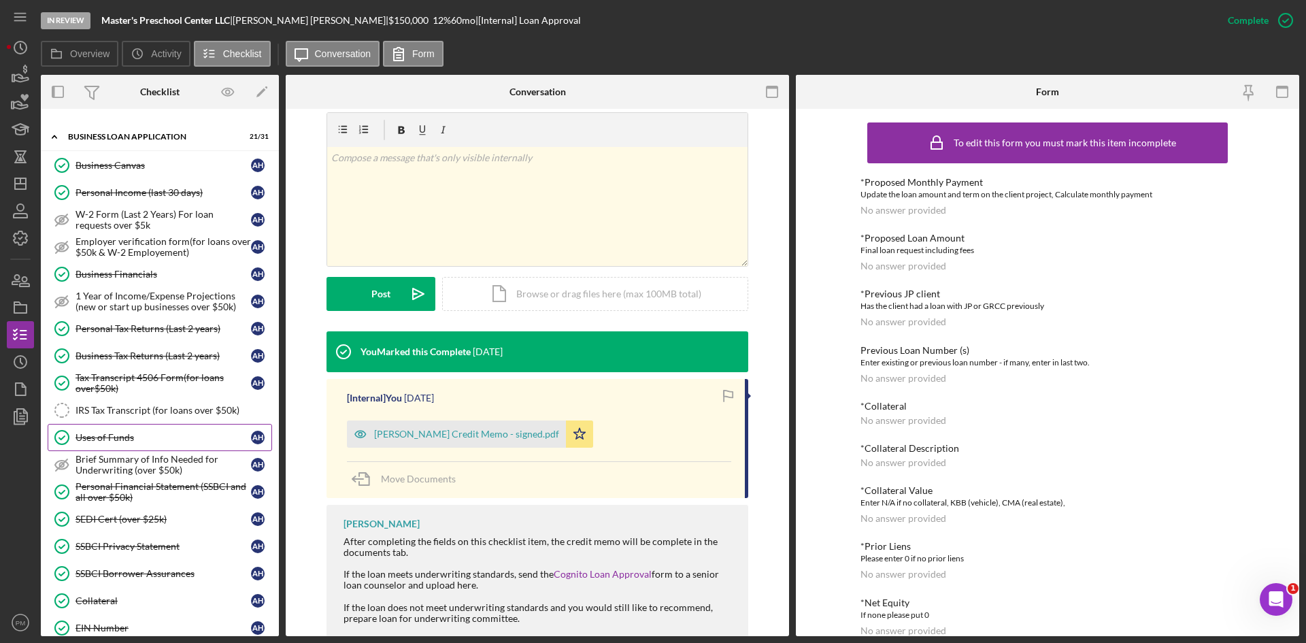
click at [102, 442] on div "Uses of Funds" at bounding box center [162, 437] width 175 height 11
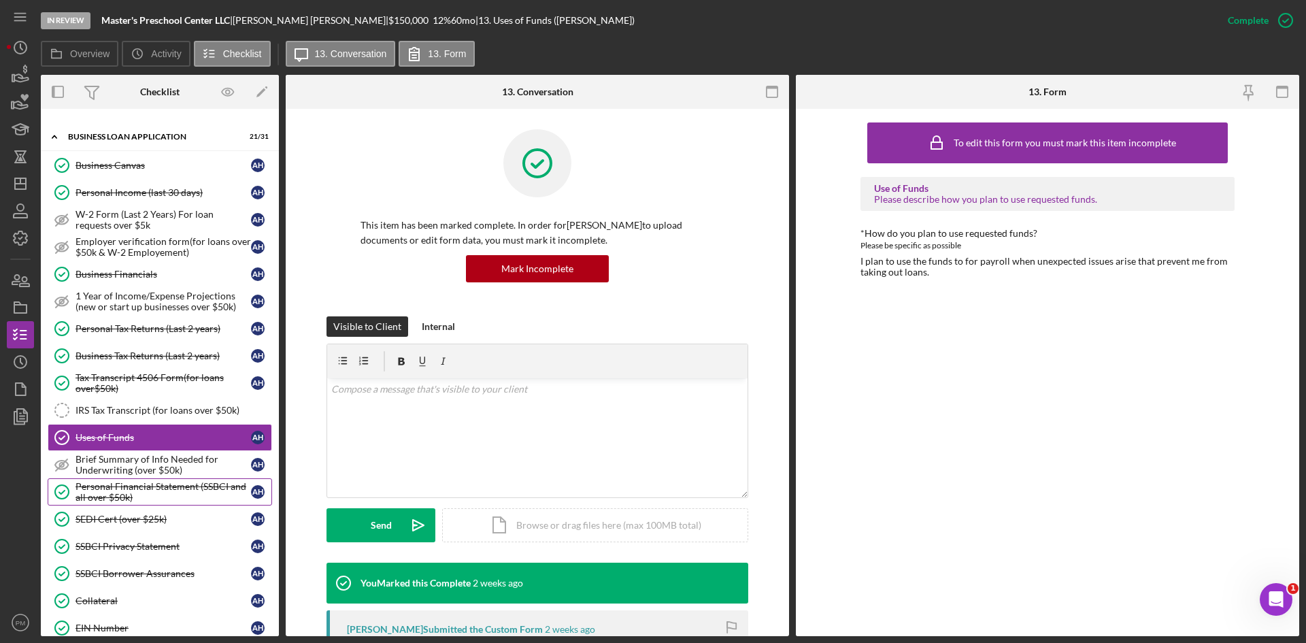
click at [149, 487] on div "Personal Financial Statement (SSBCI and all over $50k)" at bounding box center [162, 492] width 175 height 22
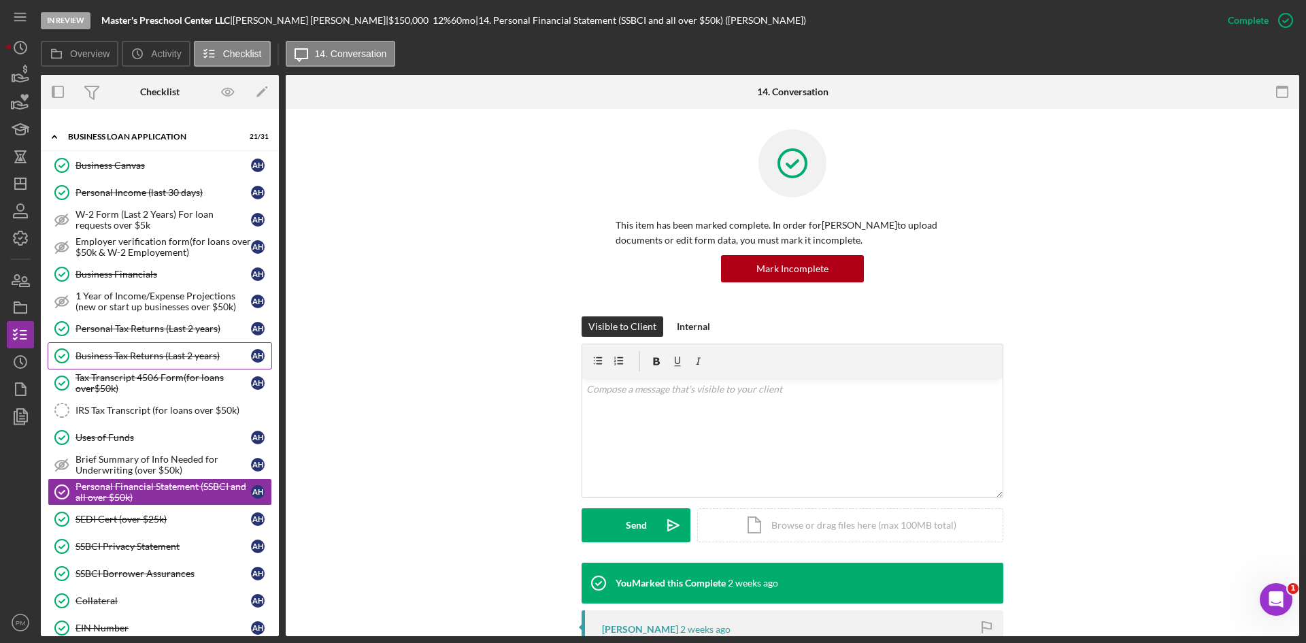
click at [124, 354] on div "Business Tax Returns (Last 2 years)" at bounding box center [162, 355] width 175 height 11
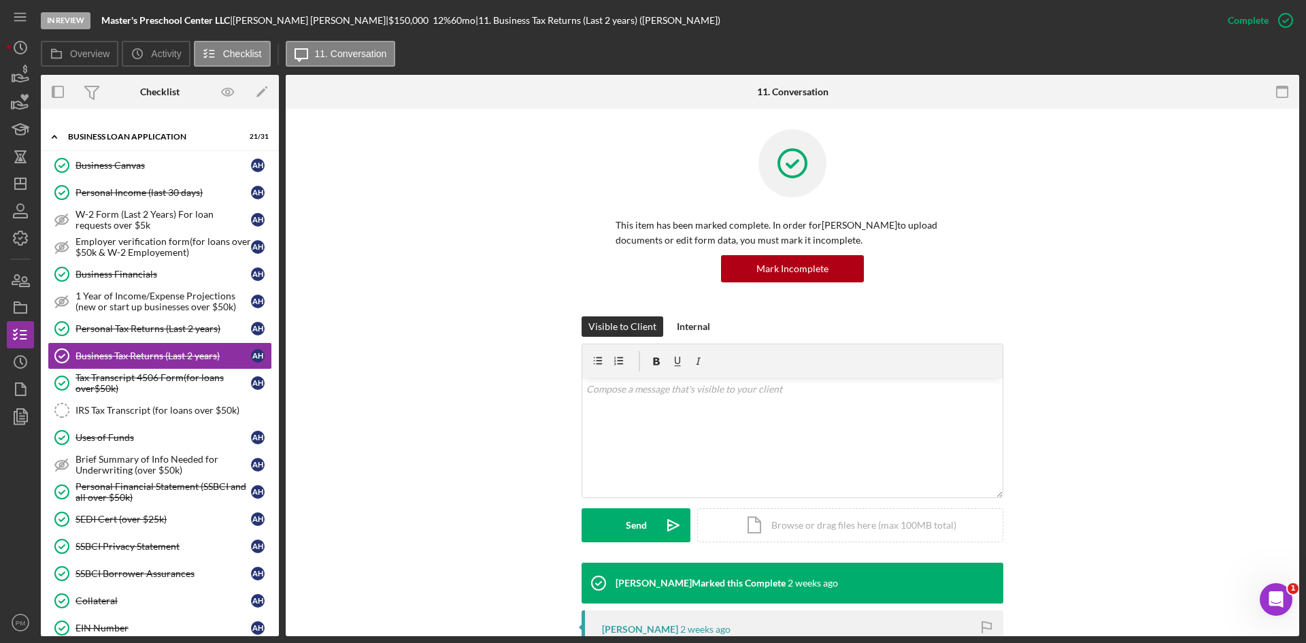
scroll to position [272, 0]
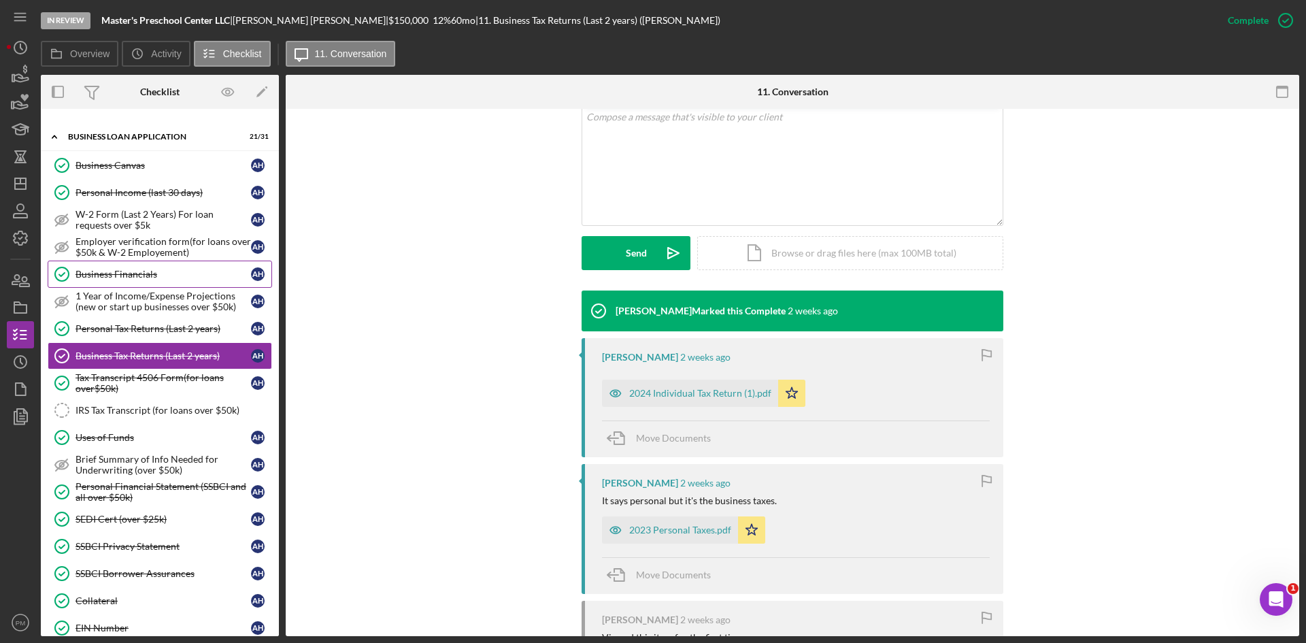
click at [101, 276] on div "Business Financials" at bounding box center [162, 274] width 175 height 11
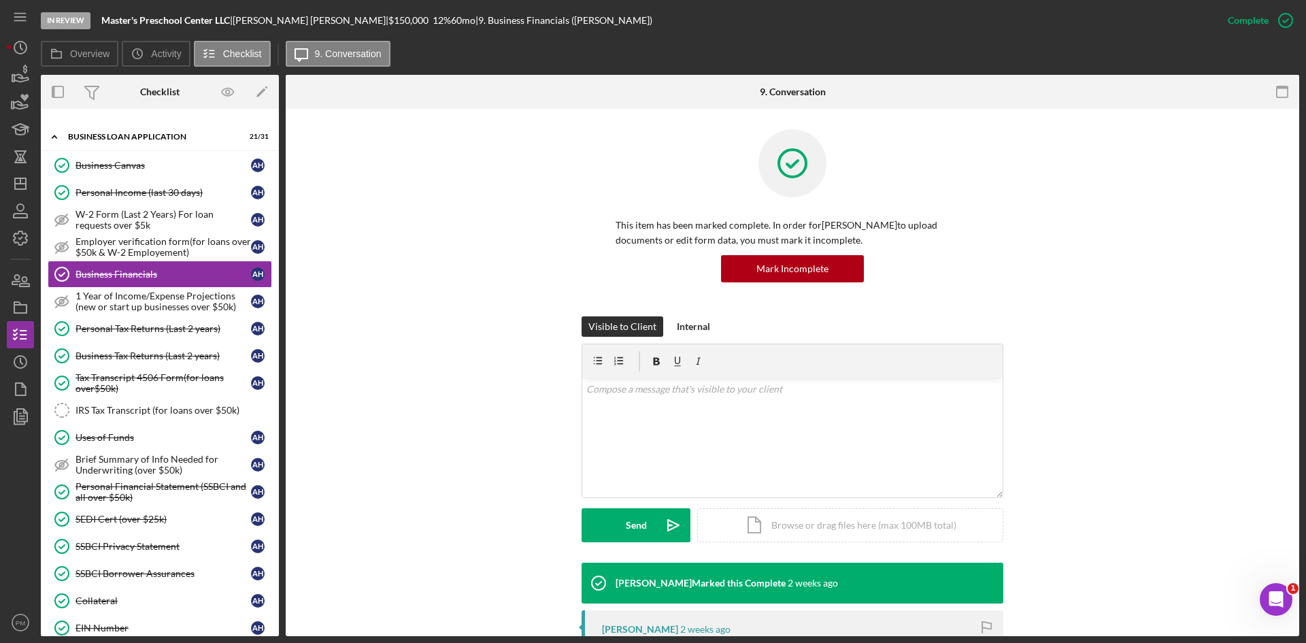
scroll to position [272, 0]
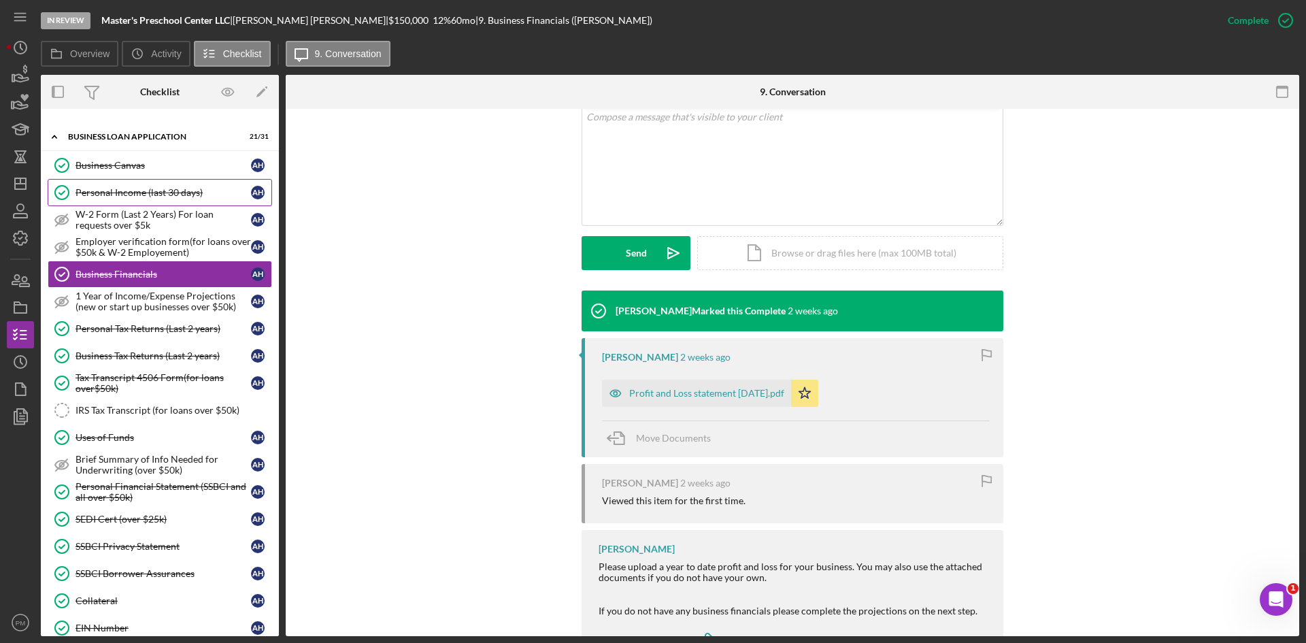
click at [153, 187] on div "Personal Income (last 30 days)" at bounding box center [162, 192] width 175 height 11
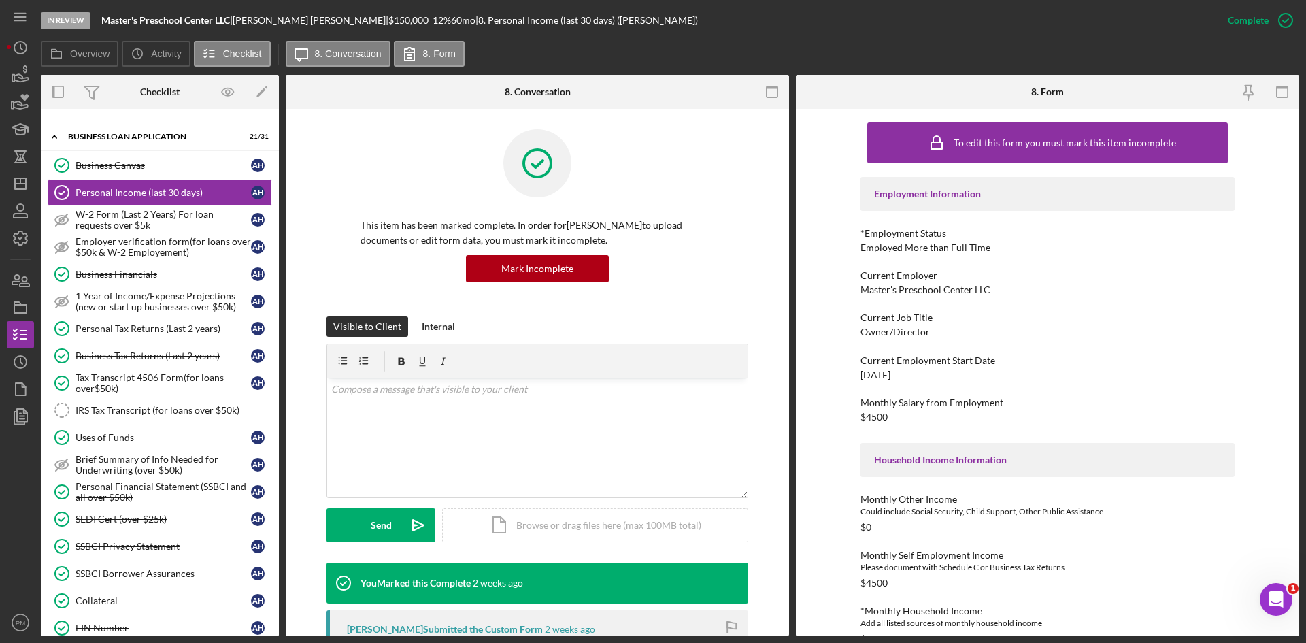
scroll to position [272, 0]
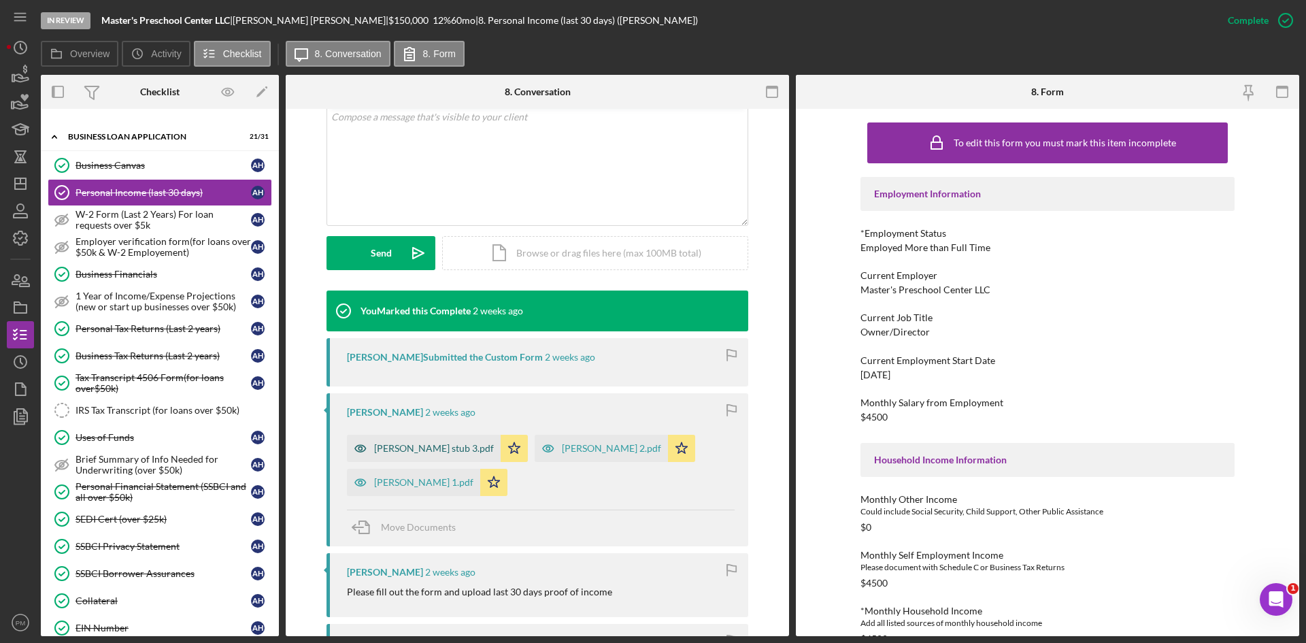
click at [416, 448] on div "Anthony H stub 3.pdf" at bounding box center [434, 448] width 120 height 11
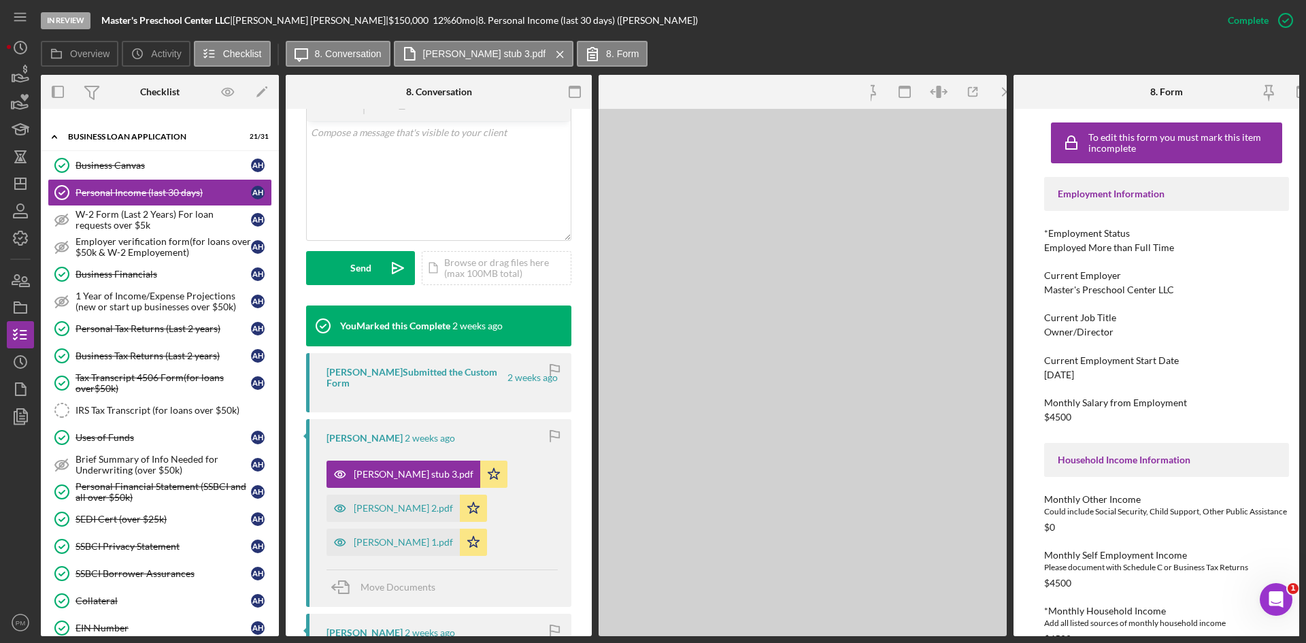
scroll to position [288, 0]
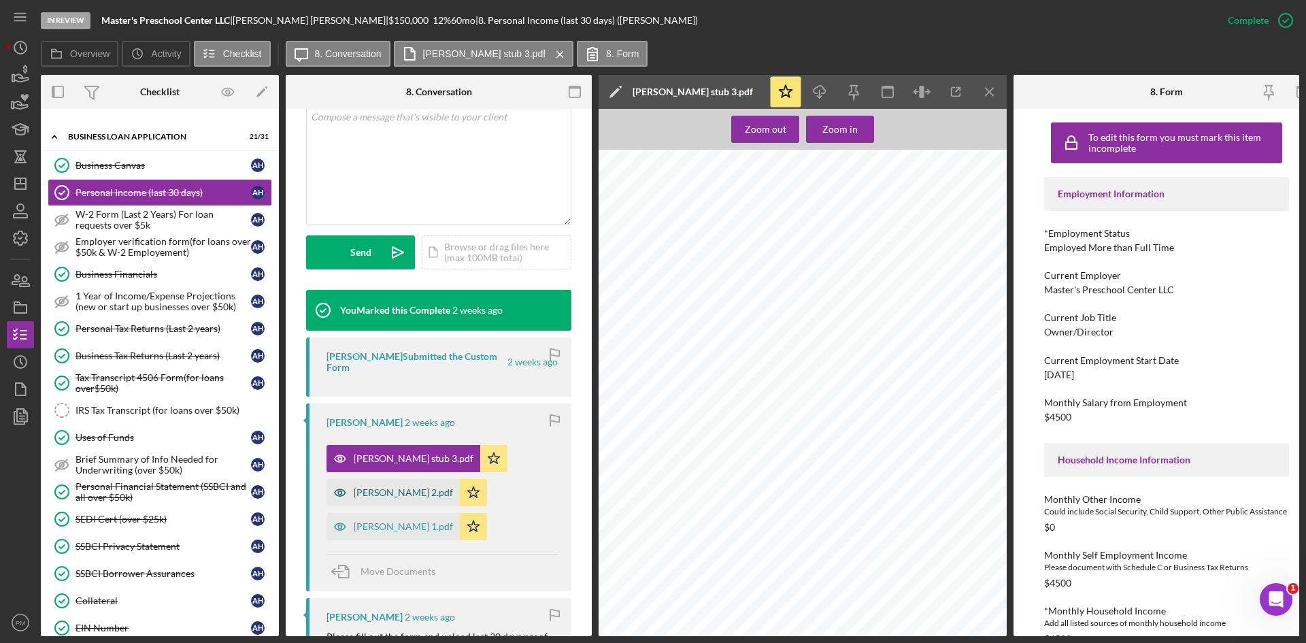
click at [395, 501] on div "Anthony H stub 2.pdf" at bounding box center [392, 492] width 133 height 27
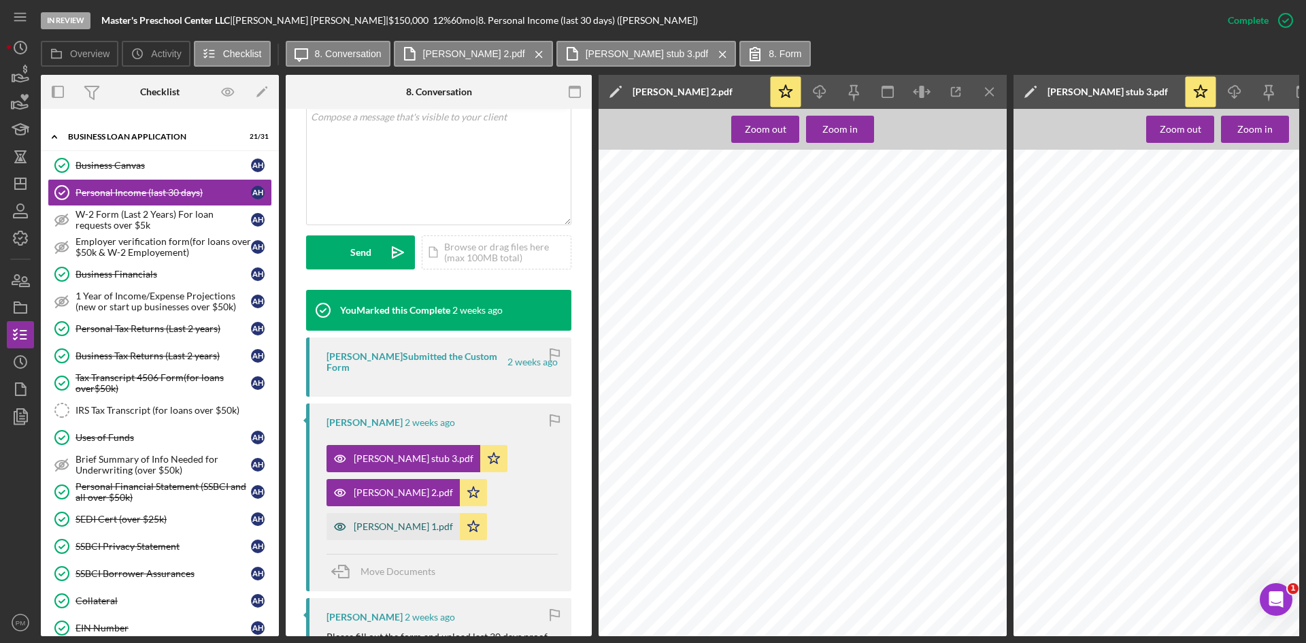
click at [392, 534] on div "Anthony H stub 1.pdf" at bounding box center [392, 526] width 133 height 27
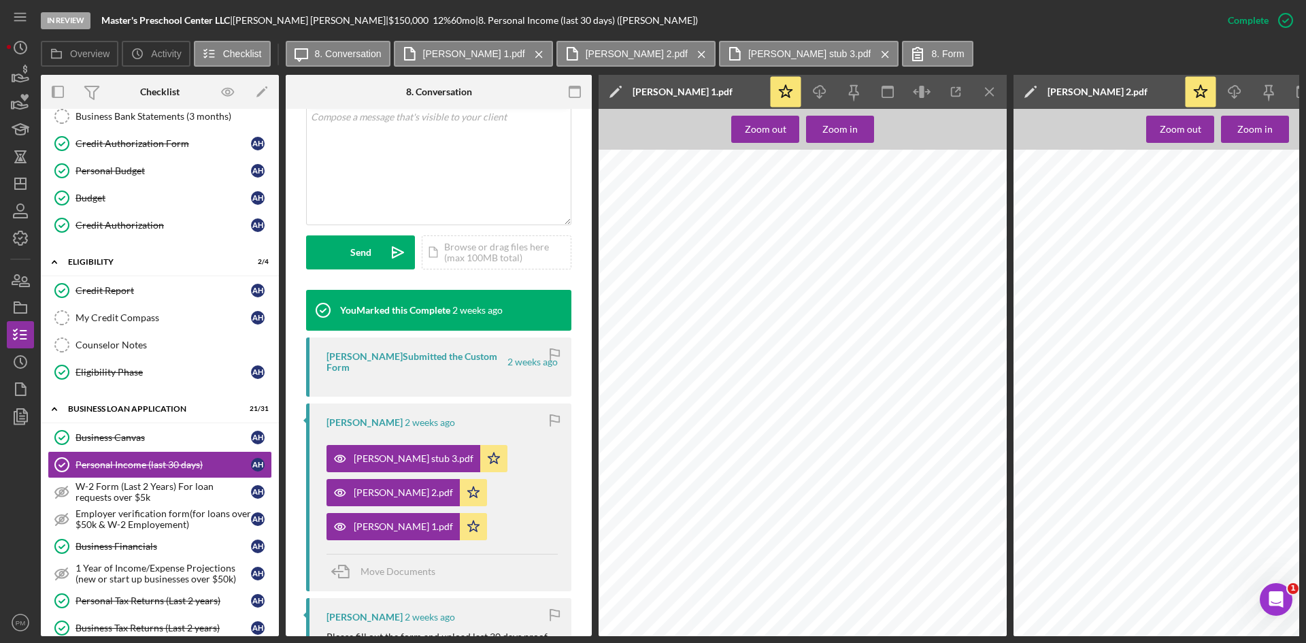
scroll to position [0, 0]
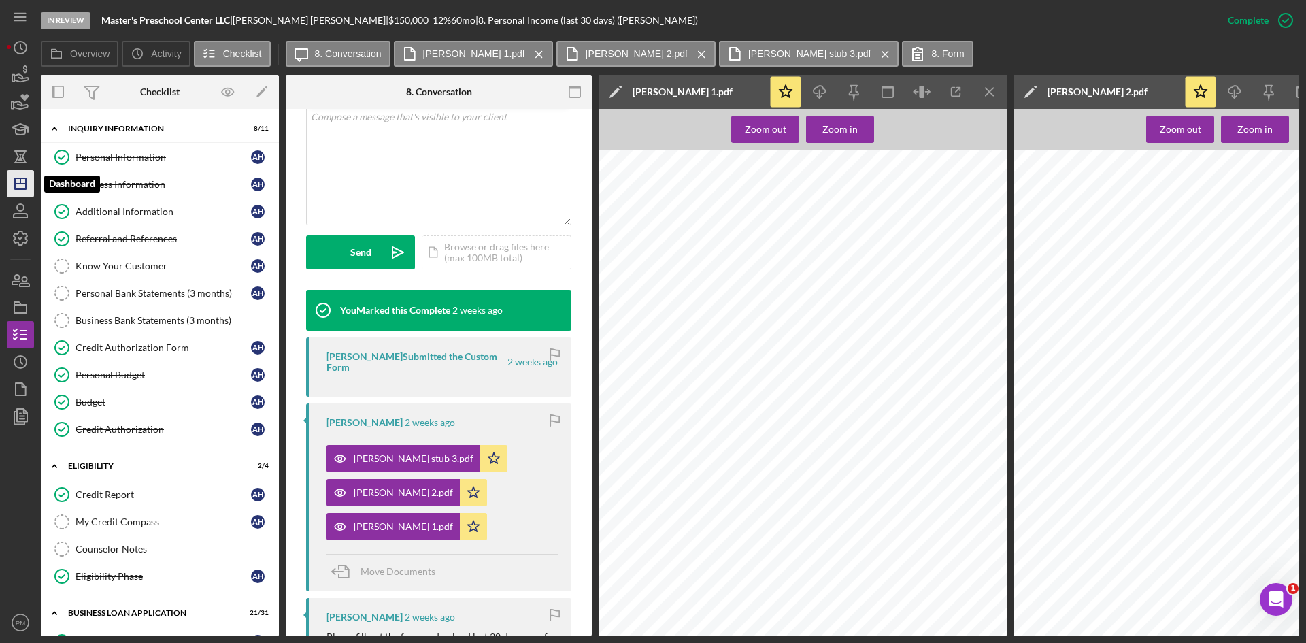
click at [26, 186] on polygon "button" at bounding box center [20, 183] width 11 height 11
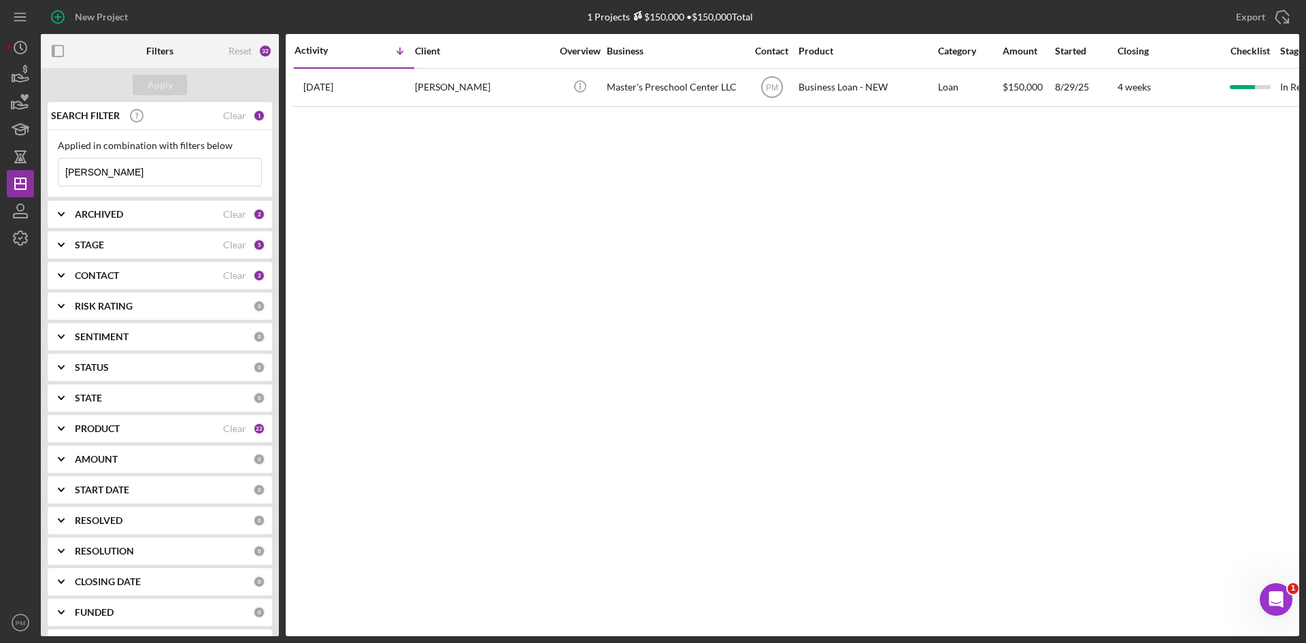
click at [105, 178] on input "holmes" at bounding box center [159, 171] width 203 height 27
drag, startPoint x: 93, startPoint y: 171, endPoint x: 0, endPoint y: 174, distance: 93.2
click at [0, 174] on div "New Project 1 Projects $150,000 • $150,000 Total holmes Export Icon/Export Filt…" at bounding box center [653, 321] width 1306 height 643
type input "jackson"
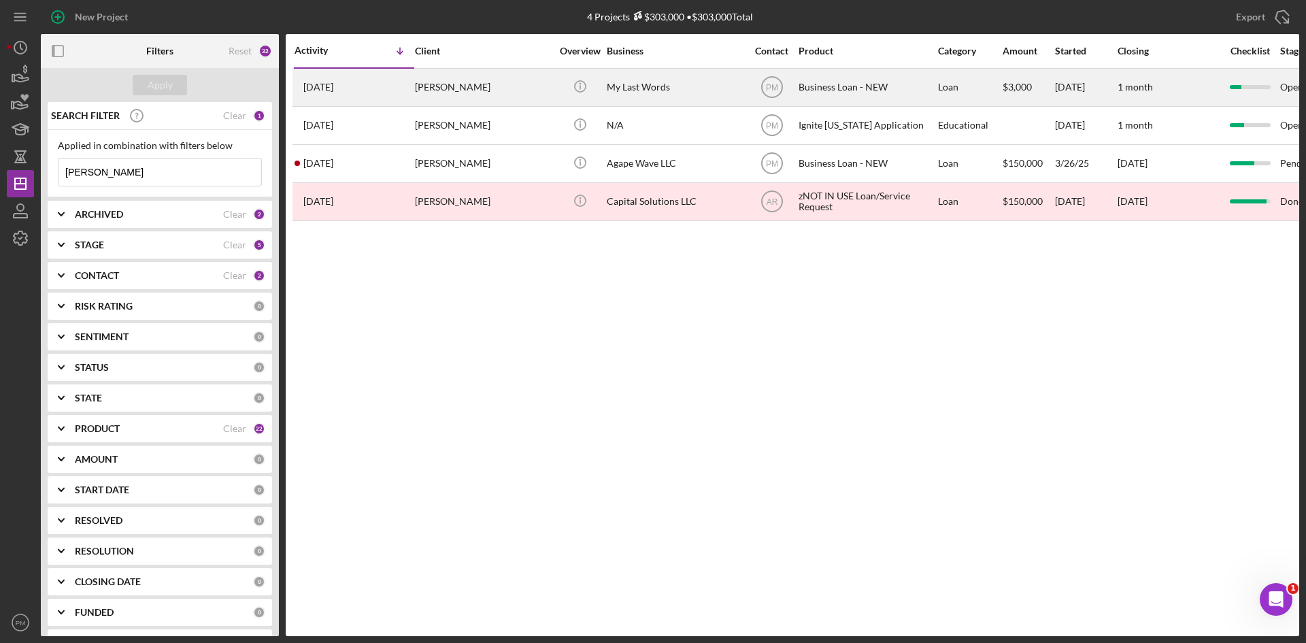
click at [382, 88] on div "1 day ago Ricky Jackson" at bounding box center [353, 87] width 119 height 36
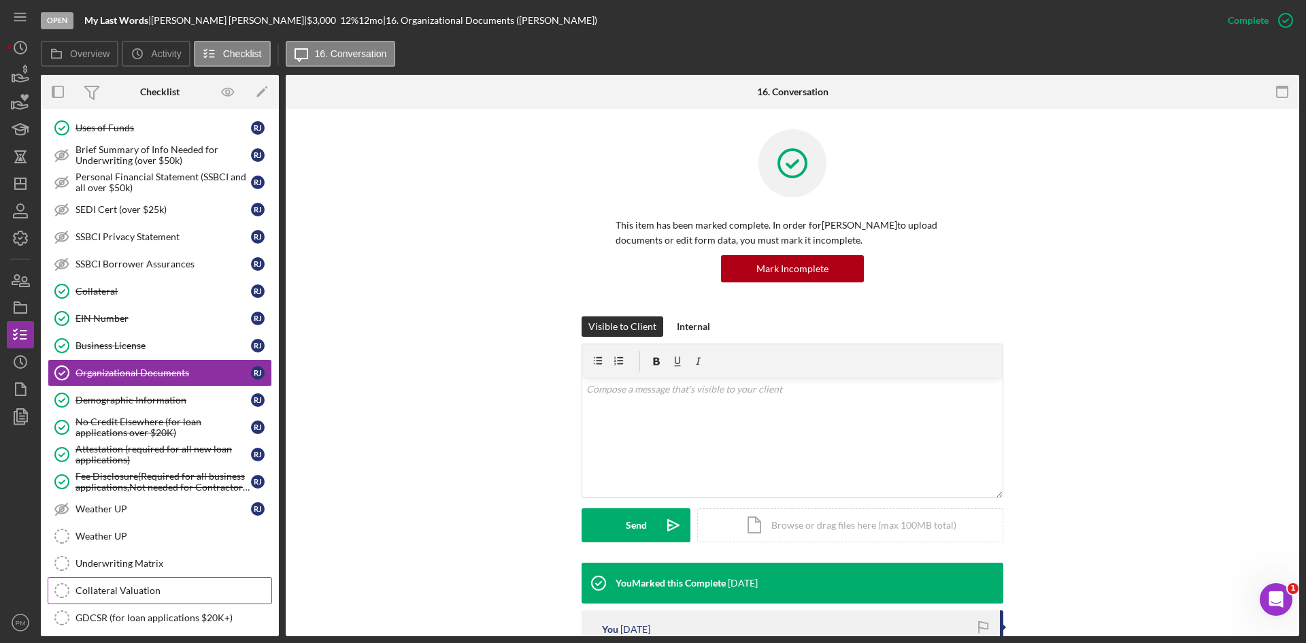
scroll to position [518, 0]
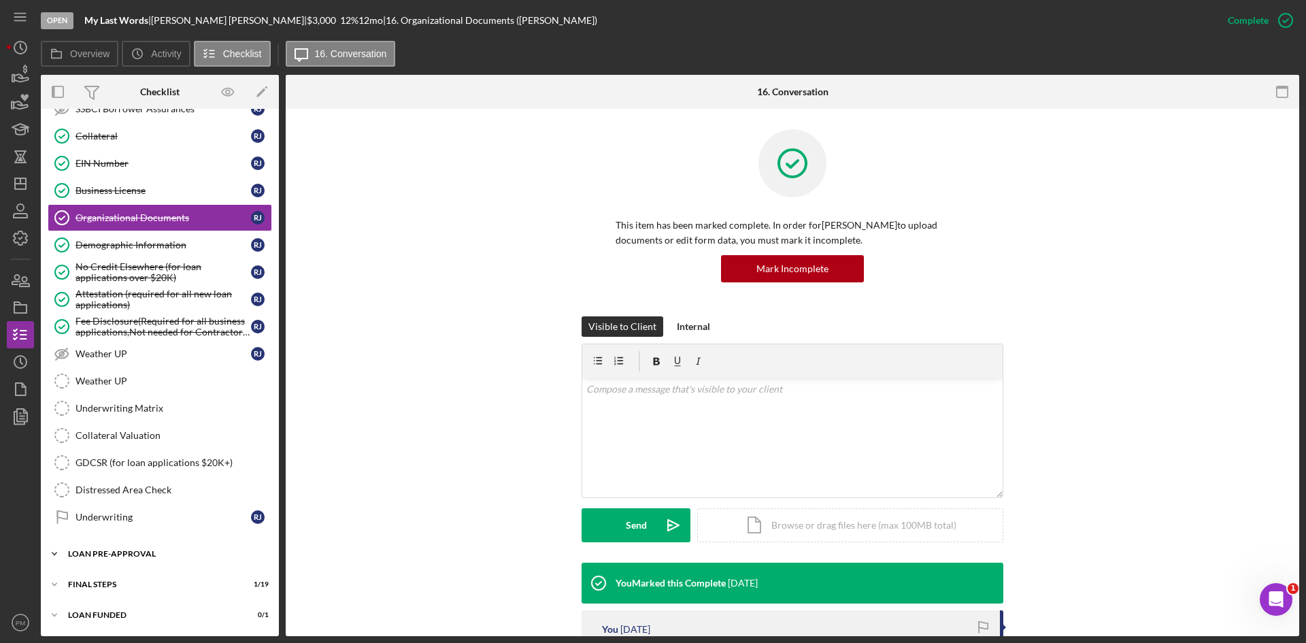
click at [173, 559] on div "Icon/Expander LOAN PRE-APPROVAL 0 / 2" at bounding box center [160, 553] width 238 height 27
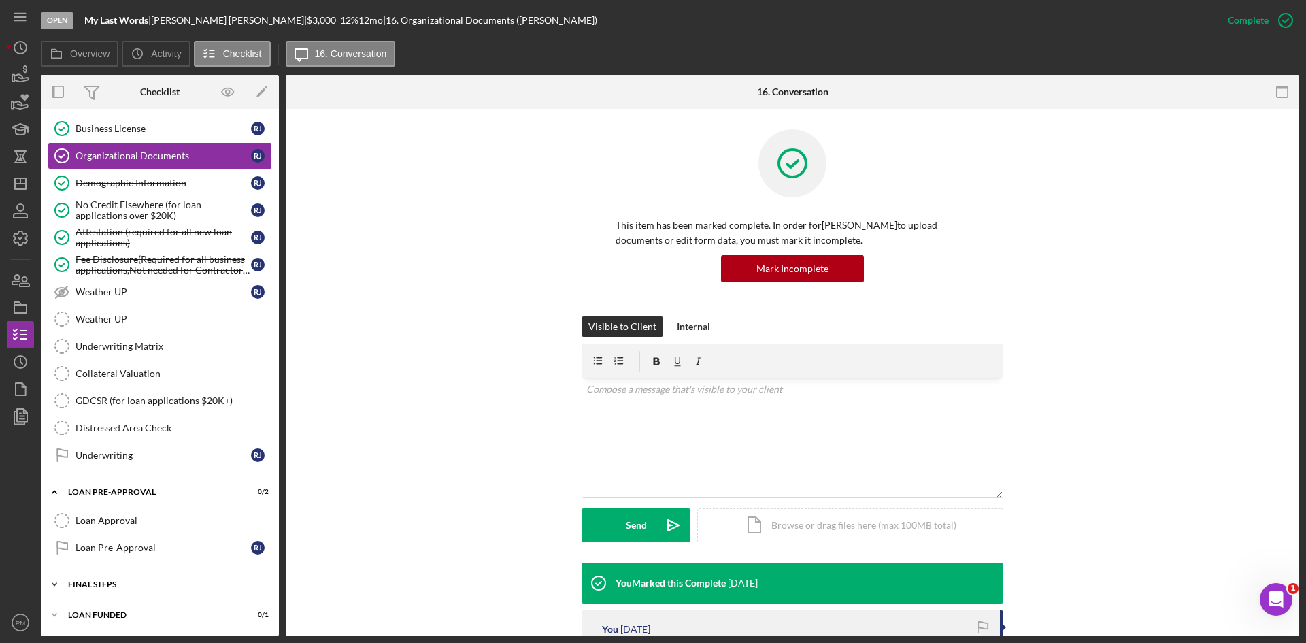
click at [165, 577] on div "Icon/Expander FINAL STEPS 1 / 19" at bounding box center [160, 584] width 238 height 27
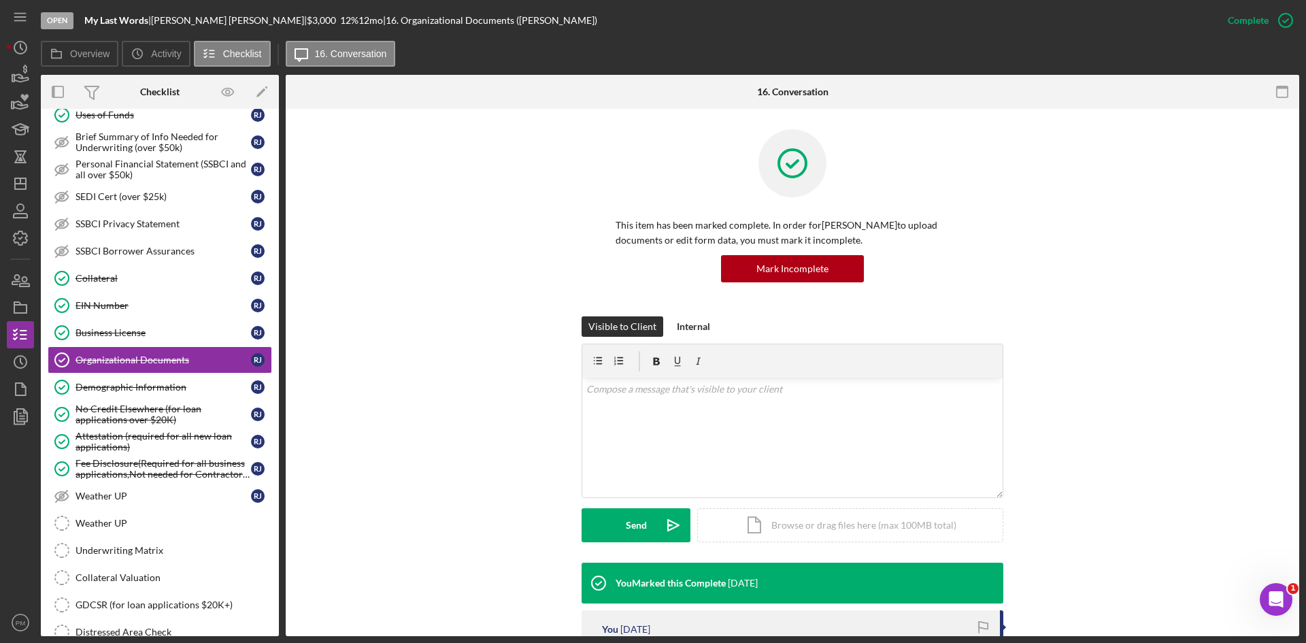
scroll to position [715, 0]
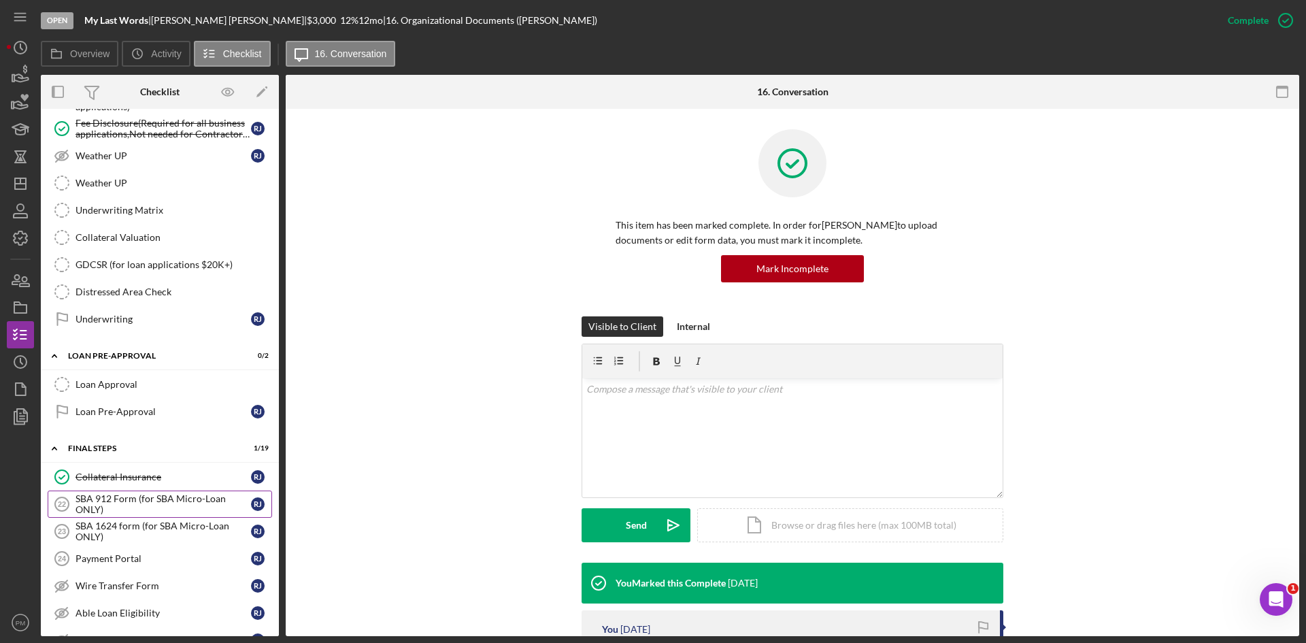
click at [174, 499] on div "SBA 912 Form (for SBA Micro-Loan ONLY)" at bounding box center [162, 504] width 175 height 22
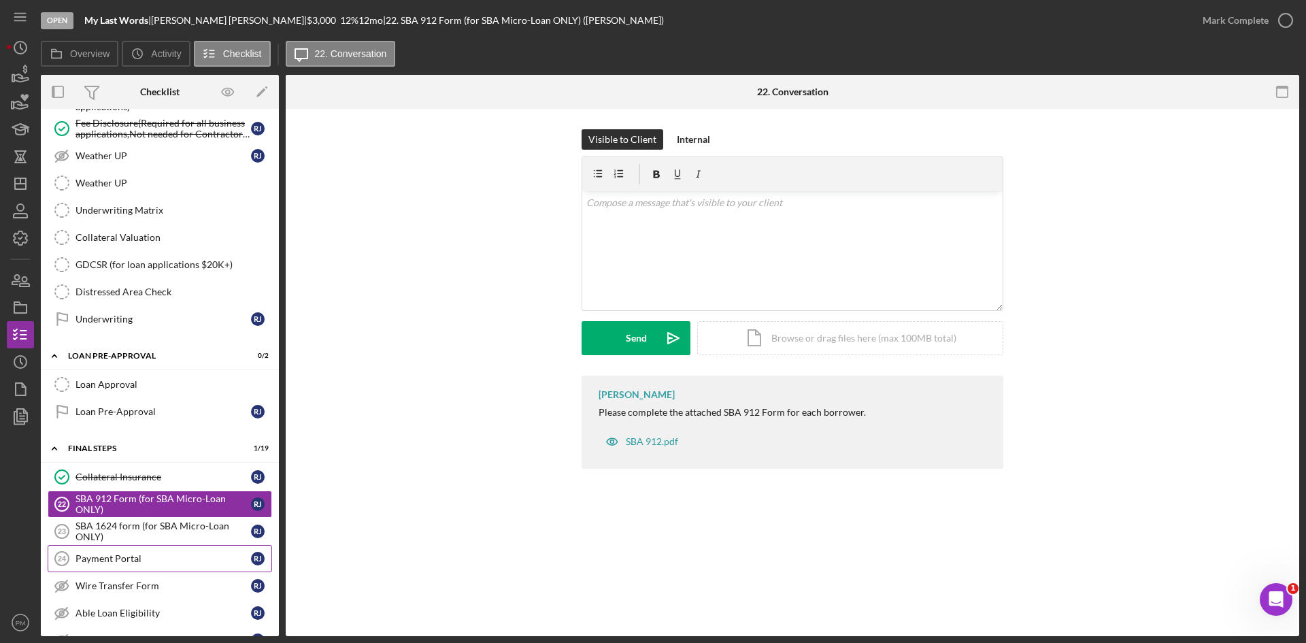
click at [180, 545] on link "Payment Portal 24 Payment Portal R J" at bounding box center [160, 558] width 224 height 27
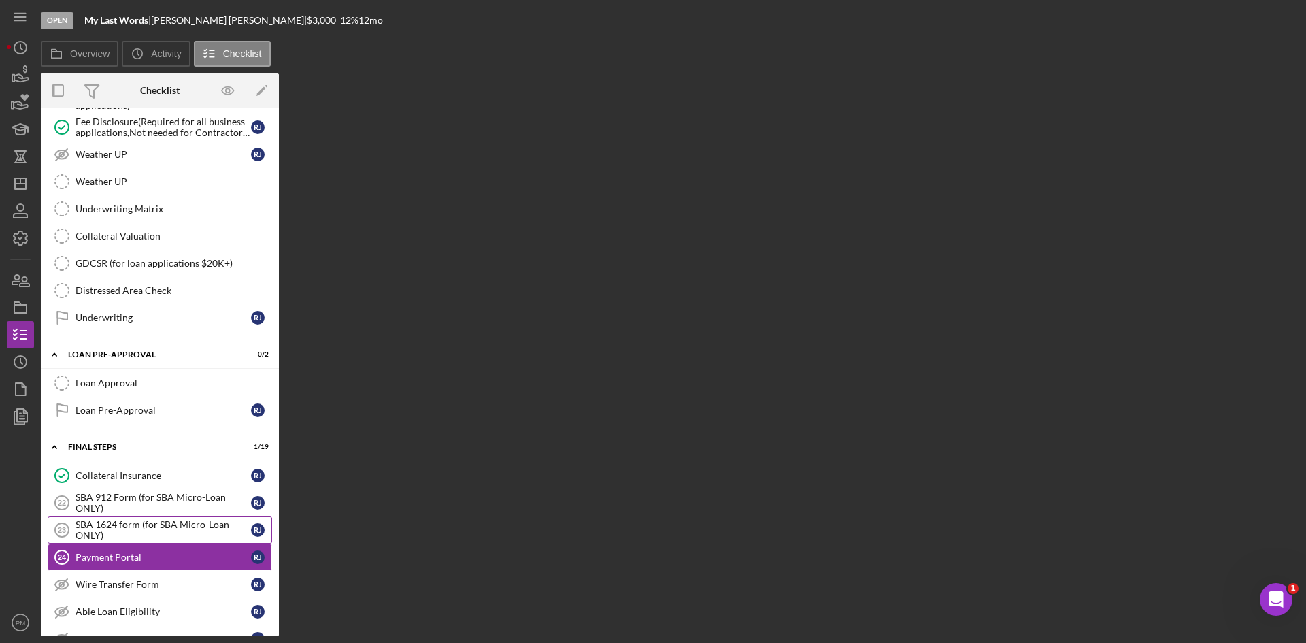
click at [178, 532] on div "SBA 1624 form (for SBA Micro-Loan ONLY)" at bounding box center [162, 530] width 175 height 22
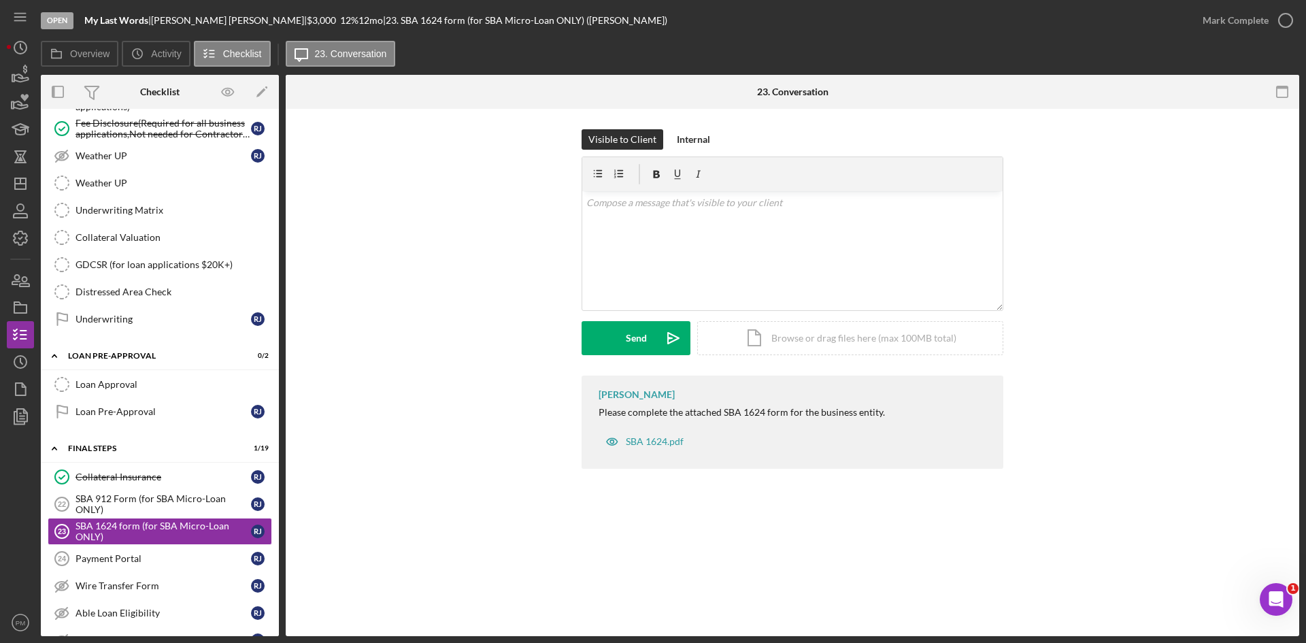
click at [399, 439] on div "Peyton McGovern Please complete the attached SBA 1624 form for the business ent…" at bounding box center [792, 425] width 973 height 100
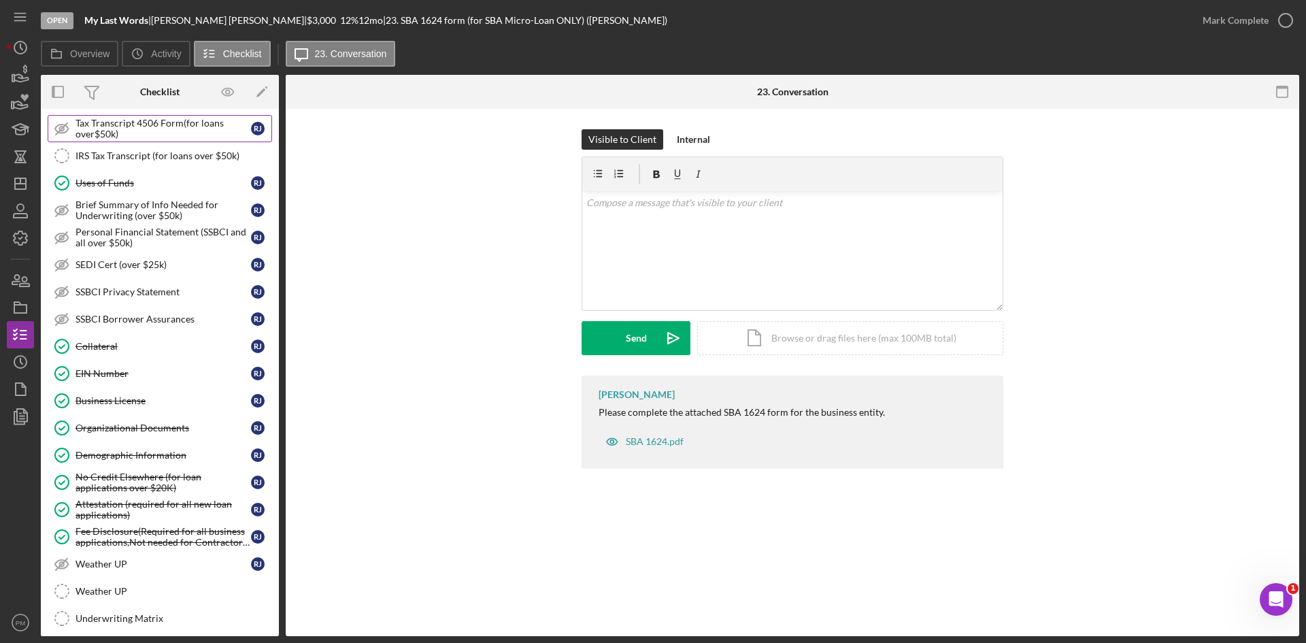
scroll to position [35, 0]
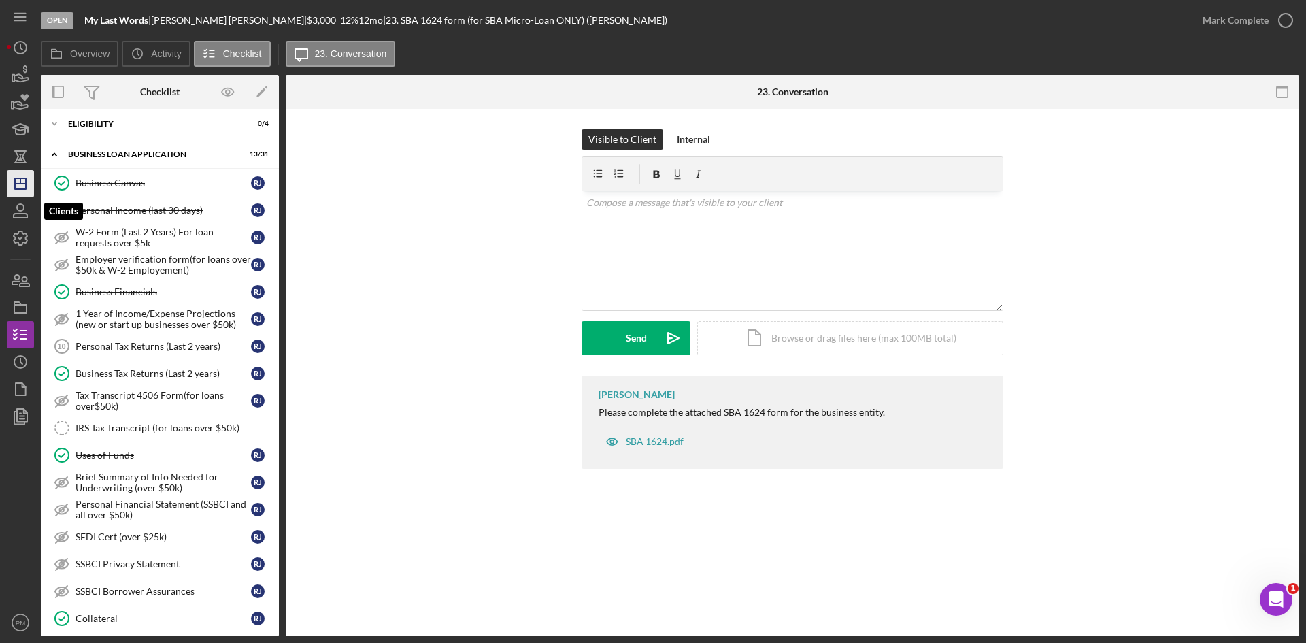
click at [20, 182] on line "button" at bounding box center [20, 180] width 0 height 5
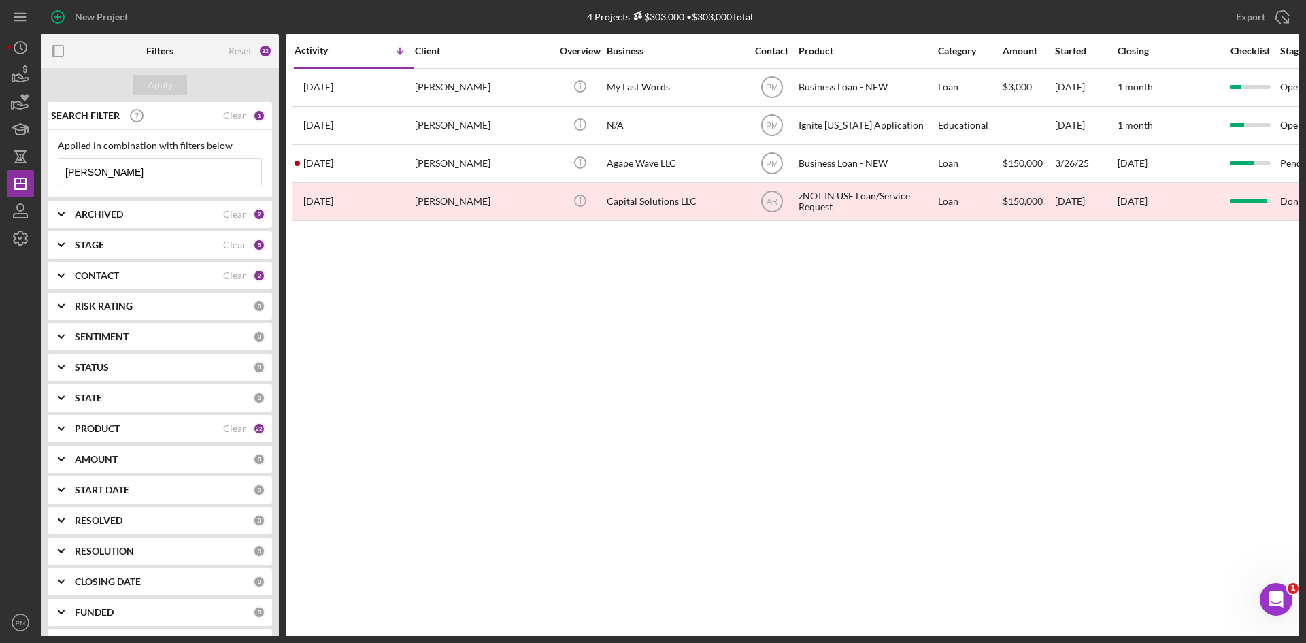
drag, startPoint x: 134, startPoint y: 182, endPoint x: 34, endPoint y: 186, distance: 100.1
click at [34, 186] on div "New Project 4 Projects $303,000 • $303,000 Total jackson Export Icon/Export Fil…" at bounding box center [653, 318] width 1292 height 636
click at [626, 375] on div "Activity Icon/Table Sort Arrow Client Overview Business Contact Product Categor…" at bounding box center [792, 335] width 1013 height 602
